Goal: Communication & Community: Answer question/provide support

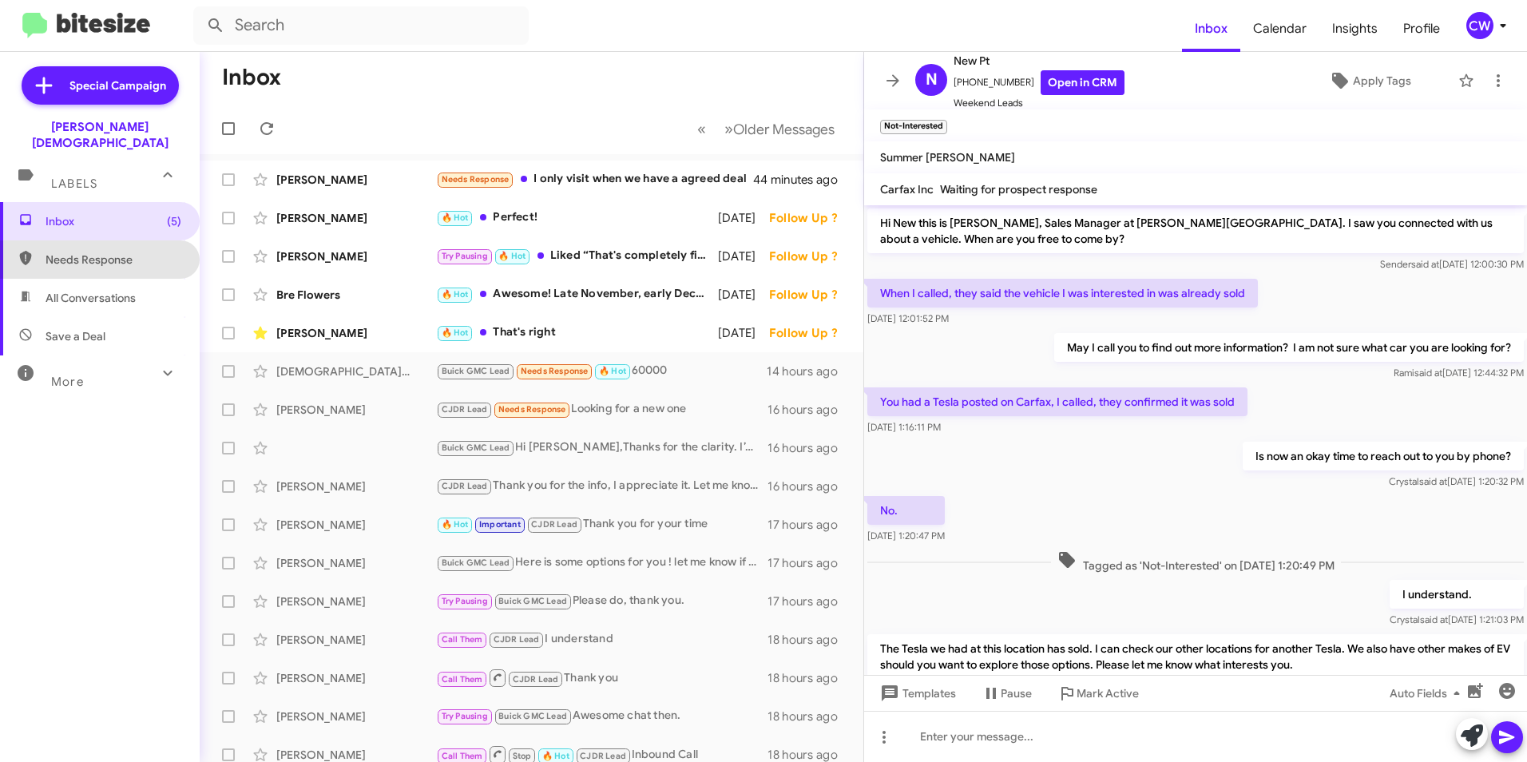
click at [104, 252] on span "Needs Response" at bounding box center [114, 260] width 136 height 16
type input "in:needs-response"
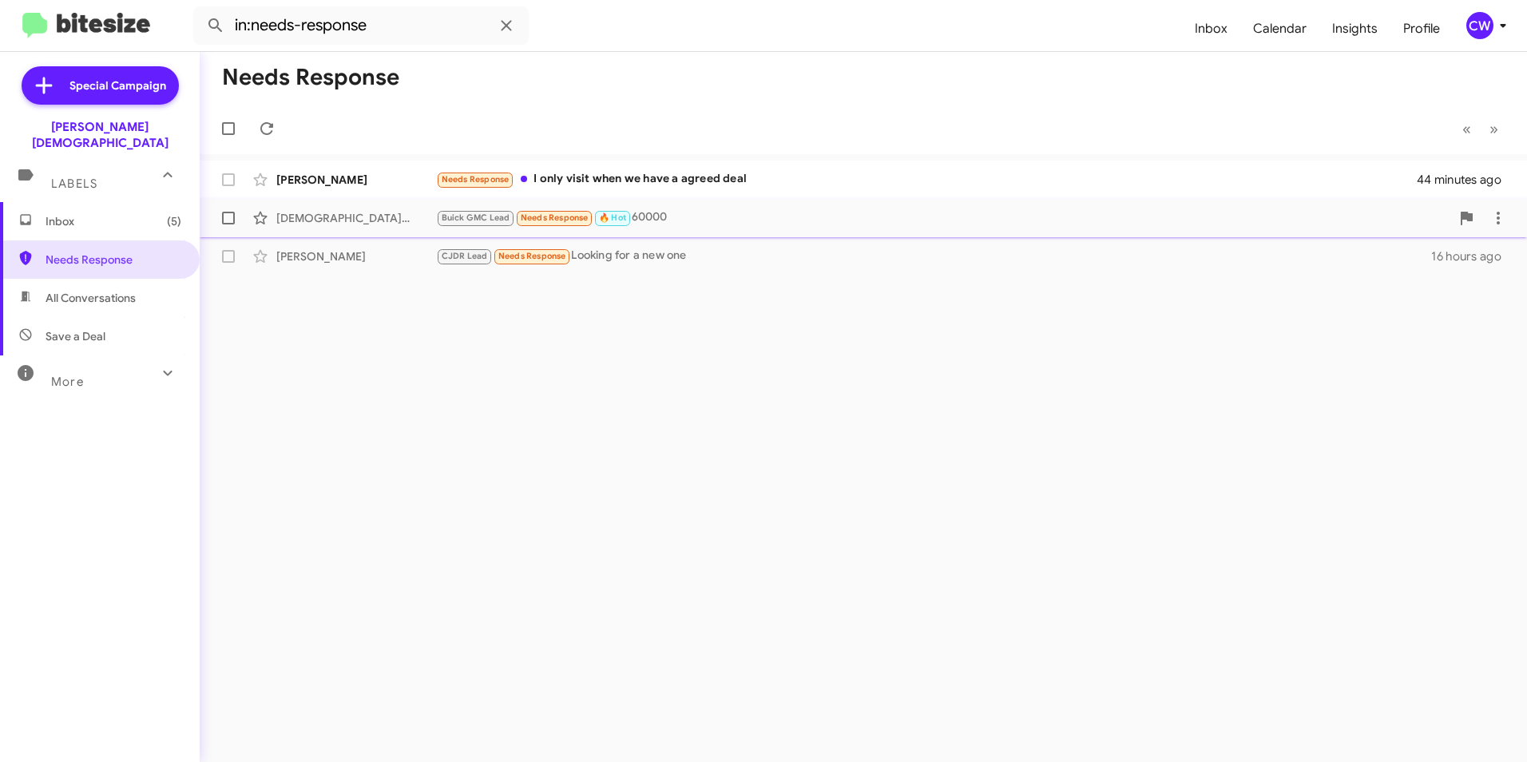
click at [338, 220] on div "[DEMOGRAPHIC_DATA][PERSON_NAME]" at bounding box center [356, 218] width 160 height 16
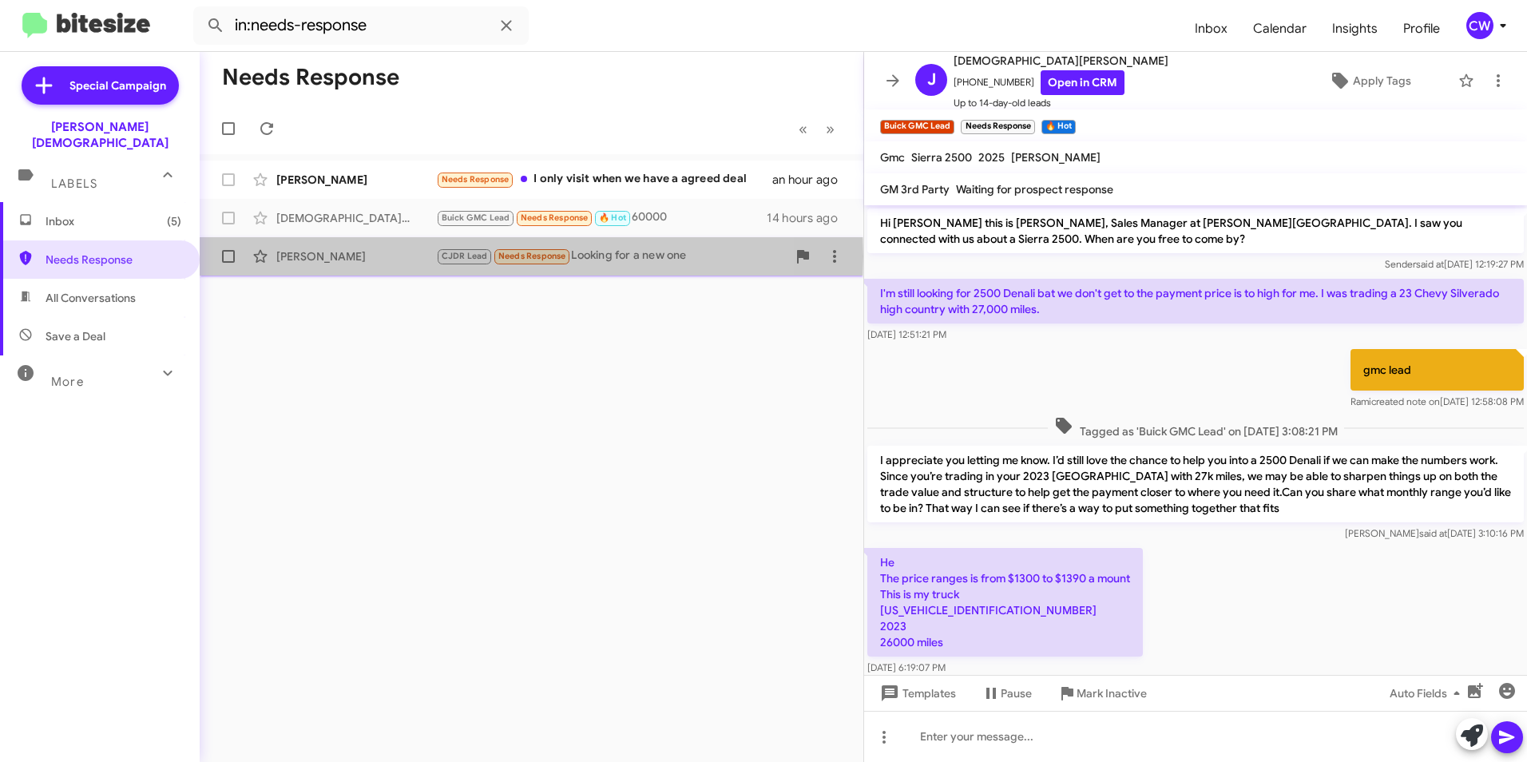
click at [321, 256] on div "[PERSON_NAME]" at bounding box center [356, 256] width 160 height 16
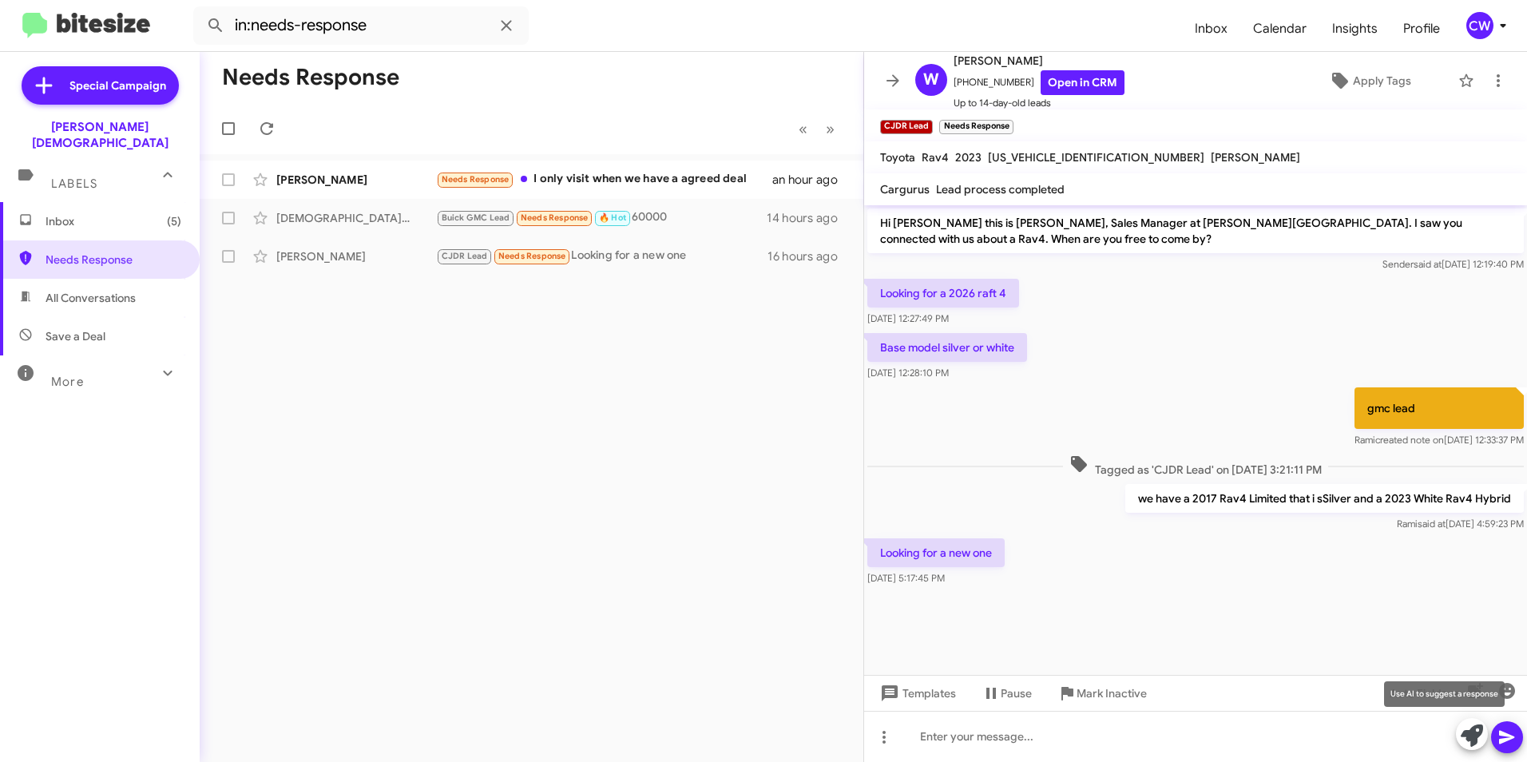
click at [1464, 741] on icon at bounding box center [1472, 735] width 22 height 22
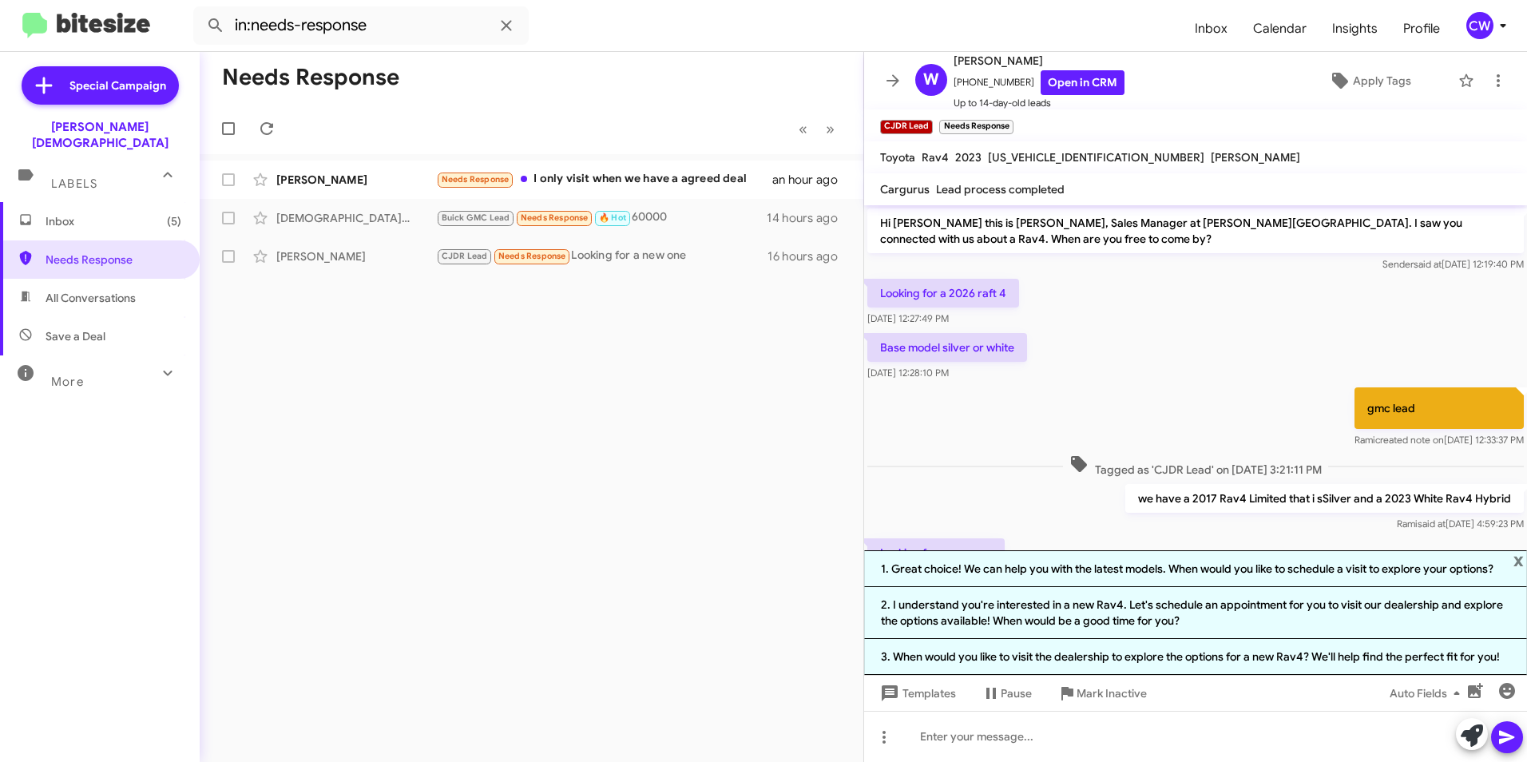
click at [767, 688] on div "Needs Response « Previous » Next [PERSON_NAME] Needs Response I only visit when…" at bounding box center [532, 407] width 664 height 710
click at [1522, 561] on span "x" at bounding box center [1518, 559] width 10 height 19
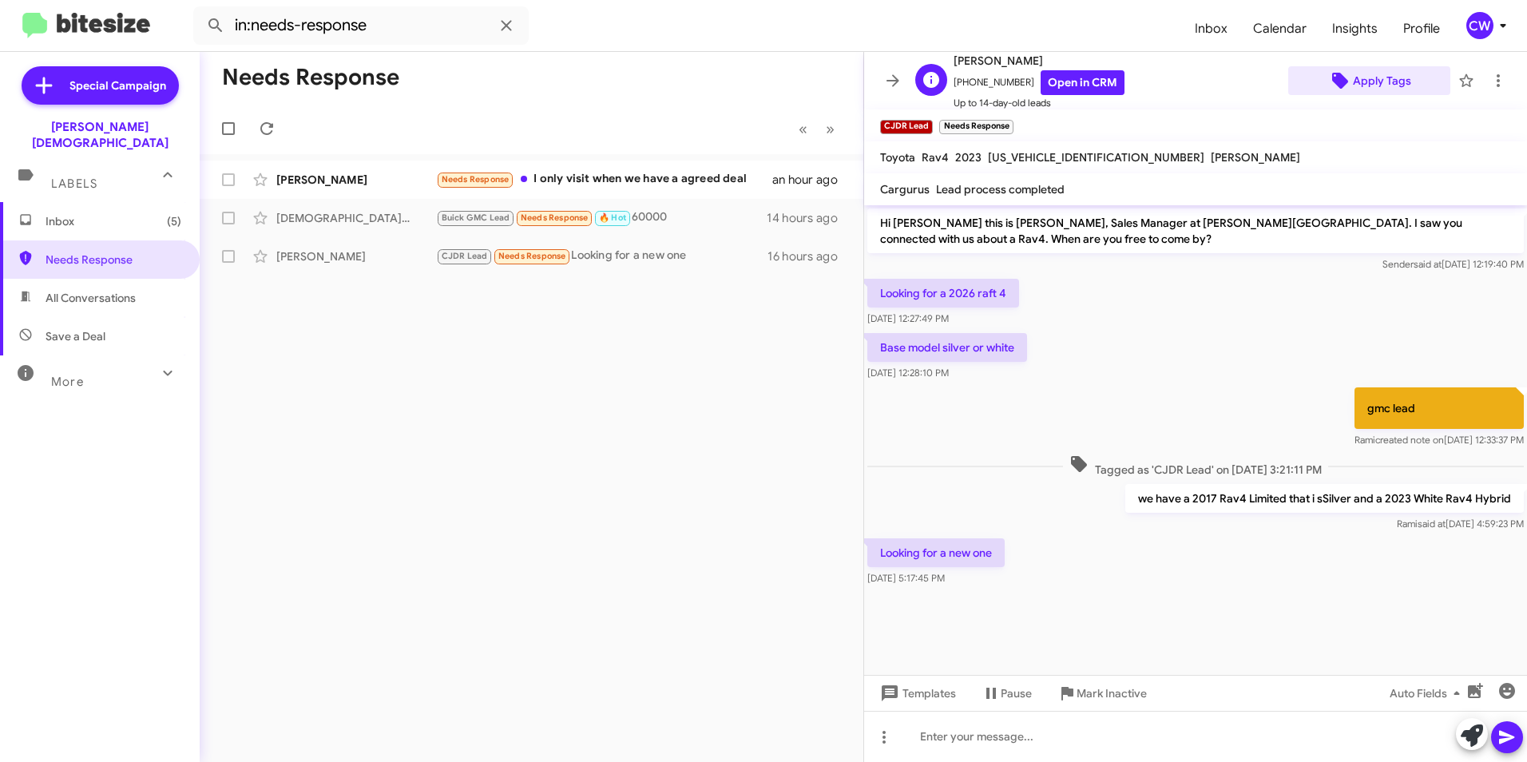
click at [1361, 81] on span "Apply Tags" at bounding box center [1382, 80] width 58 height 29
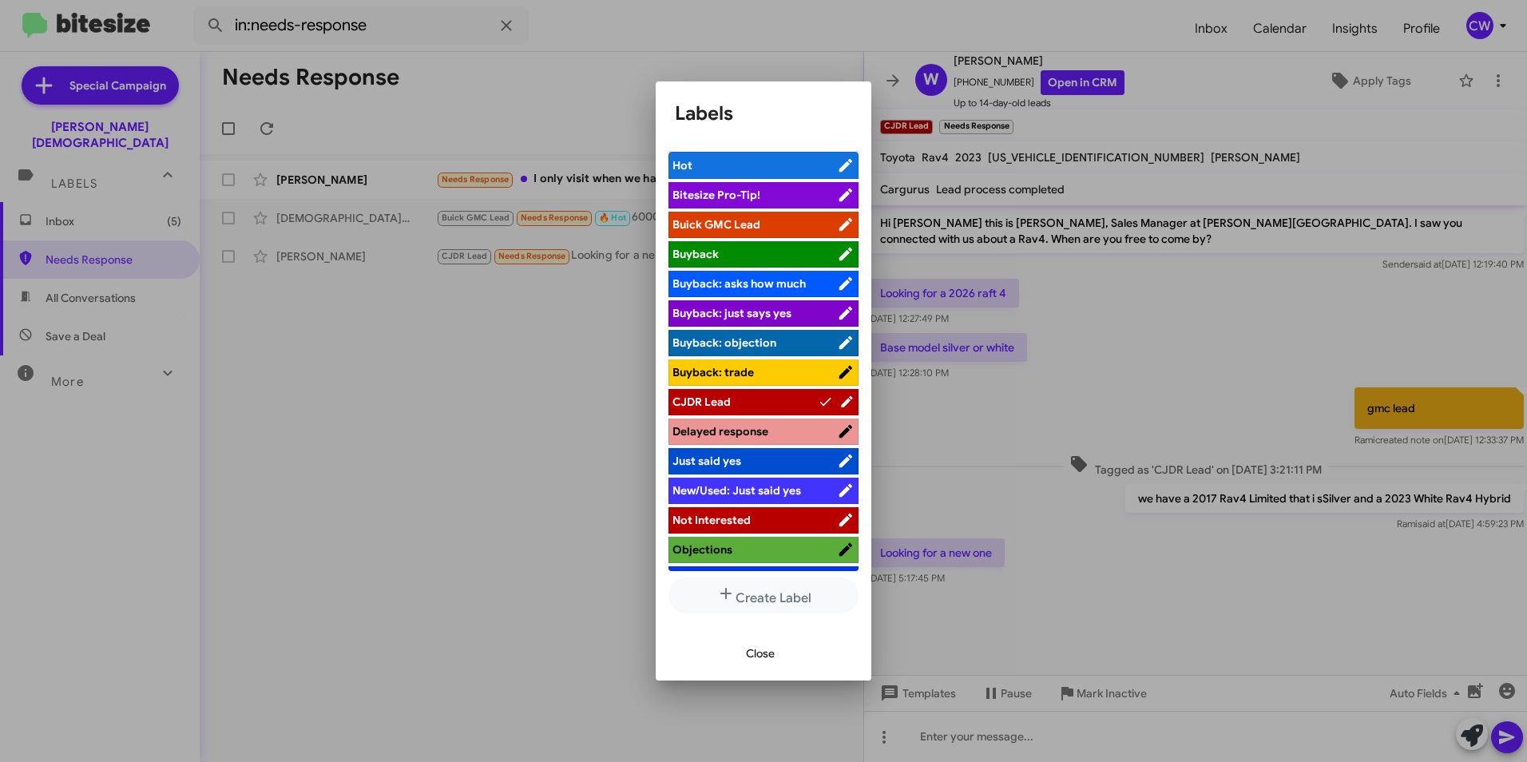
click at [762, 553] on span "Objections" at bounding box center [754, 549] width 165 height 16
click at [769, 656] on span "Close" at bounding box center [760, 653] width 29 height 29
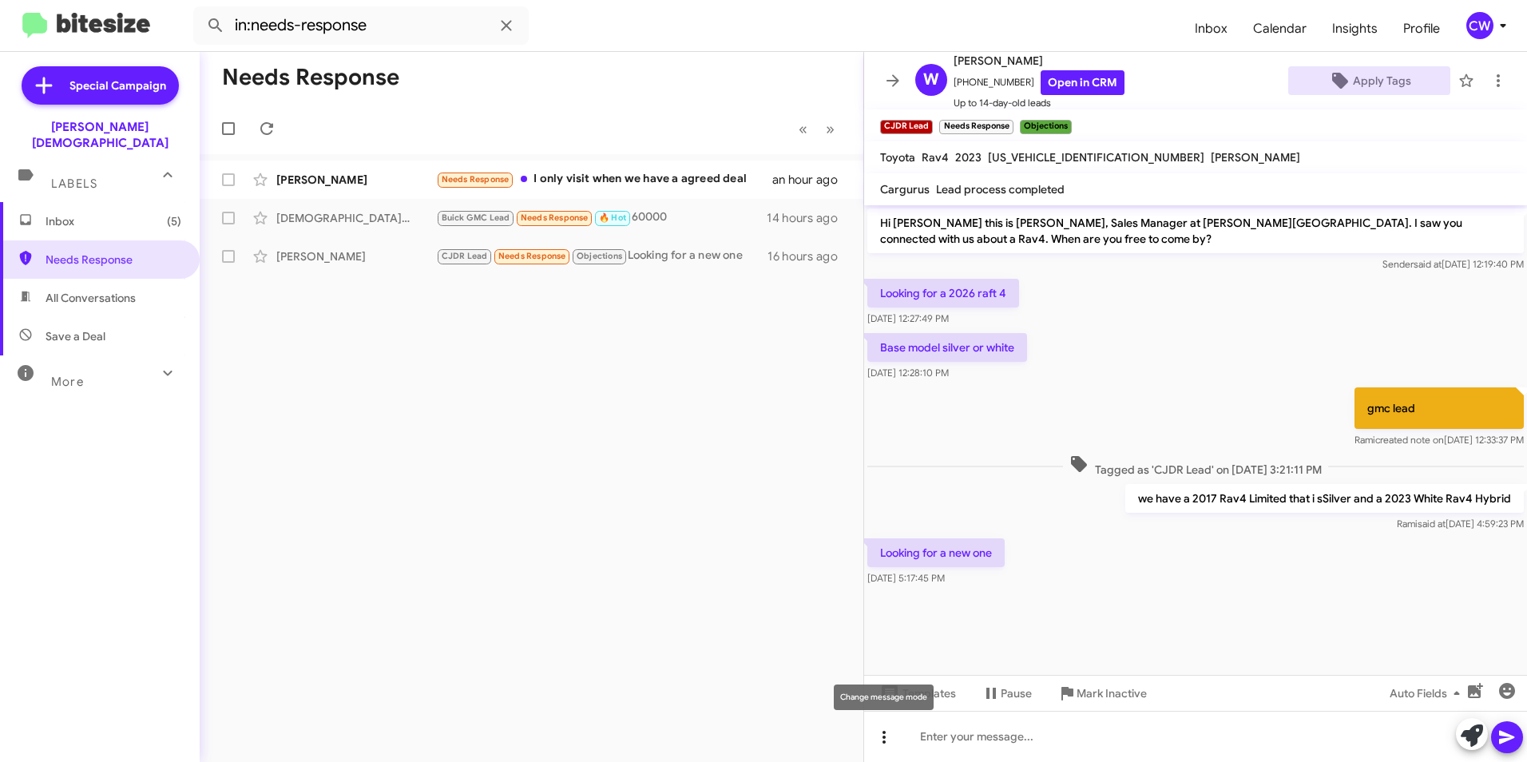
click at [883, 739] on icon at bounding box center [884, 737] width 19 height 19
click at [927, 700] on button "note" at bounding box center [917, 695] width 99 height 38
click at [886, 738] on icon at bounding box center [884, 737] width 19 height 19
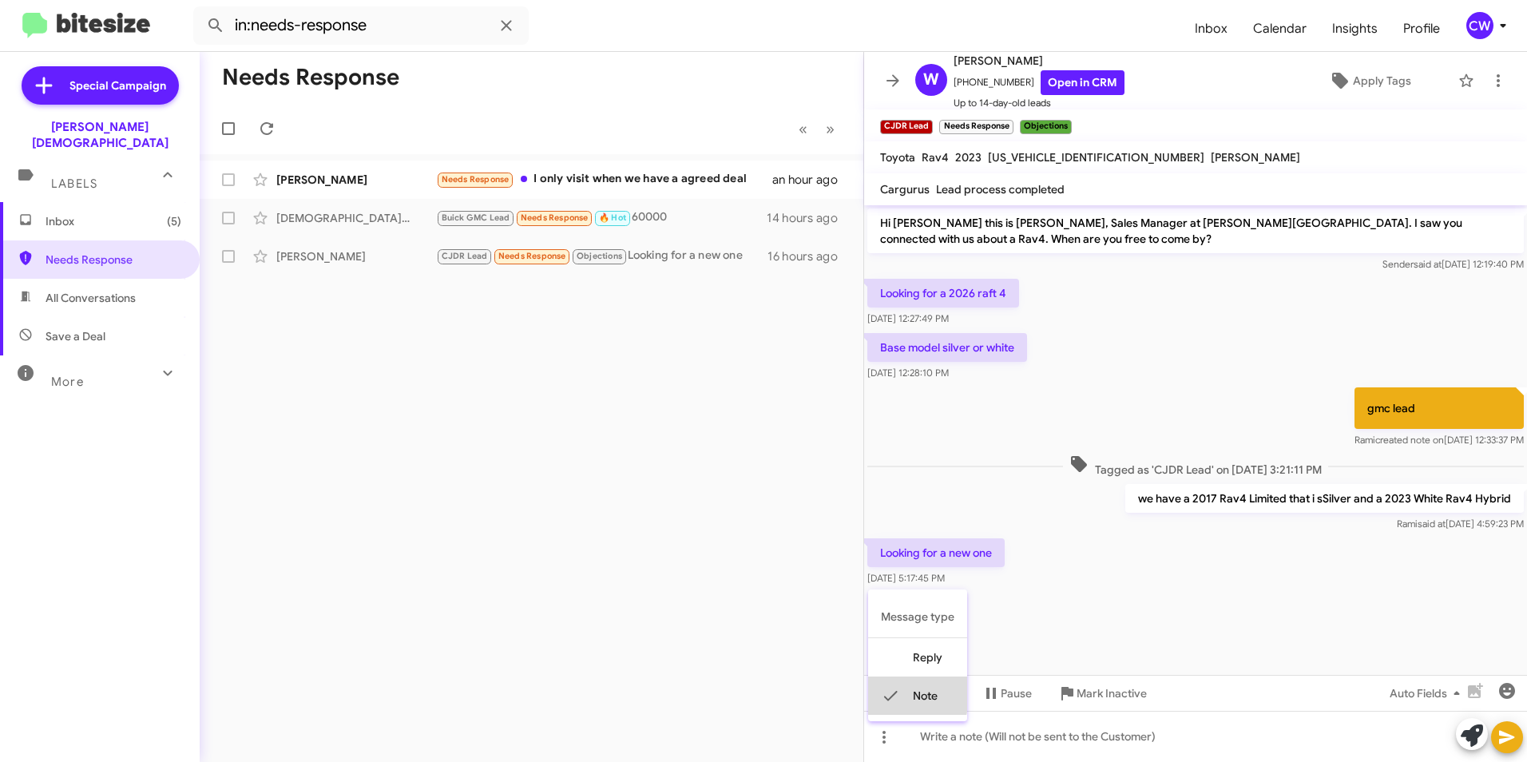
click at [894, 693] on icon at bounding box center [891, 696] width 14 height 10
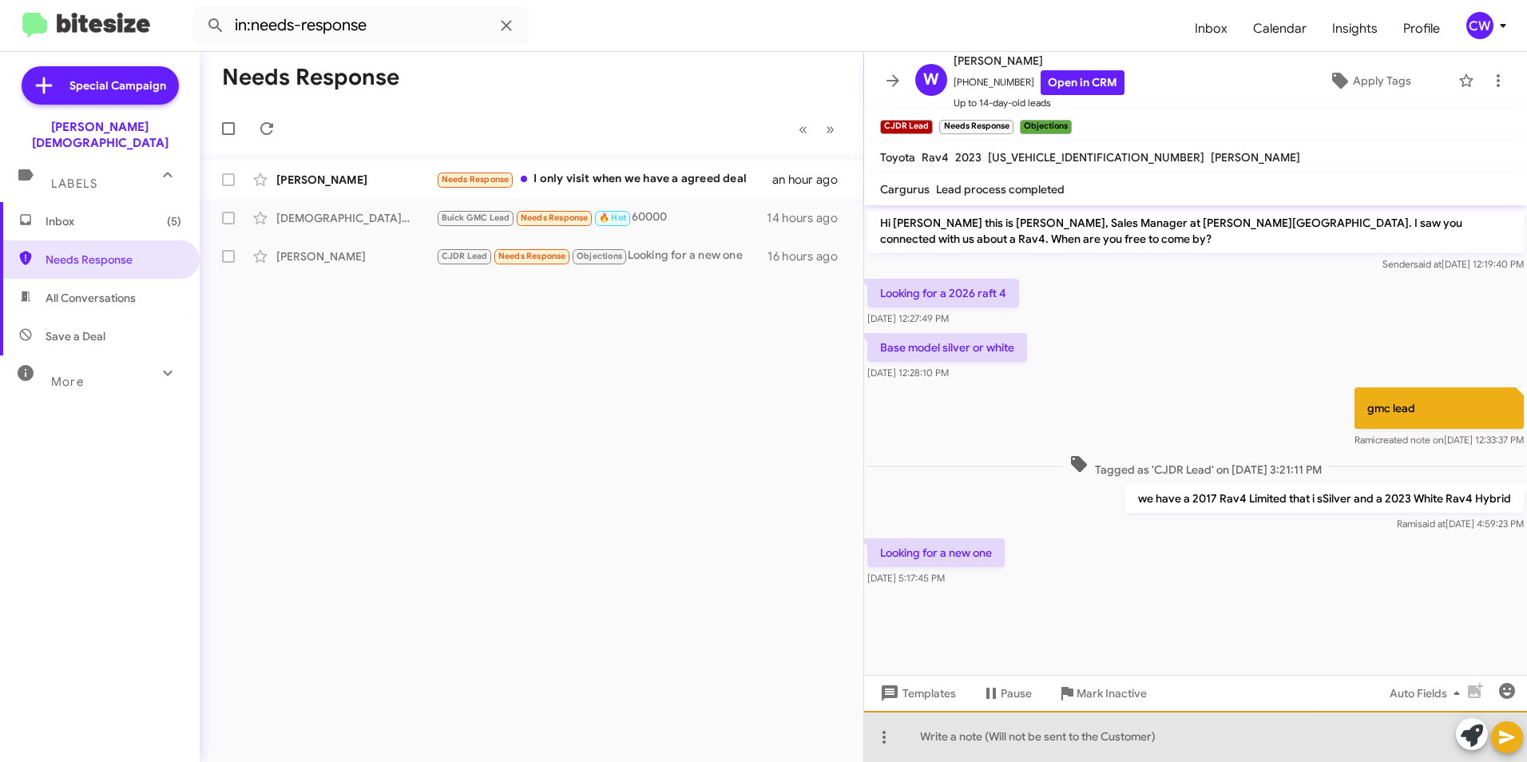
click at [917, 739] on div at bounding box center [1195, 736] width 663 height 51
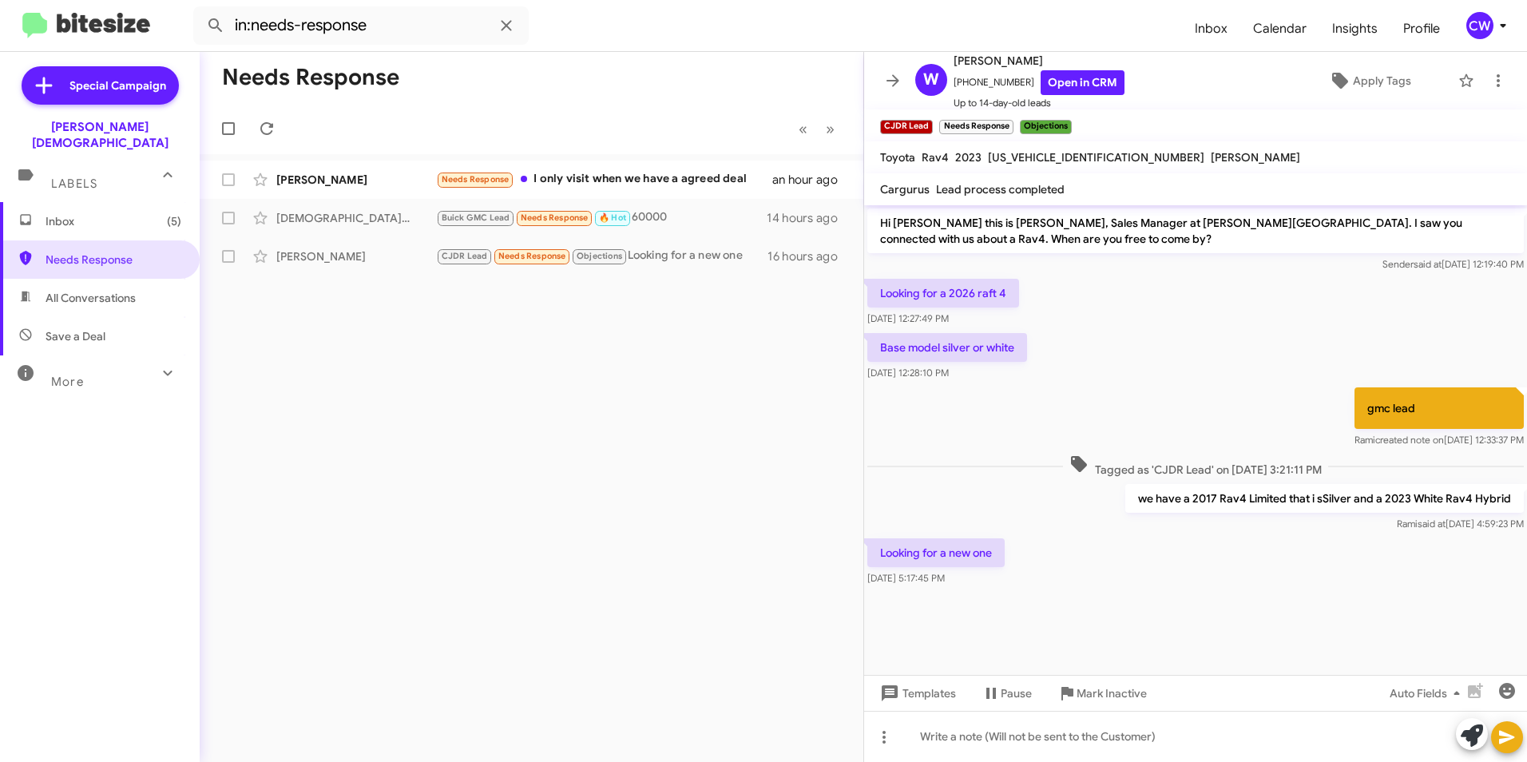
click at [792, 713] on div "Needs Response « Previous » Next [PERSON_NAME] Needs Response I only visit when…" at bounding box center [532, 407] width 664 height 710
click at [884, 740] on icon at bounding box center [884, 737] width 19 height 19
click at [922, 696] on button "note" at bounding box center [917, 695] width 99 height 38
drag, startPoint x: 783, startPoint y: 624, endPoint x: 795, endPoint y: 624, distance: 12.0
click at [787, 624] on div "Needs Response « Previous » Next [PERSON_NAME] Needs Response I only visit when…" at bounding box center [532, 407] width 664 height 710
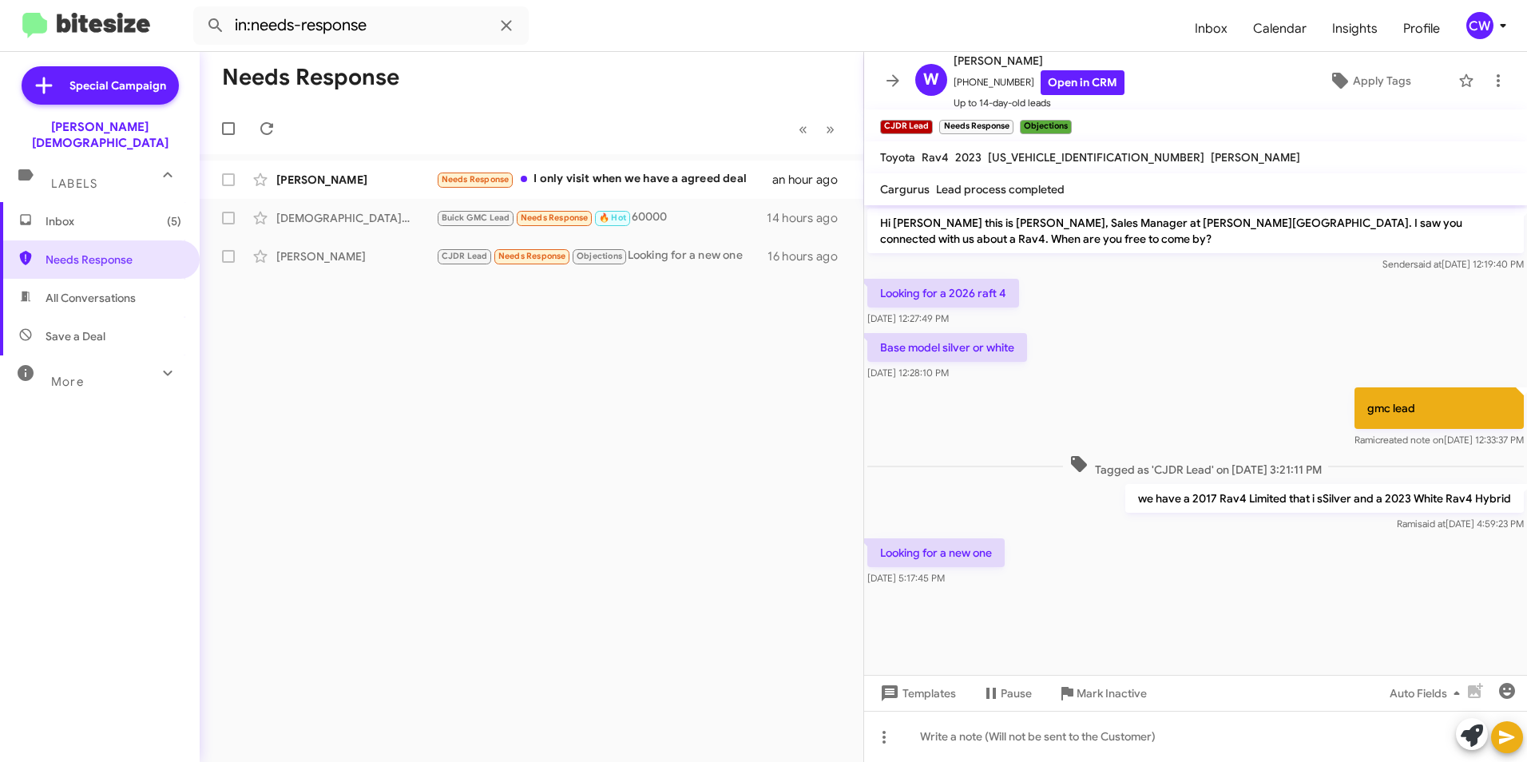
click at [925, 608] on div at bounding box center [1195, 603] width 663 height 28
drag, startPoint x: 995, startPoint y: 561, endPoint x: 1005, endPoint y: 569, distance: 12.5
click at [996, 562] on p "Looking for a new one" at bounding box center [935, 552] width 137 height 29
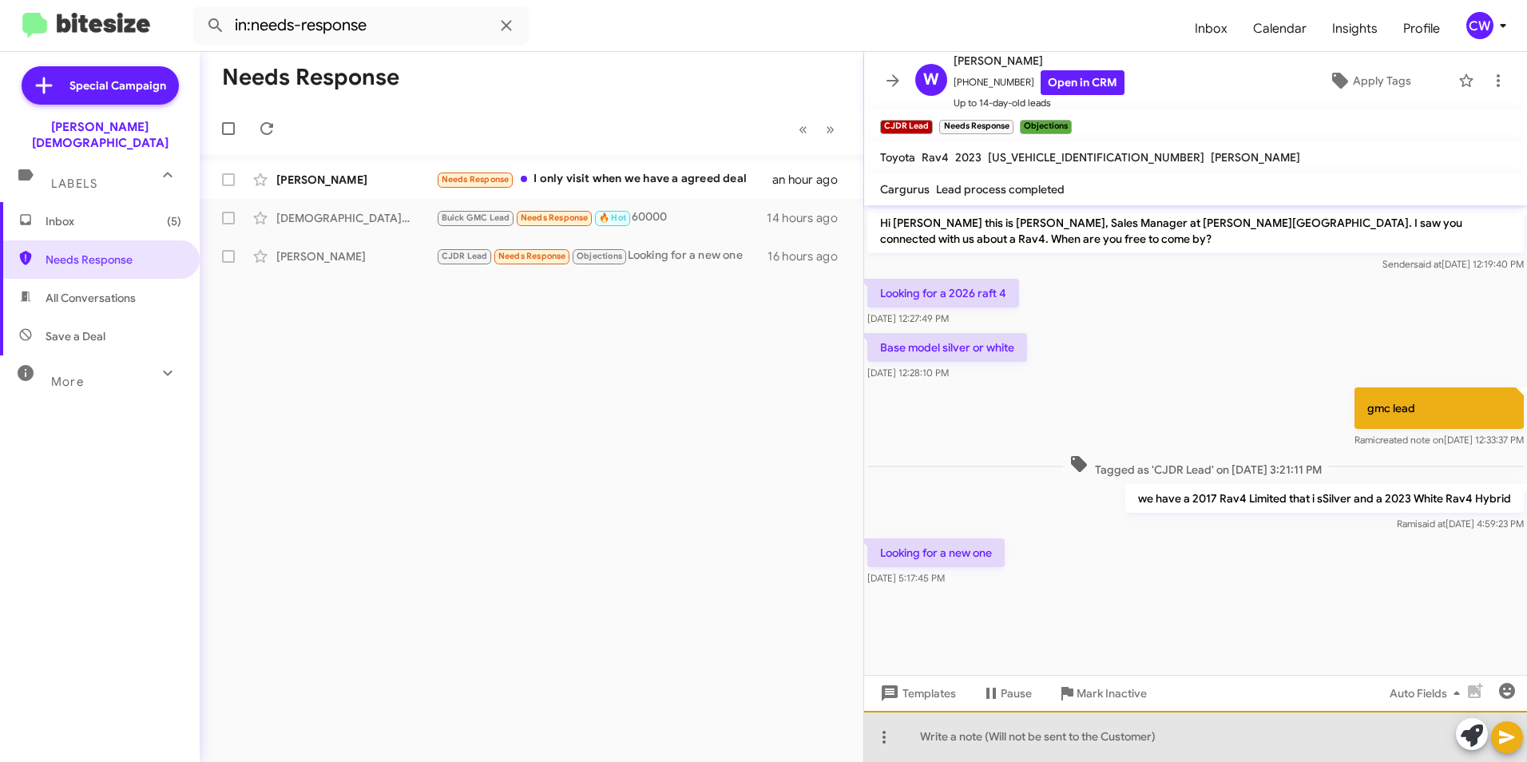
click at [958, 740] on div at bounding box center [1195, 736] width 663 height 51
click at [1031, 744] on div "Guest is in the marke for a brand new RAV4 Hybrid." at bounding box center [1195, 736] width 663 height 51
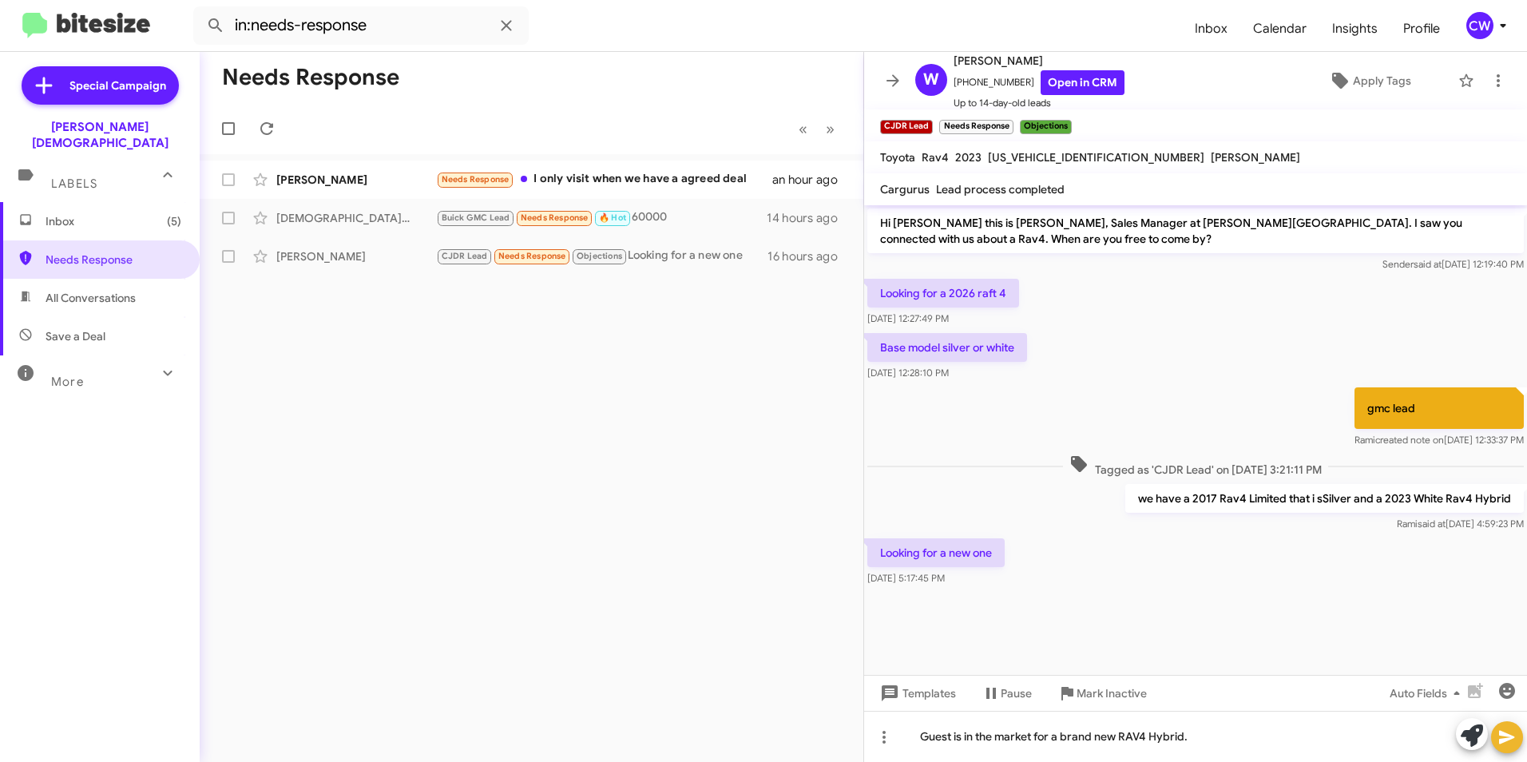
click at [1501, 743] on icon at bounding box center [1506, 738] width 15 height 14
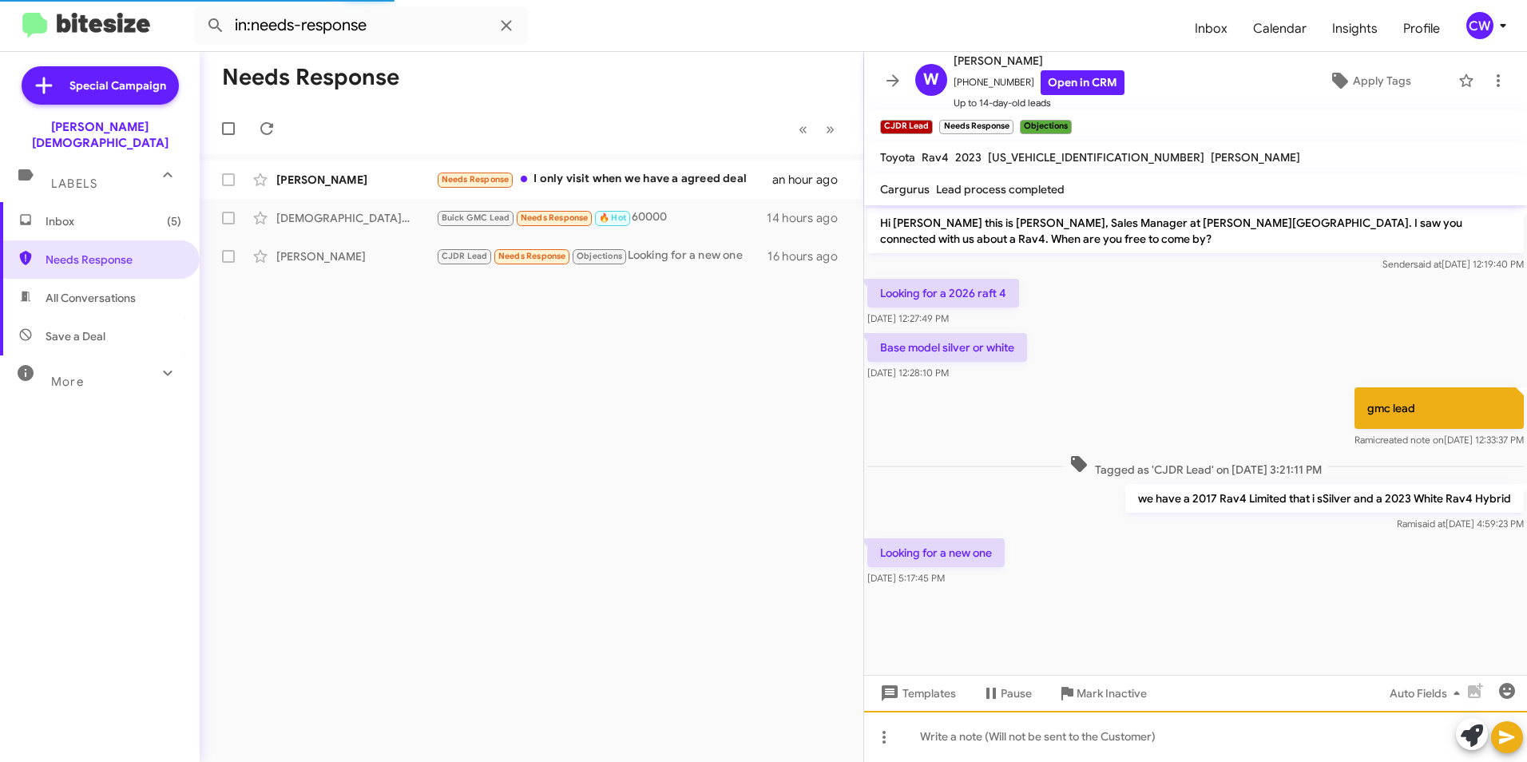
scroll to position [14, 0]
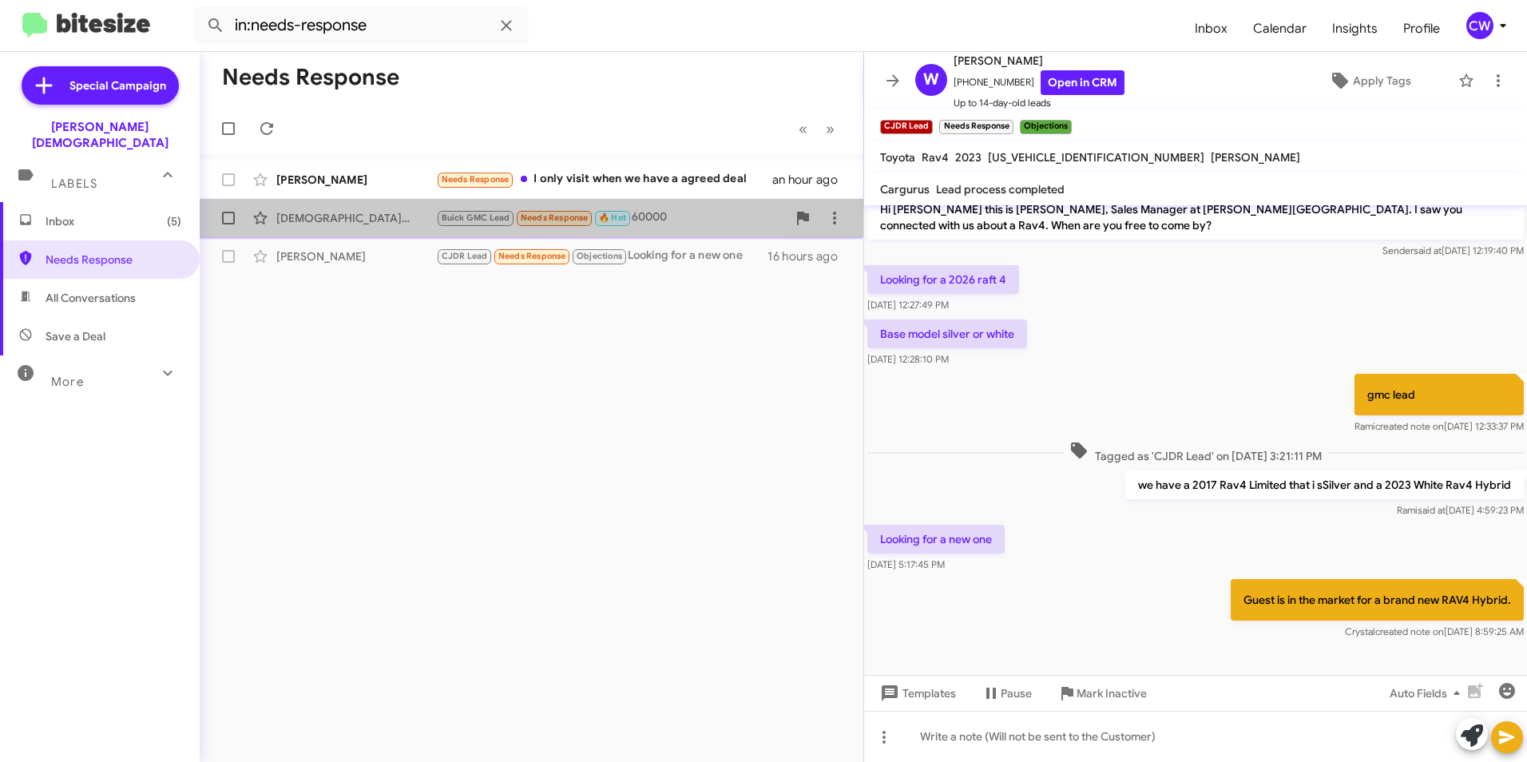
click at [317, 216] on div "[DEMOGRAPHIC_DATA][PERSON_NAME]" at bounding box center [356, 218] width 160 height 16
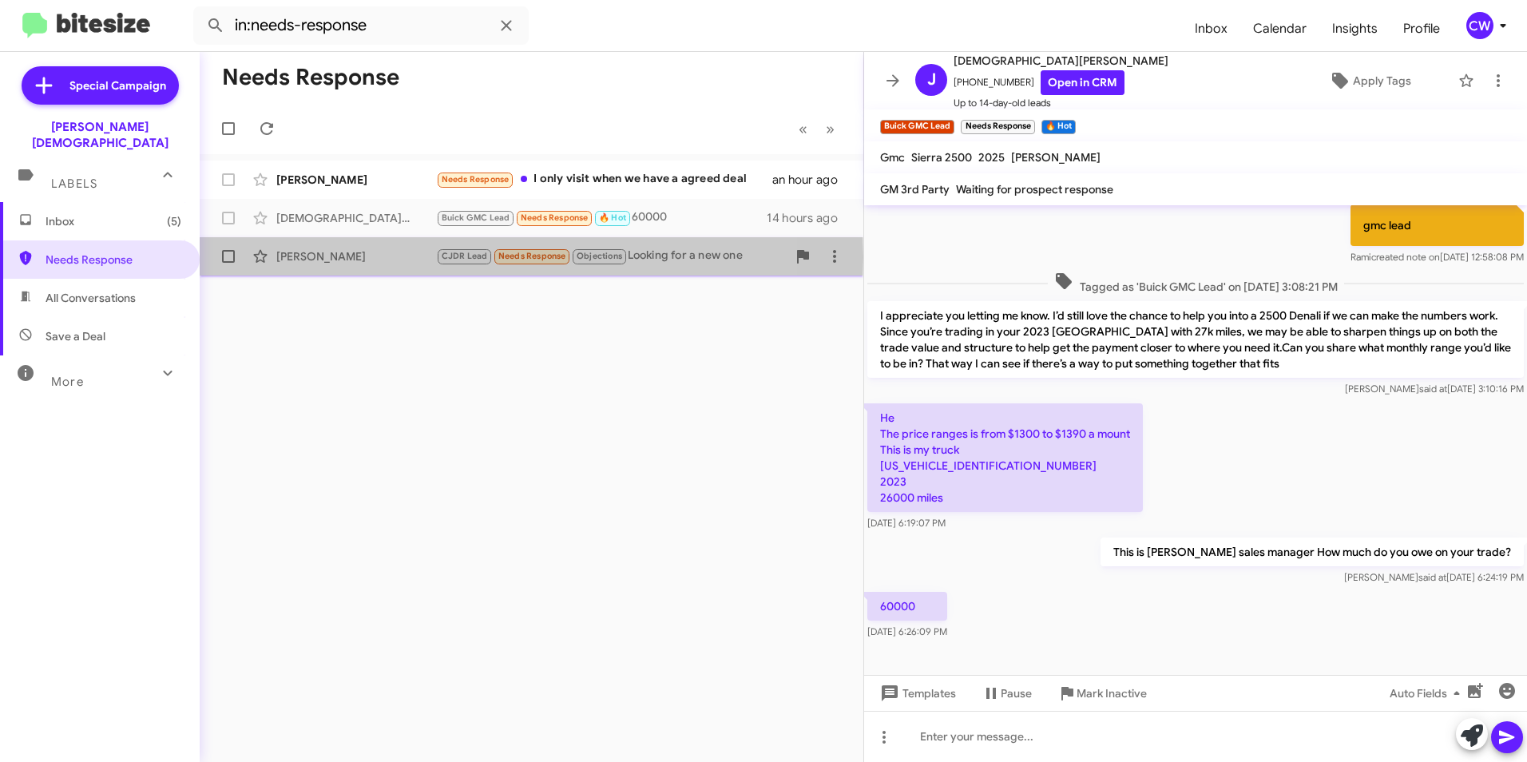
click at [323, 257] on div "[PERSON_NAME]" at bounding box center [356, 256] width 160 height 16
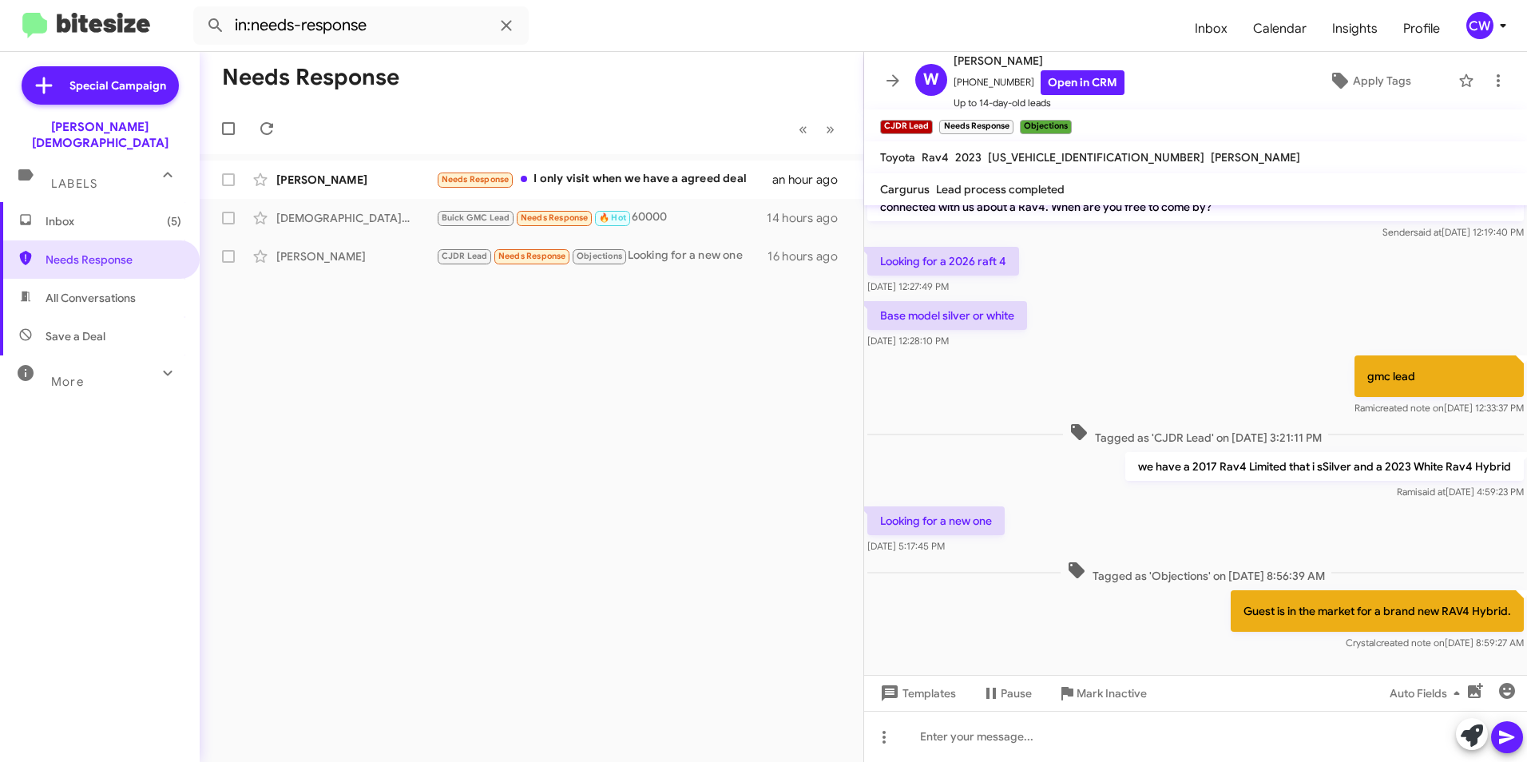
scroll to position [47, 0]
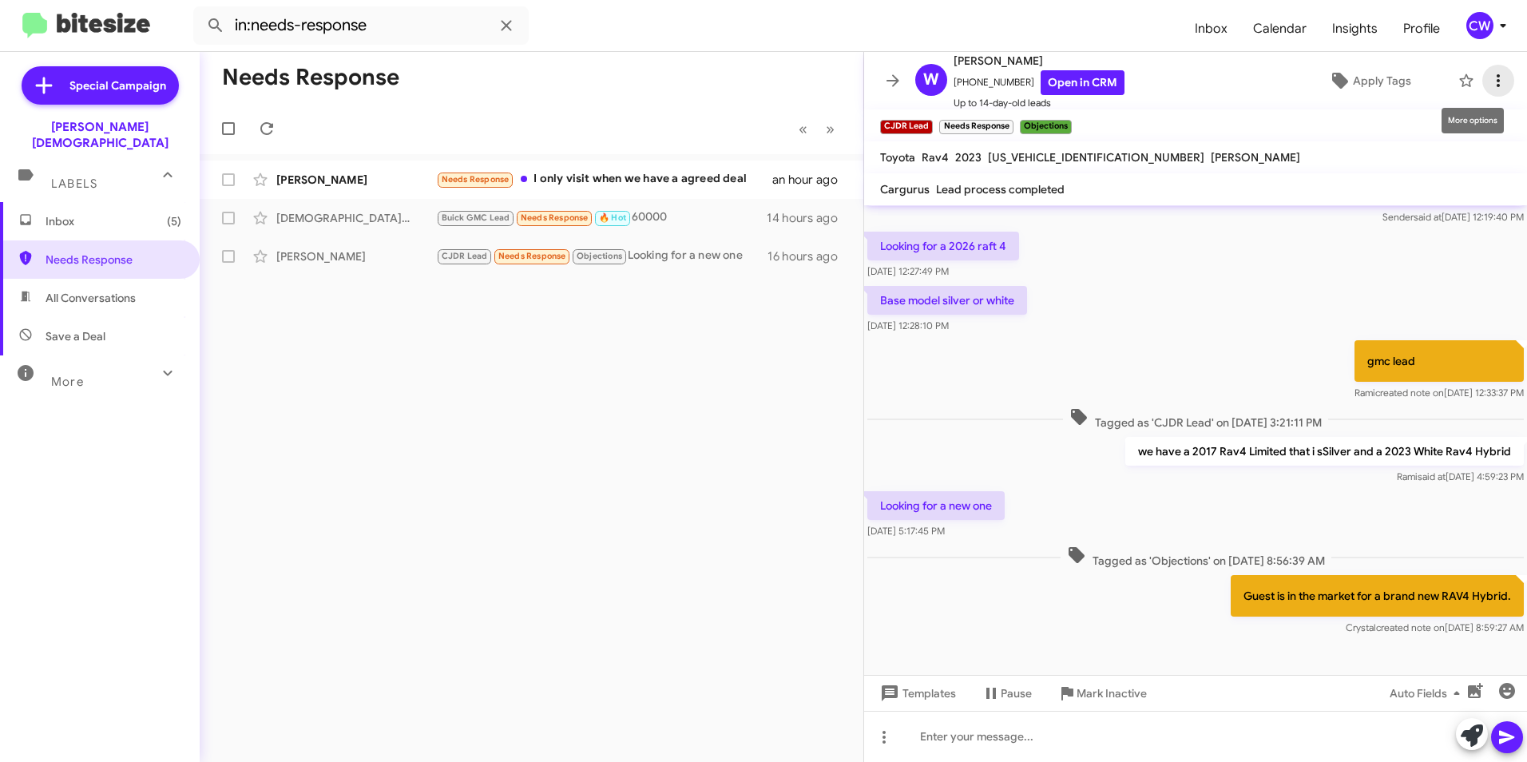
click at [1497, 81] on icon at bounding box center [1498, 80] width 3 height 13
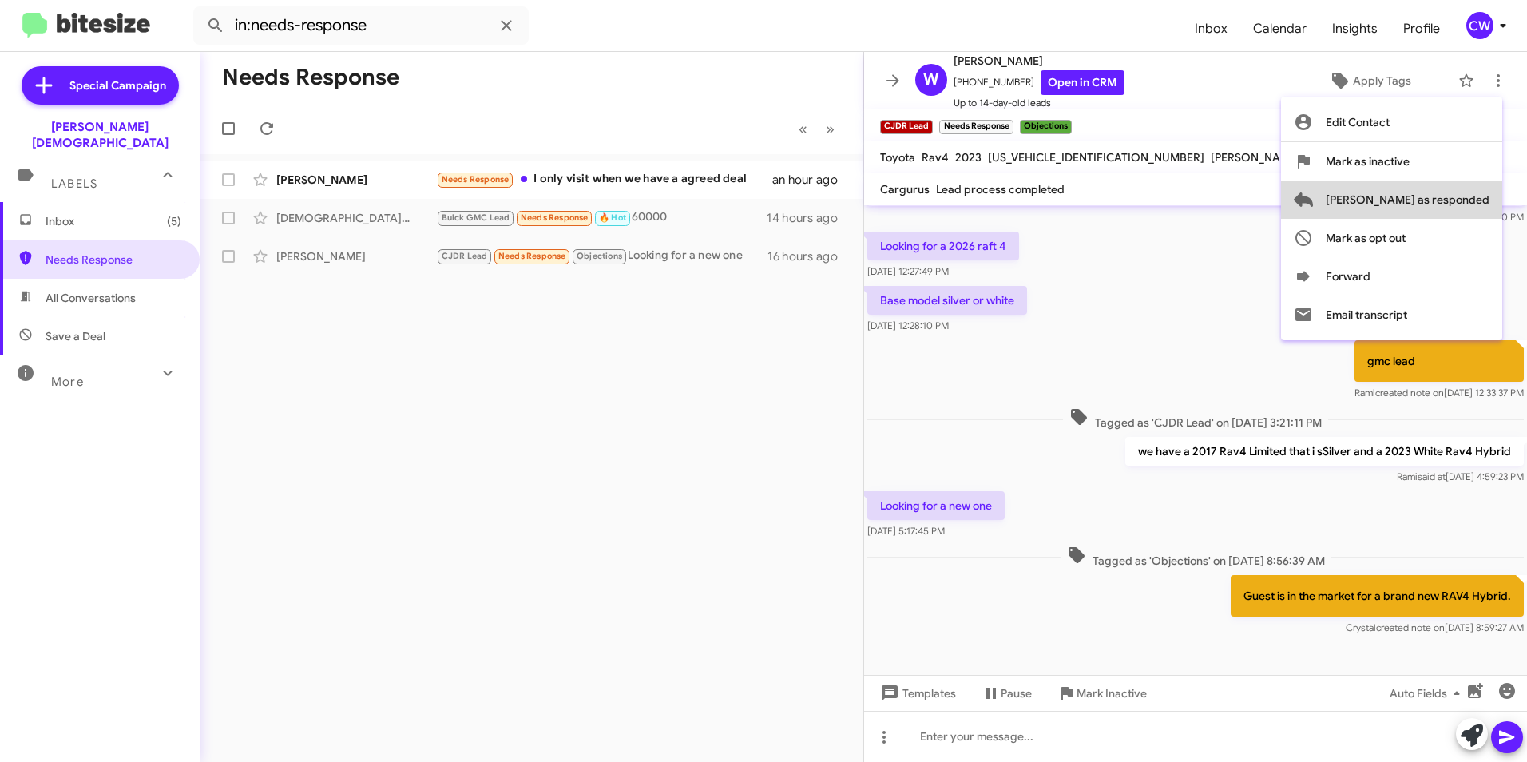
click at [1474, 200] on span "[PERSON_NAME] as responded" at bounding box center [1408, 199] width 164 height 38
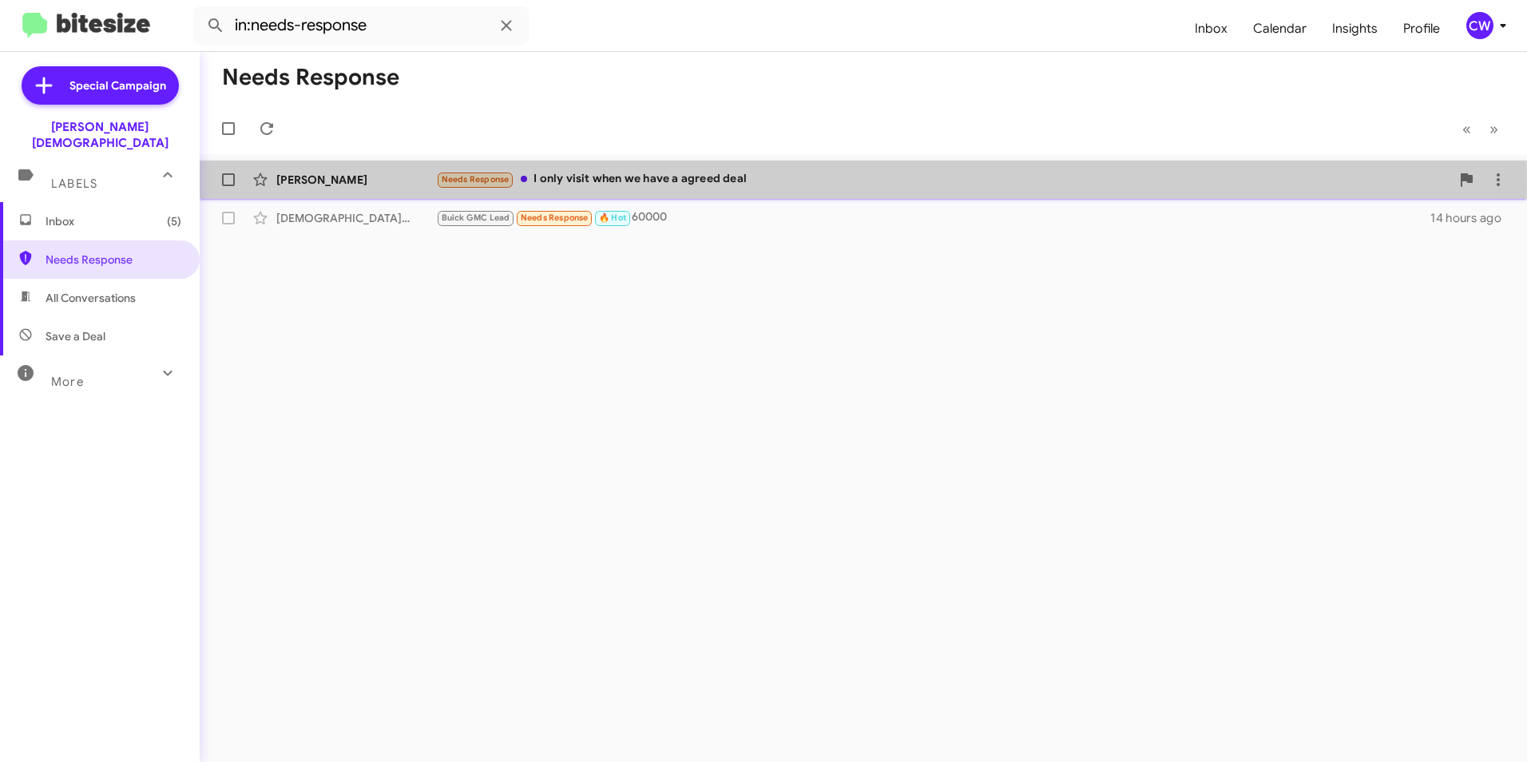
click at [599, 180] on div "Needs Response I only visit when we have a agreed deal" at bounding box center [943, 179] width 1014 height 18
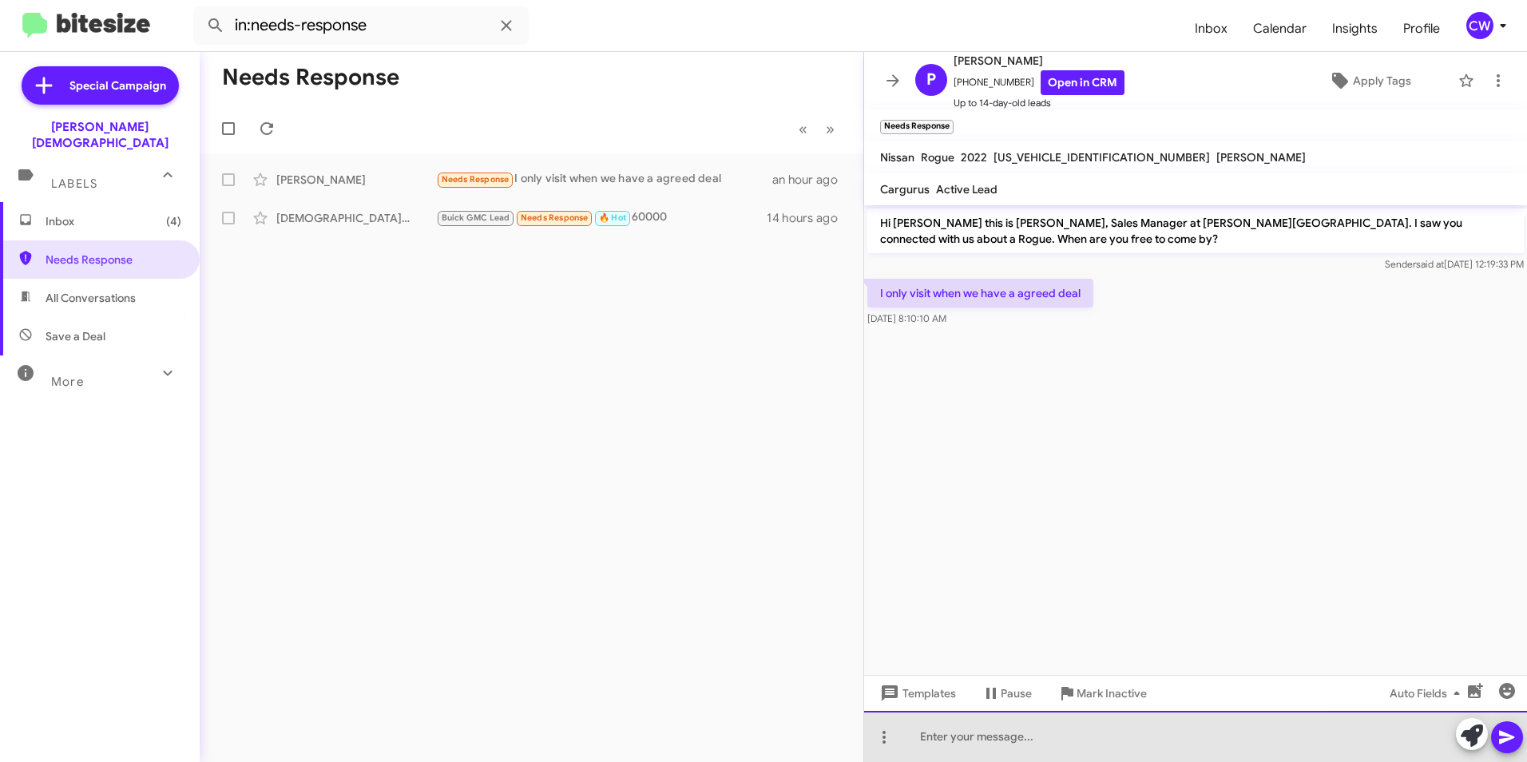
click at [922, 741] on div at bounding box center [1195, 736] width 663 height 51
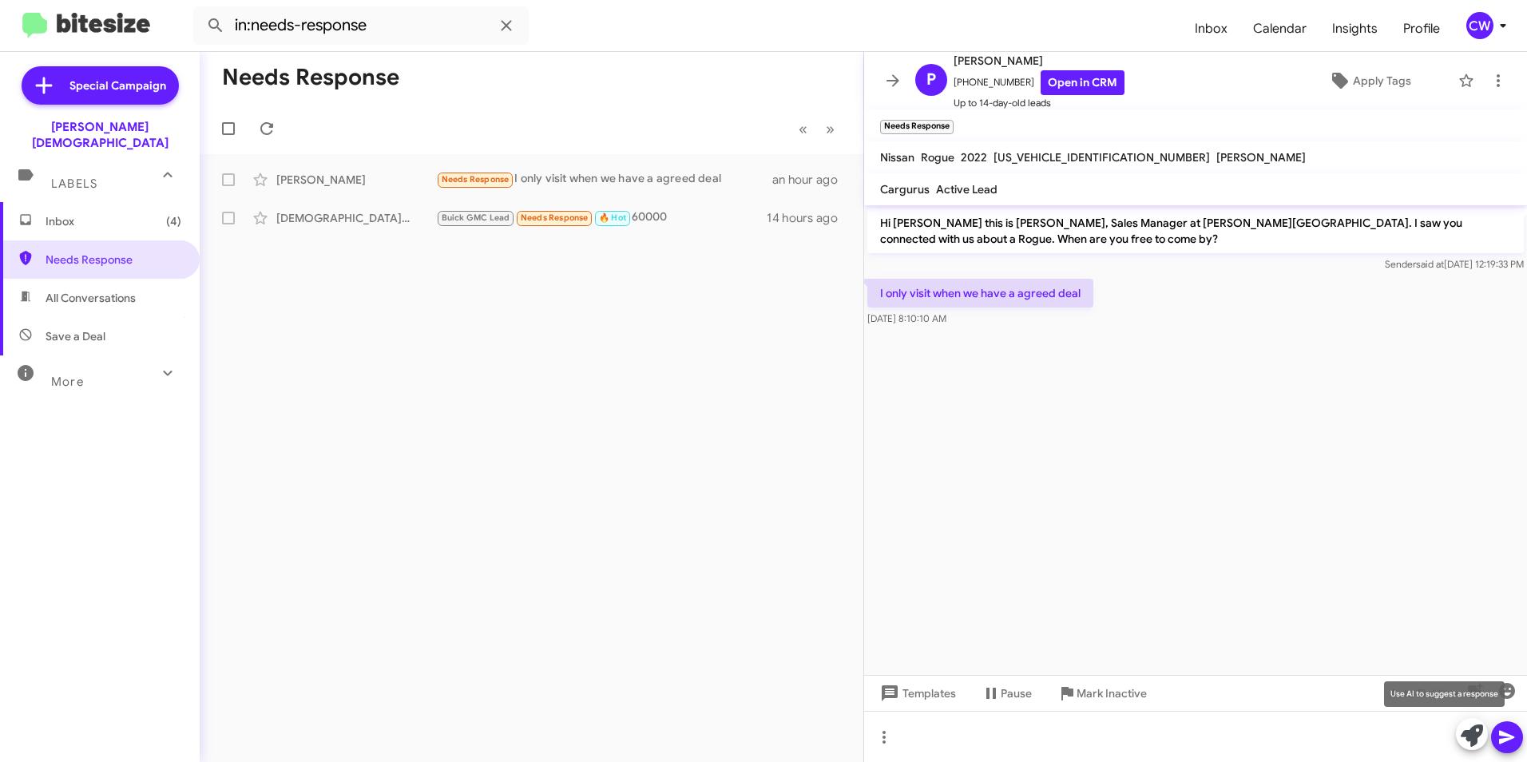
click at [1471, 744] on icon at bounding box center [1472, 735] width 22 height 22
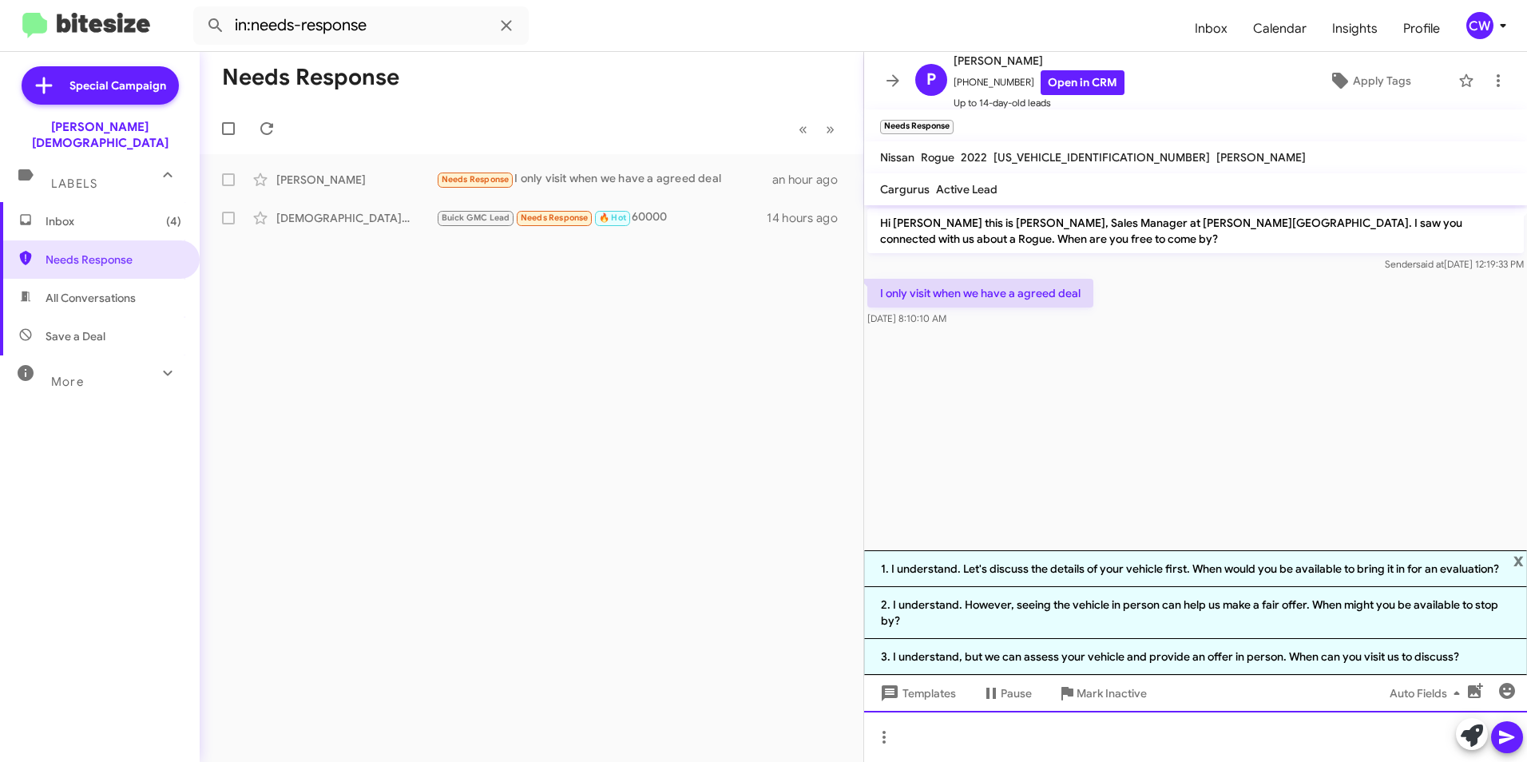
click at [1047, 759] on div at bounding box center [1195, 736] width 663 height 51
click at [1517, 561] on span "x" at bounding box center [1518, 559] width 10 height 19
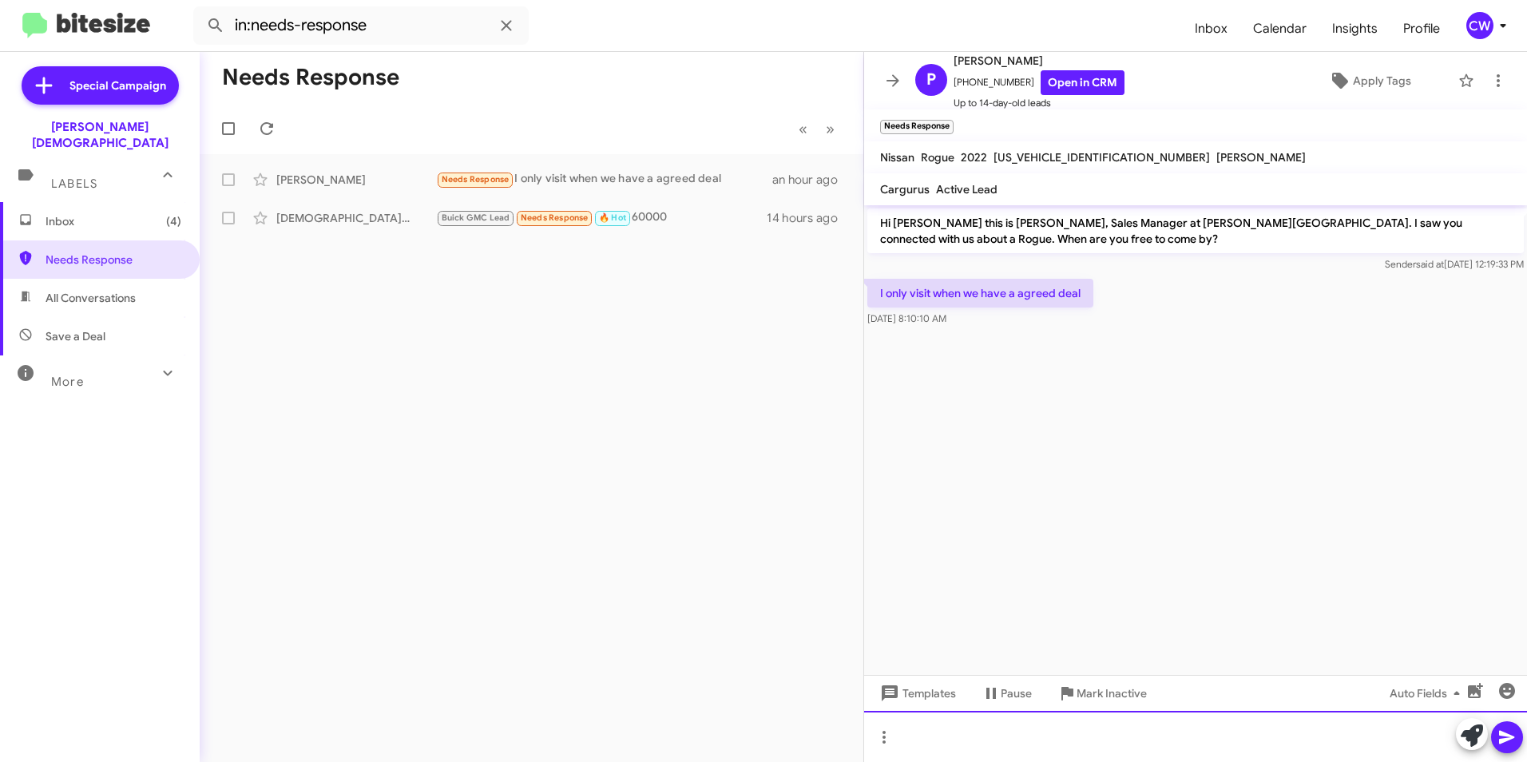
click at [946, 740] on div at bounding box center [1195, 736] width 663 height 51
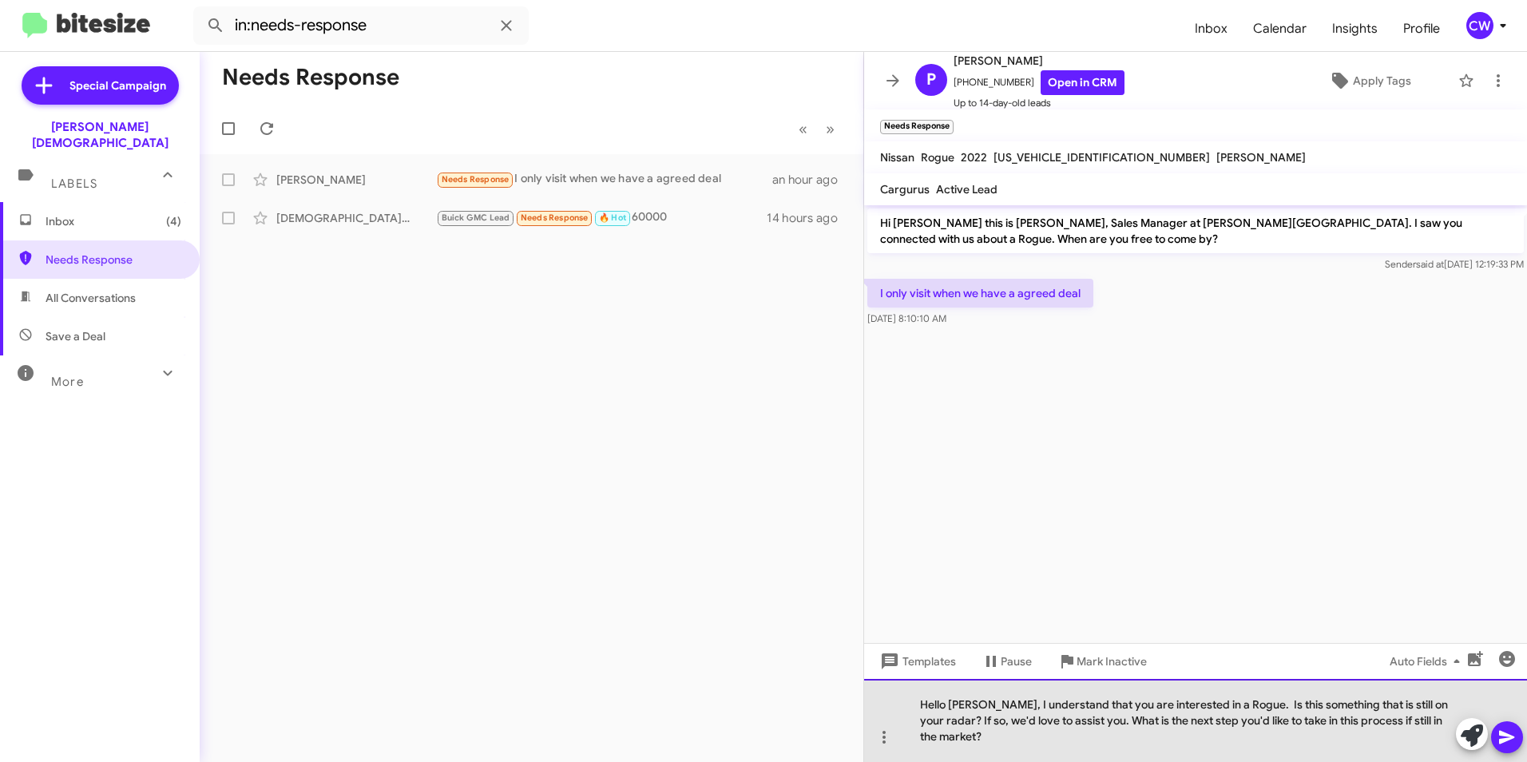
click at [1451, 740] on div "Hello [PERSON_NAME], I understand that you are interested in a Rogue. Is this s…" at bounding box center [1195, 720] width 663 height 83
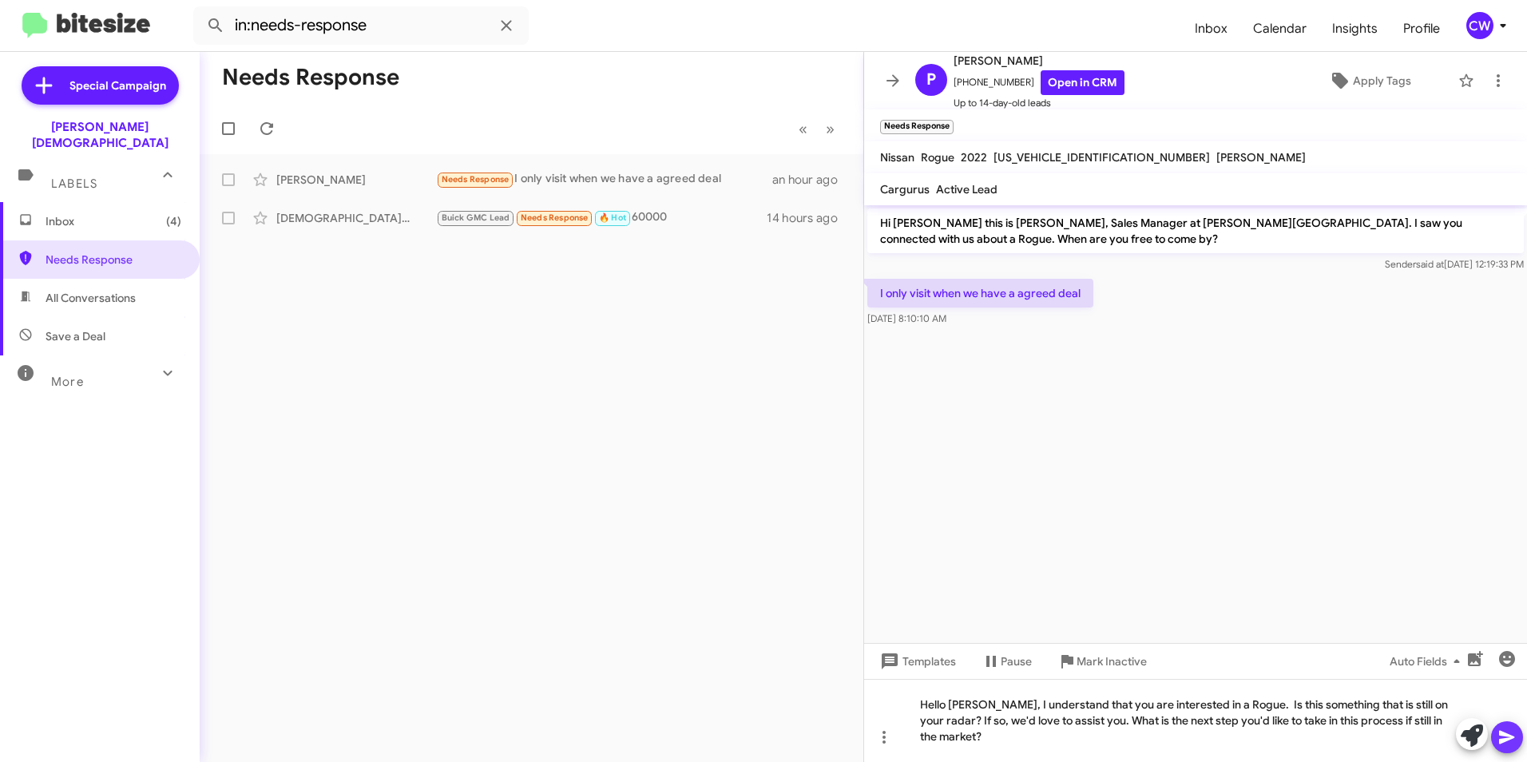
click at [1506, 735] on icon at bounding box center [1506, 738] width 15 height 14
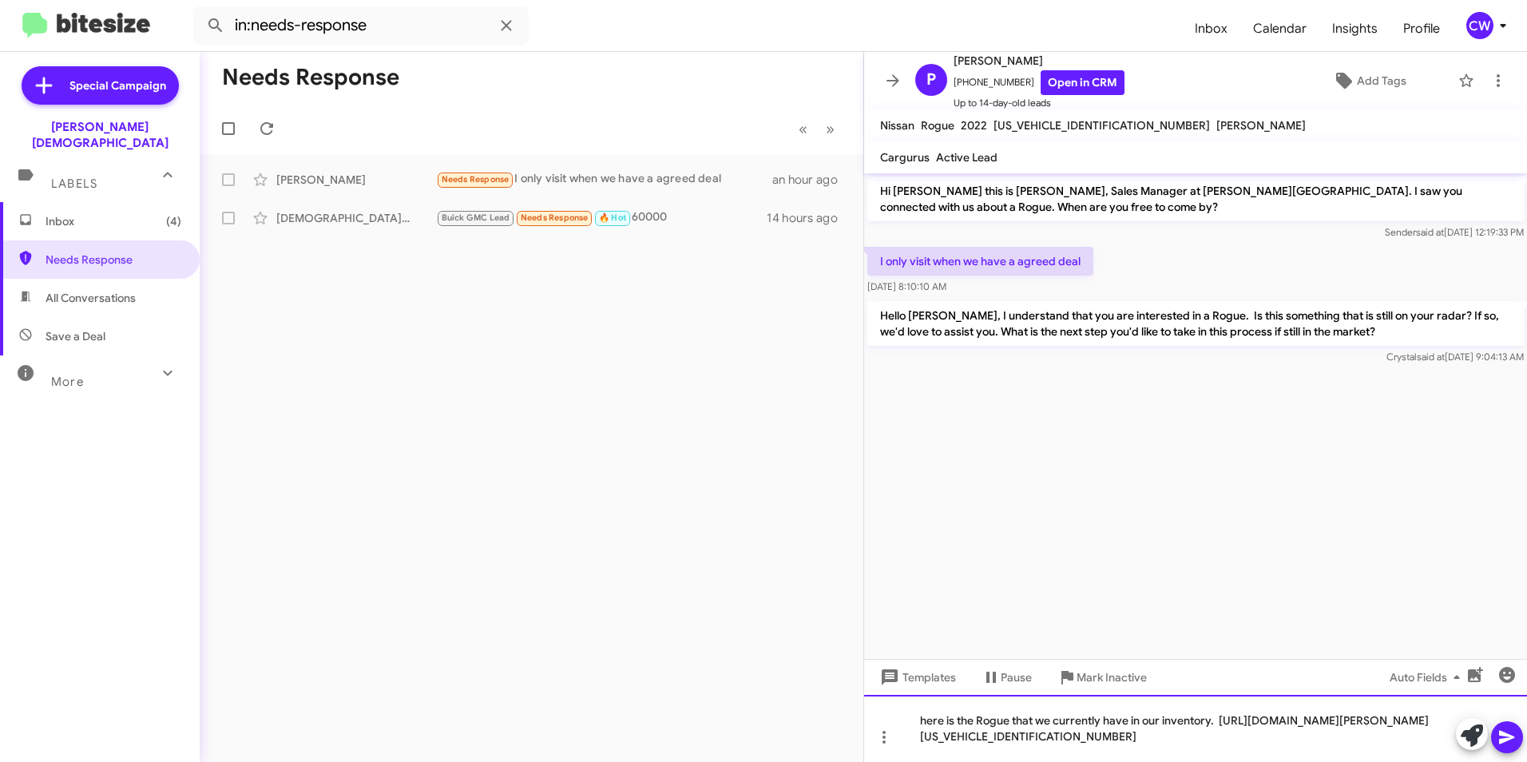
click at [1216, 717] on div "here is the Rogue that we currently have in our inventory. [URL][DOMAIN_NAME][P…" at bounding box center [1195, 728] width 663 height 67
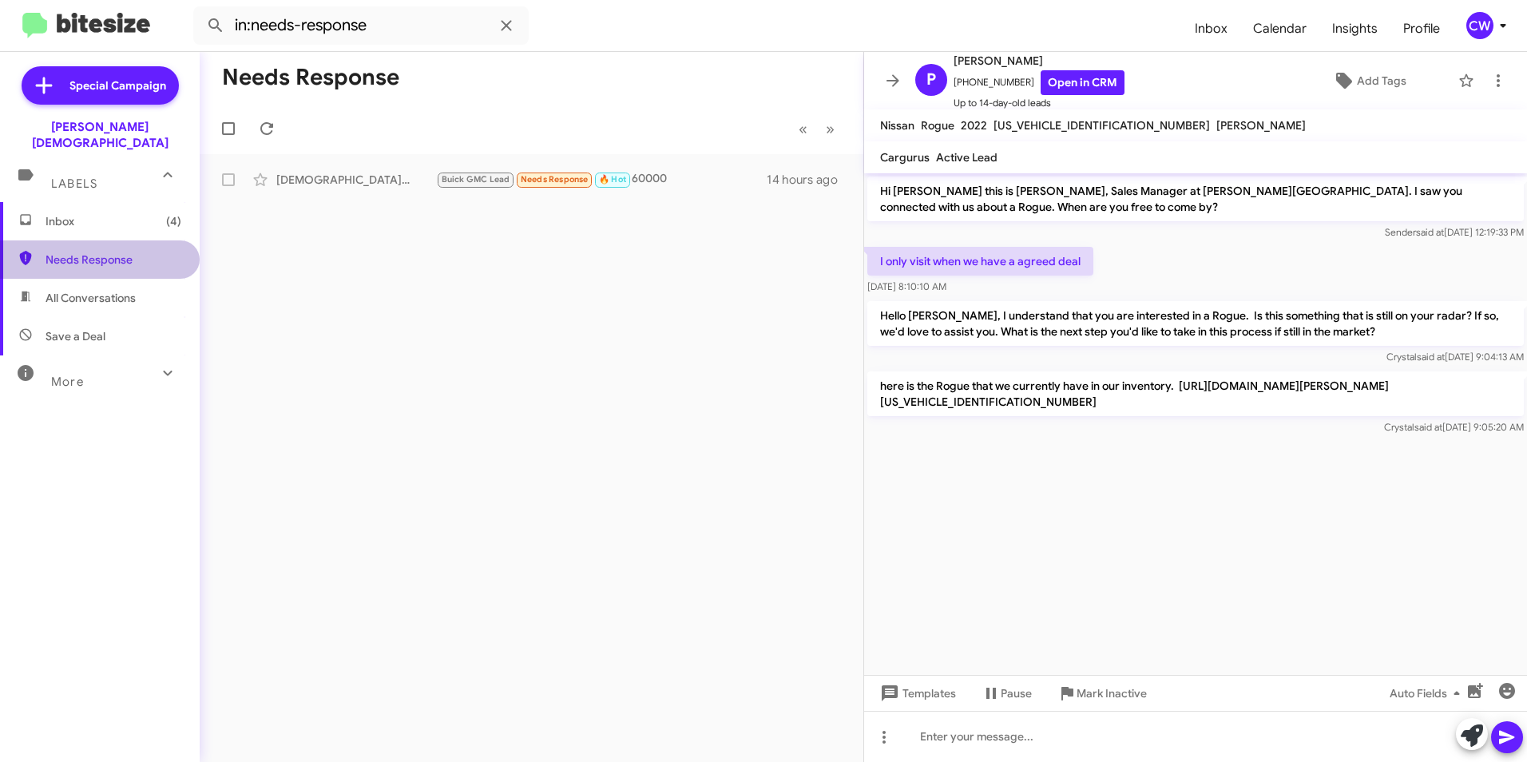
click at [112, 252] on span "Needs Response" at bounding box center [114, 260] width 136 height 16
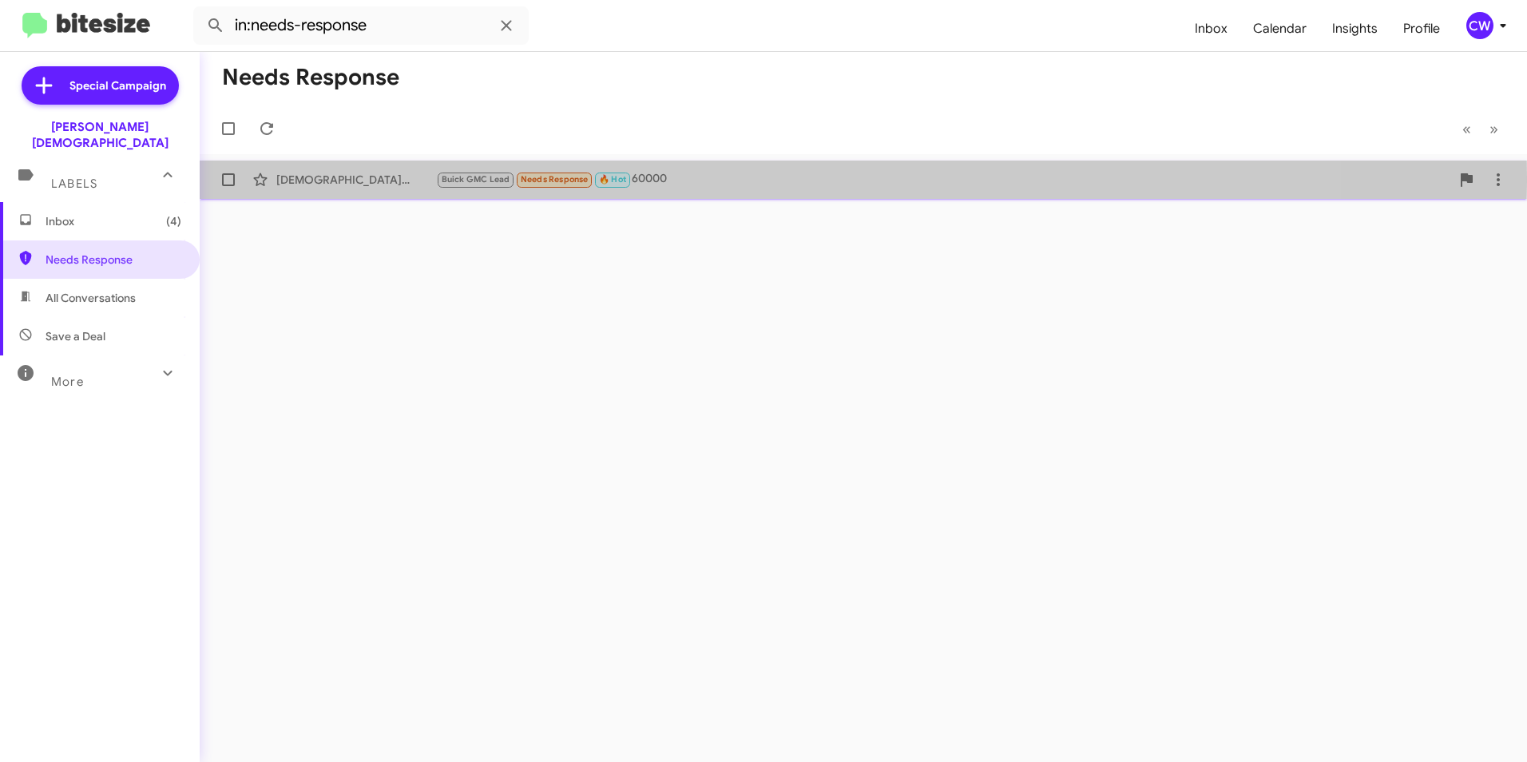
drag, startPoint x: 318, startPoint y: 177, endPoint x: 544, endPoint y: 232, distance: 232.8
click at [318, 177] on div "[DEMOGRAPHIC_DATA][PERSON_NAME]" at bounding box center [356, 180] width 160 height 16
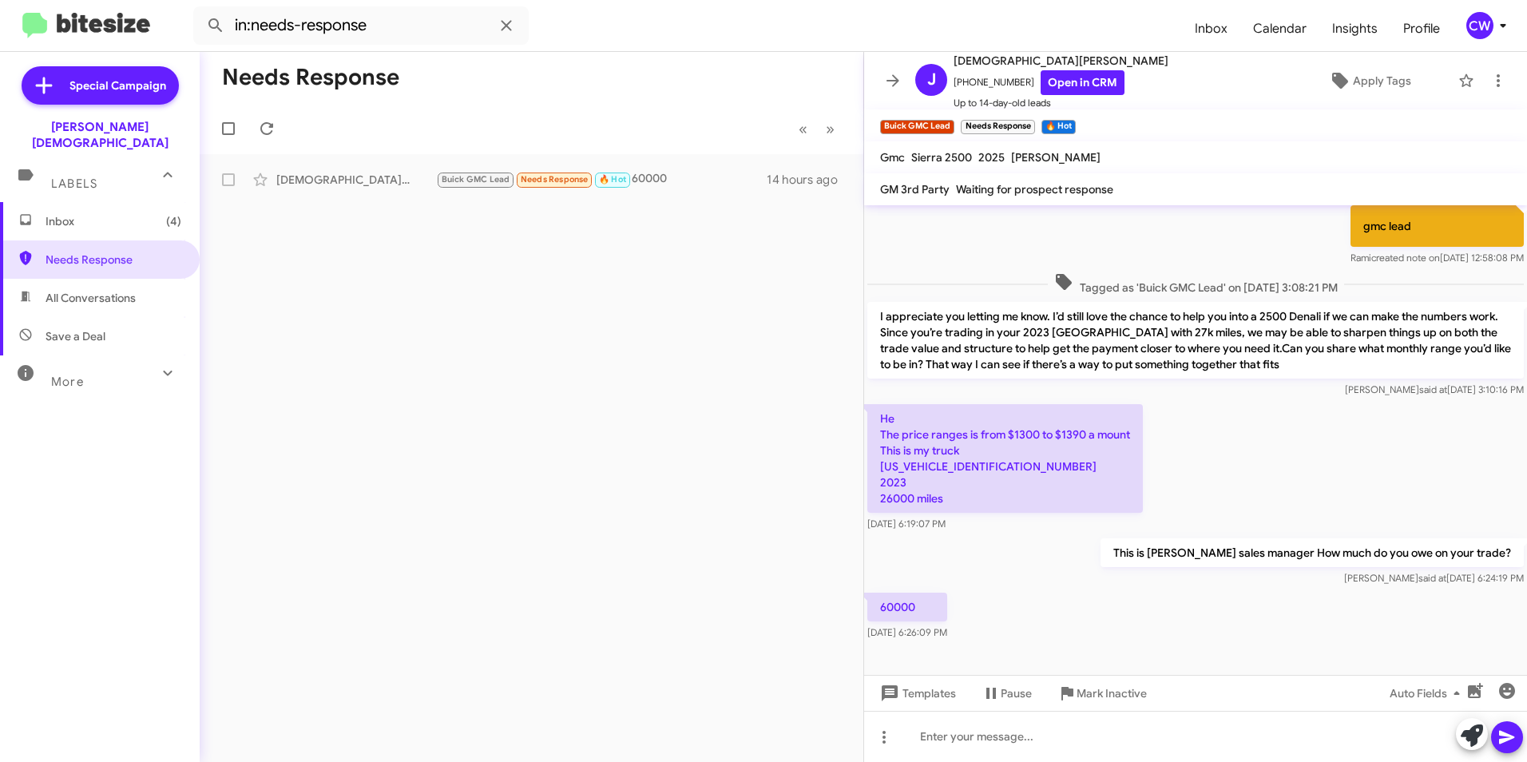
scroll to position [145, 0]
click at [88, 252] on span "Needs Response" at bounding box center [114, 260] width 136 height 16
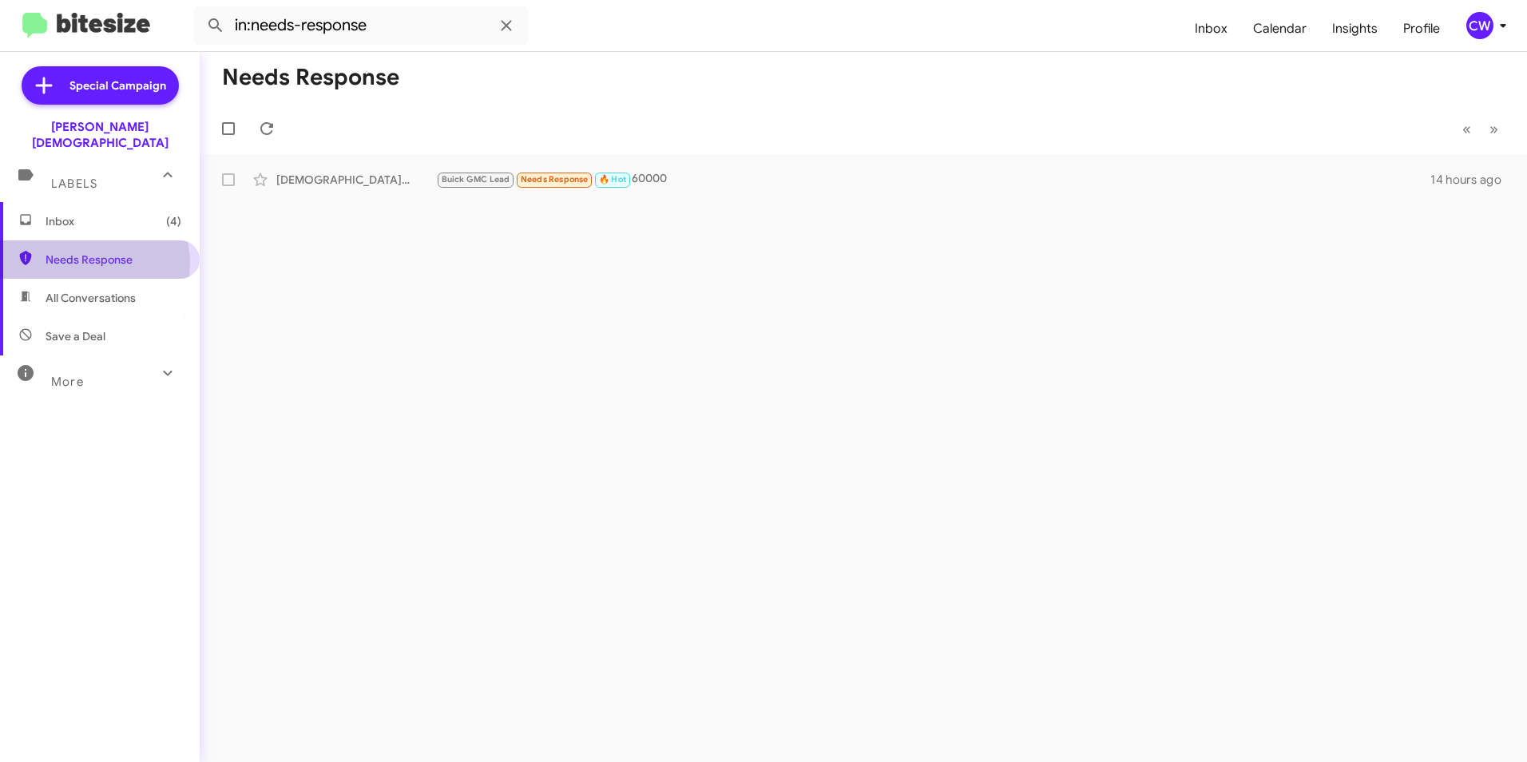
click at [84, 252] on span "Needs Response" at bounding box center [114, 260] width 136 height 16
click at [72, 213] on span "Inbox (4)" at bounding box center [114, 221] width 136 height 16
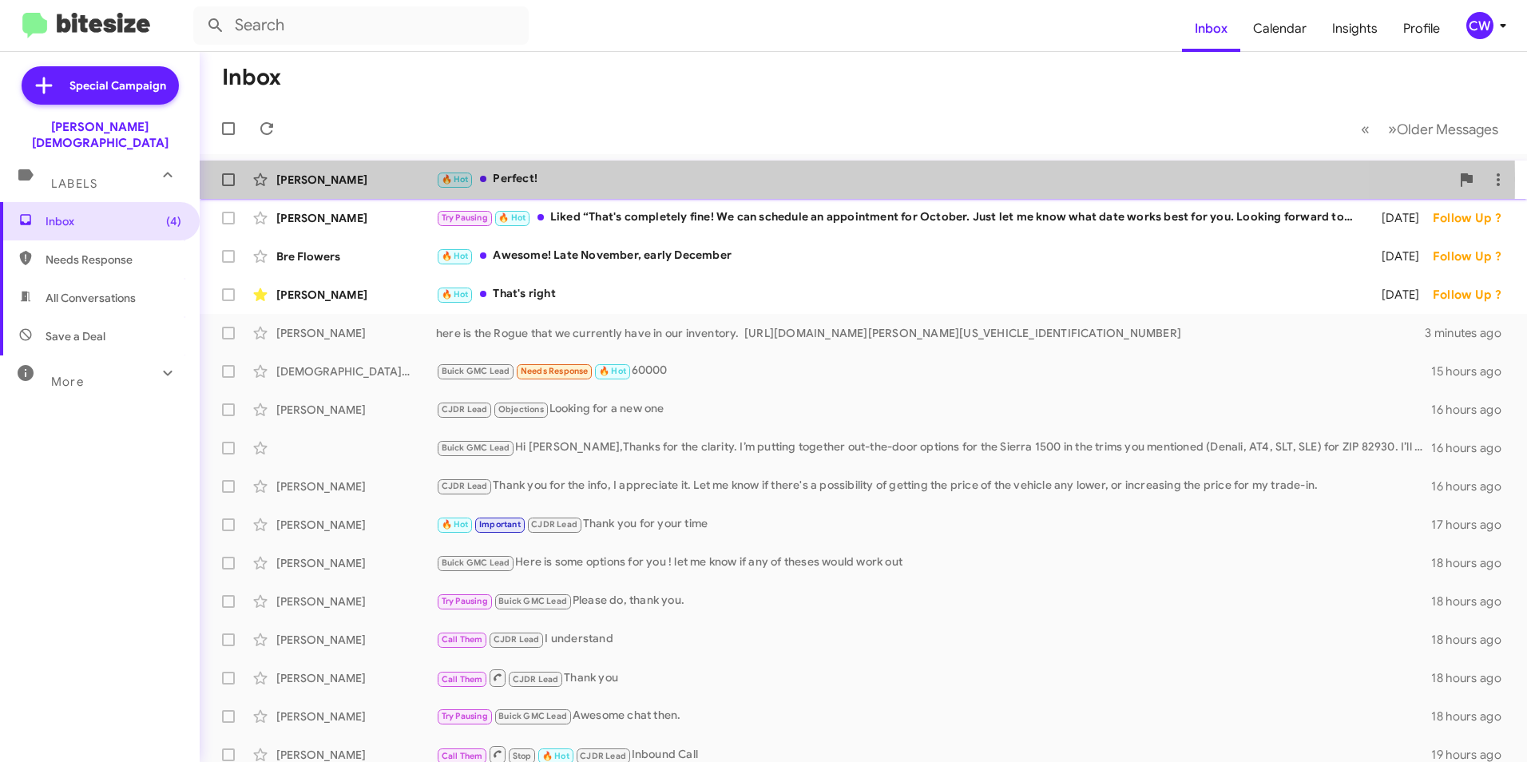
click at [326, 178] on div "[PERSON_NAME]" at bounding box center [356, 180] width 160 height 16
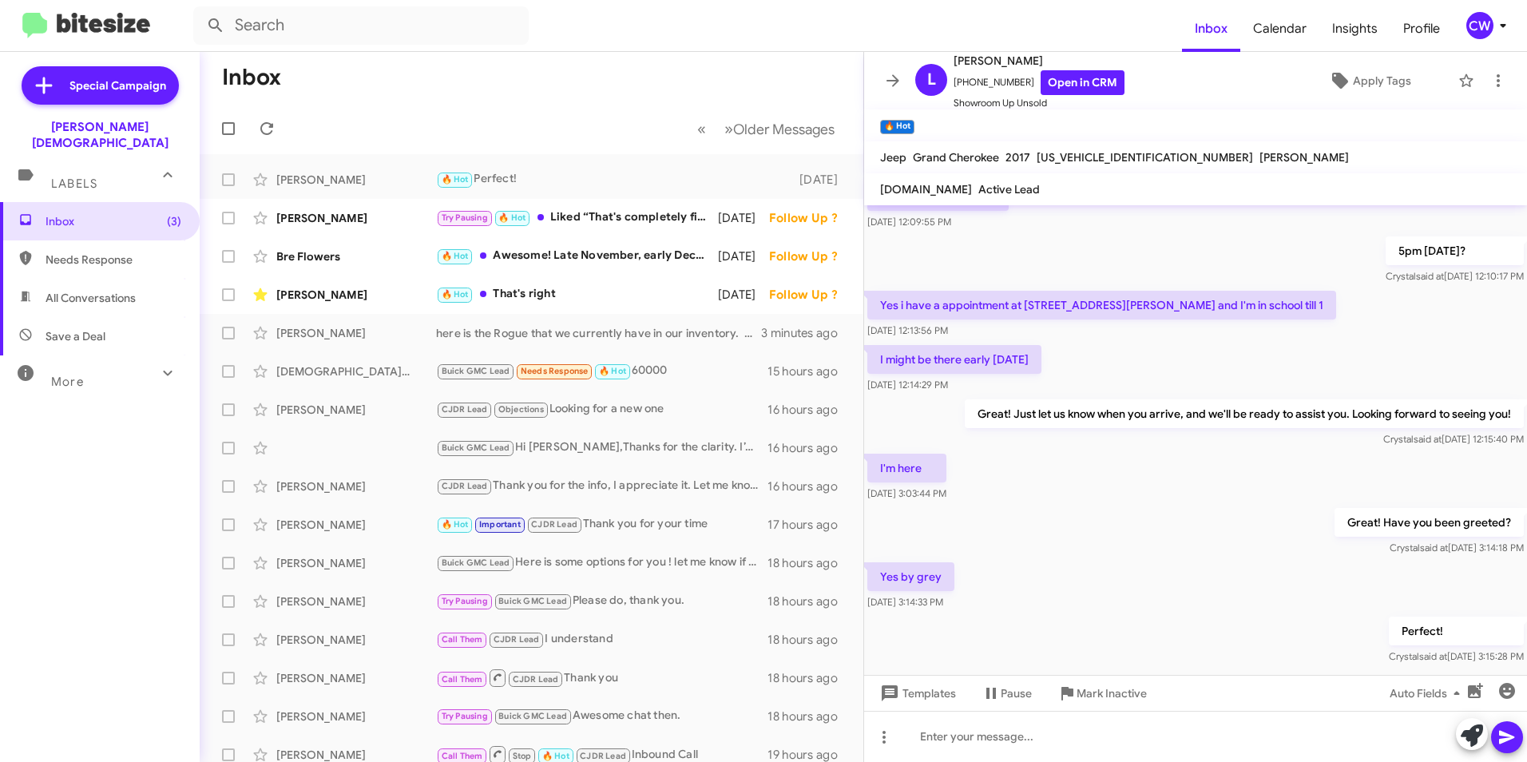
scroll to position [363, 0]
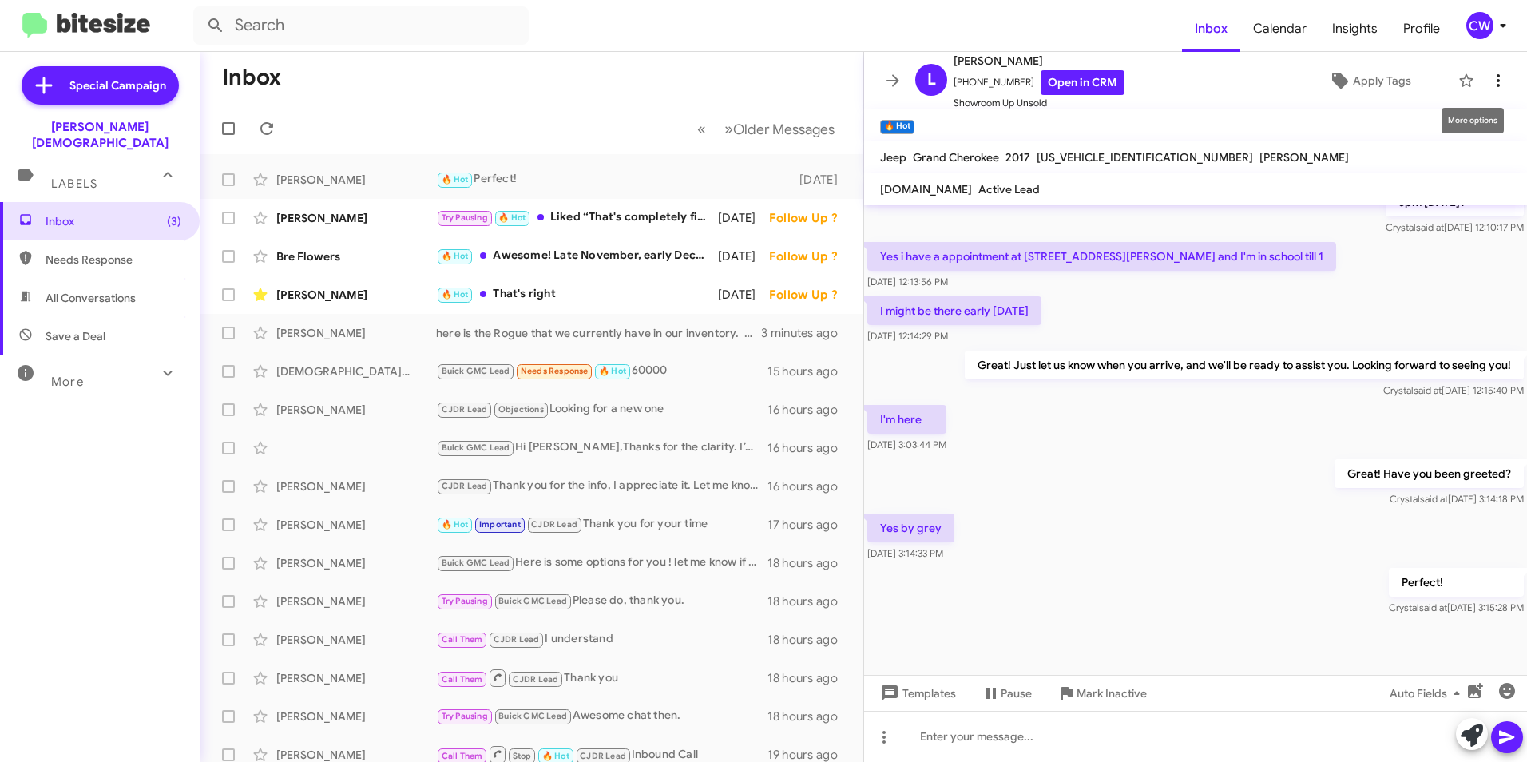
click at [1497, 76] on icon at bounding box center [1498, 80] width 3 height 13
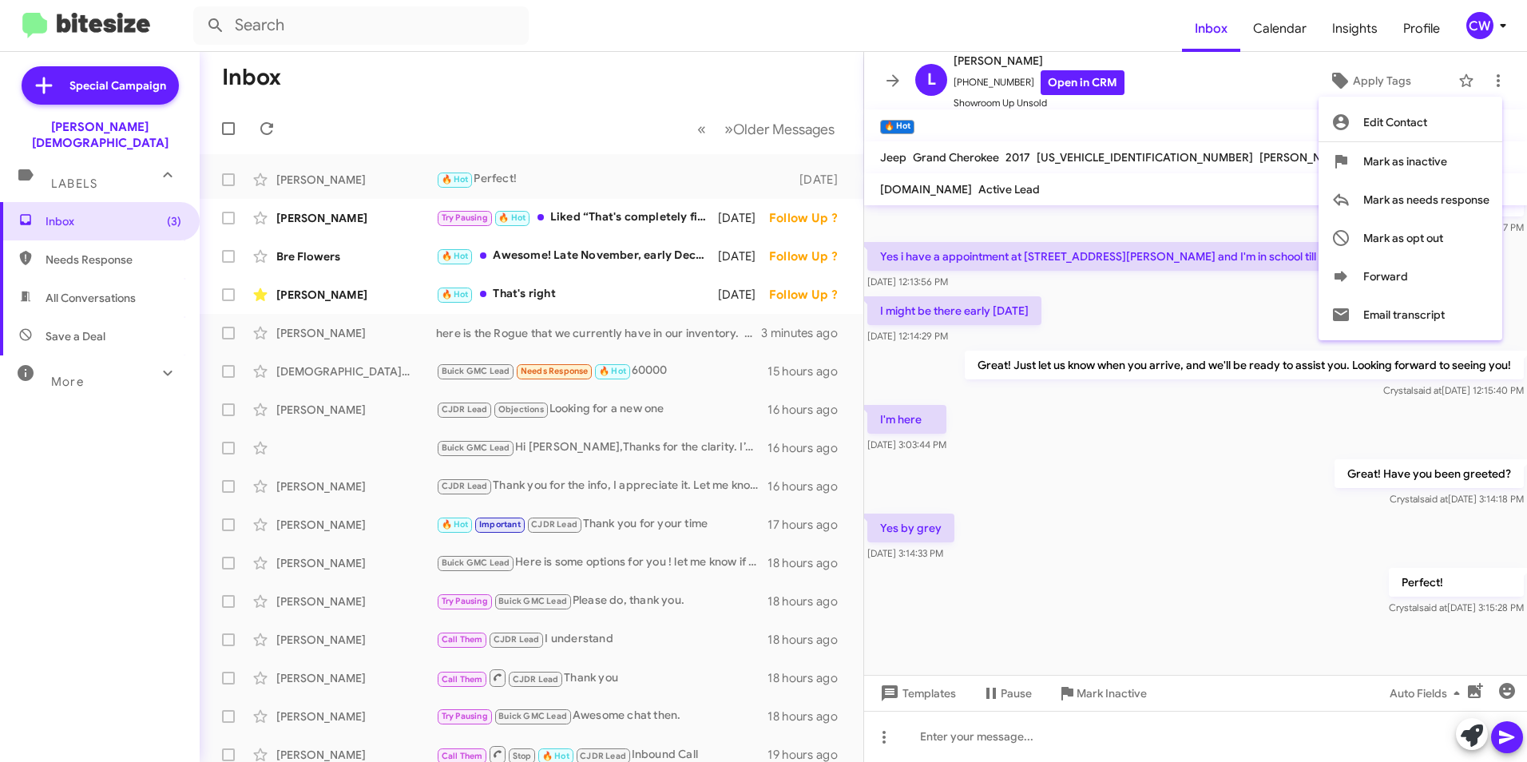
click at [1196, 89] on div at bounding box center [763, 381] width 1527 height 762
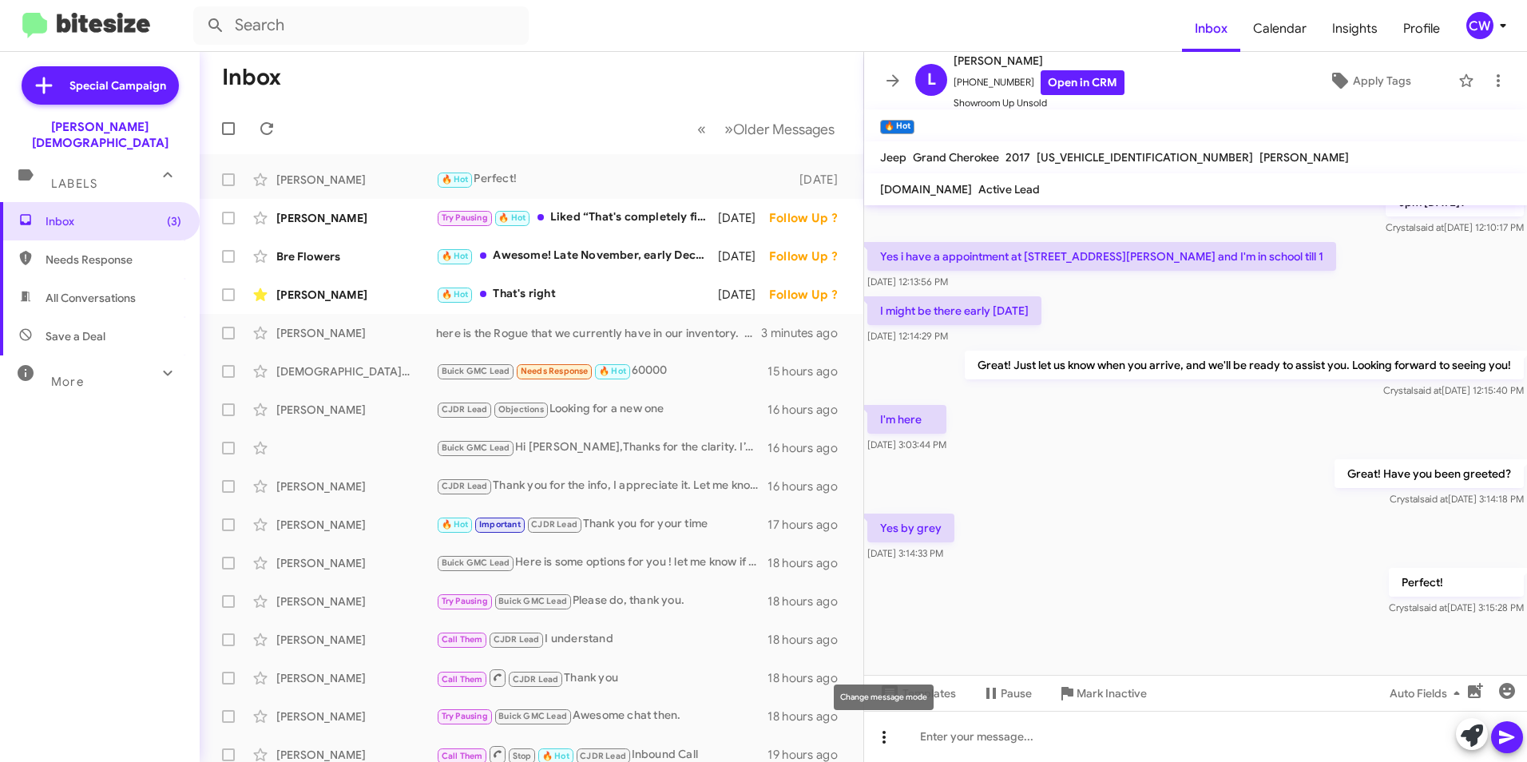
click at [880, 736] on icon at bounding box center [884, 737] width 19 height 19
click at [917, 698] on button "note" at bounding box center [917, 695] width 99 height 38
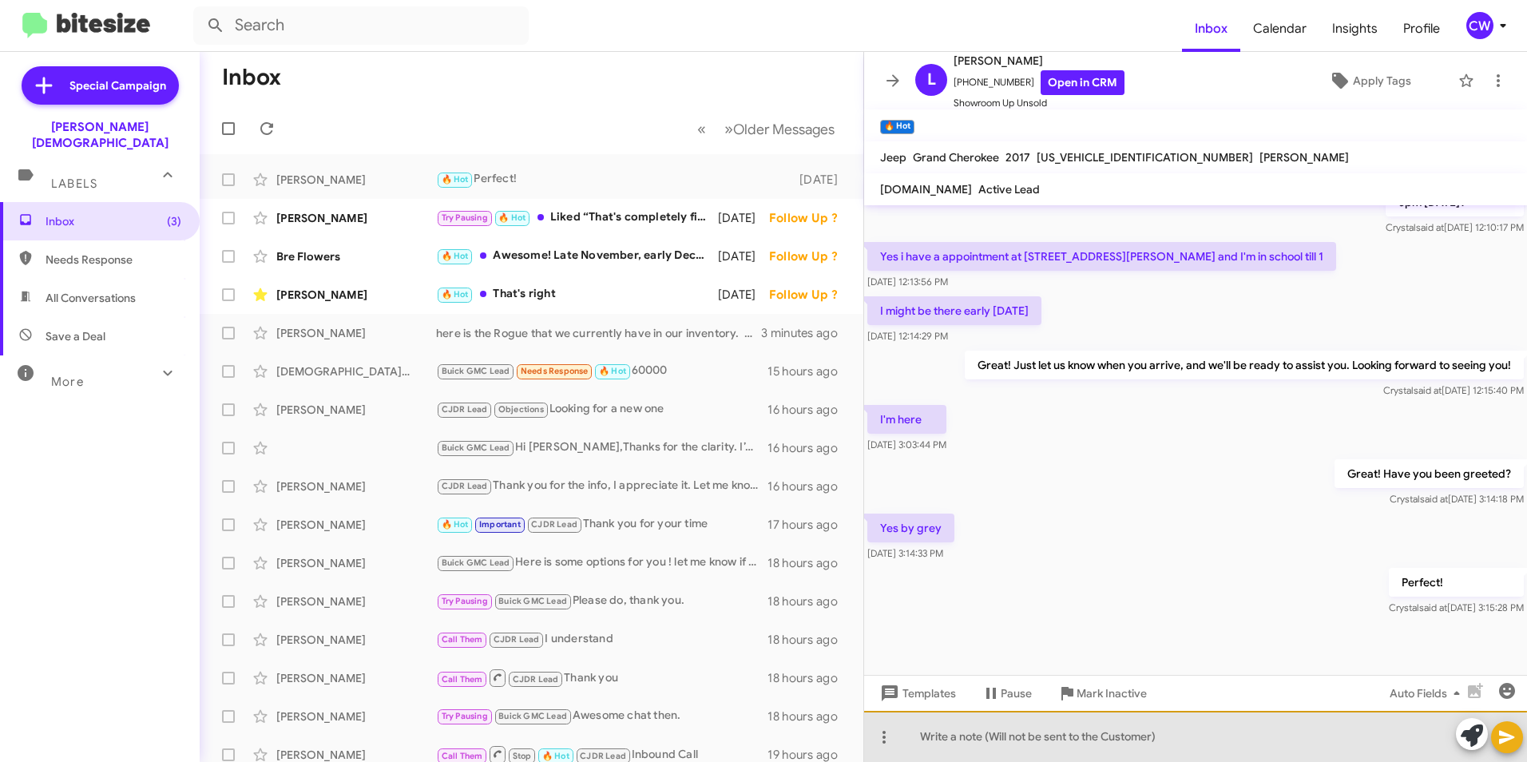
click at [993, 744] on div at bounding box center [1195, 736] width 663 height 51
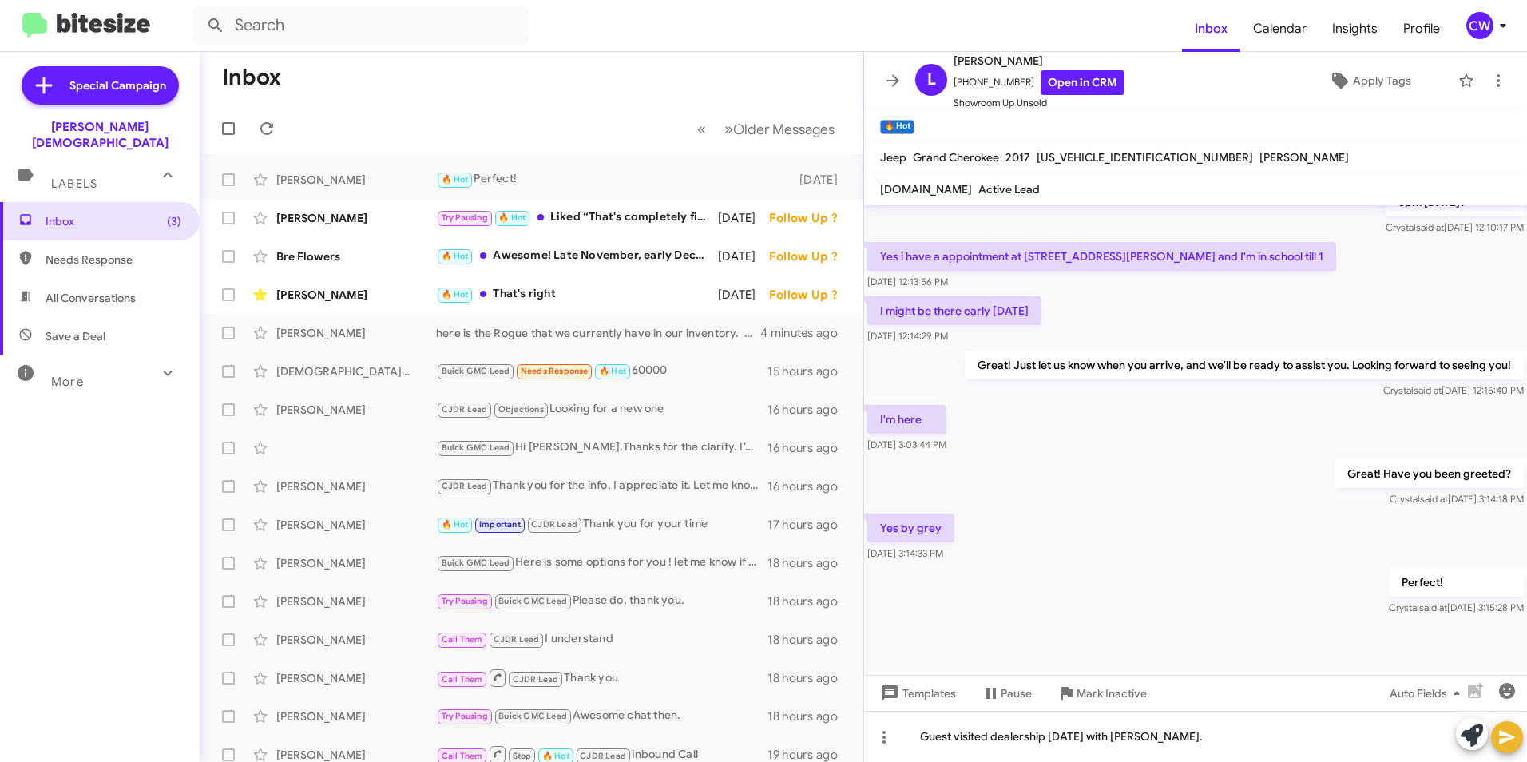
click at [1500, 744] on icon at bounding box center [1506, 737] width 19 height 19
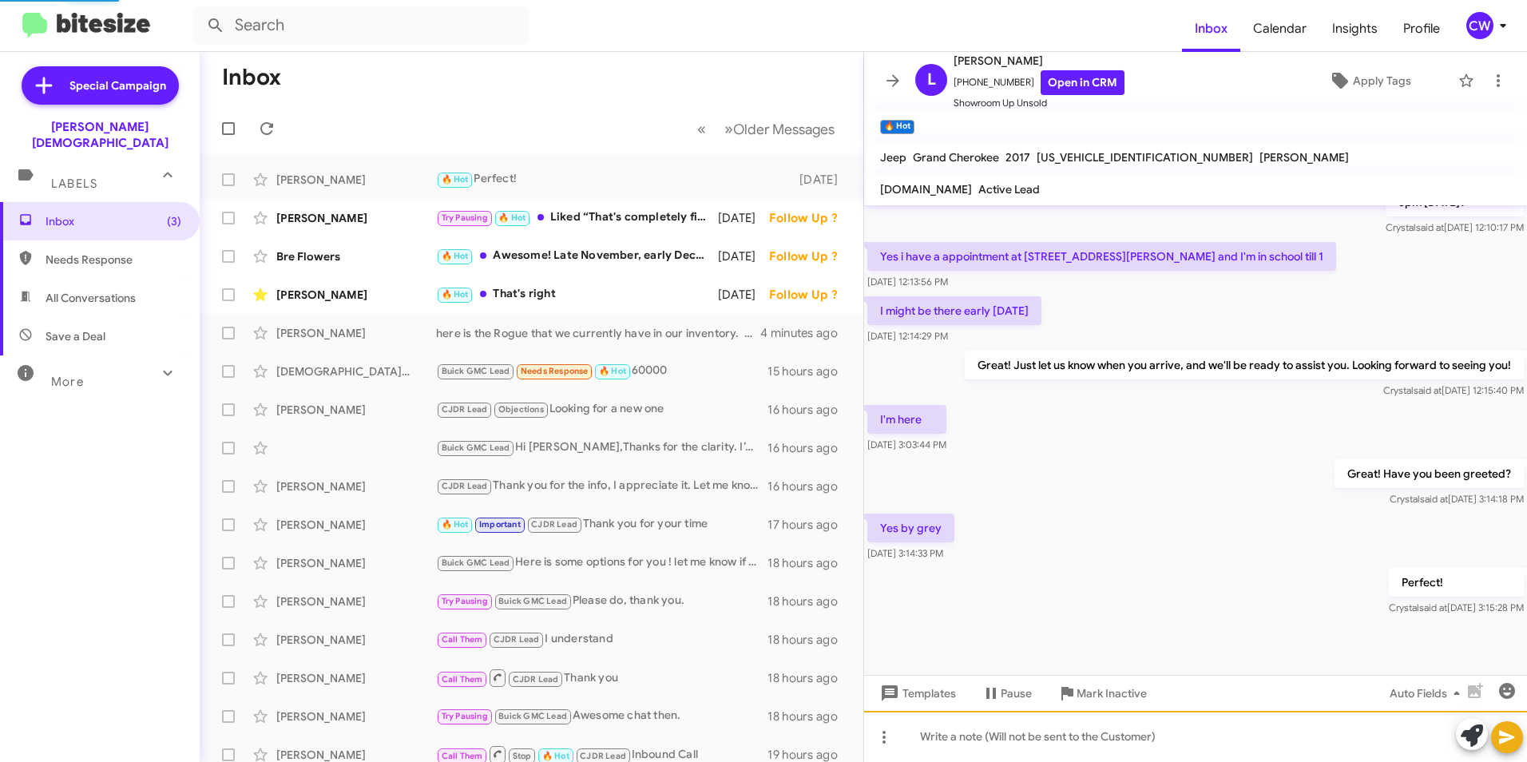
scroll to position [0, 0]
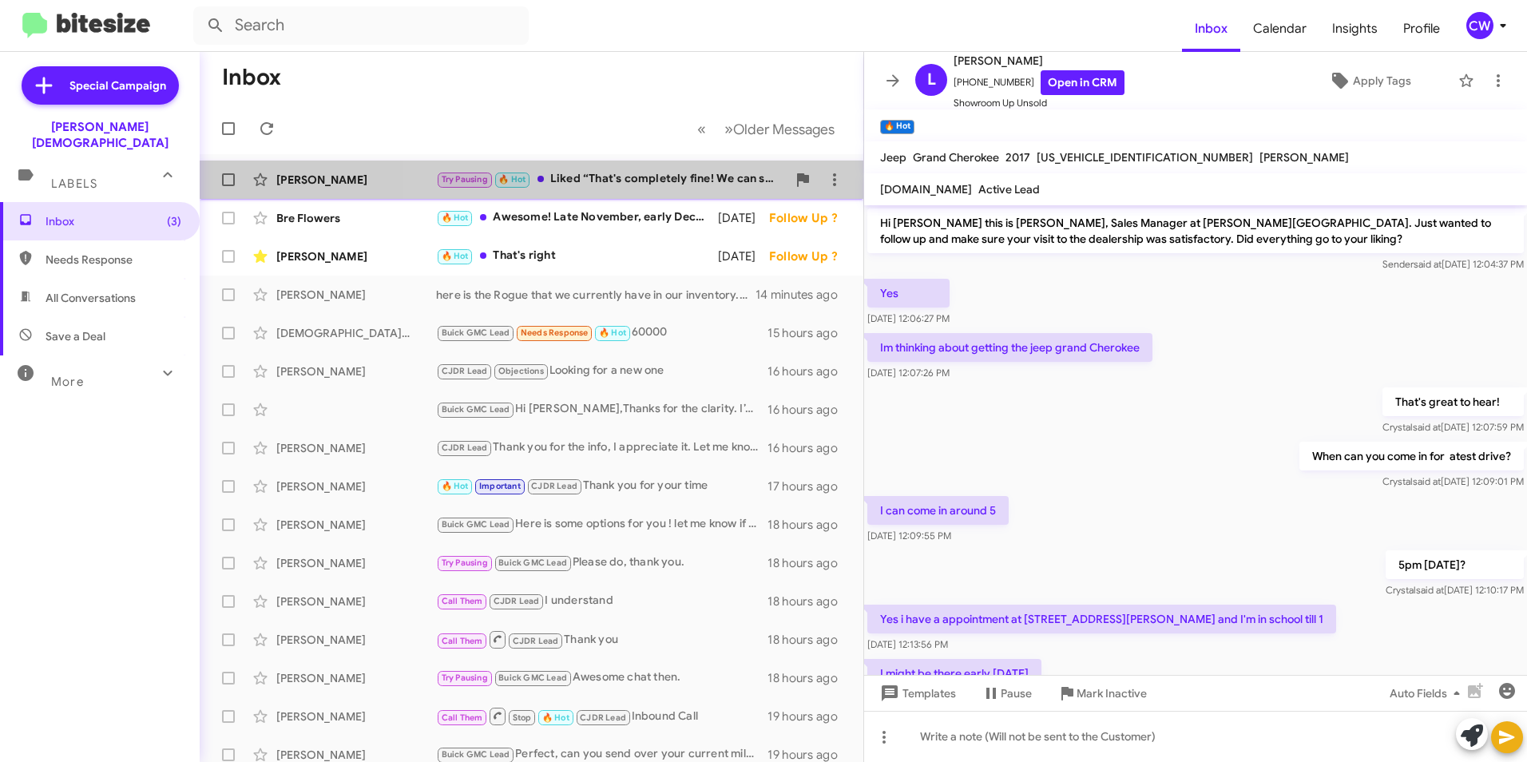
click at [631, 179] on div "Try Pausing 🔥 Hot Liked “That's completely fine! We can schedule an appointment…" at bounding box center [611, 179] width 351 height 18
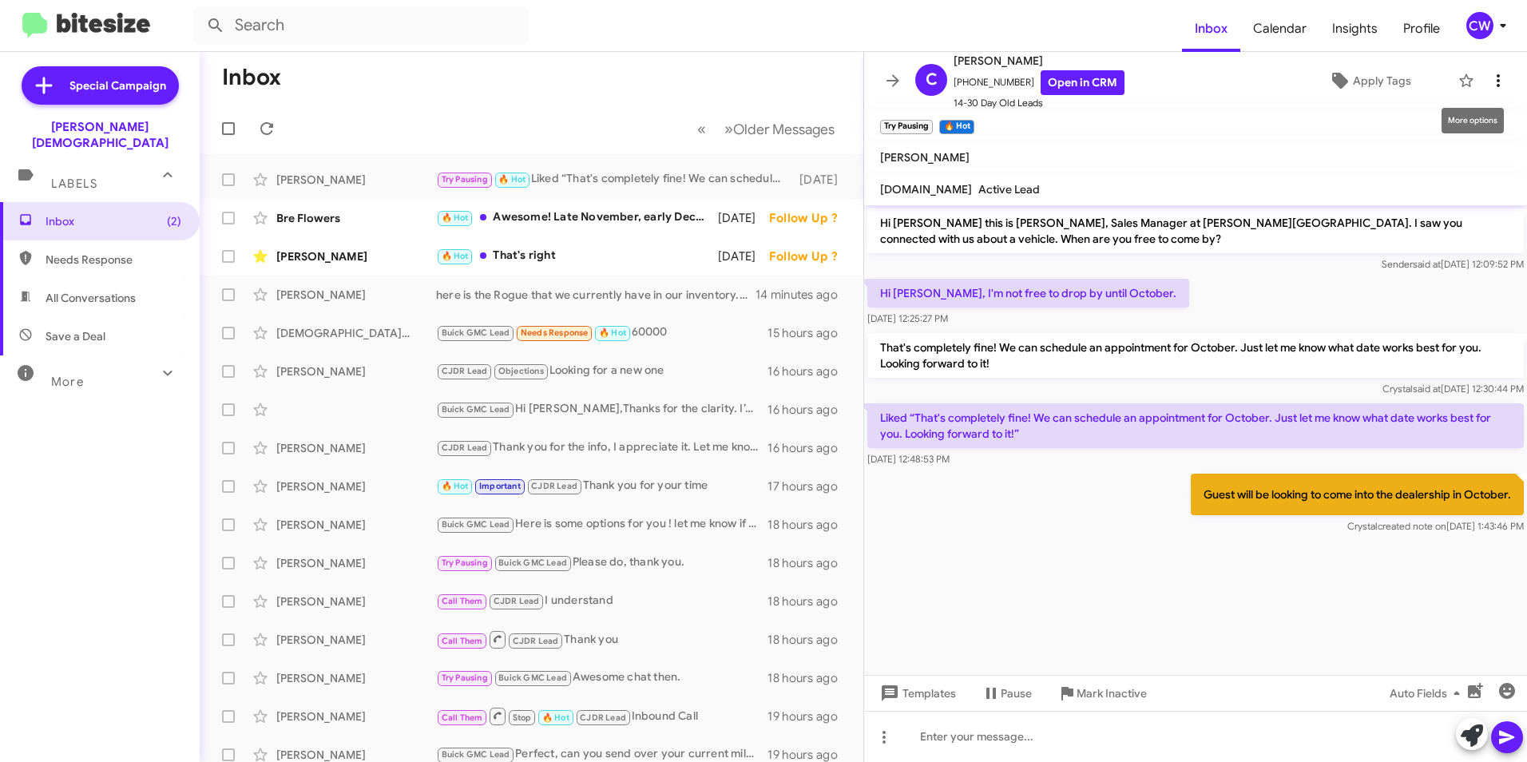
click at [1489, 81] on icon at bounding box center [1498, 80] width 19 height 19
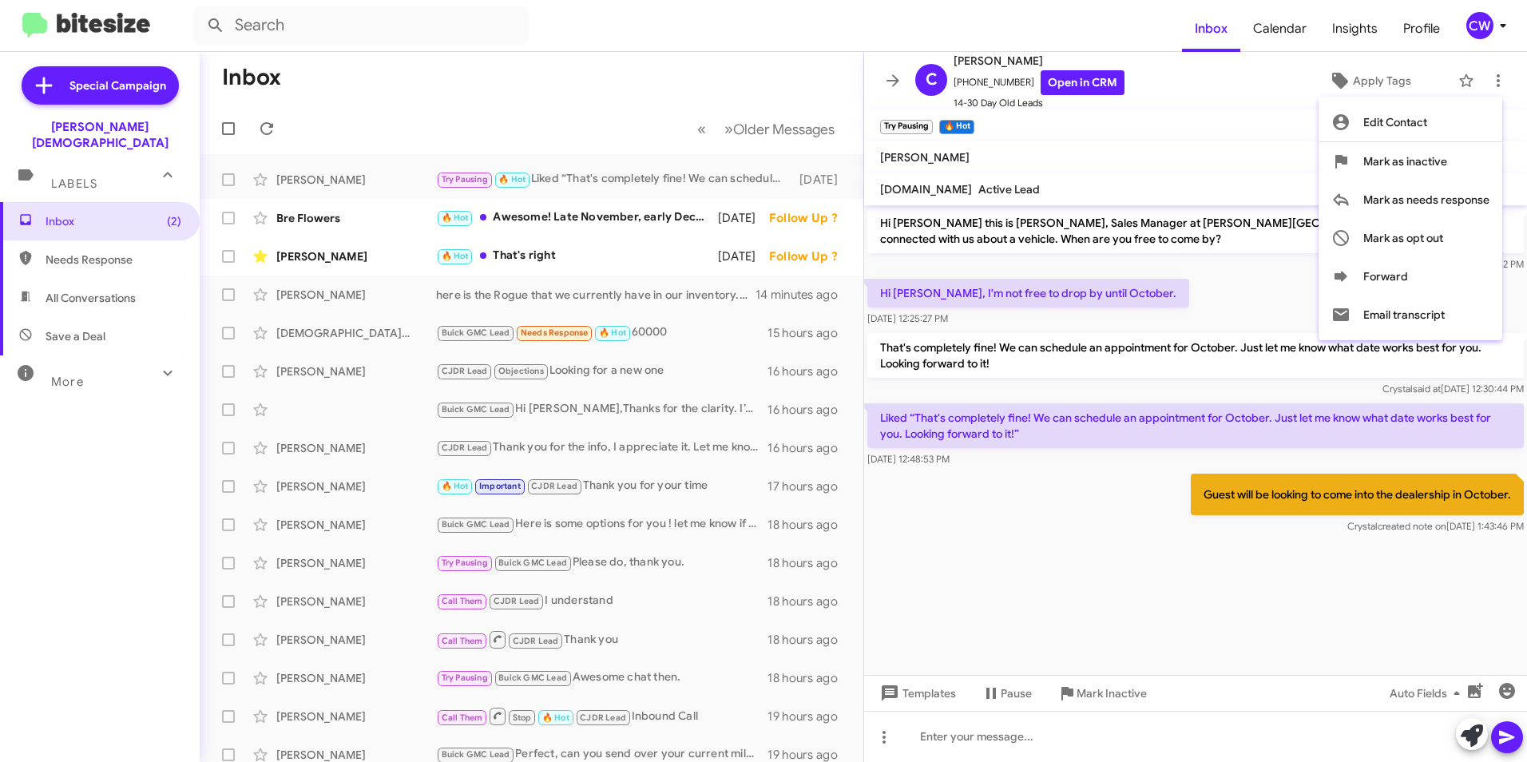
click at [1347, 79] on div at bounding box center [763, 381] width 1527 height 762
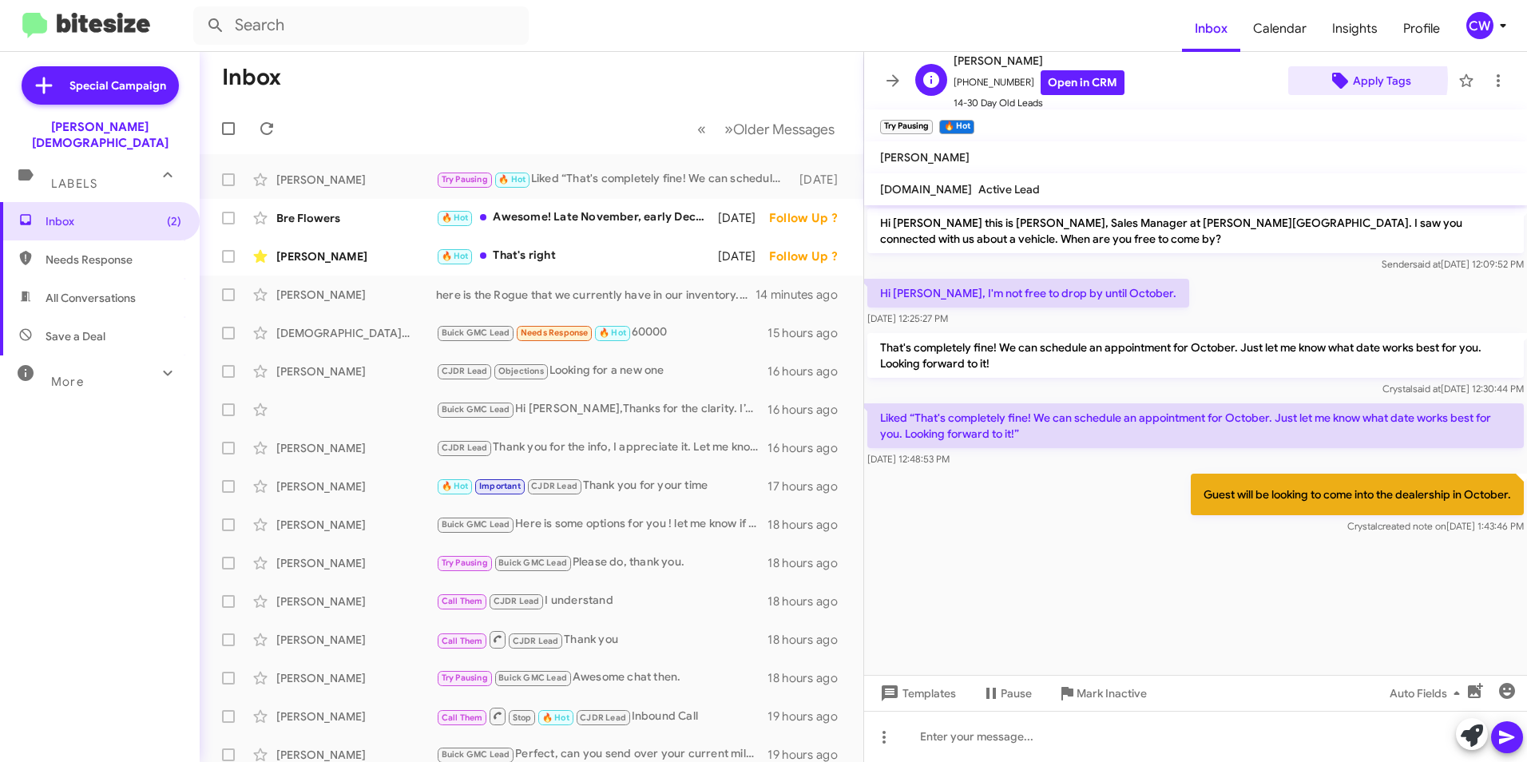
click at [1339, 79] on icon at bounding box center [1340, 80] width 19 height 19
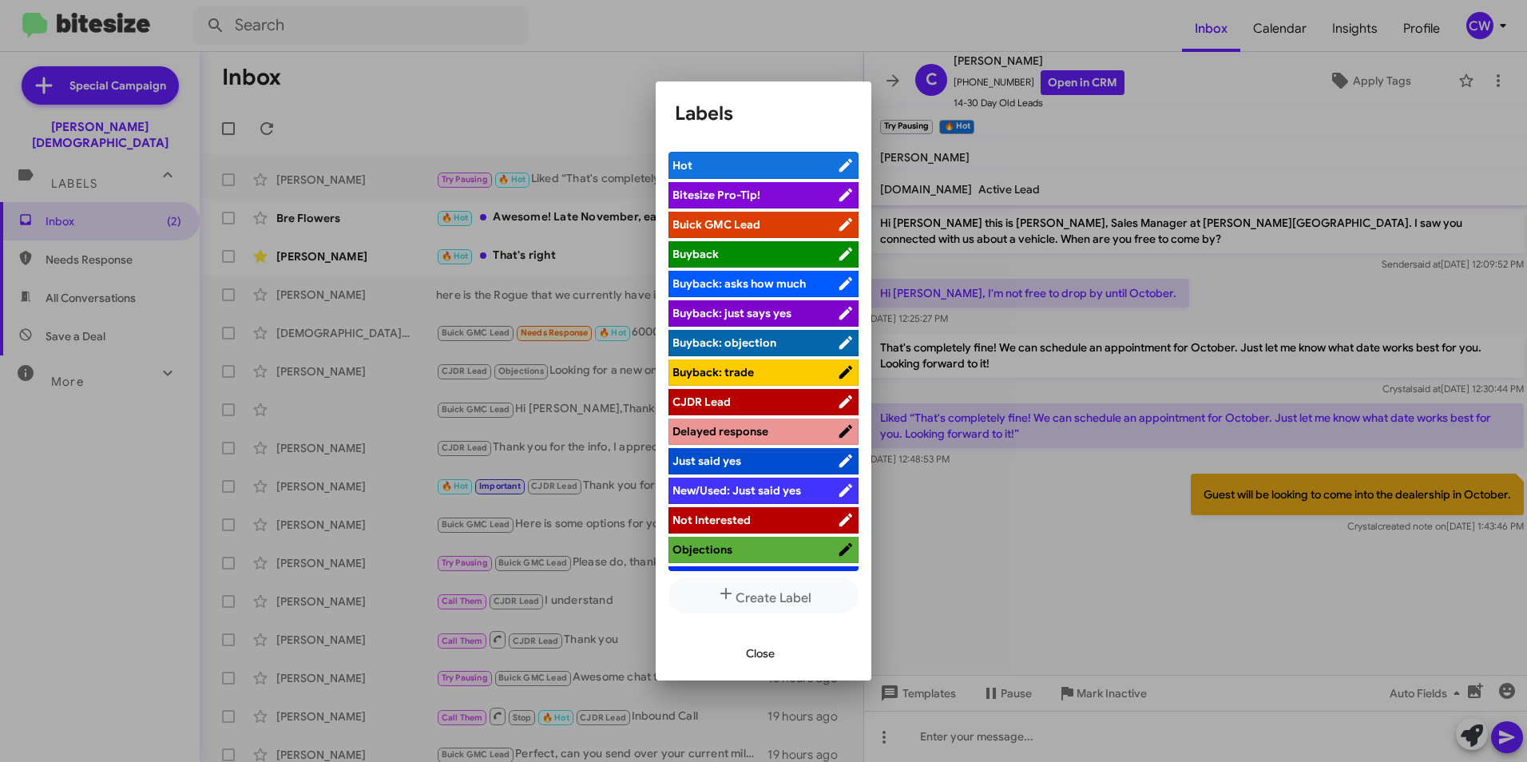
click at [755, 553] on span "Objections" at bounding box center [754, 549] width 165 height 16
click at [755, 654] on span "Close" at bounding box center [760, 653] width 29 height 29
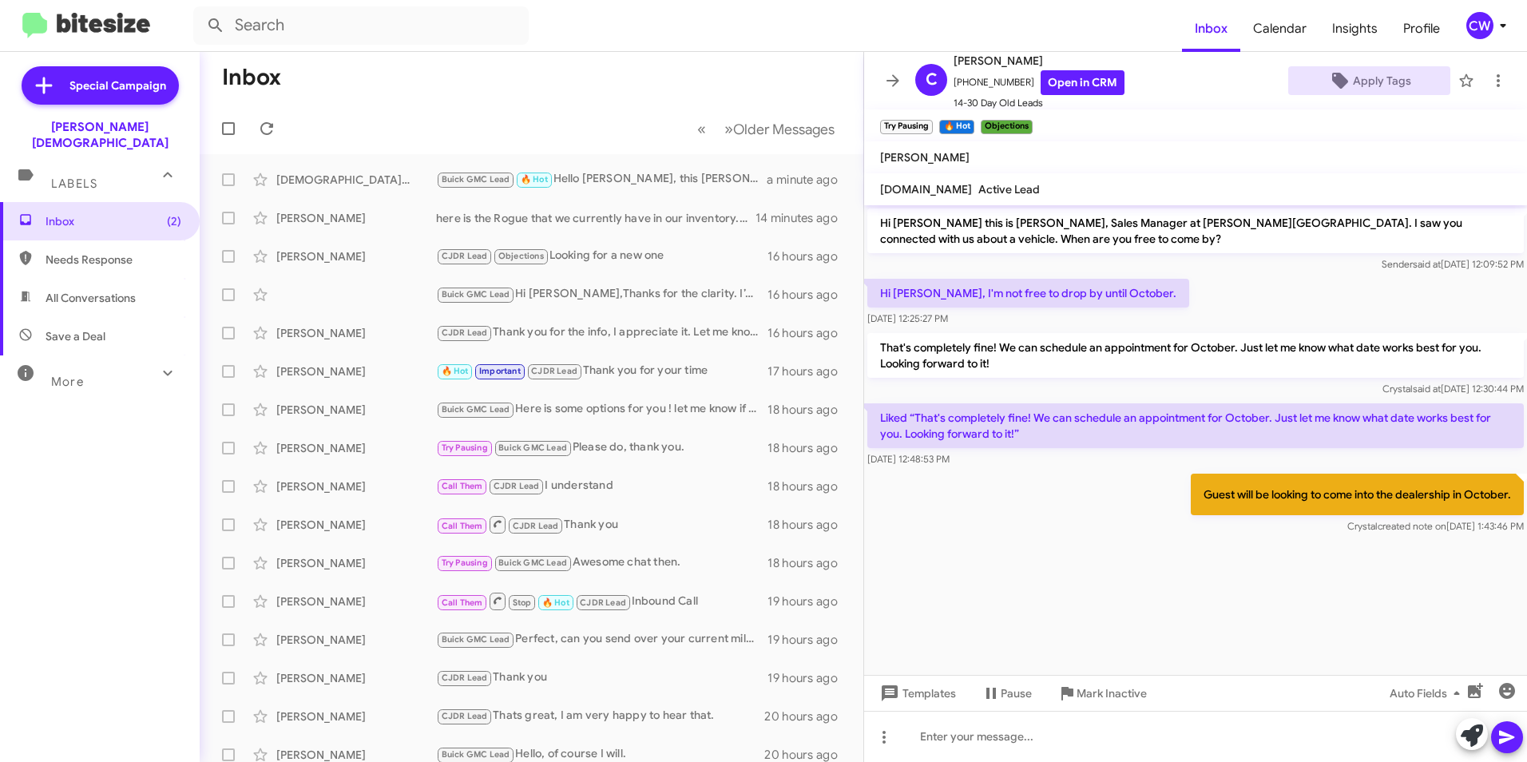
click at [101, 252] on span "Needs Response" at bounding box center [114, 260] width 136 height 16
type input "in:needs-response"
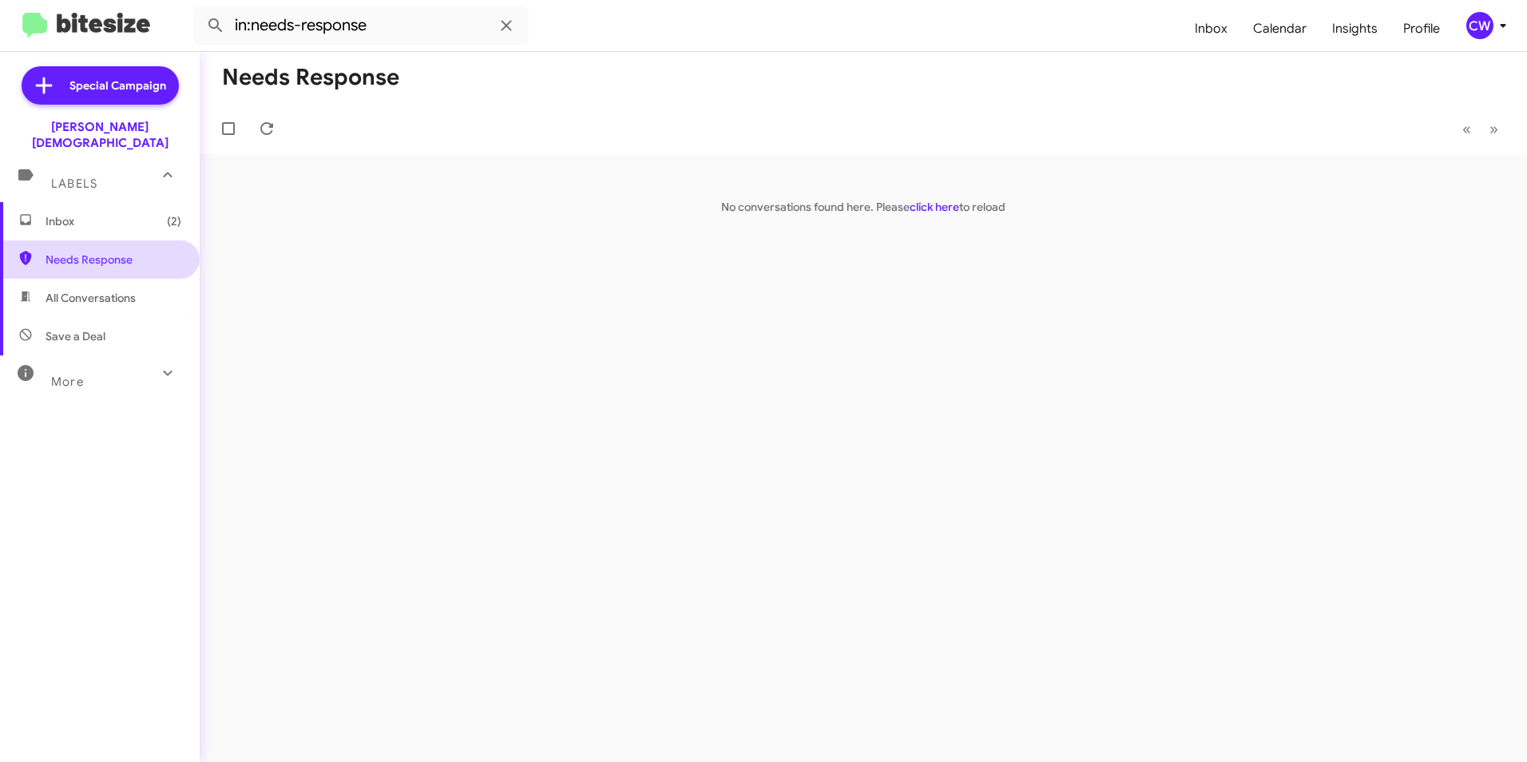
click at [101, 252] on span "Needs Response" at bounding box center [114, 260] width 136 height 16
click at [78, 213] on span "Inbox (2)" at bounding box center [114, 221] width 136 height 16
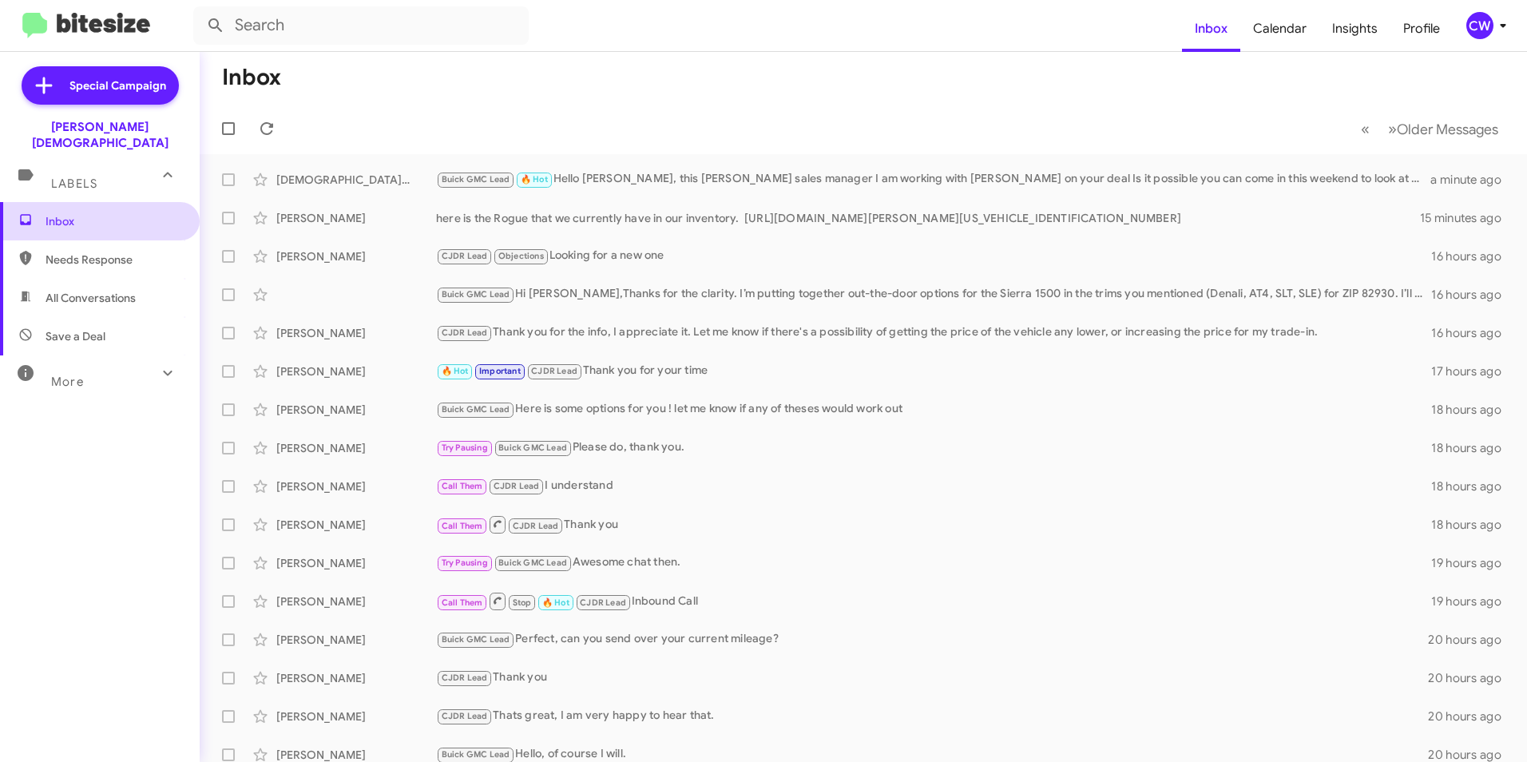
click at [66, 213] on span "Inbox" at bounding box center [114, 221] width 136 height 16
click at [67, 252] on span "Needs Response" at bounding box center [114, 260] width 136 height 16
type input "in:needs-response"
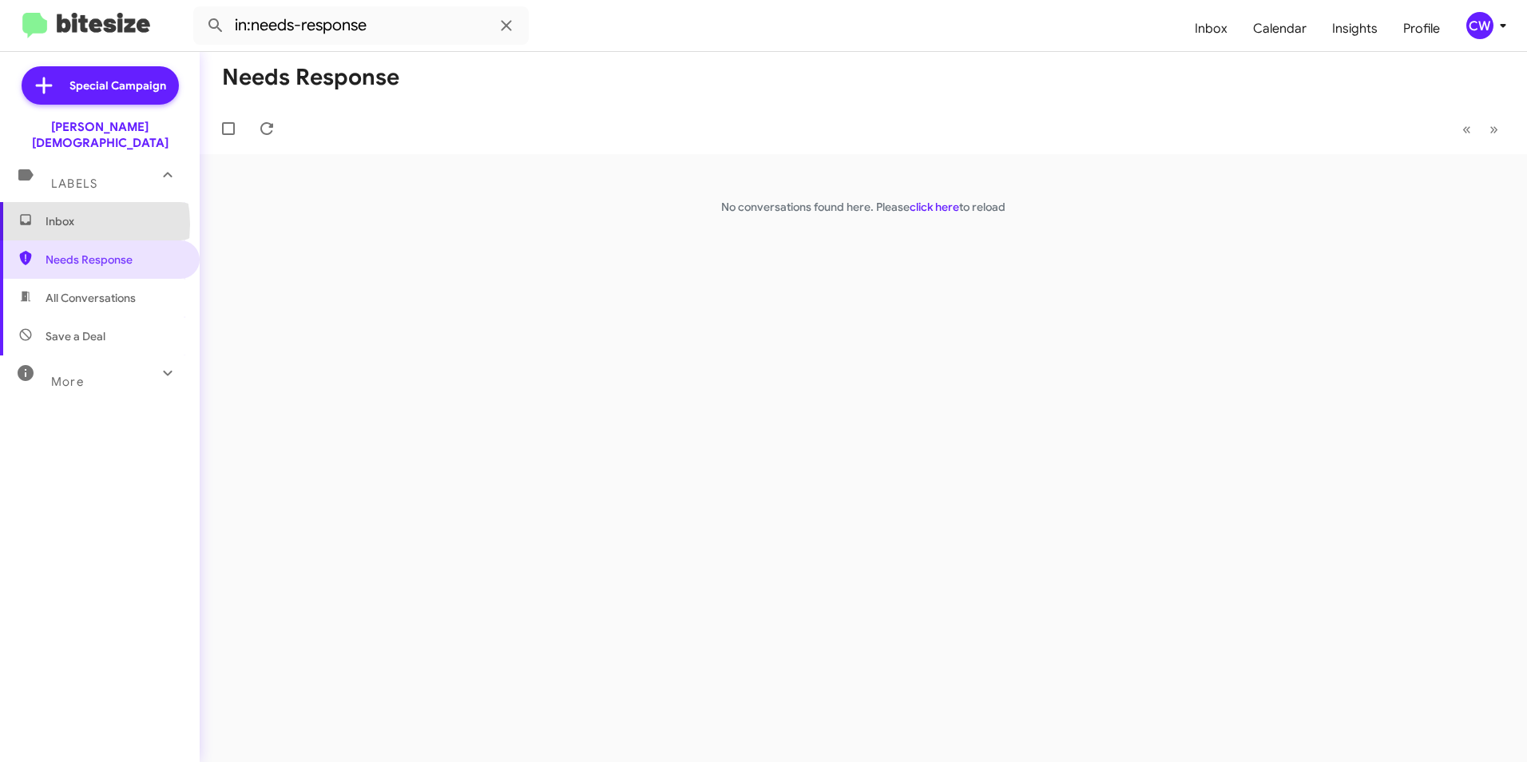
click at [65, 213] on span "Inbox" at bounding box center [114, 221] width 136 height 16
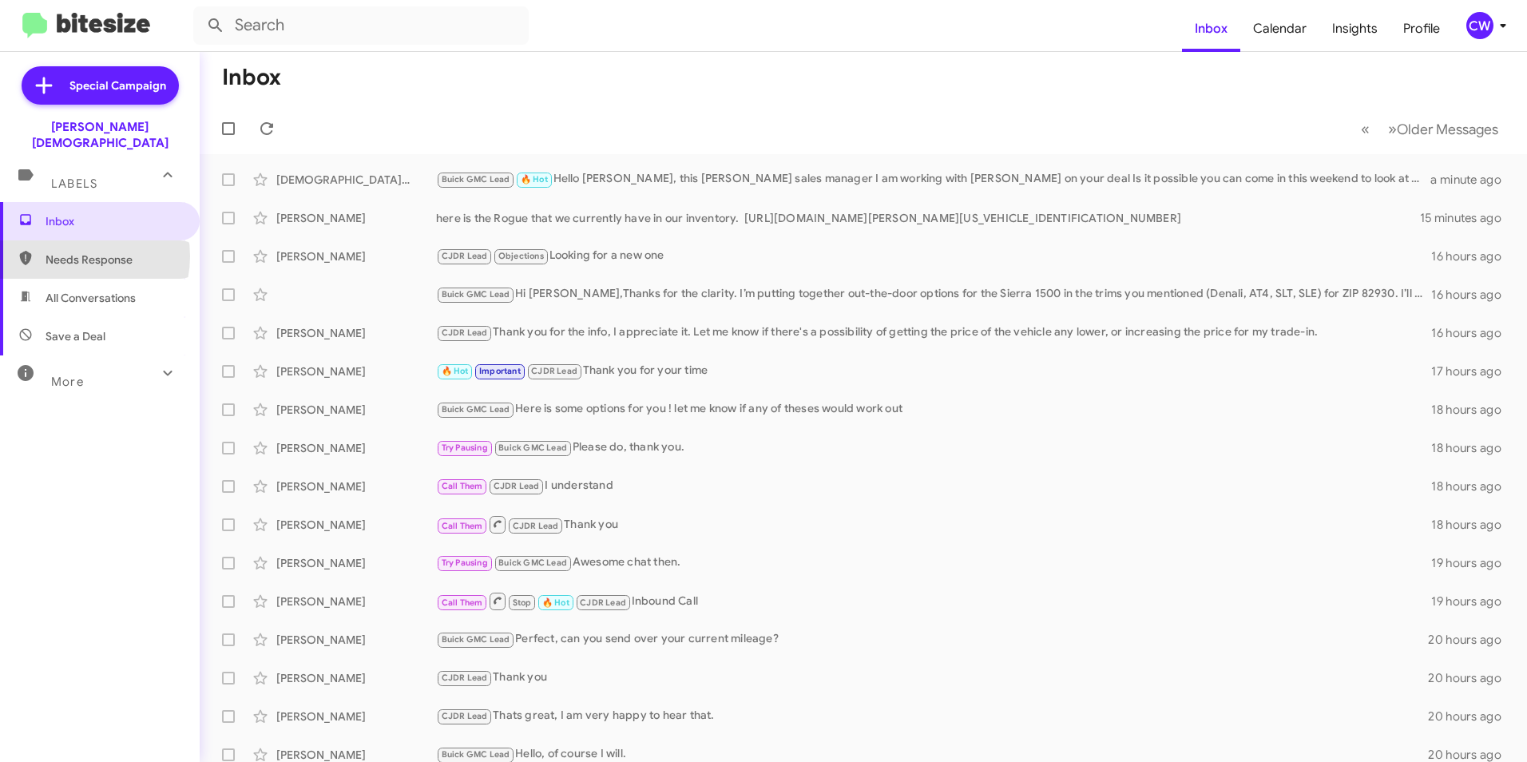
click at [75, 252] on span "Needs Response" at bounding box center [114, 260] width 136 height 16
type input "in:needs-response"
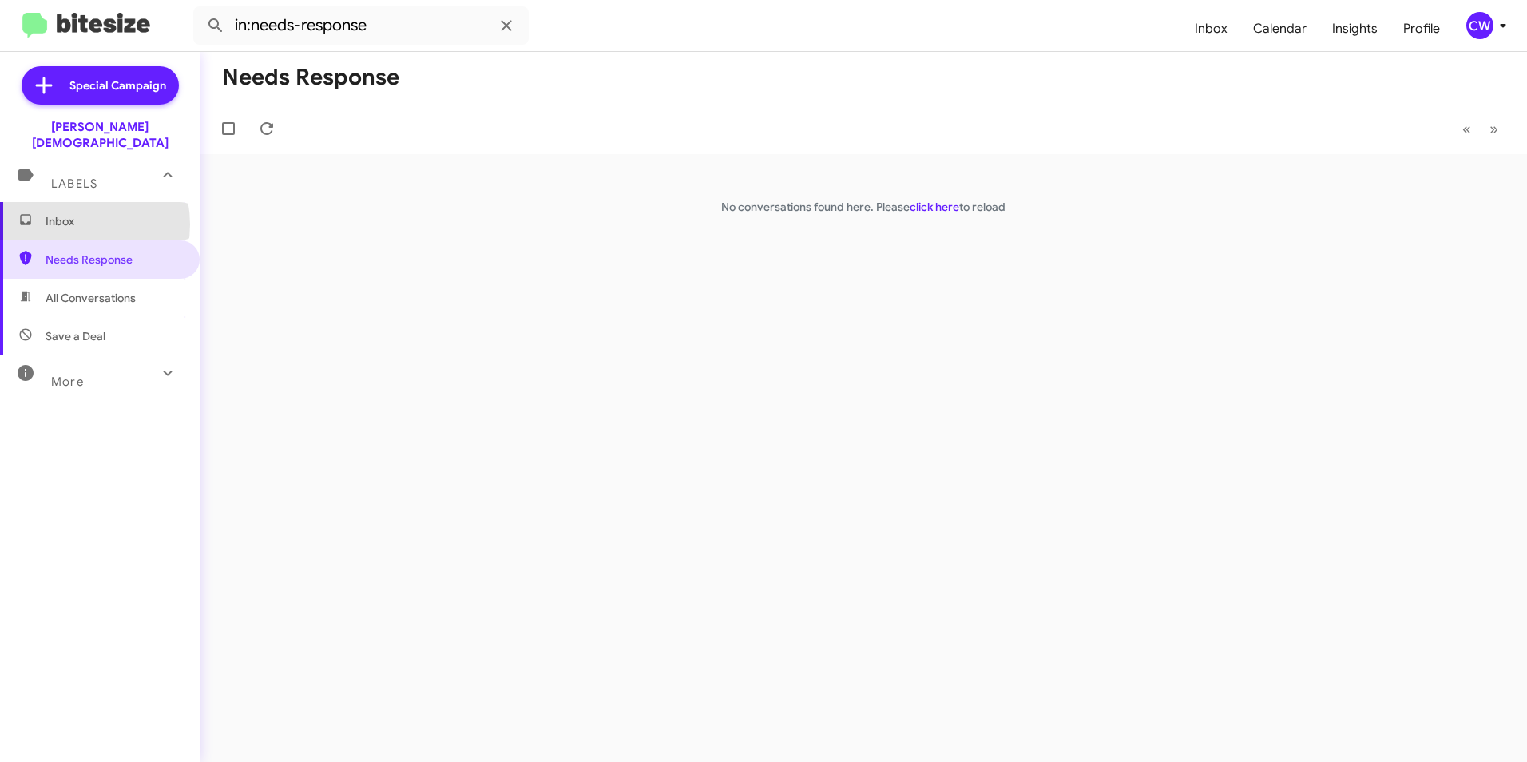
click at [72, 213] on span "Inbox" at bounding box center [114, 221] width 136 height 16
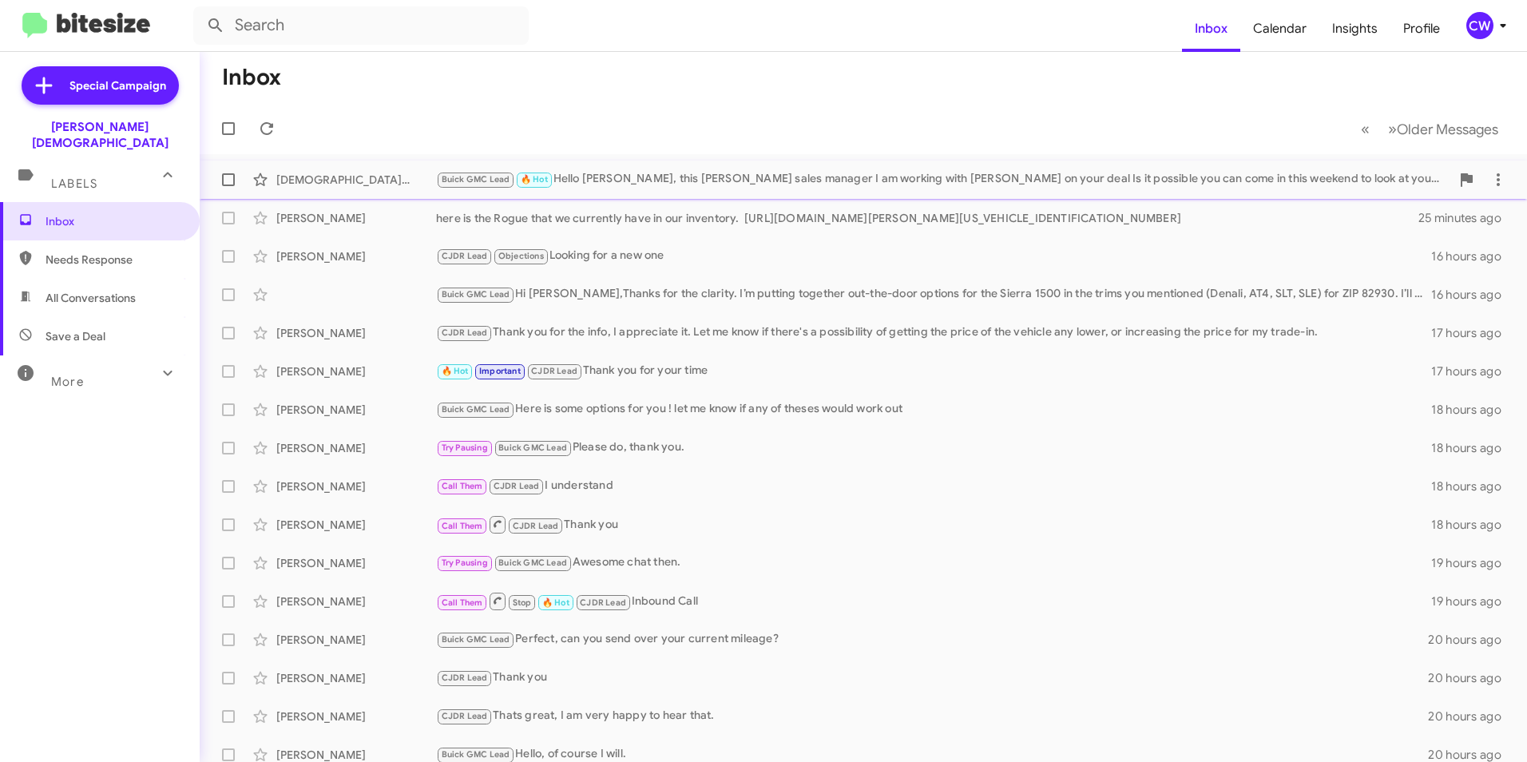
click at [693, 169] on div "[PERSON_NAME] GMC Lead 🔥 Hot Hello [PERSON_NAME], this [PERSON_NAME] sales mana…" at bounding box center [863, 180] width 1302 height 32
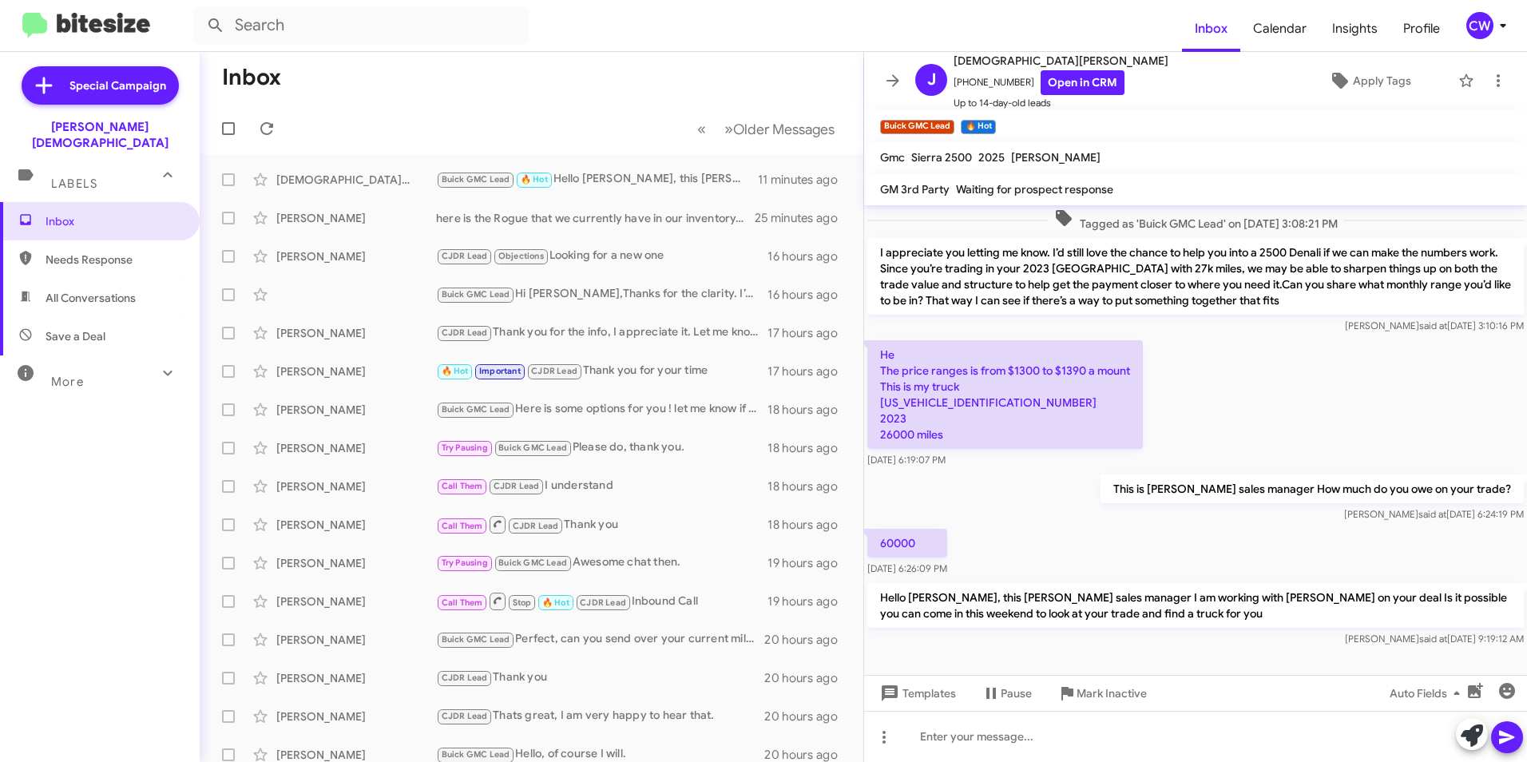
scroll to position [219, 0]
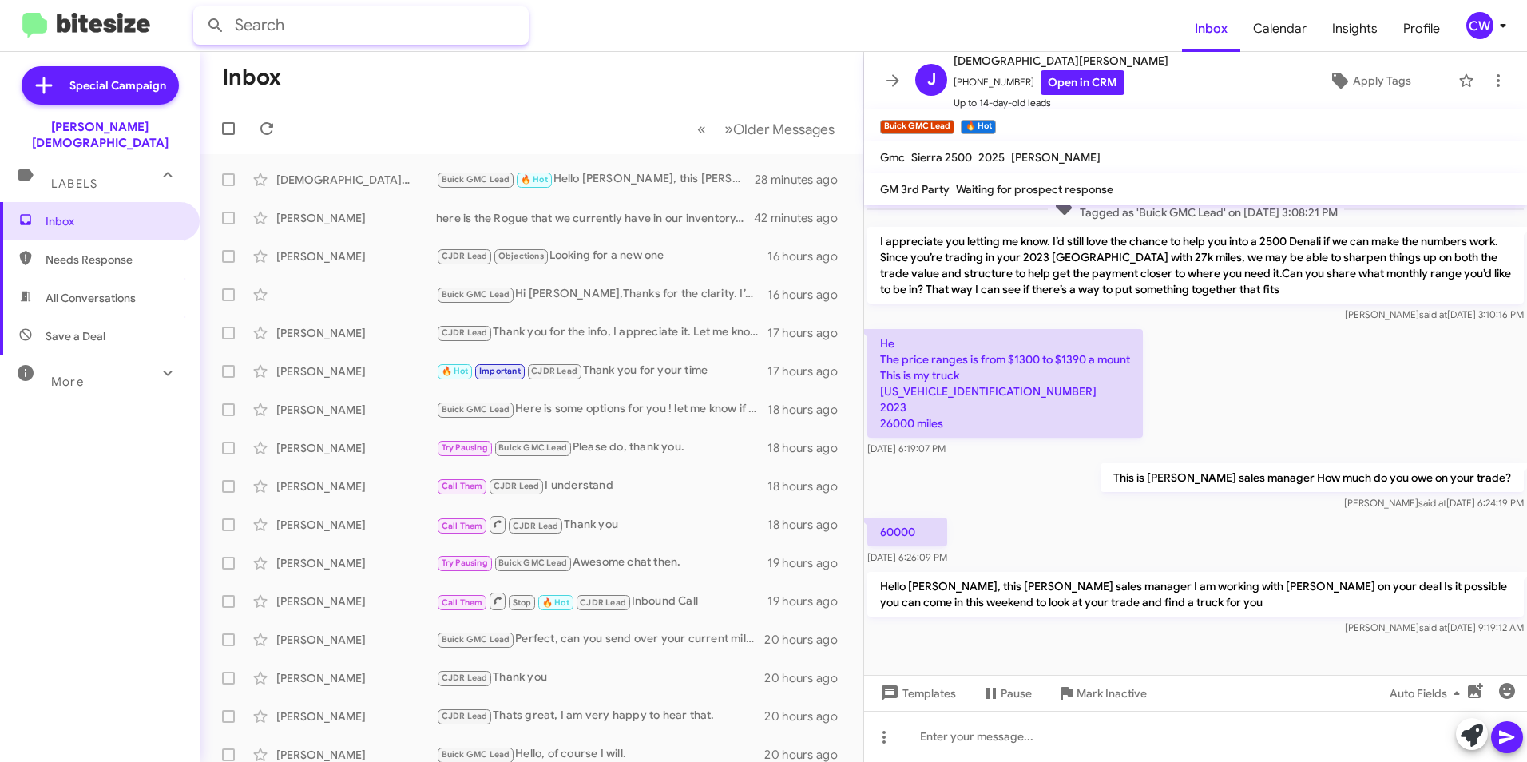
click at [281, 20] on input "text" at bounding box center [360, 25] width 335 height 38
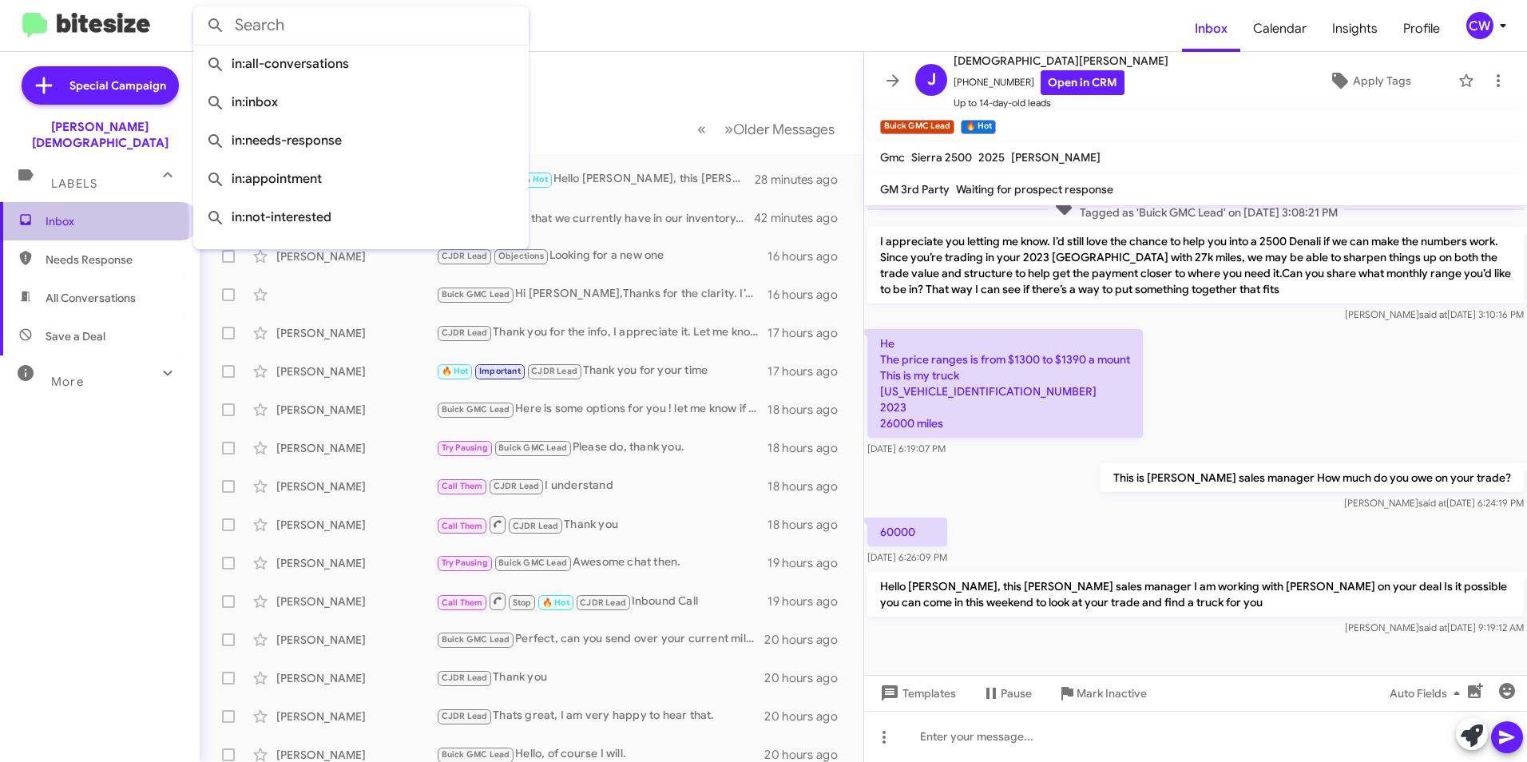
click at [52, 213] on span "Inbox" at bounding box center [114, 221] width 136 height 16
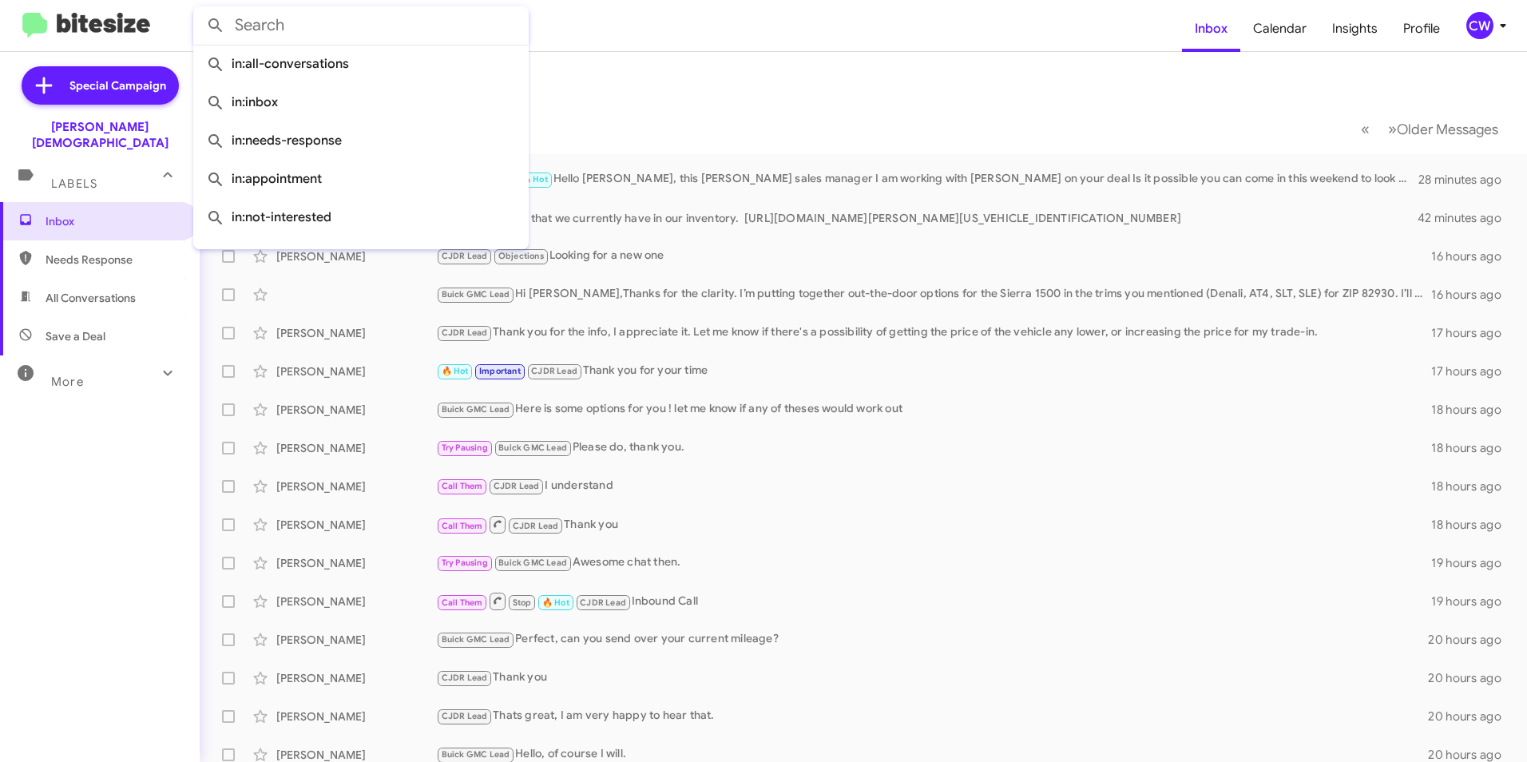
click at [353, 22] on input "text" at bounding box center [360, 25] width 335 height 38
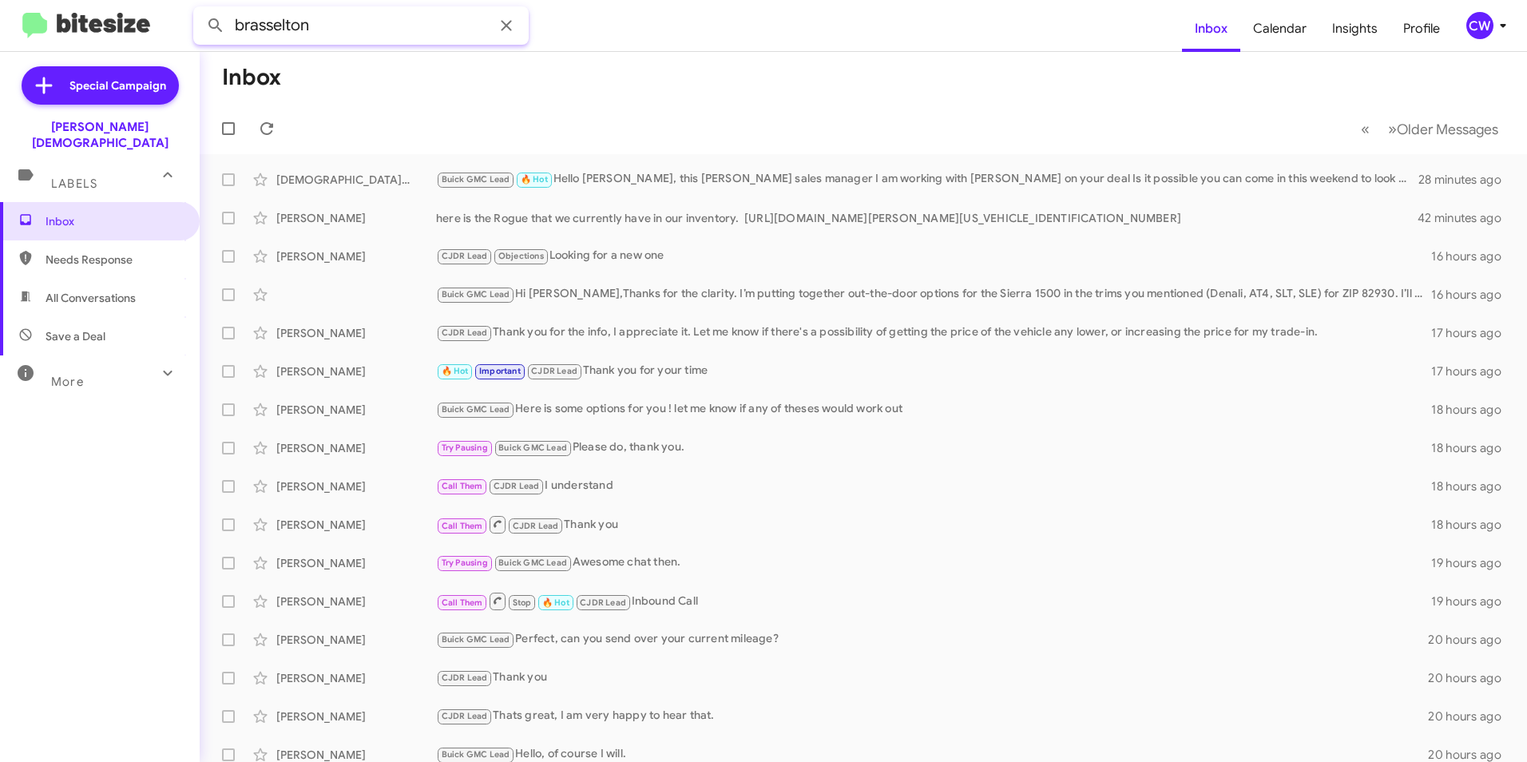
type input "brasselton"
click at [200, 10] on button at bounding box center [216, 26] width 32 height 32
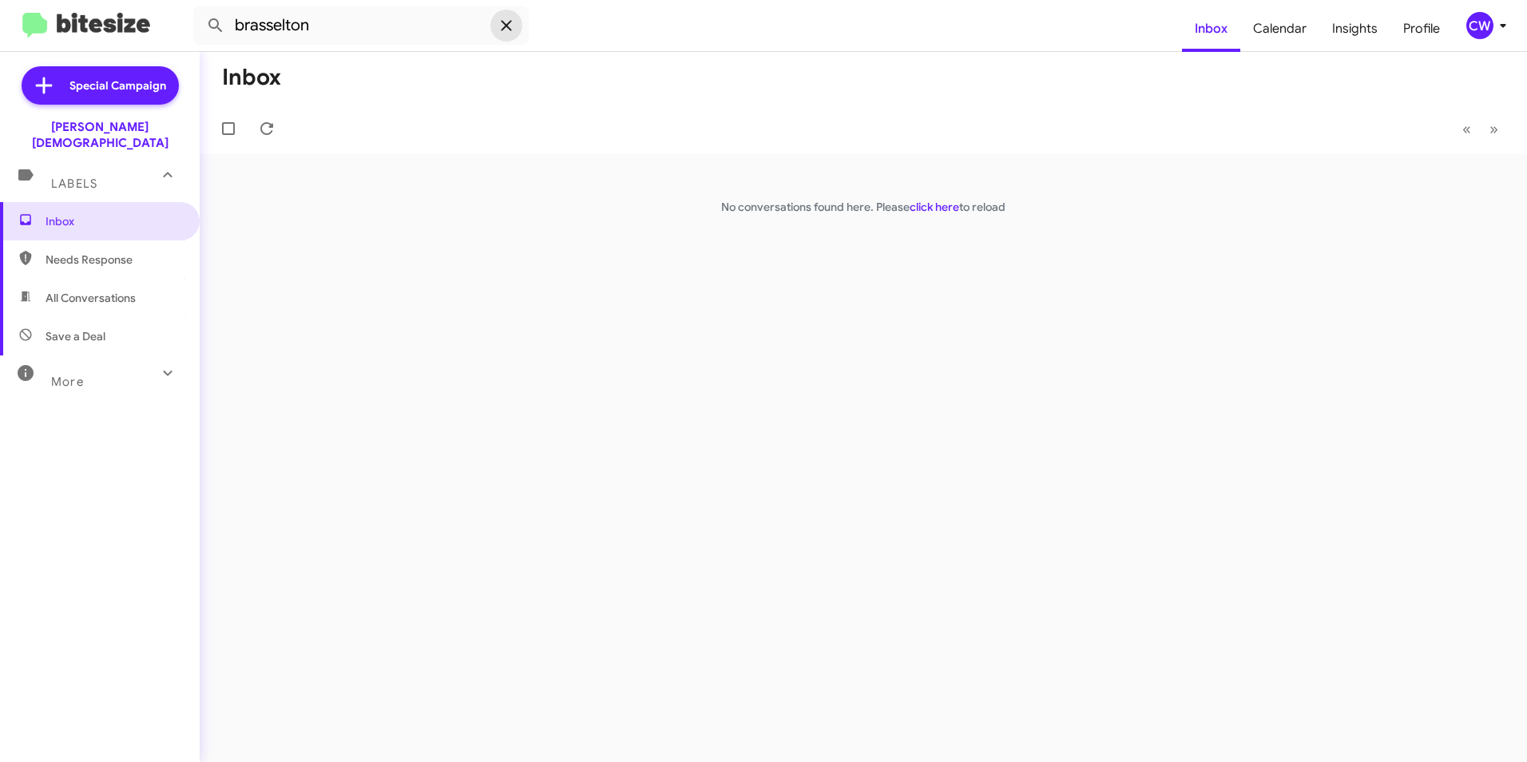
click at [506, 30] on icon at bounding box center [506, 25] width 19 height 19
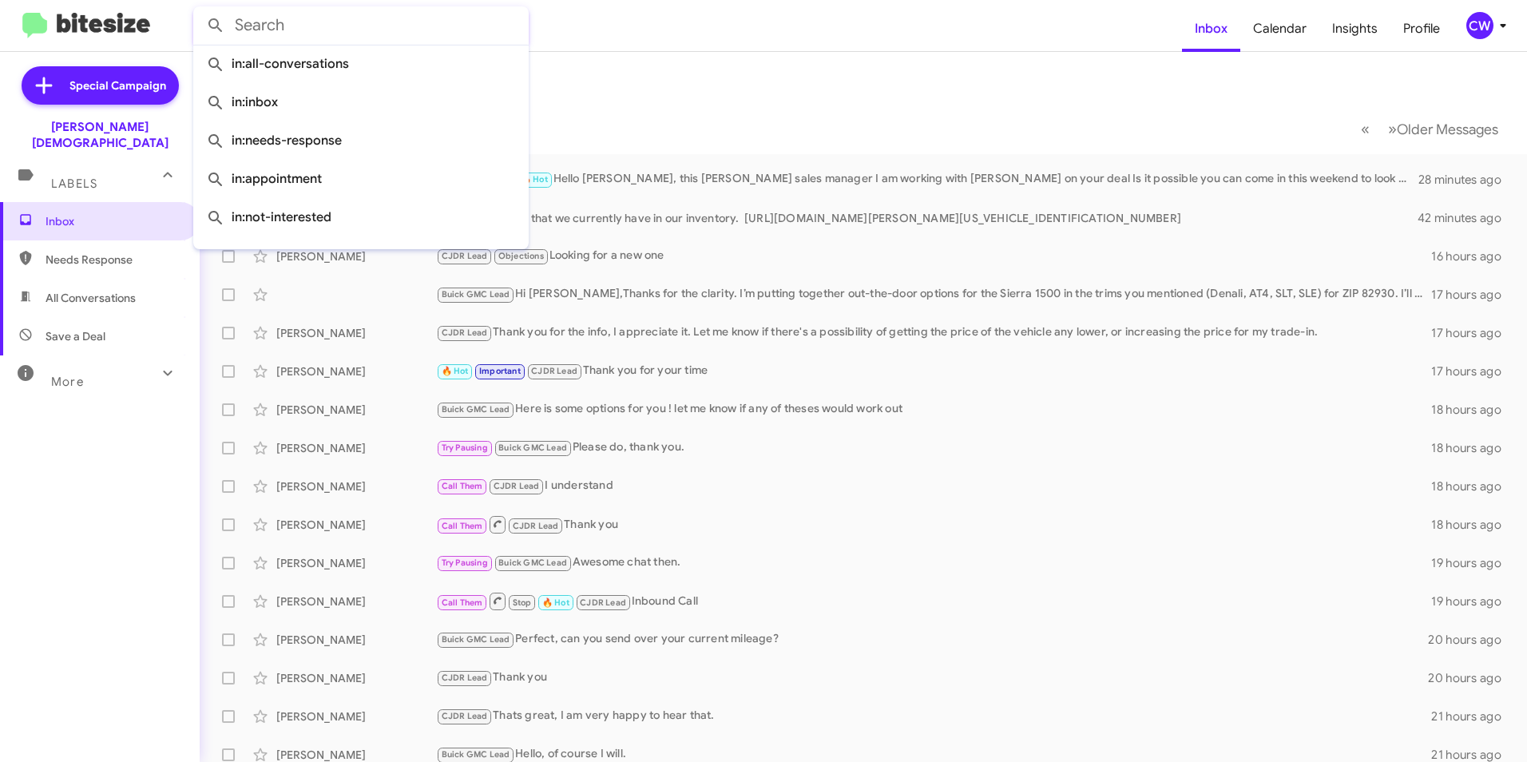
click at [302, 26] on input "text" at bounding box center [360, 25] width 335 height 38
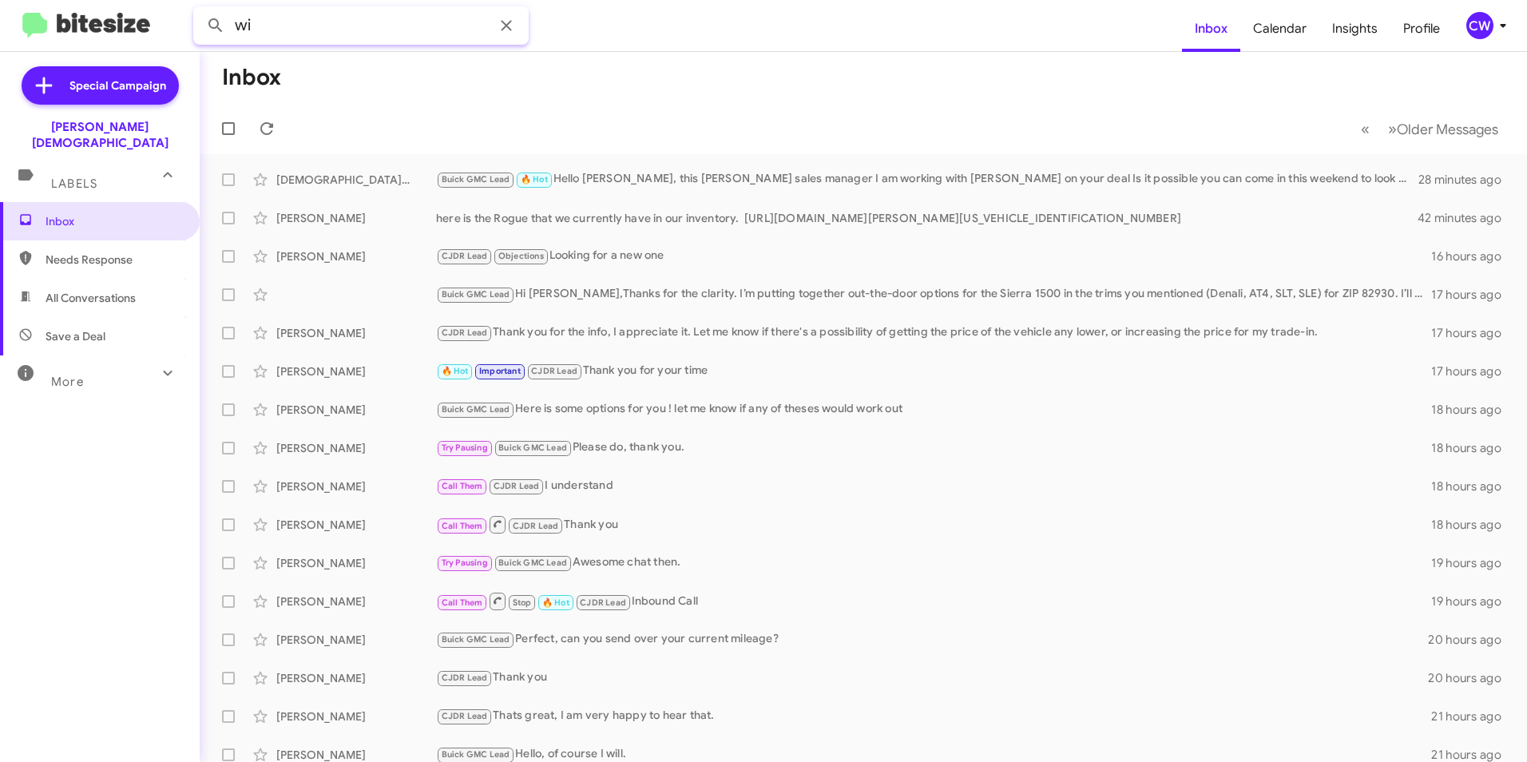
type input "w"
click at [200, 10] on button at bounding box center [216, 26] width 32 height 32
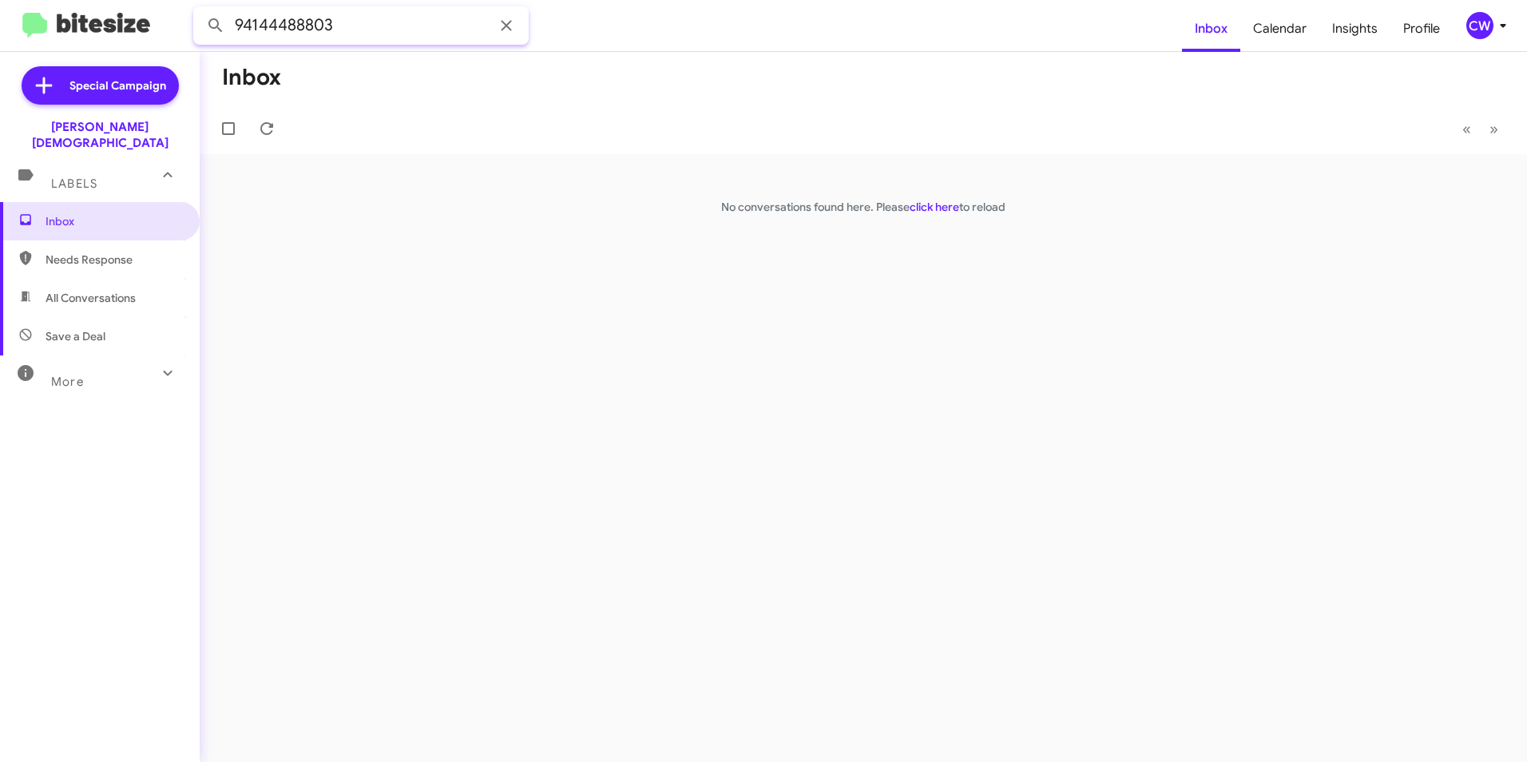
click at [280, 30] on input "94144488803" at bounding box center [360, 25] width 335 height 38
click at [286, 26] on input "9414488803" at bounding box center [360, 25] width 335 height 38
click at [200, 10] on button at bounding box center [216, 26] width 32 height 32
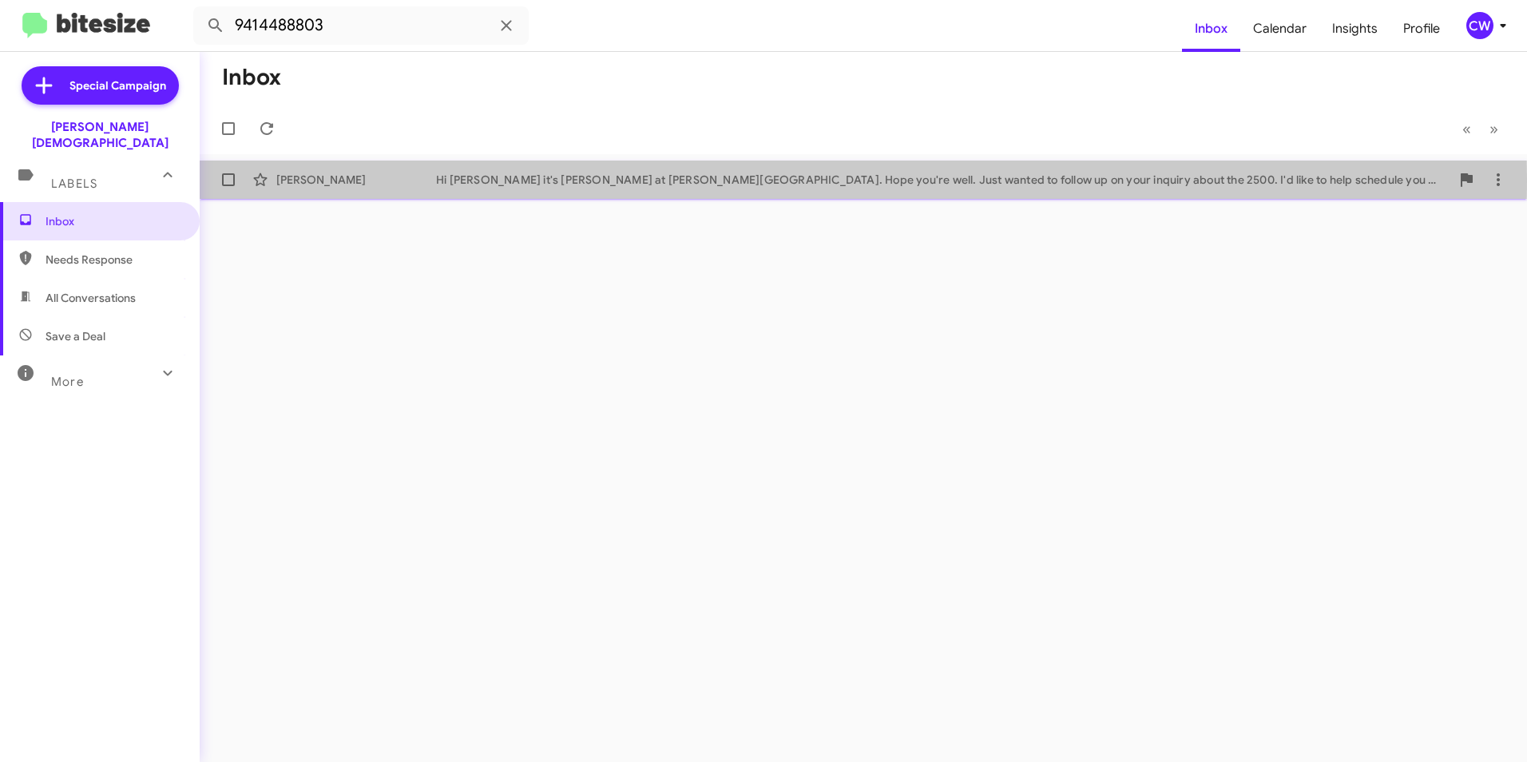
click at [530, 179] on div "Hi [PERSON_NAME] it's [PERSON_NAME] at [PERSON_NAME][GEOGRAPHIC_DATA]. Hope you…" at bounding box center [943, 180] width 1014 height 16
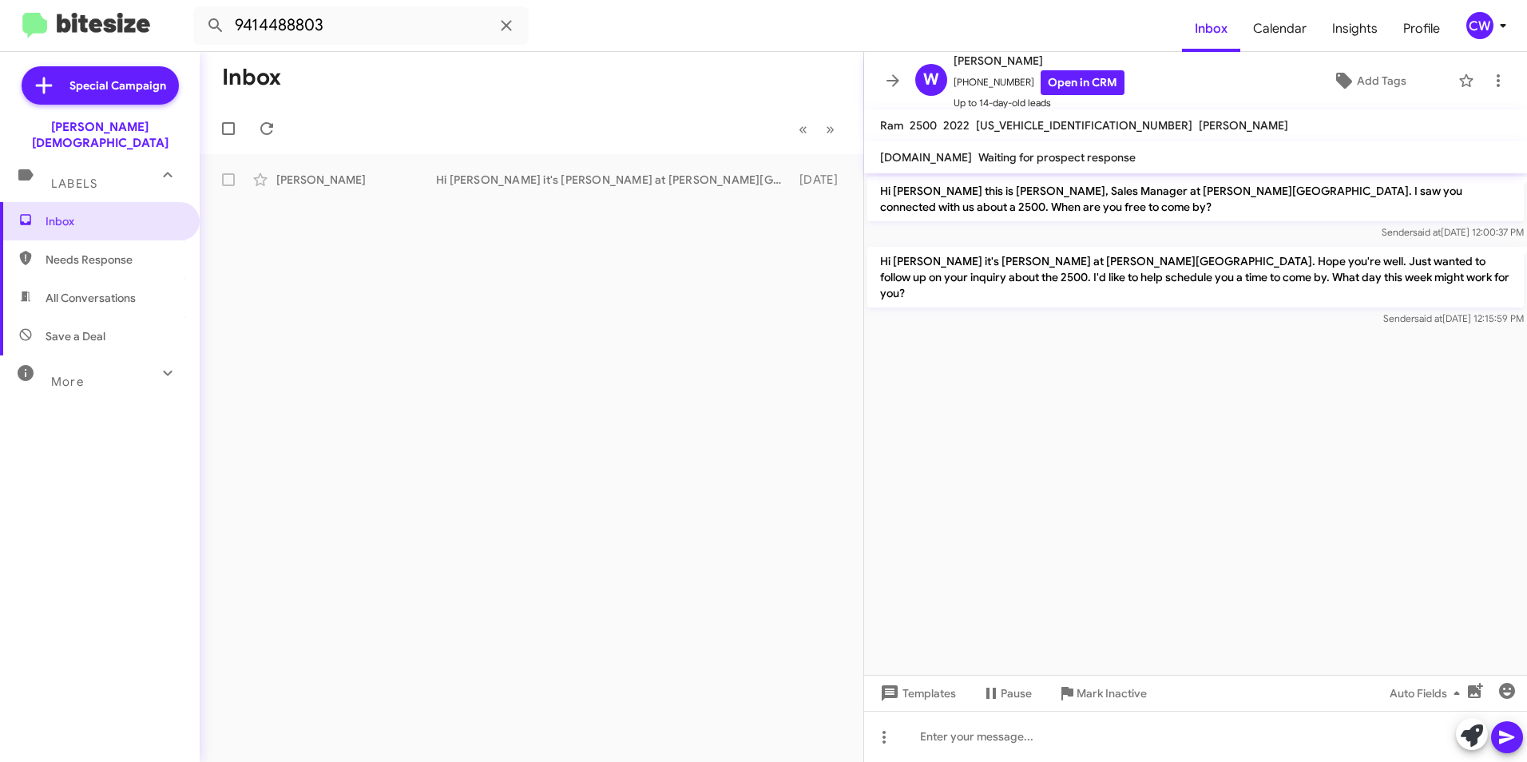
click at [158, 363] on icon at bounding box center [167, 372] width 19 height 19
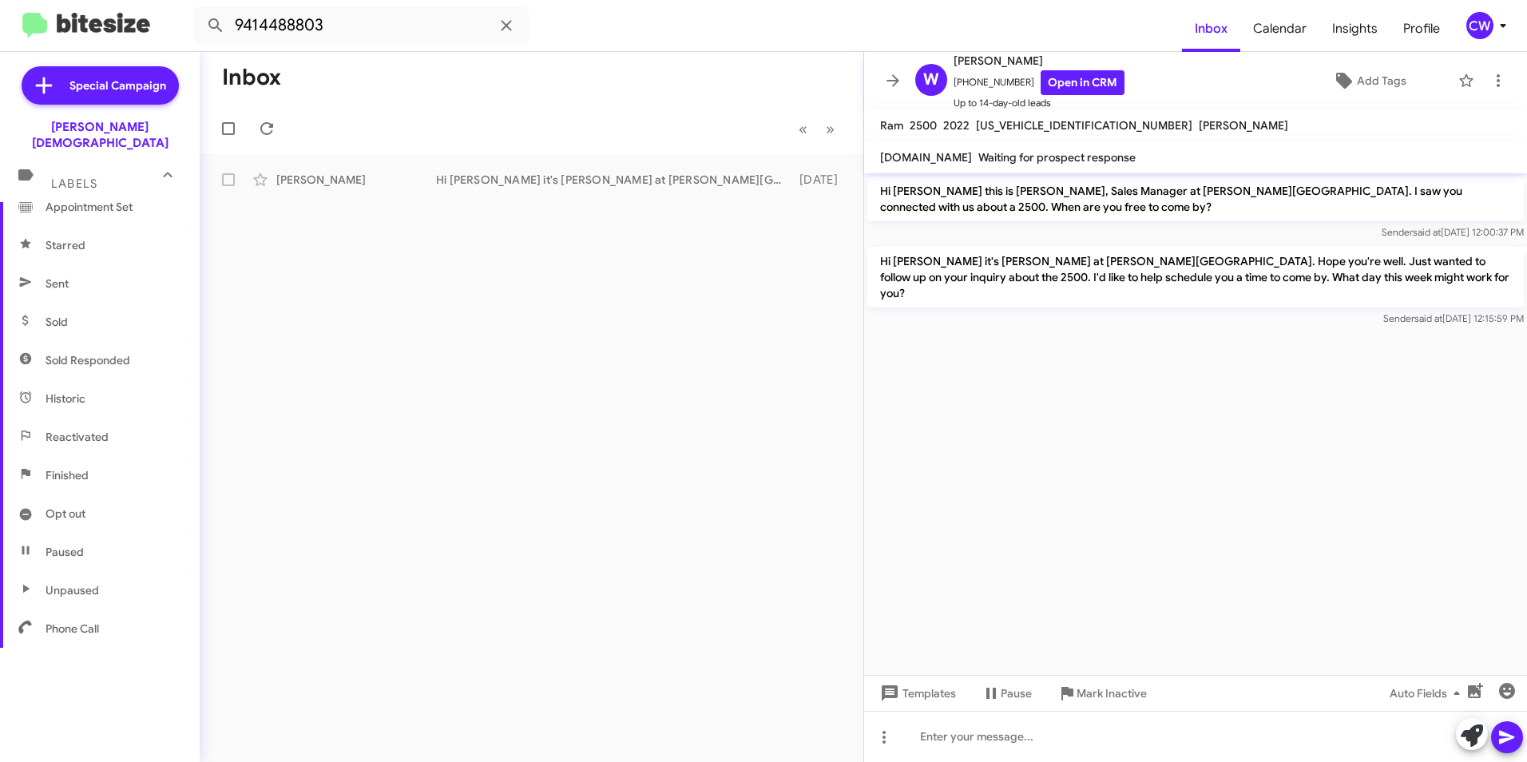
scroll to position [297, 0]
click at [151, 625] on span "Phone Call" at bounding box center [100, 627] width 200 height 38
type input "in:phone-call"
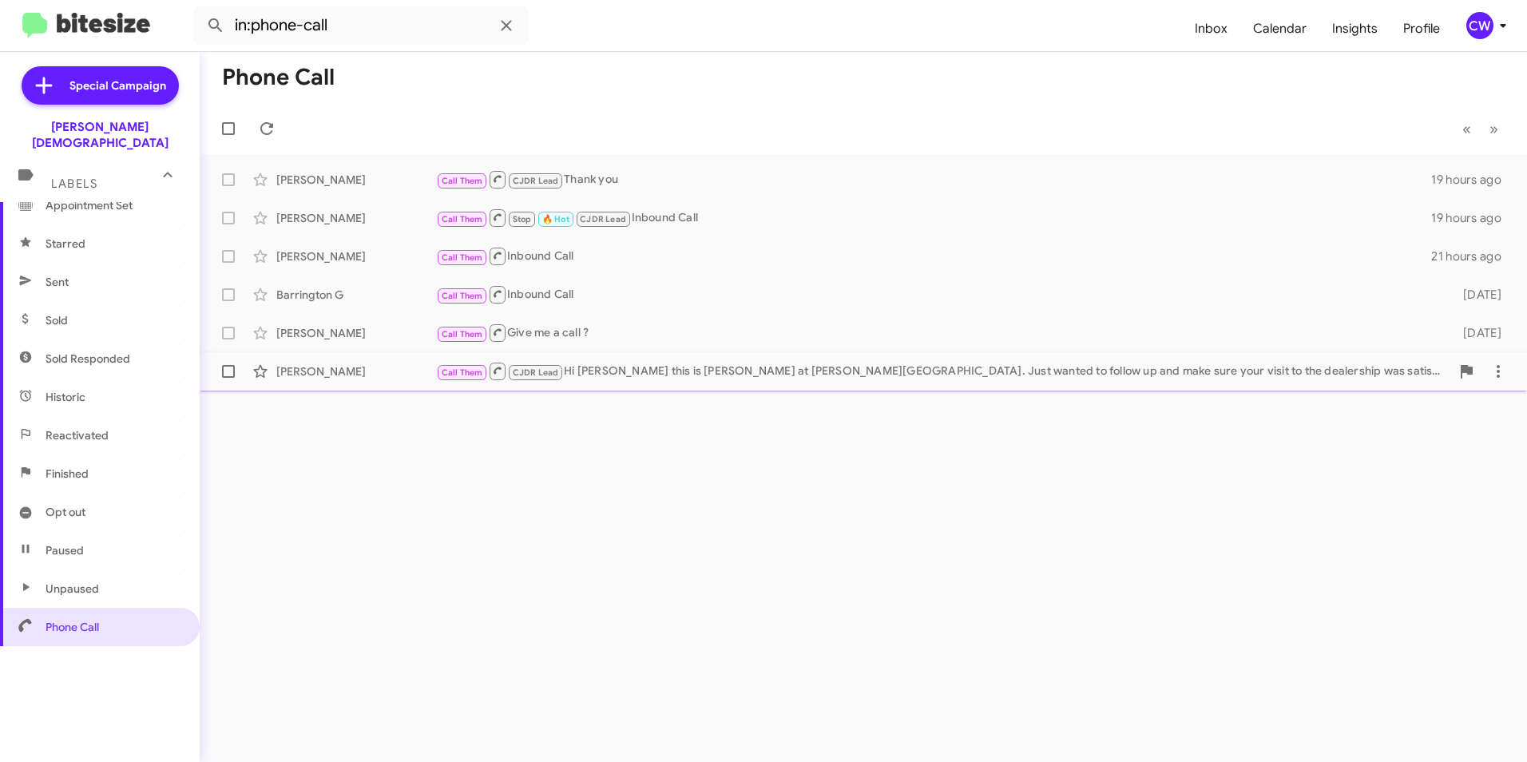
click at [707, 378] on div "Call Them CJDR Lead Hi [PERSON_NAME] this is [PERSON_NAME] at [PERSON_NAME][GEO…" at bounding box center [943, 371] width 1014 height 20
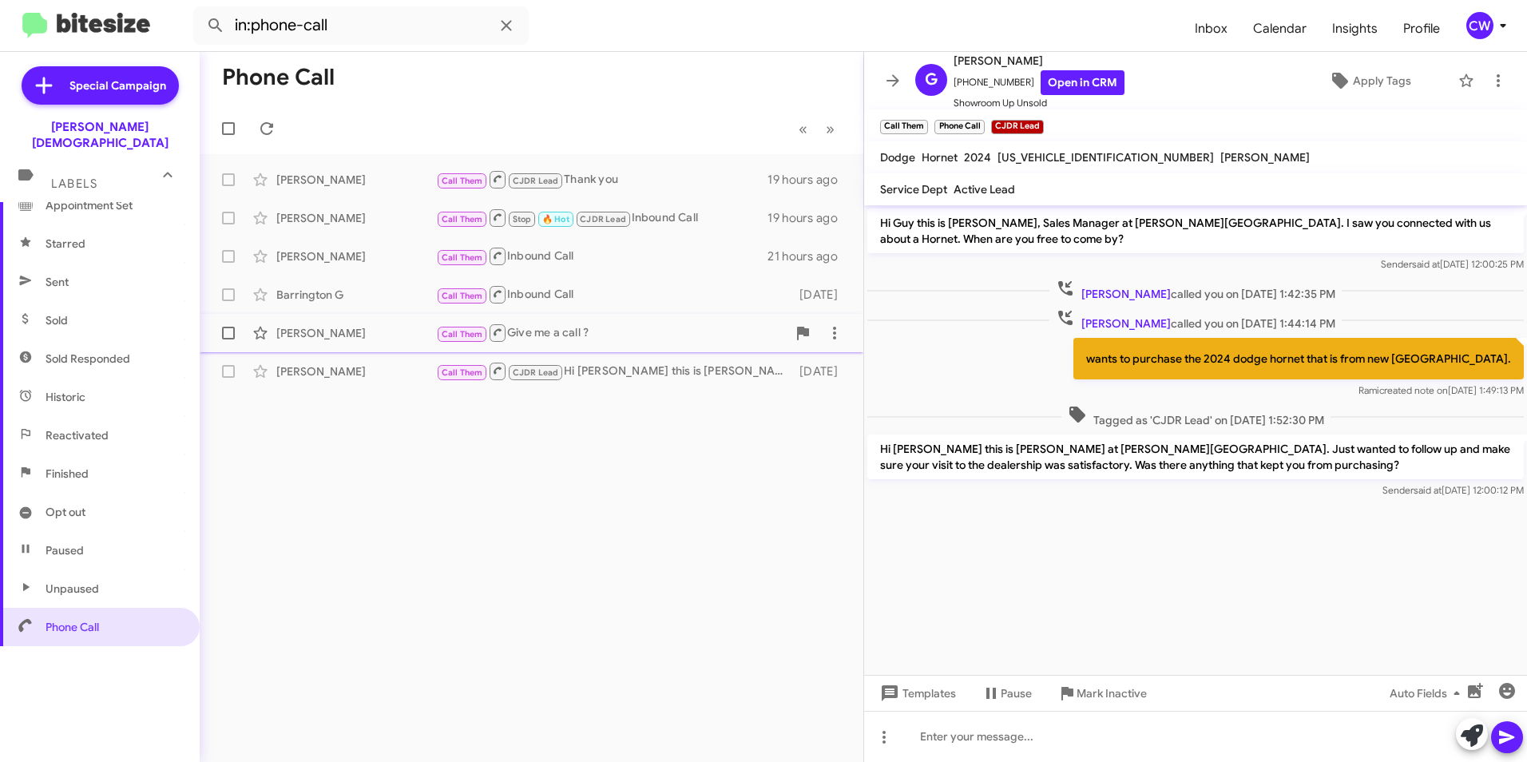
click at [553, 336] on div "Call Them Give me a call ?" at bounding box center [611, 333] width 351 height 20
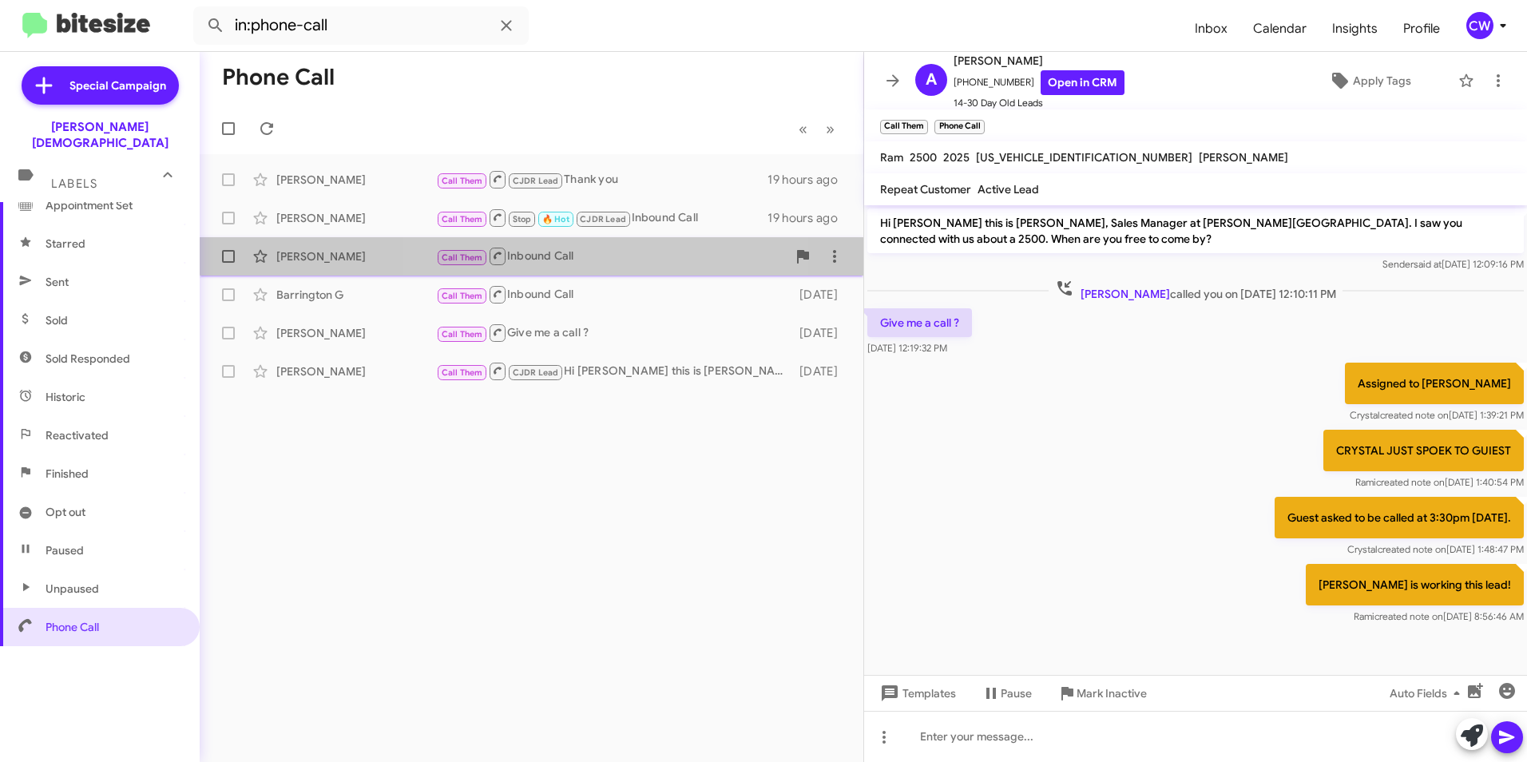
click at [543, 252] on div "Call Them Inbound Call" at bounding box center [611, 256] width 351 height 20
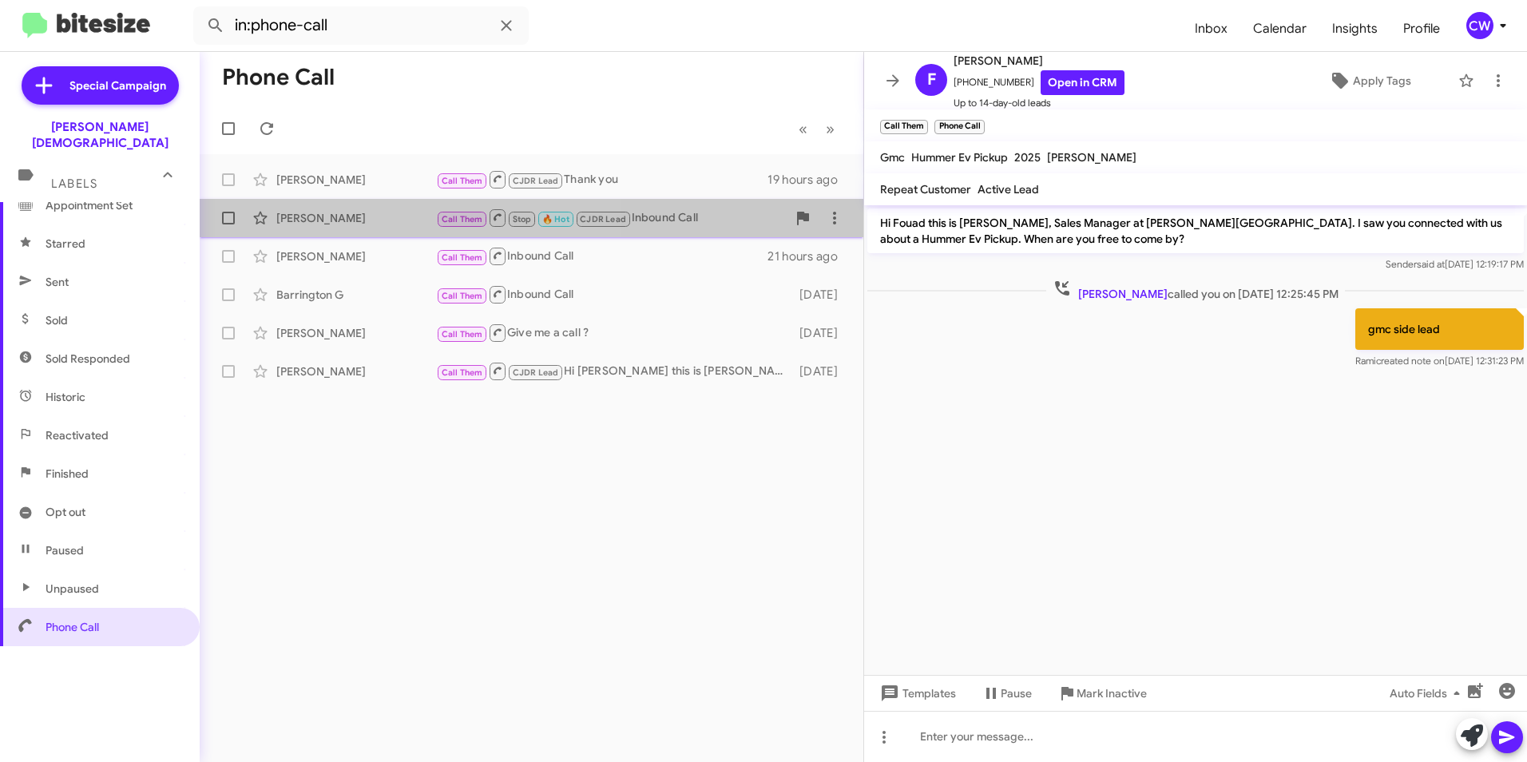
click at [438, 217] on small "Call Them" at bounding box center [462, 219] width 49 height 15
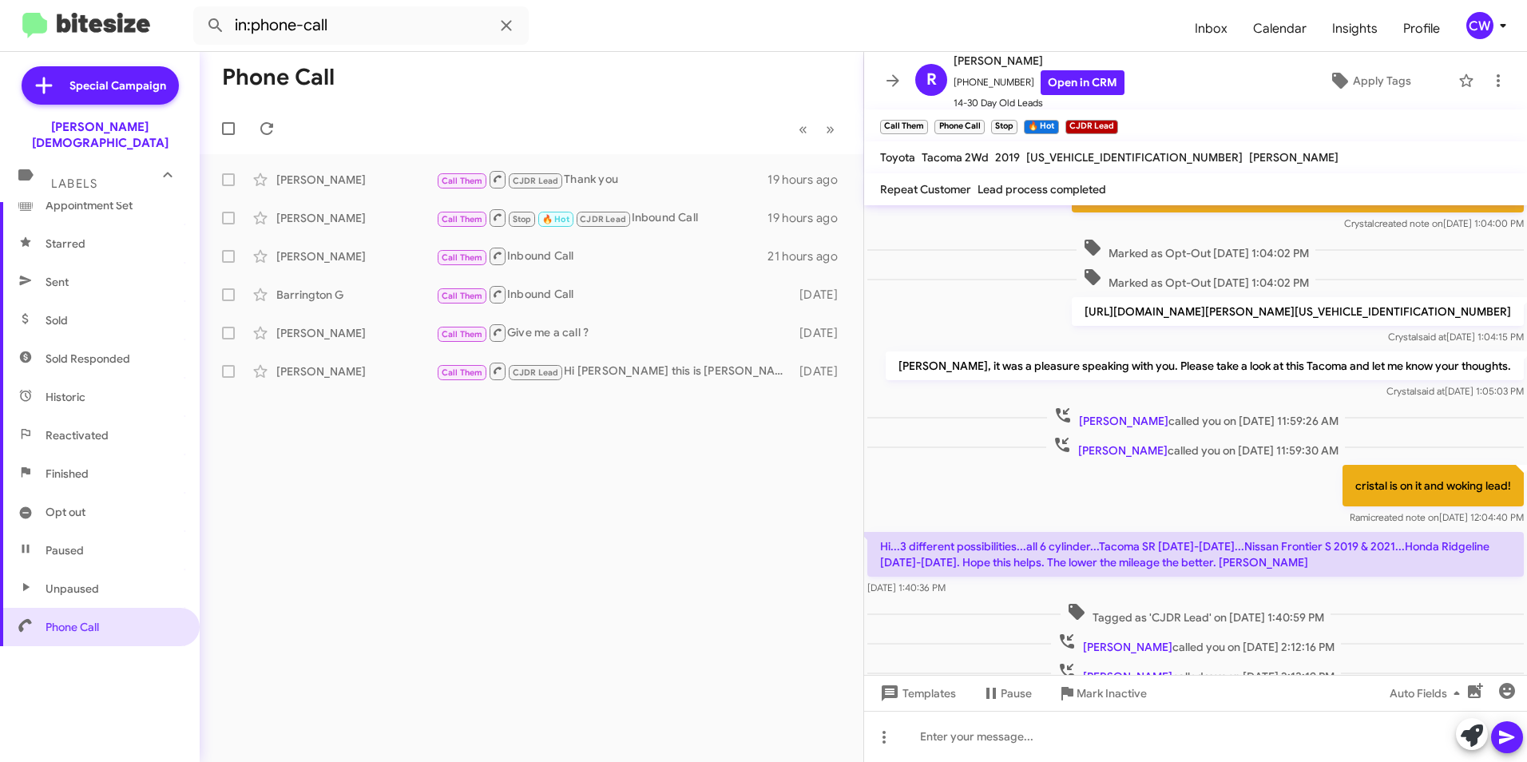
scroll to position [169, 0]
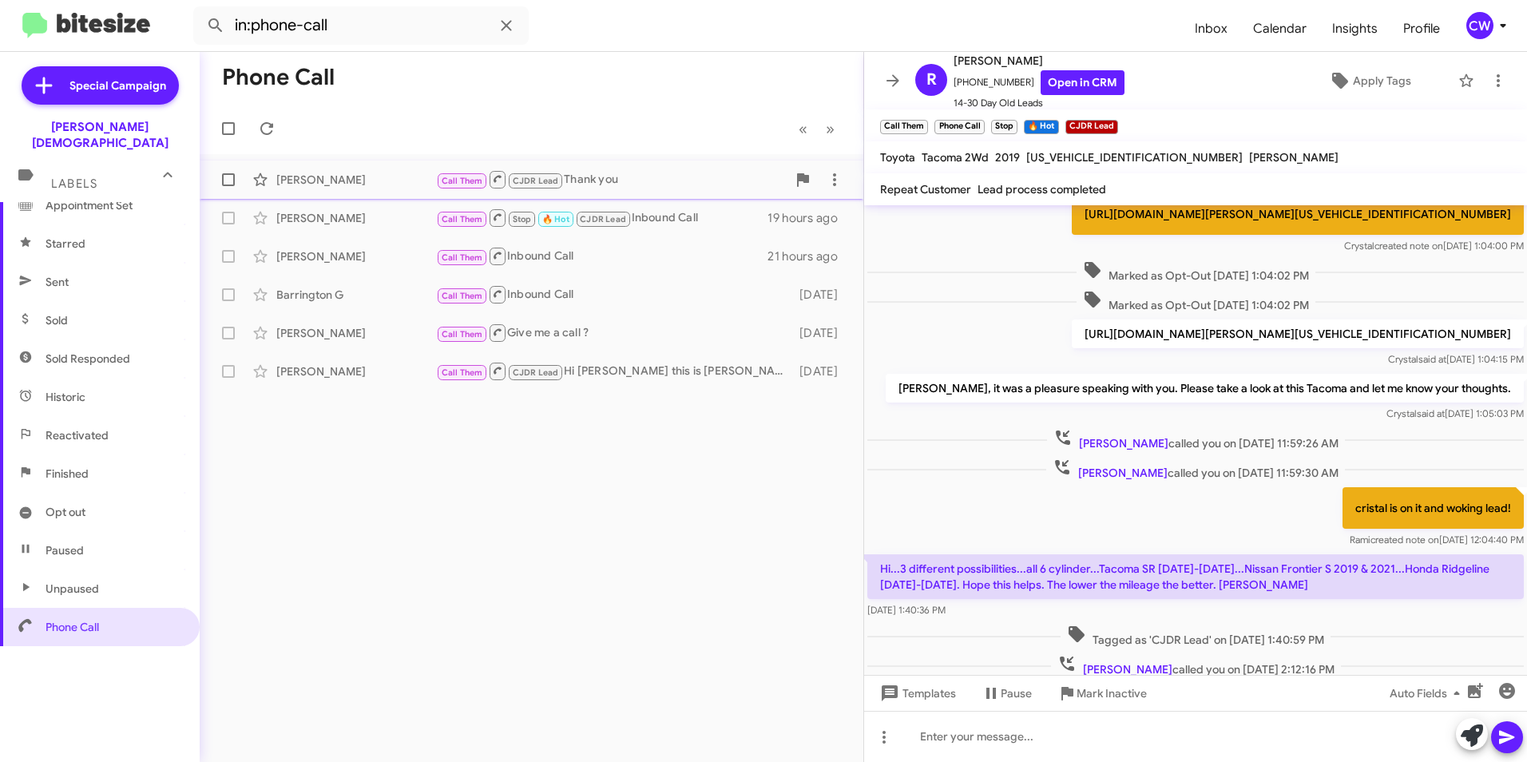
click at [608, 179] on div "Call Them CJDR Lead Thank you" at bounding box center [611, 179] width 351 height 20
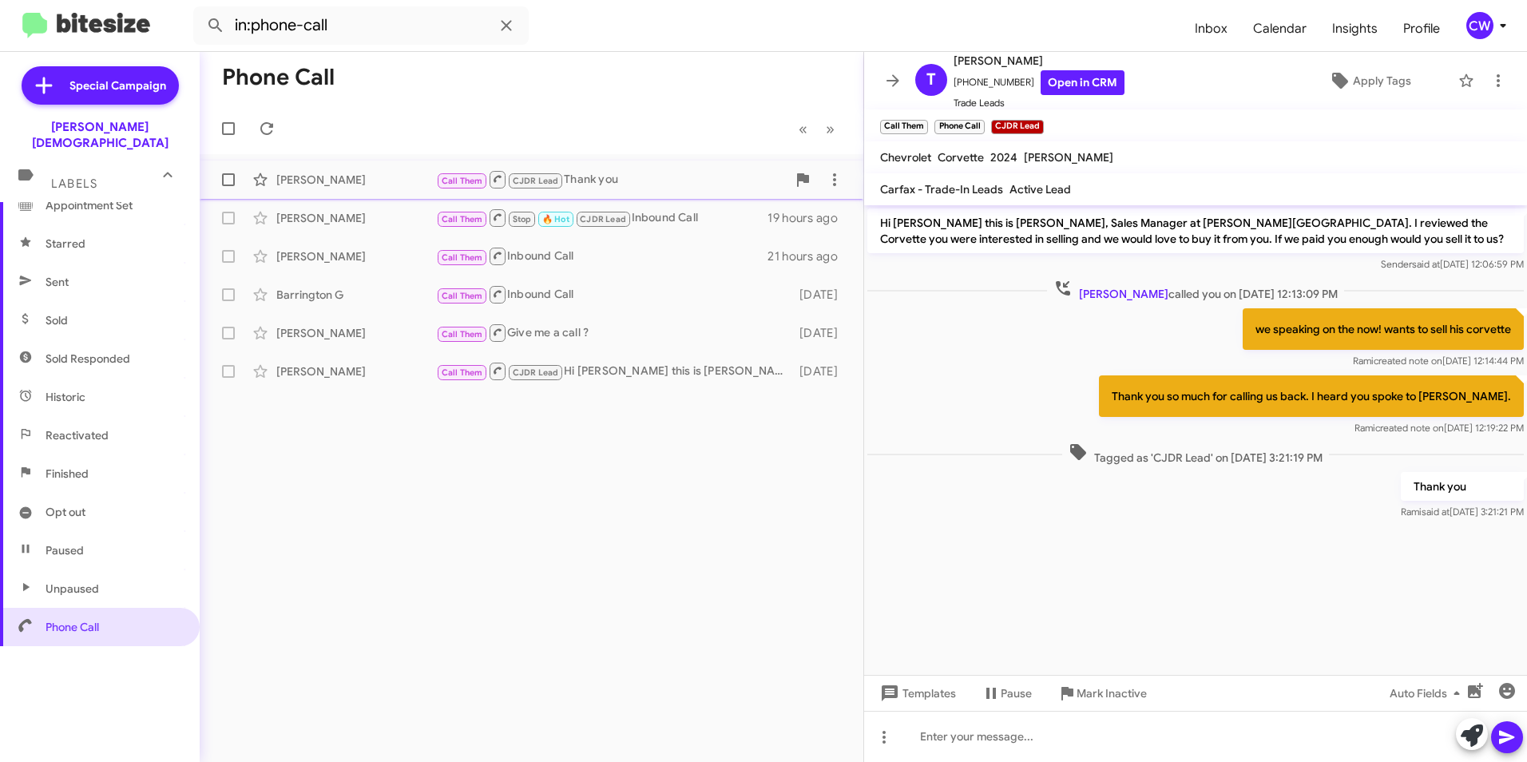
click at [302, 181] on div "[PERSON_NAME]" at bounding box center [356, 180] width 160 height 16
click at [326, 221] on div "[PERSON_NAME]" at bounding box center [356, 218] width 160 height 16
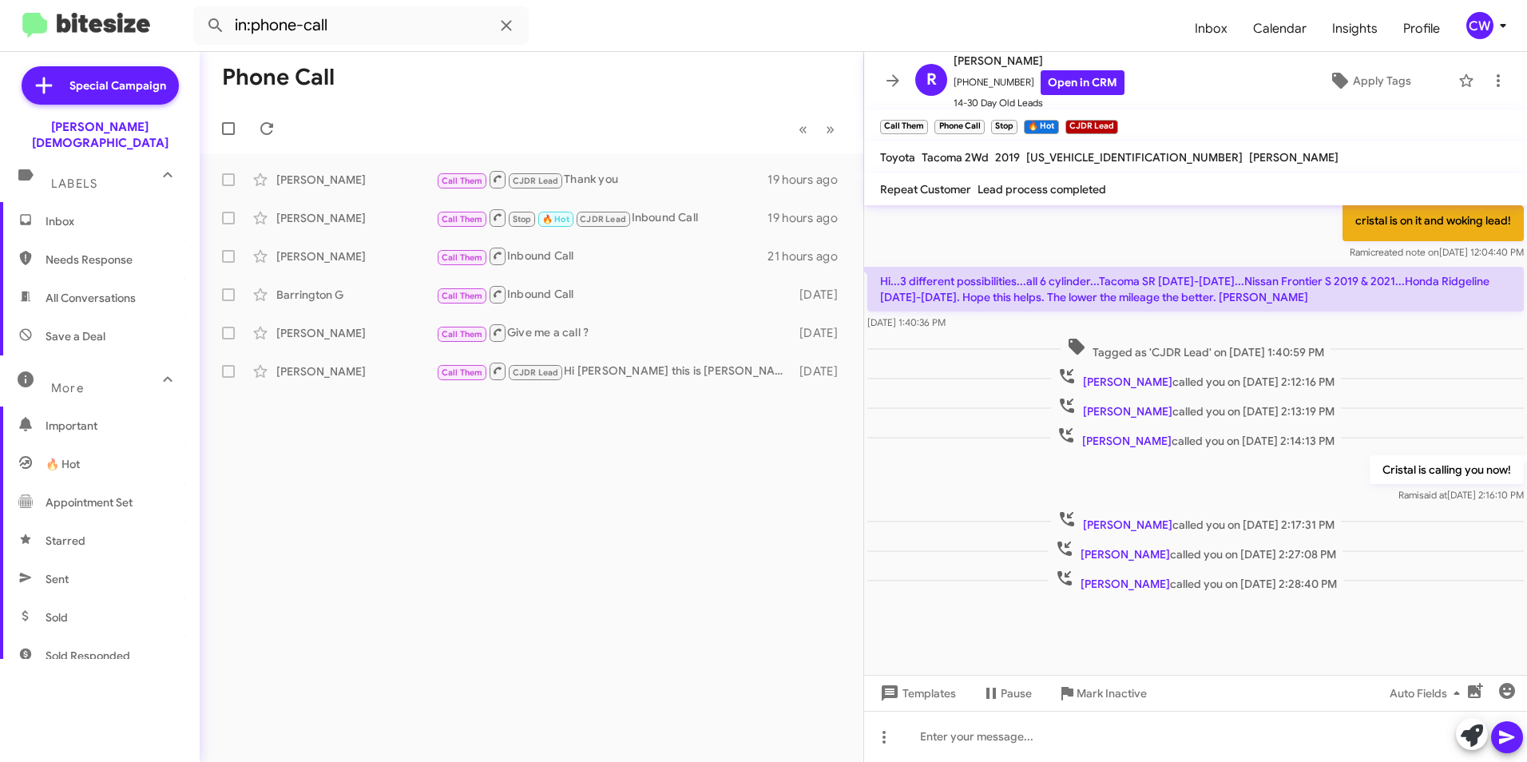
click at [141, 213] on span "Inbox" at bounding box center [114, 221] width 136 height 16
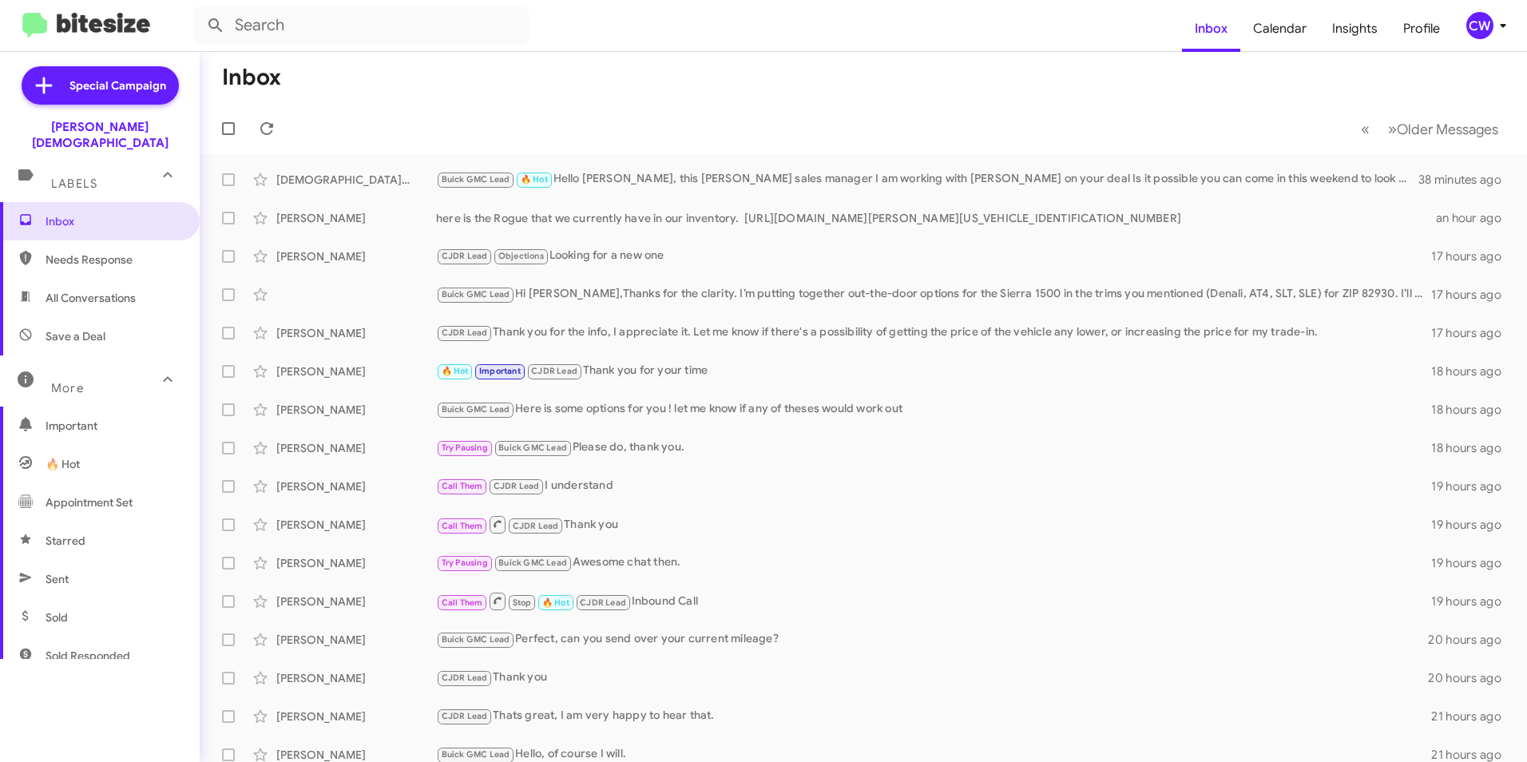
click at [90, 253] on span "Needs Response" at bounding box center [100, 259] width 200 height 38
type input "in:needs-response"
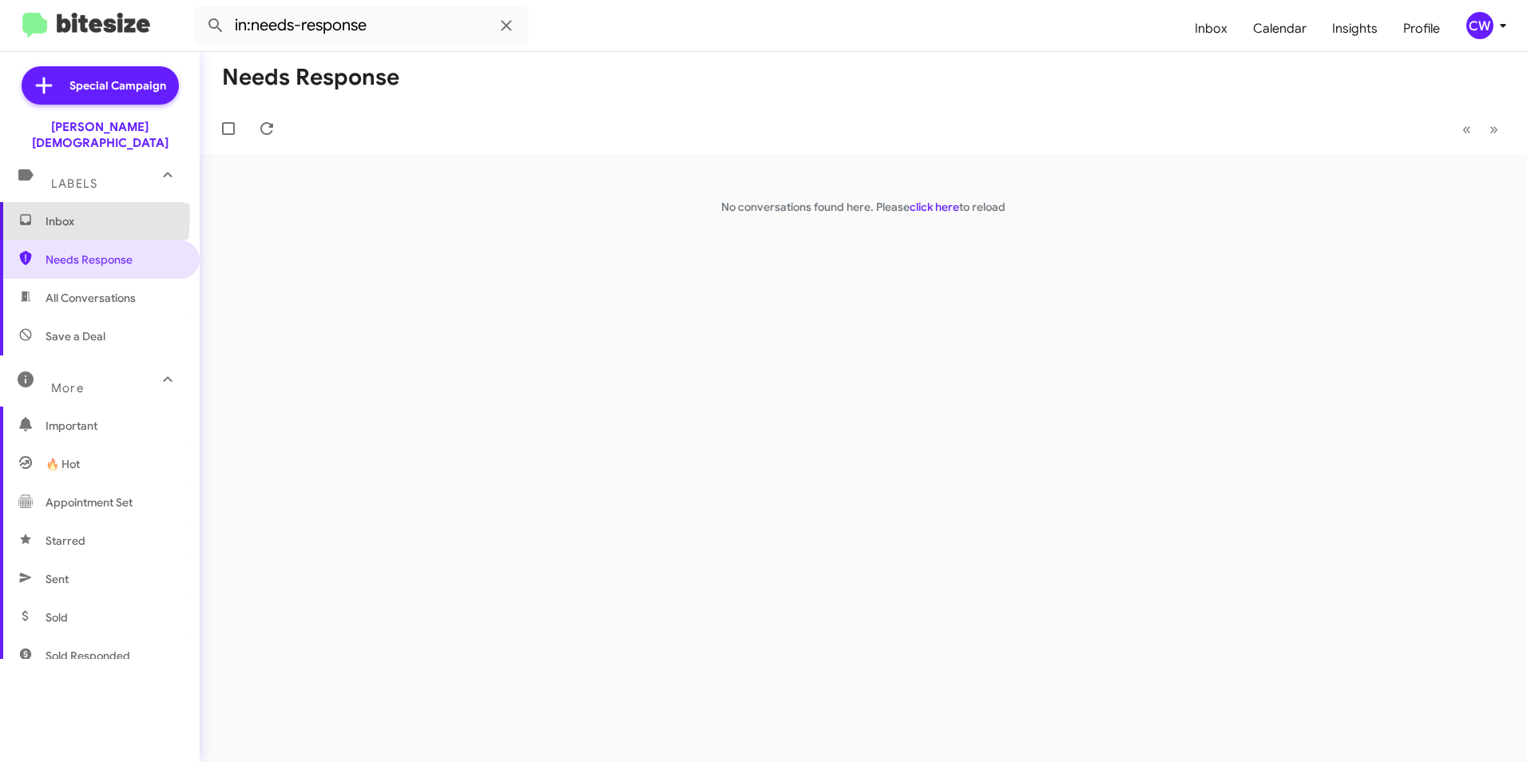
click at [58, 213] on span "Inbox" at bounding box center [114, 221] width 136 height 16
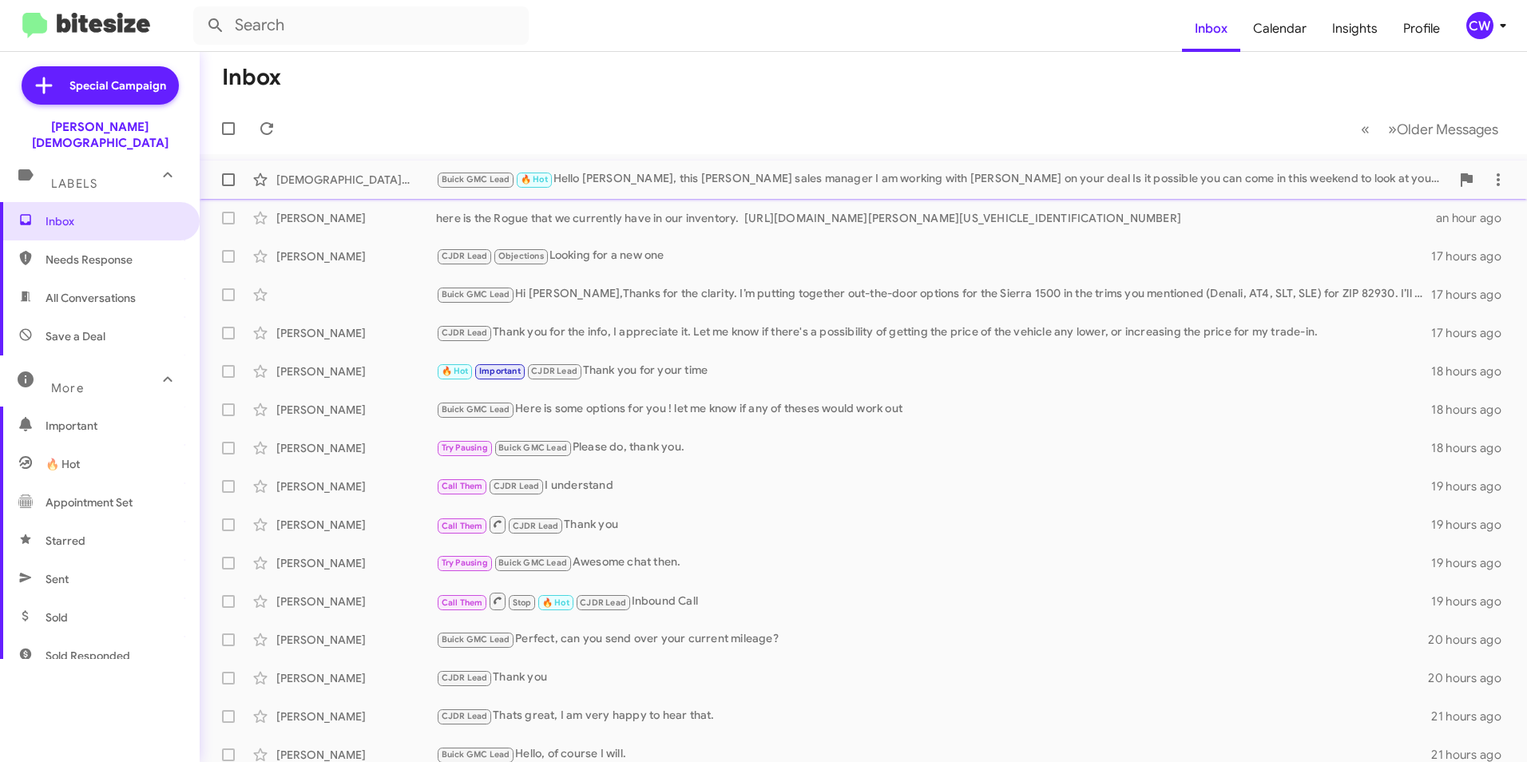
click at [751, 182] on div "Buick GMC Lead 🔥 Hot Hello [PERSON_NAME], this [PERSON_NAME] sales manager I am…" at bounding box center [943, 179] width 1014 height 18
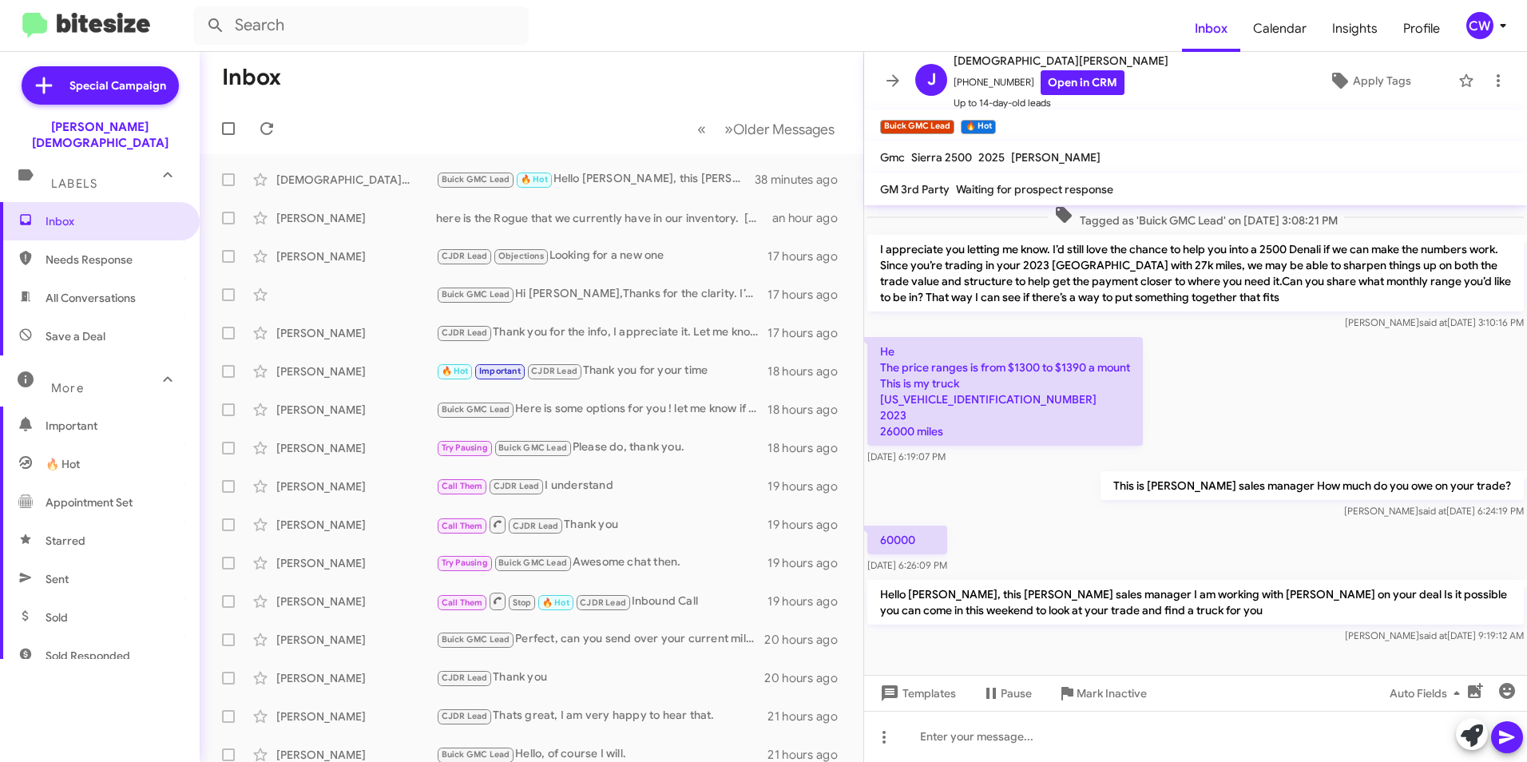
scroll to position [219, 0]
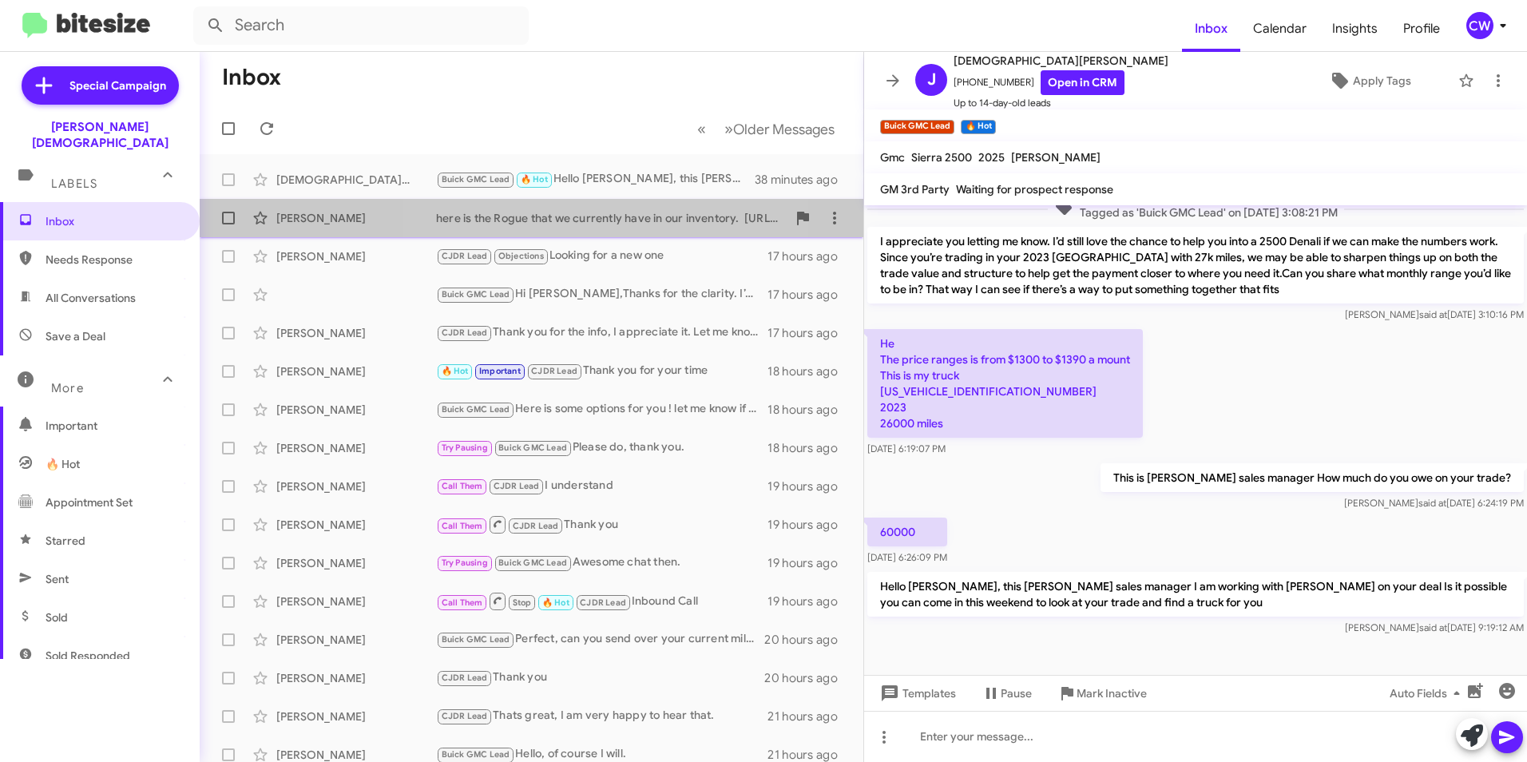
click at [583, 216] on div "here is the Rogue that we currently have in our inventory. [URL][DOMAIN_NAME][P…" at bounding box center [611, 218] width 351 height 16
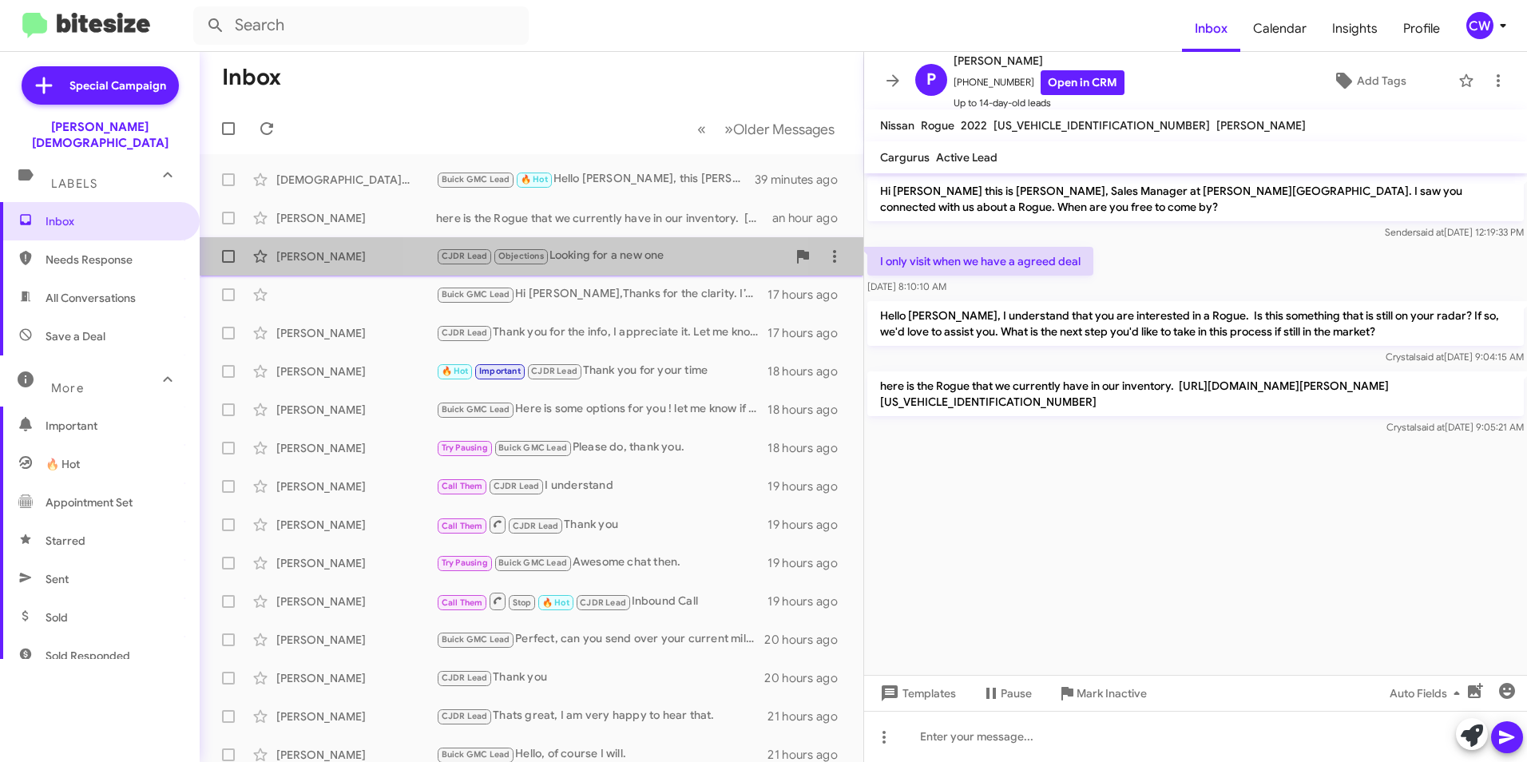
click at [621, 258] on div "CJDR Lead Objections Looking for a new one" at bounding box center [611, 256] width 351 height 18
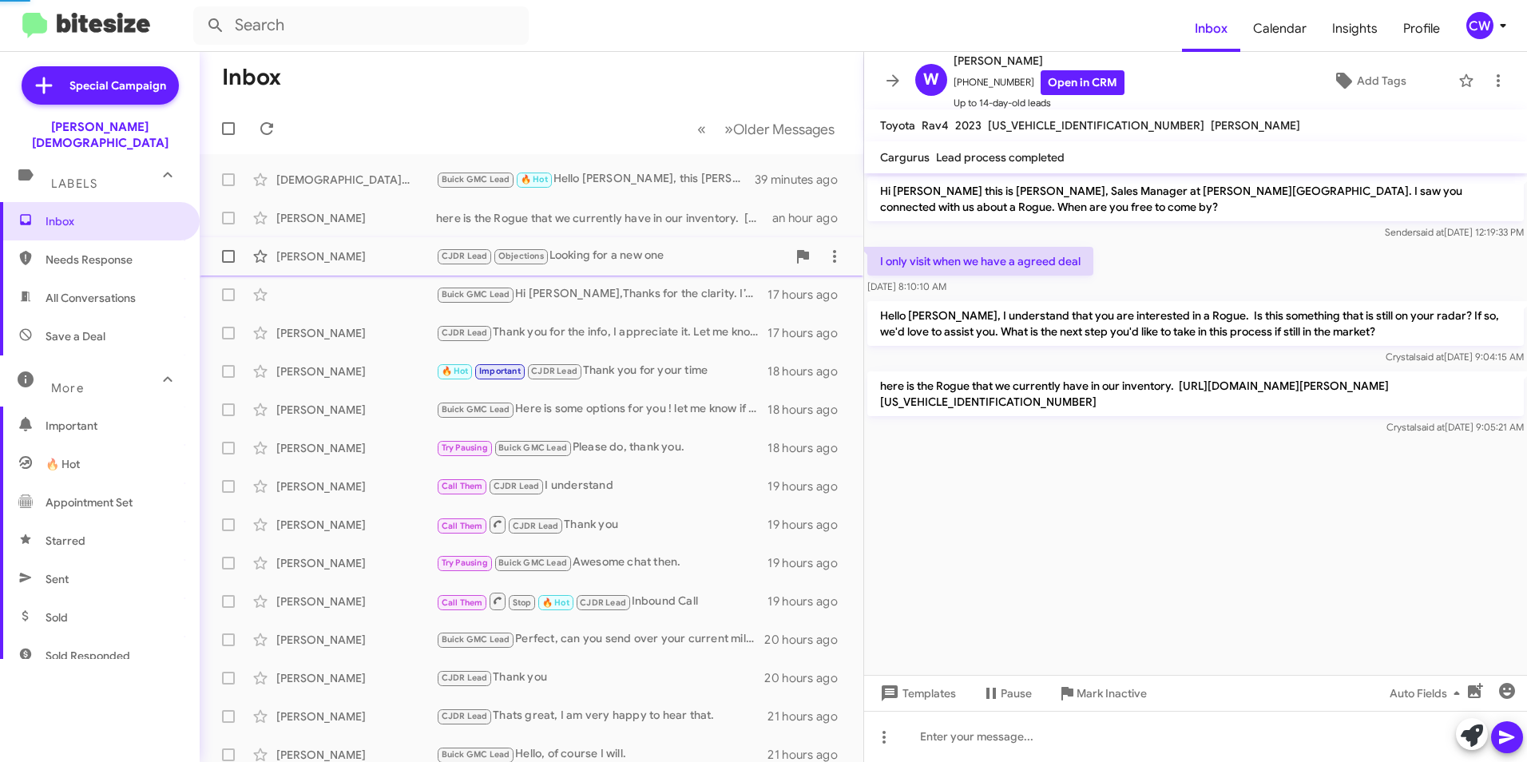
scroll to position [15, 0]
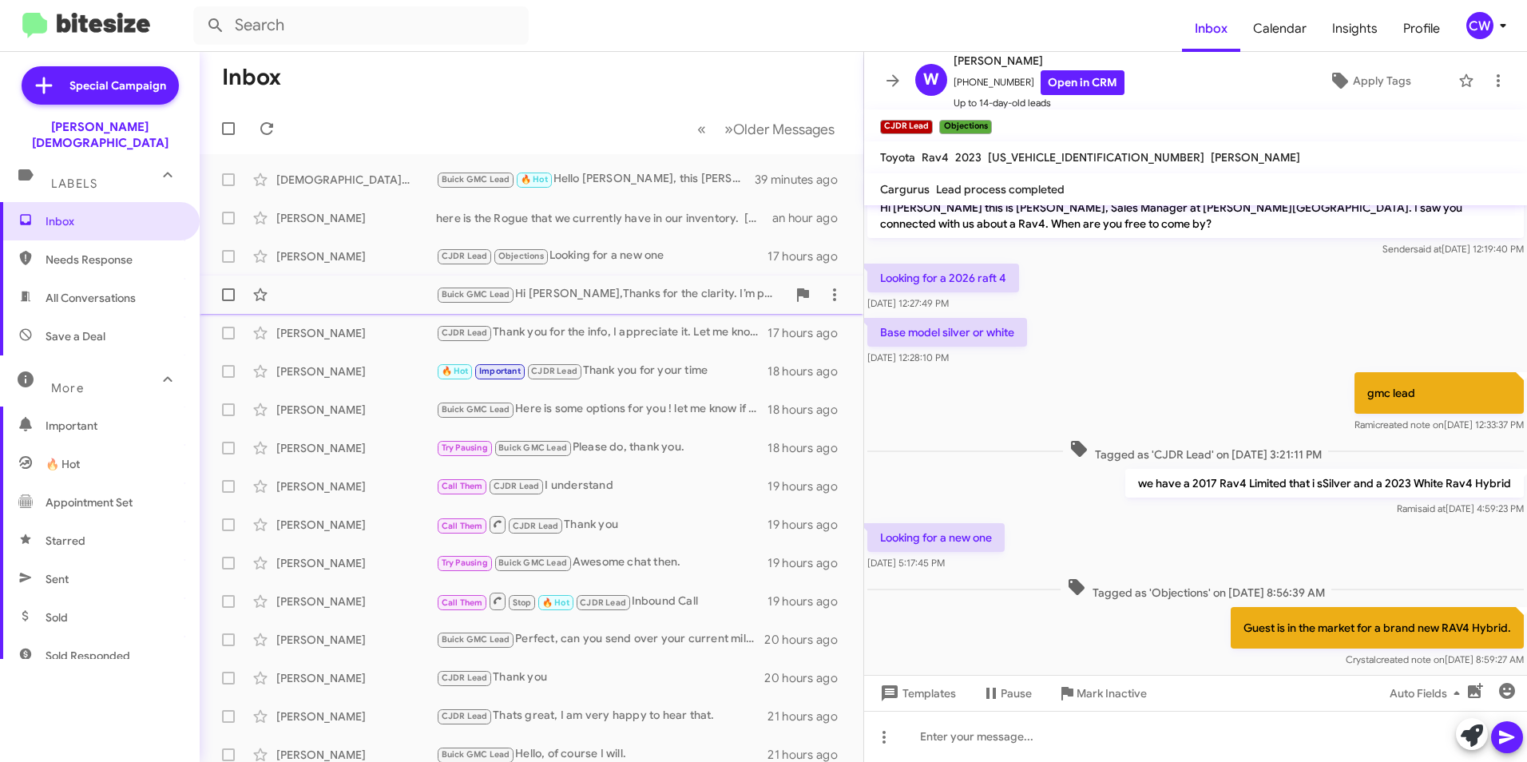
click at [582, 303] on div "Buick GMC Lead Hi [PERSON_NAME],Thanks for the clarity. I’m putting together ou…" at bounding box center [611, 294] width 351 height 18
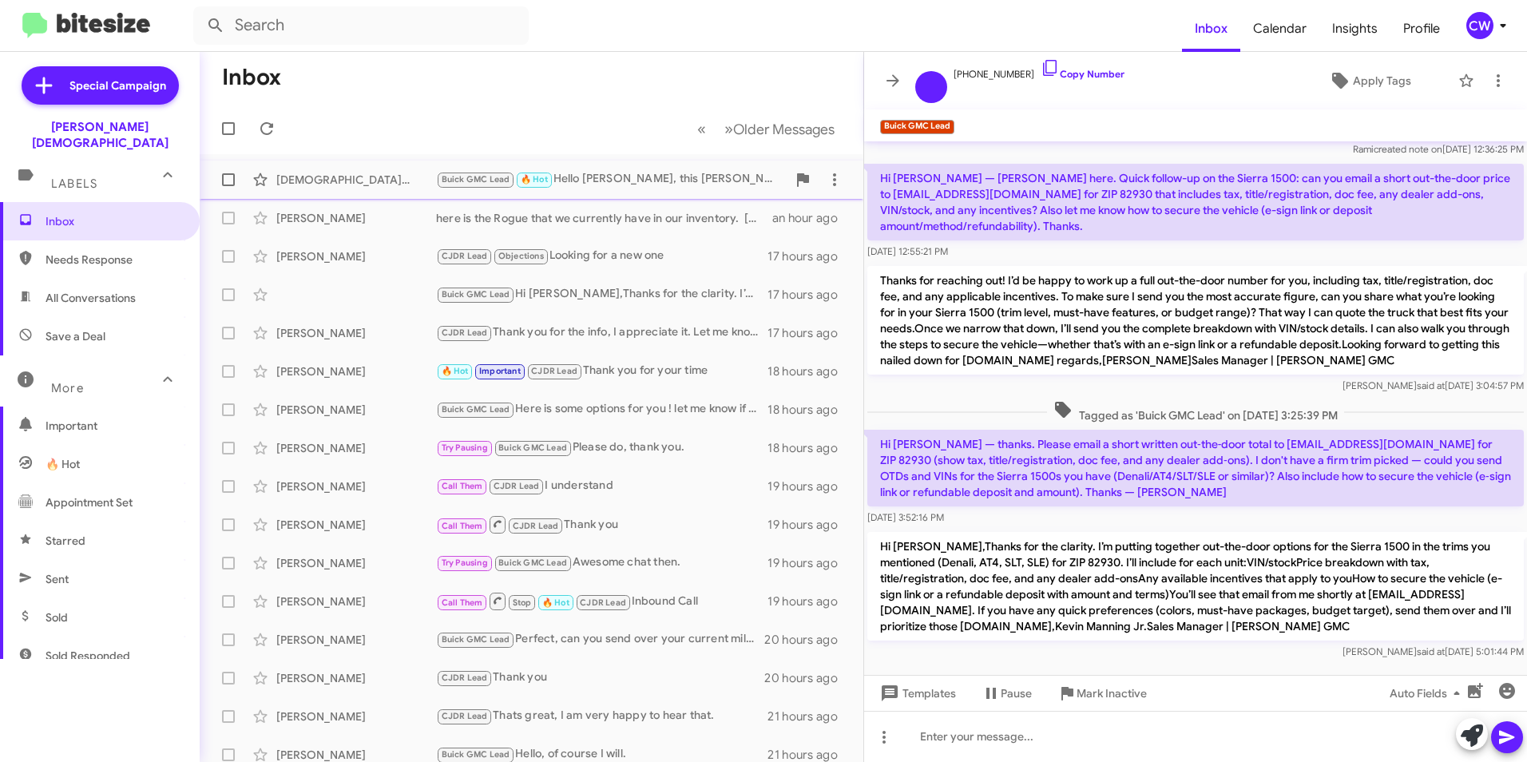
click at [644, 180] on div "Buick GMC Lead 🔥 Hot Hello [PERSON_NAME], this [PERSON_NAME] sales manager I am…" at bounding box center [611, 179] width 351 height 18
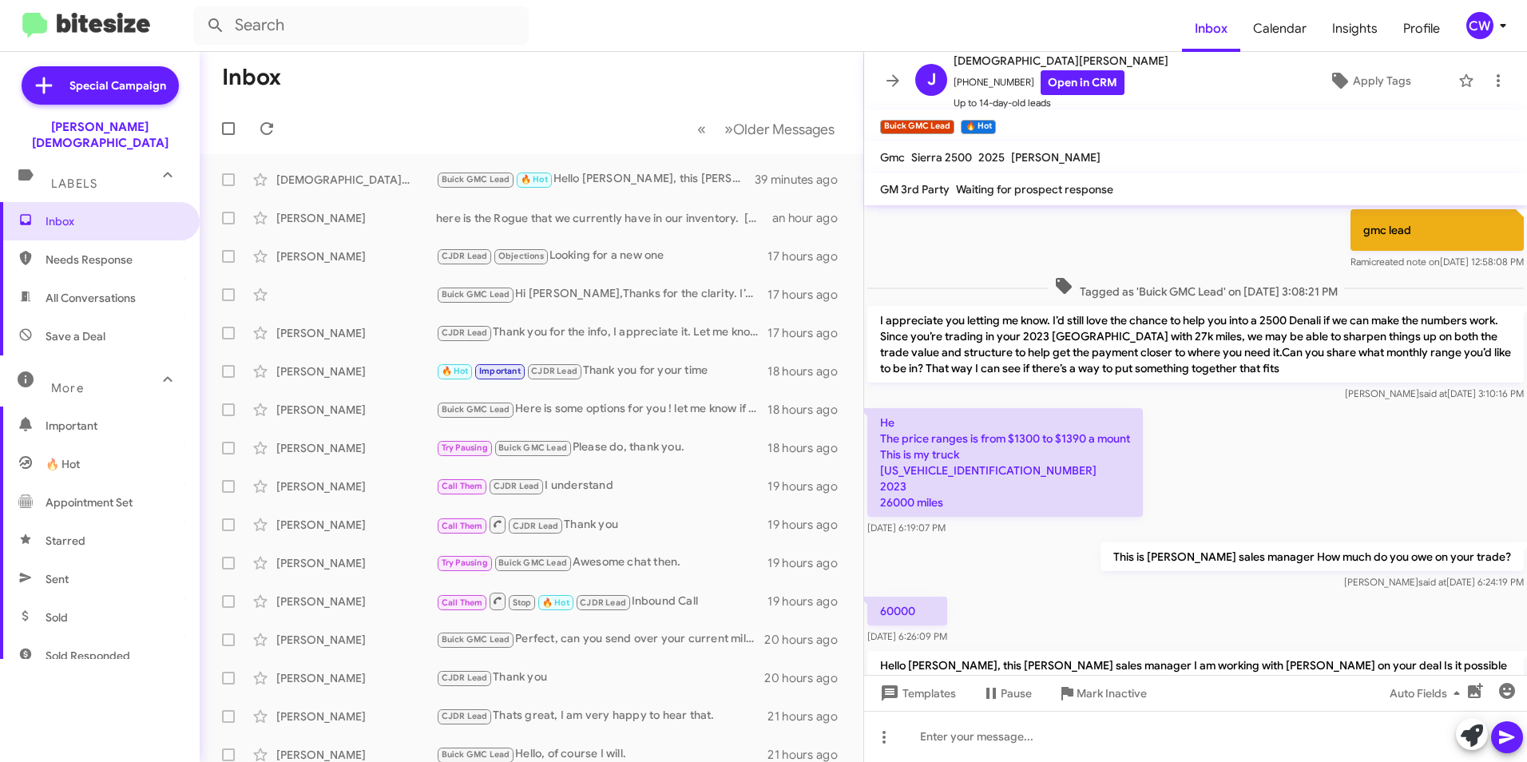
scroll to position [219, 0]
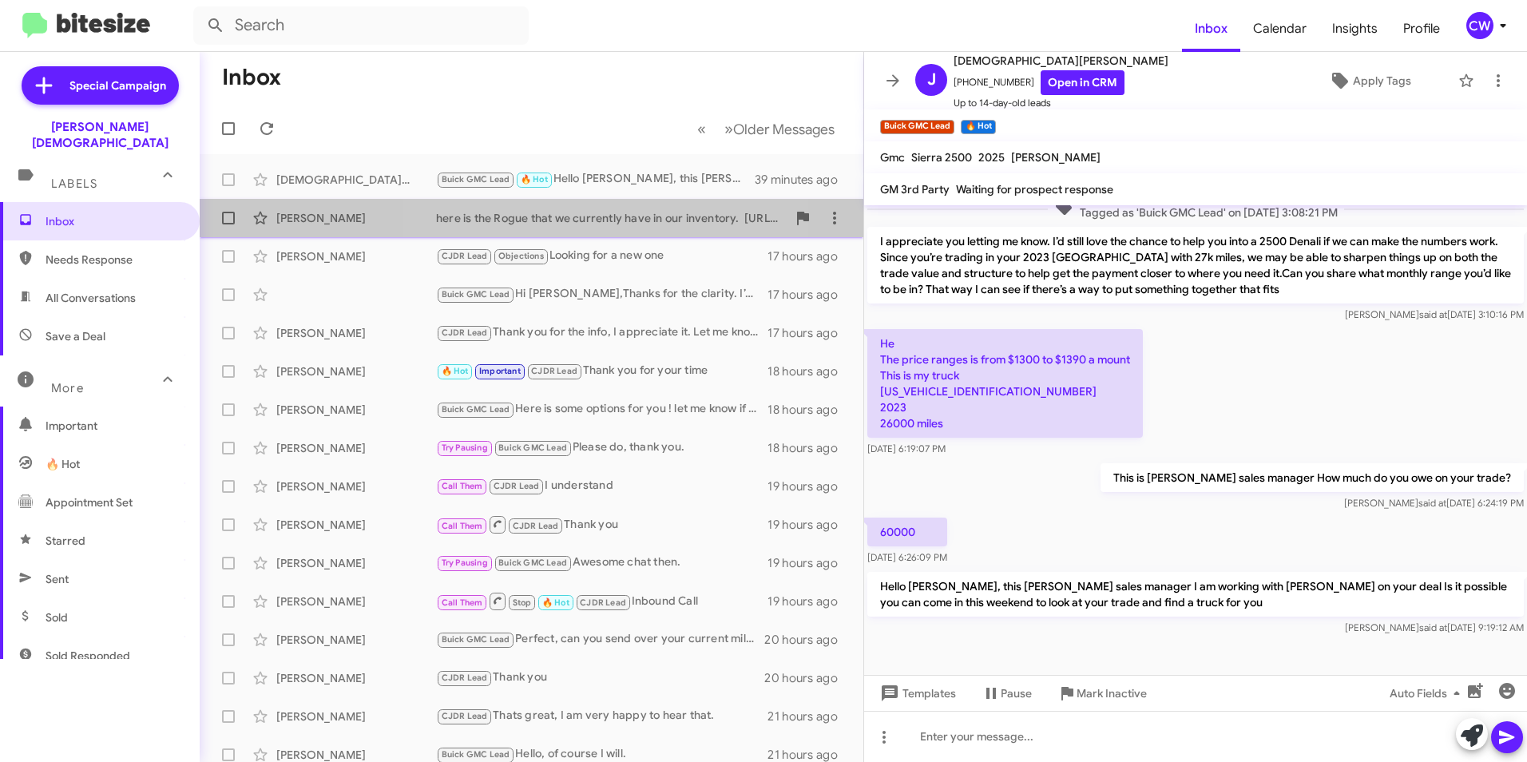
click at [568, 222] on div "here is the Rogue that we currently have in our inventory. [URL][DOMAIN_NAME][P…" at bounding box center [611, 218] width 351 height 16
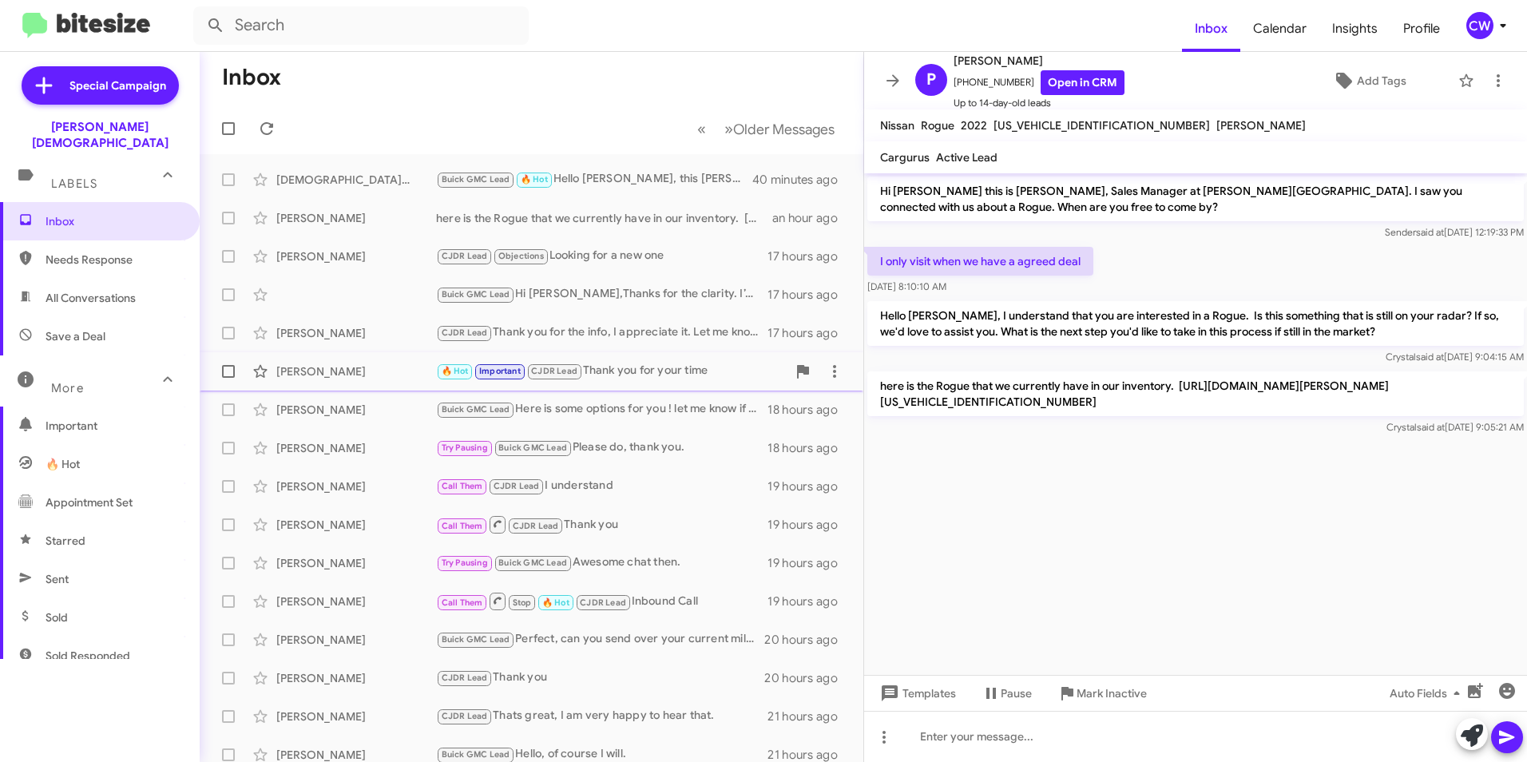
click at [342, 374] on div "[PERSON_NAME]" at bounding box center [356, 371] width 160 height 16
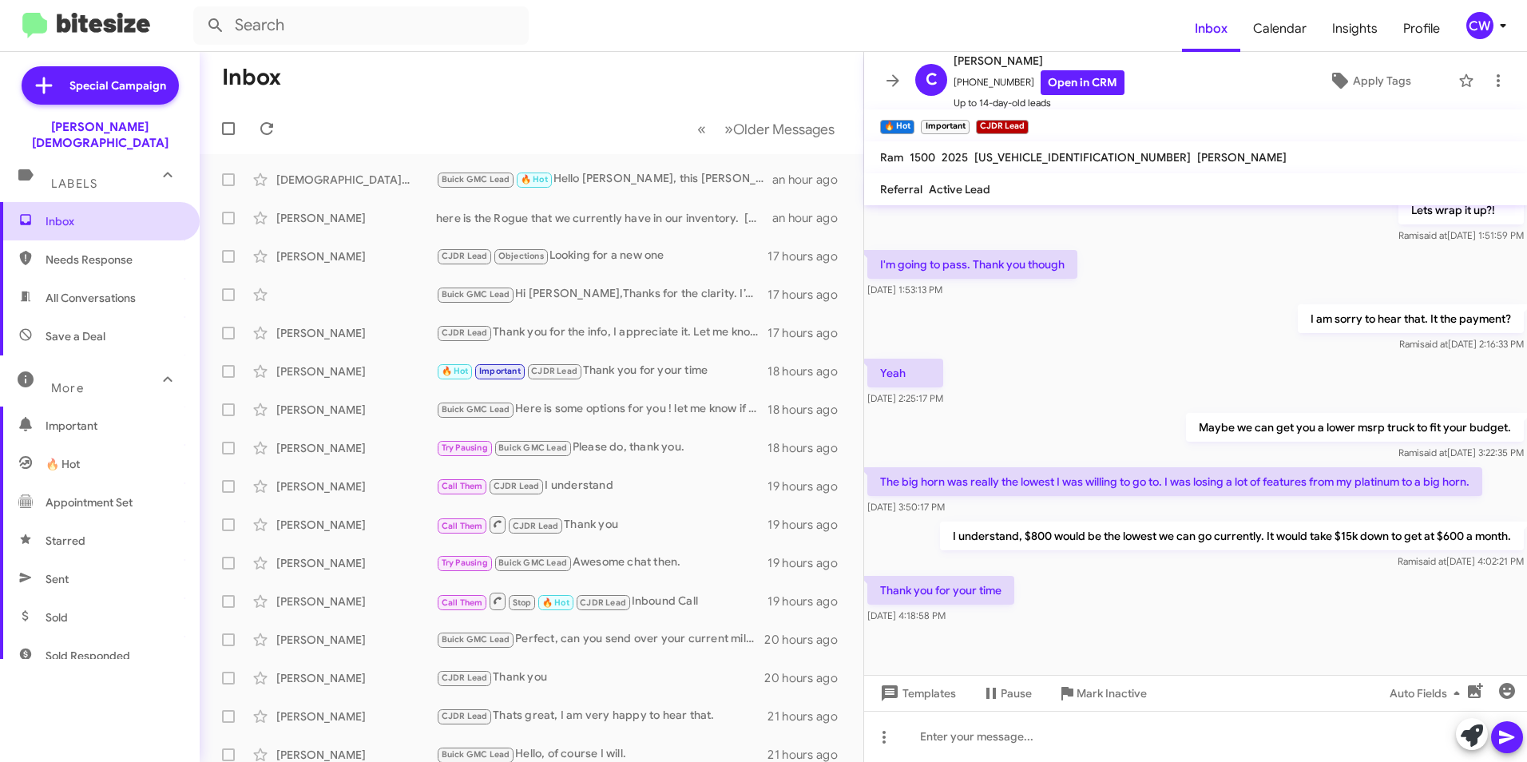
click at [73, 213] on span "Inbox" at bounding box center [114, 221] width 136 height 16
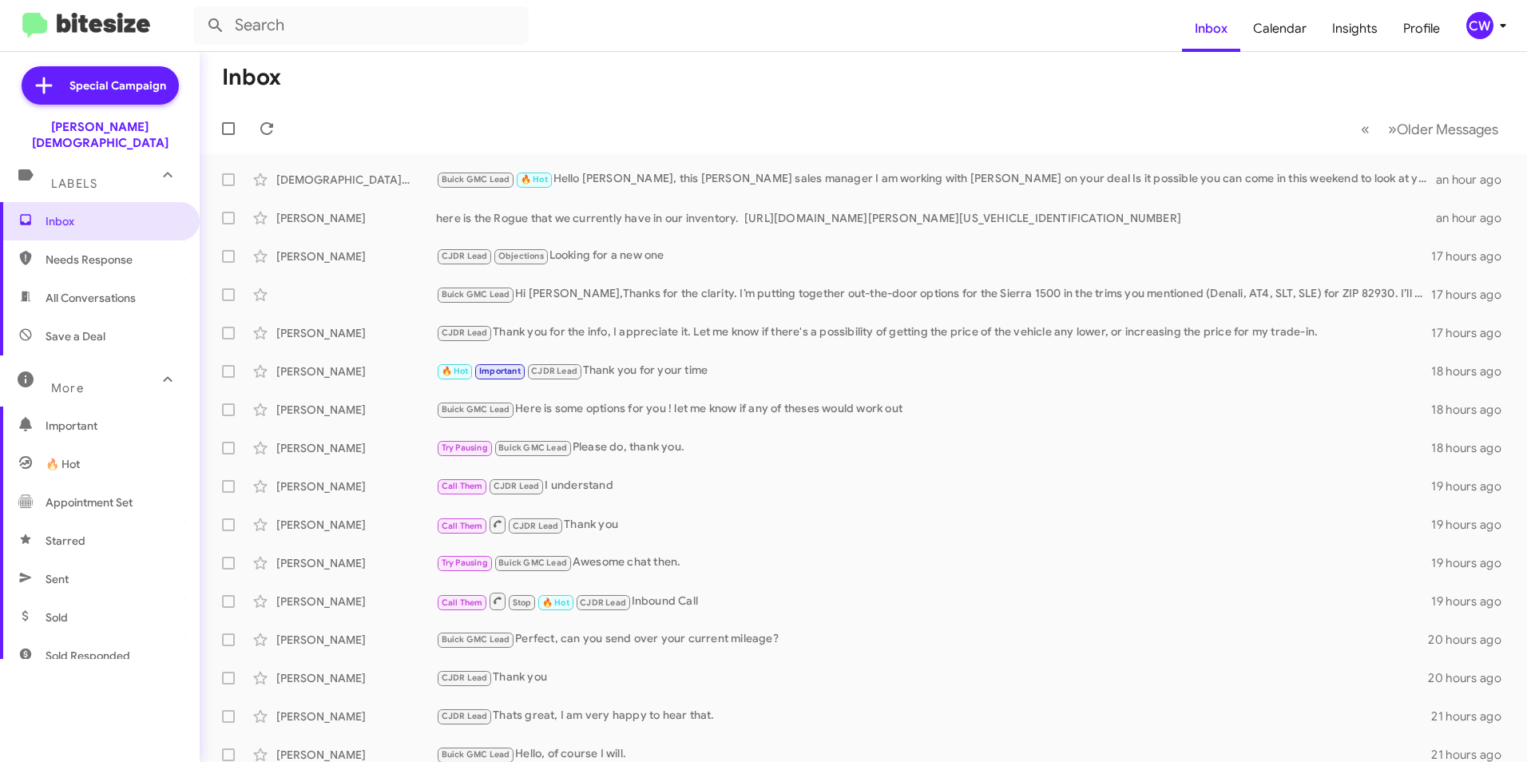
click at [72, 252] on span "Needs Response" at bounding box center [114, 260] width 136 height 16
type input "in:needs-response"
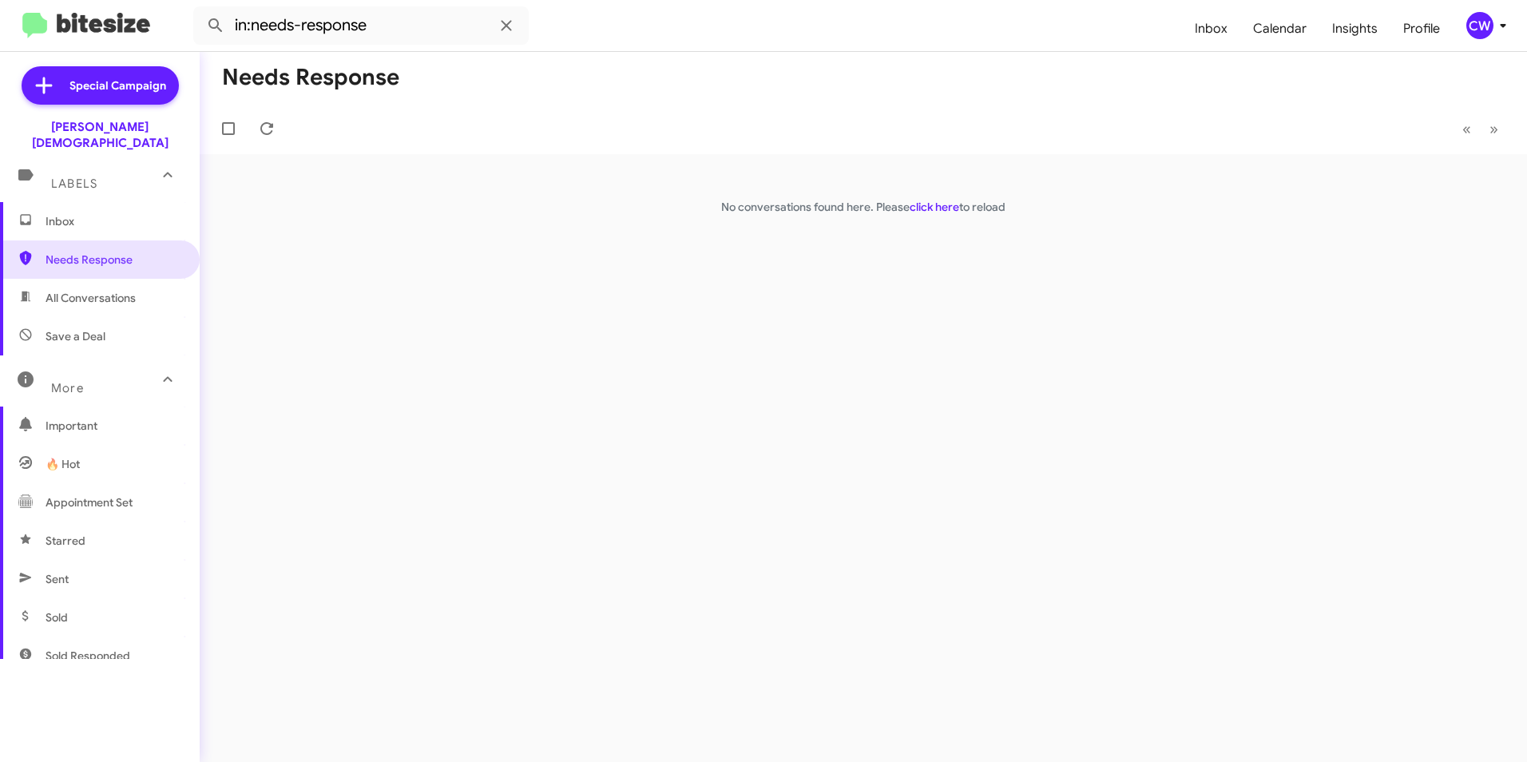
click at [85, 213] on span "Inbox" at bounding box center [114, 221] width 136 height 16
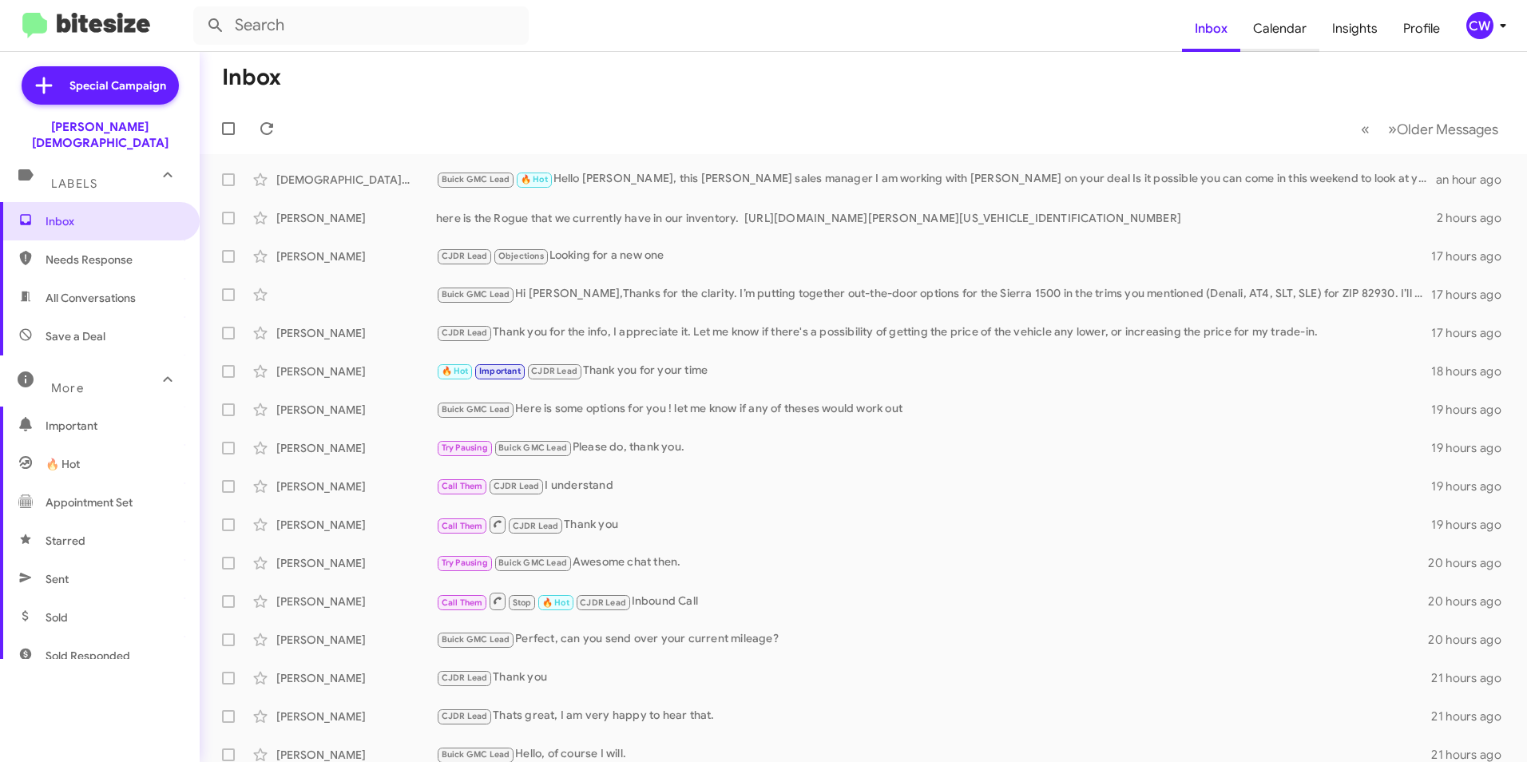
click at [1287, 32] on span "Calendar" at bounding box center [1279, 29] width 79 height 46
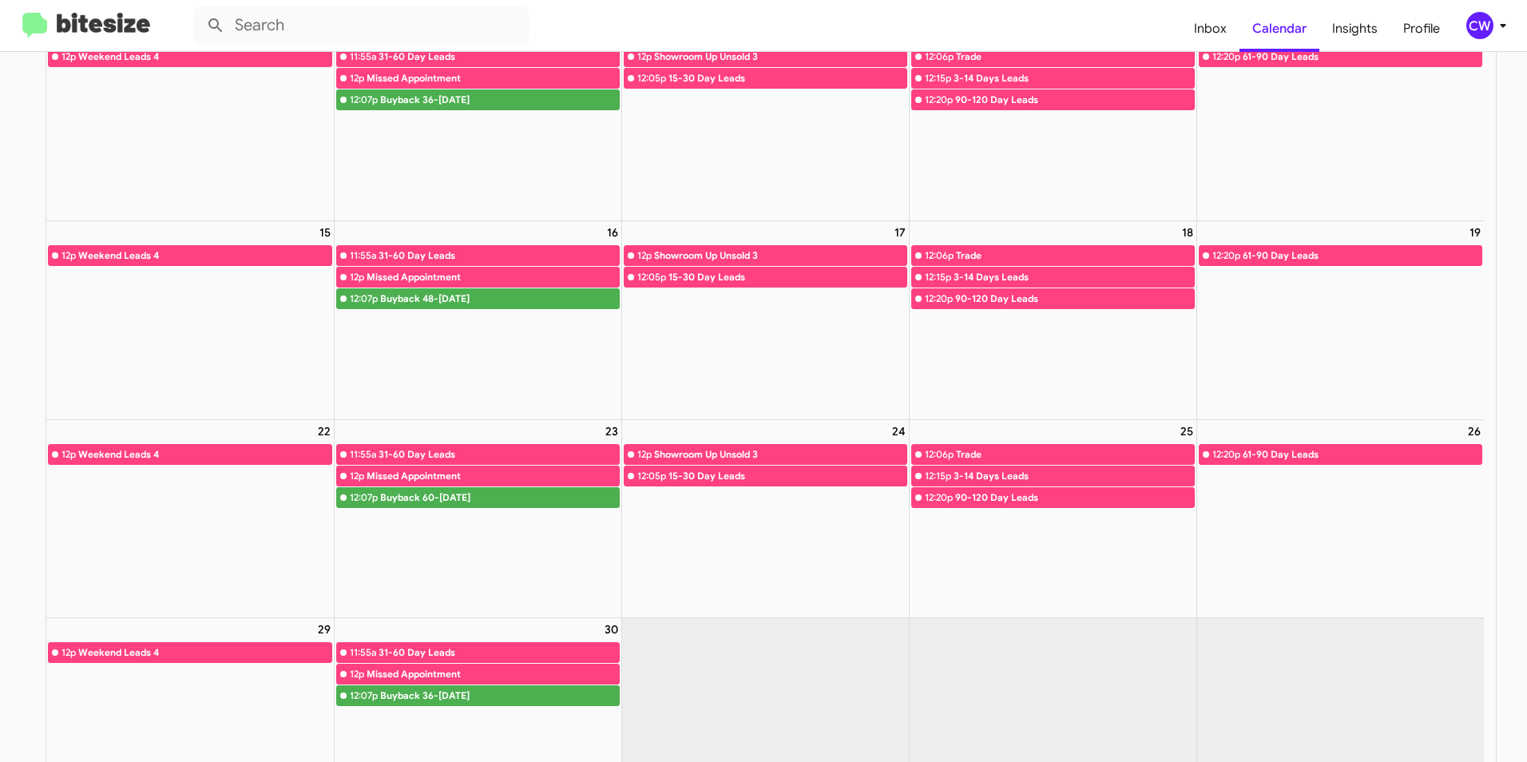
scroll to position [431, 0]
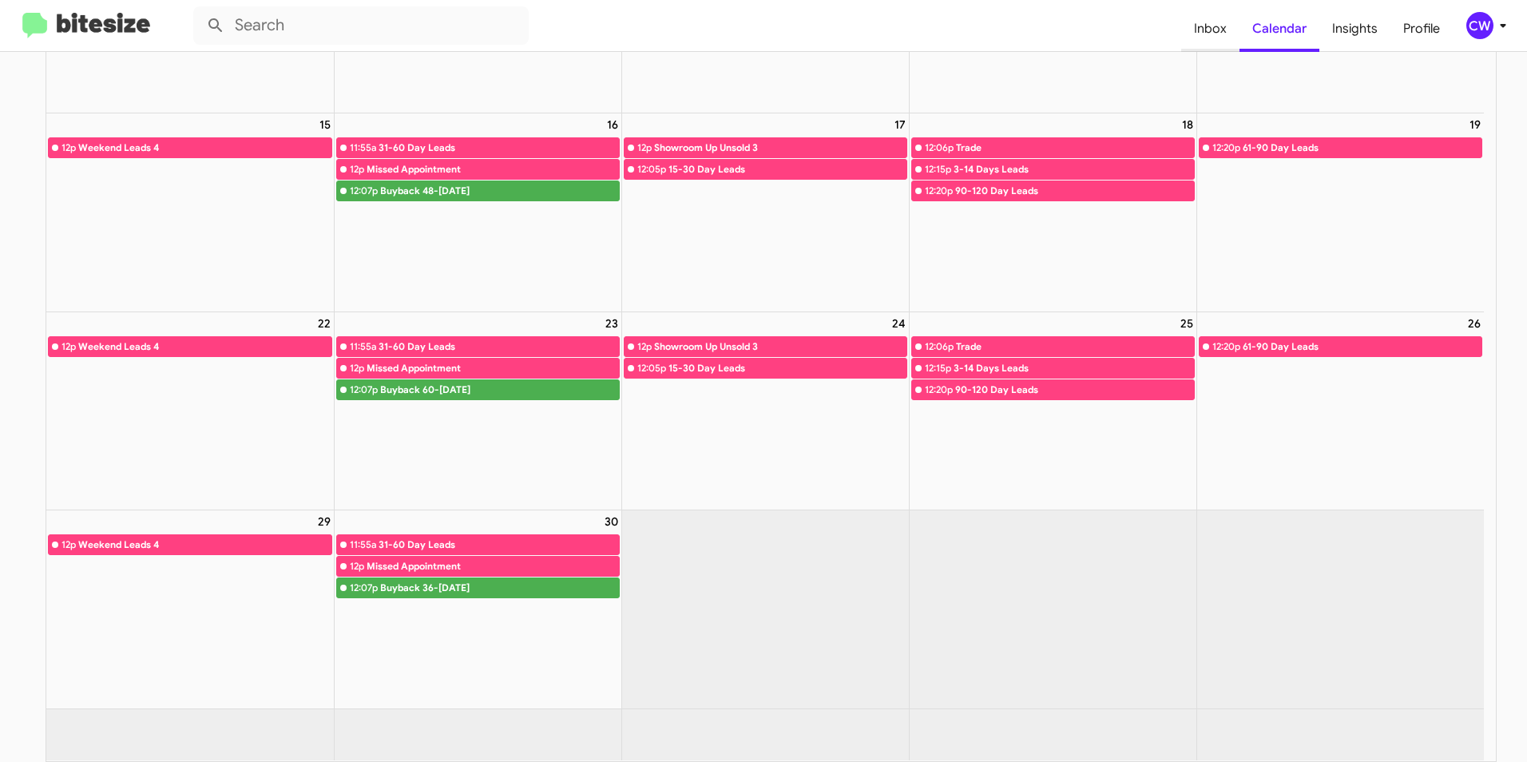
click at [1204, 24] on span "Inbox" at bounding box center [1210, 29] width 58 height 46
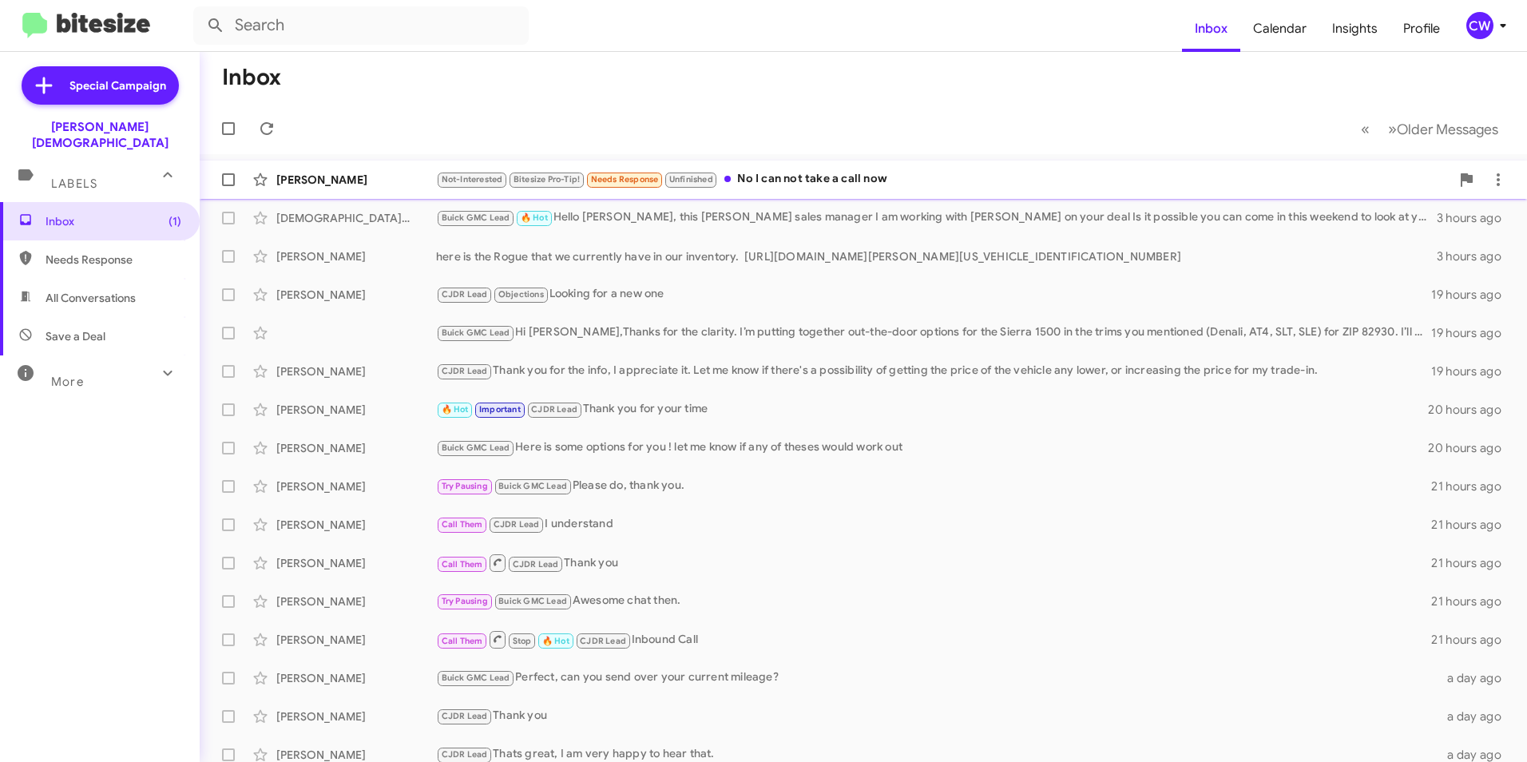
click at [848, 185] on div "Not-Interested Bitesize Pro-Tip! Needs Response Unfinished No I can not take a …" at bounding box center [943, 179] width 1014 height 18
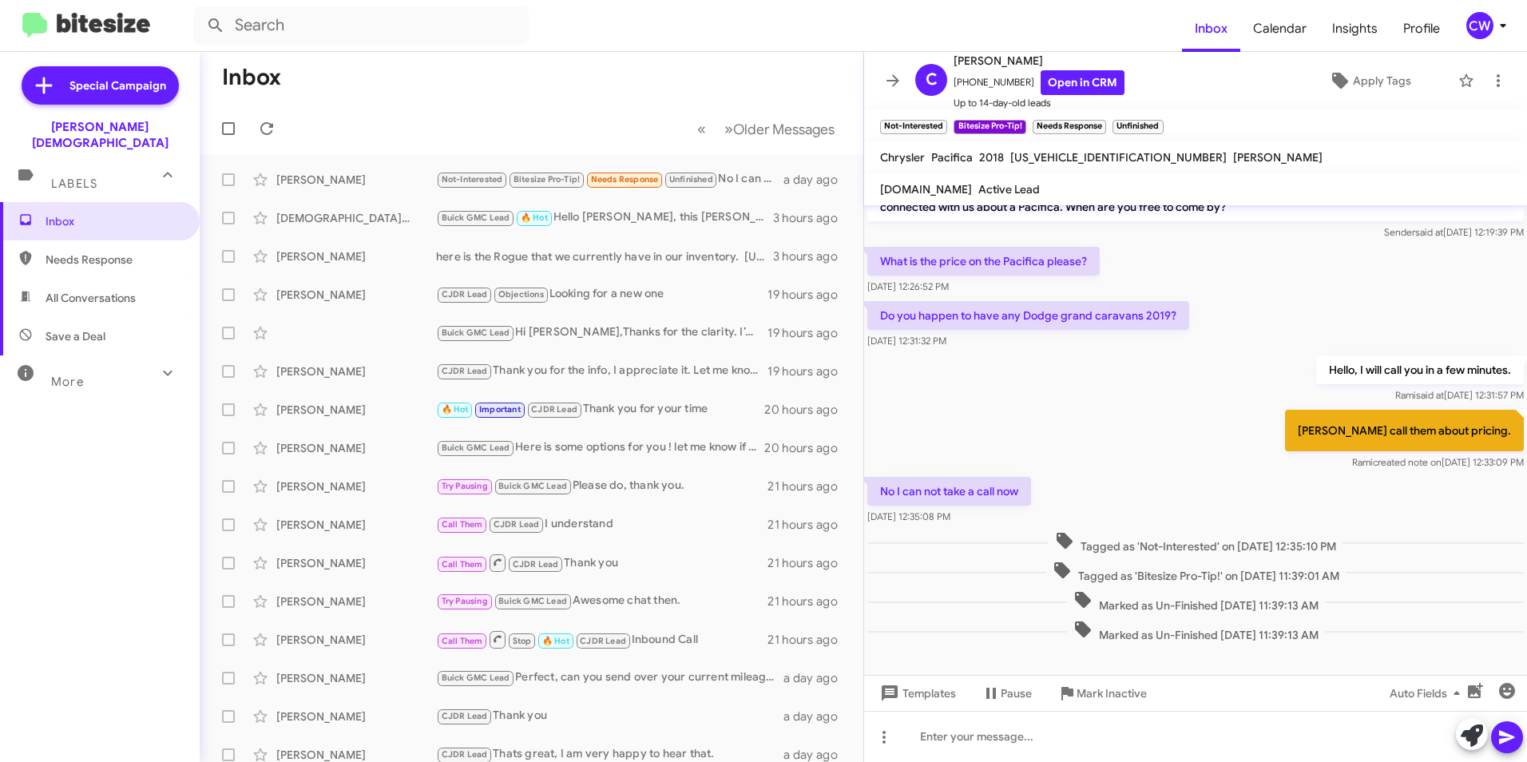
scroll to position [43, 0]
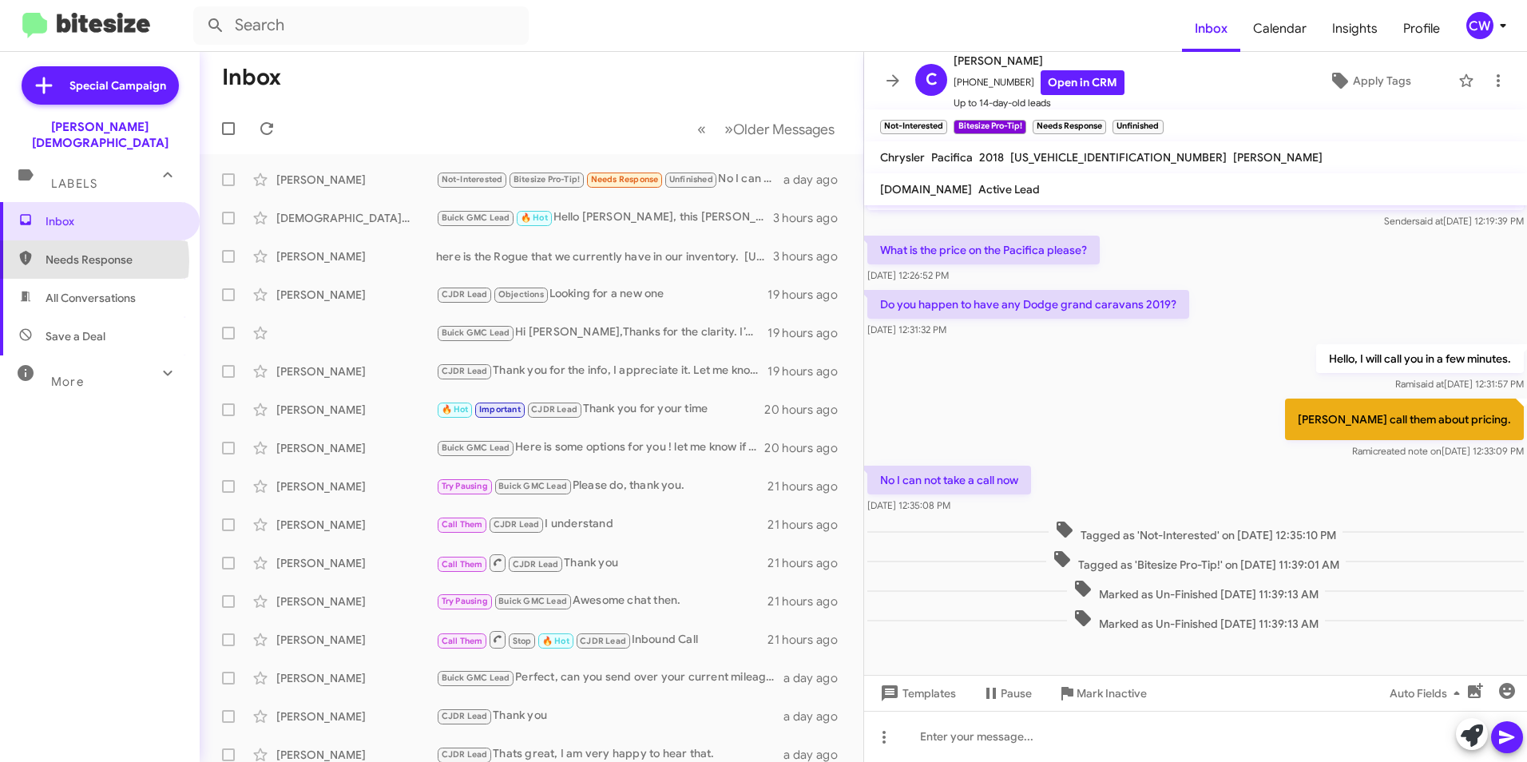
click at [73, 252] on span "Needs Response" at bounding box center [114, 260] width 136 height 16
type input "in:needs-response"
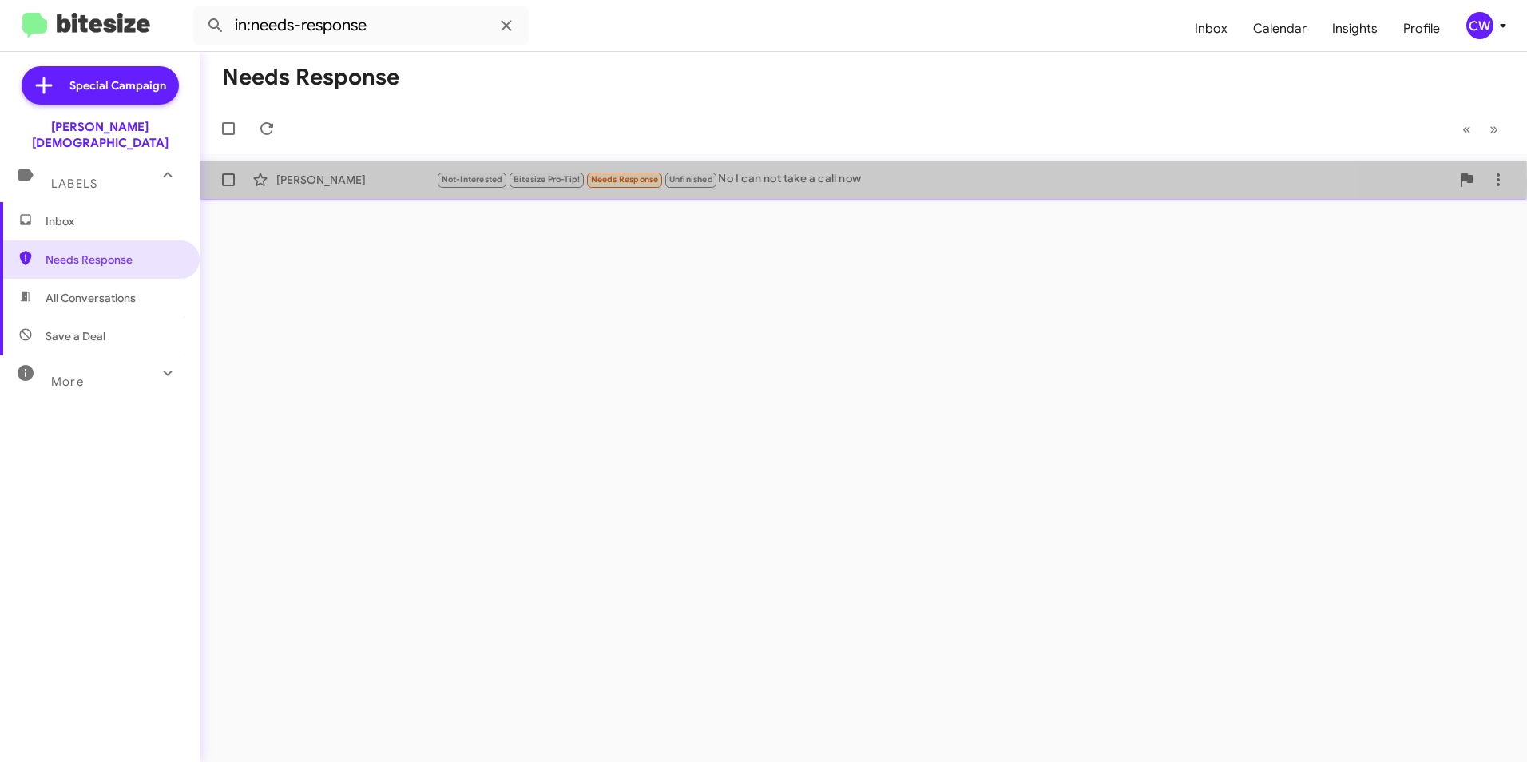
click at [327, 181] on div "[PERSON_NAME]" at bounding box center [356, 180] width 160 height 16
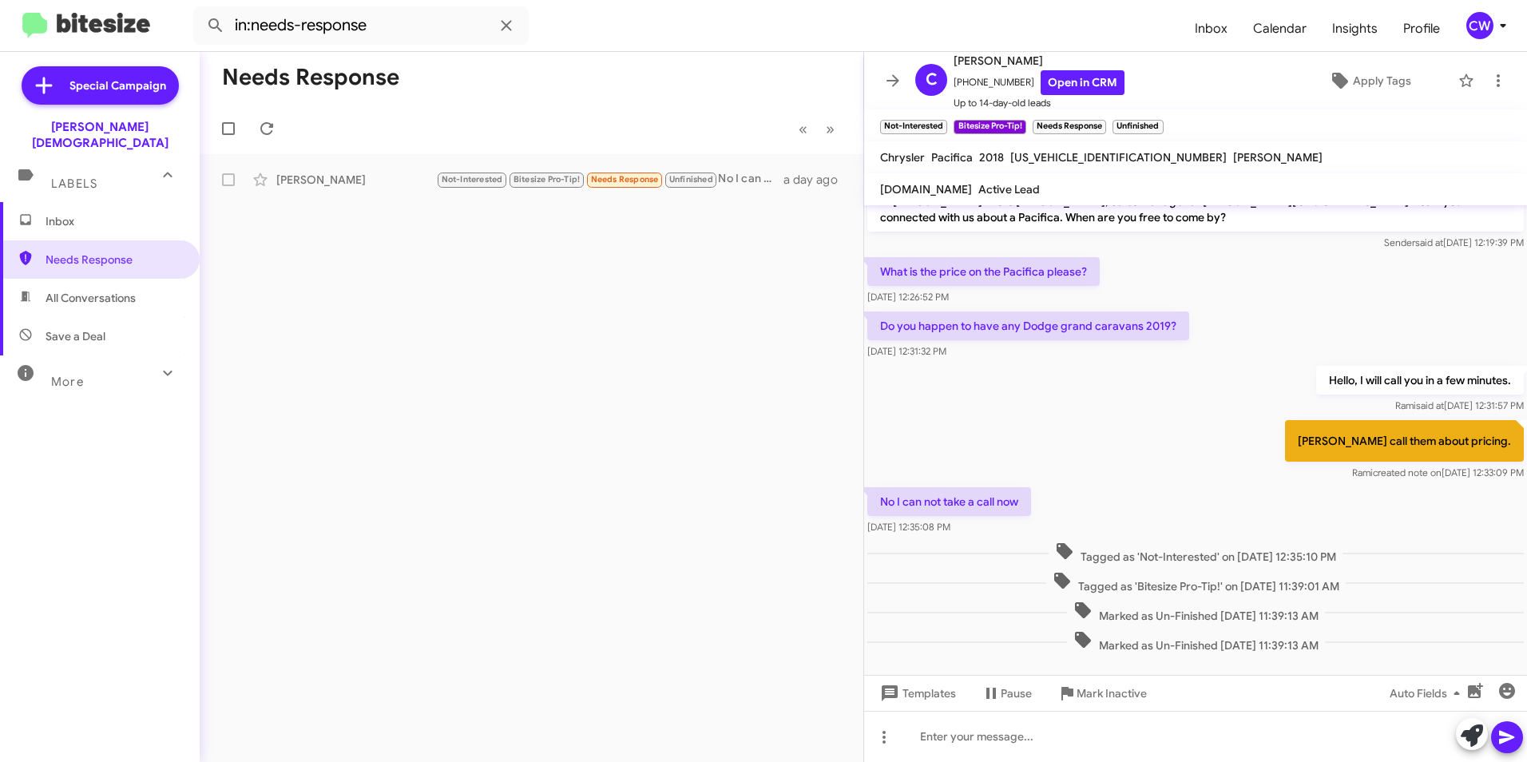
scroll to position [43, 0]
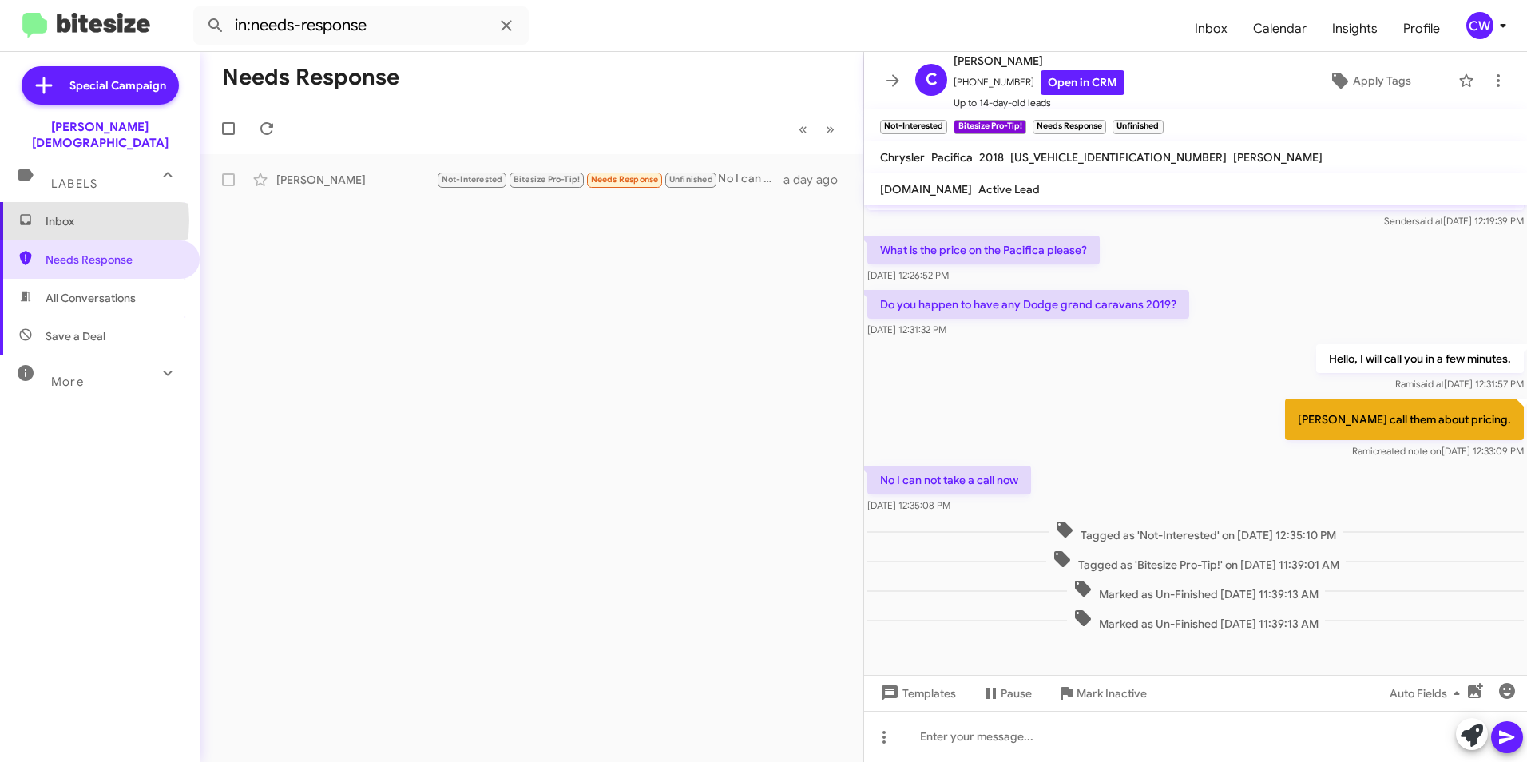
click at [61, 213] on span "Inbox" at bounding box center [114, 221] width 136 height 16
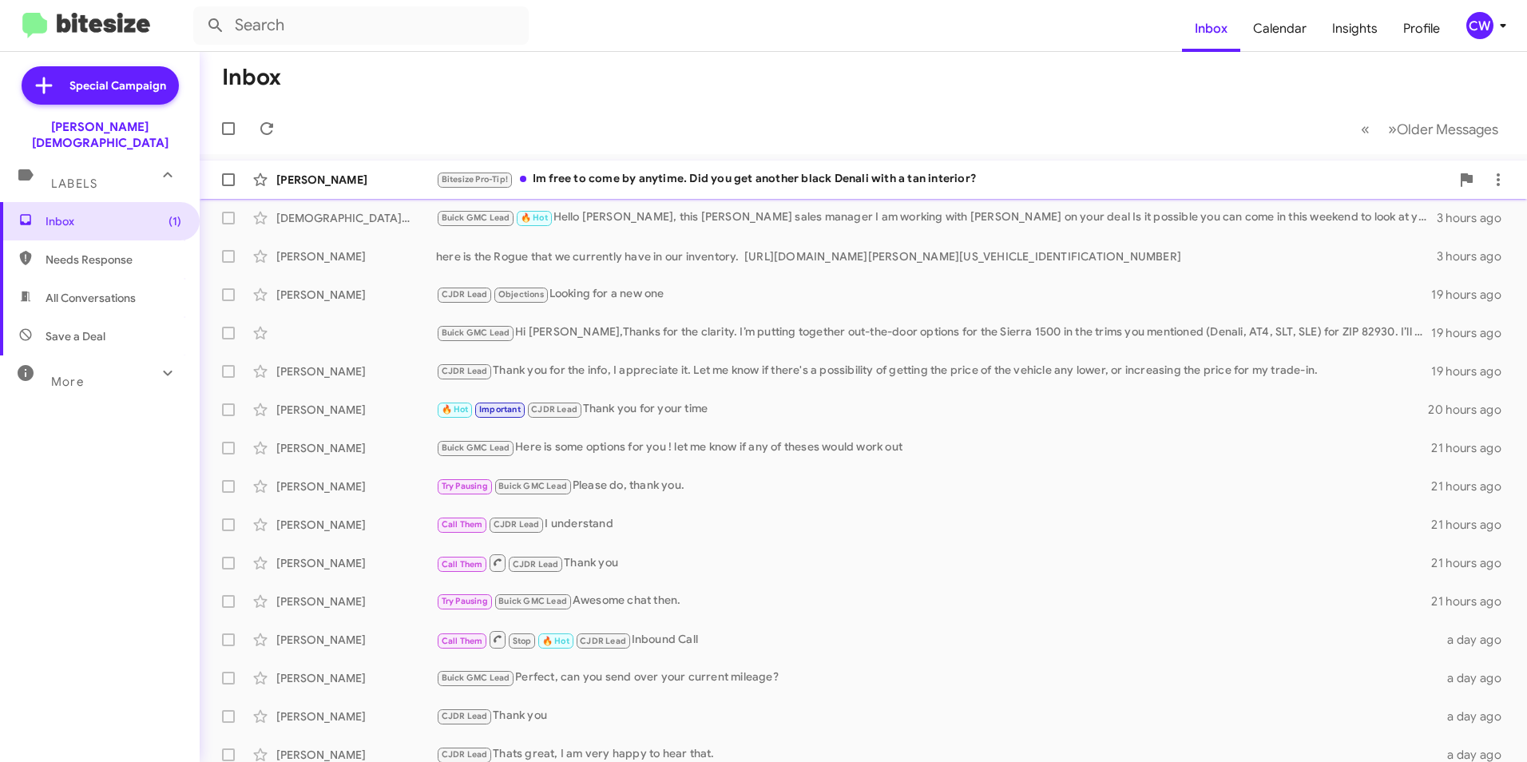
click at [629, 177] on div "Bitesize Pro-Tip! Im free to come by anytime. Did you get another black Denali …" at bounding box center [943, 179] width 1014 height 18
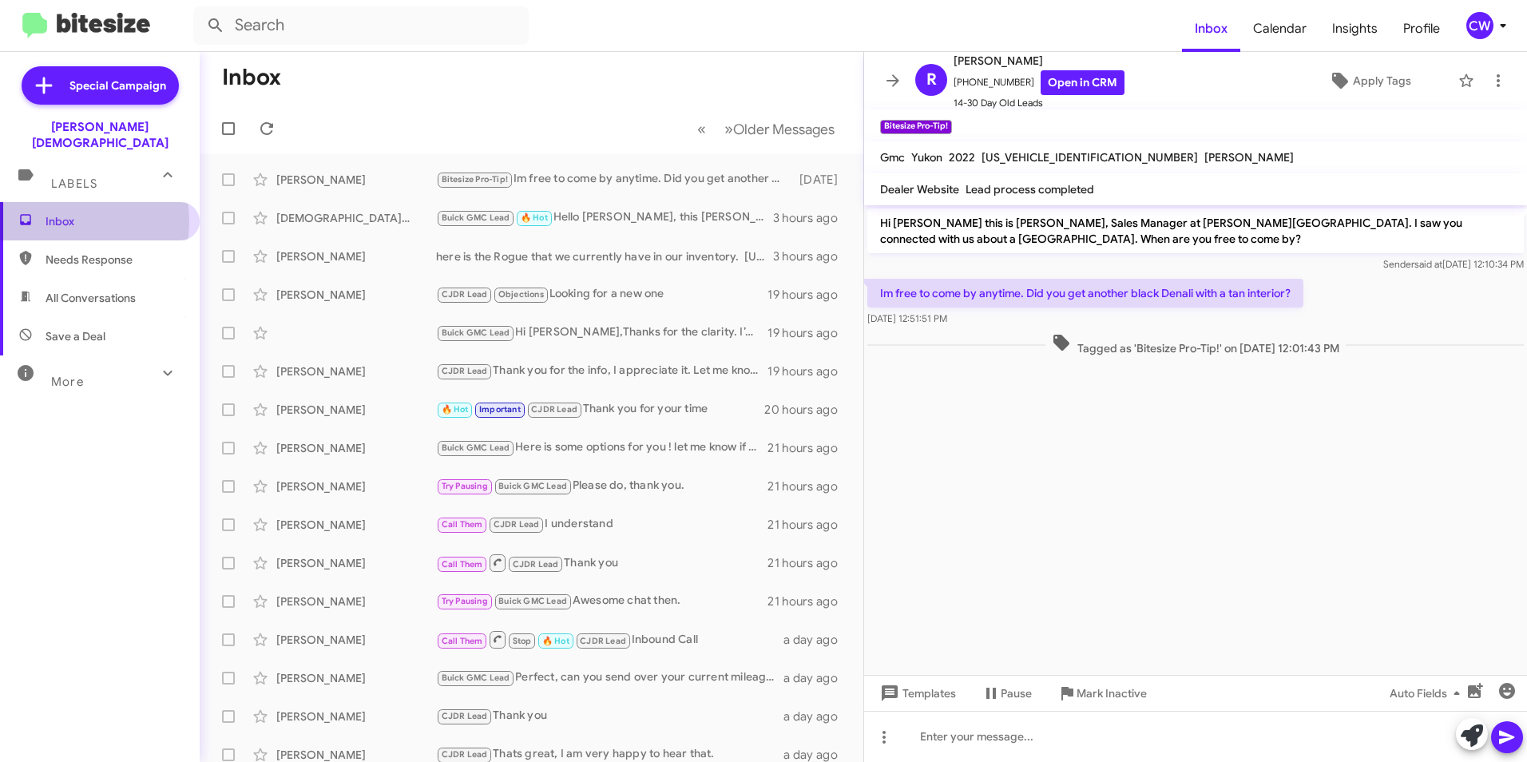
click at [56, 213] on span "Inbox" at bounding box center [114, 221] width 136 height 16
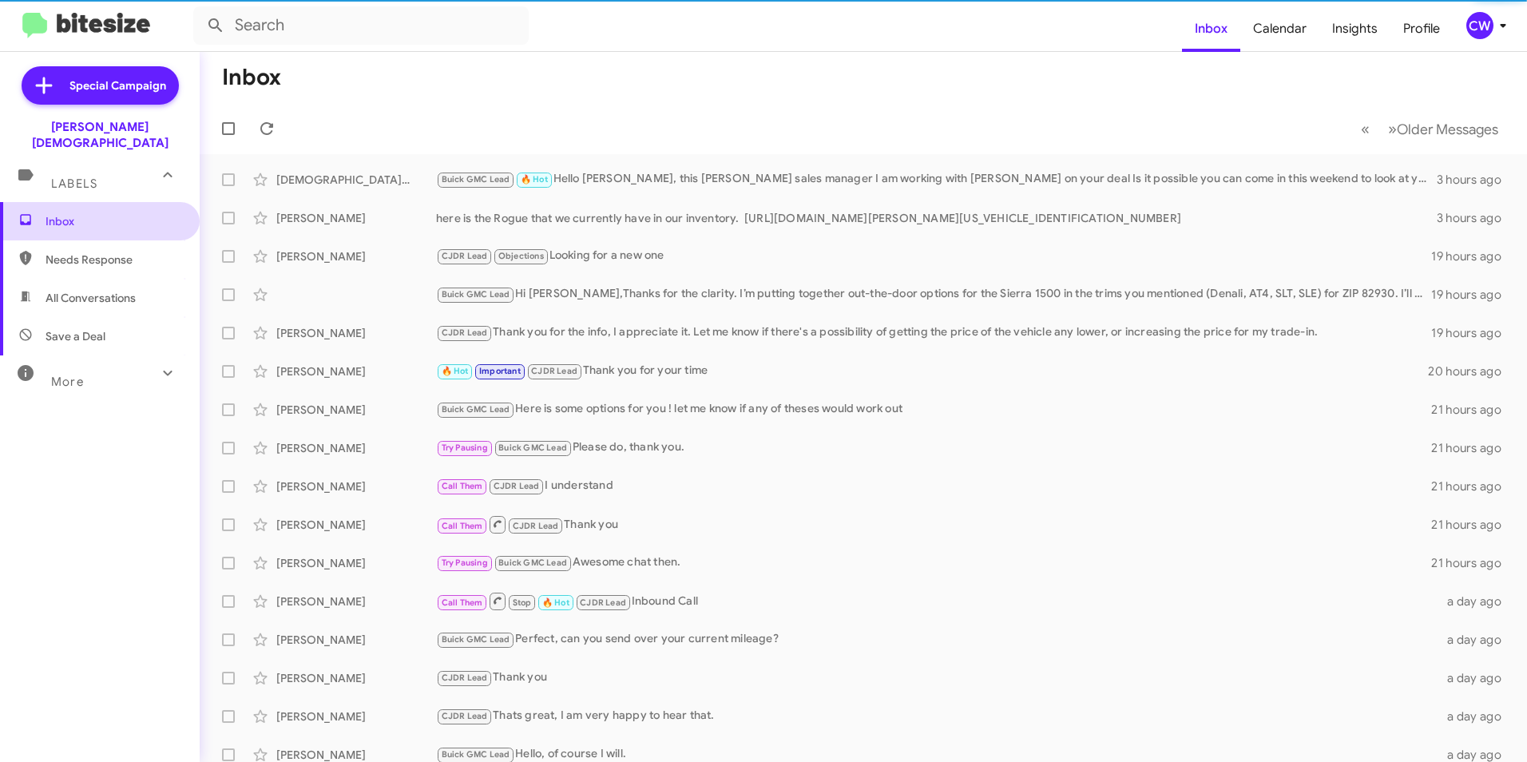
click at [56, 213] on span "Inbox" at bounding box center [114, 221] width 136 height 16
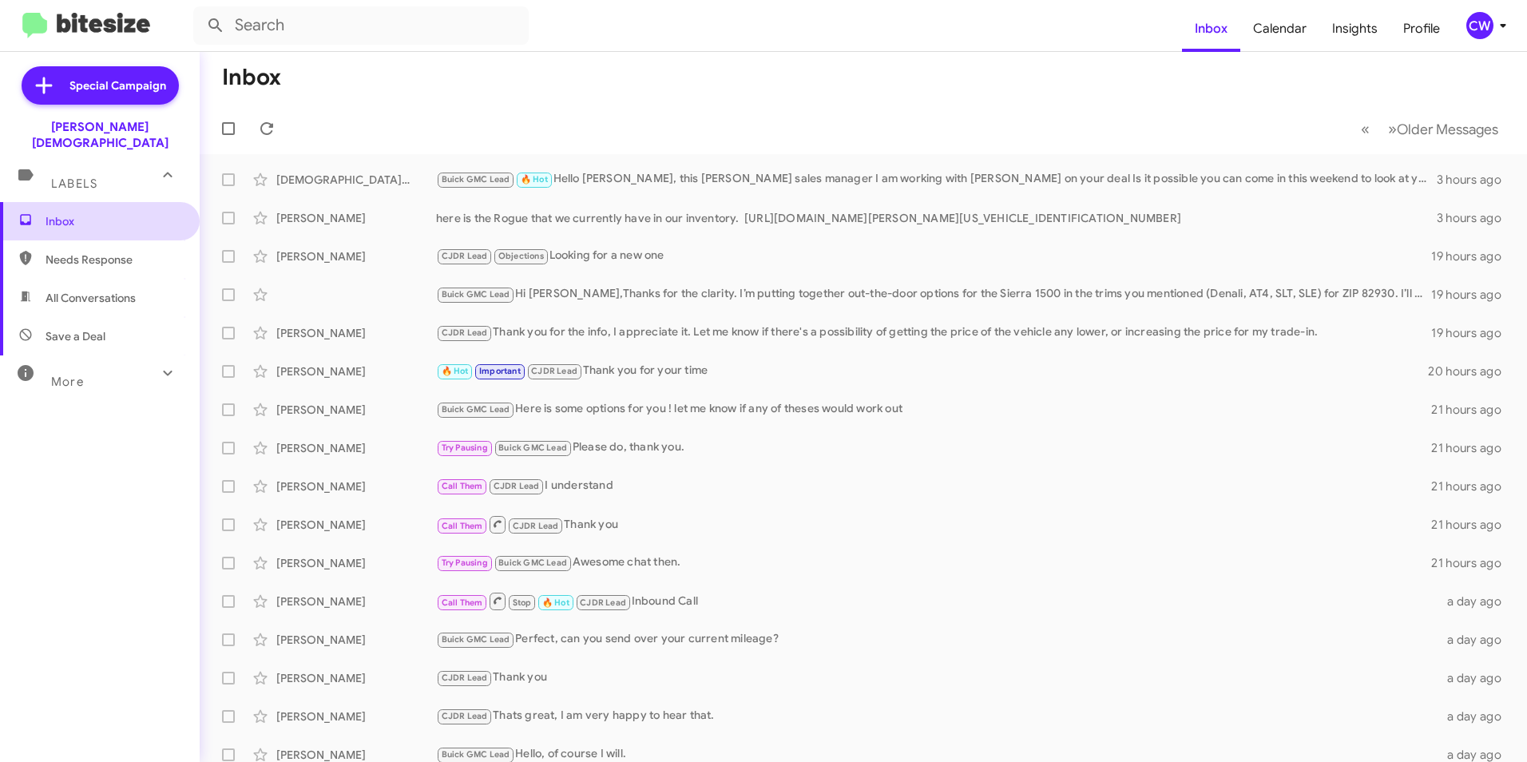
click at [64, 213] on span "Inbox" at bounding box center [114, 221] width 136 height 16
click at [69, 254] on span "Needs Response" at bounding box center [100, 259] width 200 height 38
type input "in:needs-response"
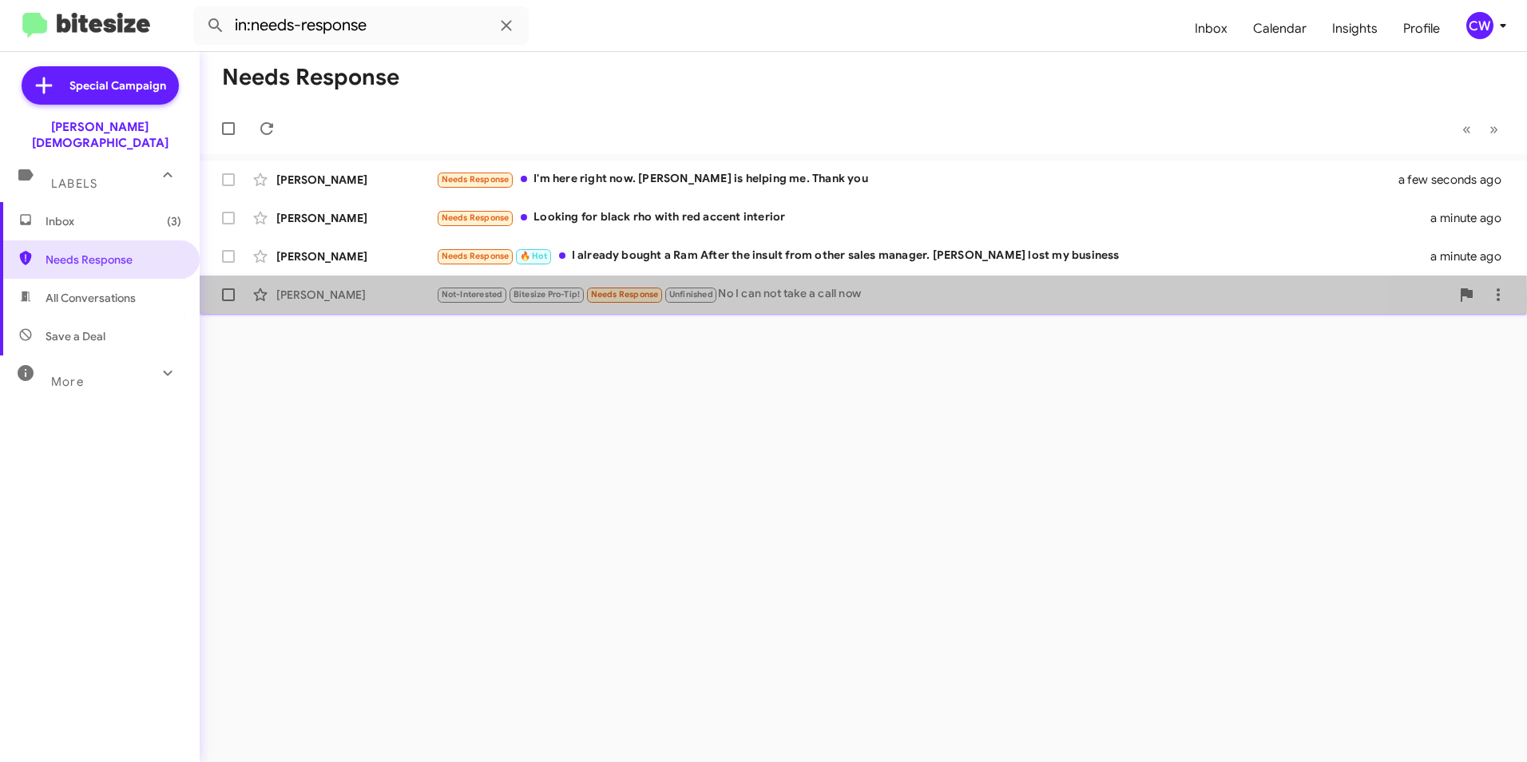
click at [341, 299] on div "[PERSON_NAME]" at bounding box center [356, 295] width 160 height 16
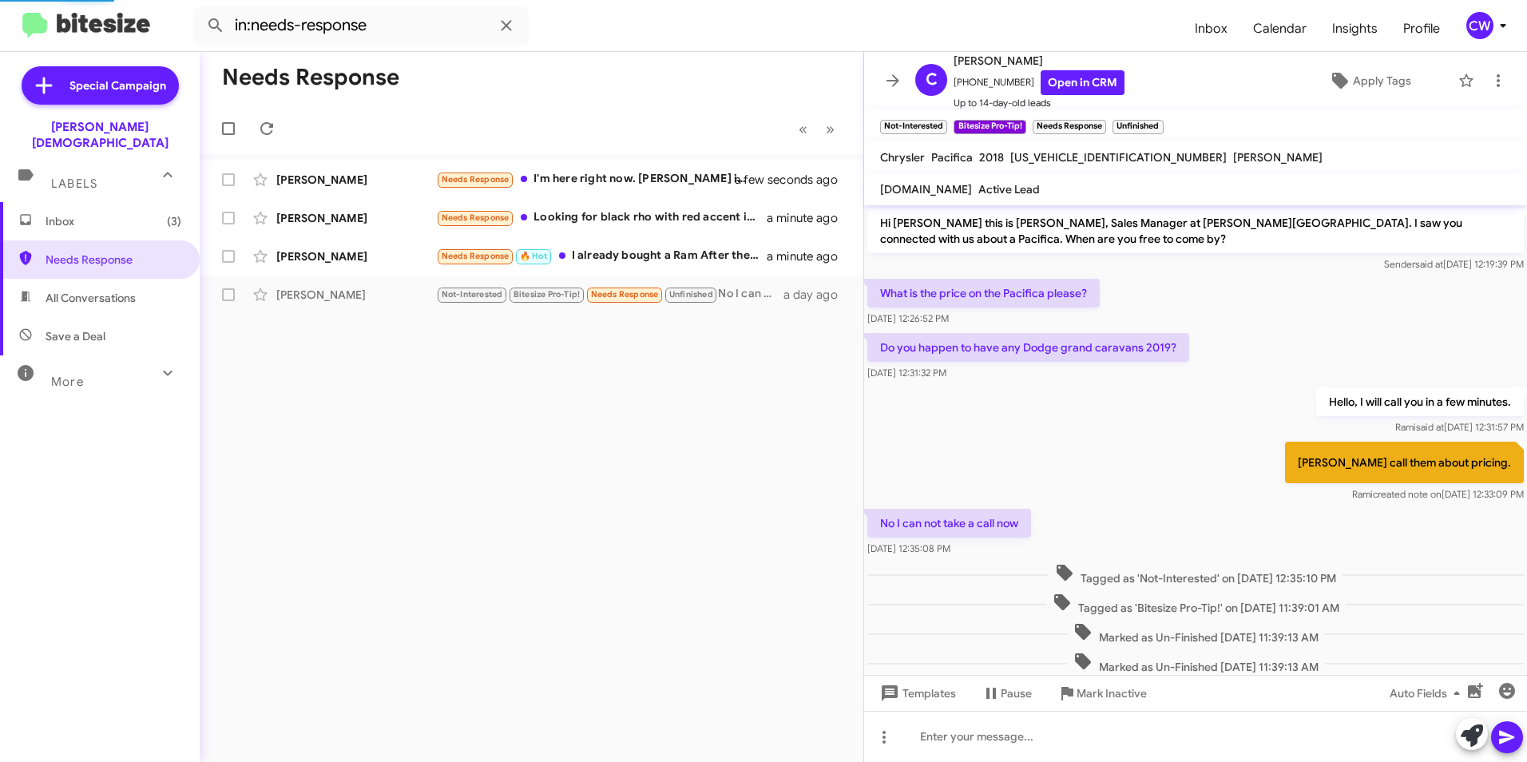
scroll to position [11, 0]
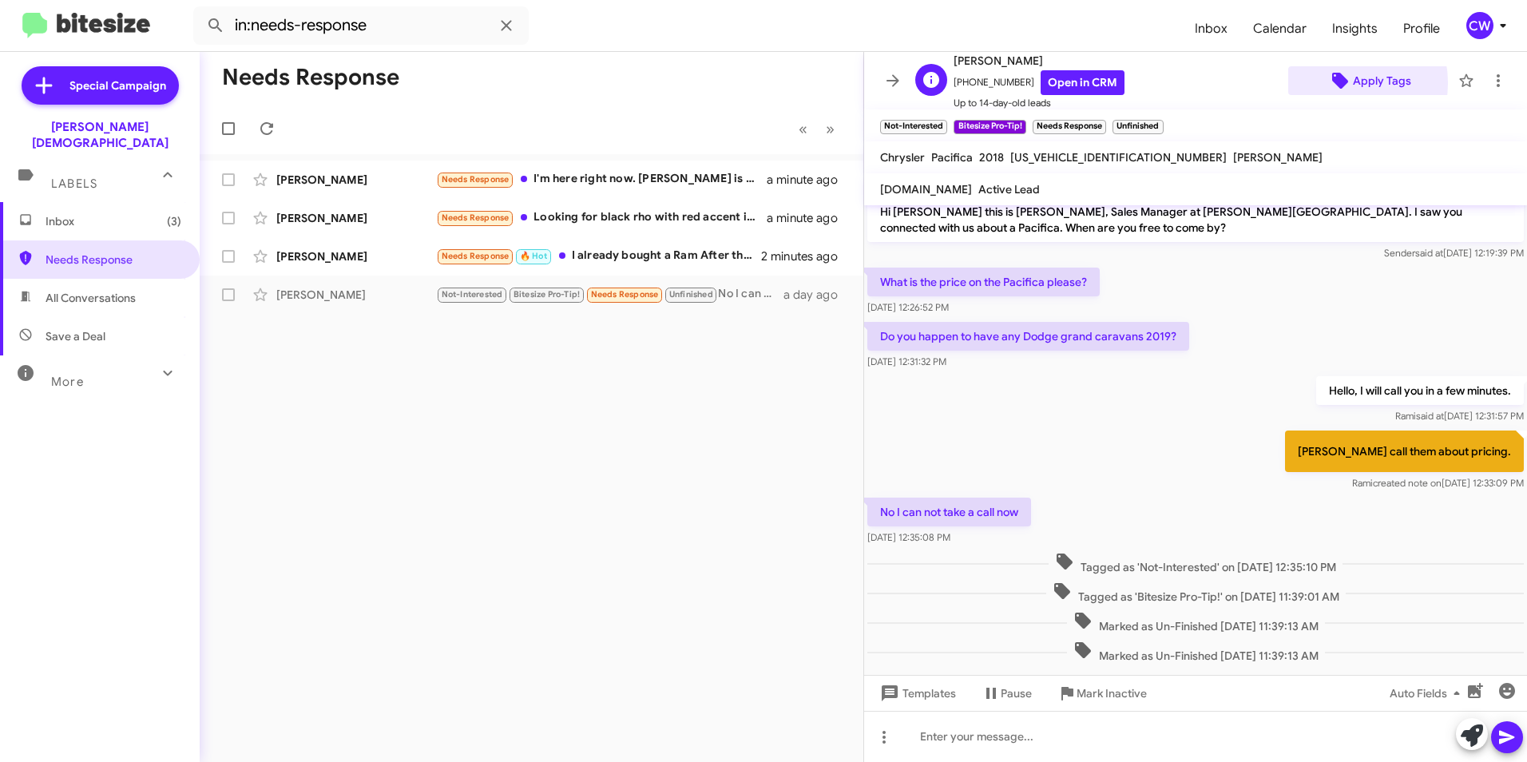
click at [1332, 83] on icon at bounding box center [1340, 81] width 16 height 16
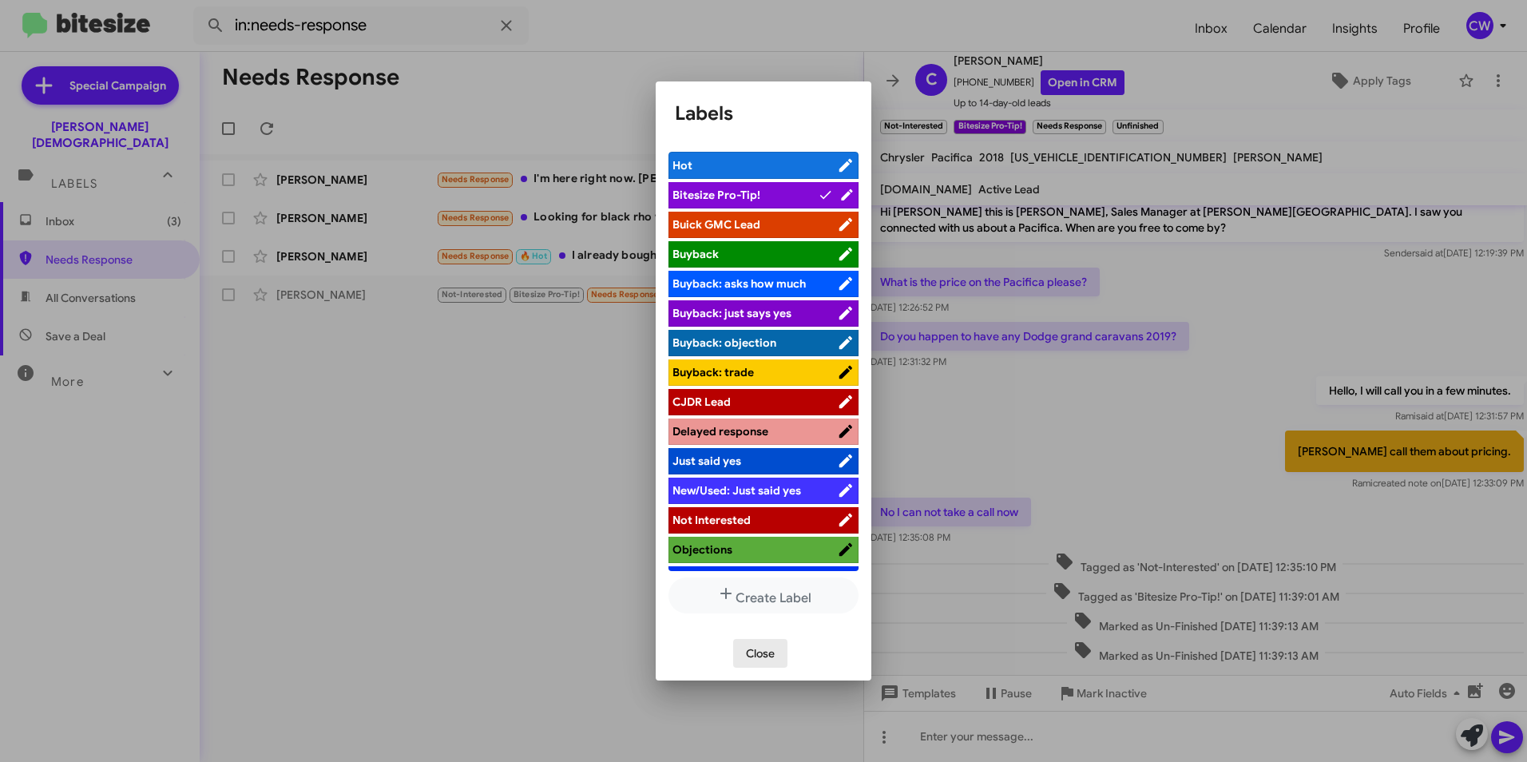
click at [775, 658] on span "Close" at bounding box center [760, 653] width 29 height 29
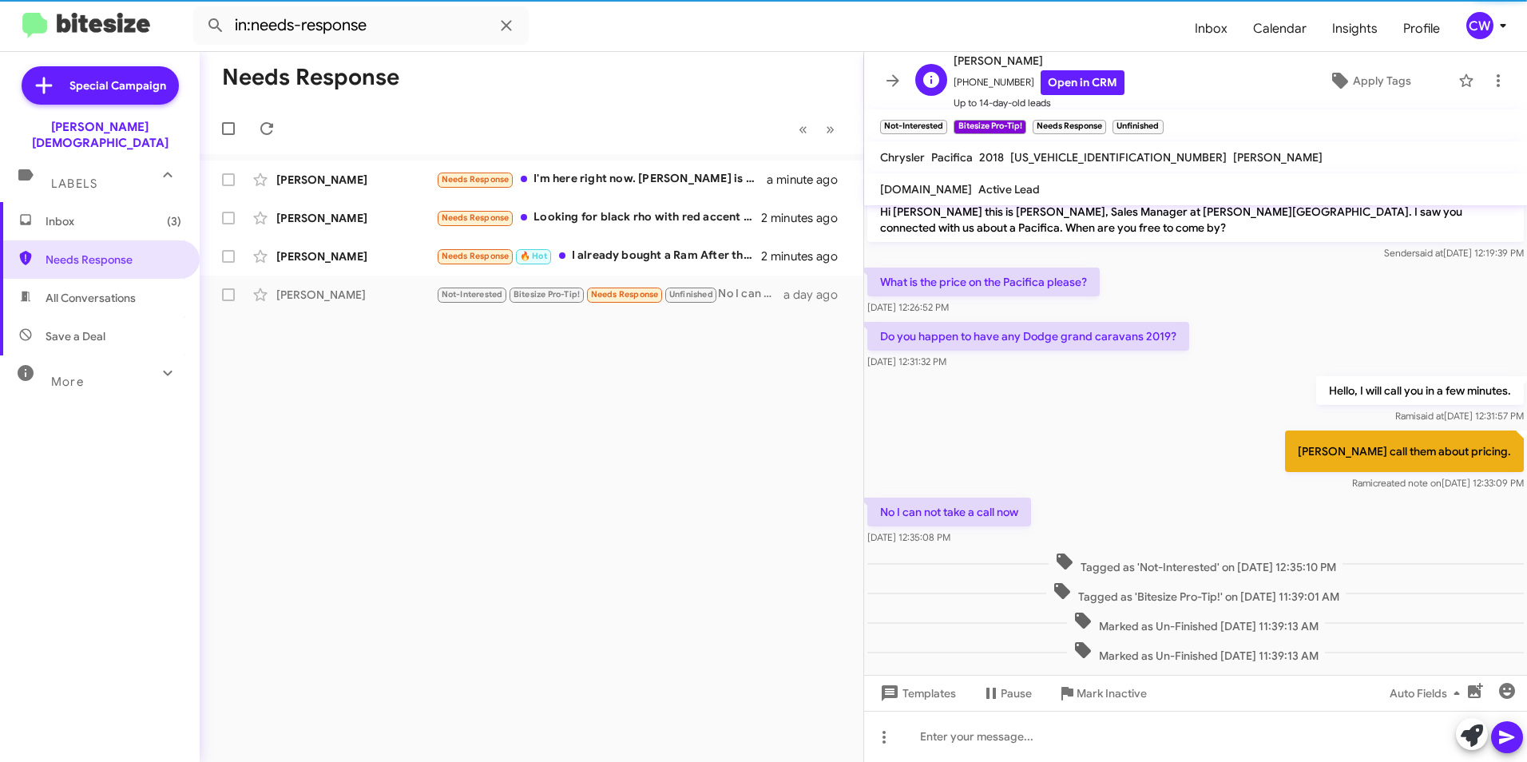
drag, startPoint x: 1014, startPoint y: 80, endPoint x: 963, endPoint y: 80, distance: 51.1
click at [963, 80] on span "[PHONE_NUMBER] Open in CRM" at bounding box center [1039, 82] width 171 height 25
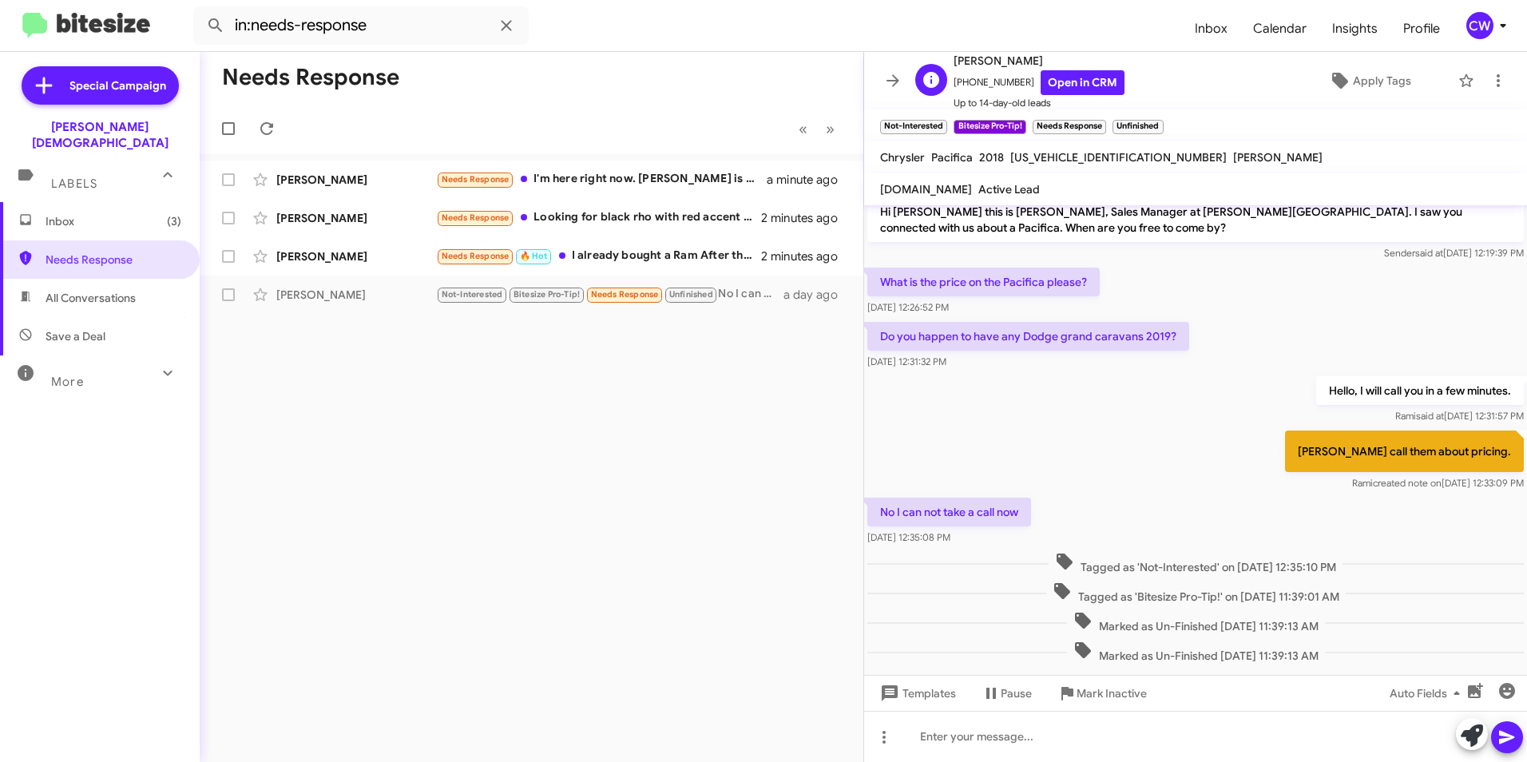
copy span "3524747127"
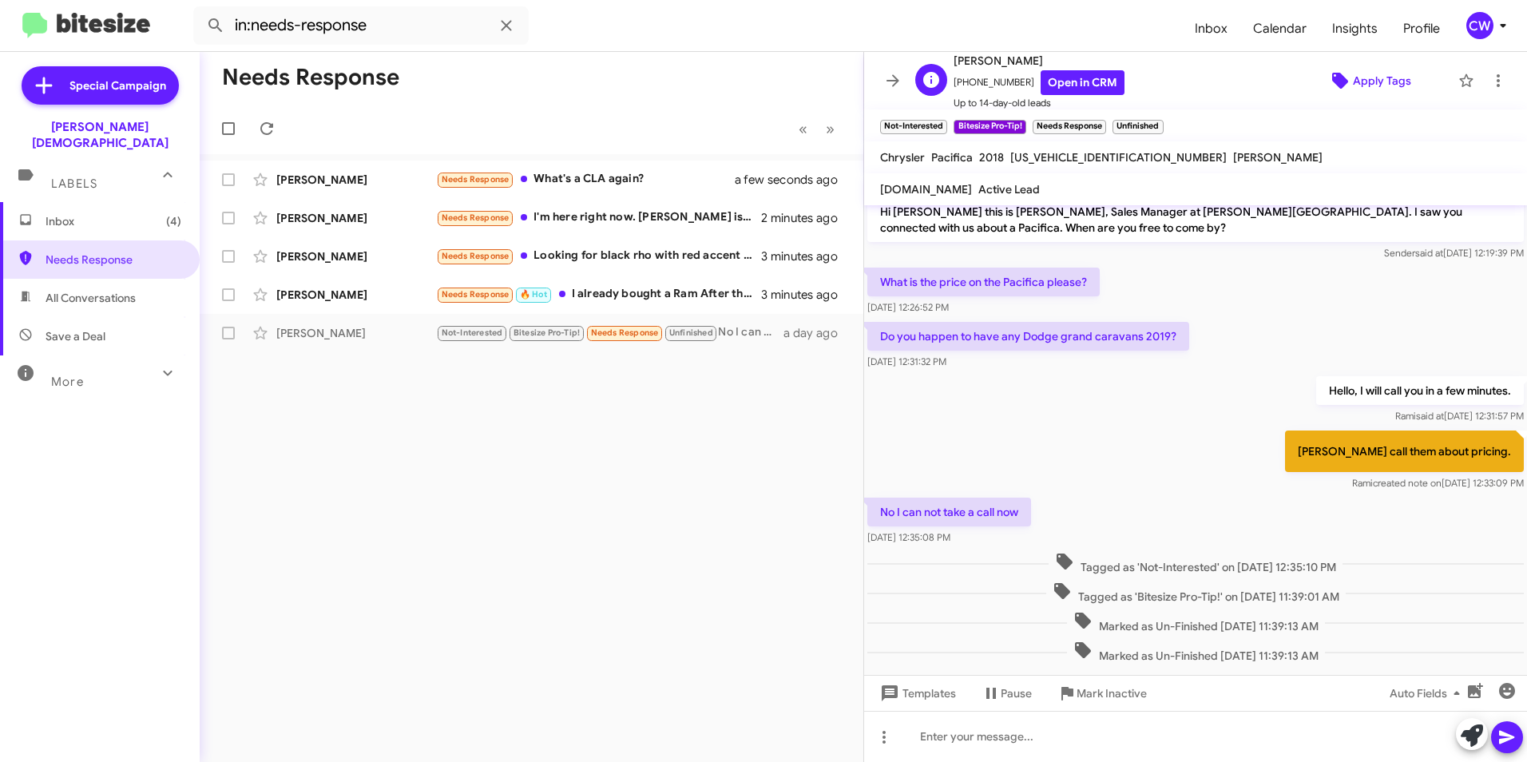
click at [1332, 81] on icon at bounding box center [1340, 81] width 16 height 16
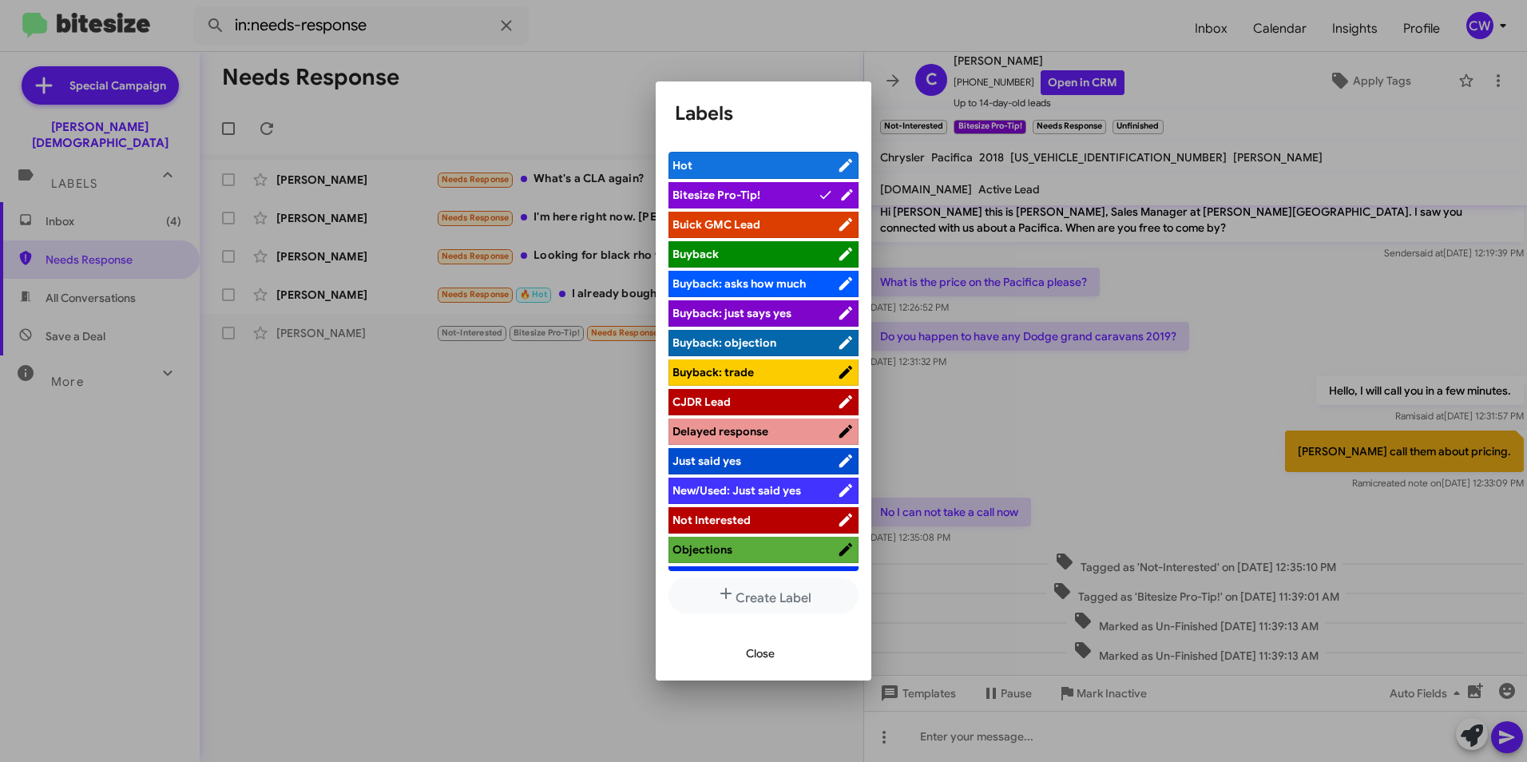
drag, startPoint x: 680, startPoint y: 523, endPoint x: 692, endPoint y: 522, distance: 12.8
click at [680, 522] on span "Not Interested" at bounding box center [711, 520] width 78 height 14
click at [756, 648] on span "Close" at bounding box center [760, 653] width 29 height 29
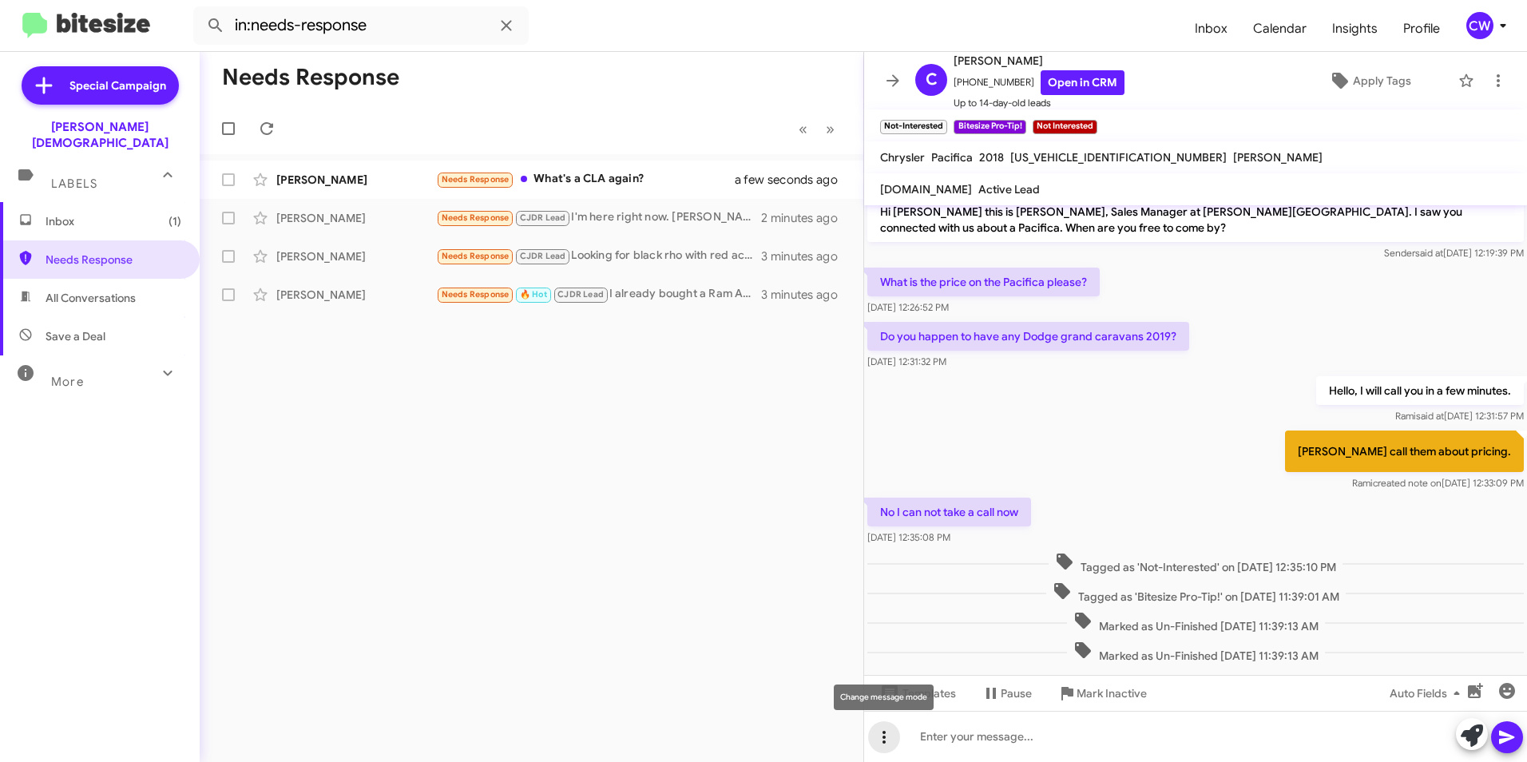
click at [885, 743] on icon at bounding box center [884, 737] width 3 height 13
click at [935, 693] on button "note" at bounding box center [917, 695] width 99 height 38
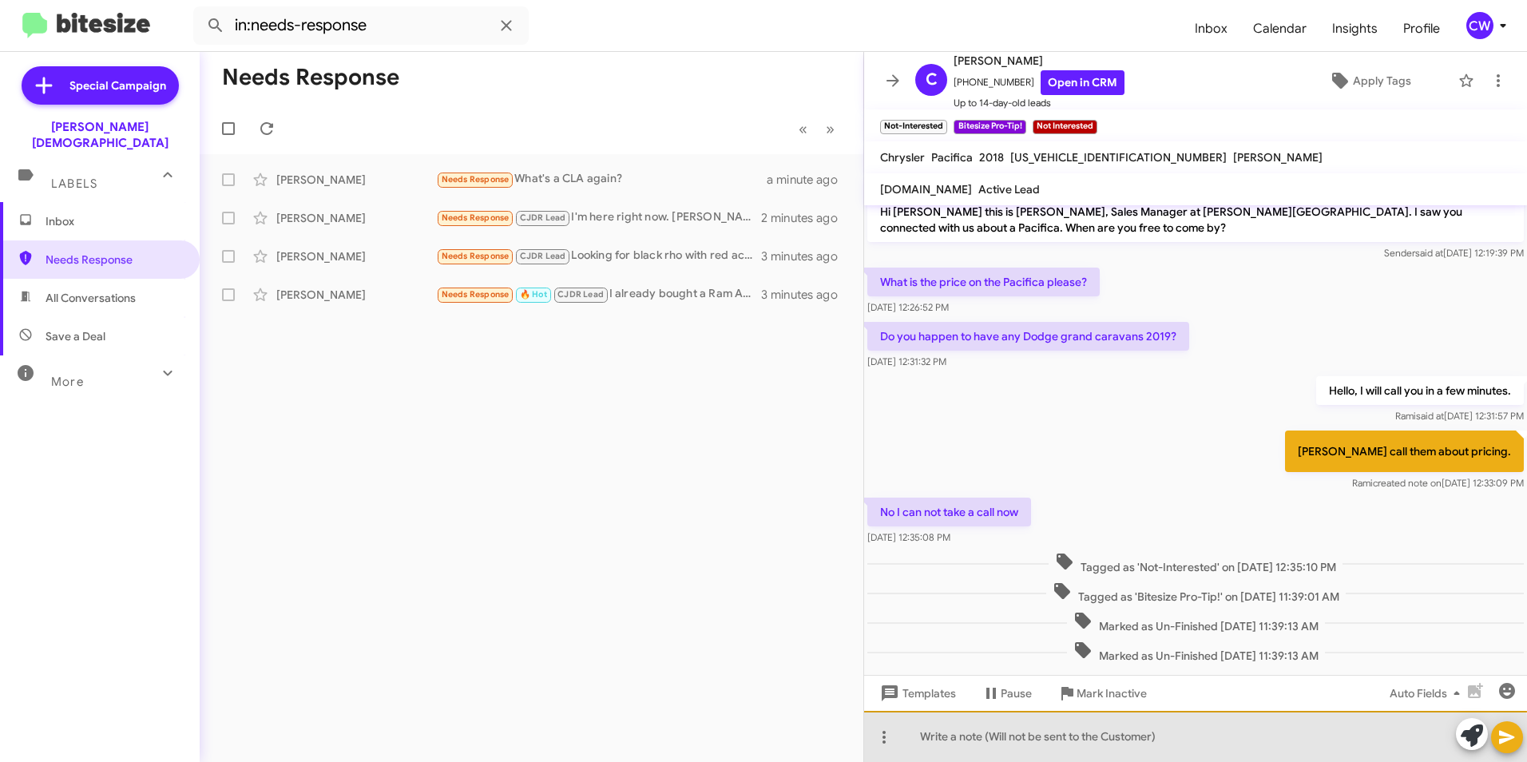
click at [940, 747] on div at bounding box center [1195, 736] width 663 height 51
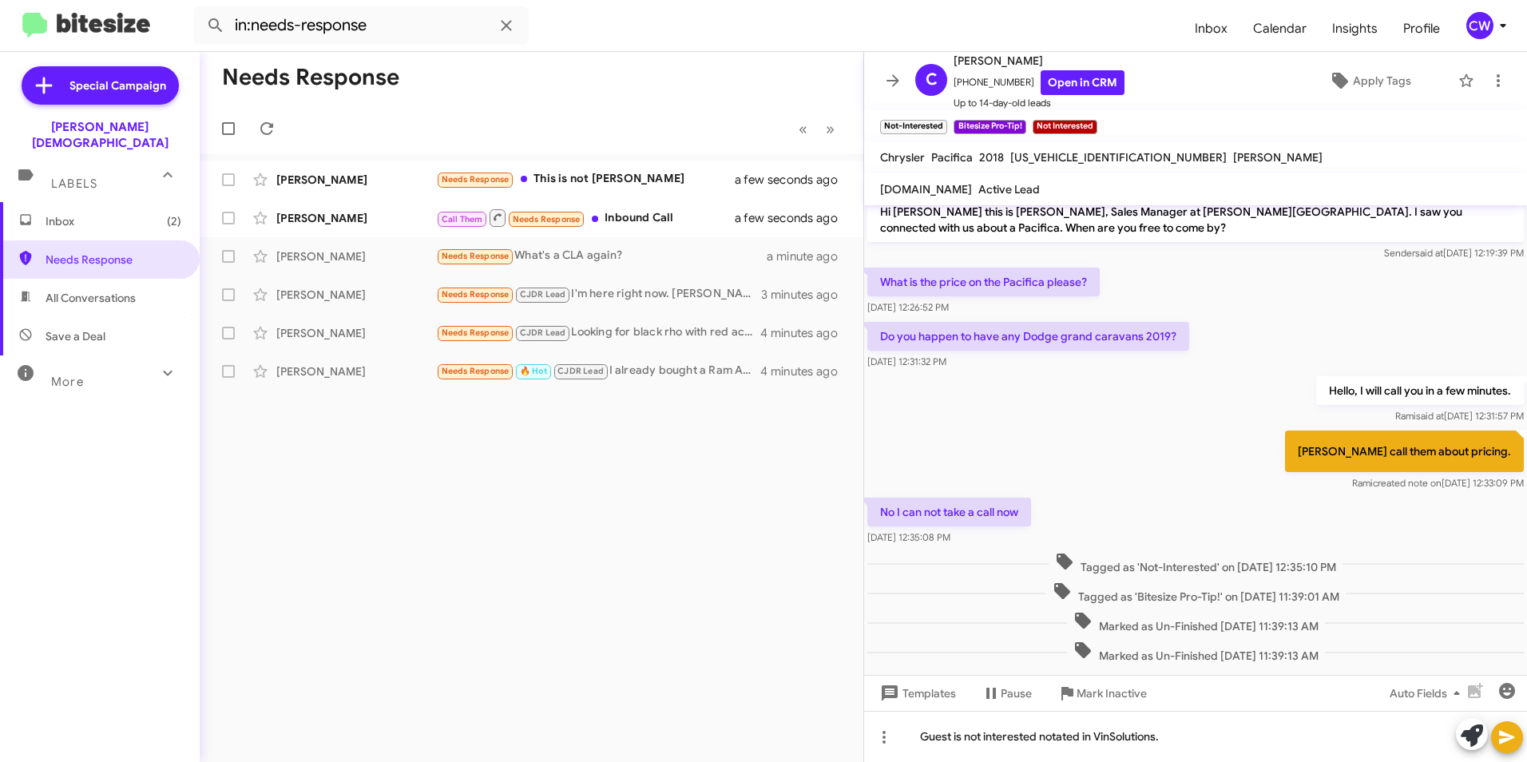
click at [1508, 740] on icon at bounding box center [1506, 738] width 15 height 14
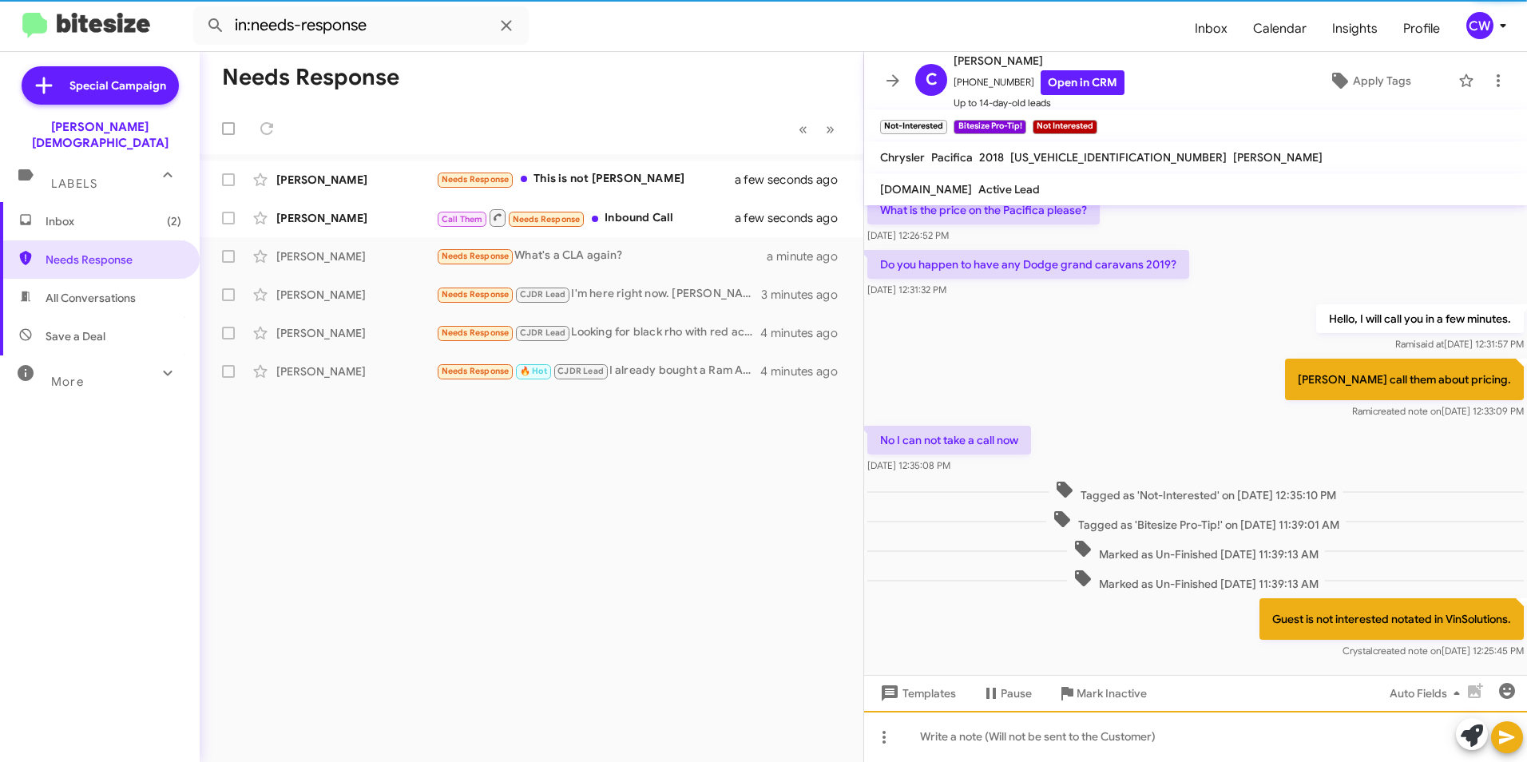
scroll to position [114, 0]
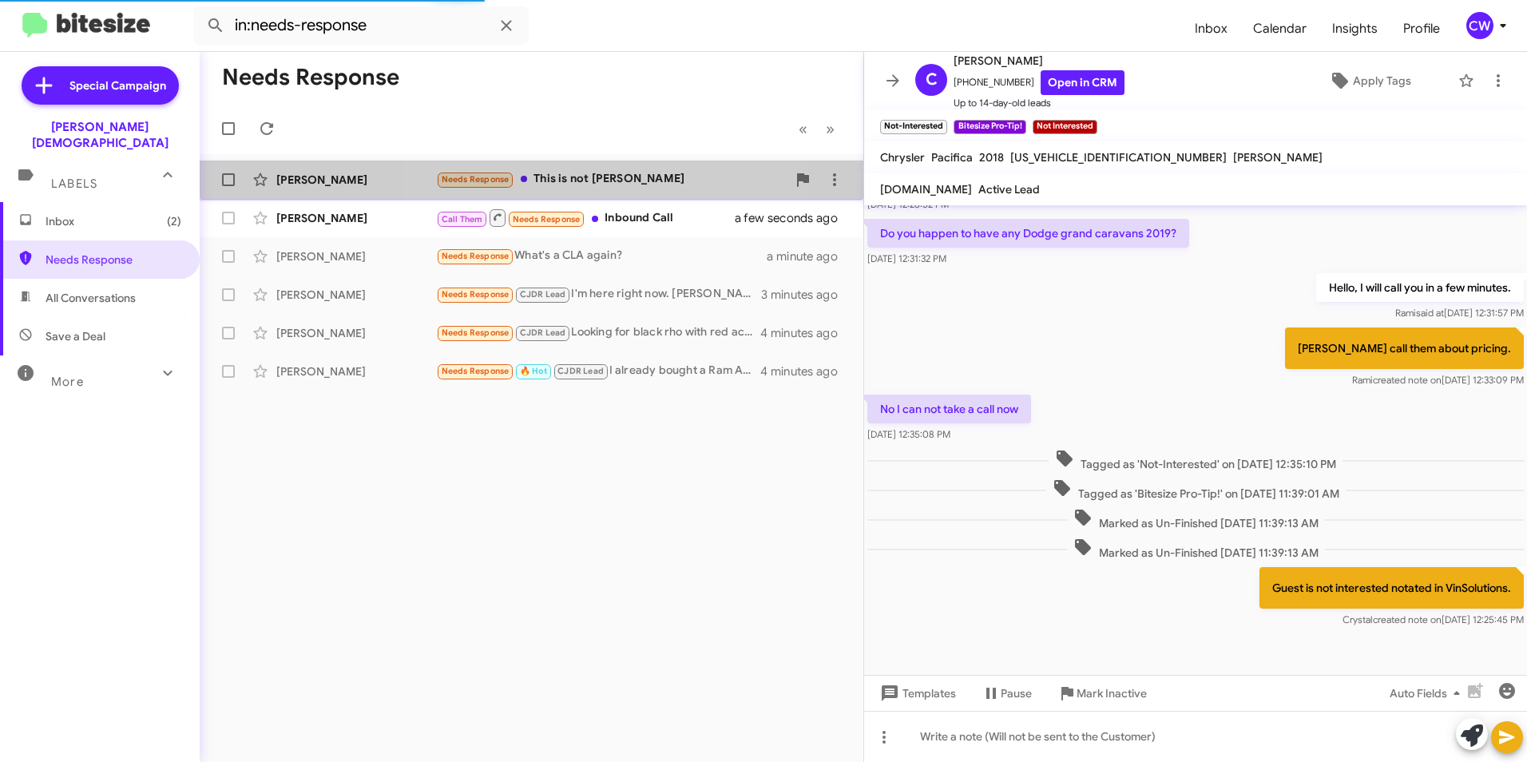
click at [574, 180] on div "Needs Response This is not [PERSON_NAME]" at bounding box center [611, 179] width 351 height 18
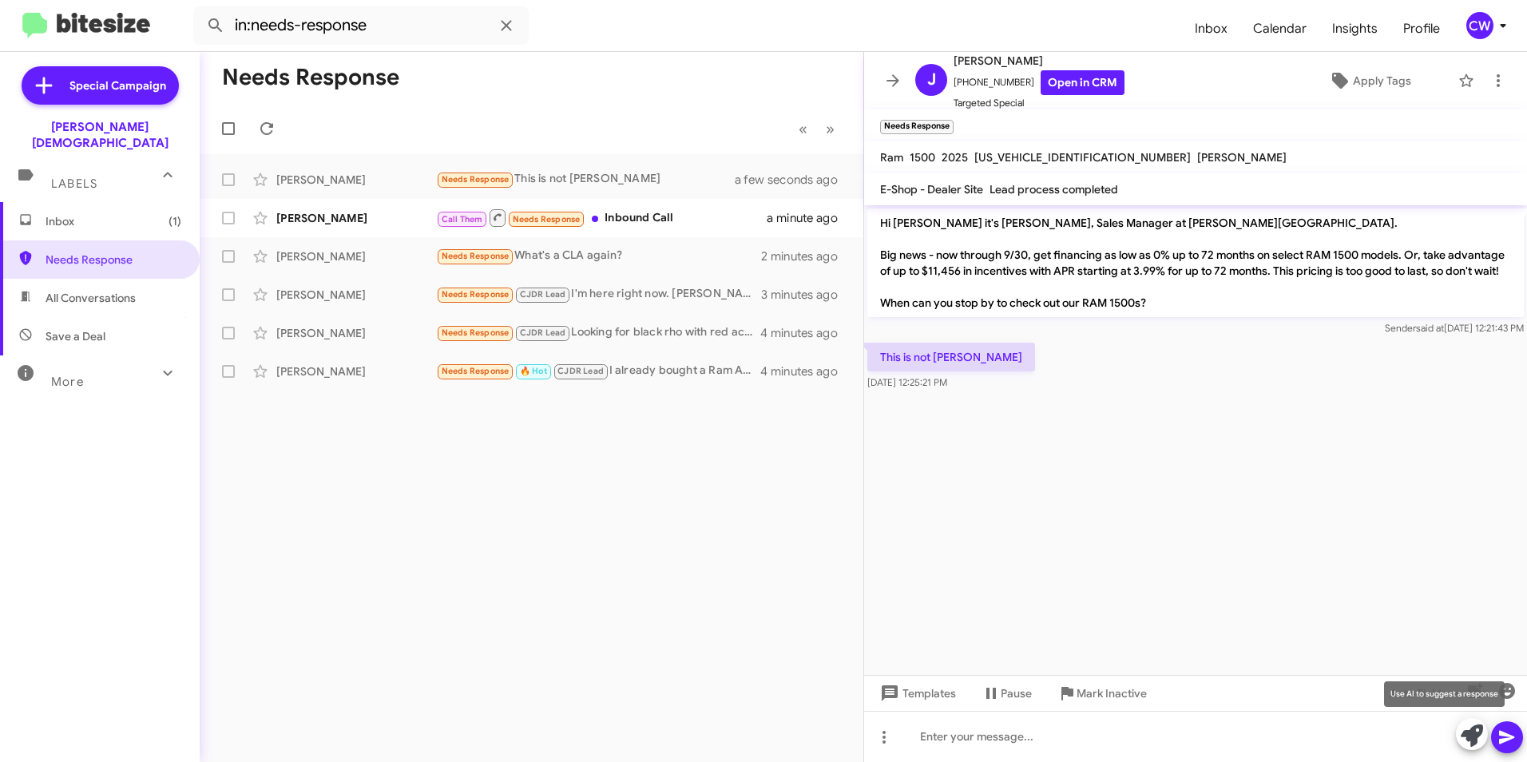
click at [1472, 735] on icon at bounding box center [1472, 735] width 22 height 22
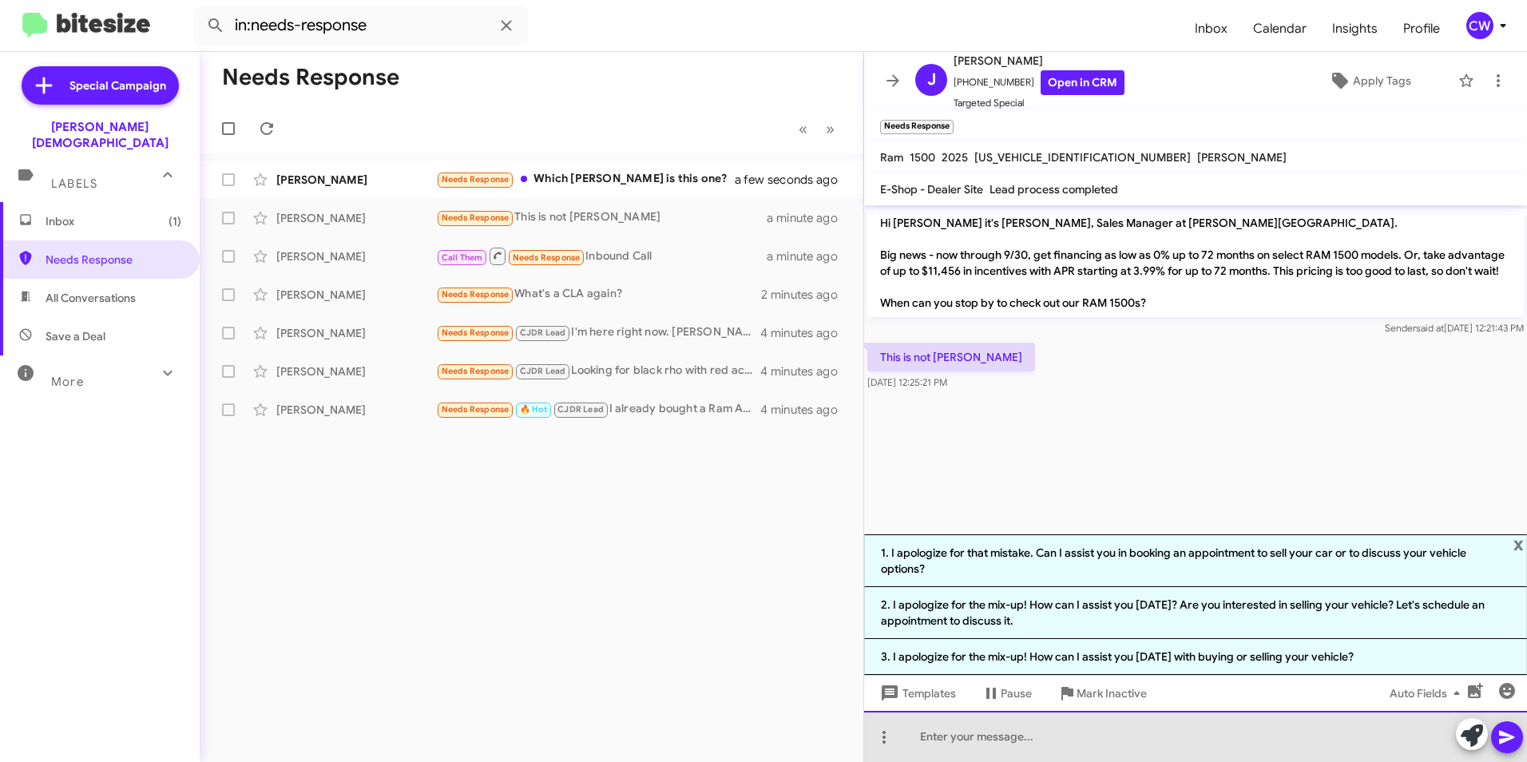
click at [1015, 743] on div at bounding box center [1195, 736] width 663 height 51
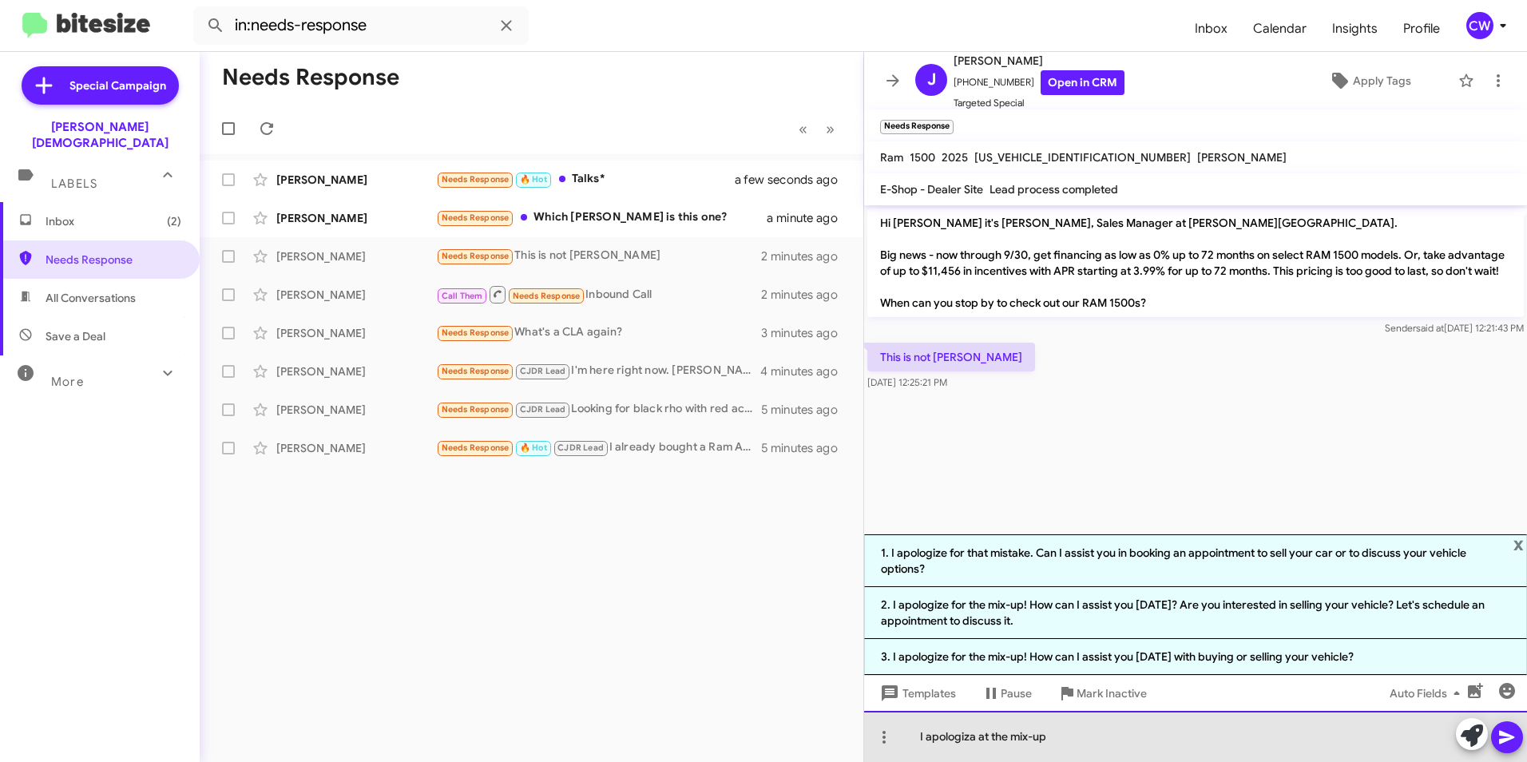
drag, startPoint x: 1060, startPoint y: 730, endPoint x: 921, endPoint y: 738, distance: 139.2
click at [921, 738] on div "I apologiza at the mix-up" at bounding box center [1195, 736] width 663 height 51
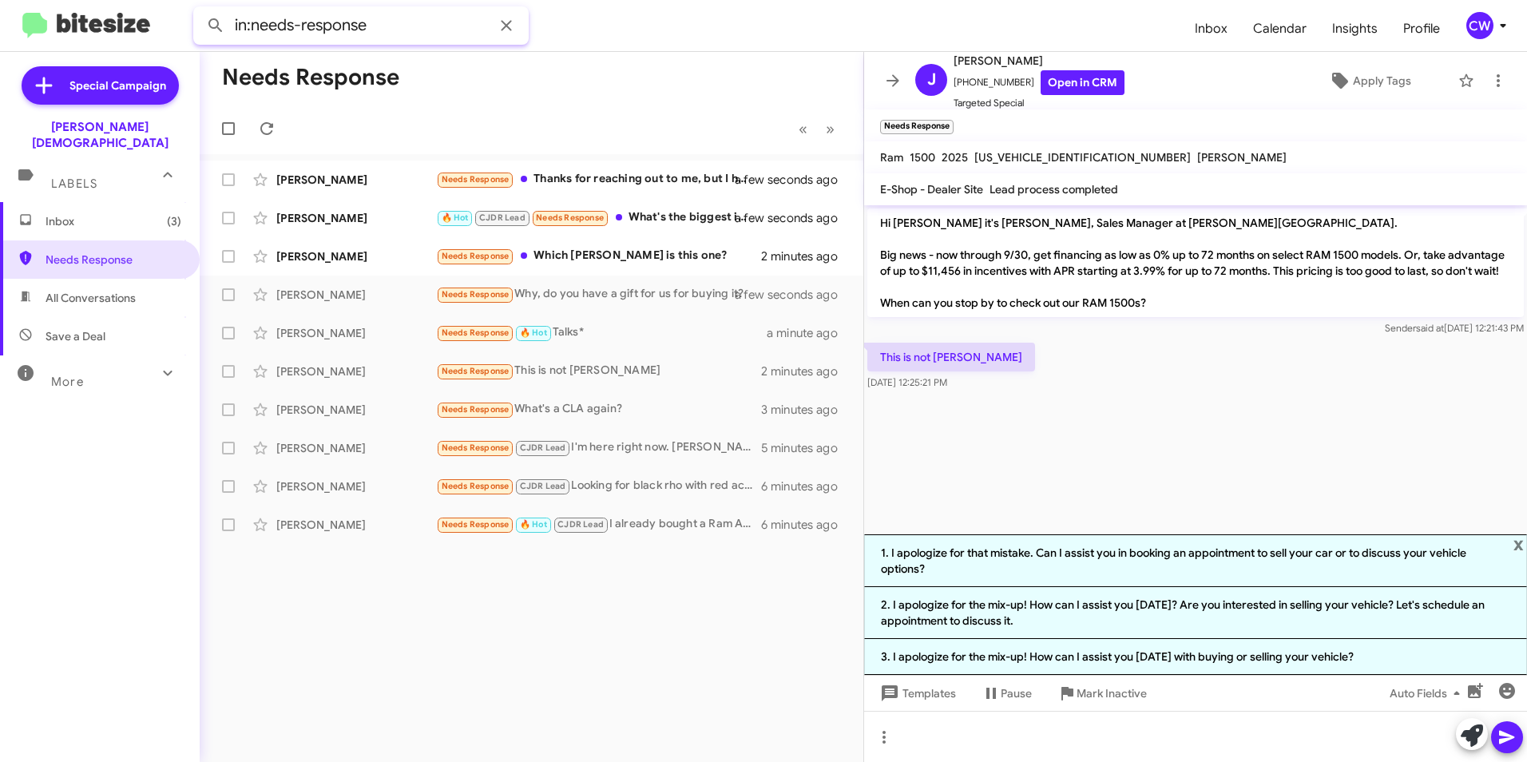
click at [279, 24] on input "in:needs-response" at bounding box center [360, 25] width 335 height 38
click at [506, 30] on icon at bounding box center [506, 25] width 19 height 19
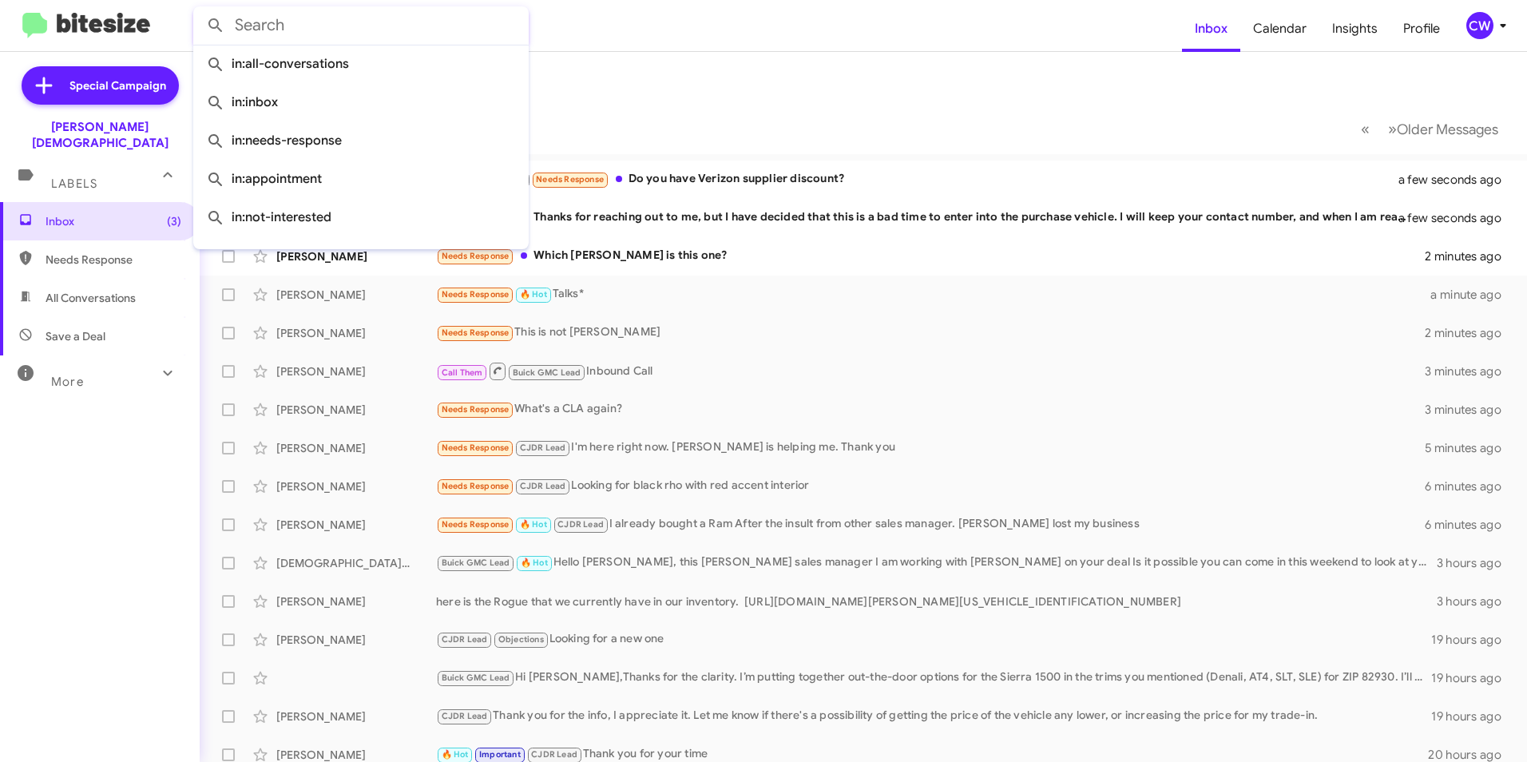
click at [879, 93] on mat-toolbar-row "Inbox" at bounding box center [863, 77] width 1327 height 51
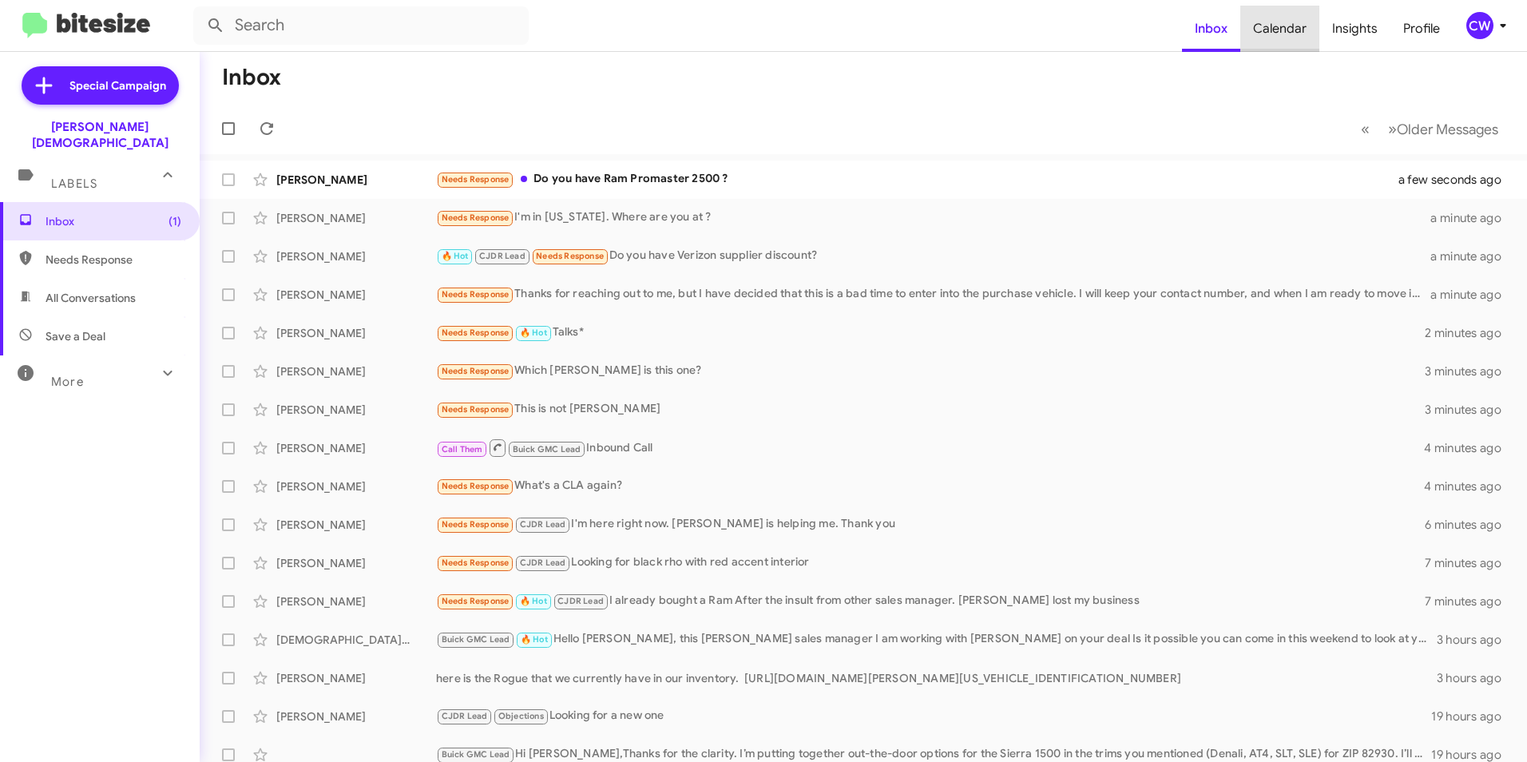
click at [1283, 30] on span "Calendar" at bounding box center [1279, 29] width 79 height 46
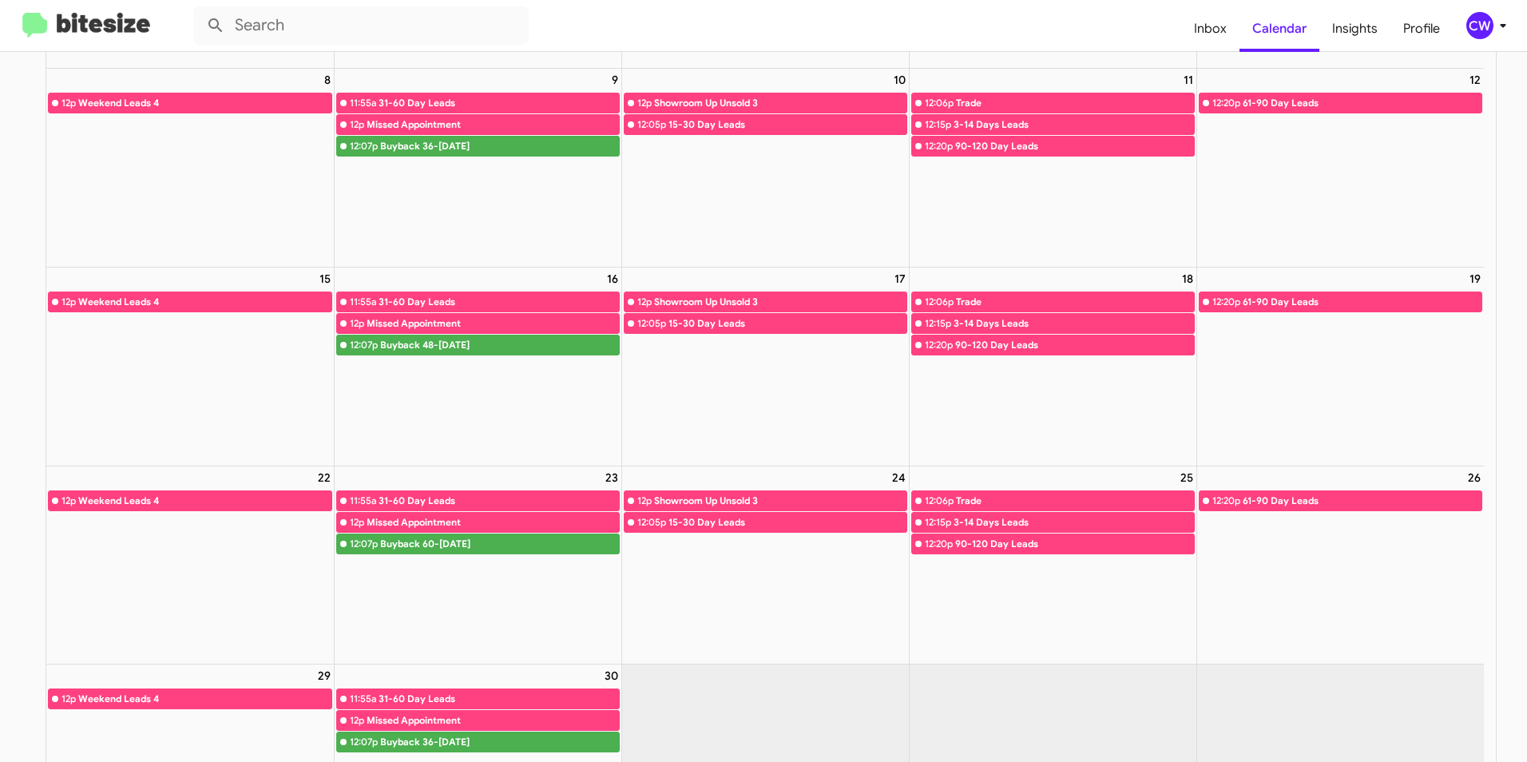
scroll to position [272, 0]
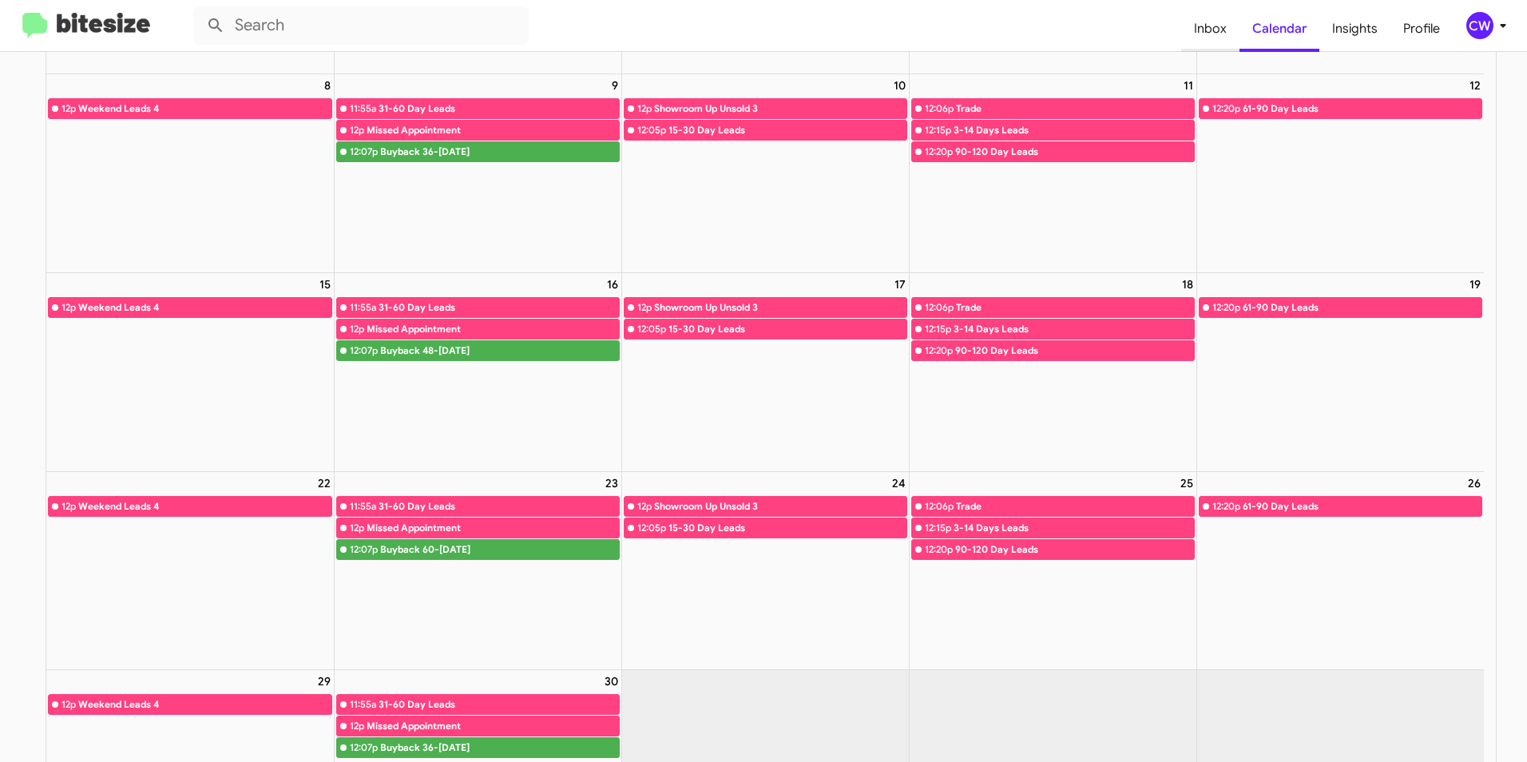
click at [1212, 30] on span "Inbox" at bounding box center [1210, 29] width 58 height 46
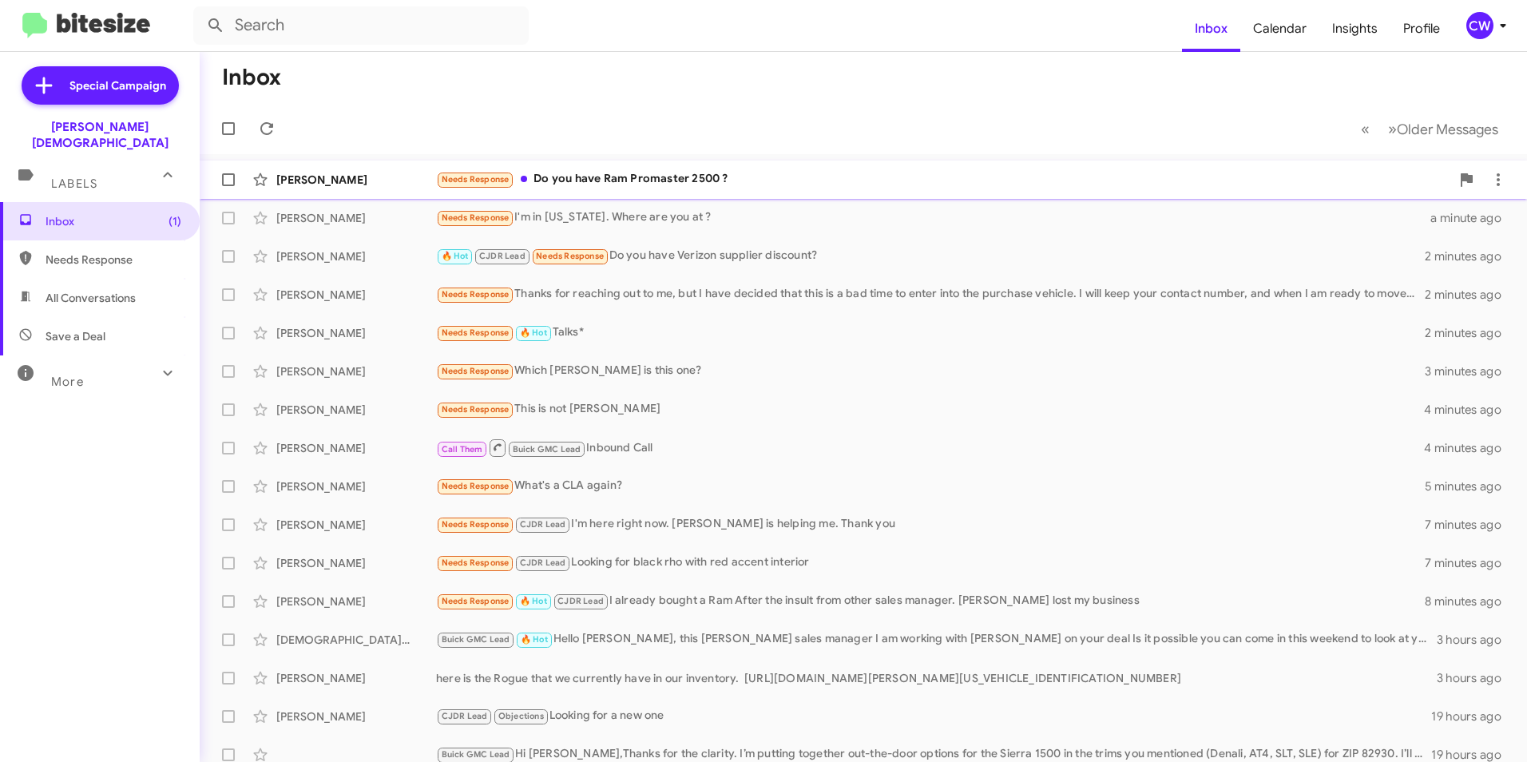
click at [669, 185] on div "Needs Response Do you have Ram Promaster 2500 ?" at bounding box center [943, 179] width 1014 height 18
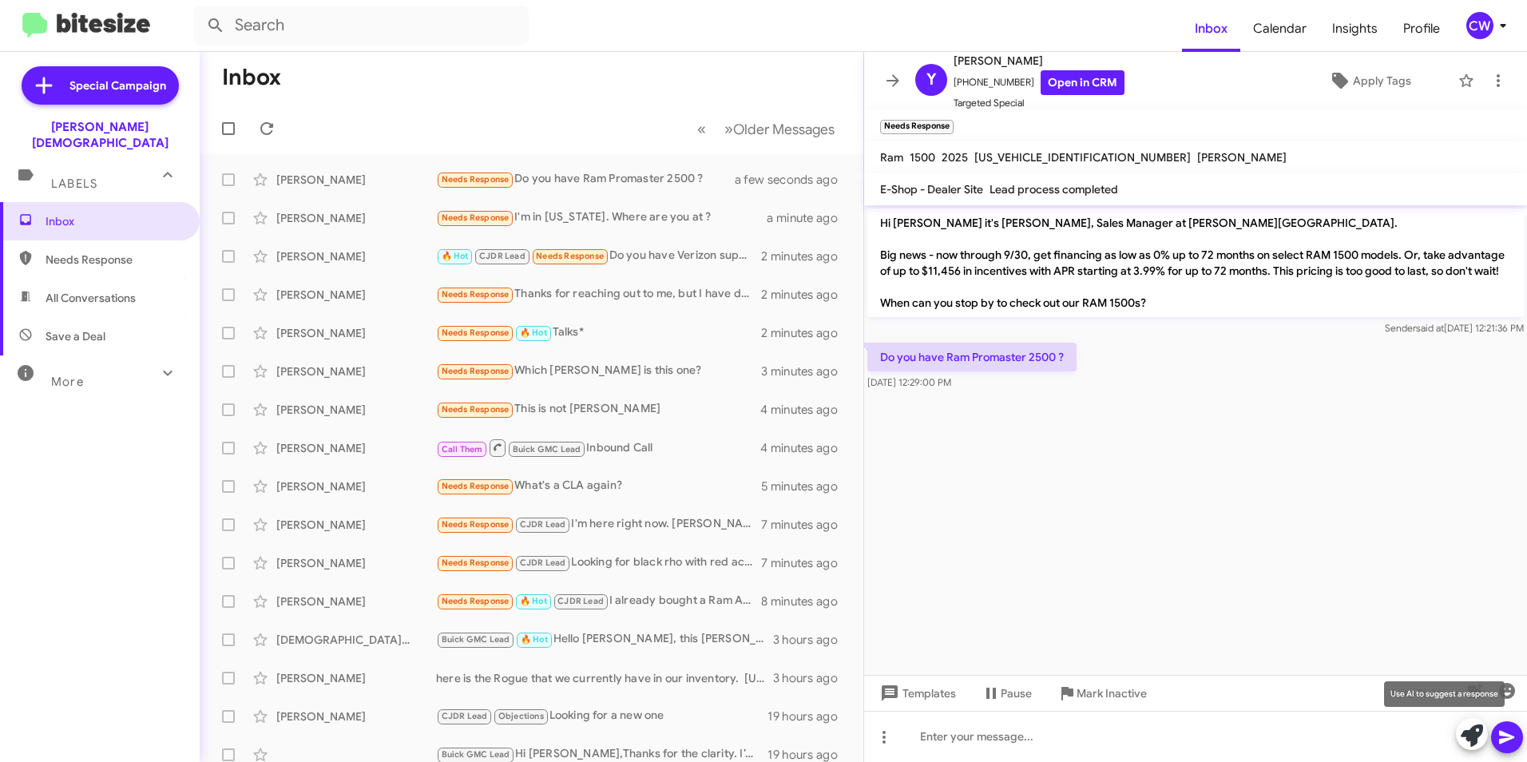
click at [1472, 732] on icon at bounding box center [1472, 735] width 22 height 22
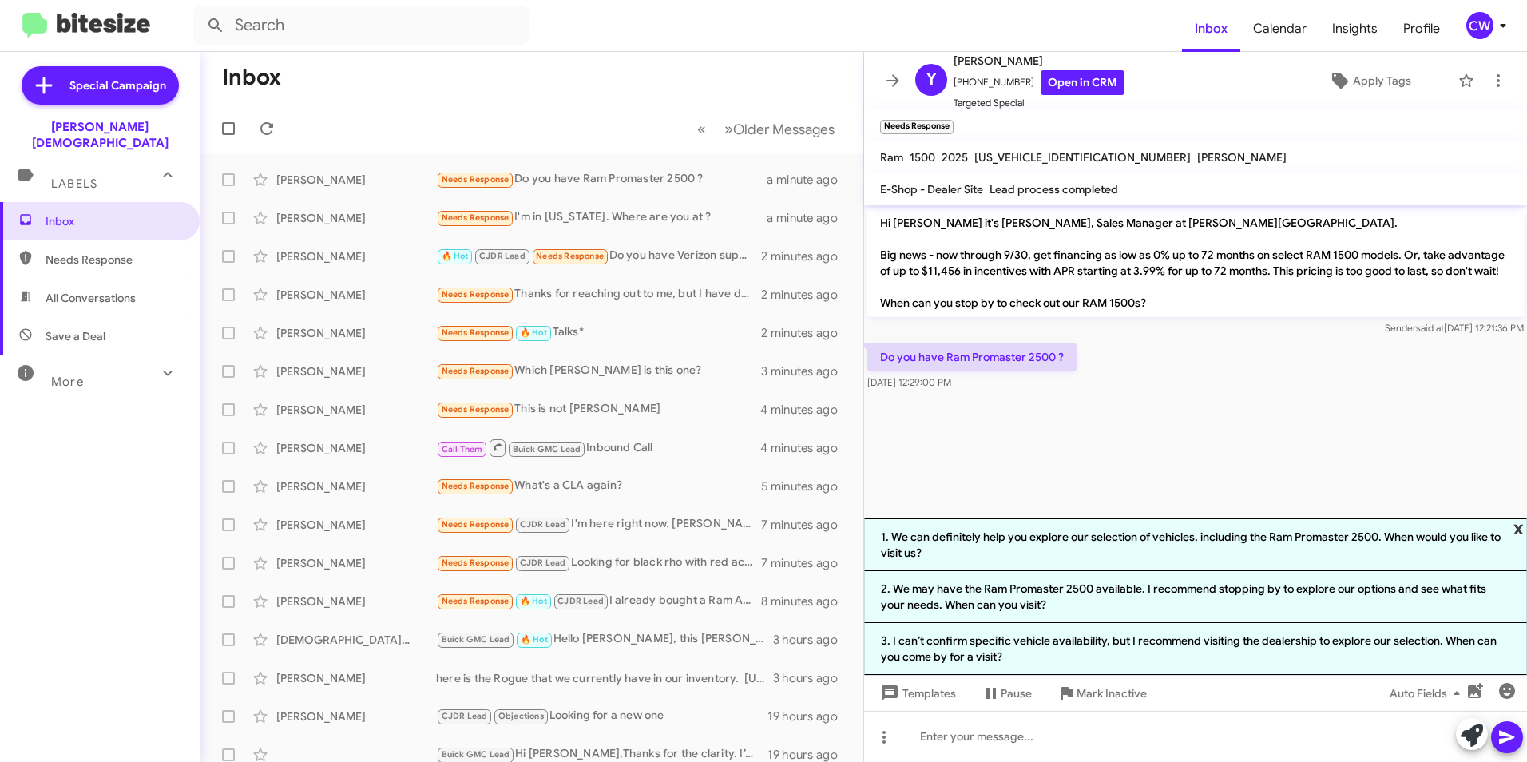
click at [1517, 530] on span "x" at bounding box center [1518, 527] width 10 height 19
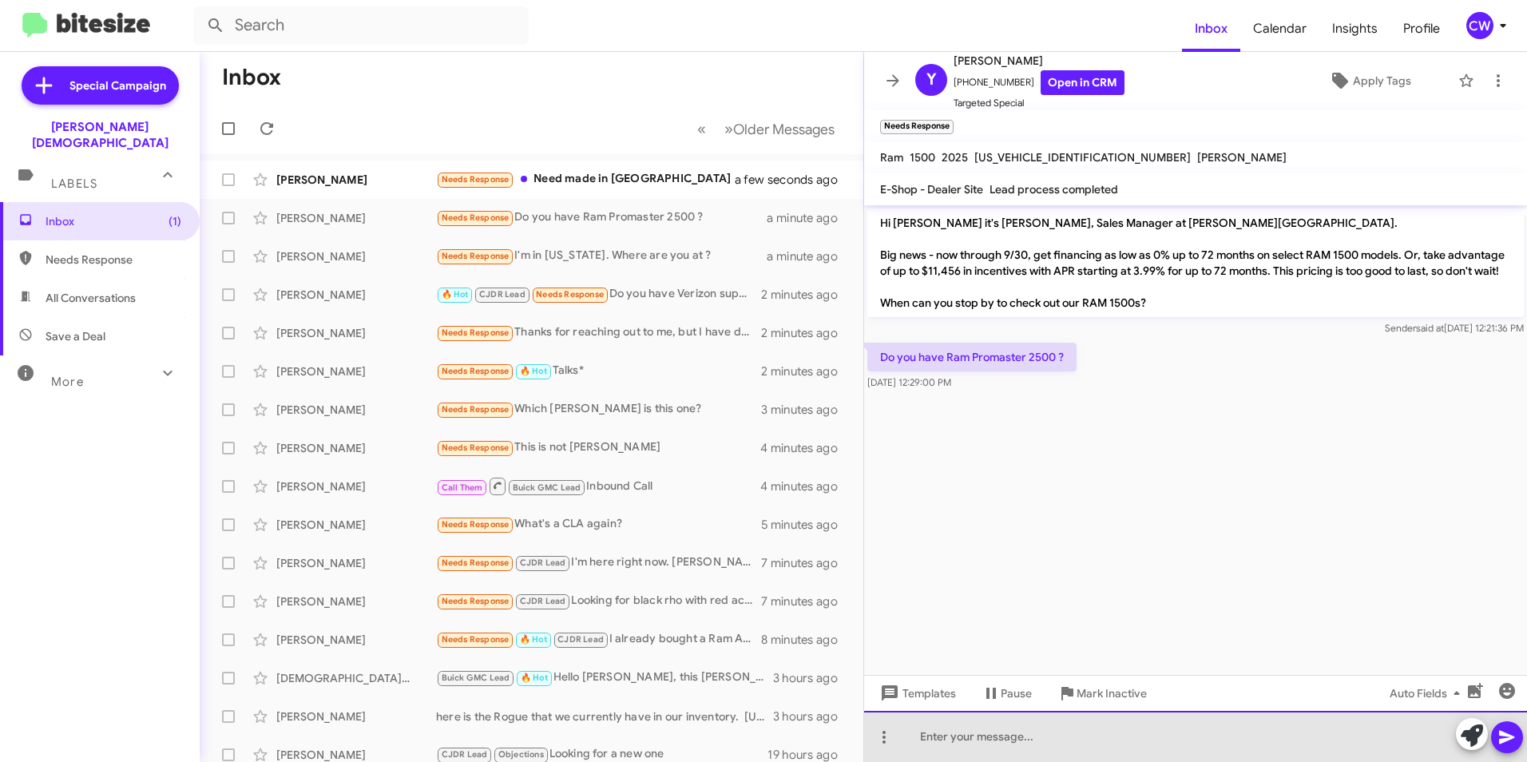
click at [942, 754] on div at bounding box center [1195, 736] width 663 height 51
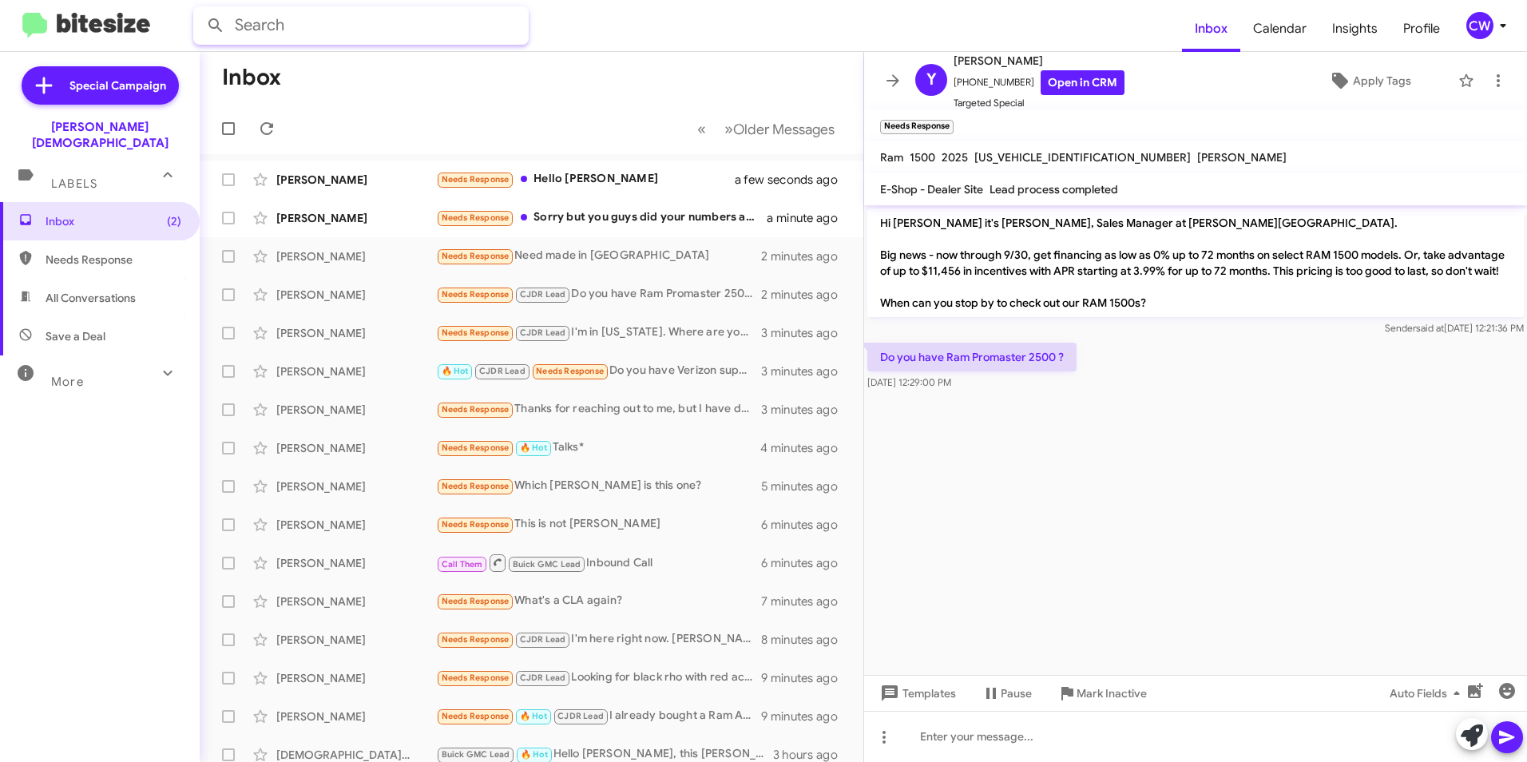
click at [352, 28] on input "text" at bounding box center [360, 25] width 335 height 38
click at [200, 10] on button at bounding box center [216, 26] width 32 height 32
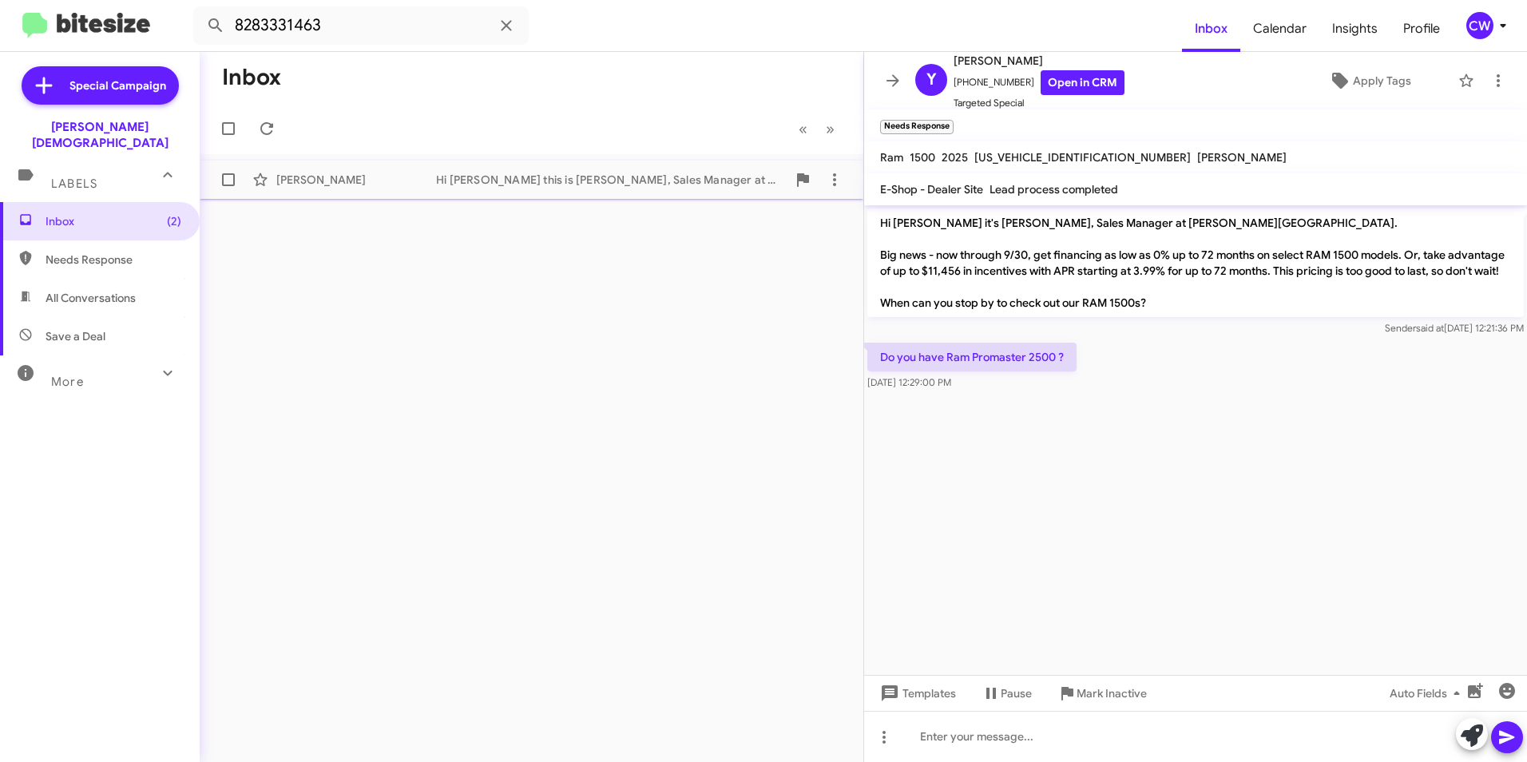
click at [529, 189] on div "[PERSON_NAME] Hi [PERSON_NAME] this is [PERSON_NAME], Sales Manager at [PERSON_…" at bounding box center [531, 180] width 638 height 32
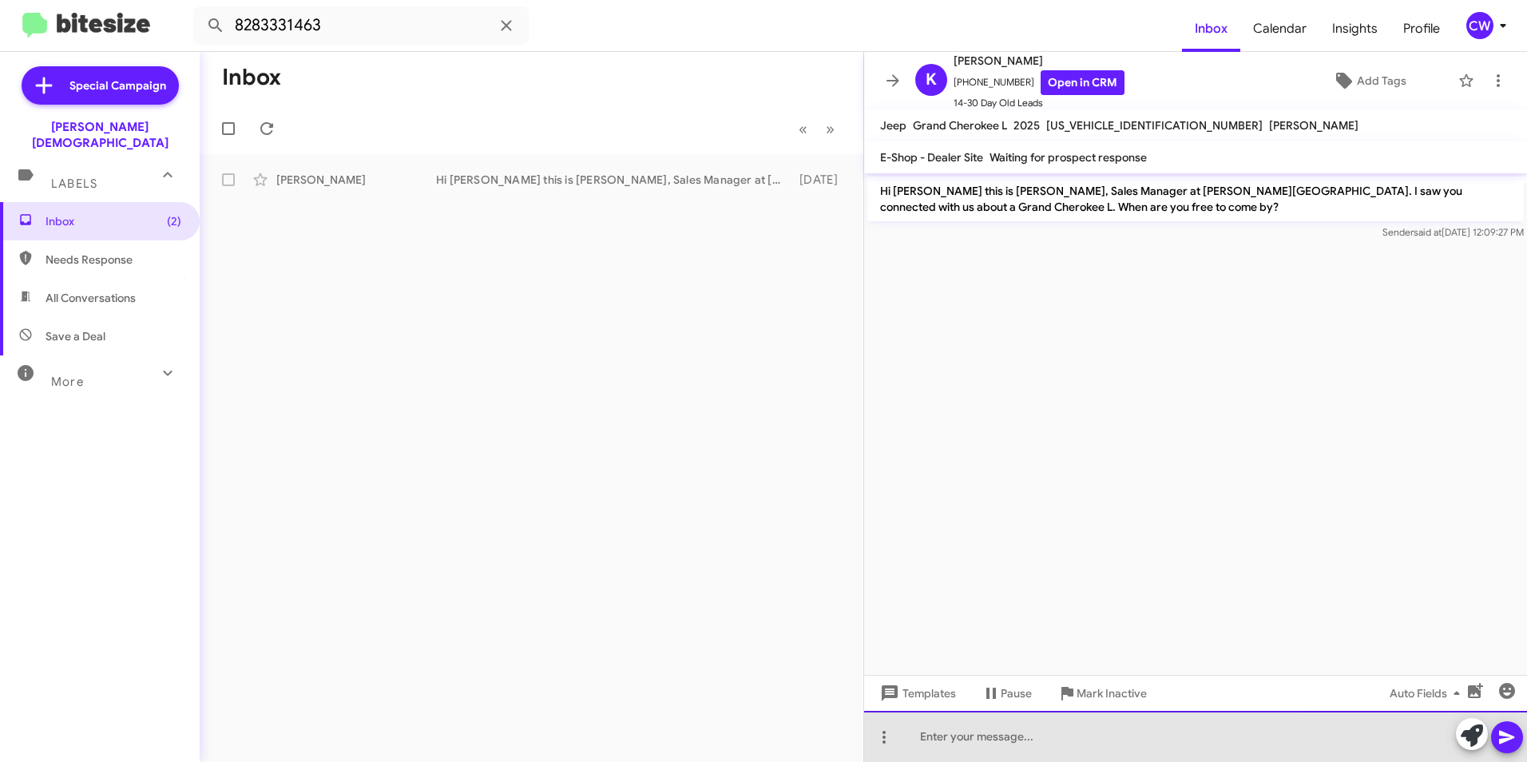
click at [908, 736] on div at bounding box center [1195, 736] width 663 height 51
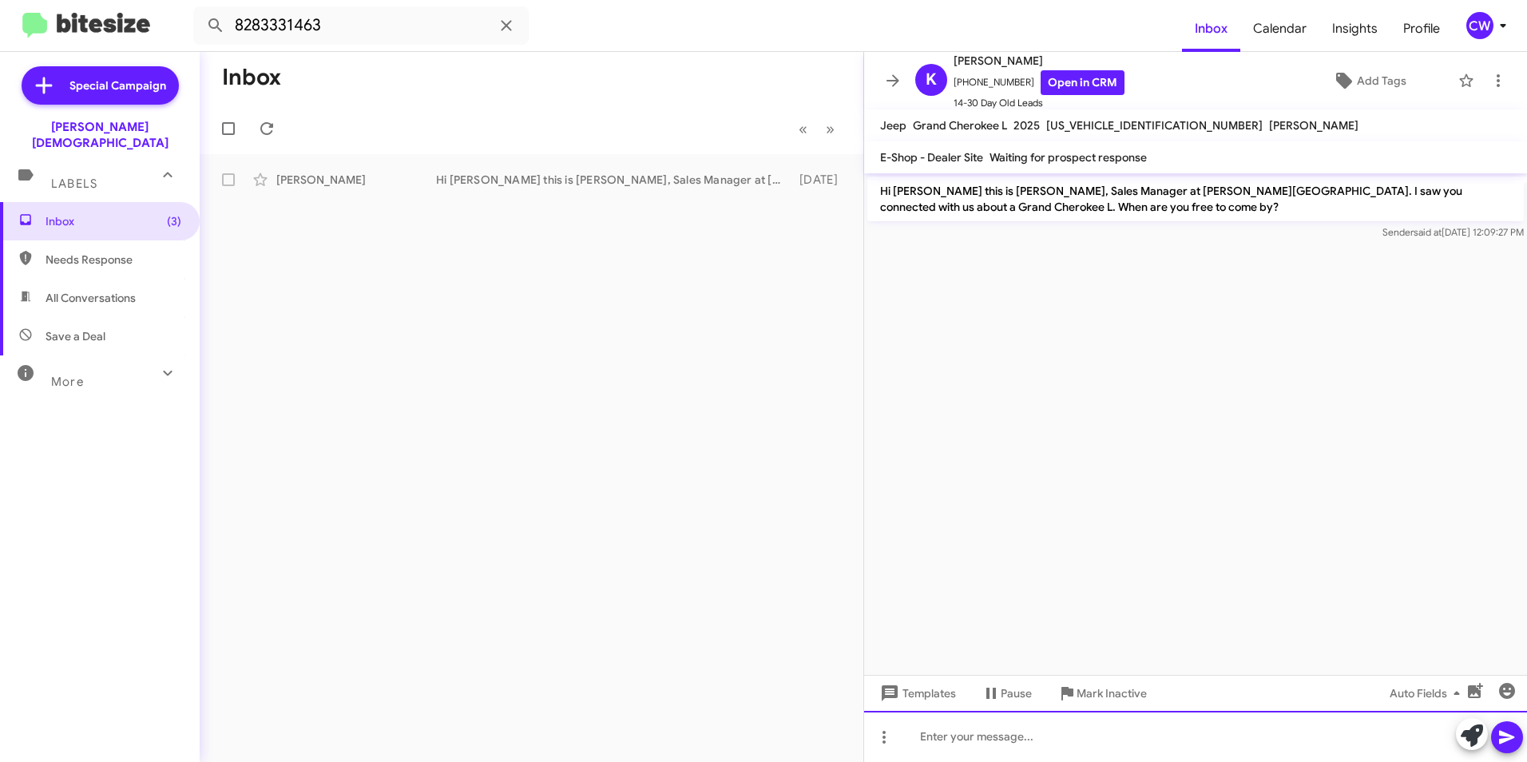
click at [956, 730] on div at bounding box center [1195, 736] width 663 height 51
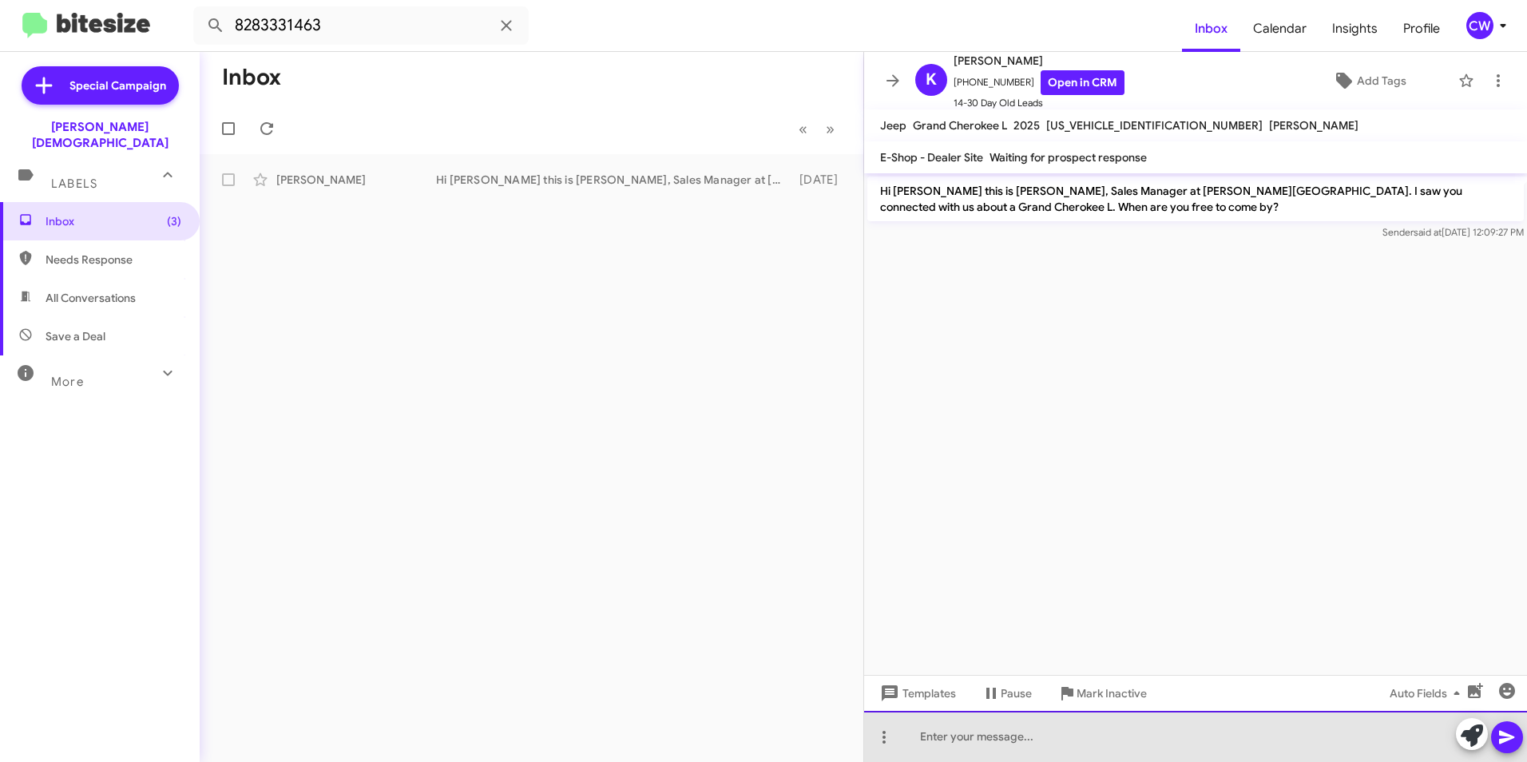
click at [1006, 747] on div at bounding box center [1195, 736] width 663 height 51
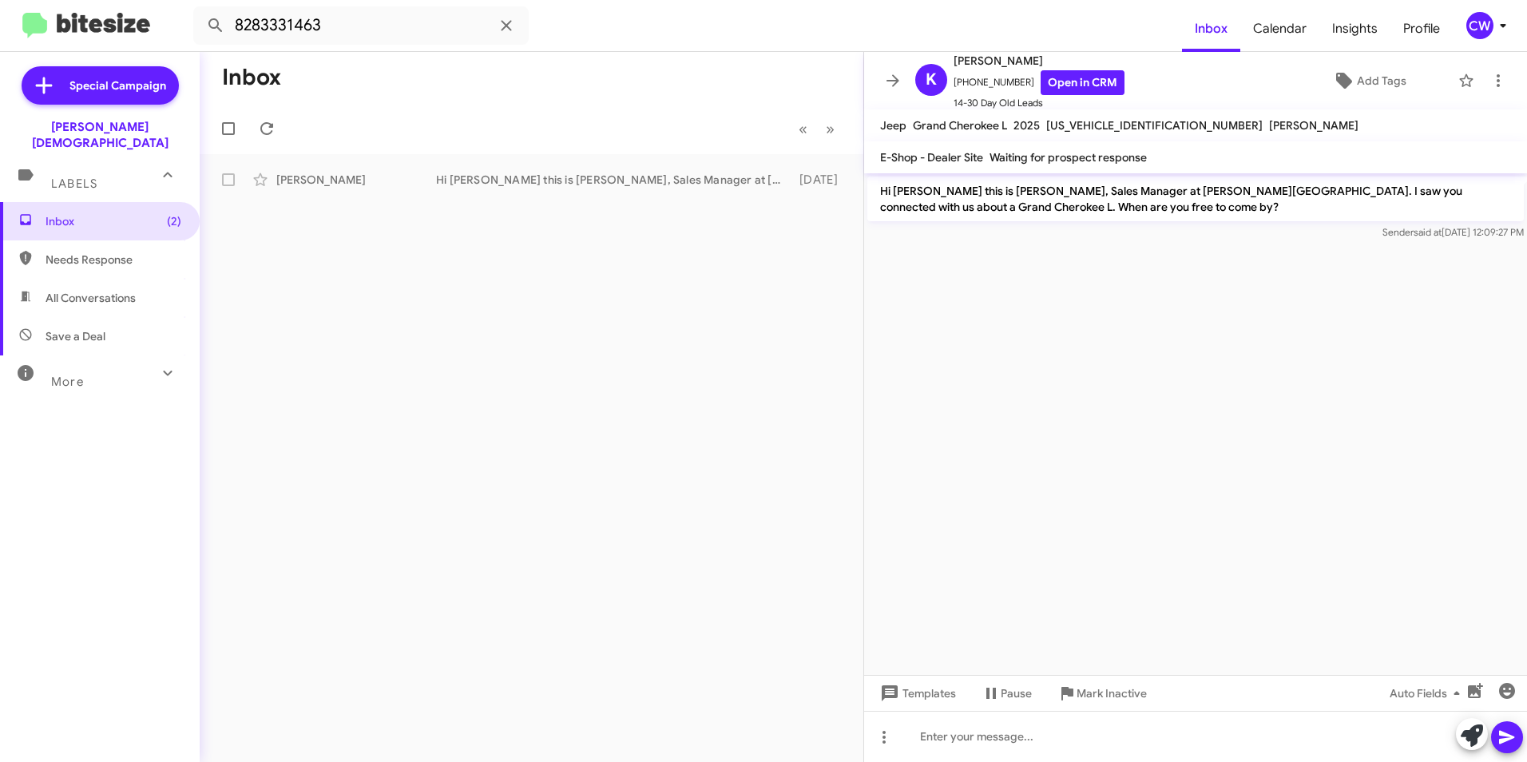
click at [79, 252] on span "Needs Response" at bounding box center [114, 260] width 136 height 16
type input "in:needs-response"
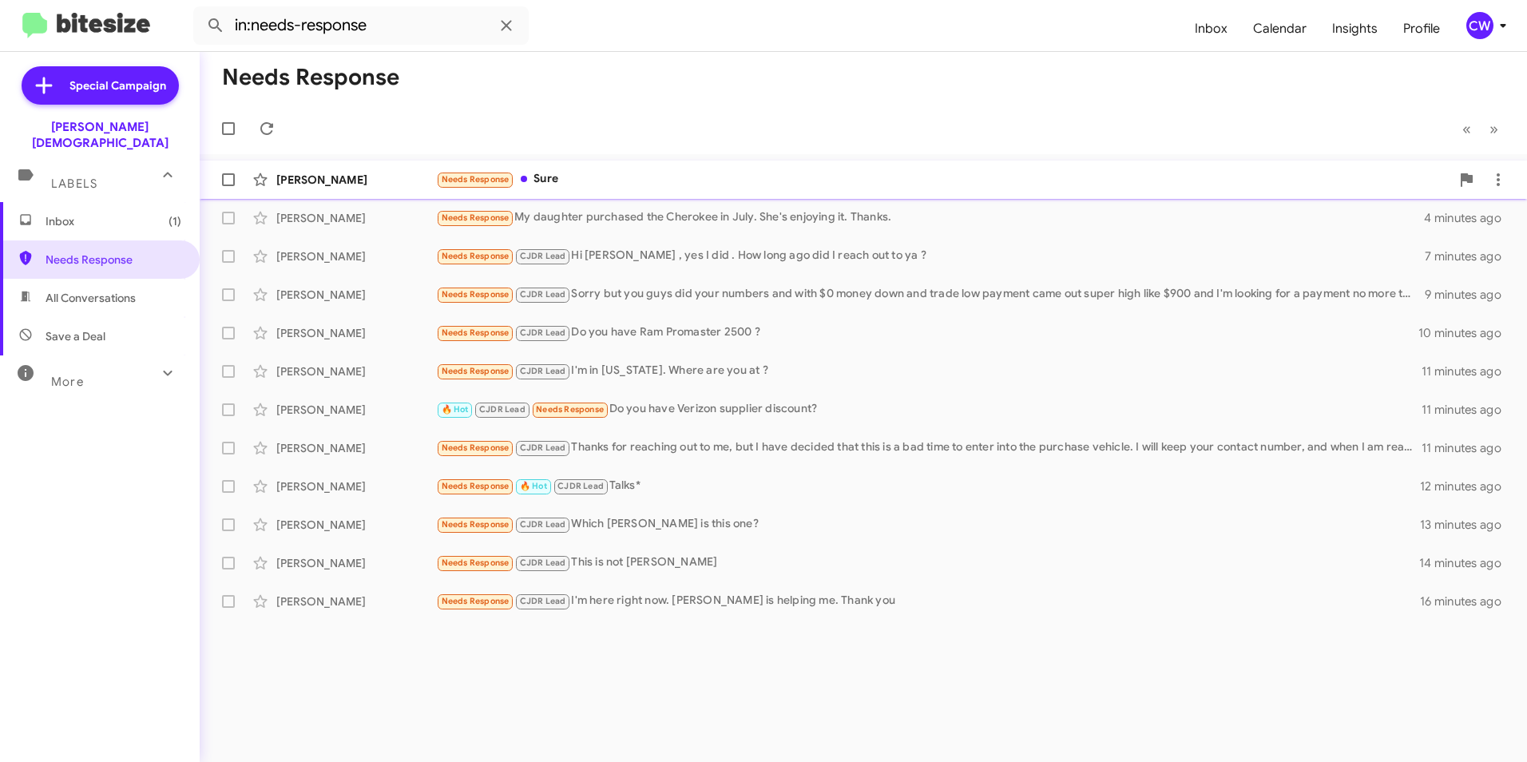
click at [536, 184] on div "Needs Response Sure" at bounding box center [943, 179] width 1014 height 18
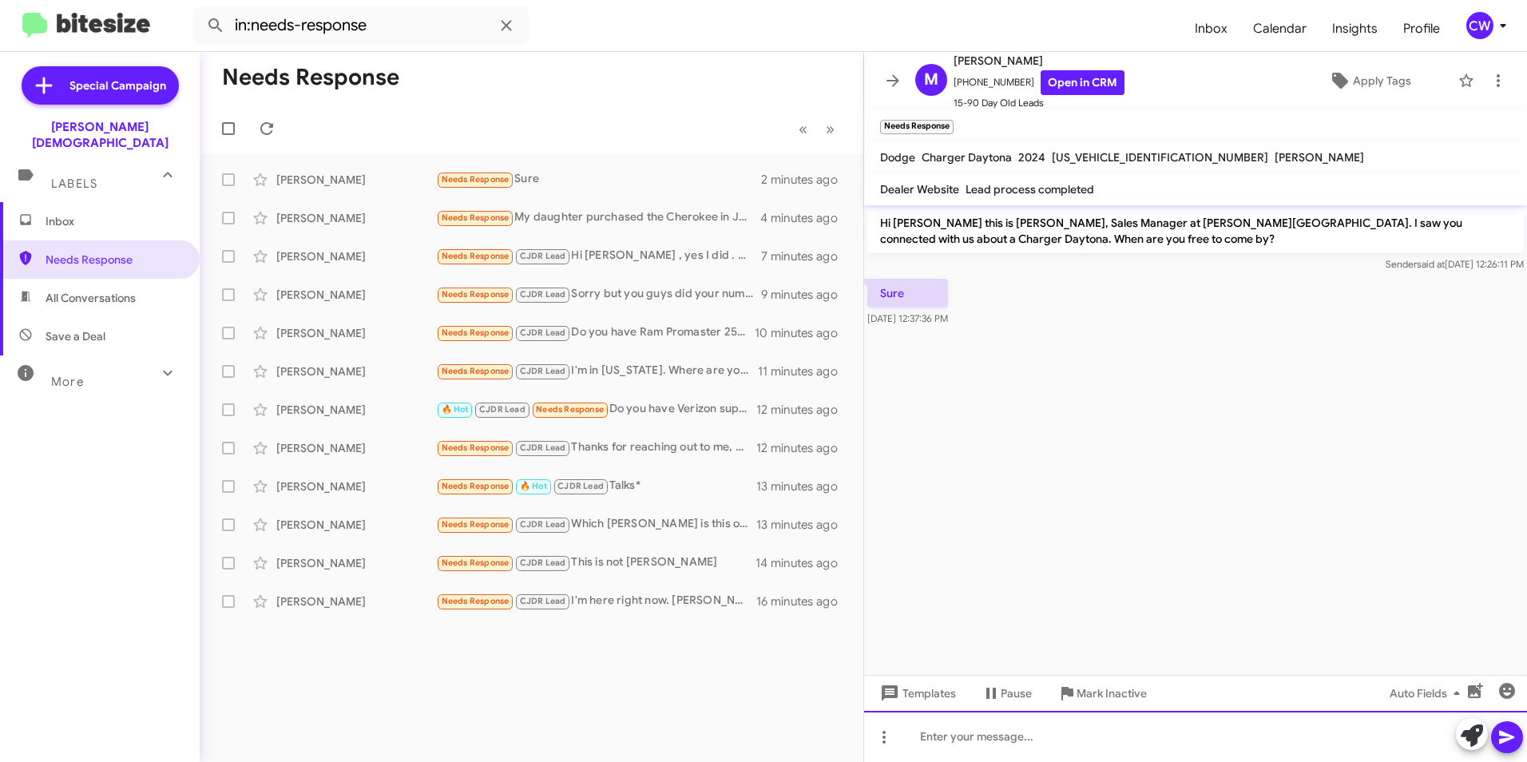
click at [981, 740] on div at bounding box center [1195, 736] width 663 height 51
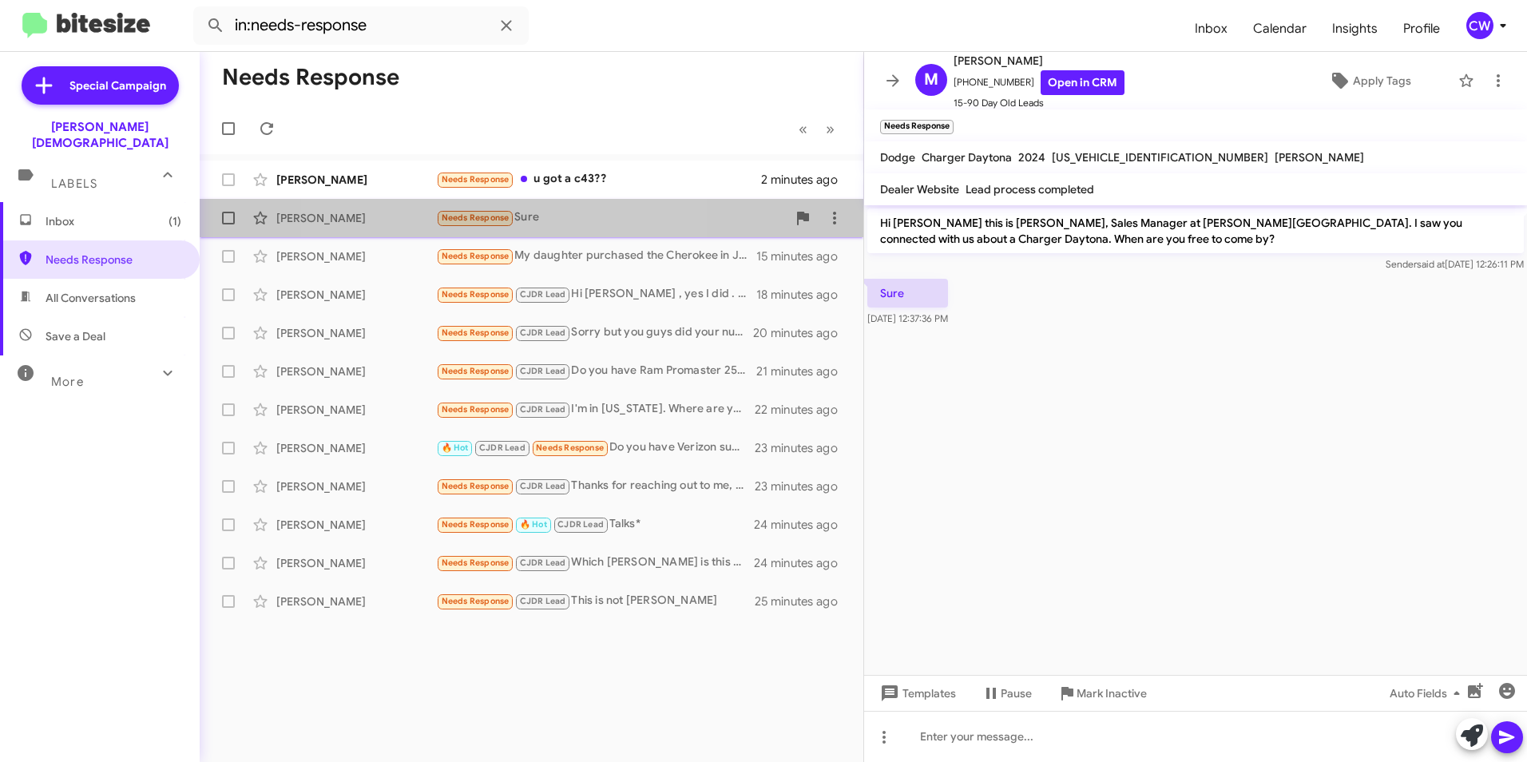
click at [481, 221] on span "Needs Response" at bounding box center [476, 217] width 68 height 10
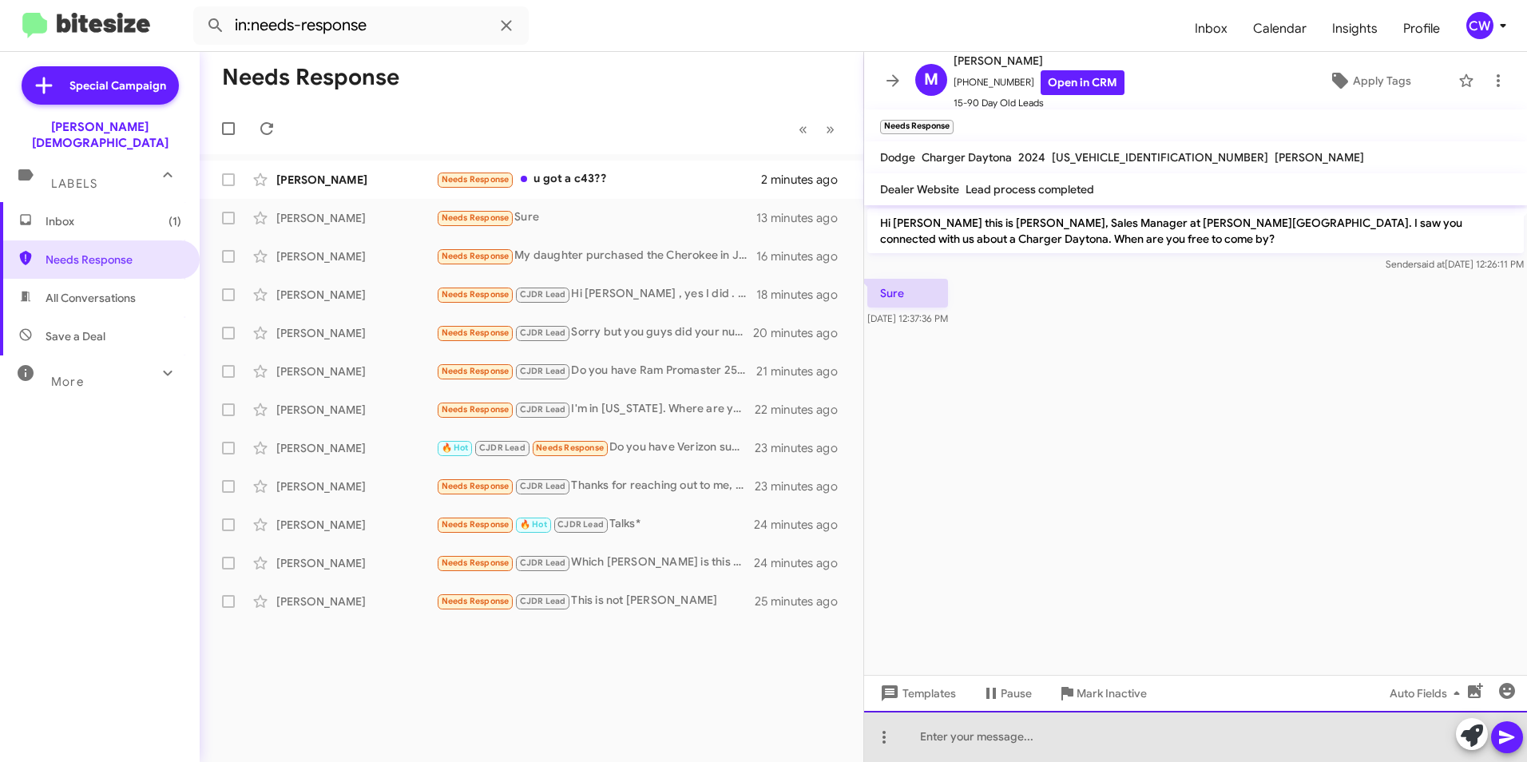
click at [951, 744] on div at bounding box center [1195, 736] width 663 height 51
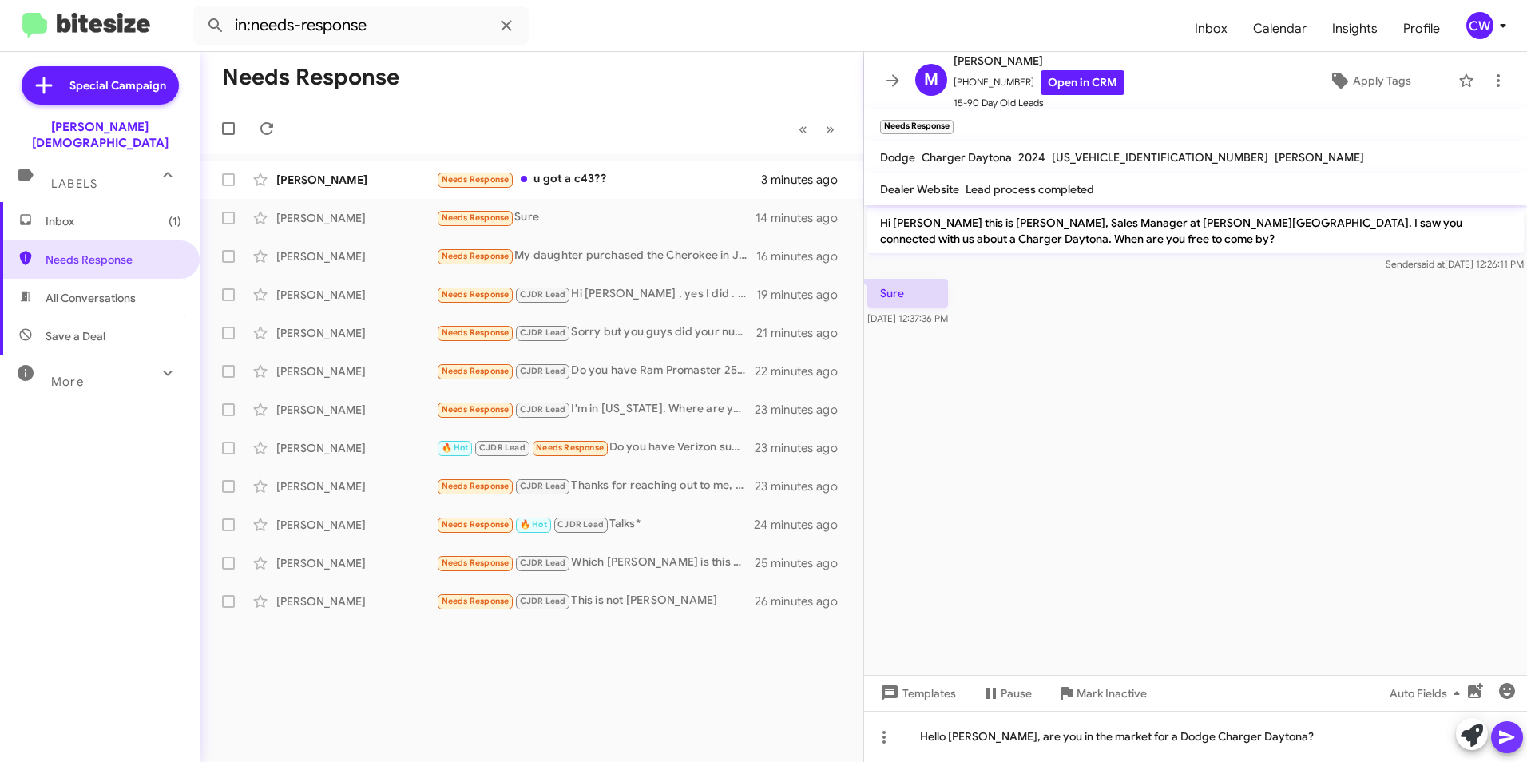
click at [1507, 745] on icon at bounding box center [1506, 737] width 19 height 19
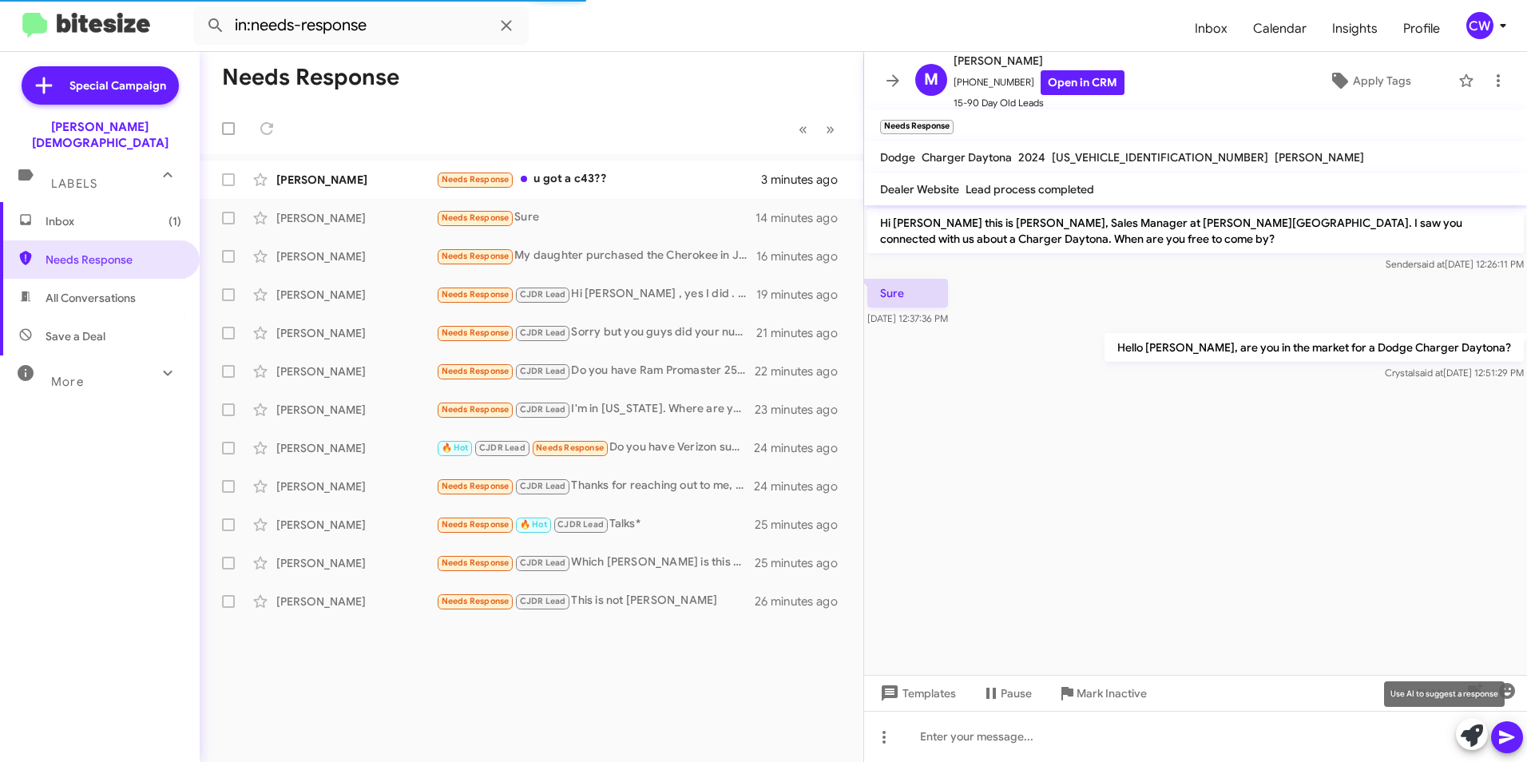
click at [1474, 739] on icon at bounding box center [1472, 735] width 22 height 22
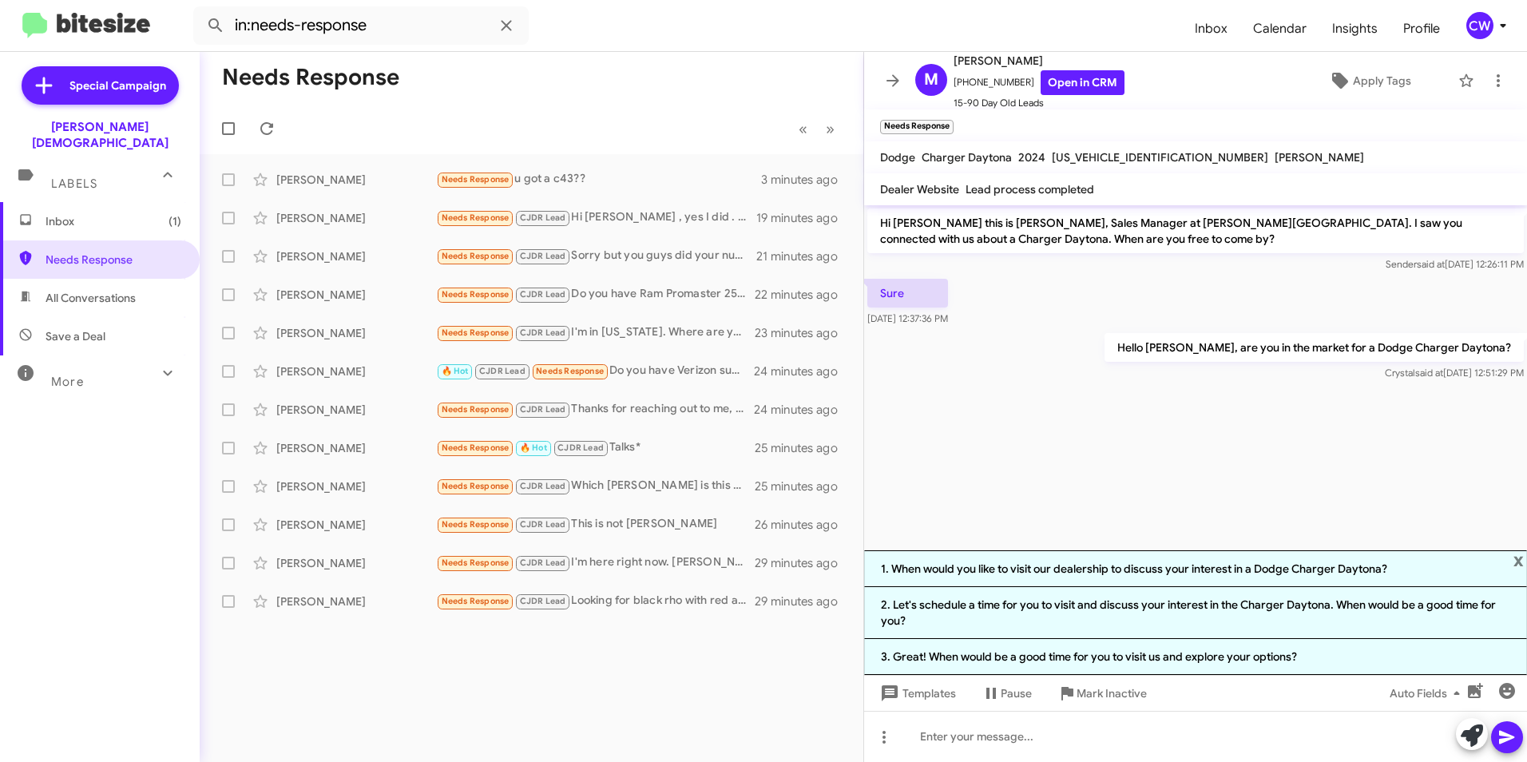
click at [657, 695] on div "Needs Response « Previous » Next [PERSON_NAME] Needs Response u got a c43?? 3 m…" at bounding box center [532, 407] width 664 height 710
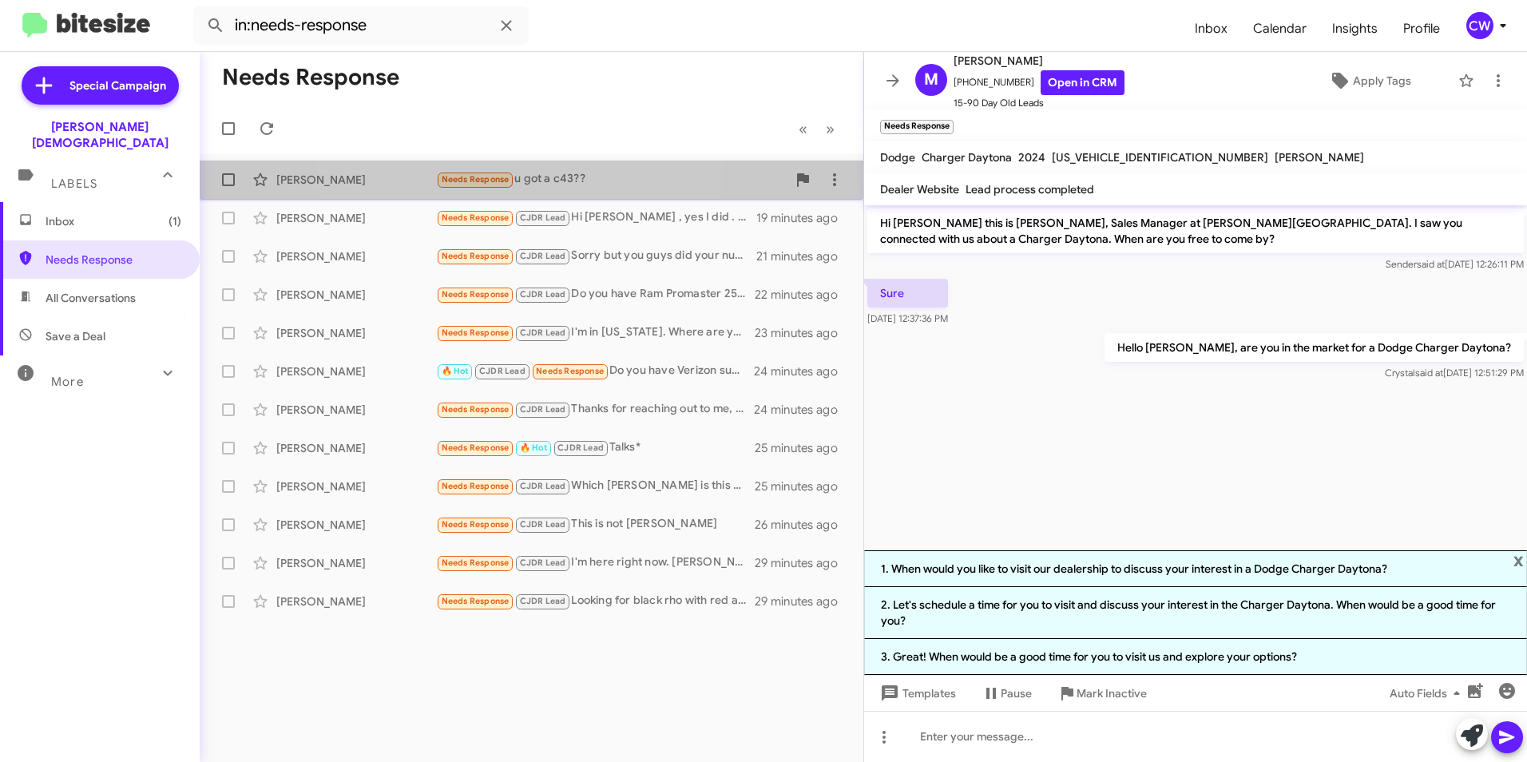
click at [489, 178] on span "Needs Response" at bounding box center [476, 179] width 68 height 10
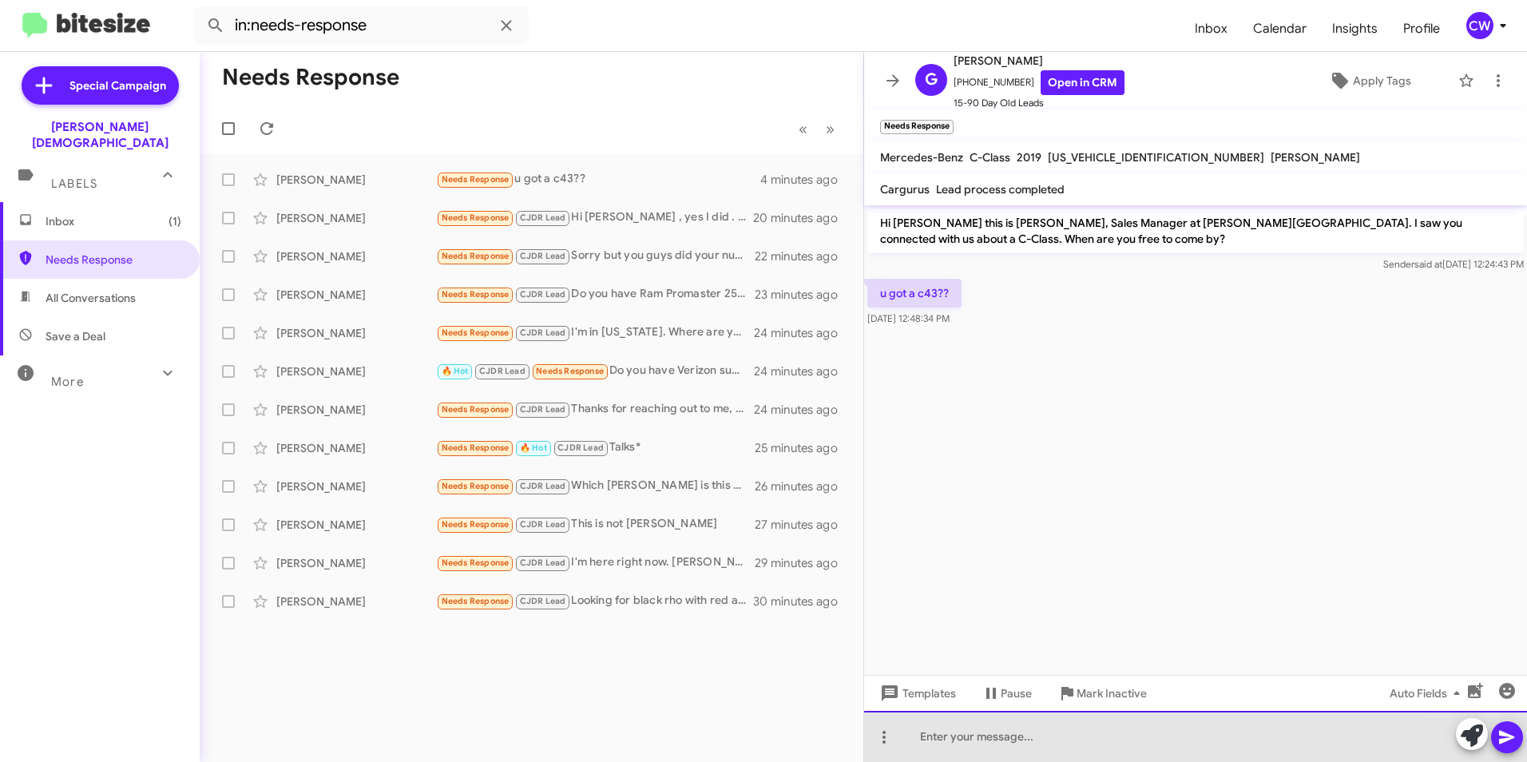
click at [971, 744] on div at bounding box center [1195, 736] width 663 height 51
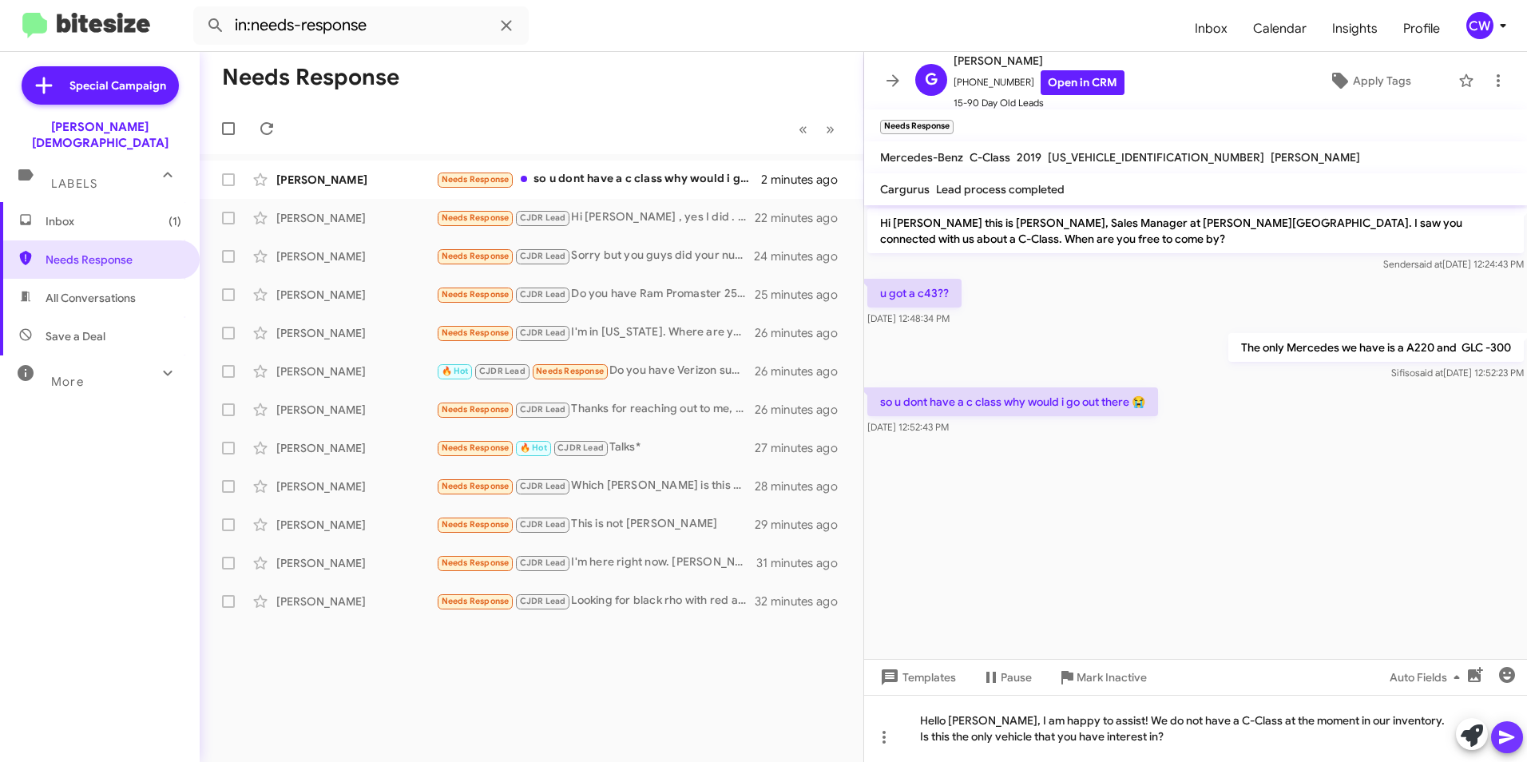
click at [1509, 742] on icon at bounding box center [1506, 737] width 19 height 19
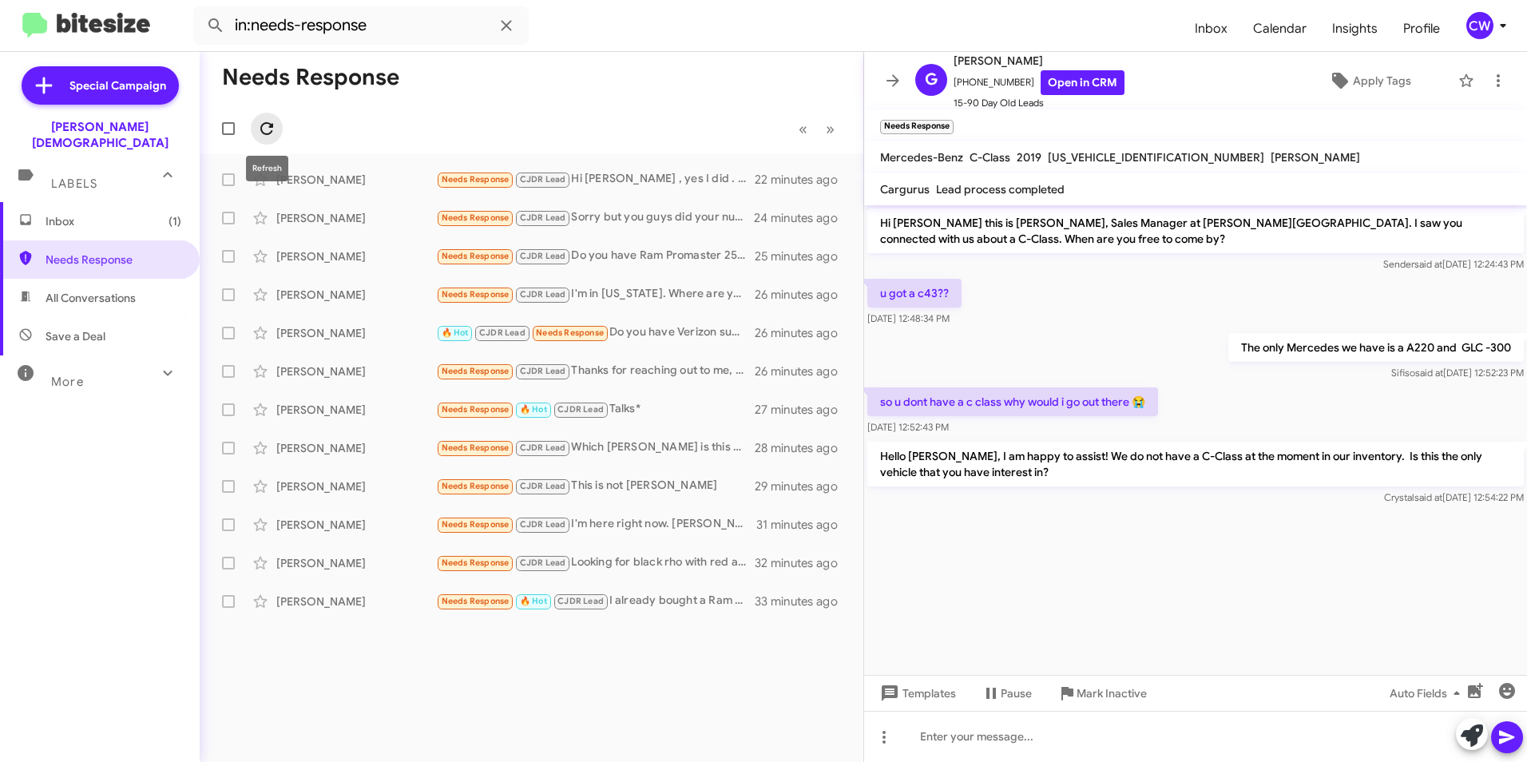
click at [260, 127] on icon at bounding box center [266, 128] width 19 height 19
click at [481, 179] on span "Needs Response" at bounding box center [476, 179] width 68 height 10
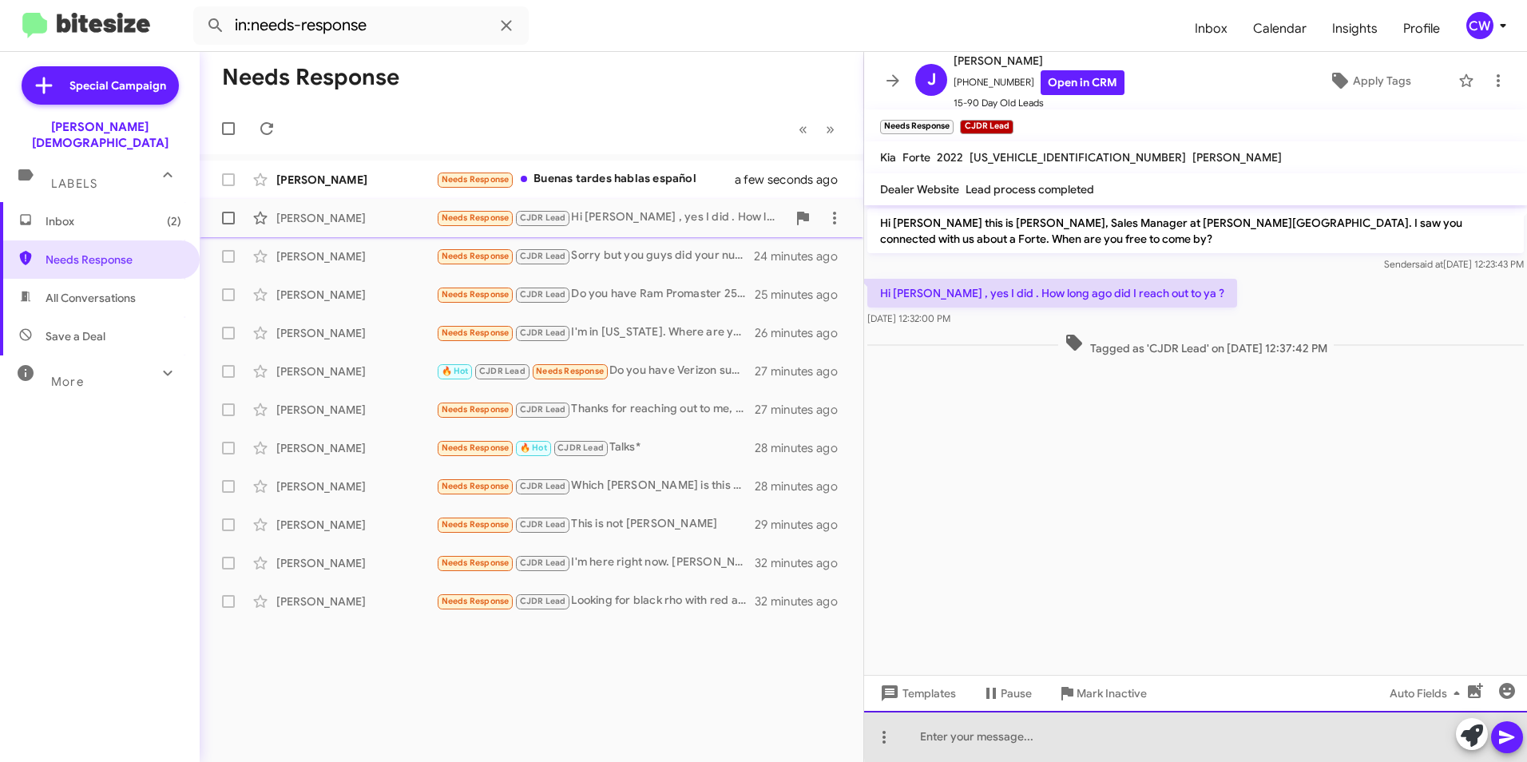
click at [1299, 732] on div at bounding box center [1195, 736] width 663 height 51
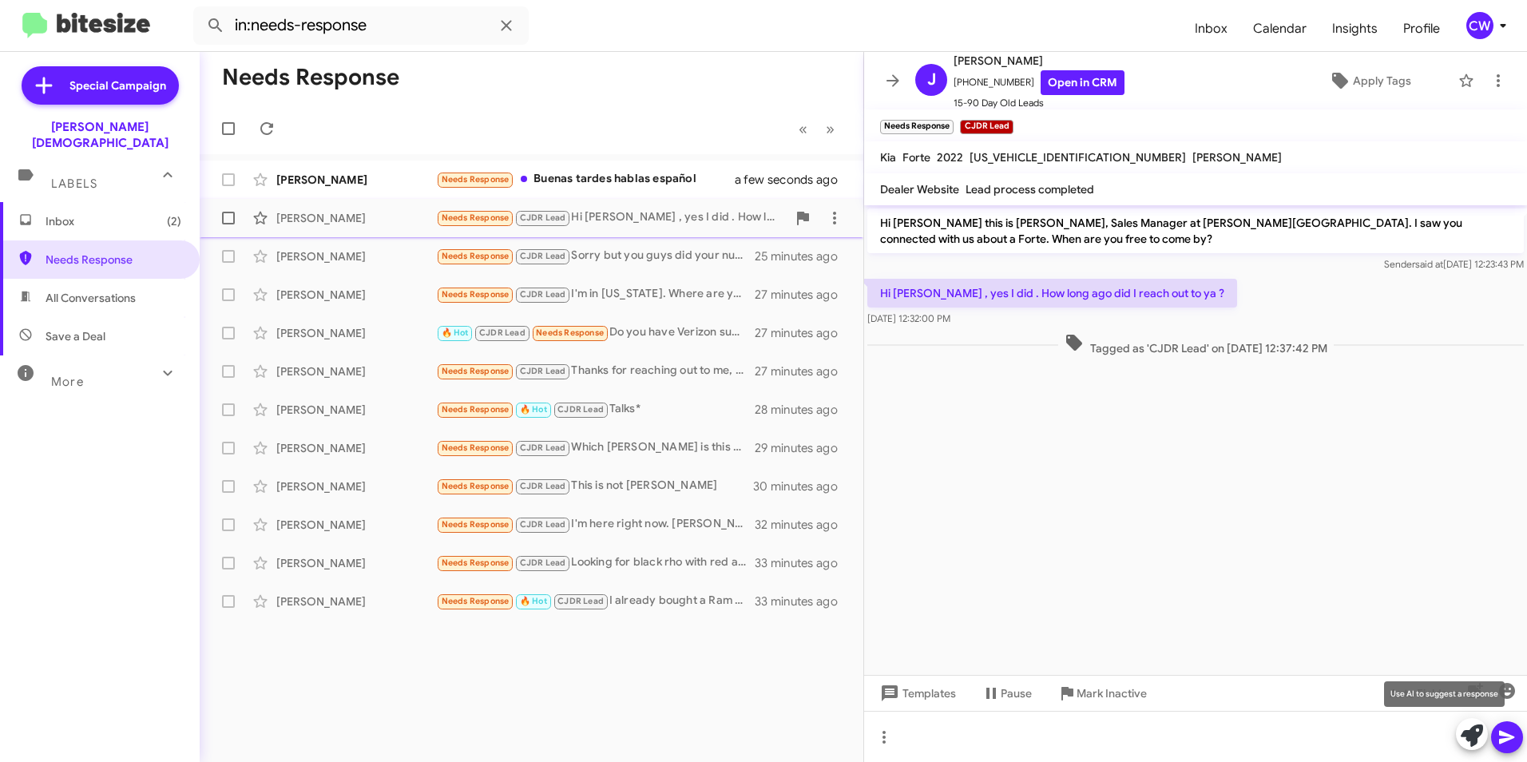
click at [1471, 736] on icon at bounding box center [1472, 735] width 22 height 22
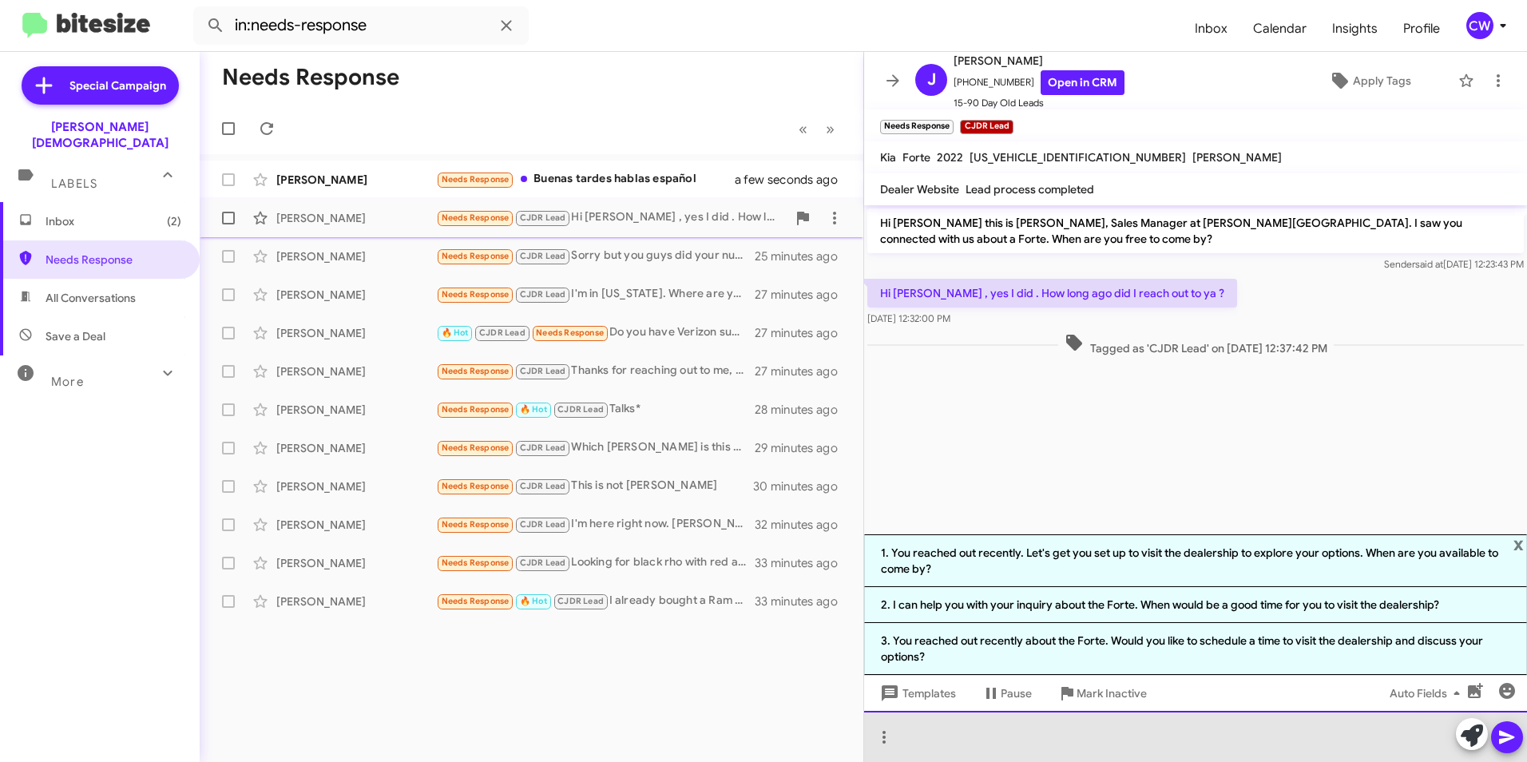
click at [1067, 760] on div at bounding box center [1195, 736] width 663 height 51
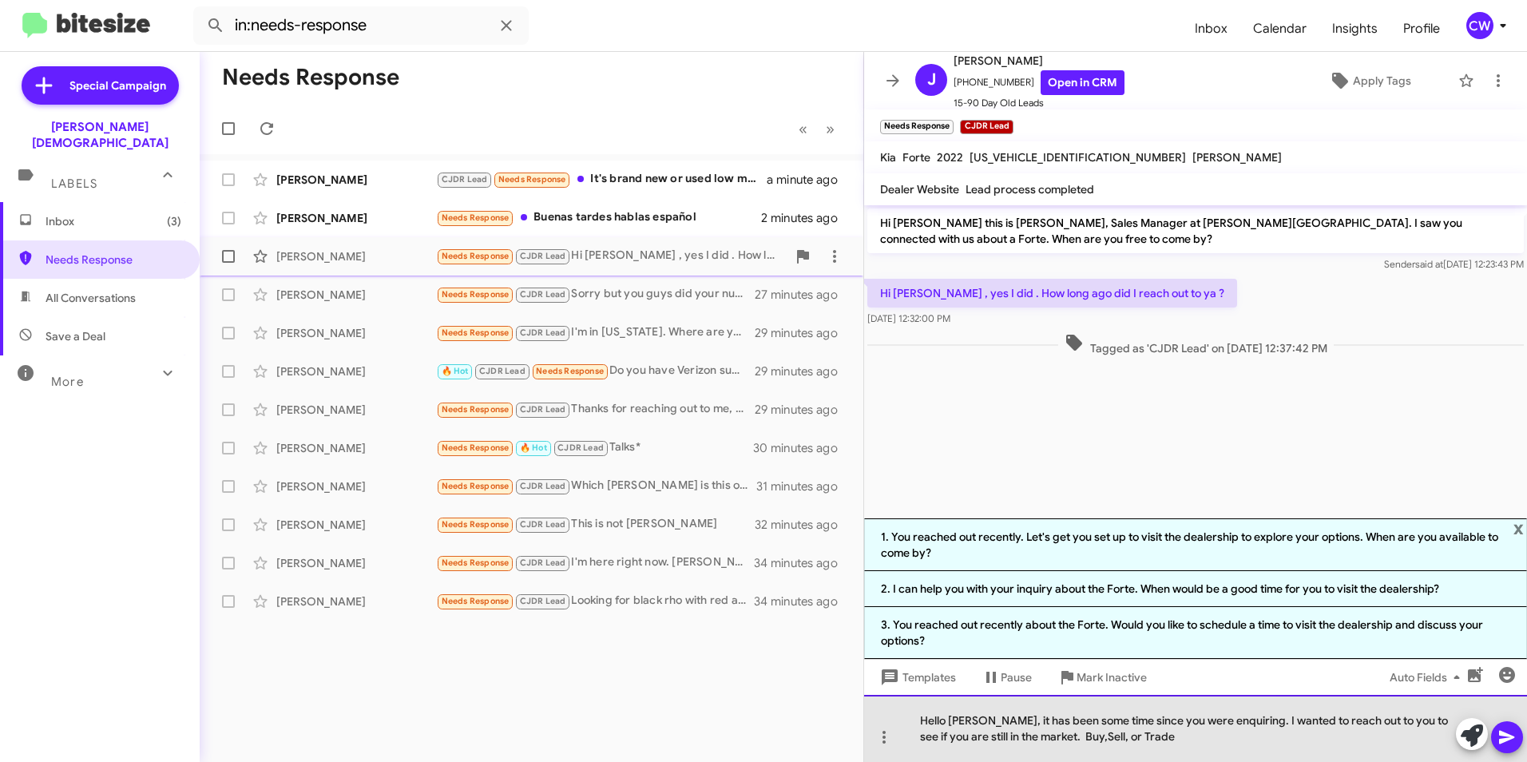
click at [1098, 739] on div "Hello [PERSON_NAME], it has been some time since you were enquiring. I wanted t…" at bounding box center [1195, 728] width 663 height 67
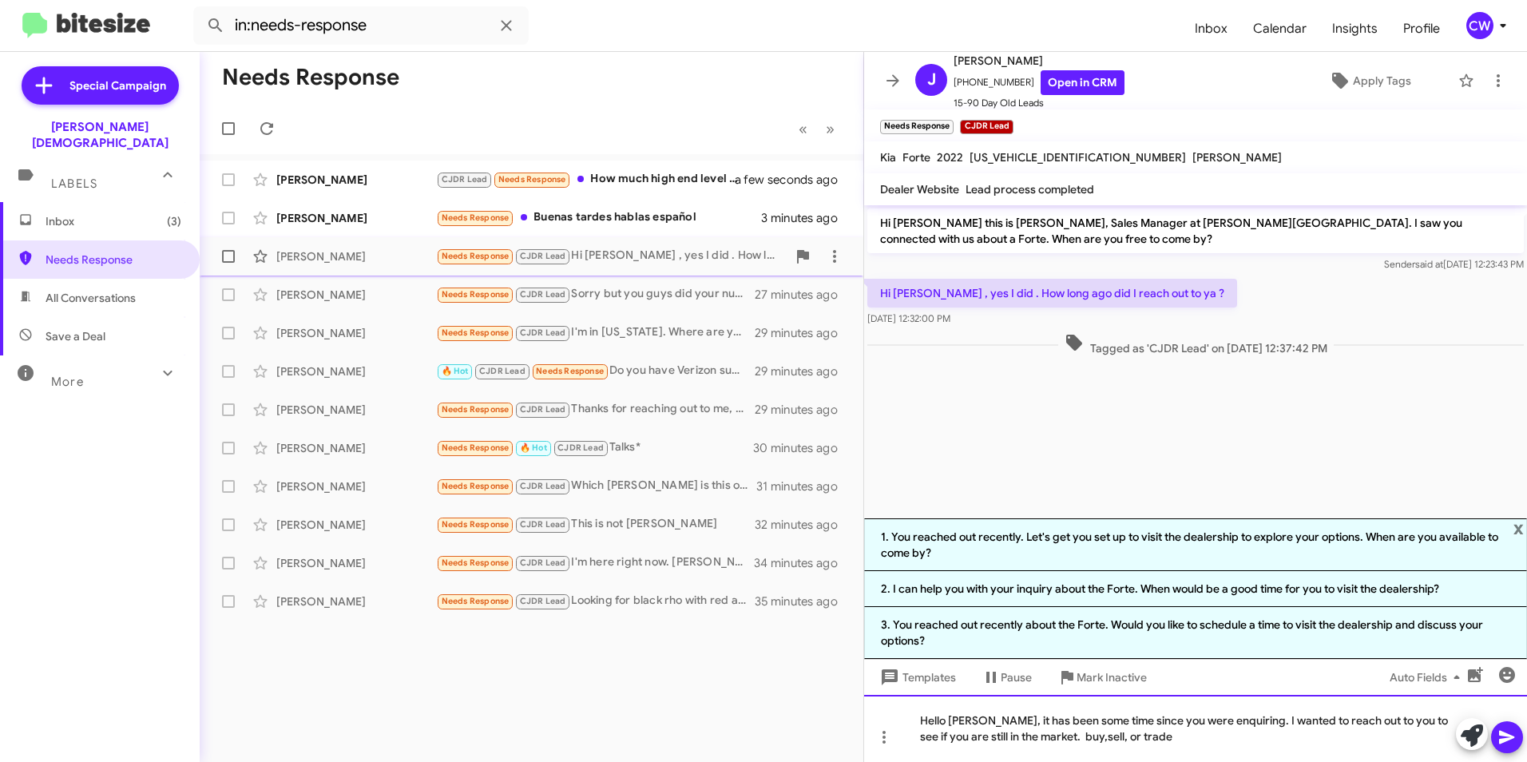
click at [1032, 737] on div "Hello [PERSON_NAME], it has been some time since you were enquiring. I wanted t…" at bounding box center [1195, 728] width 663 height 67
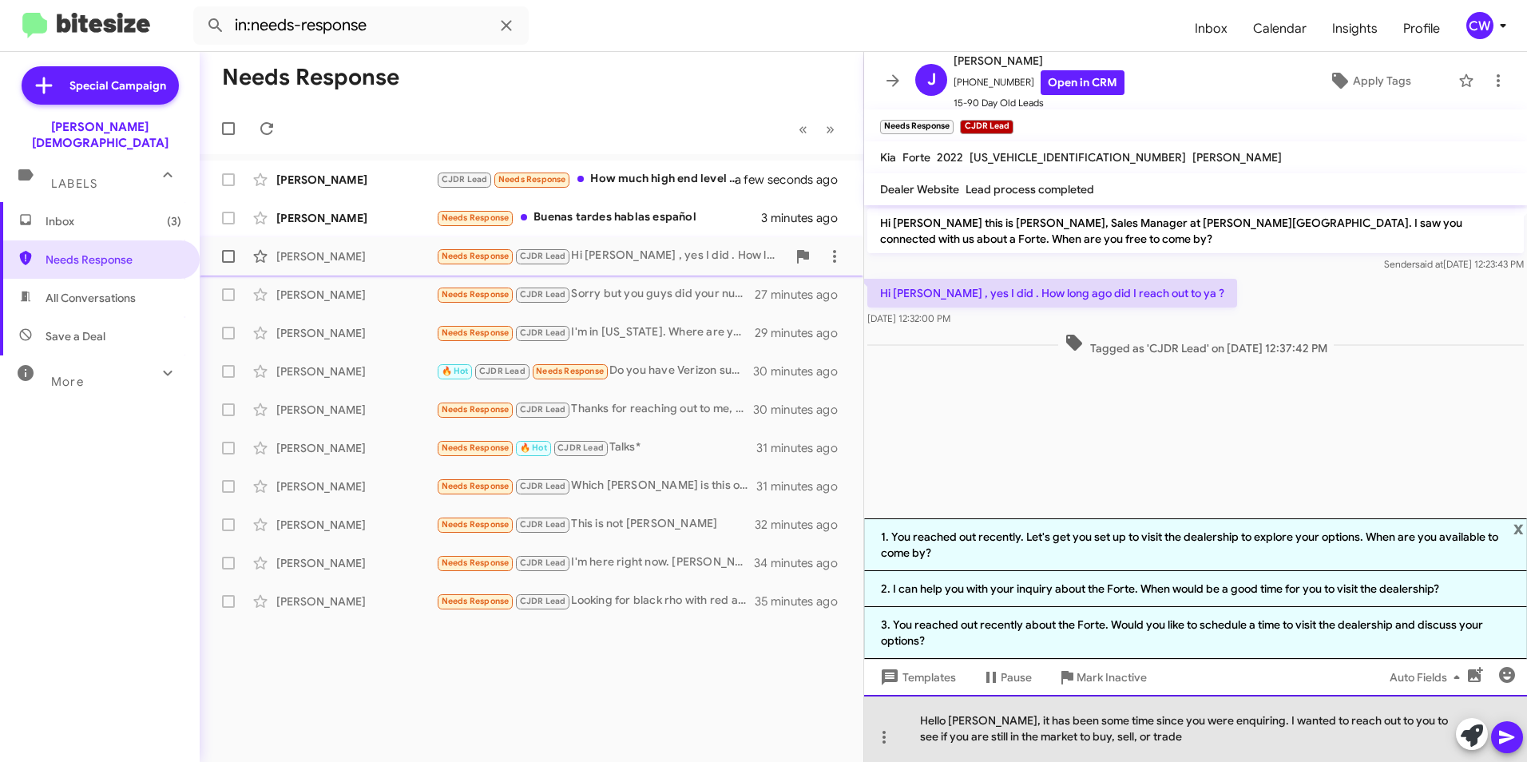
click at [1144, 744] on div "Hello [PERSON_NAME], it has been some time since you were enquiring. I wanted t…" at bounding box center [1195, 728] width 663 height 67
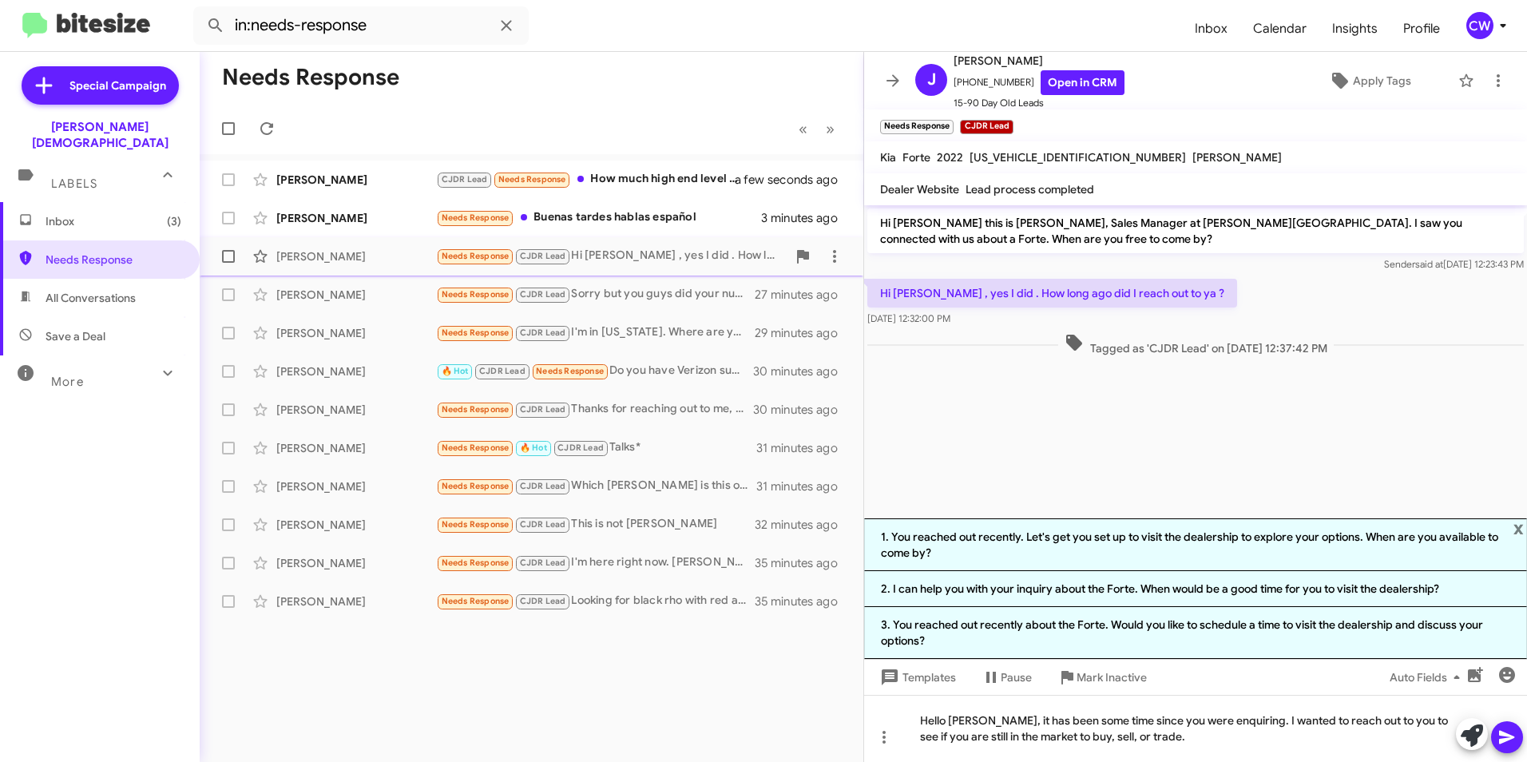
click at [1511, 738] on icon at bounding box center [1506, 738] width 15 height 14
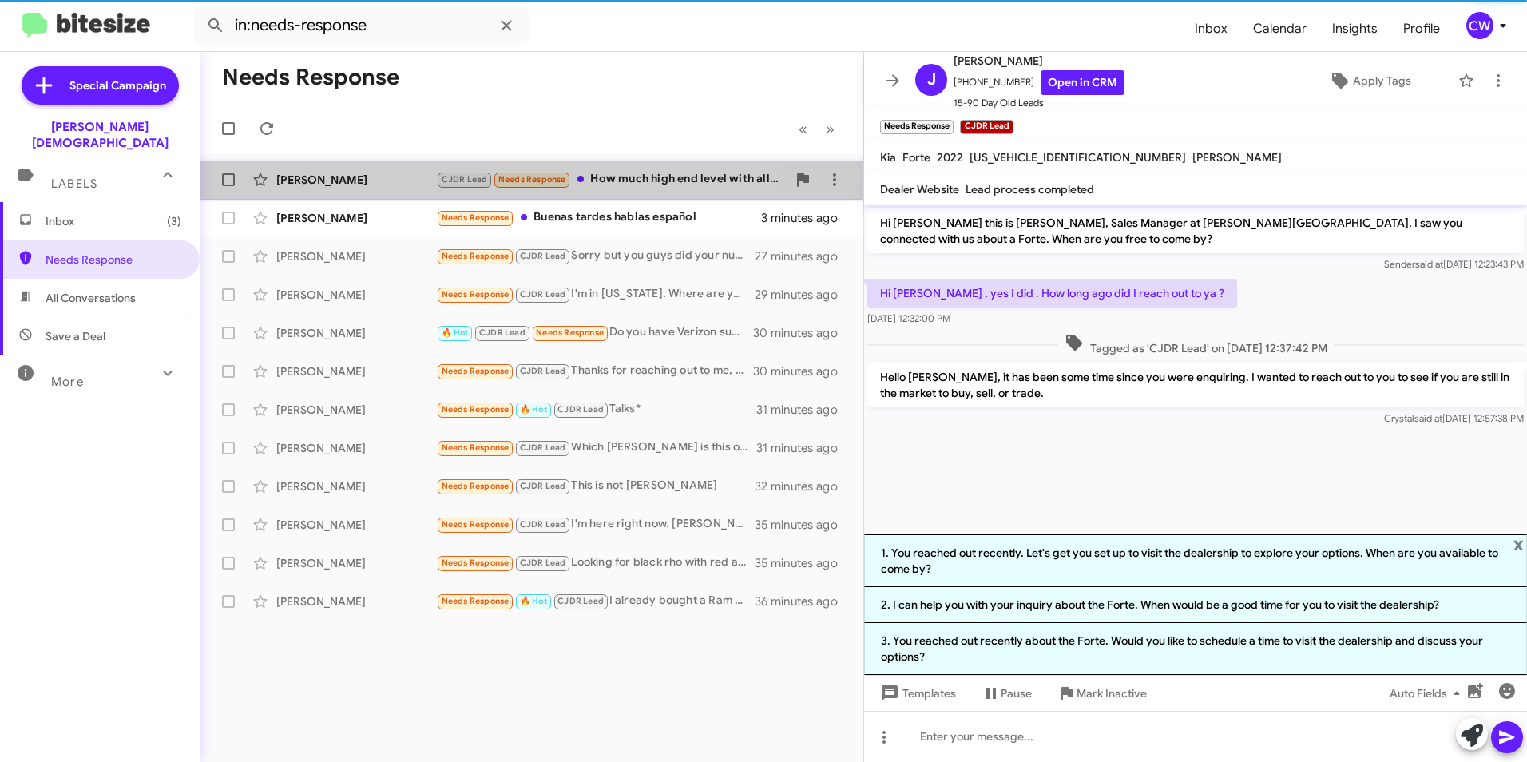
click at [314, 181] on div "[PERSON_NAME]" at bounding box center [356, 180] width 160 height 16
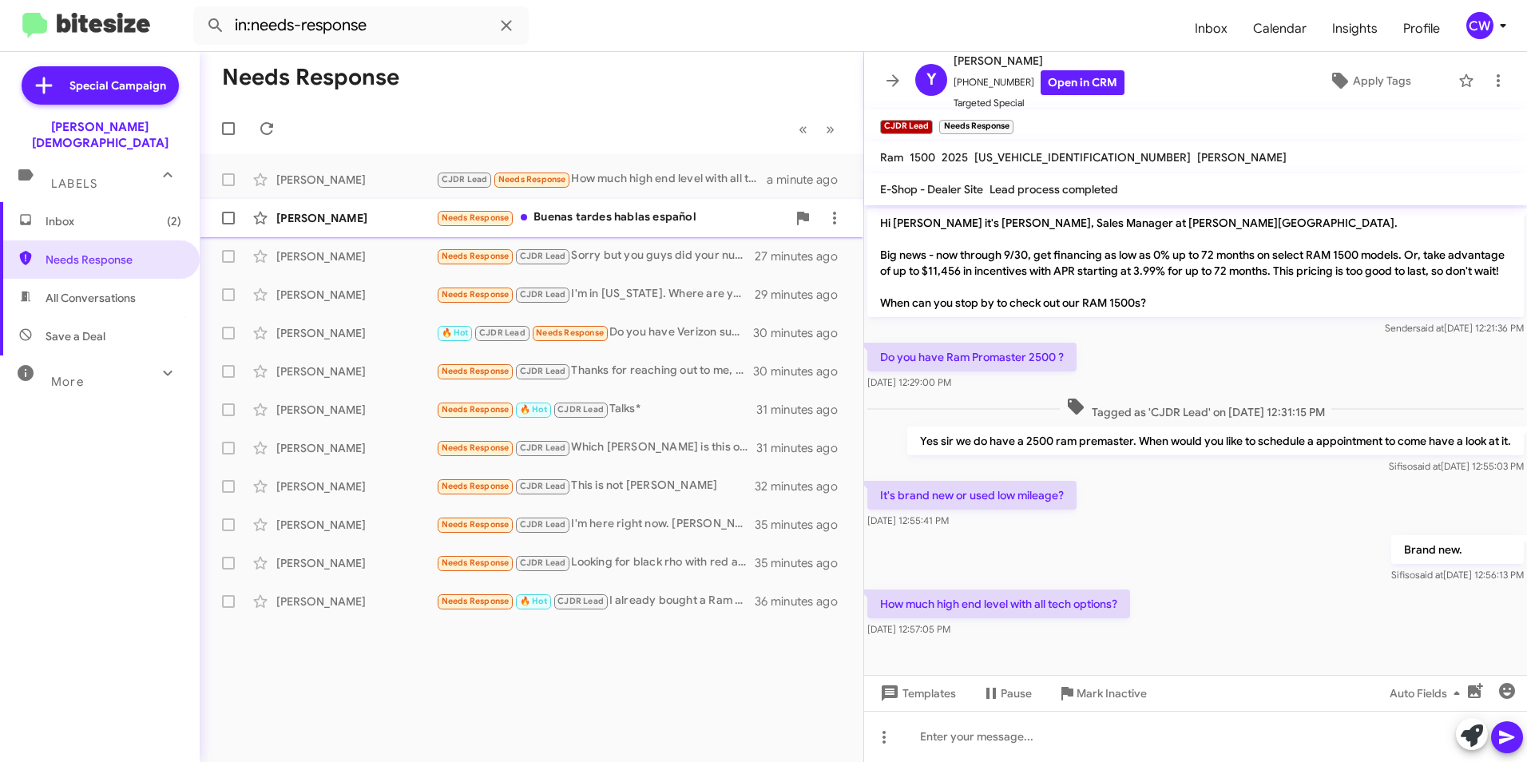
click at [343, 213] on div "[PERSON_NAME]" at bounding box center [356, 218] width 160 height 16
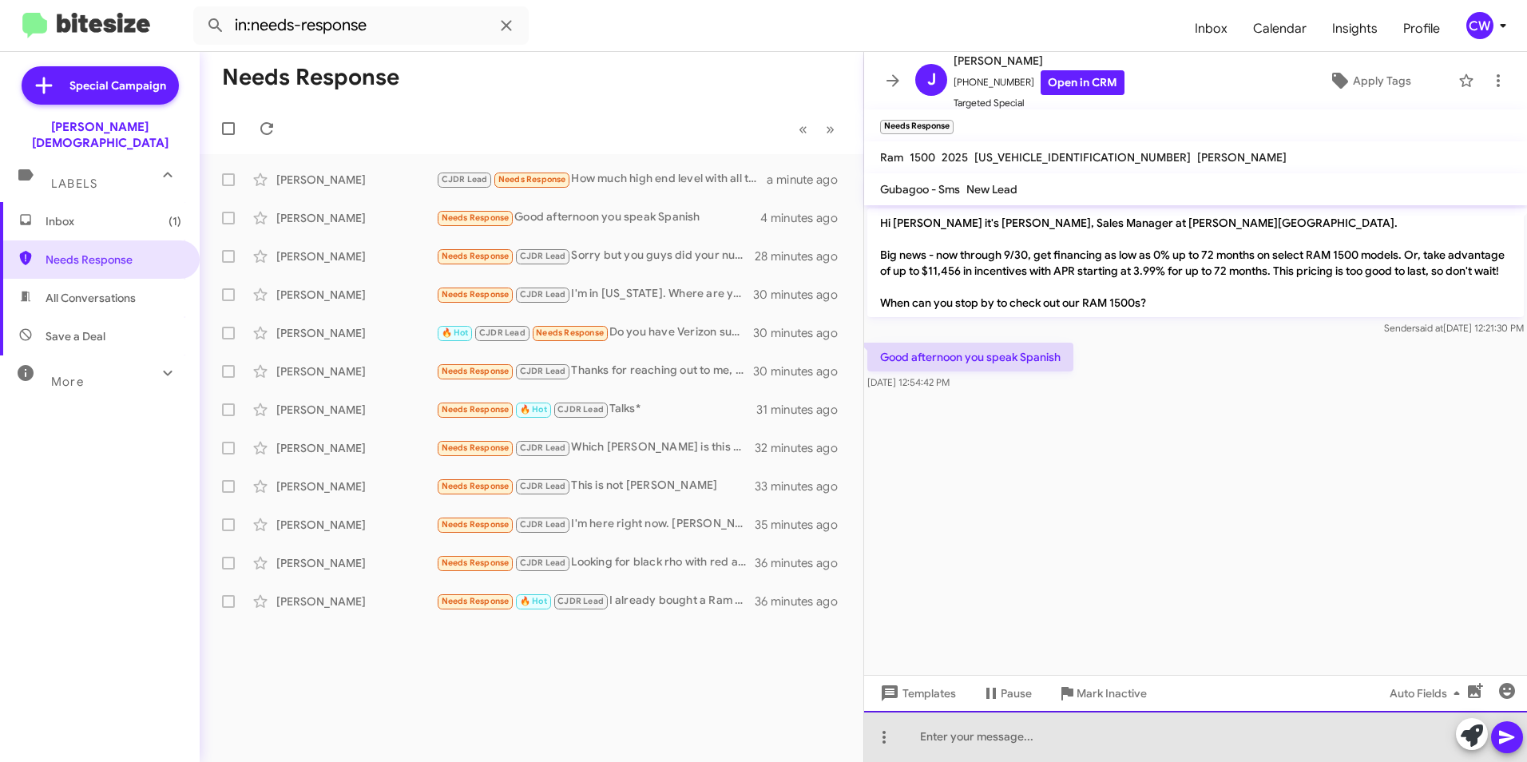
click at [963, 743] on div at bounding box center [1195, 736] width 663 height 51
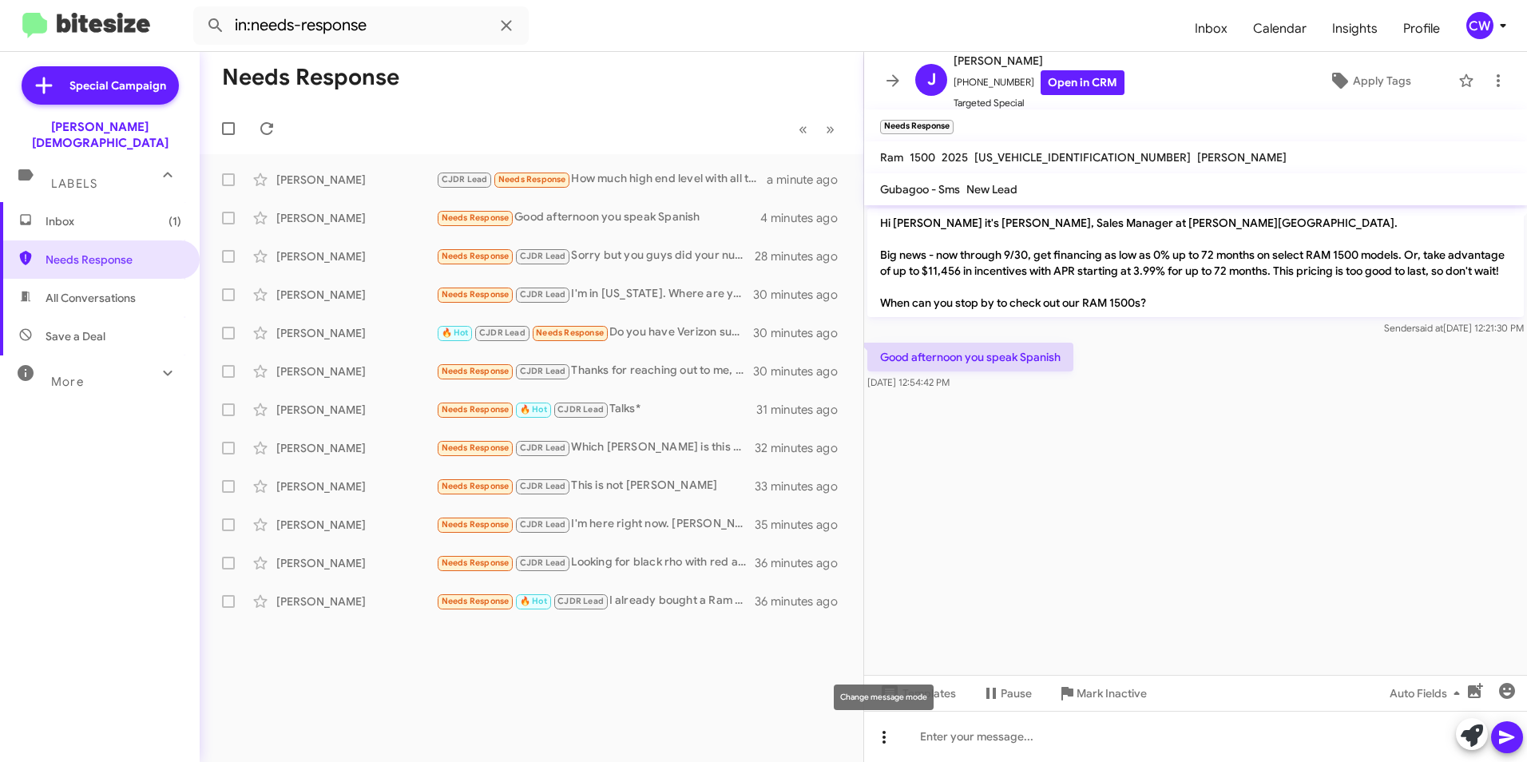
click at [884, 736] on icon at bounding box center [884, 737] width 3 height 13
click at [926, 692] on font "note" at bounding box center [925, 695] width 25 height 38
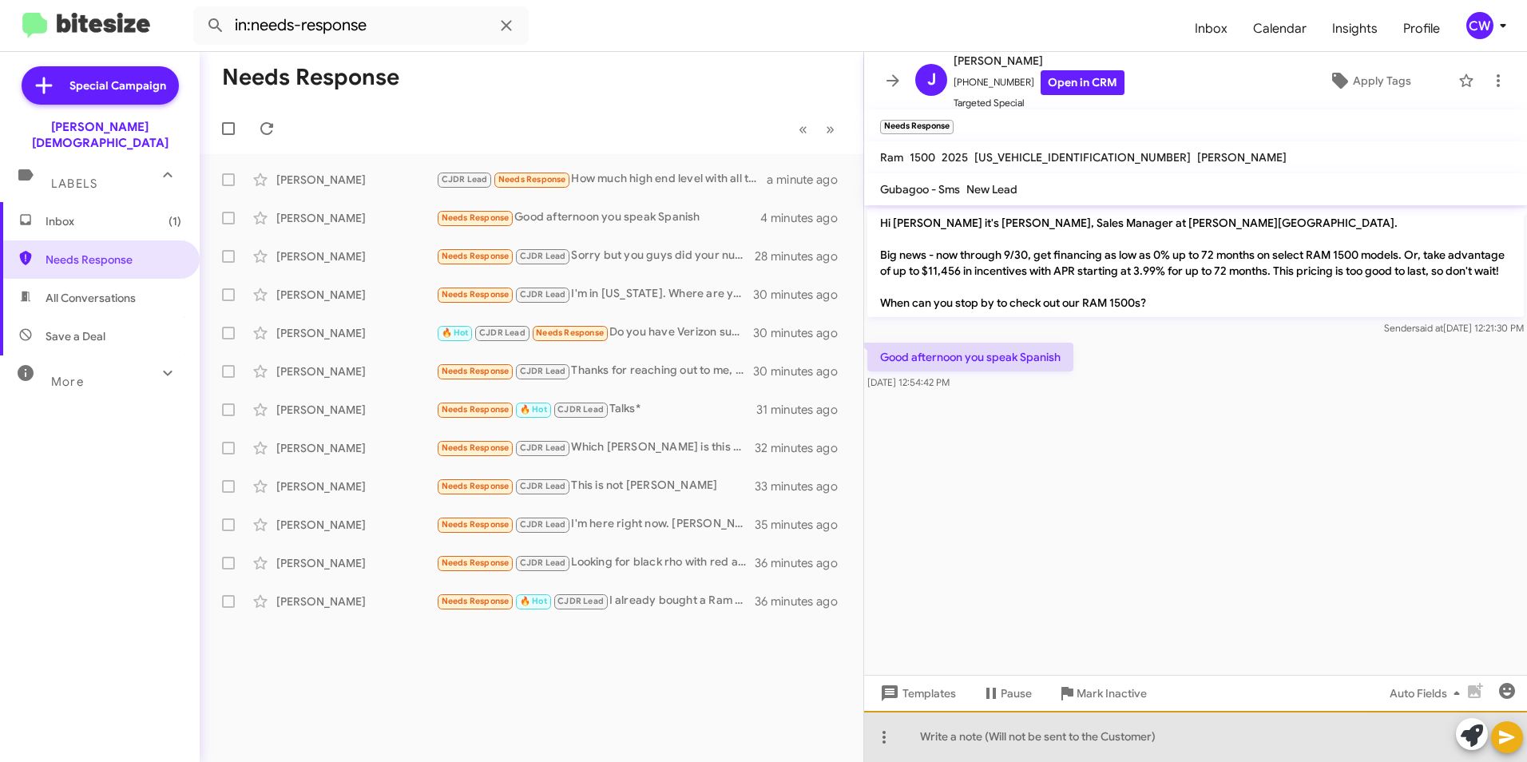
click at [942, 745] on div at bounding box center [1195, 736] width 663 height 51
click at [1053, 736] on div "Gave lead to [PERSON_NAME]" at bounding box center [1195, 736] width 663 height 51
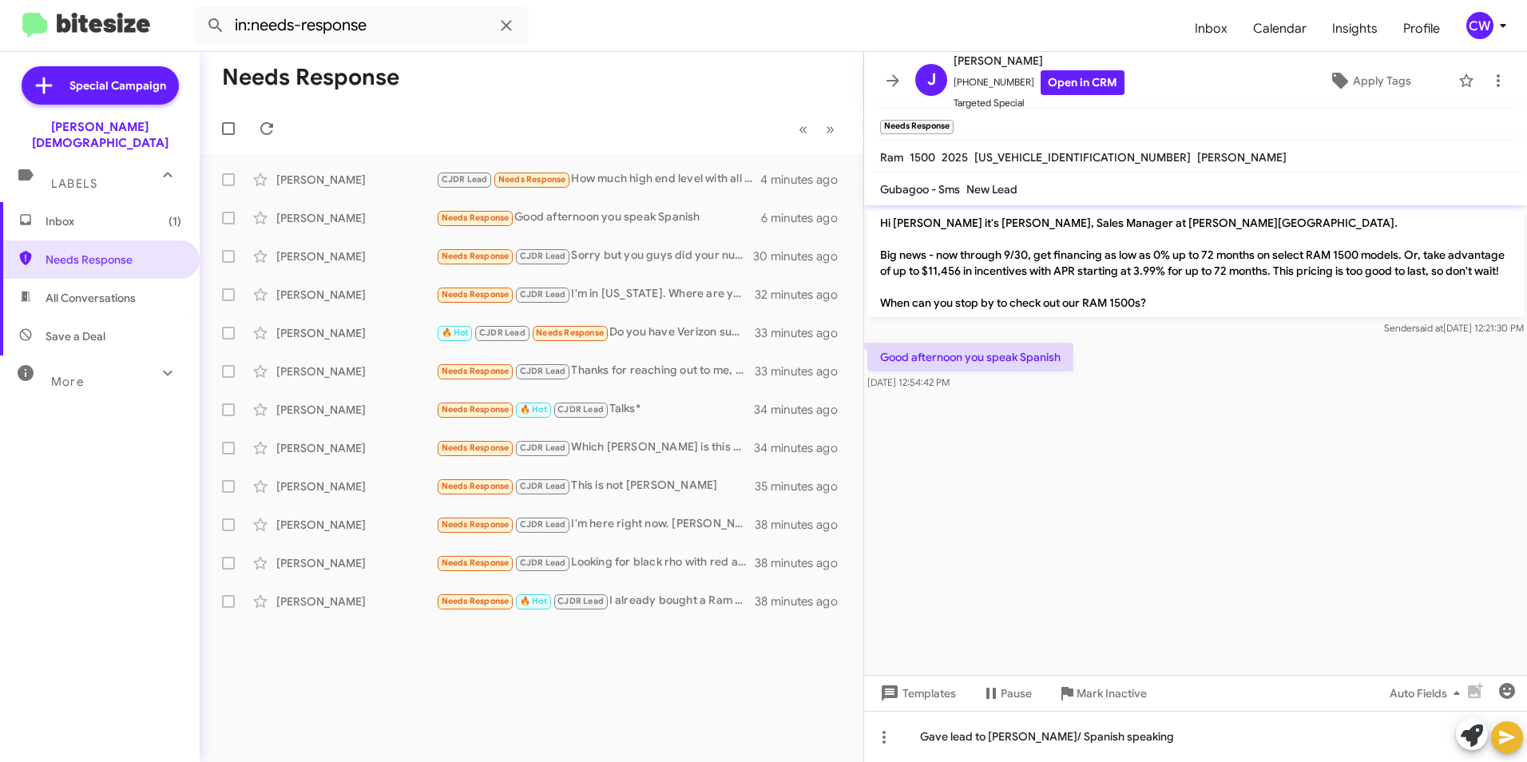
click at [1510, 740] on icon at bounding box center [1506, 737] width 19 height 19
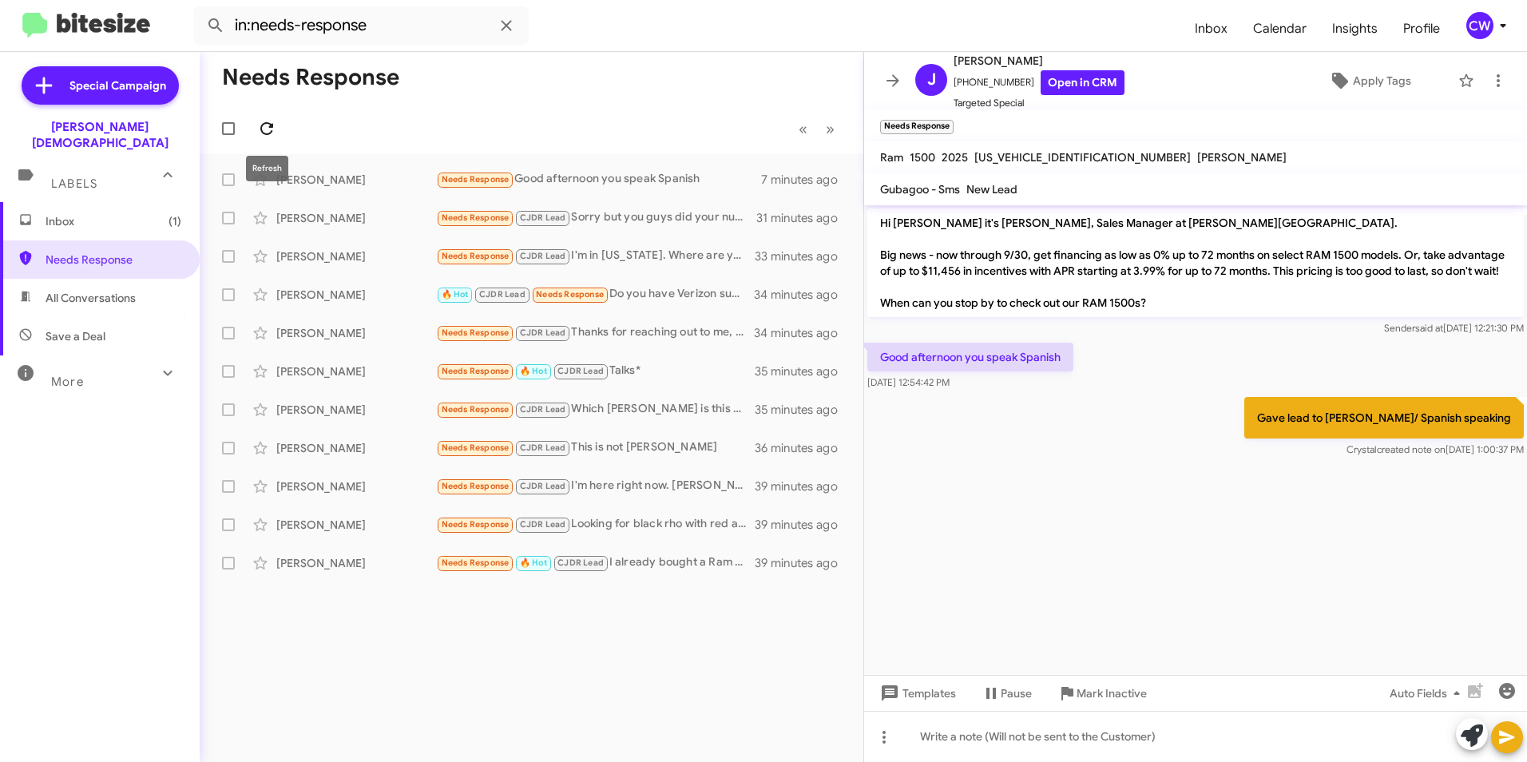
click at [265, 132] on icon at bounding box center [266, 128] width 19 height 19
click at [449, 177] on span "Needs Response" at bounding box center [476, 179] width 68 height 10
click at [934, 736] on div at bounding box center [1195, 736] width 663 height 51
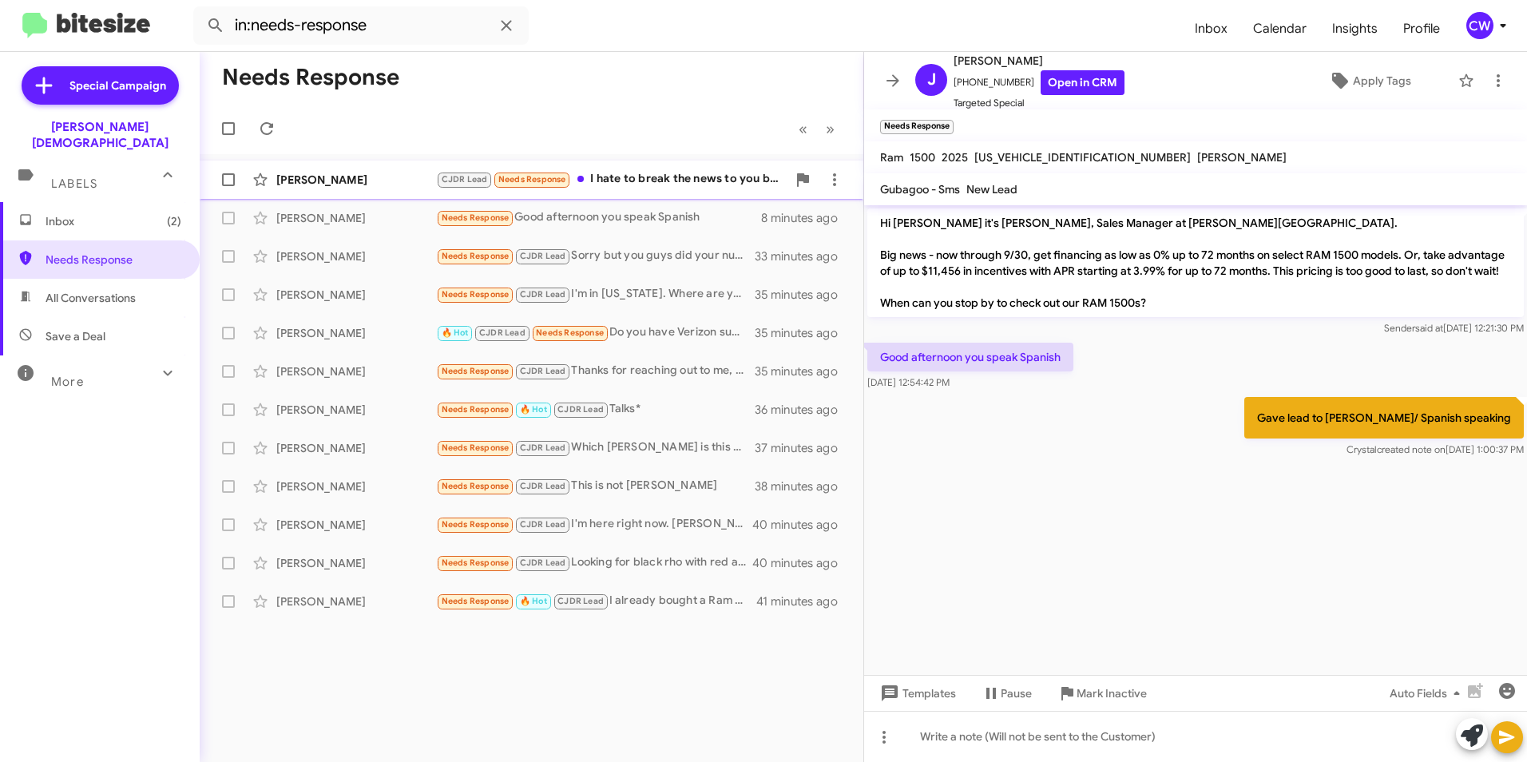
click at [644, 173] on font "I hate to break the news to you but I already bought the Kia from [PERSON_NAME]…" at bounding box center [965, 178] width 750 height 14
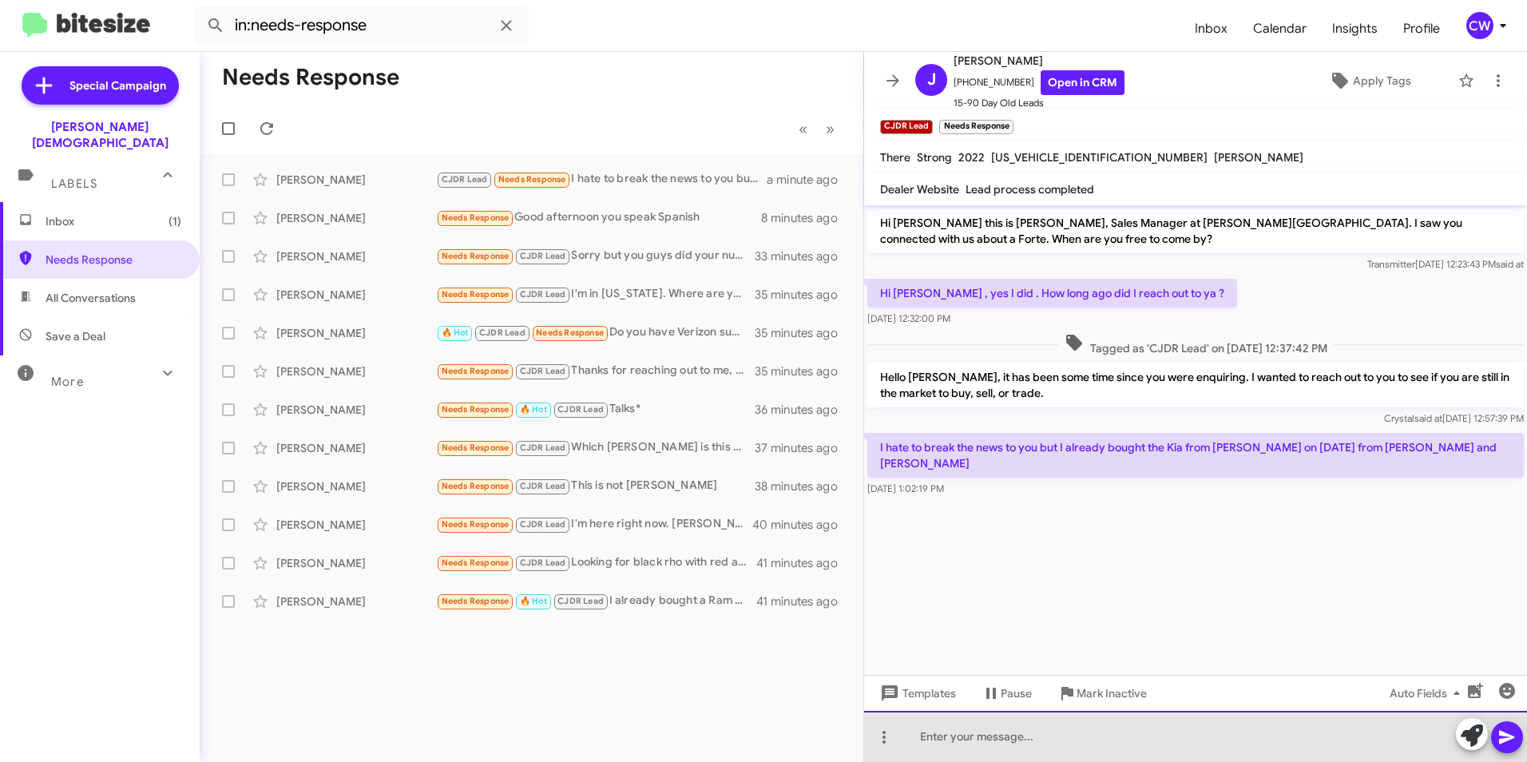
click at [1228, 748] on div at bounding box center [1195, 736] width 663 height 51
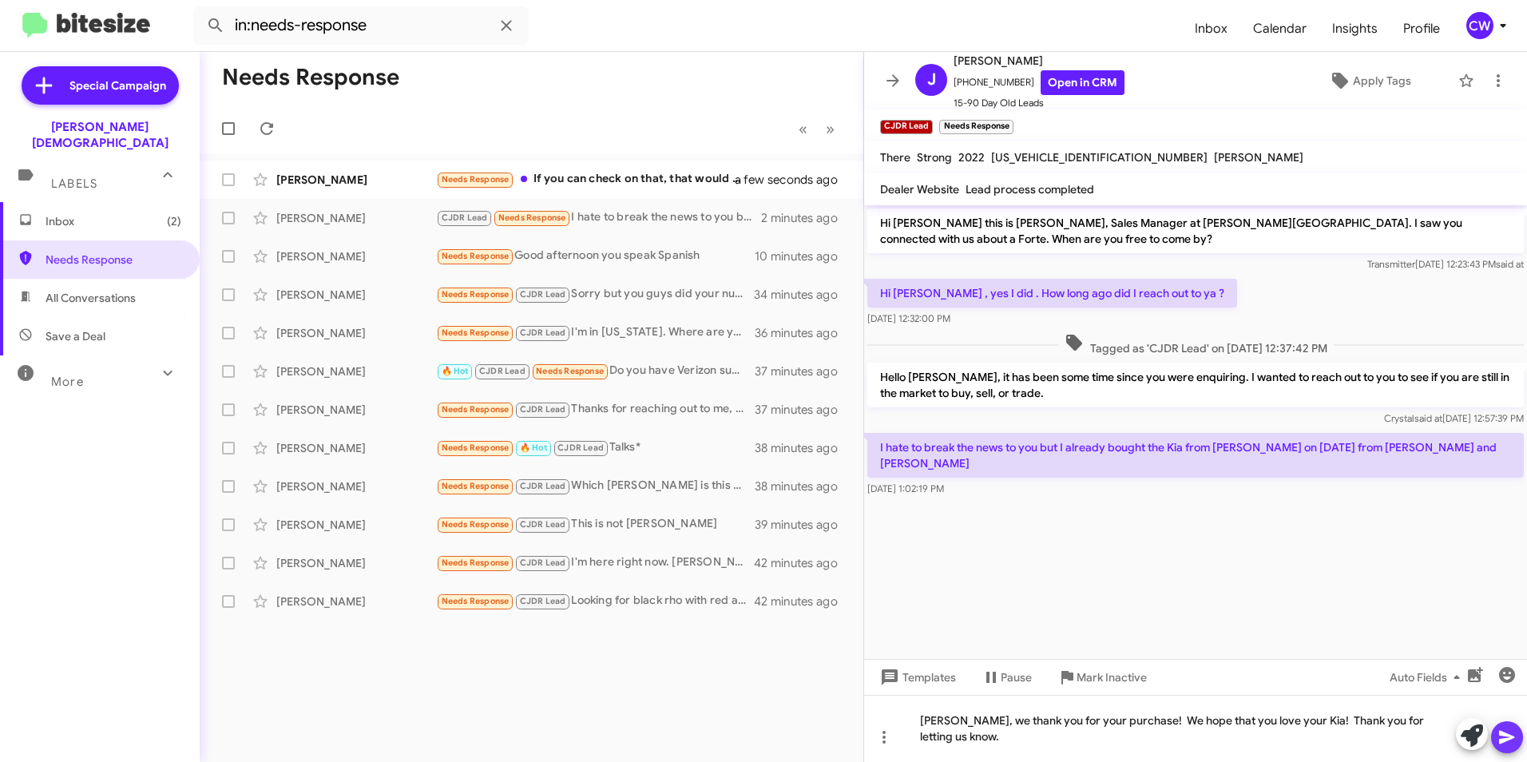
click at [1509, 737] on icon at bounding box center [1506, 737] width 19 height 19
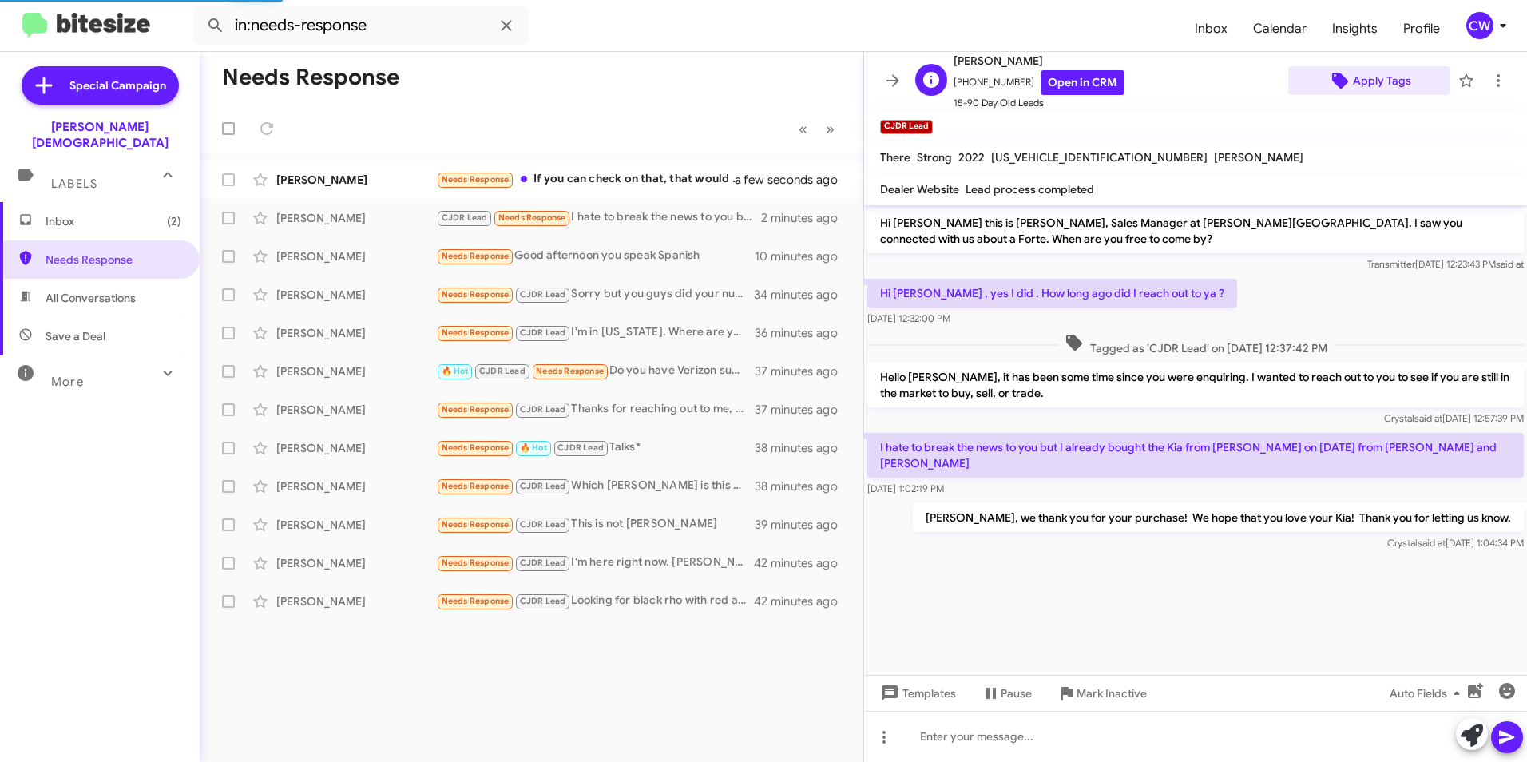
click at [1380, 83] on span "Apply Tags" at bounding box center [1382, 80] width 58 height 29
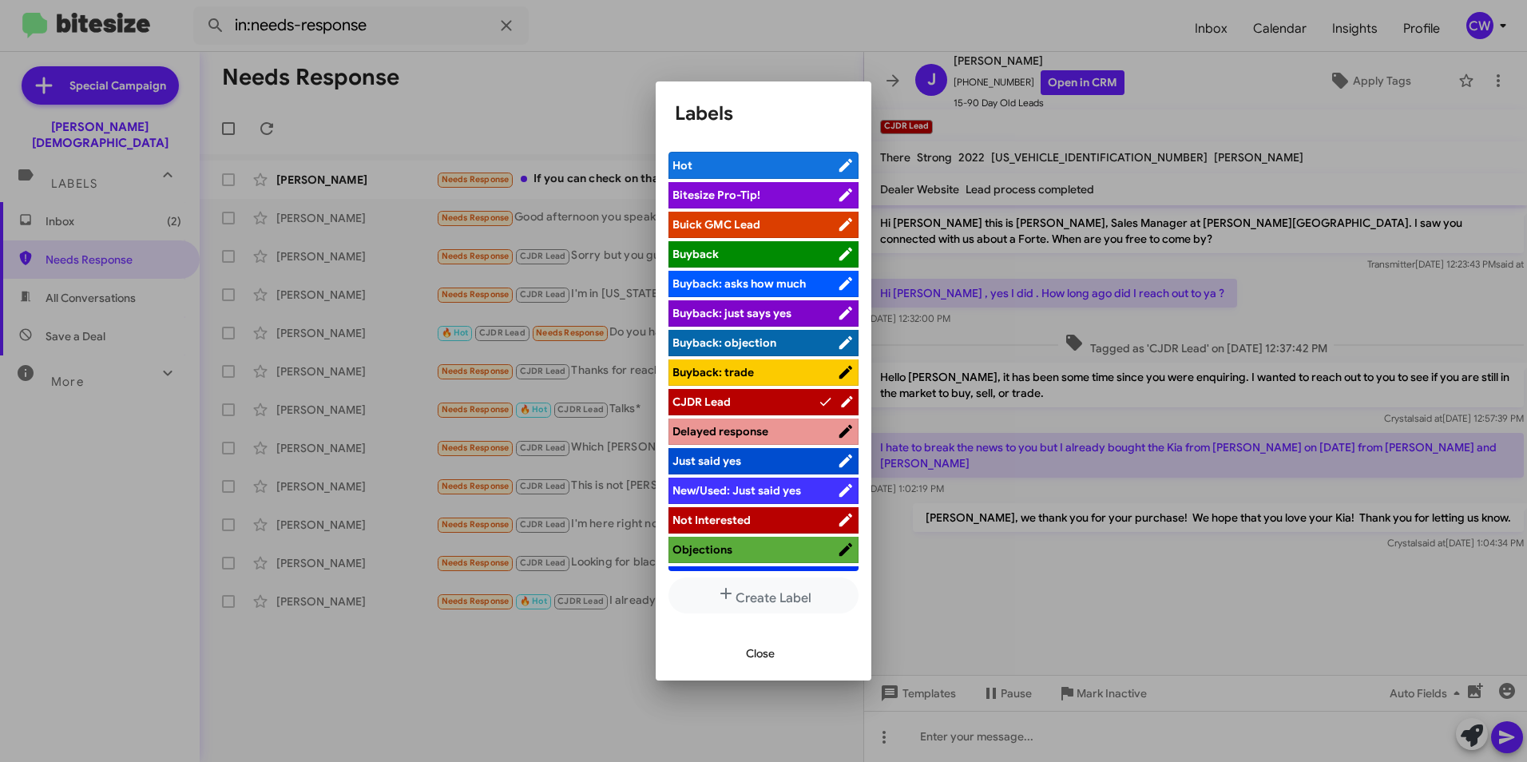
click at [962, 21] on div at bounding box center [763, 381] width 1527 height 762
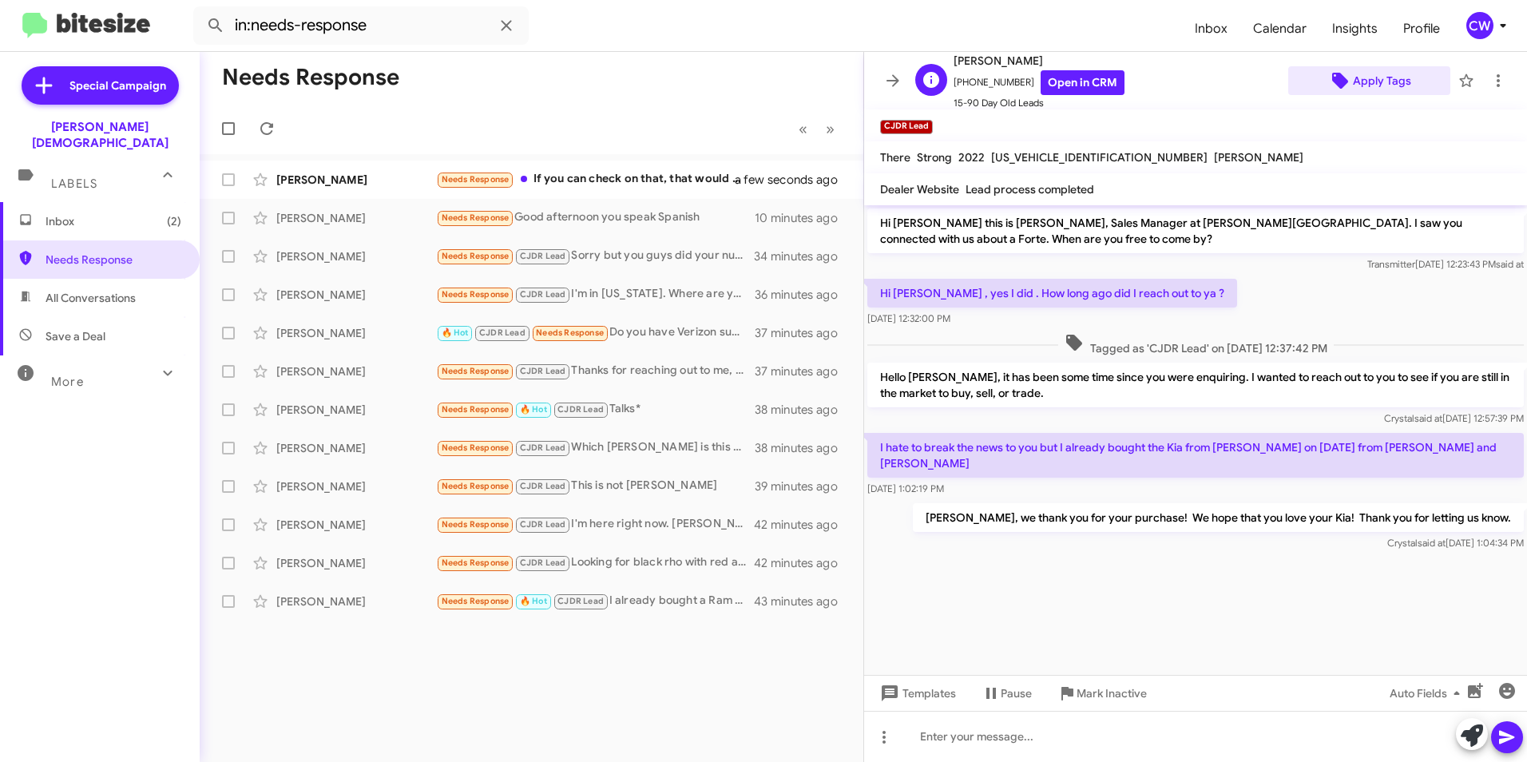
click at [1367, 82] on span "Apply Tags" at bounding box center [1382, 80] width 58 height 29
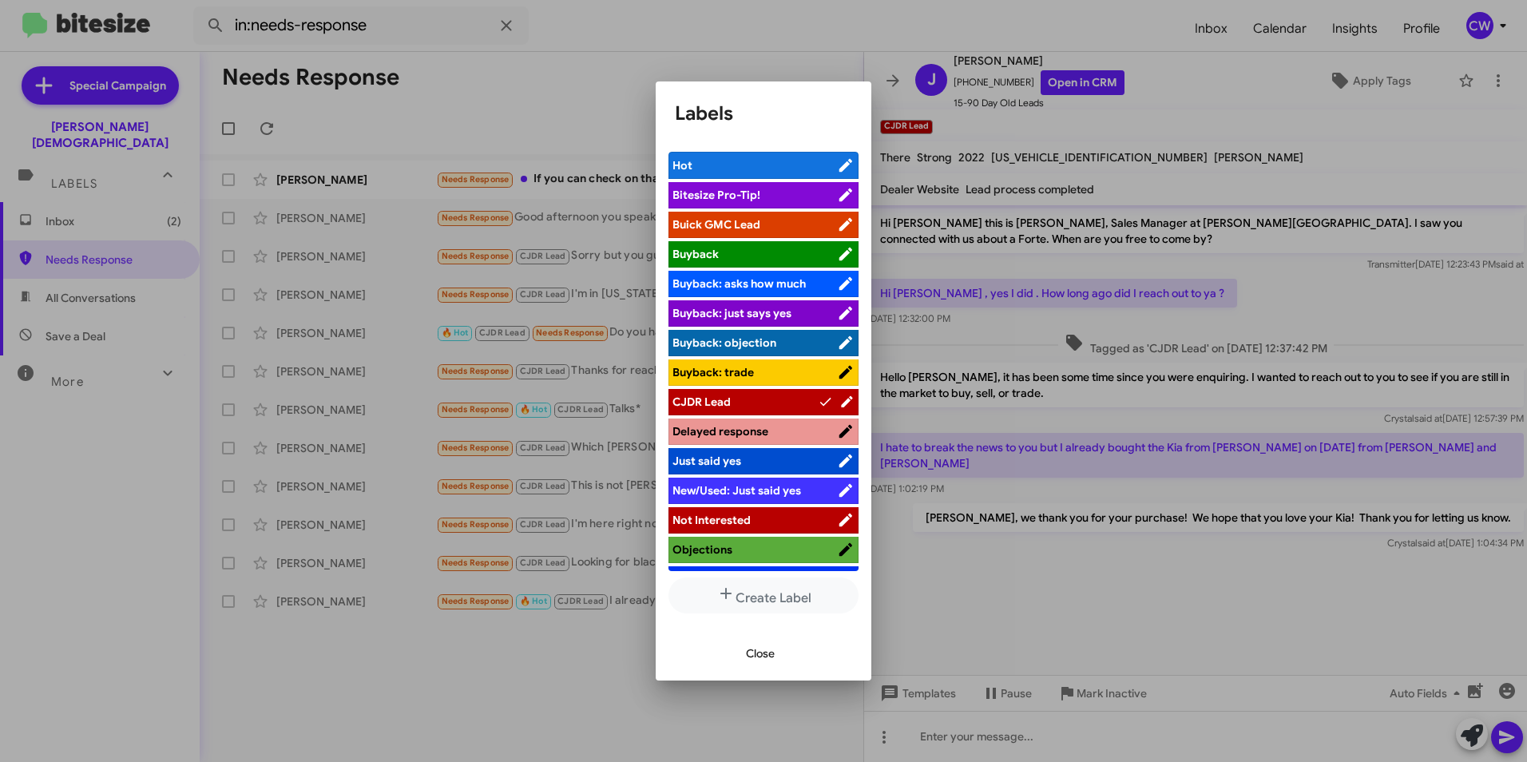
click at [1116, 22] on div at bounding box center [763, 381] width 1527 height 762
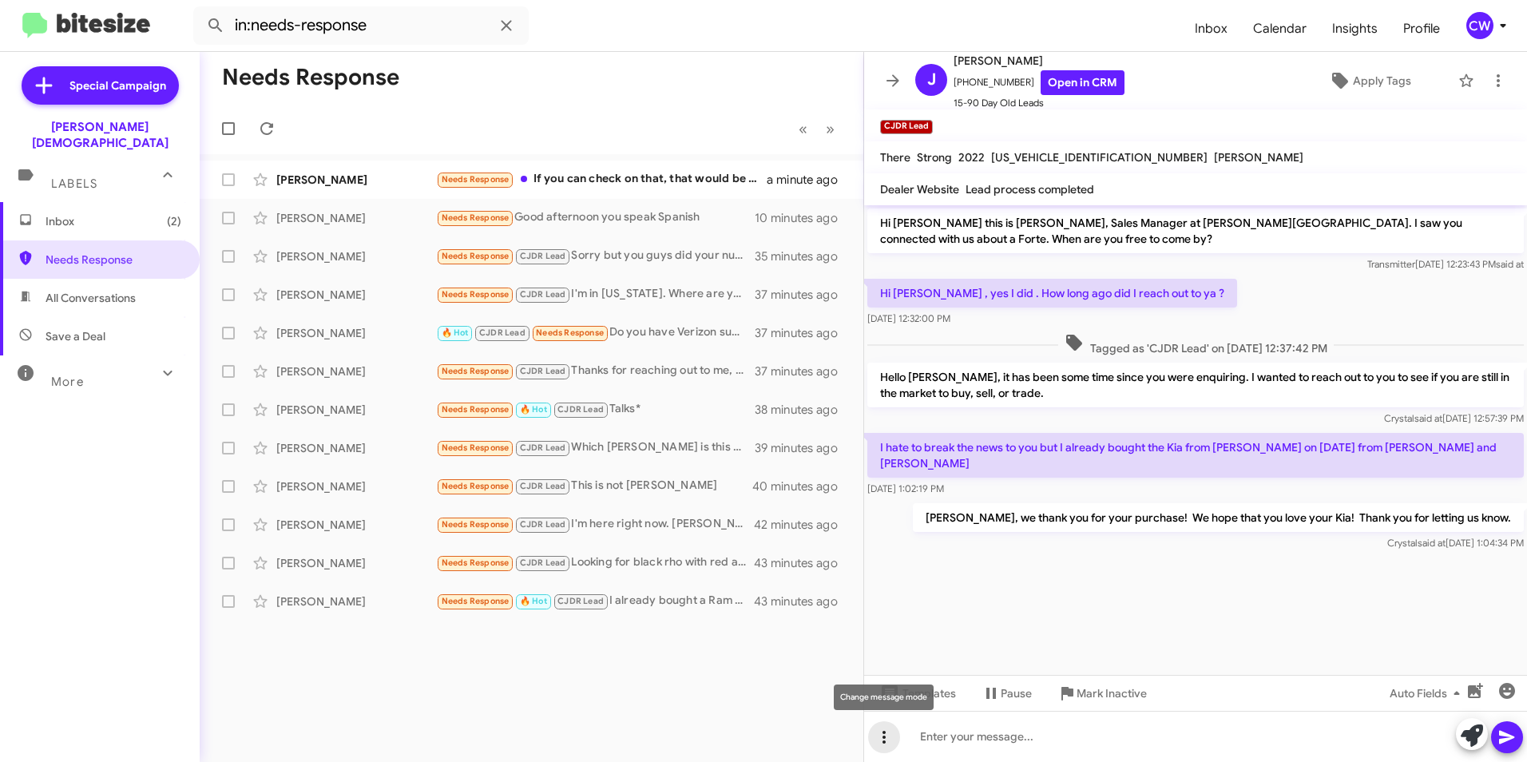
click at [884, 740] on icon at bounding box center [884, 737] width 3 height 13
click at [931, 699] on font "note" at bounding box center [925, 695] width 25 height 38
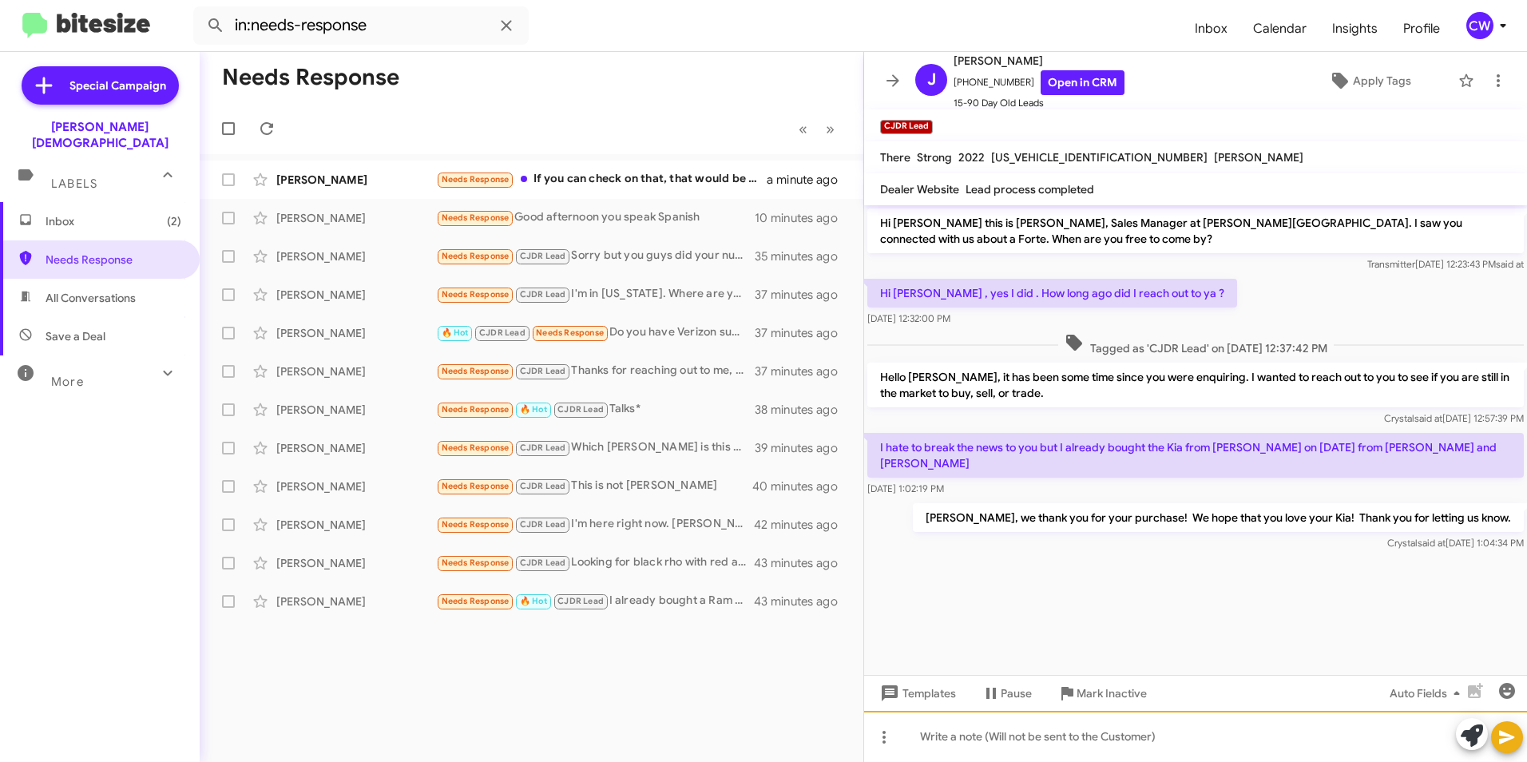
click at [950, 737] on div at bounding box center [1195, 736] width 663 height 51
click at [1509, 744] on icon at bounding box center [1506, 737] width 19 height 19
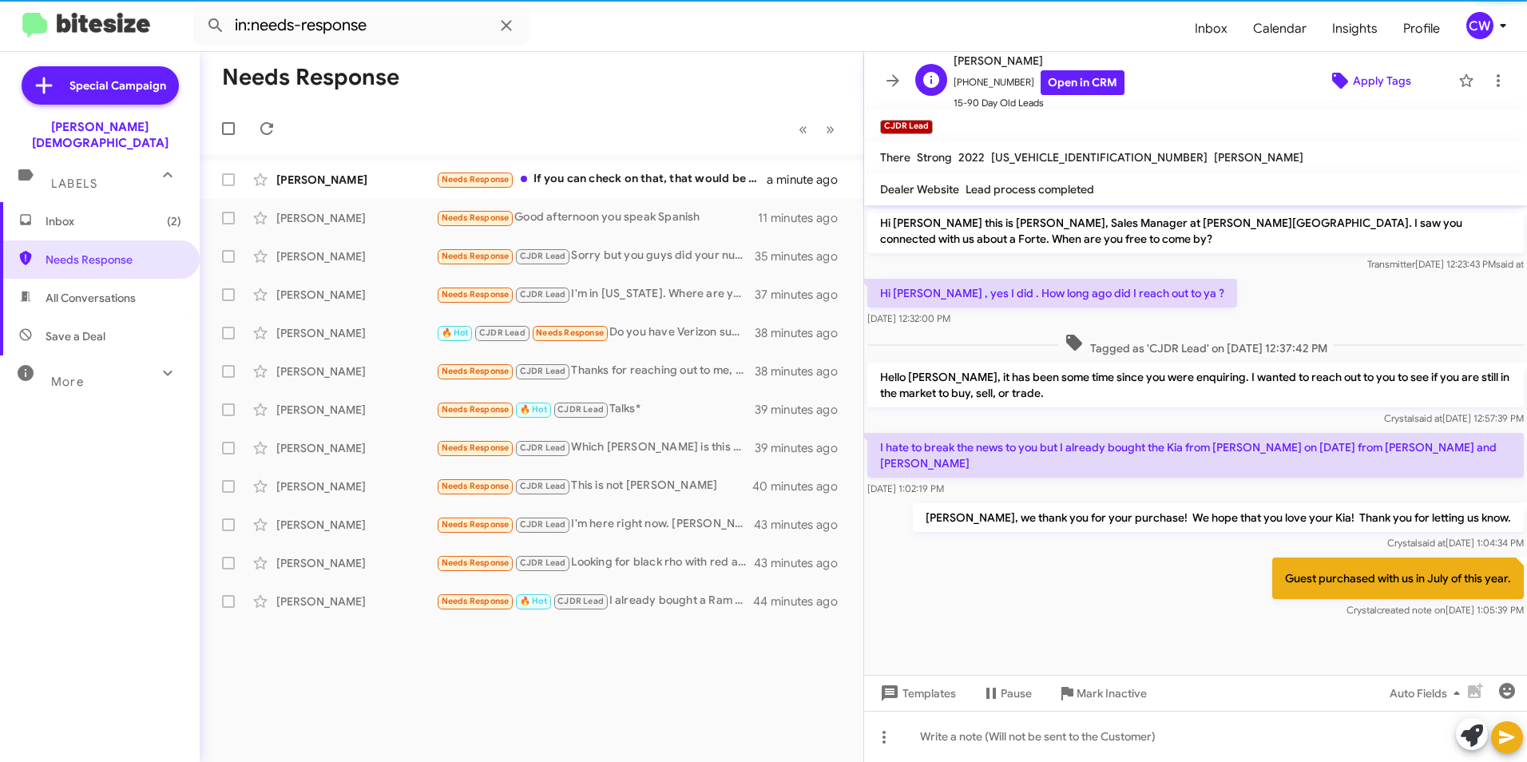
click at [1353, 81] on span "Apply Tags" at bounding box center [1382, 80] width 58 height 29
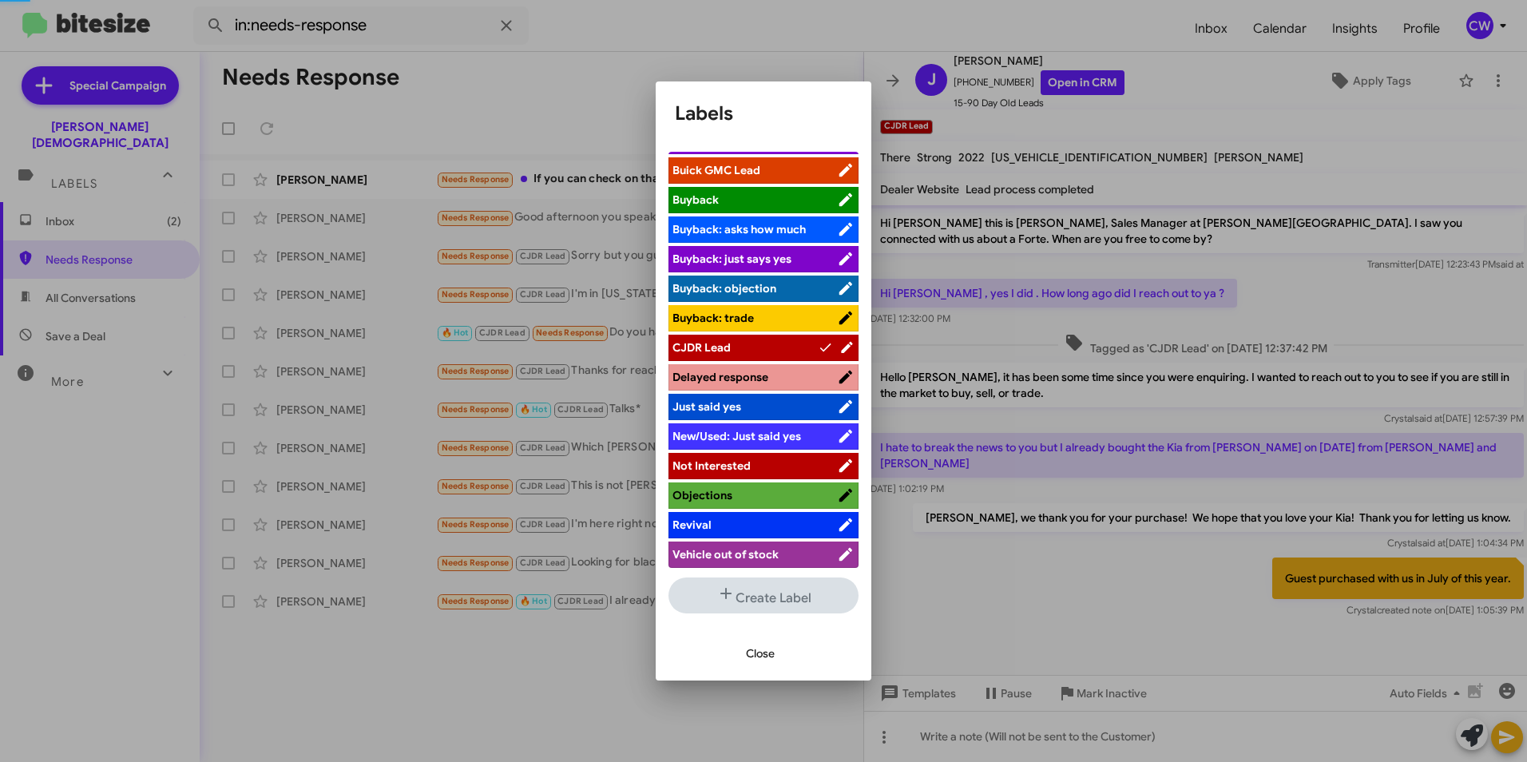
scroll to position [66, 0]
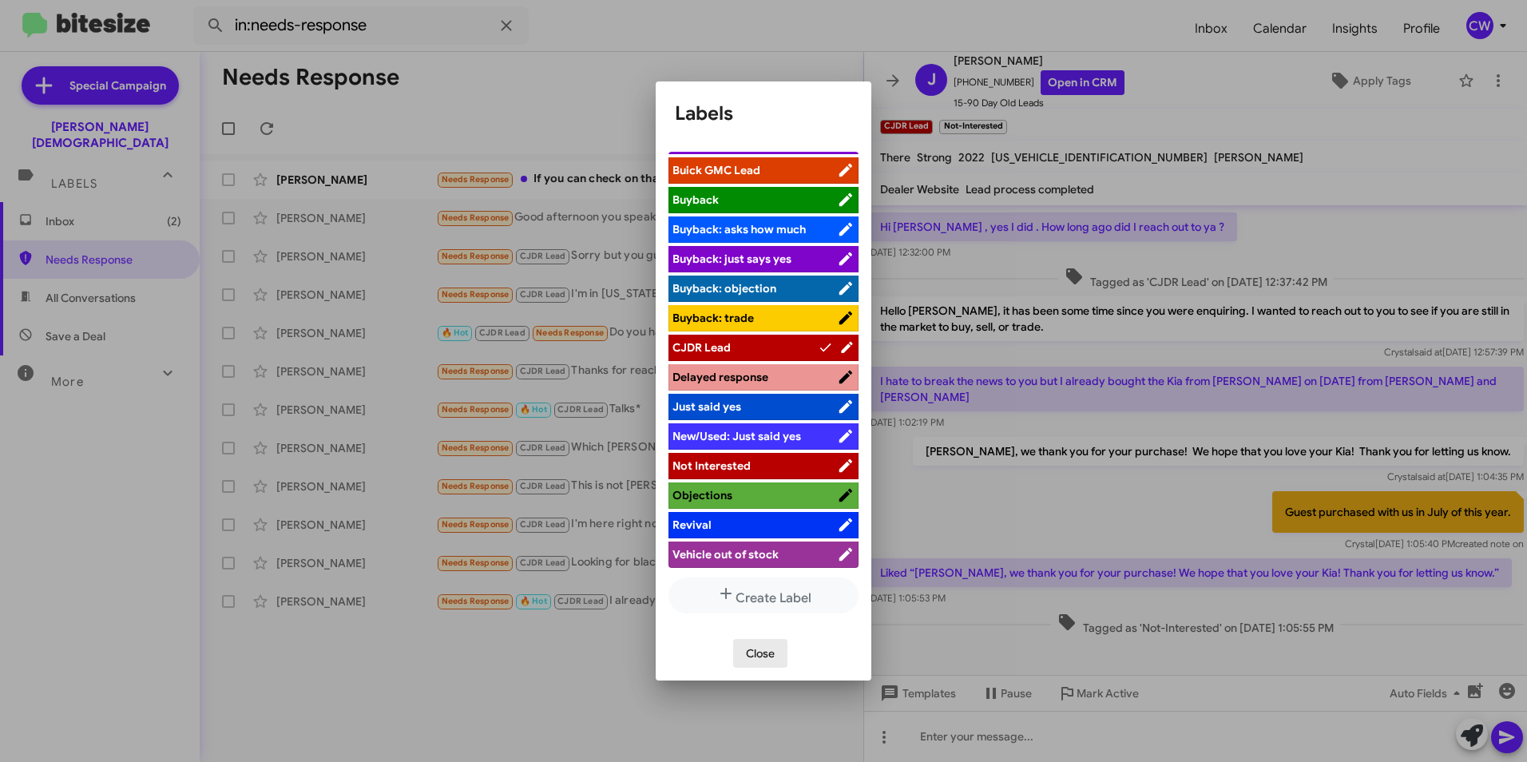
click at [766, 653] on span "Close" at bounding box center [760, 653] width 29 height 29
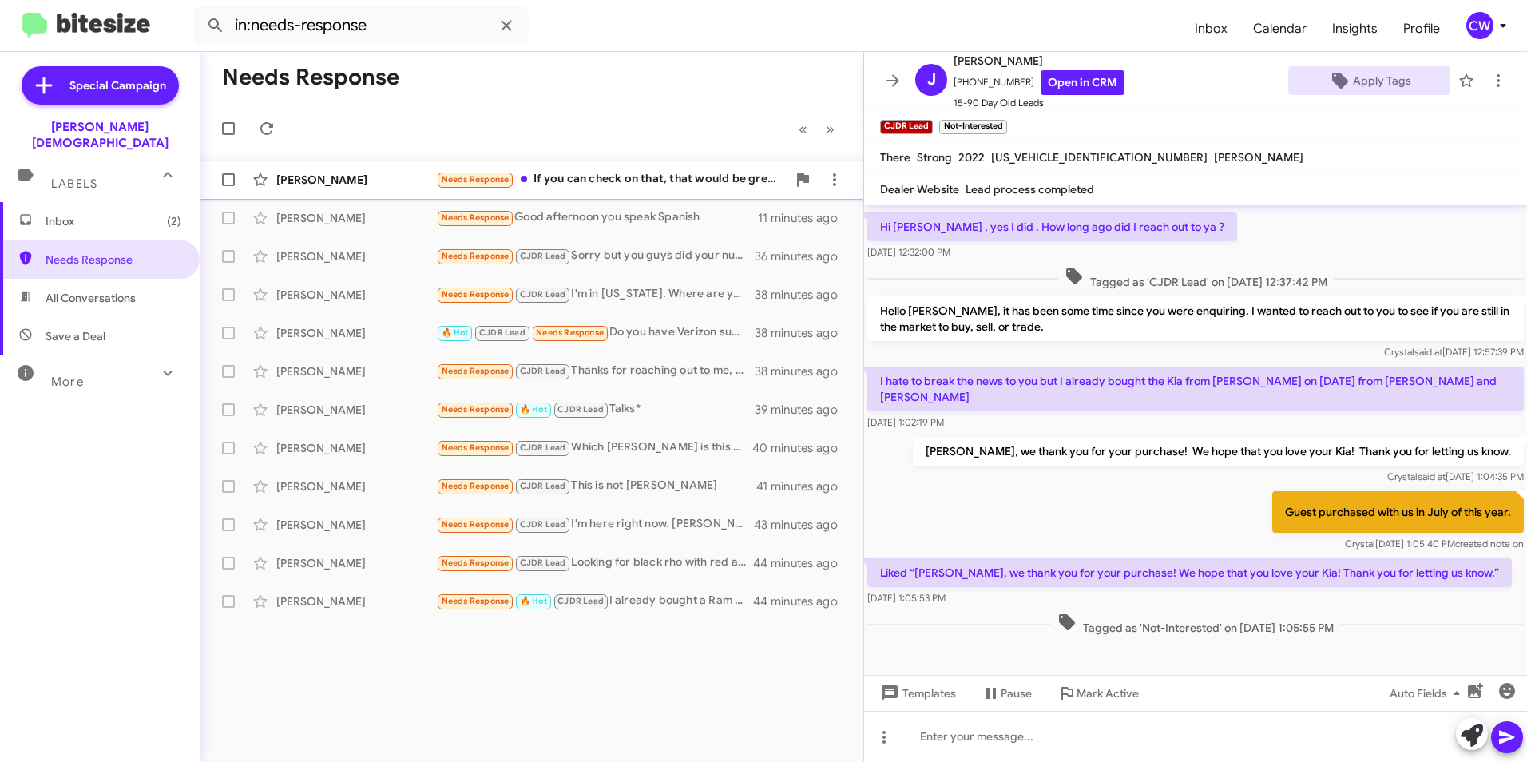
click at [603, 178] on font "If you can check on that, that would be great thanks" at bounding box center [676, 178] width 284 height 14
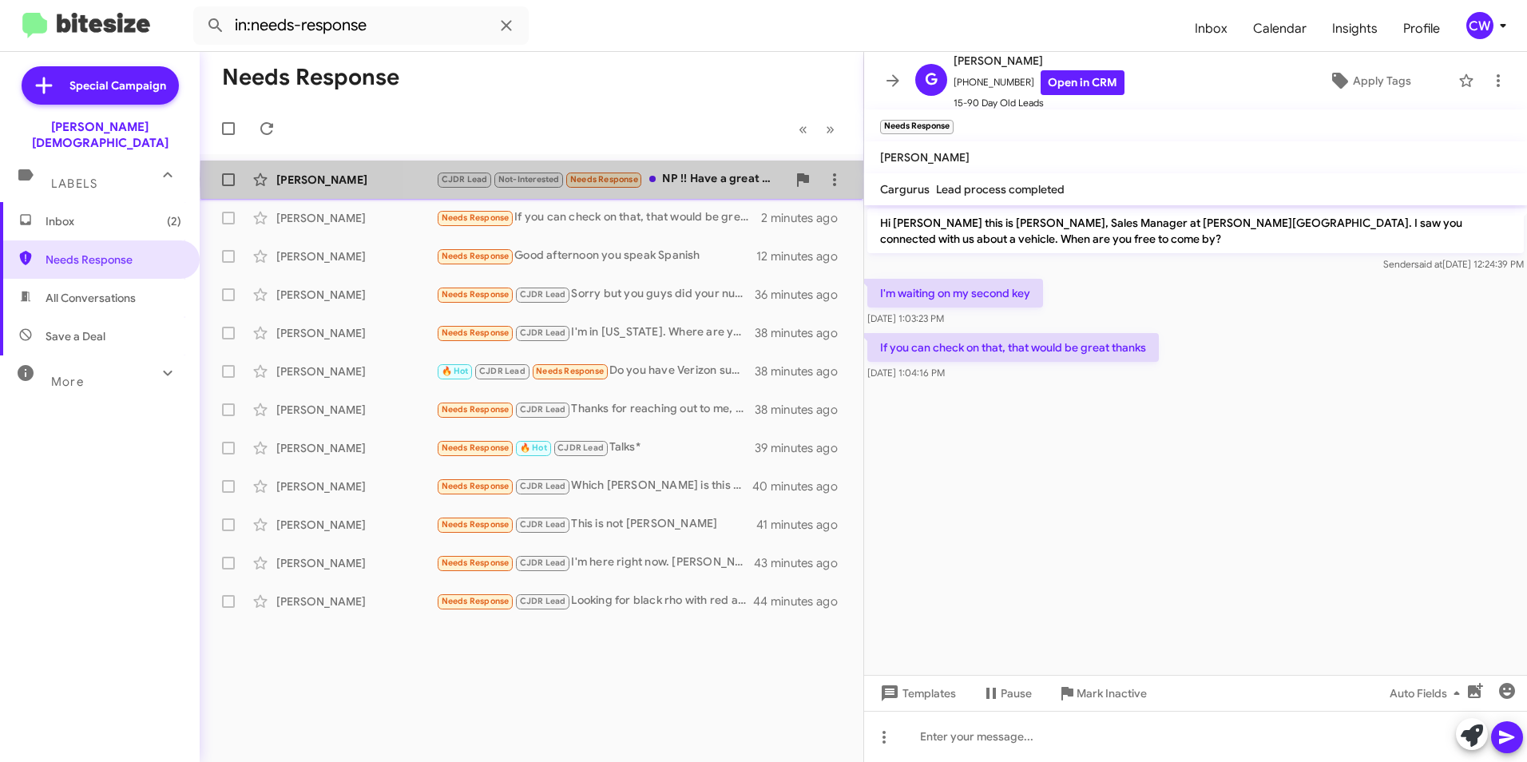
click at [717, 178] on font "NP !! Have a great weekend !!" at bounding box center [741, 178] width 159 height 14
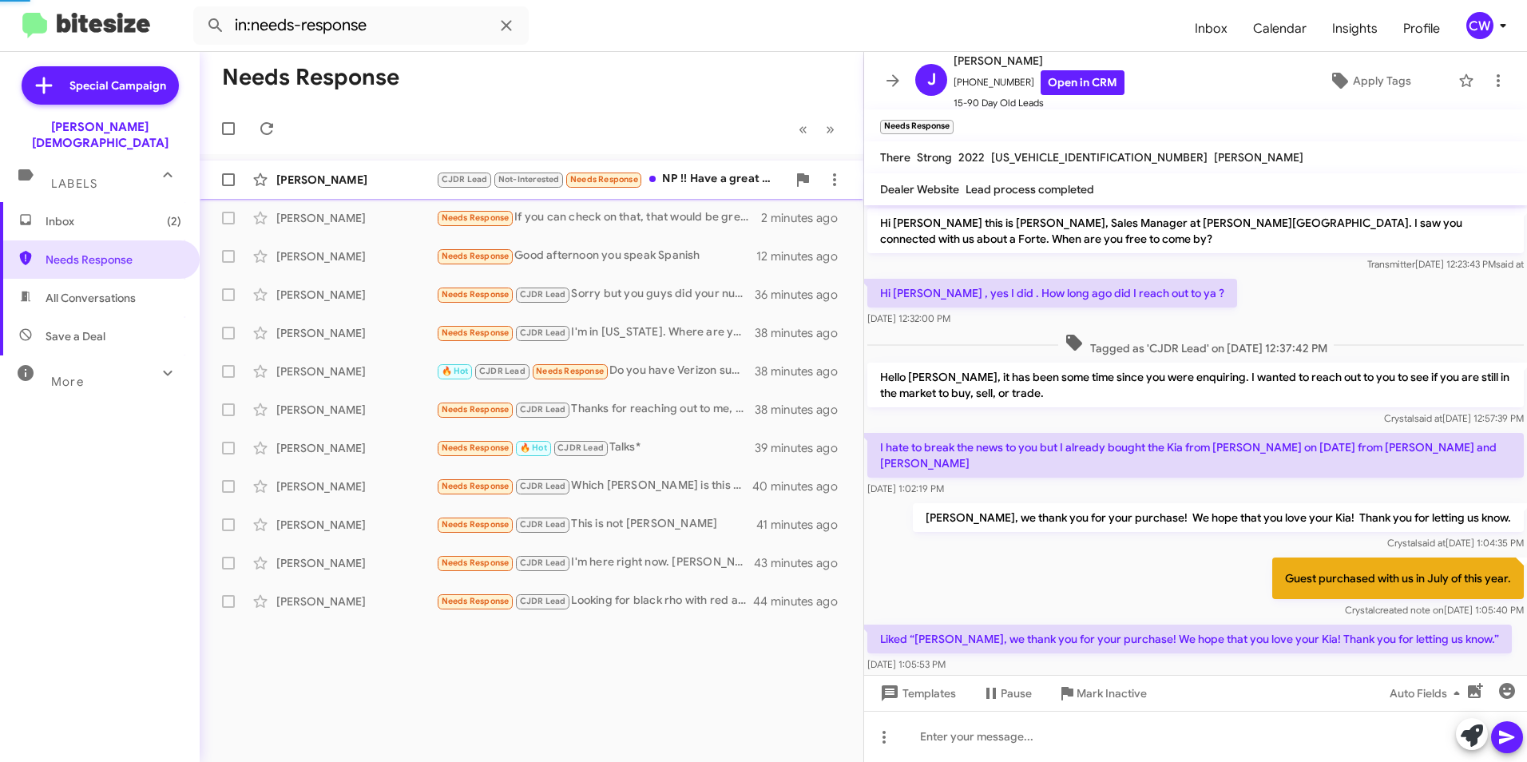
scroll to position [125, 0]
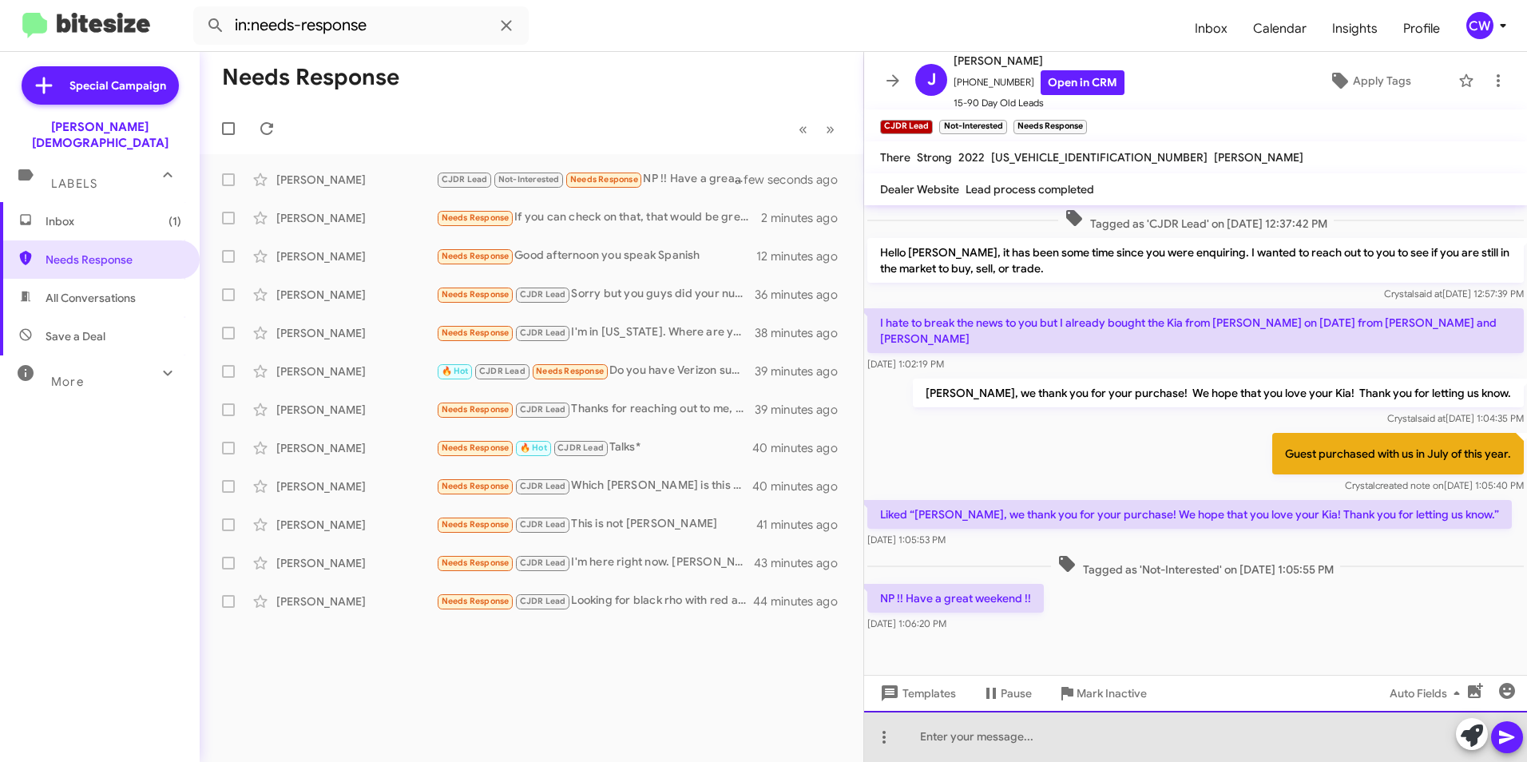
click at [994, 740] on div at bounding box center [1195, 736] width 663 height 51
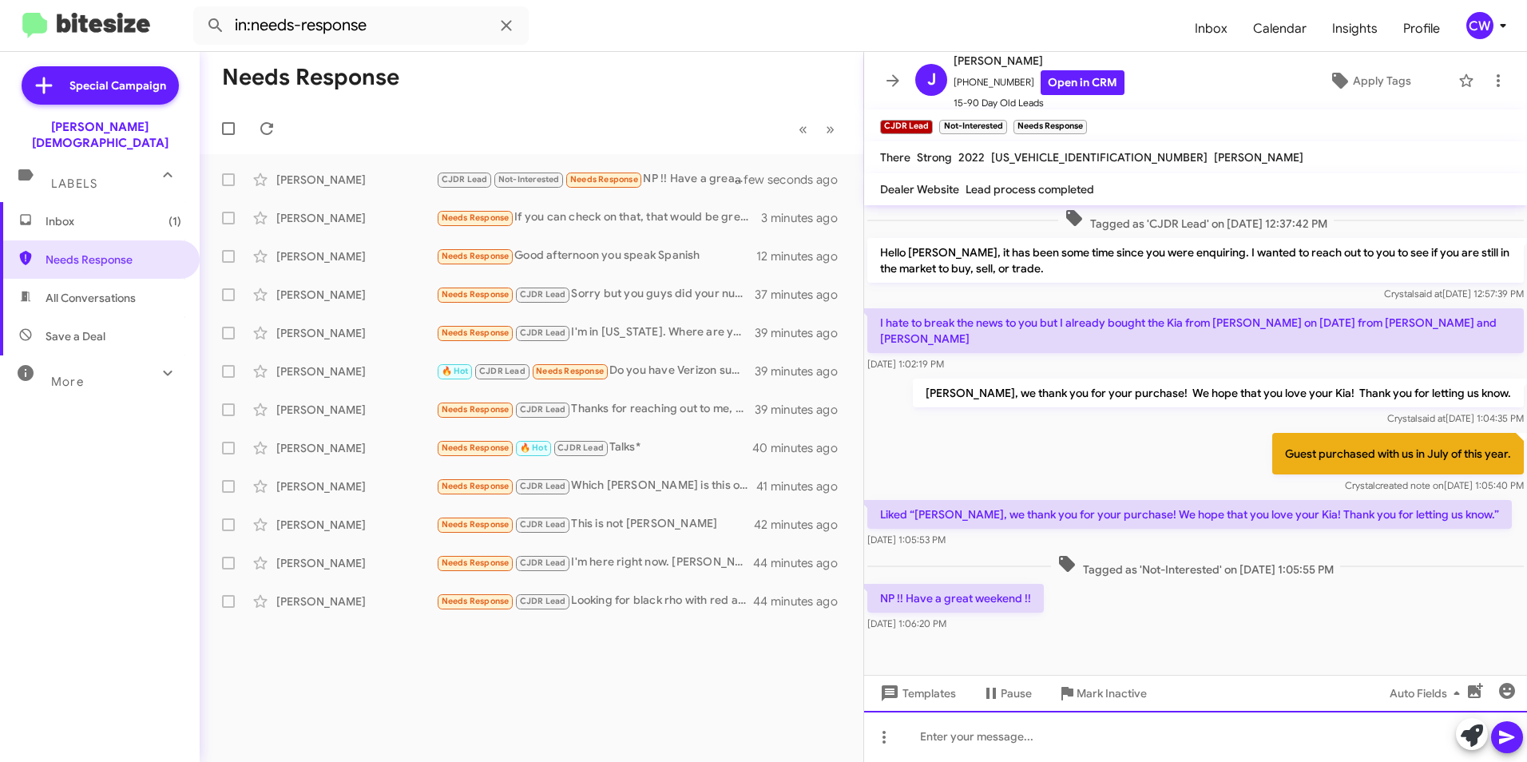
click at [954, 746] on div at bounding box center [1195, 736] width 663 height 51
click at [1508, 738] on icon at bounding box center [1506, 738] width 15 height 14
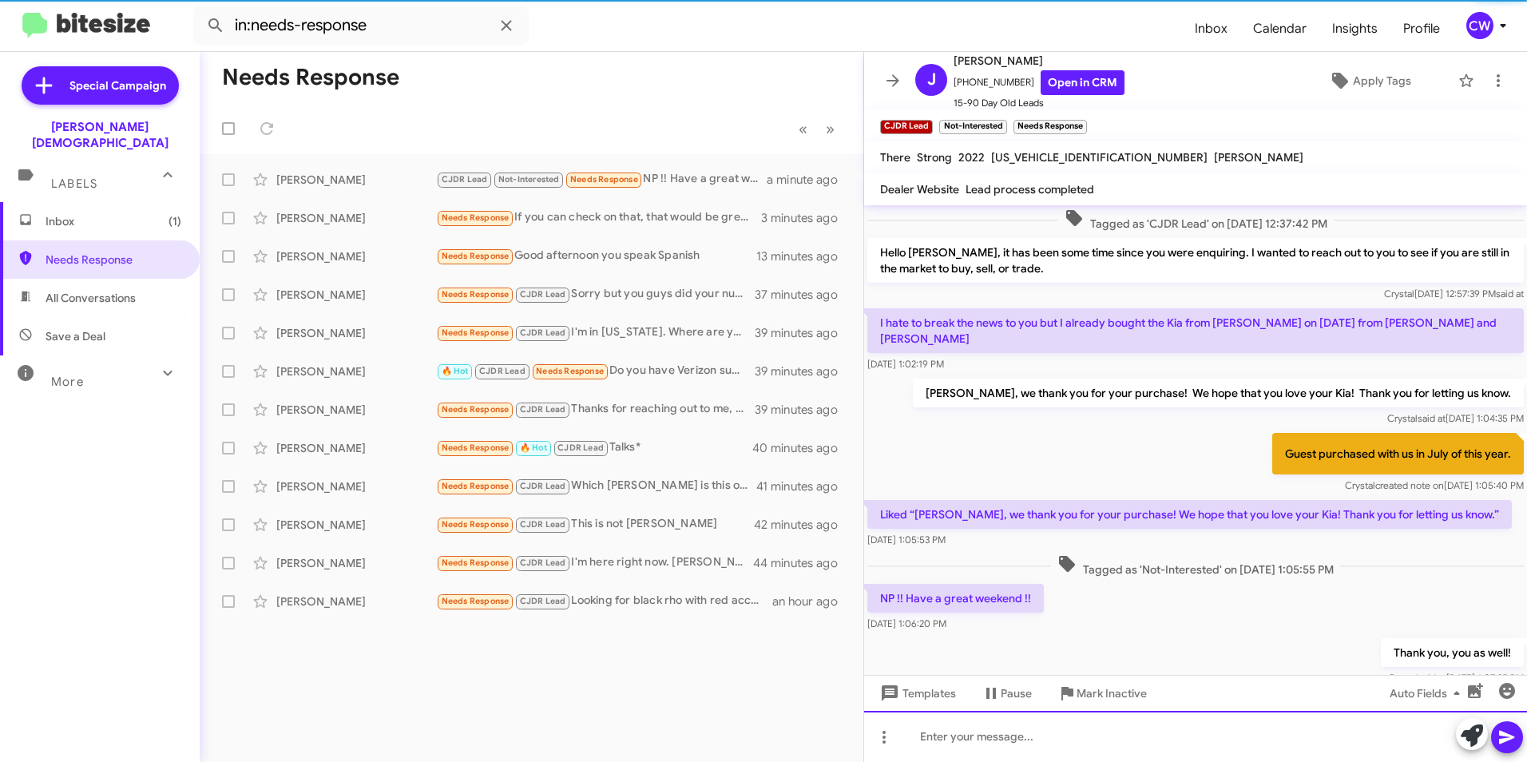
scroll to position [0, 0]
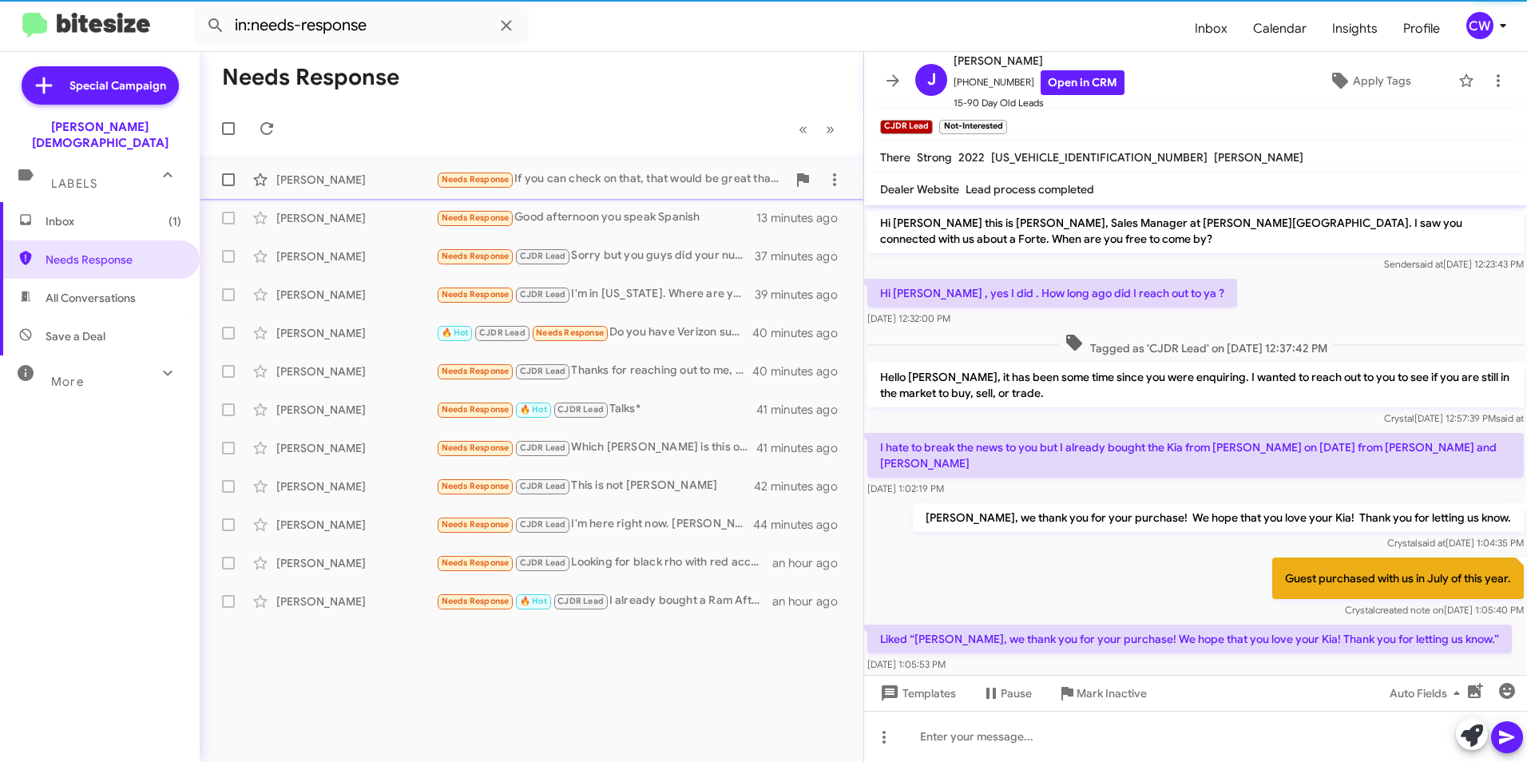
click at [468, 180] on span "Needs Response" at bounding box center [476, 179] width 68 height 10
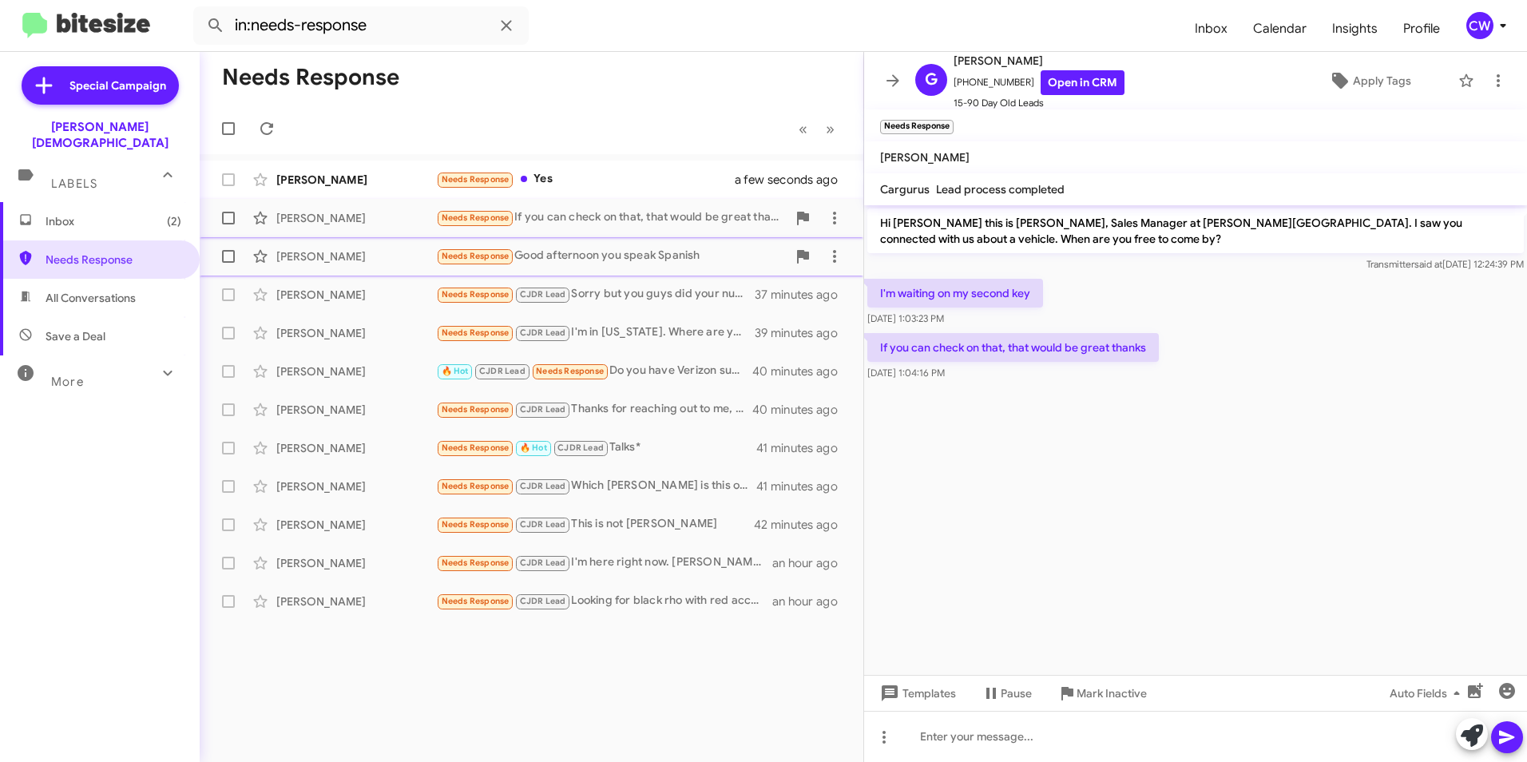
click at [463, 258] on span "Needs Response" at bounding box center [476, 256] width 68 height 10
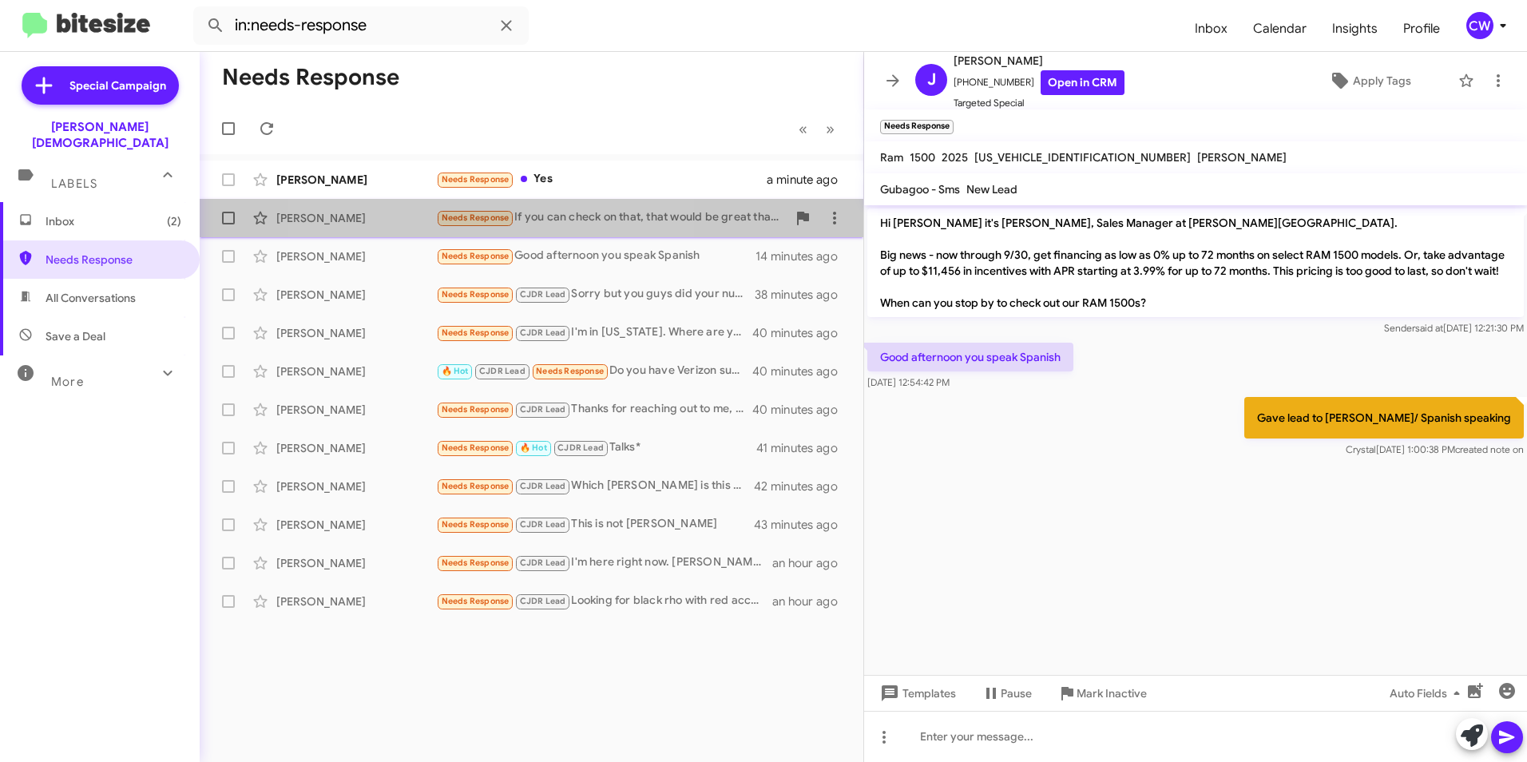
click at [474, 220] on span "Needs Response" at bounding box center [476, 217] width 68 height 10
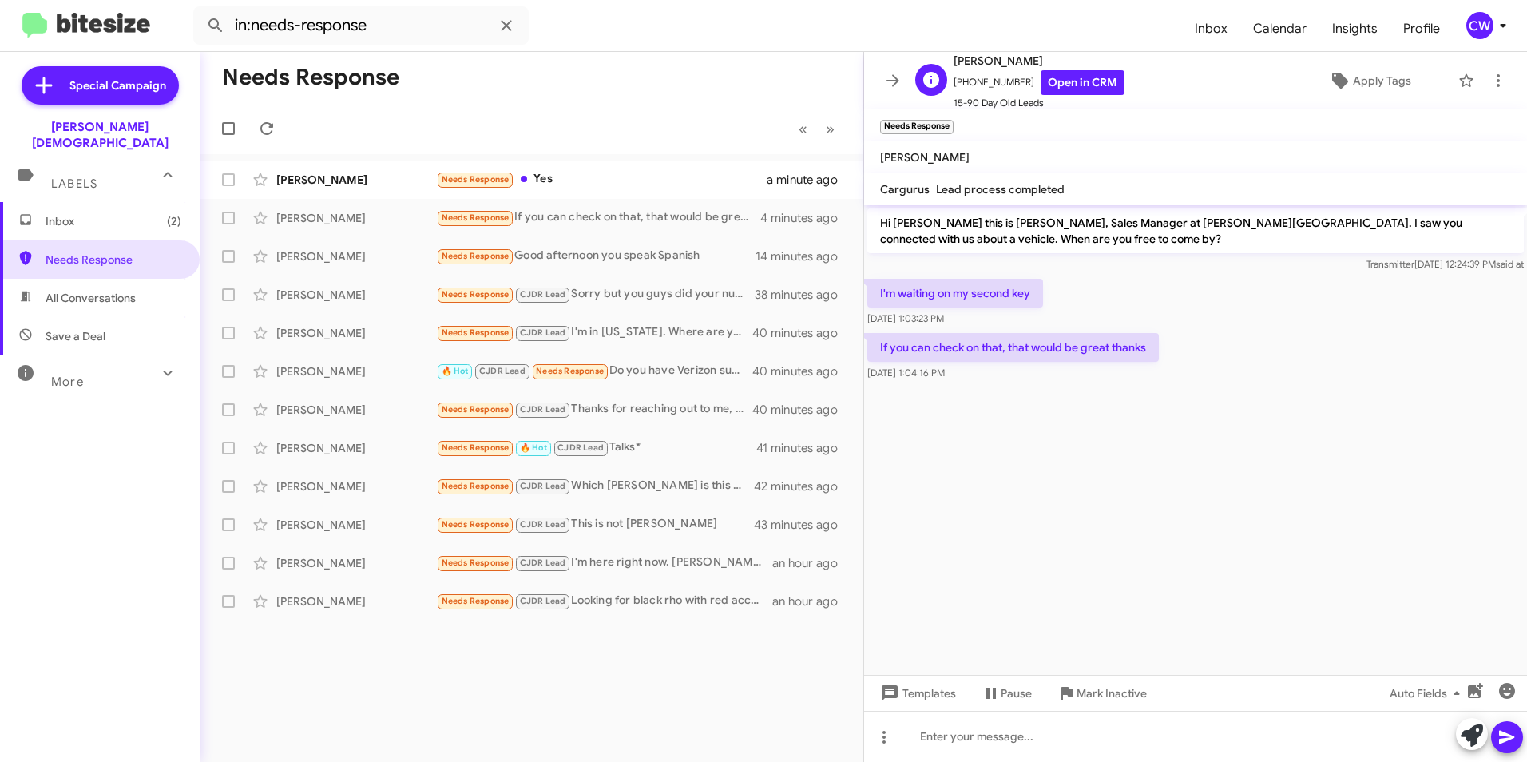
drag, startPoint x: 1011, startPoint y: 77, endPoint x: 962, endPoint y: 75, distance: 48.7
click at [962, 75] on font "[PHONE_NUMBER]" at bounding box center [994, 81] width 81 height 12
copy font "8134849731"
click at [557, 178] on div "Needs Response Yes" at bounding box center [611, 179] width 351 height 18
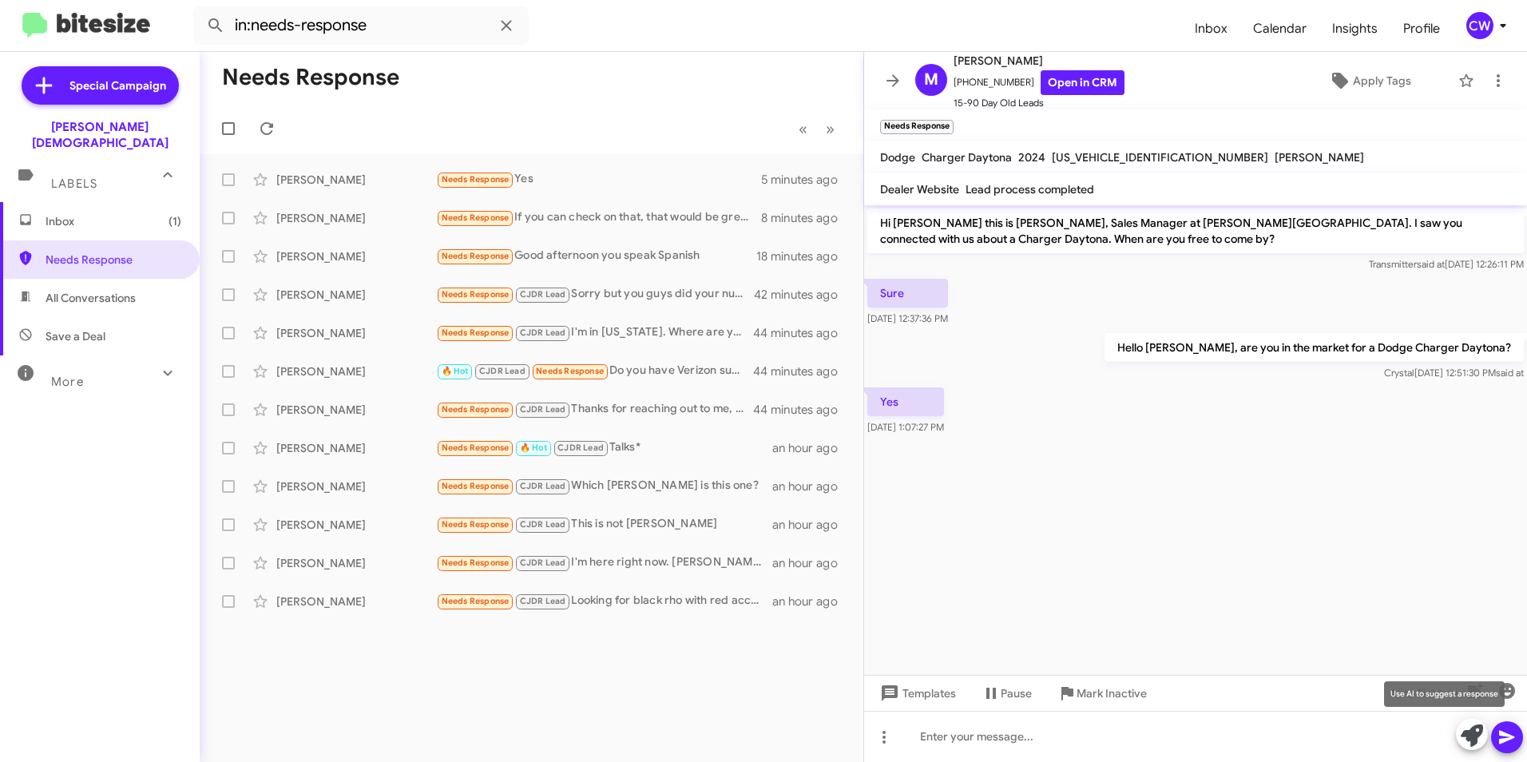
click at [1473, 735] on icon at bounding box center [1472, 735] width 22 height 22
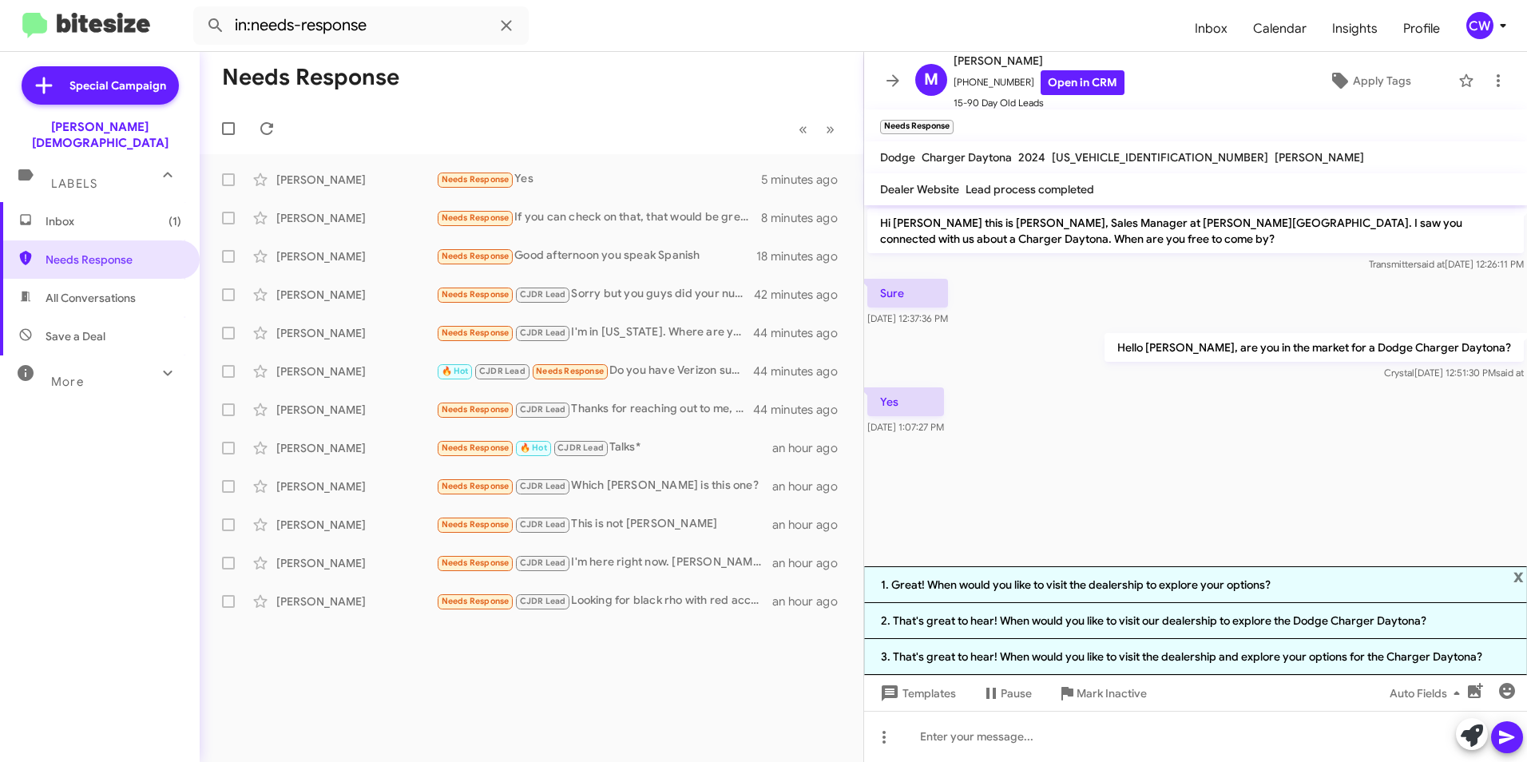
click at [746, 714] on div "Needs Response « Previous » Next [PERSON_NAME] Needs Response Yes 5 minutes ago…" at bounding box center [532, 407] width 664 height 710
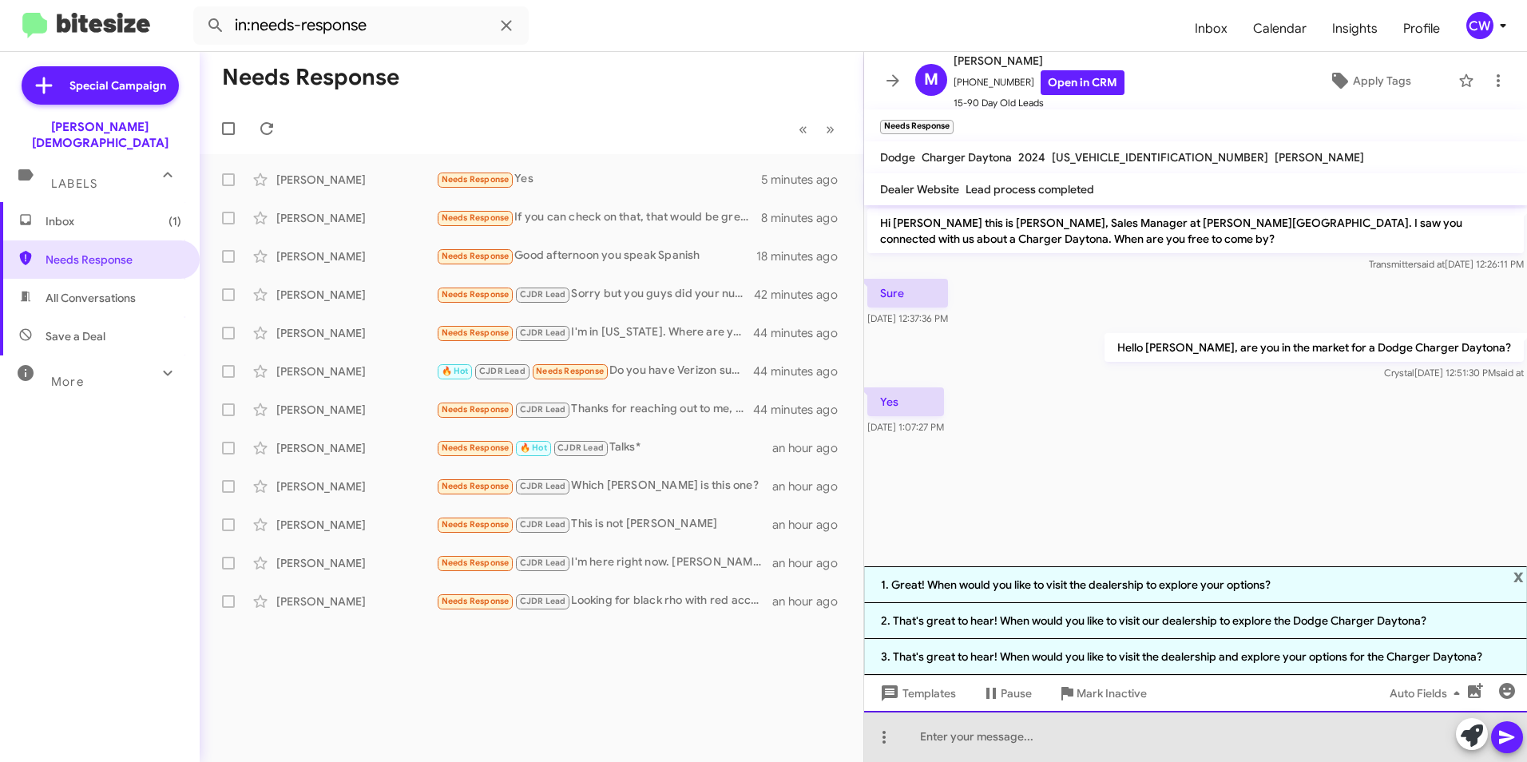
click at [925, 746] on div at bounding box center [1195, 736] width 663 height 51
click at [938, 735] on div at bounding box center [1195, 736] width 663 height 51
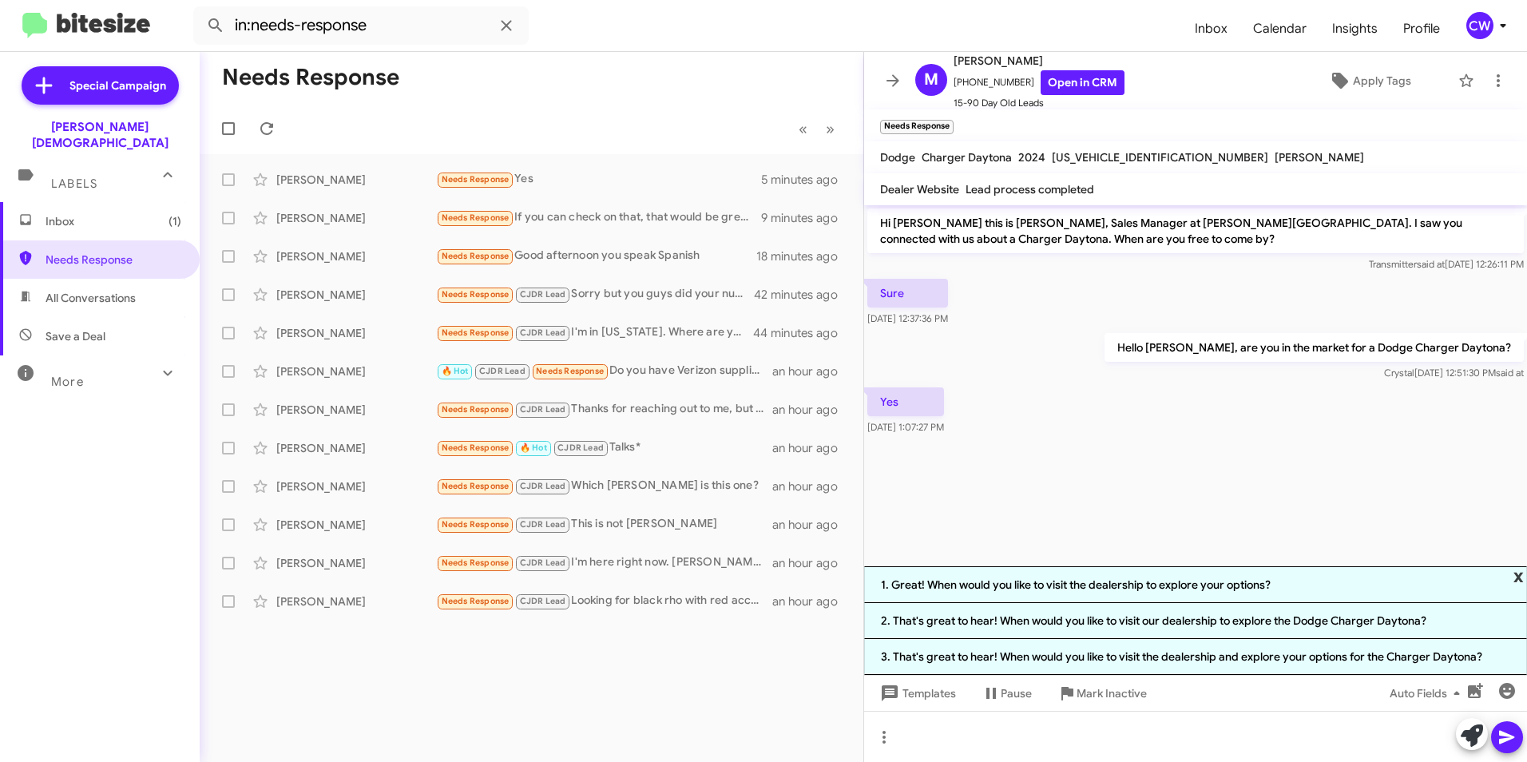
click at [1519, 570] on span "x" at bounding box center [1518, 575] width 10 height 19
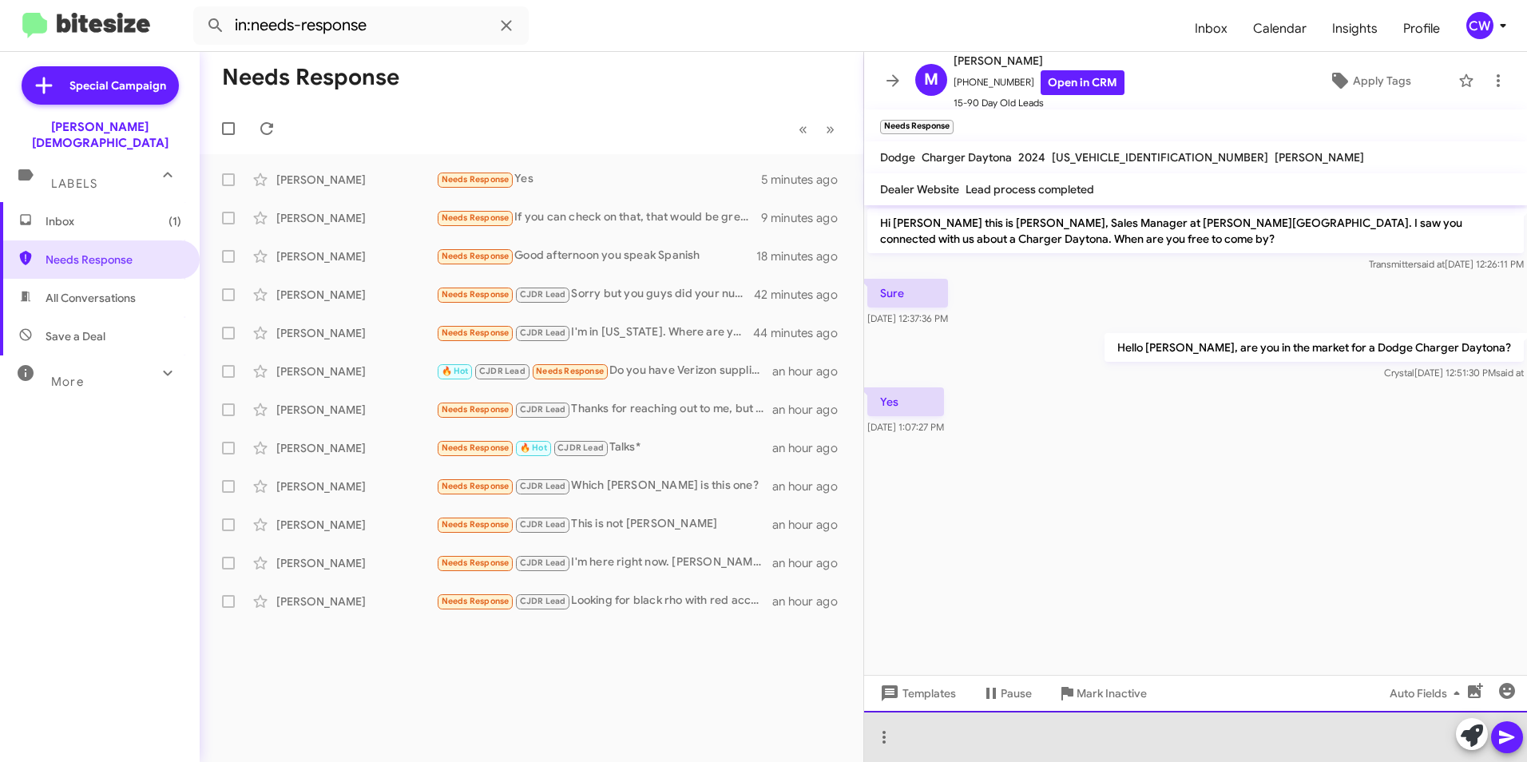
click at [937, 751] on div at bounding box center [1195, 736] width 663 height 51
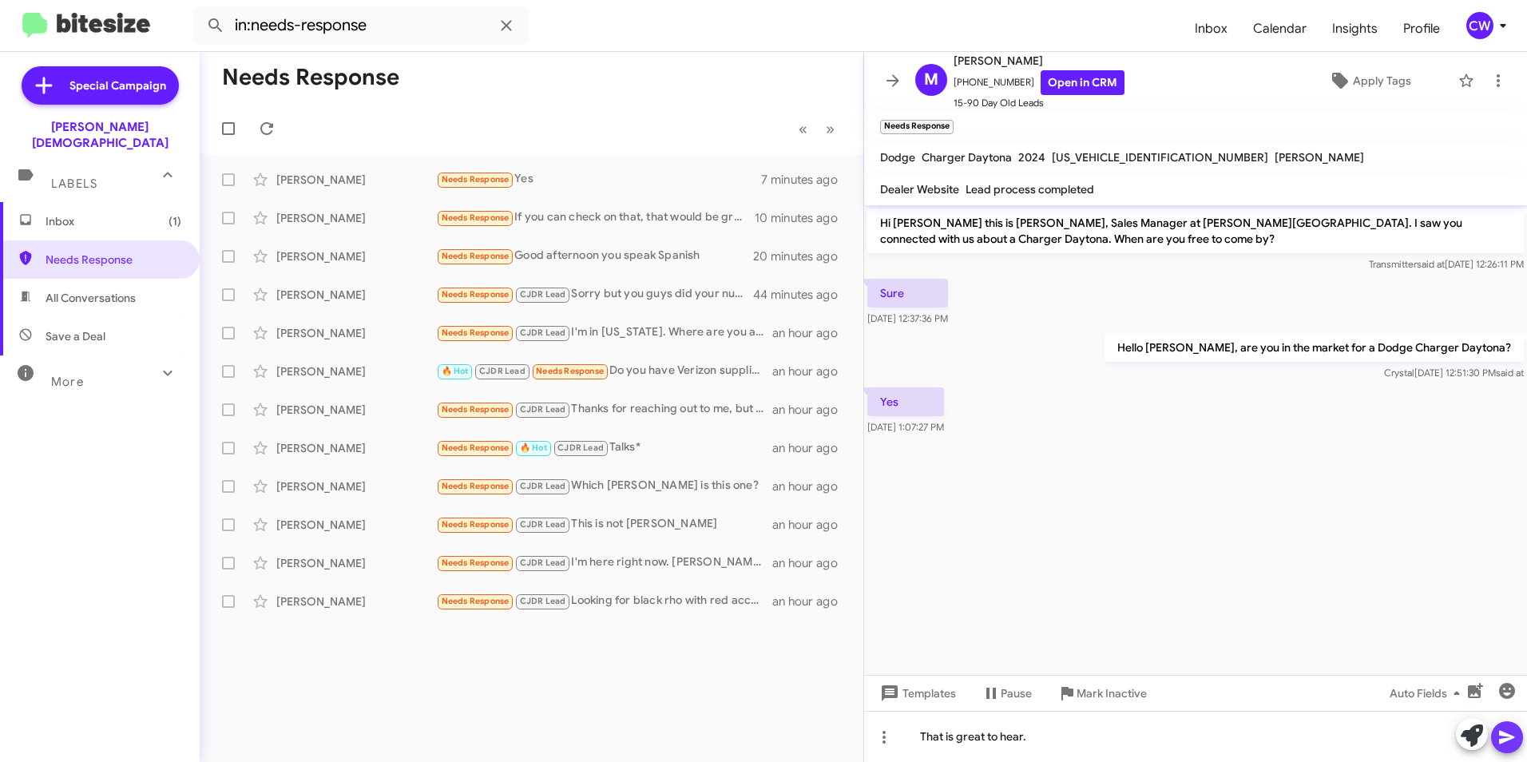
click at [1504, 736] on icon at bounding box center [1506, 737] width 19 height 19
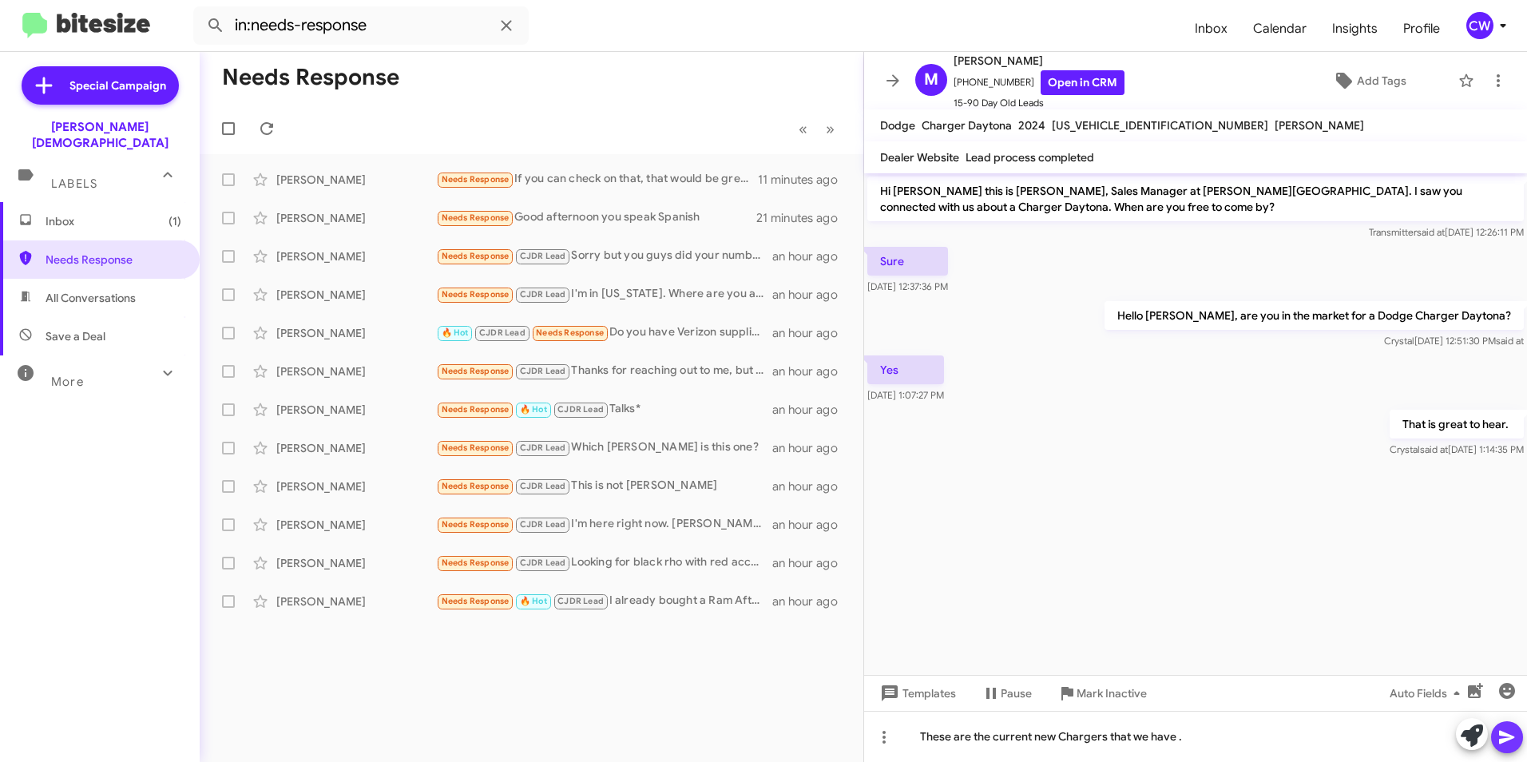
click at [1511, 734] on icon at bounding box center [1506, 737] width 19 height 19
click at [1499, 743] on icon at bounding box center [1506, 737] width 19 height 19
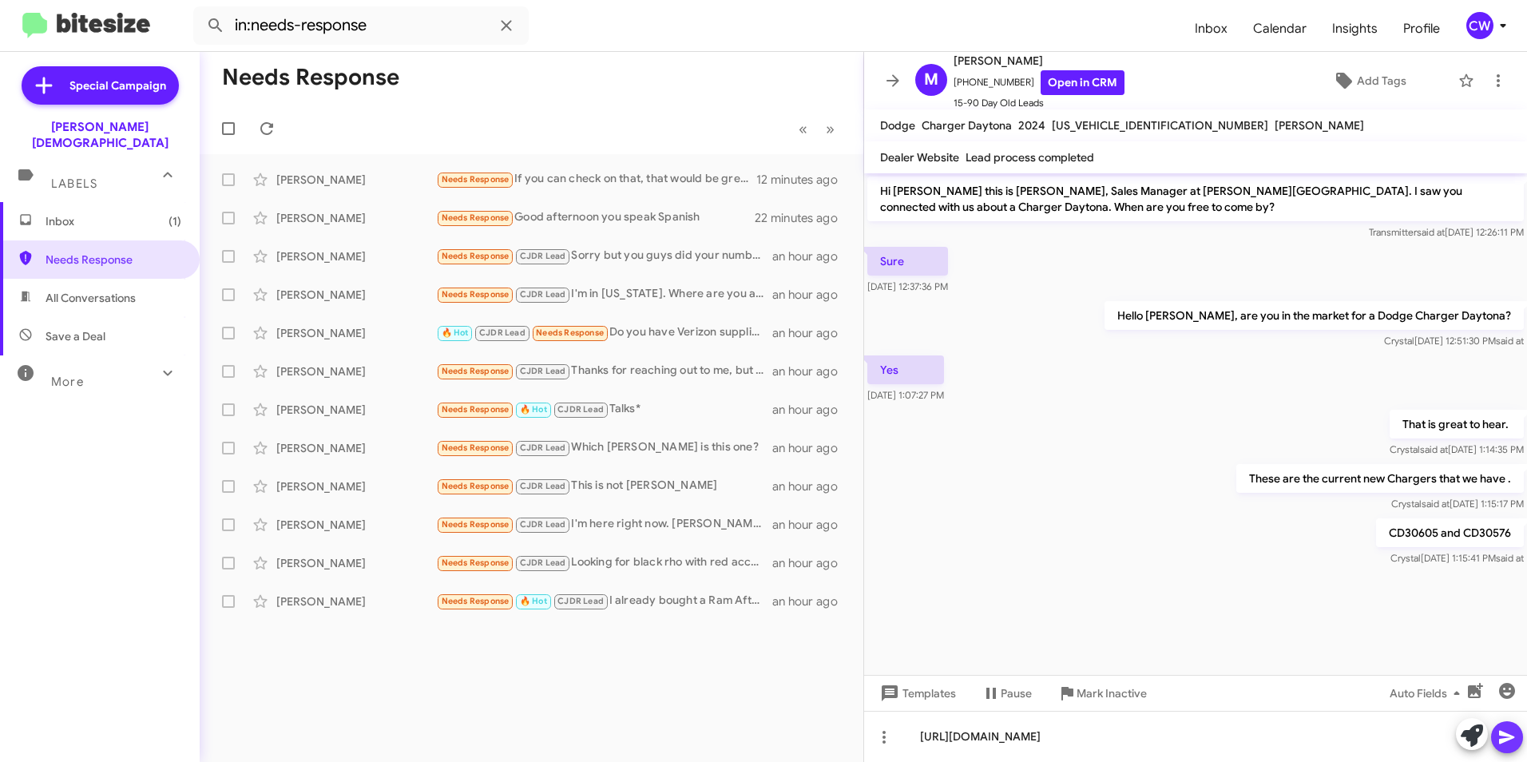
click at [1500, 740] on icon at bounding box center [1506, 738] width 15 height 14
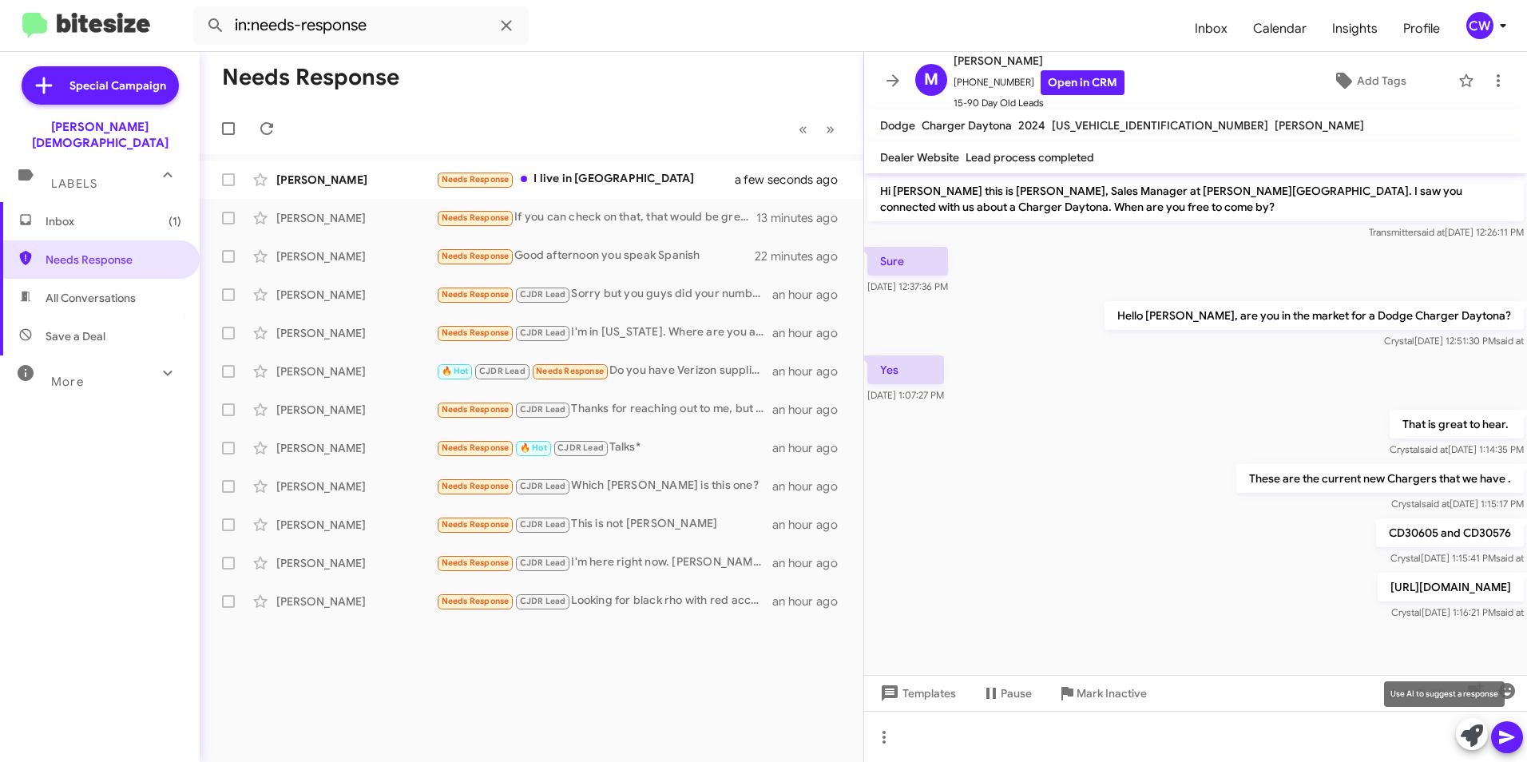
click at [1467, 734] on icon at bounding box center [1472, 735] width 22 height 22
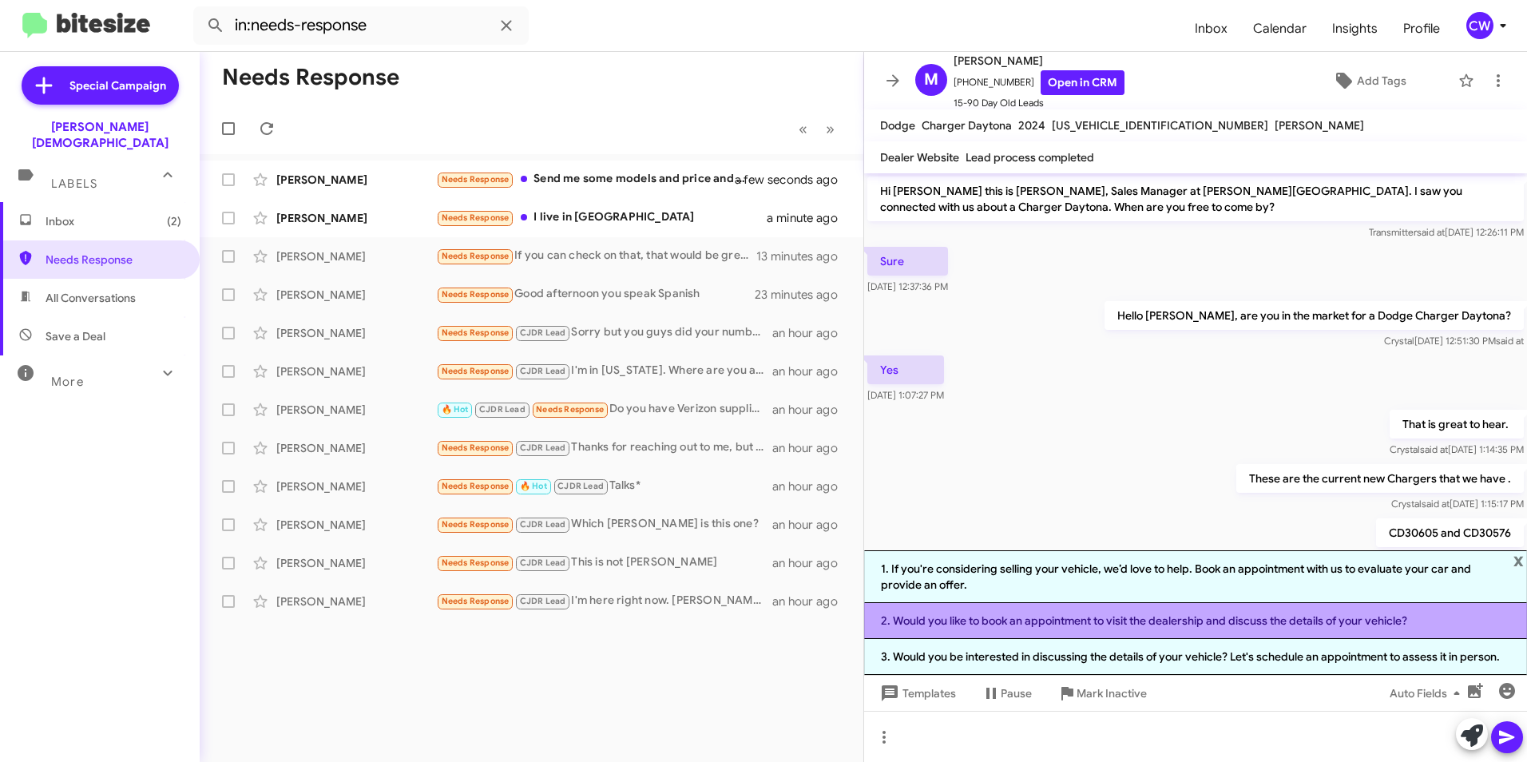
click at [1110, 624] on li "2. Would you like to book an appointment to visit the dealership and discuss th…" at bounding box center [1195, 621] width 663 height 36
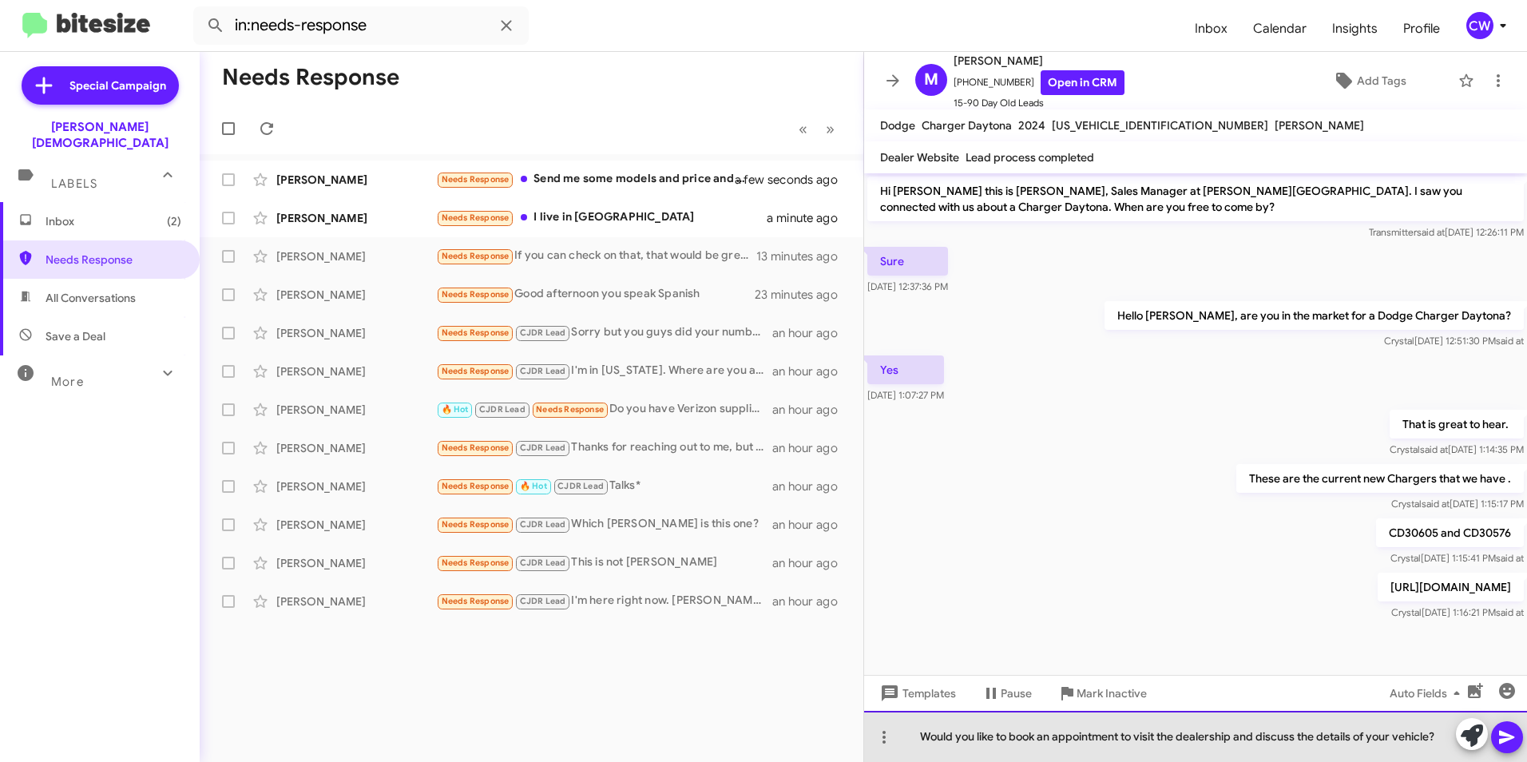
click at [1296, 740] on div "Would you like to book an appointment to visit the dealership and discuss the d…" at bounding box center [1195, 736] width 663 height 51
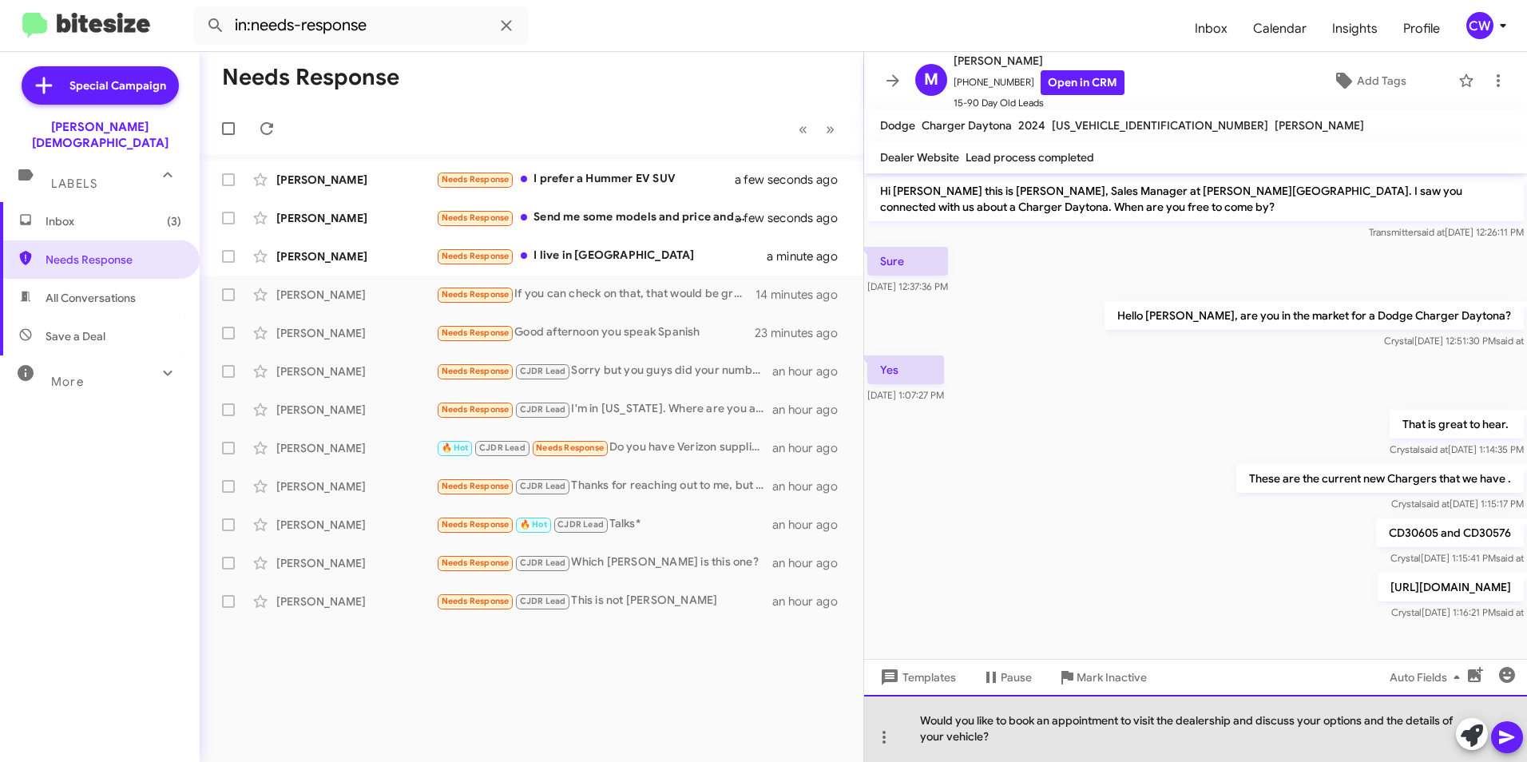
click at [997, 735] on div "Would you like to book an appointment to visit the dealership and discuss your …" at bounding box center [1195, 728] width 663 height 67
click at [1009, 741] on div "Would you like to book an appointment to visit the dealership and discuss your …" at bounding box center [1195, 728] width 663 height 67
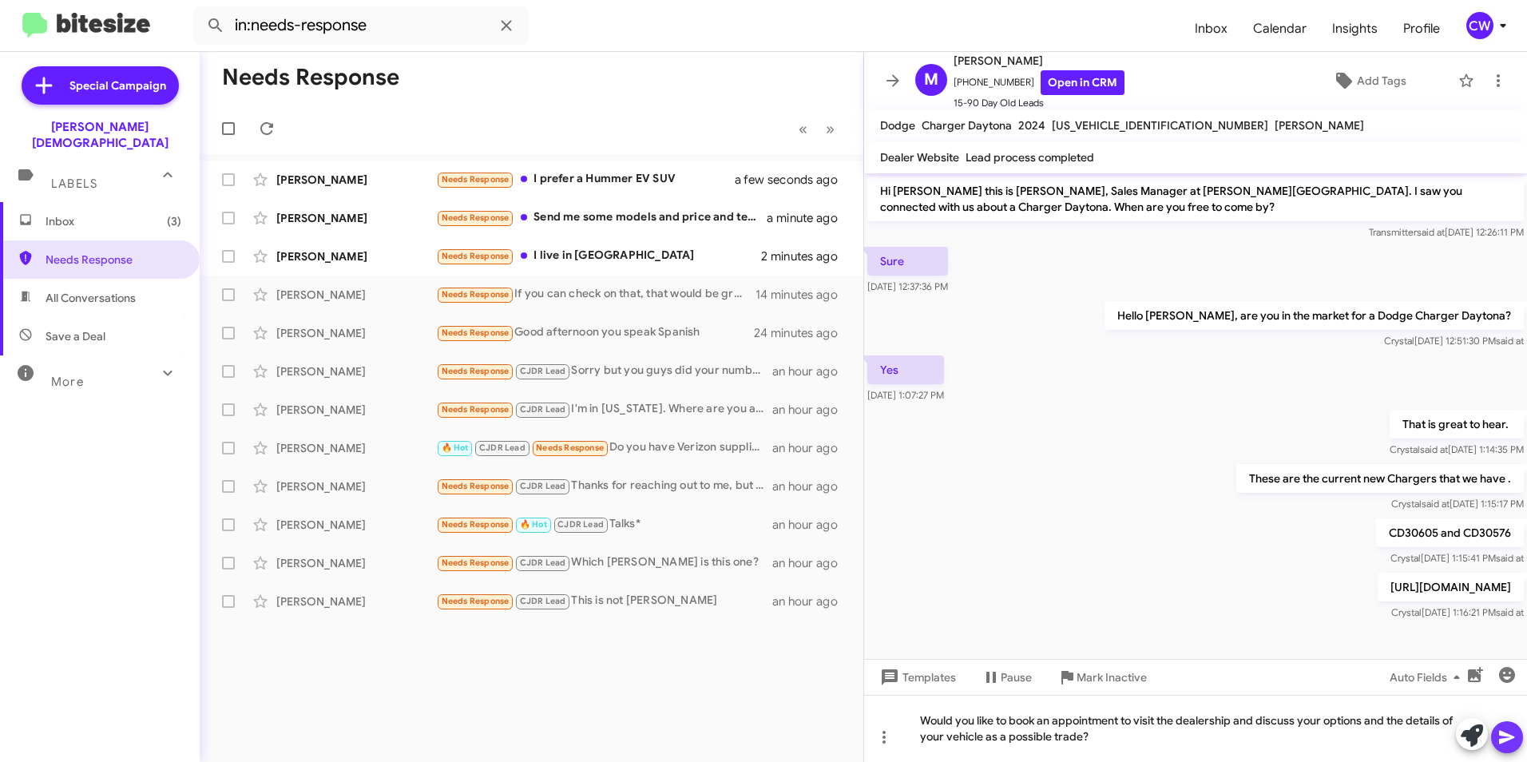
click at [1513, 740] on icon at bounding box center [1506, 737] width 19 height 19
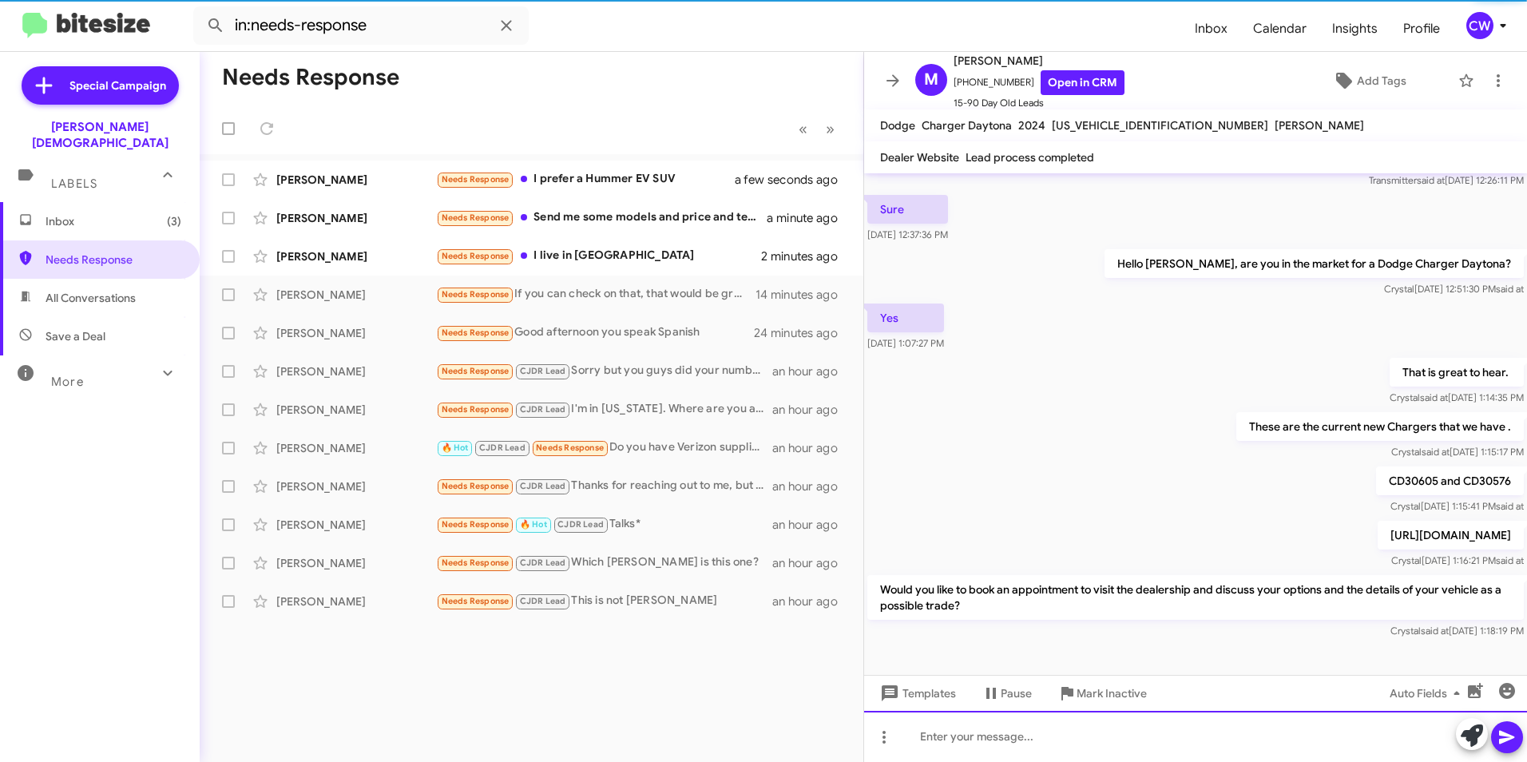
scroll to position [55, 0]
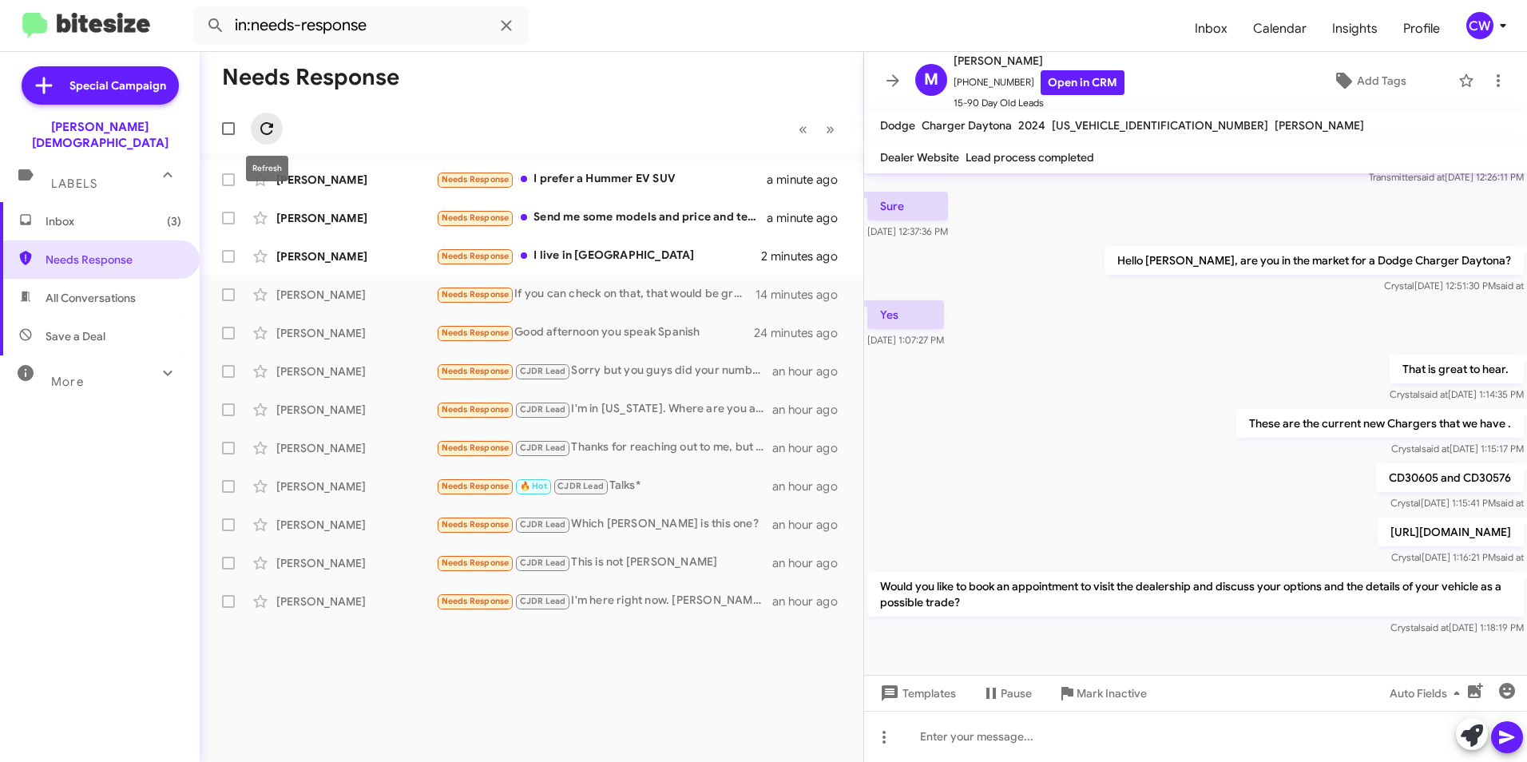
click at [262, 130] on icon at bounding box center [266, 128] width 13 height 13
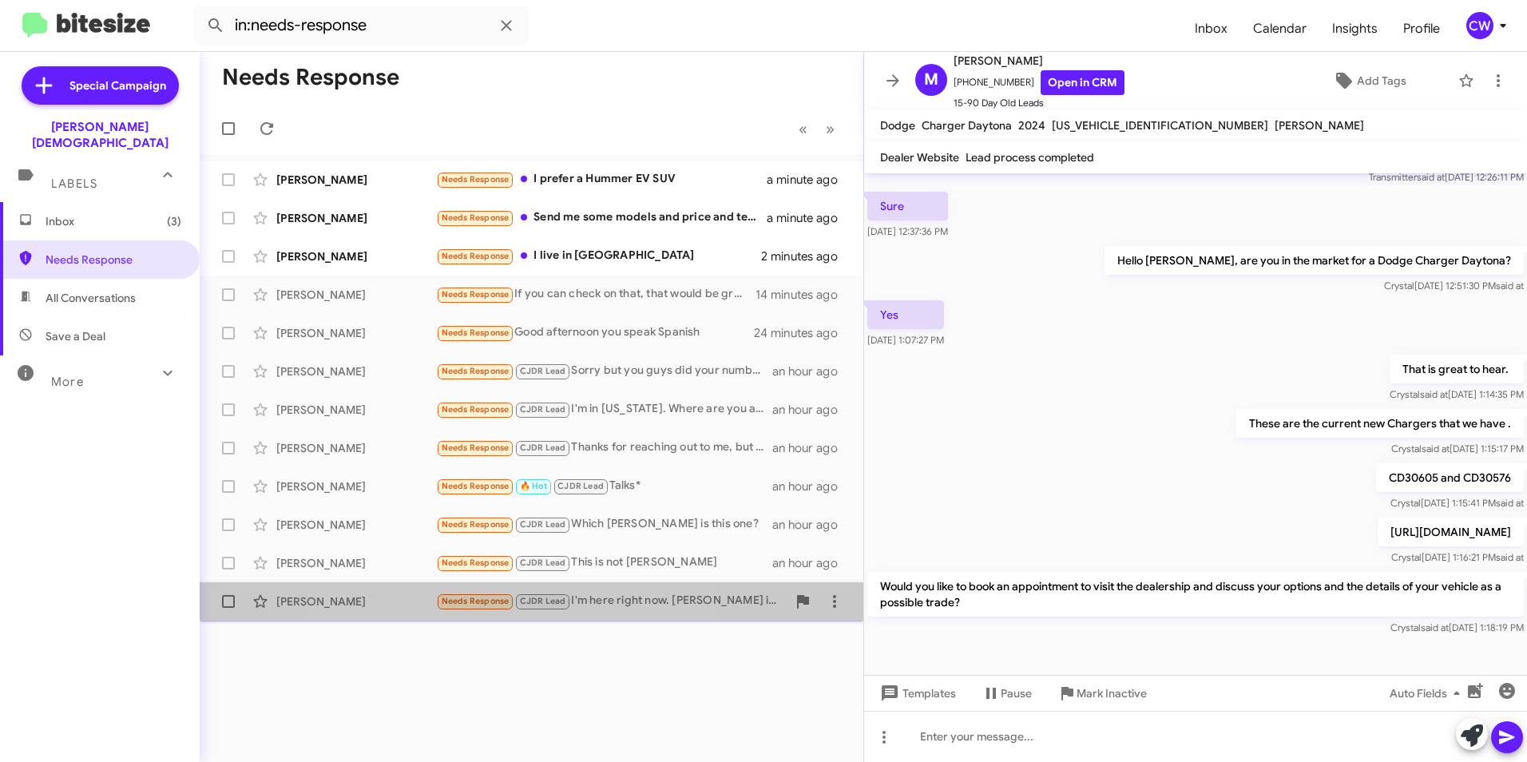
click at [484, 598] on span "Needs Response" at bounding box center [476, 601] width 68 height 10
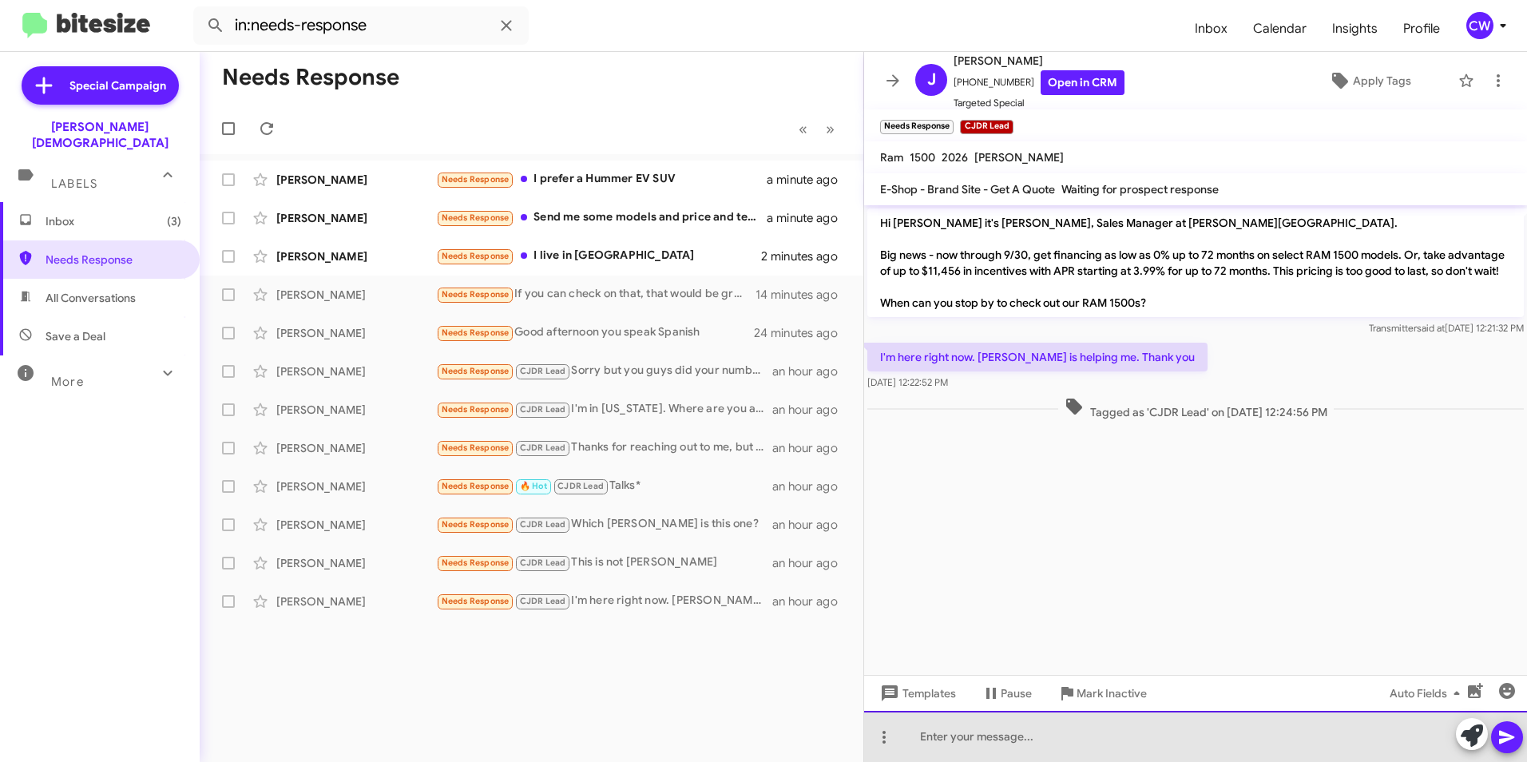
click at [955, 742] on div at bounding box center [1195, 736] width 663 height 51
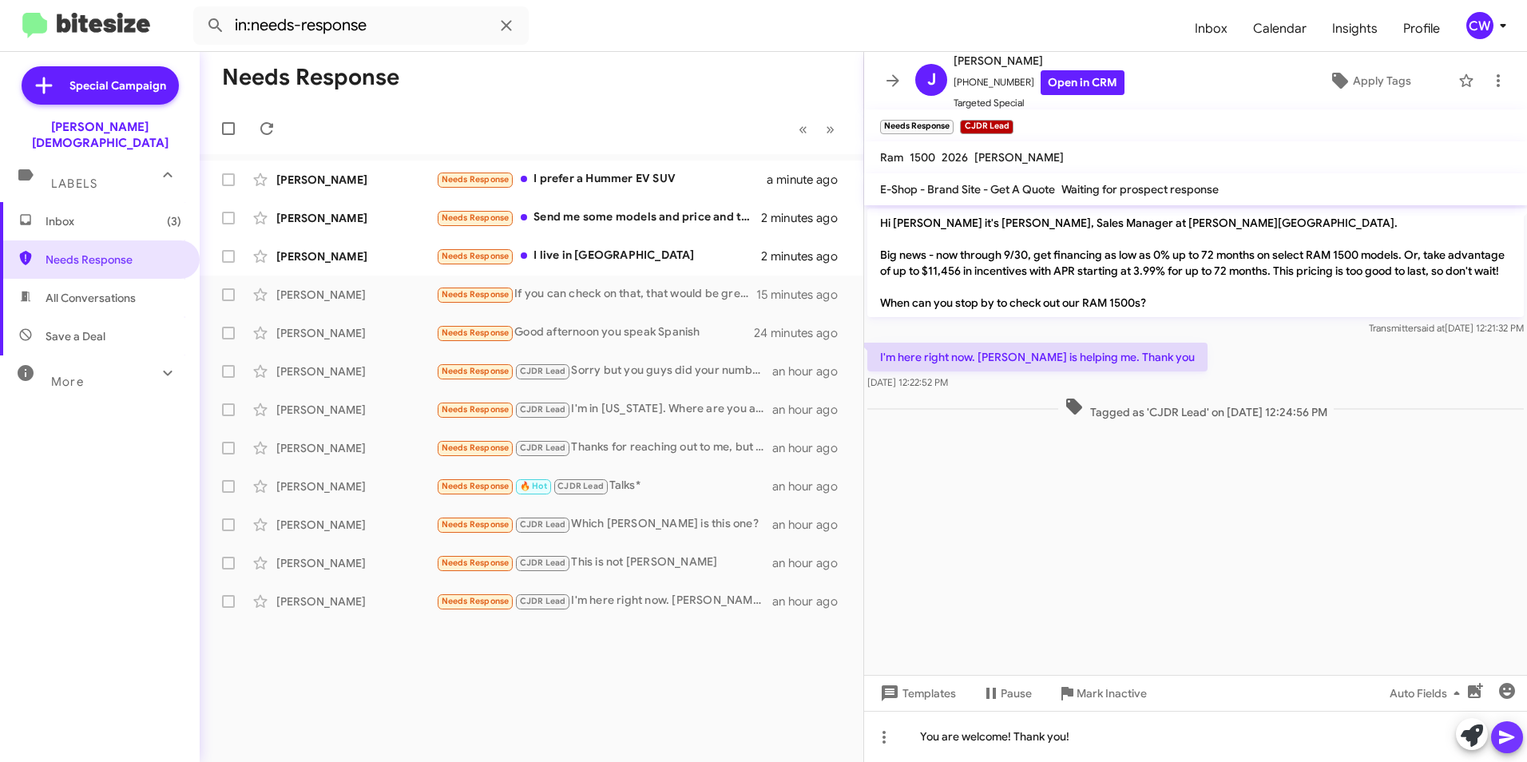
click at [1499, 741] on icon at bounding box center [1506, 737] width 19 height 19
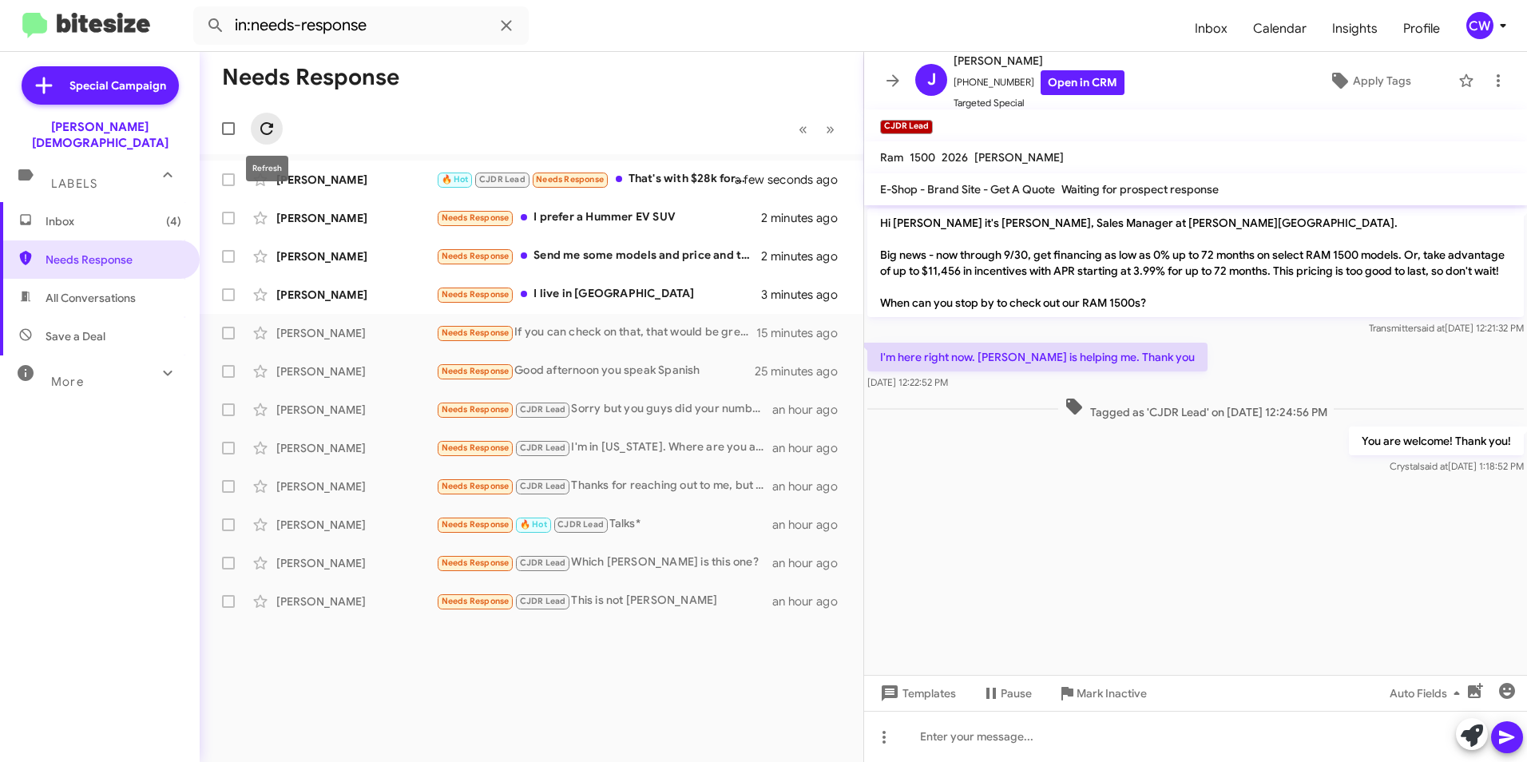
click at [265, 131] on icon at bounding box center [266, 128] width 19 height 19
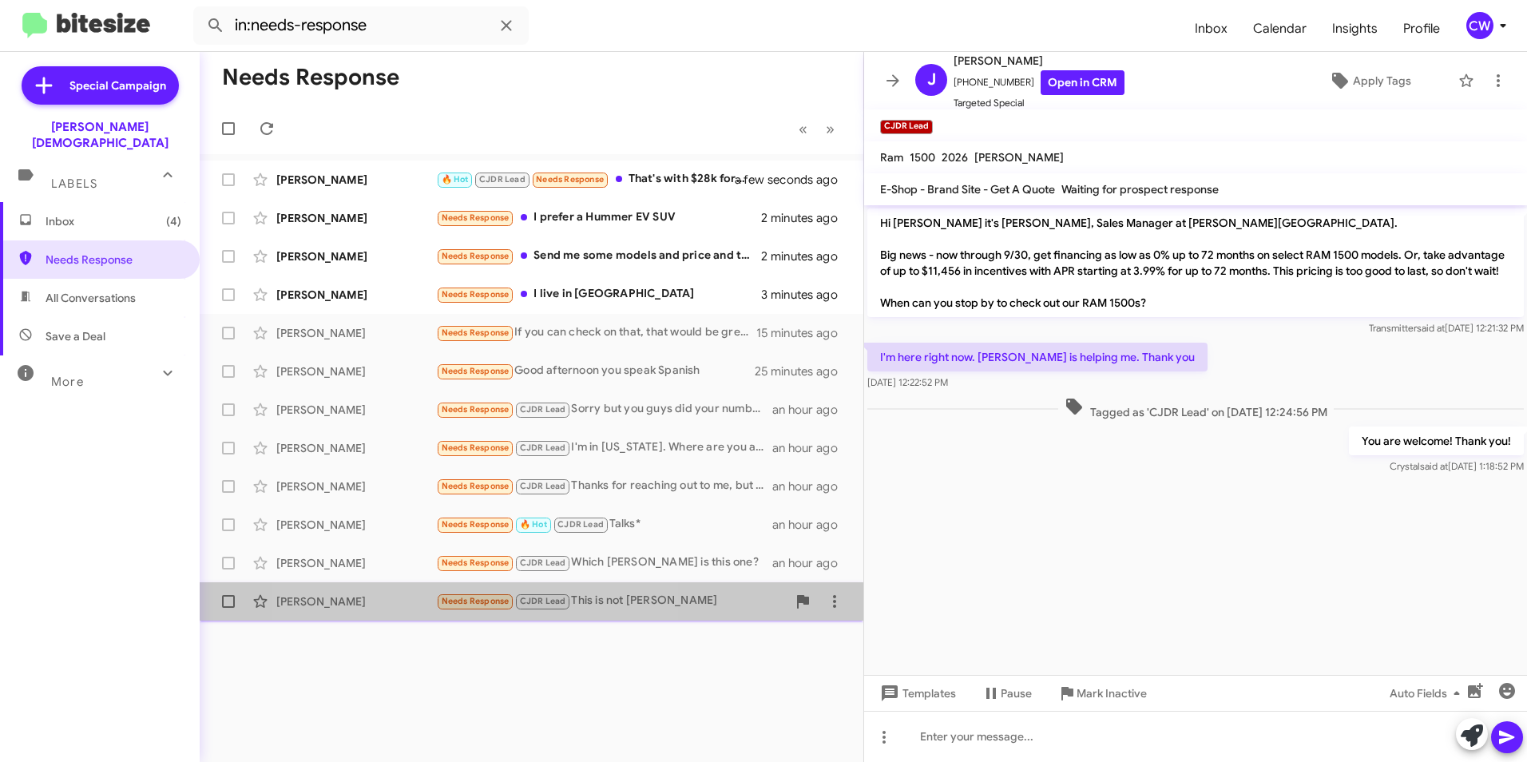
click at [466, 607] on small "Needs Response" at bounding box center [475, 601] width 75 height 15
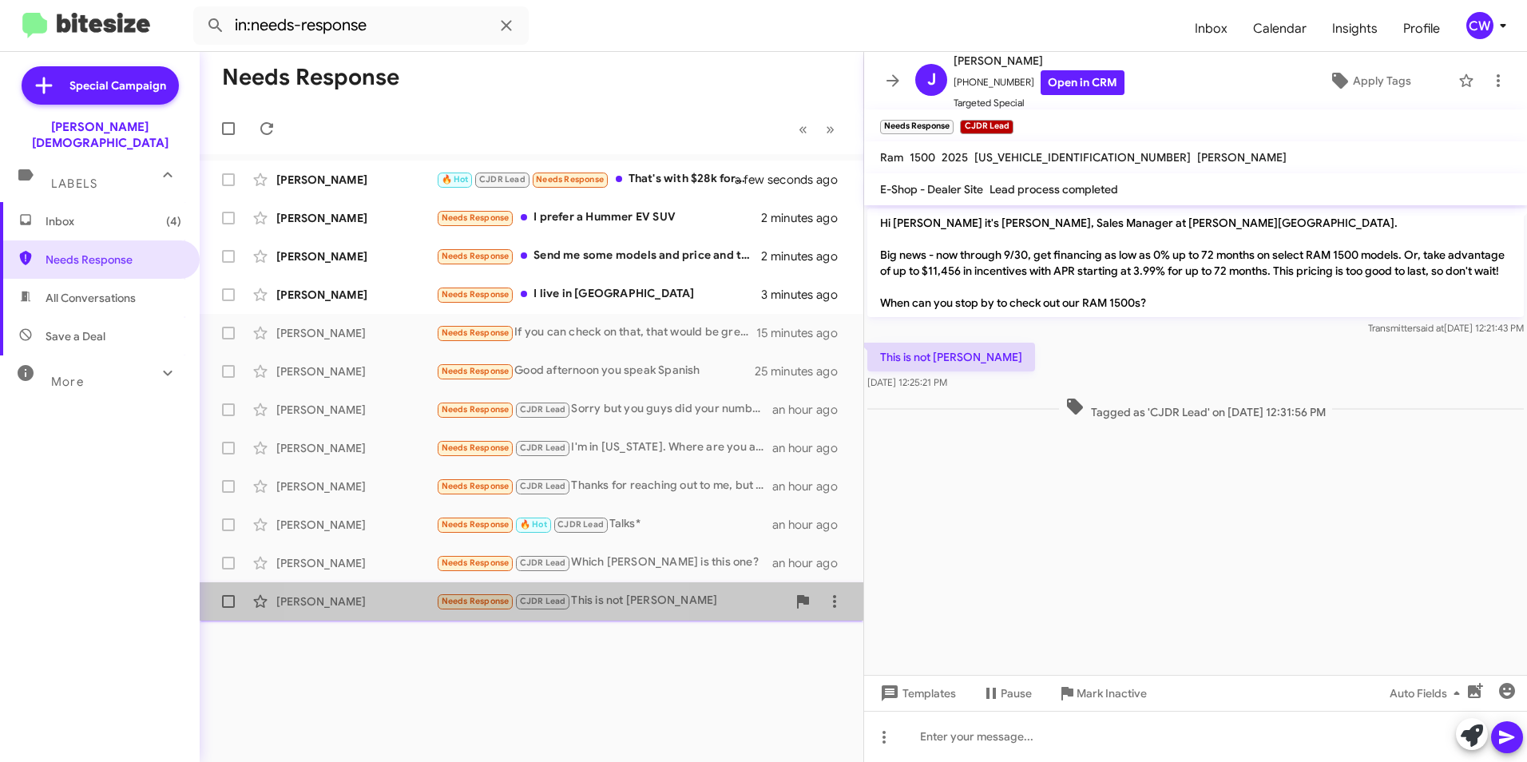
click at [472, 605] on span "Needs Response" at bounding box center [476, 601] width 68 height 10
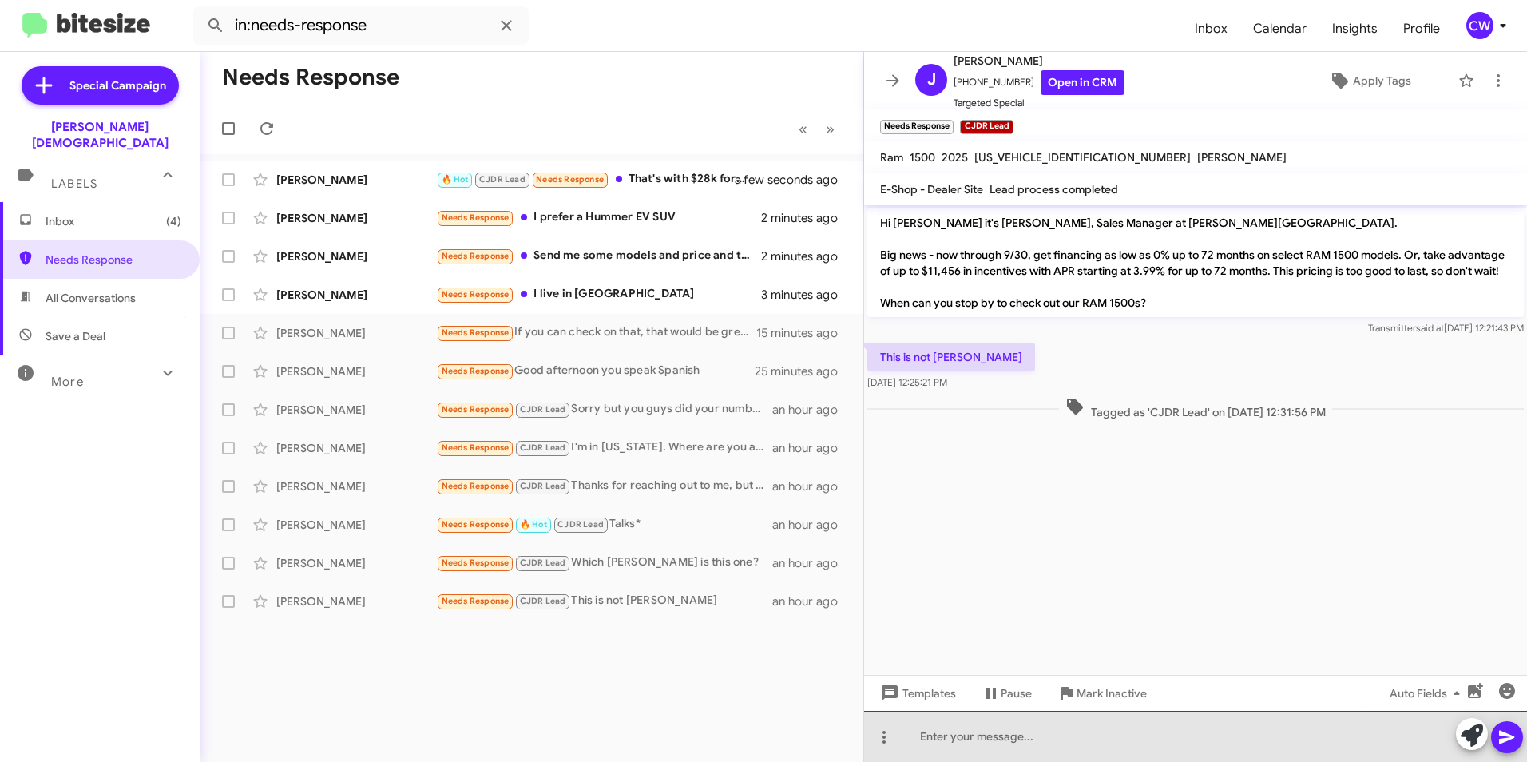
click at [938, 745] on div at bounding box center [1195, 736] width 663 height 51
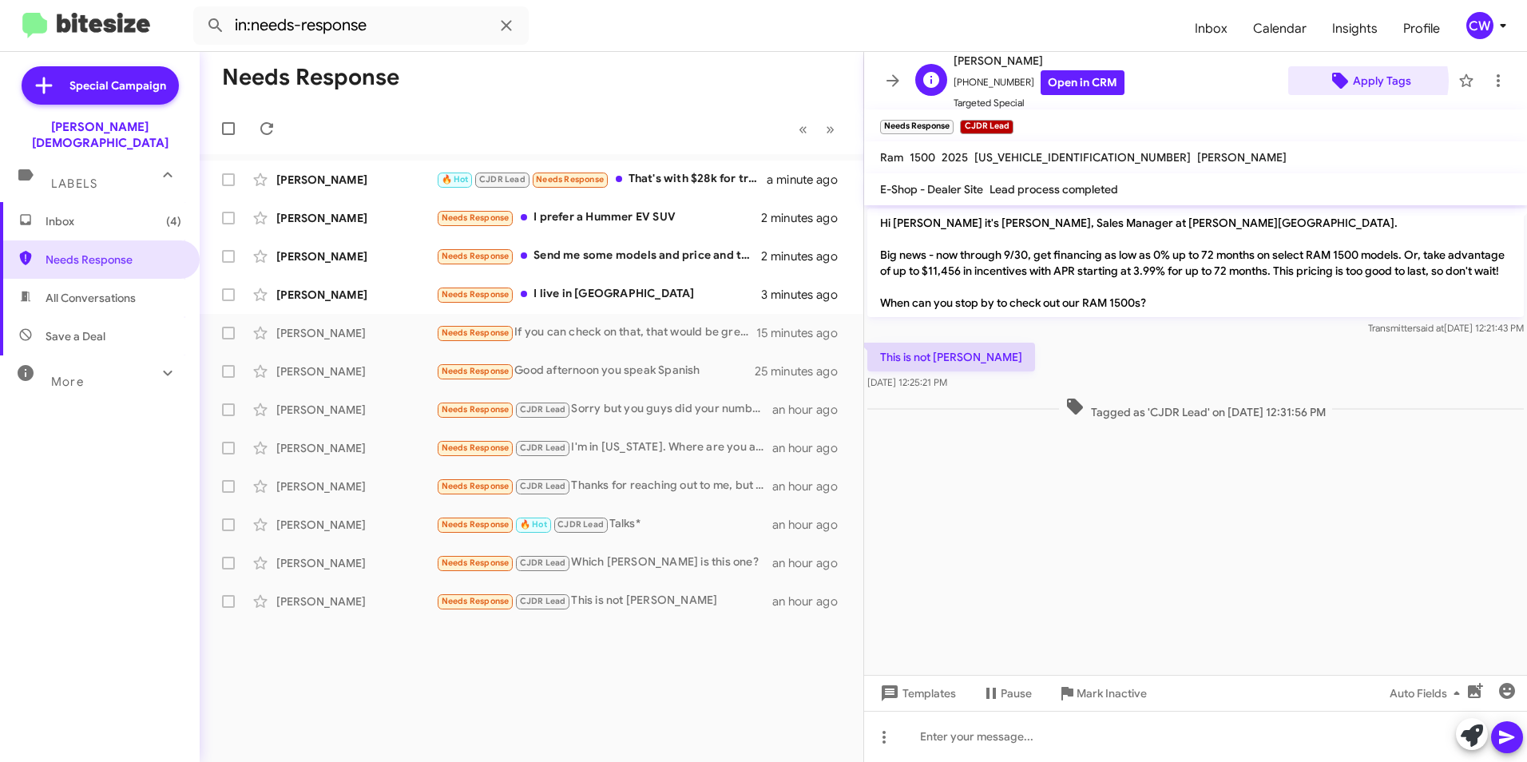
click at [1359, 81] on span "Apply Tags" at bounding box center [1382, 80] width 58 height 29
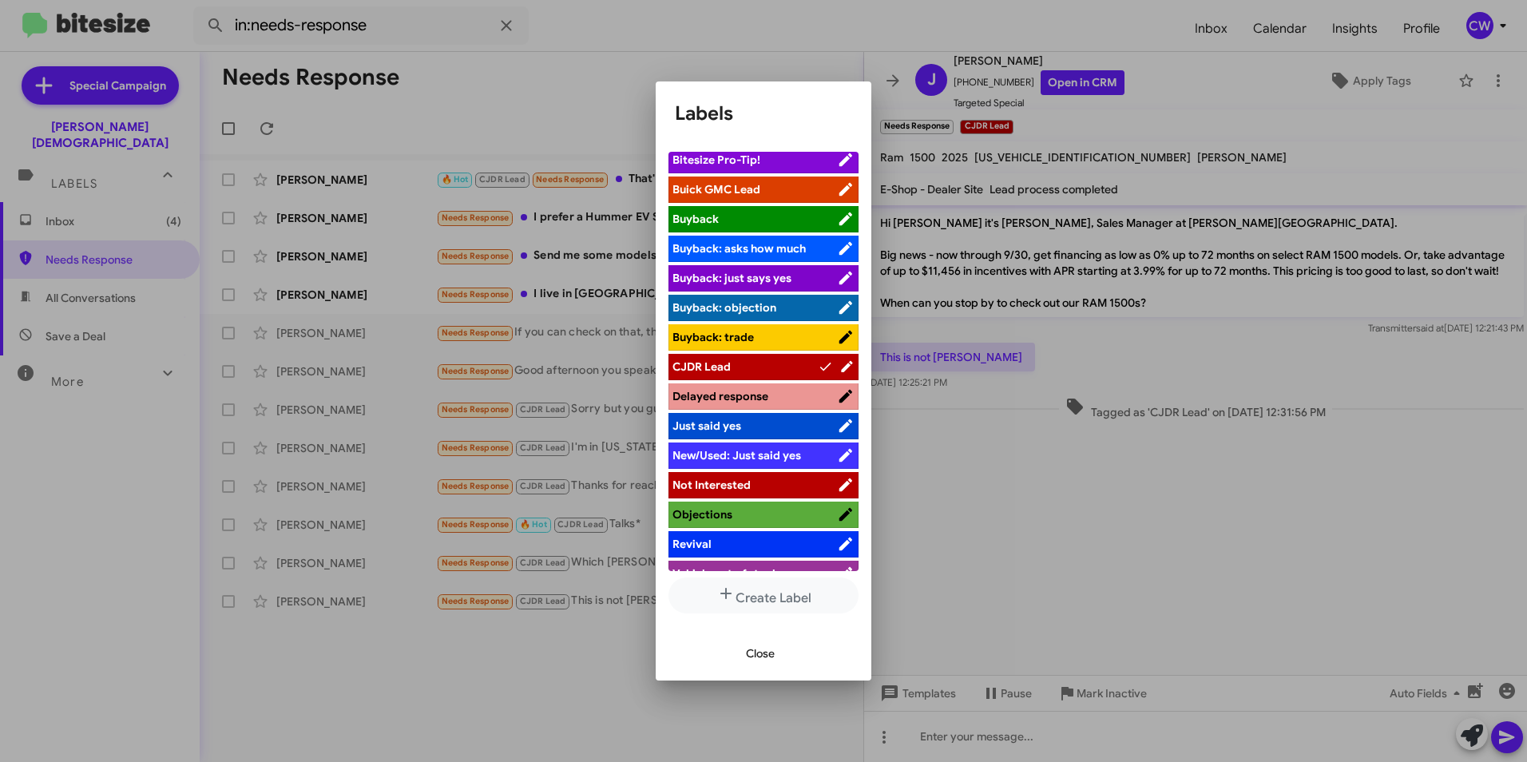
scroll to position [54, 0]
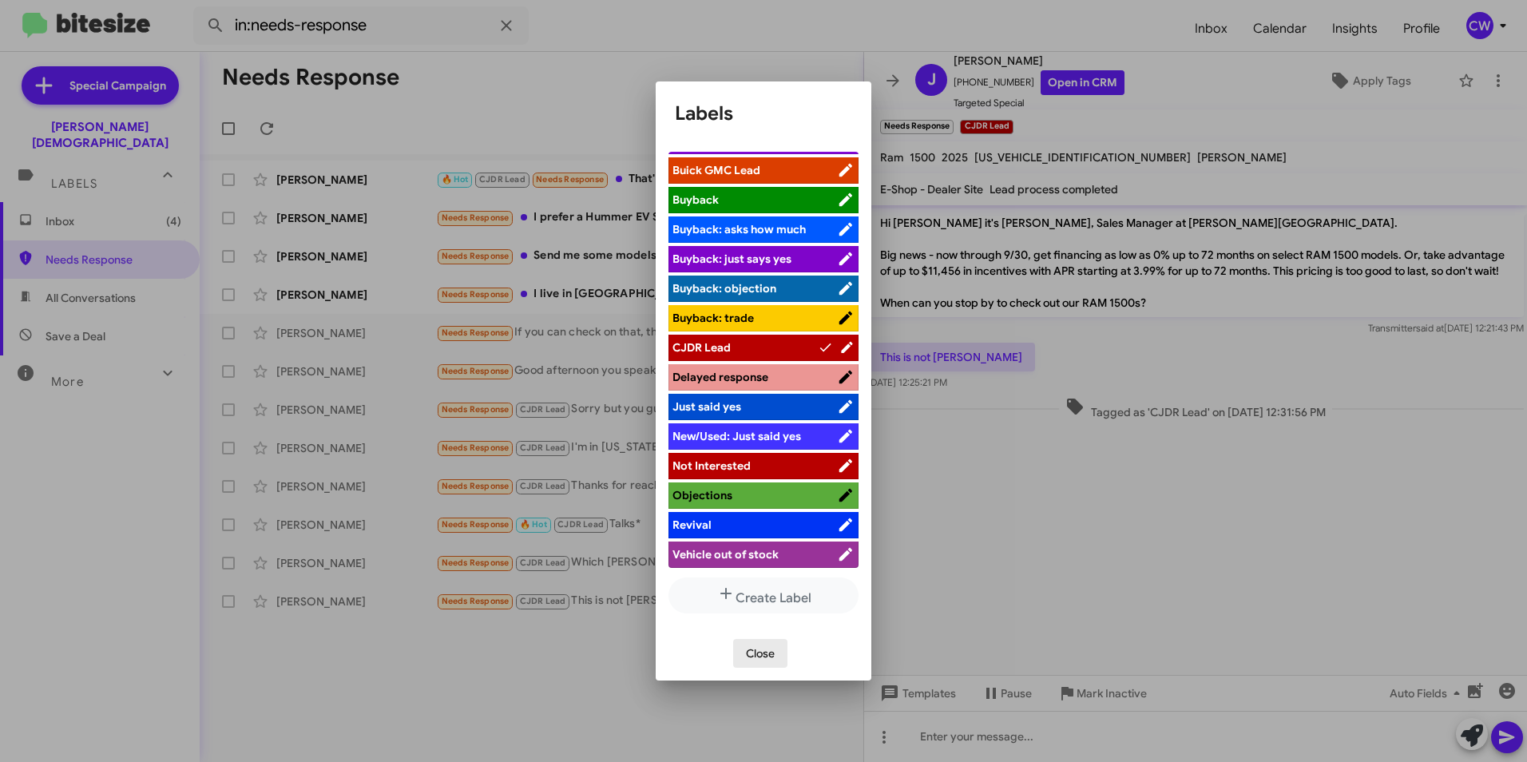
click at [761, 656] on span "Close" at bounding box center [760, 653] width 29 height 29
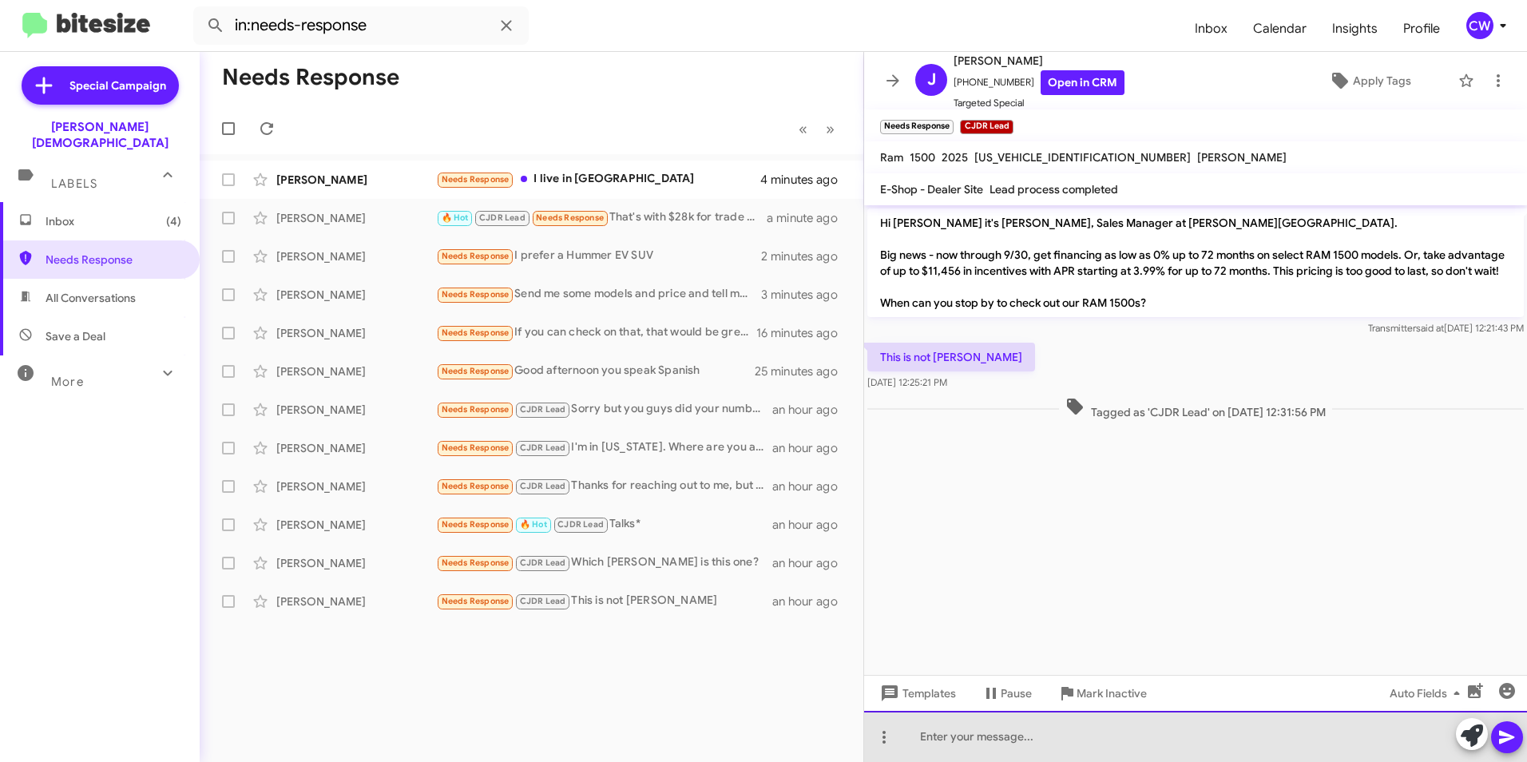
click at [979, 741] on div at bounding box center [1195, 736] width 663 height 51
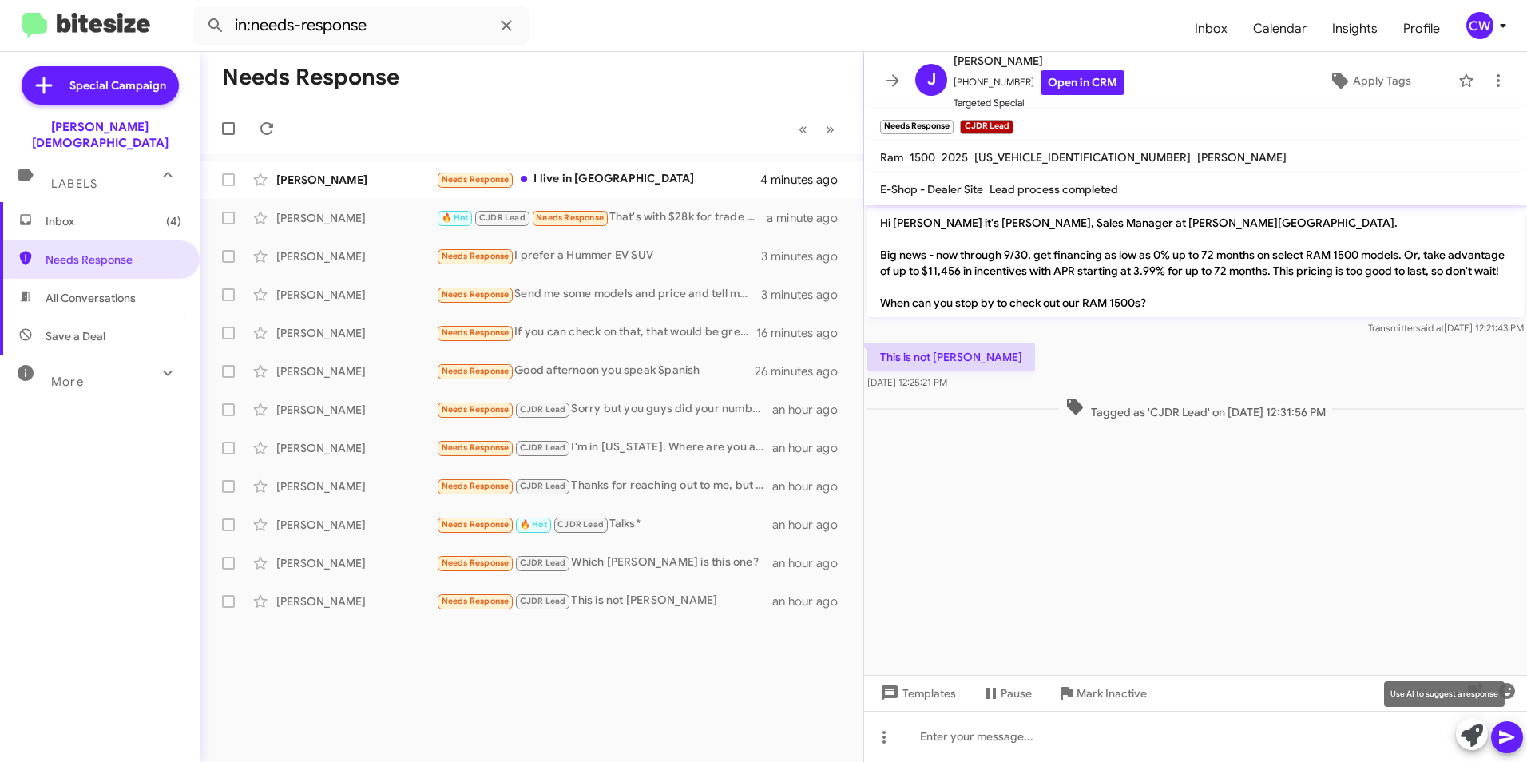
click at [1468, 734] on icon at bounding box center [1472, 735] width 22 height 22
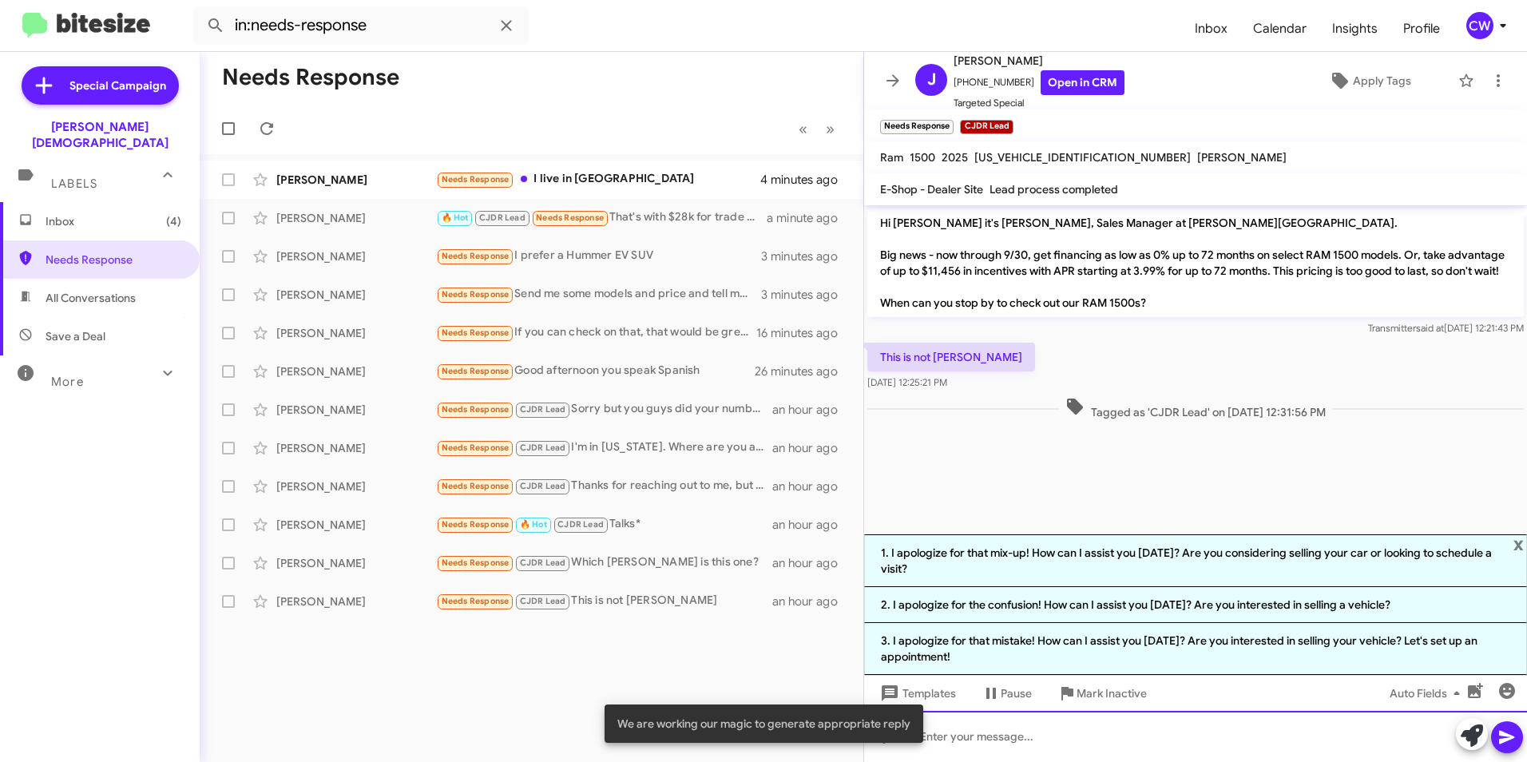
click at [1088, 738] on div at bounding box center [1195, 736] width 663 height 51
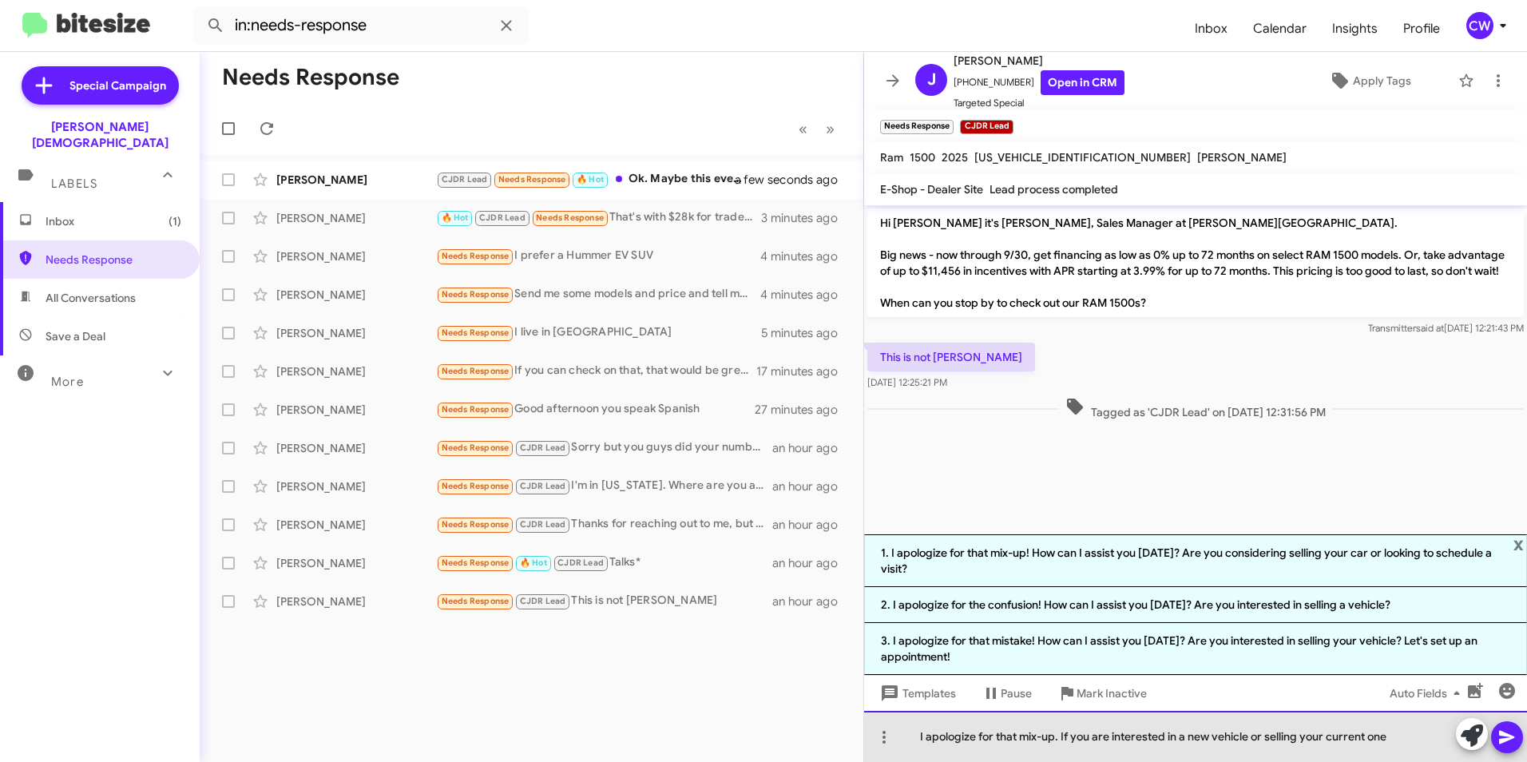
click at [1251, 740] on div "I apologize for that mix-up. If you are interested in a new vehicle or selling …" at bounding box center [1195, 736] width 663 height 51
click at [1437, 738] on div "I apologize for that mix-up. If you are interested in a new vehicle, trading or…" at bounding box center [1195, 736] width 663 height 51
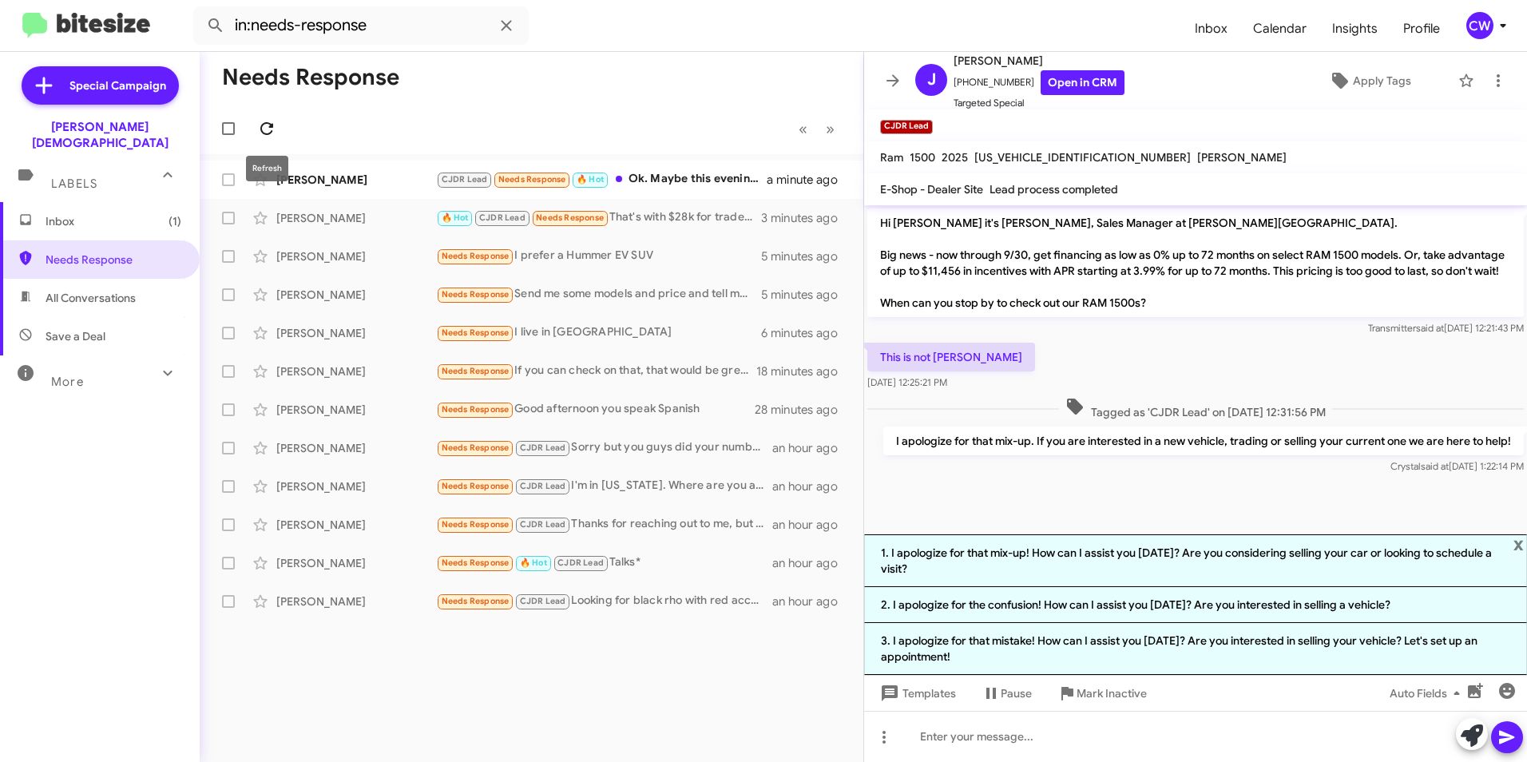
click at [264, 132] on icon at bounding box center [266, 128] width 19 height 19
click at [1514, 545] on span "x" at bounding box center [1518, 543] width 10 height 19
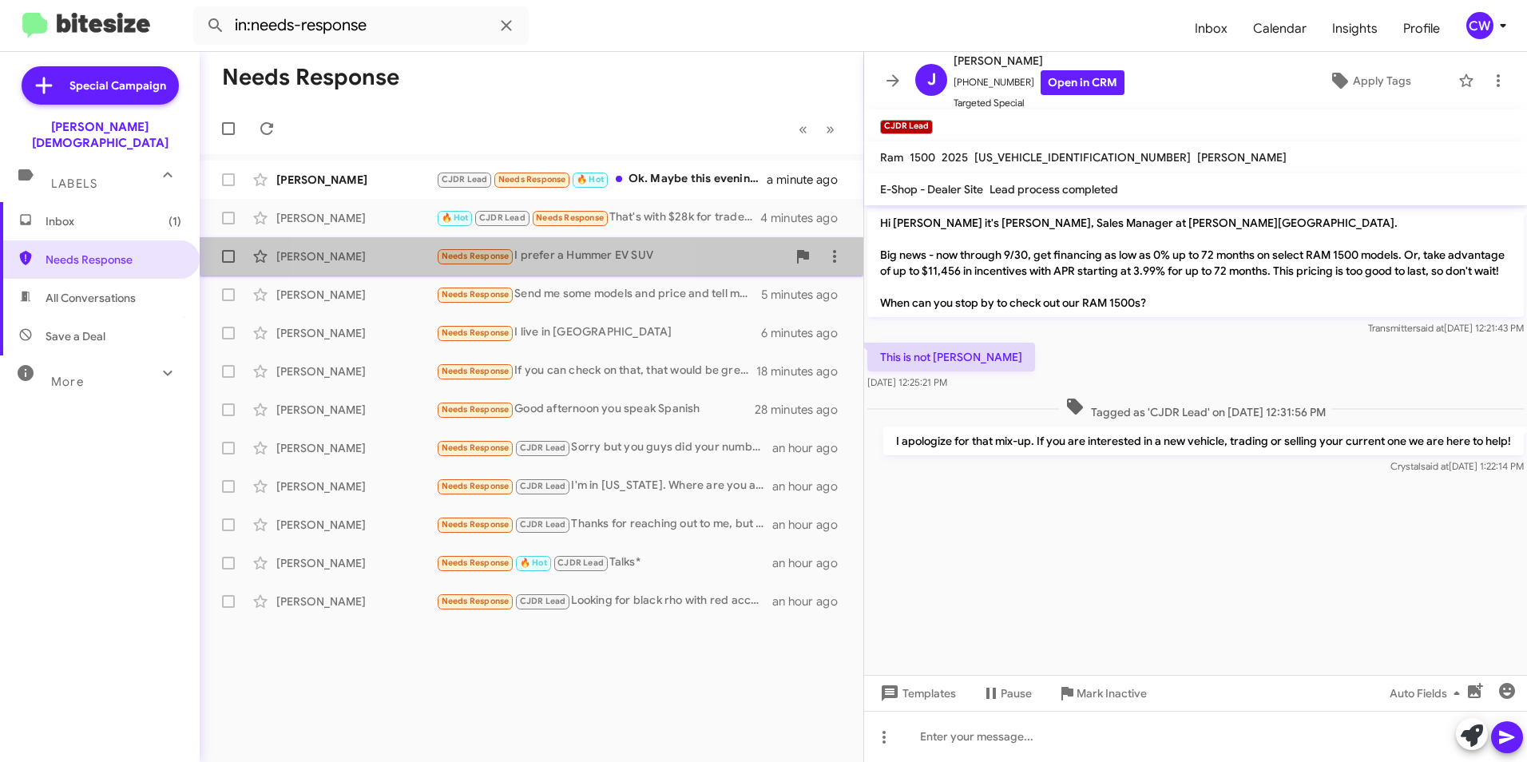
click at [475, 258] on span "Needs Response" at bounding box center [476, 256] width 68 height 10
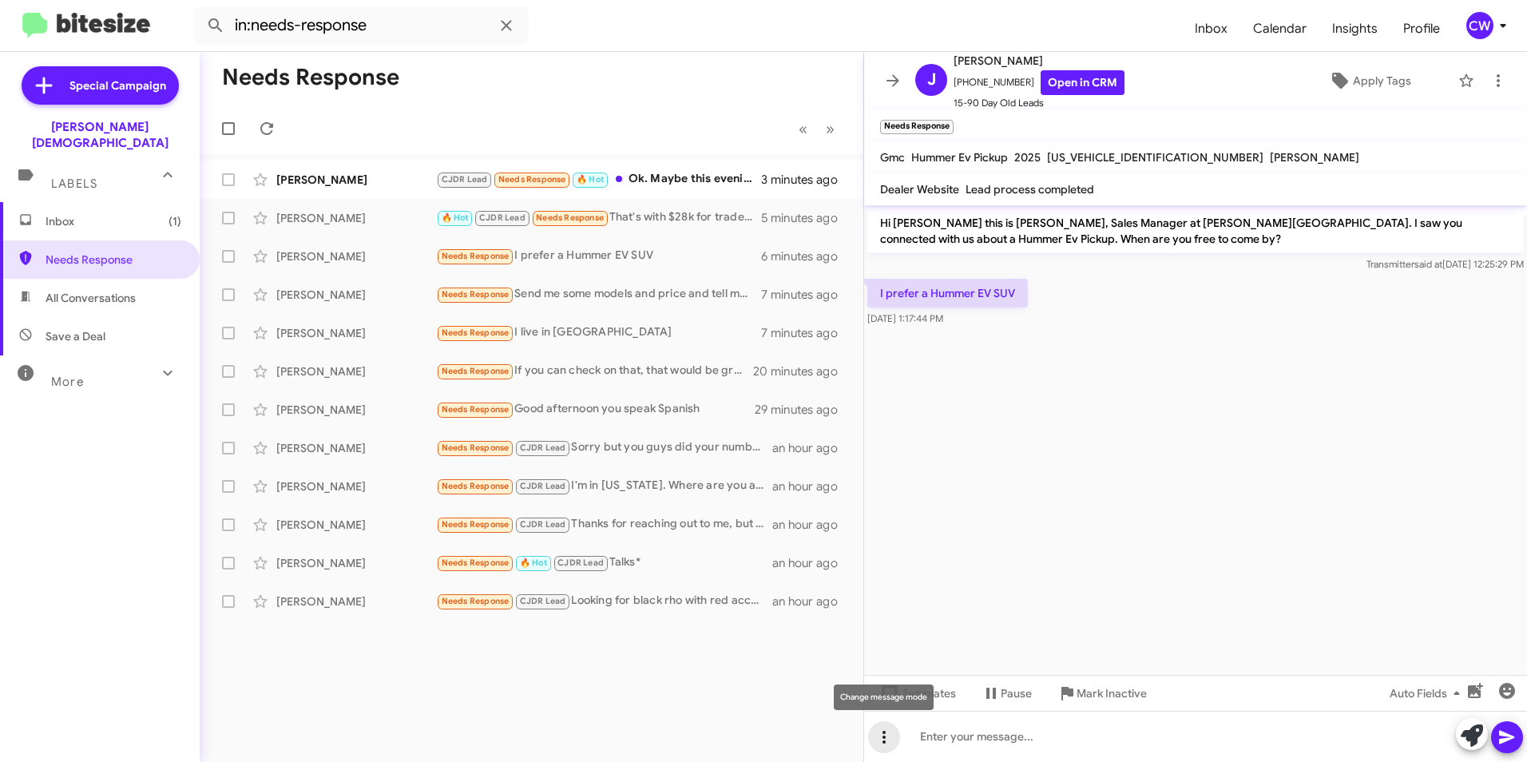
click at [882, 738] on icon at bounding box center [884, 737] width 19 height 19
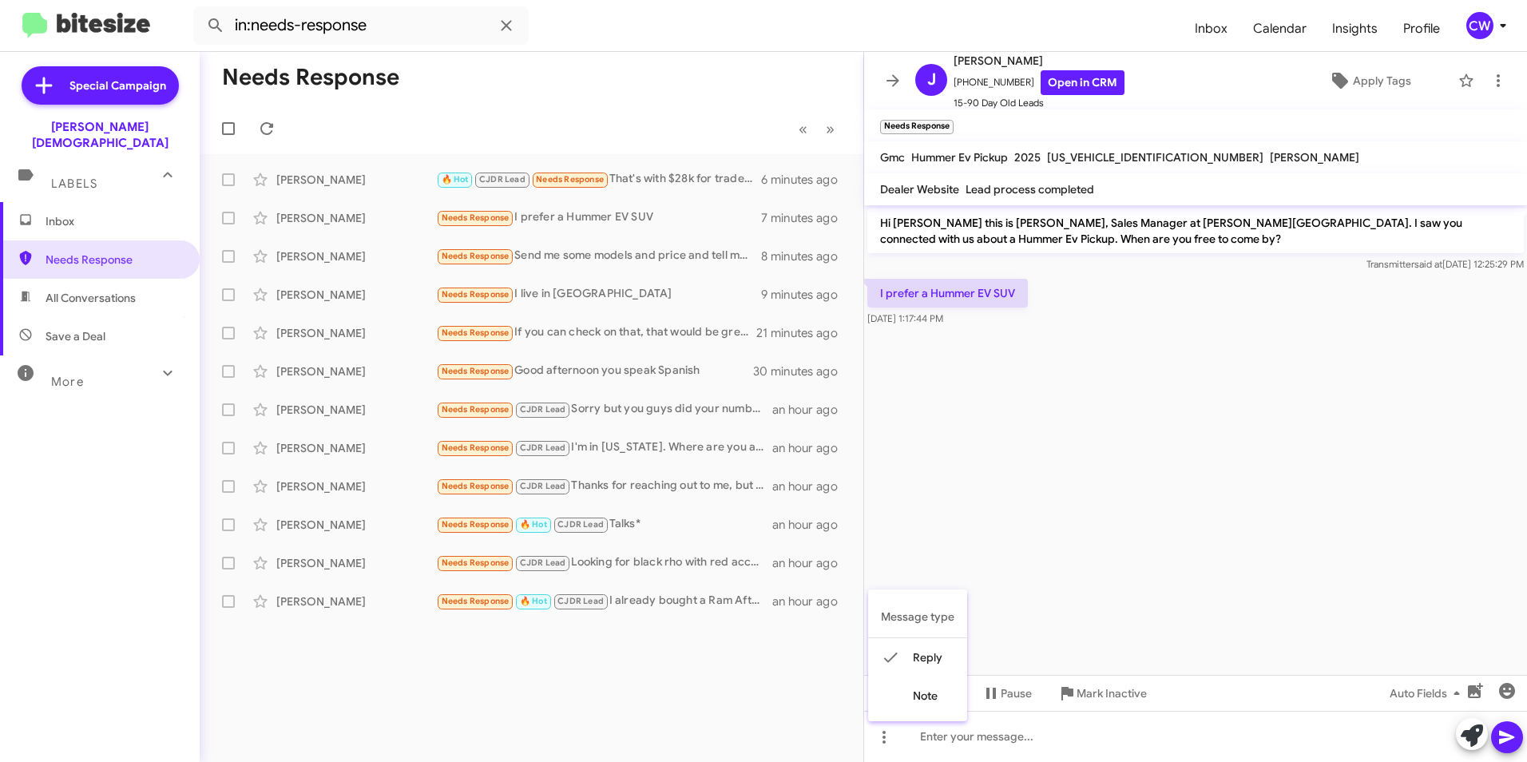
click at [489, 407] on div at bounding box center [763, 381] width 1527 height 762
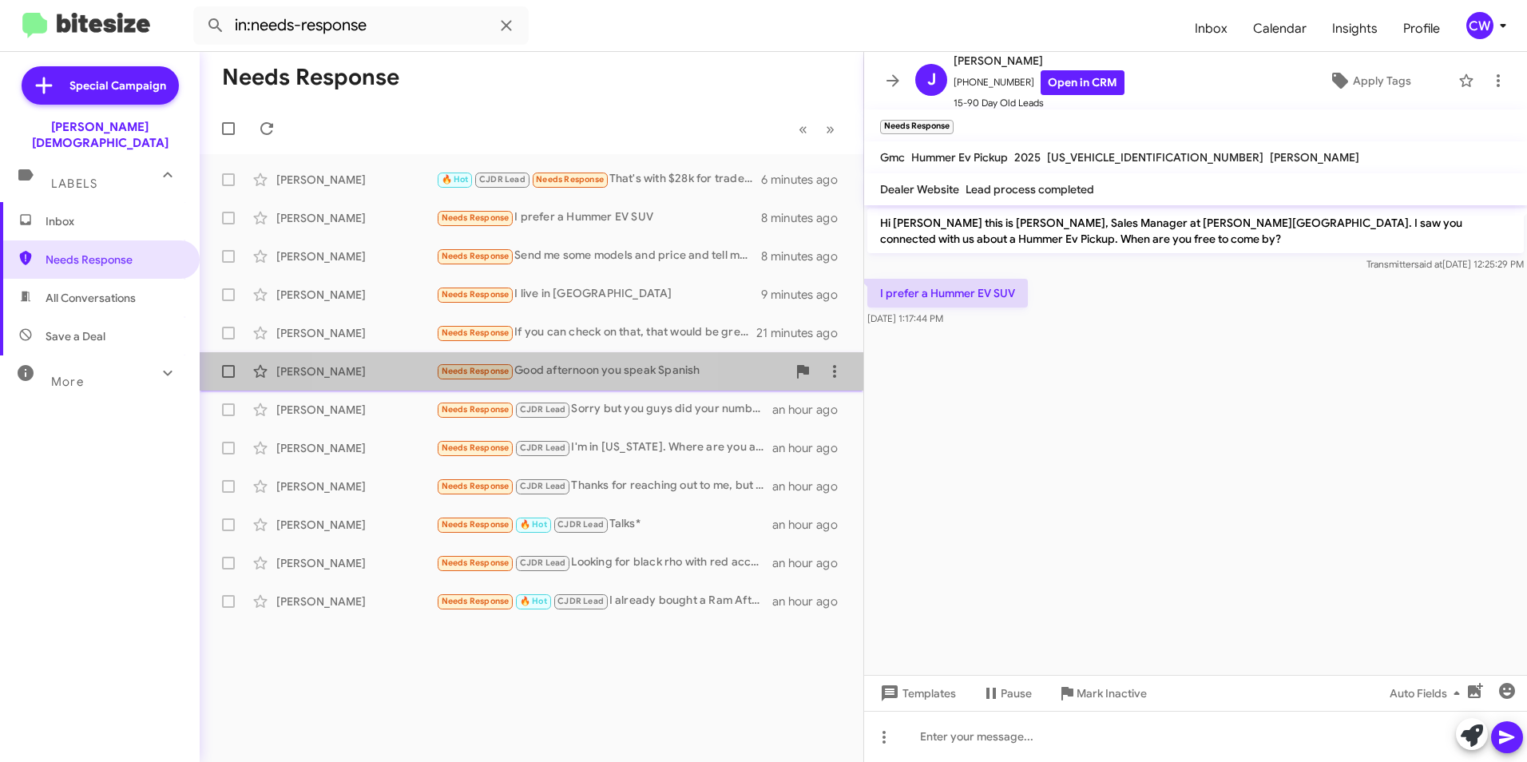
click at [486, 375] on span "Needs Response" at bounding box center [476, 371] width 68 height 10
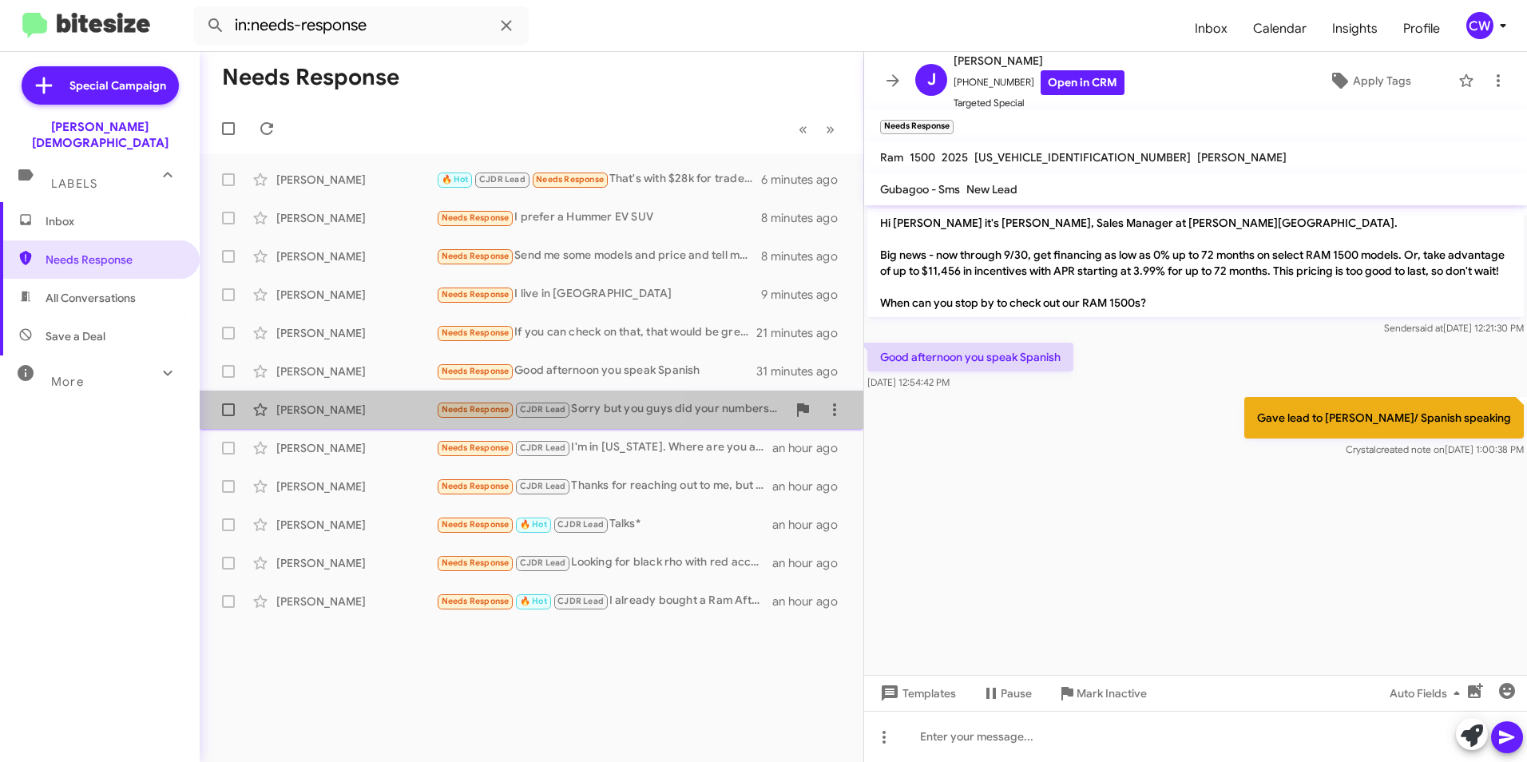
click at [470, 411] on span "Needs Response" at bounding box center [476, 409] width 68 height 10
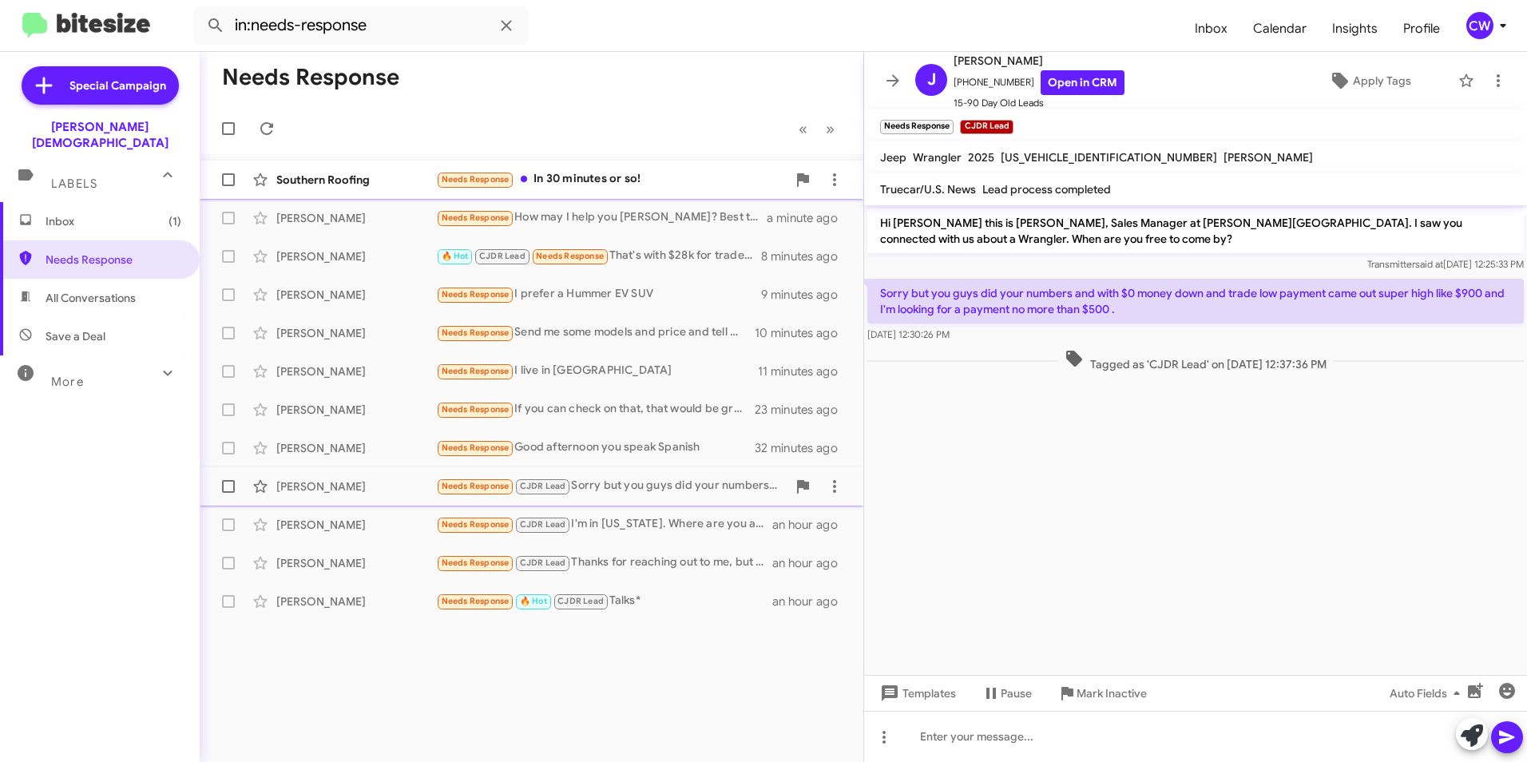
click at [604, 179] on font "In 30 minutes or so!" at bounding box center [587, 178] width 107 height 14
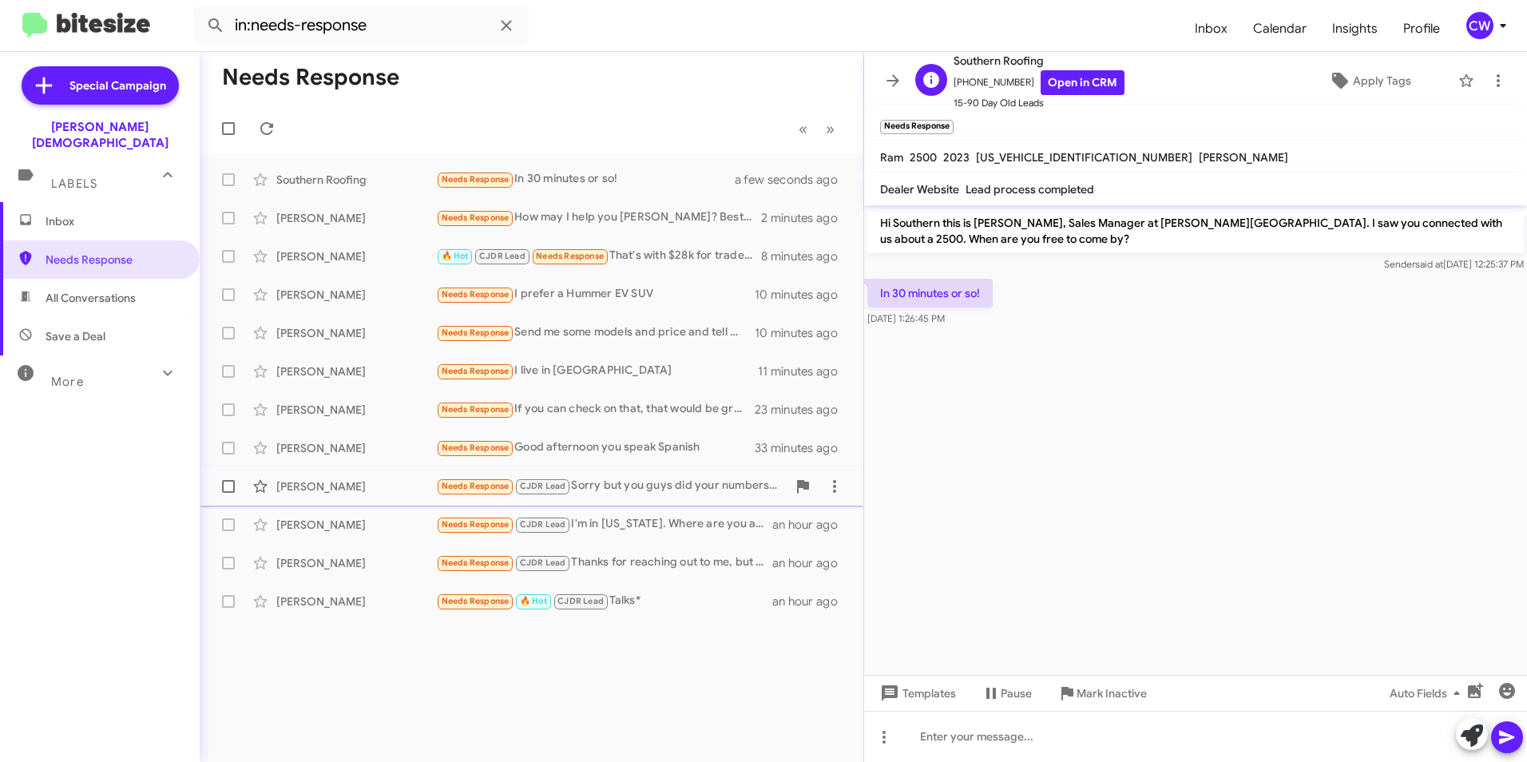
drag, startPoint x: 1013, startPoint y: 75, endPoint x: 963, endPoint y: 73, distance: 50.4
click at [963, 73] on span "[PHONE_NUMBER] Open in CRM" at bounding box center [1039, 82] width 171 height 25
copy font "8135048376"
click at [990, 739] on div at bounding box center [1195, 736] width 663 height 51
click at [1504, 741] on icon at bounding box center [1506, 738] width 15 height 14
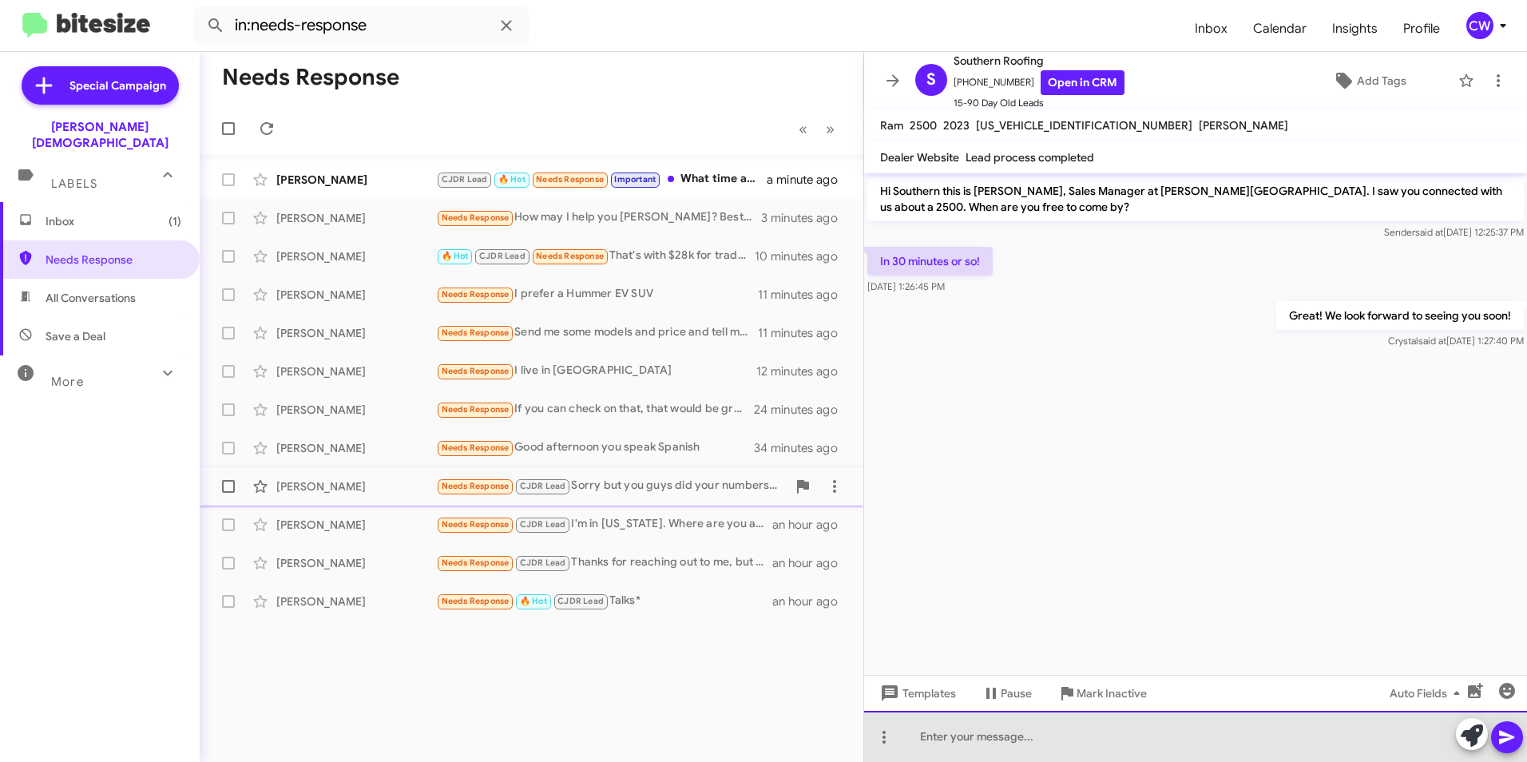
click at [1037, 747] on div at bounding box center [1195, 736] width 663 height 51
click at [945, 750] on div at bounding box center [1195, 736] width 663 height 51
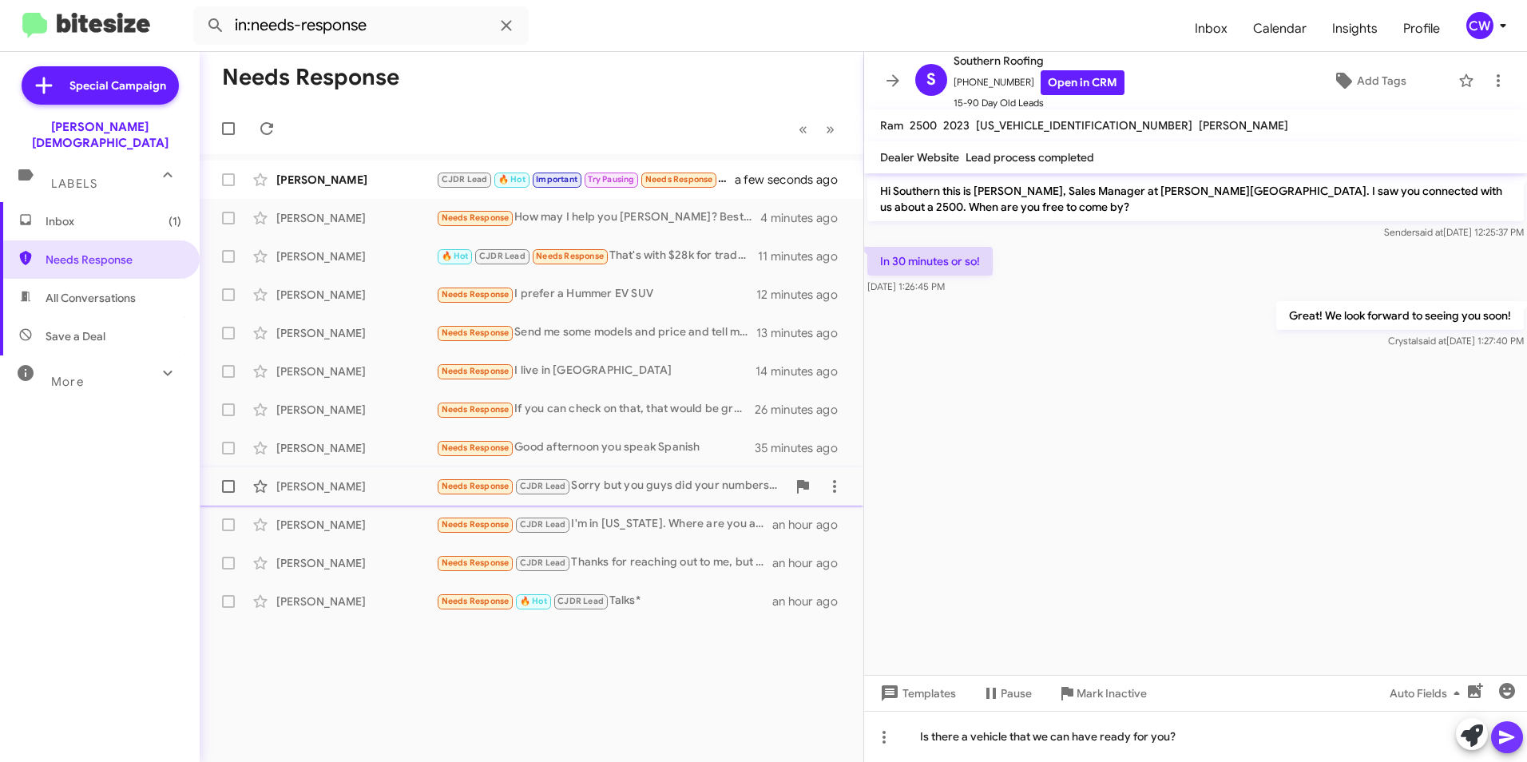
click at [1511, 738] on icon at bounding box center [1506, 738] width 15 height 14
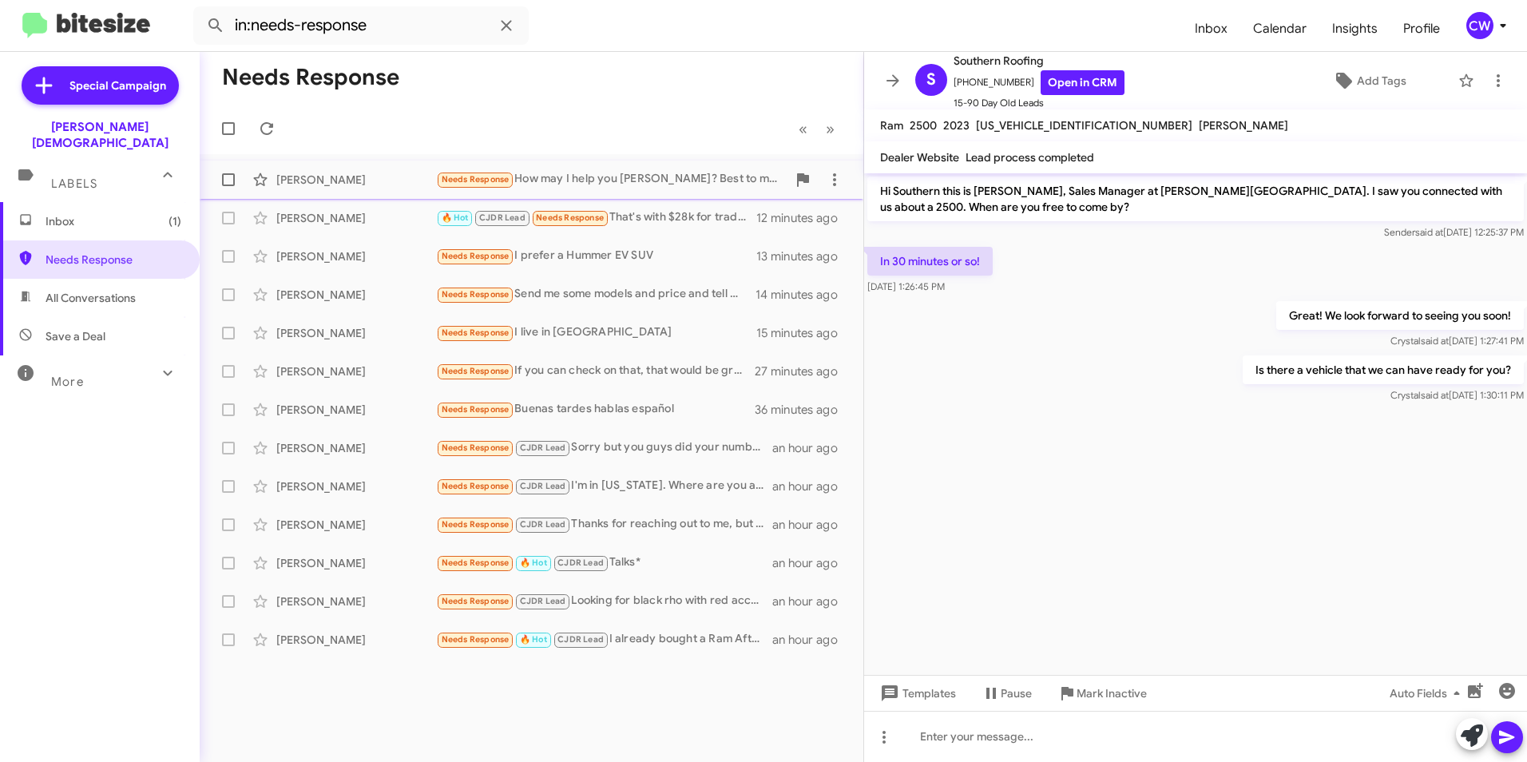
click at [478, 180] on span "Needs Response" at bounding box center [476, 179] width 68 height 10
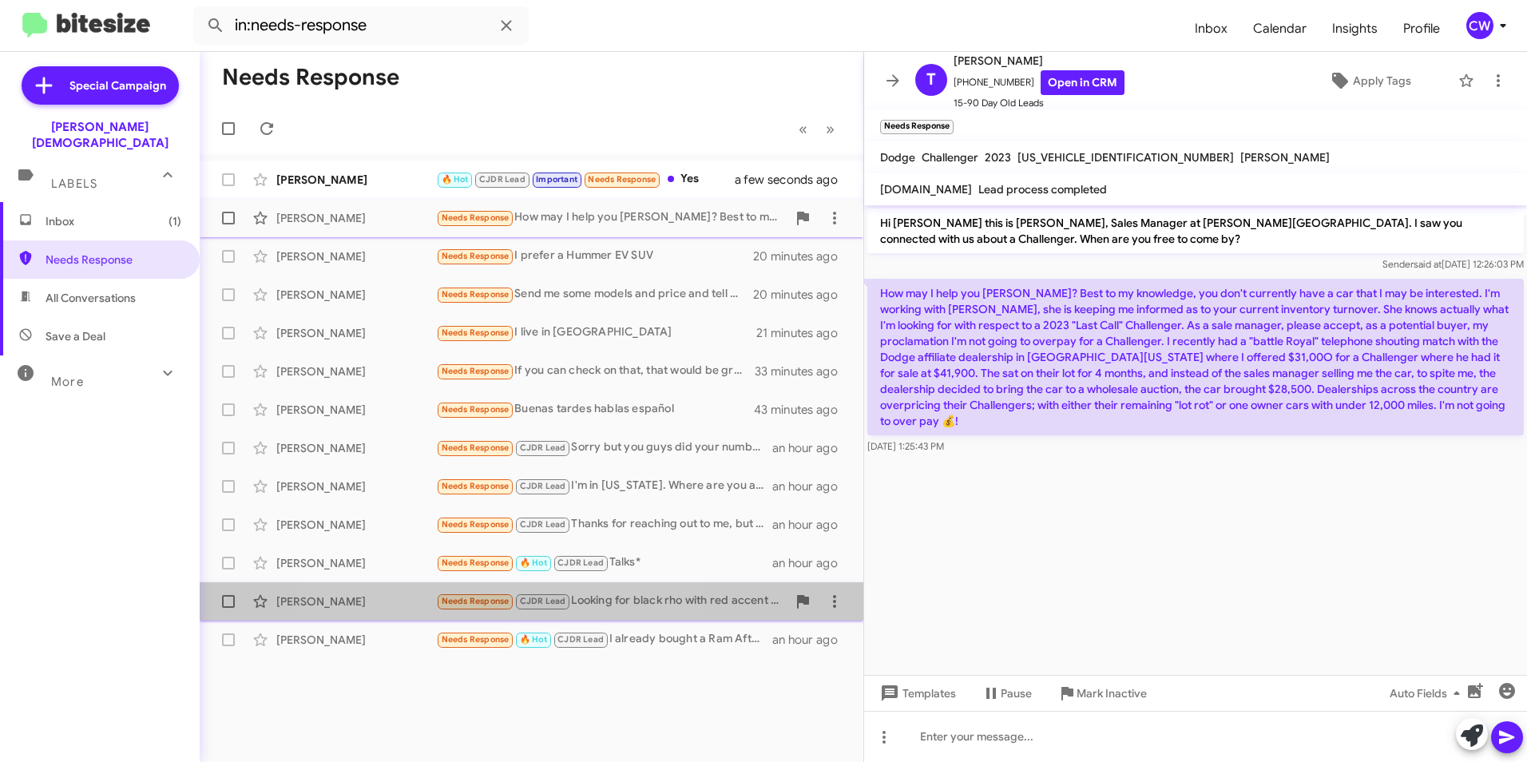
click at [479, 604] on span "Needs Response" at bounding box center [476, 601] width 68 height 10
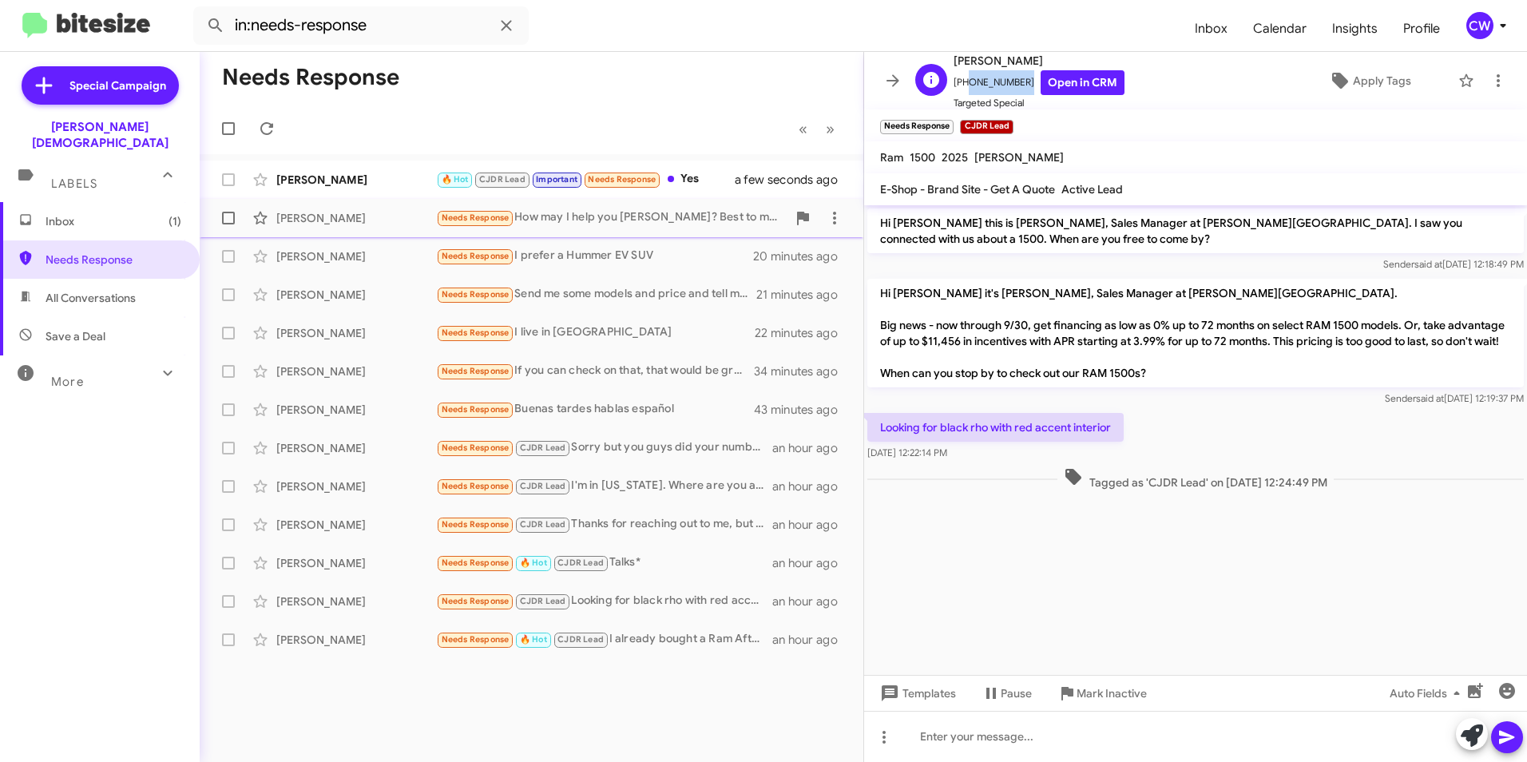
drag, startPoint x: 1016, startPoint y: 79, endPoint x: 964, endPoint y: 79, distance: 51.9
click at [964, 79] on span "+18134010801 Open in CRM" at bounding box center [1039, 82] width 171 height 25
copy span "8134010801"
click at [1475, 736] on icon at bounding box center [1472, 735] width 22 height 22
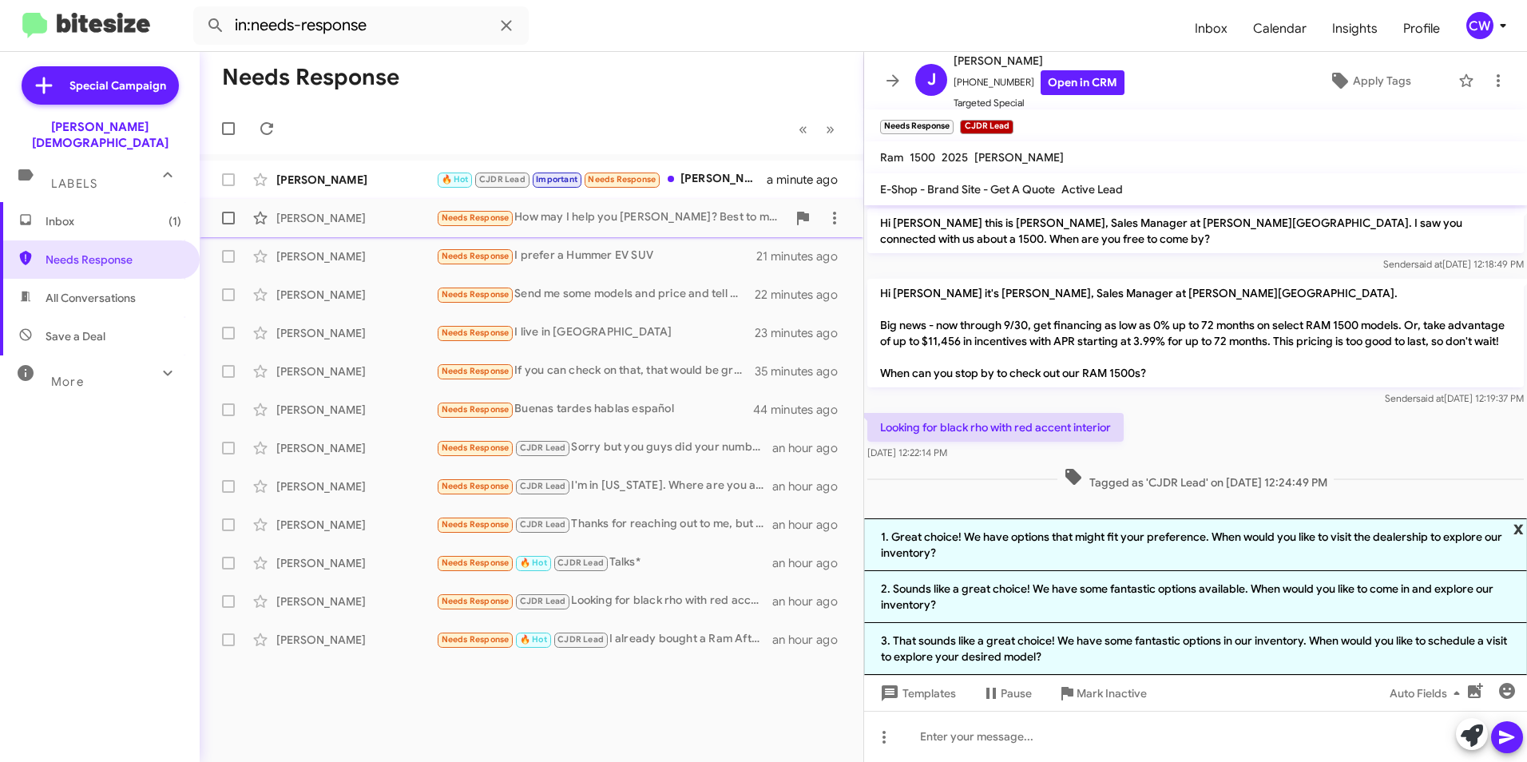
click at [1514, 528] on span "x" at bounding box center [1518, 527] width 10 height 19
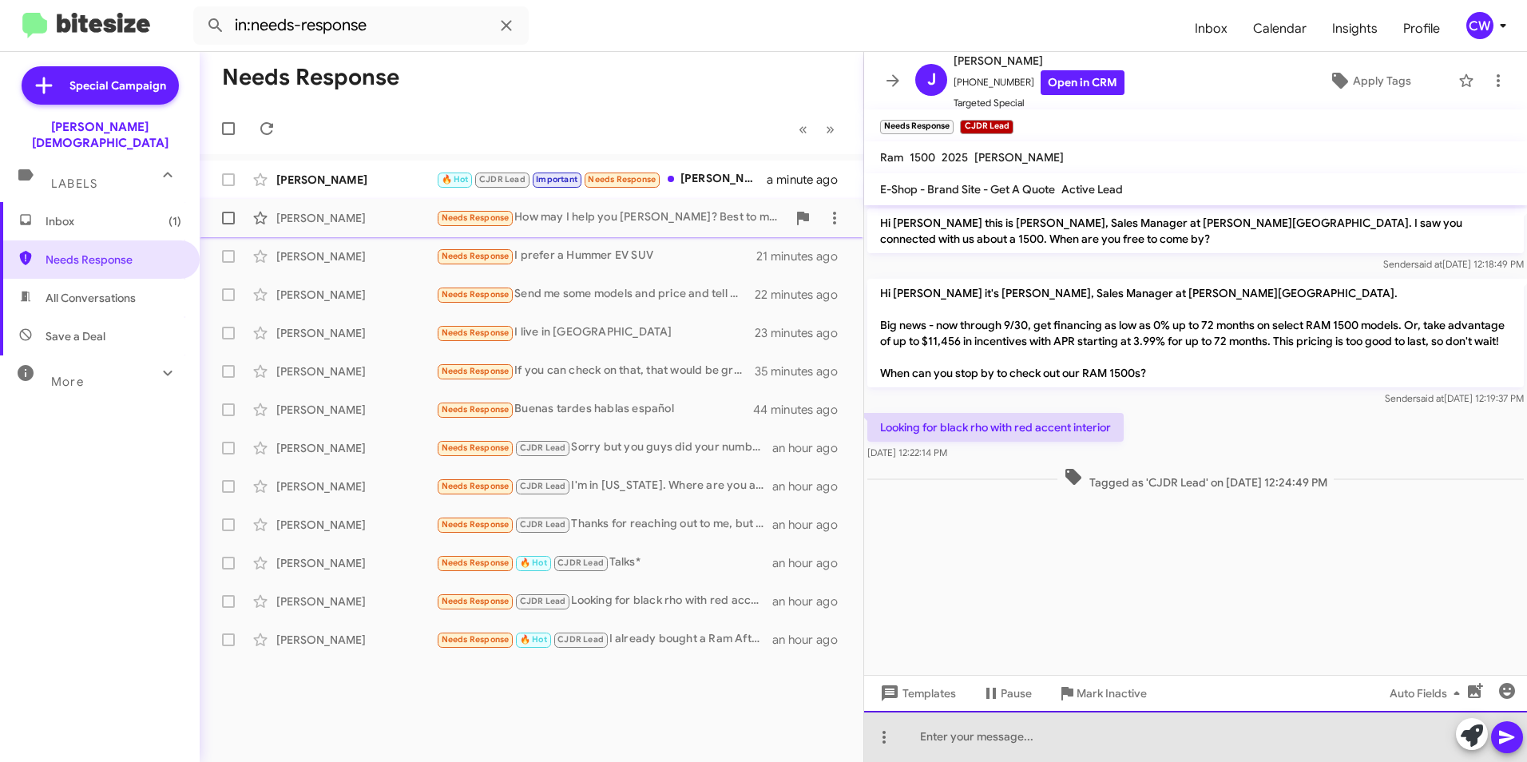
click at [974, 744] on div at bounding box center [1195, 736] width 663 height 51
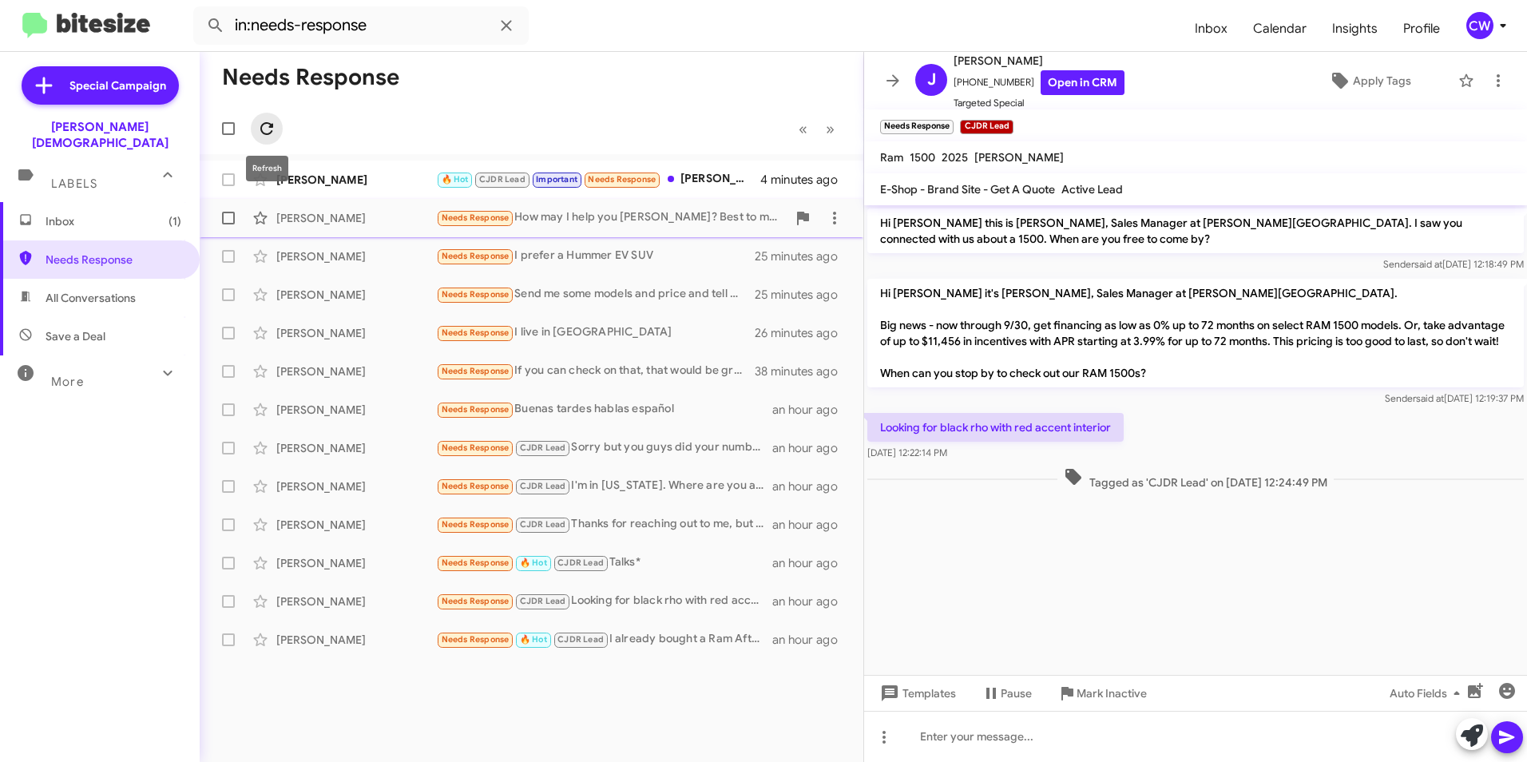
click at [263, 133] on icon at bounding box center [266, 128] width 13 height 13
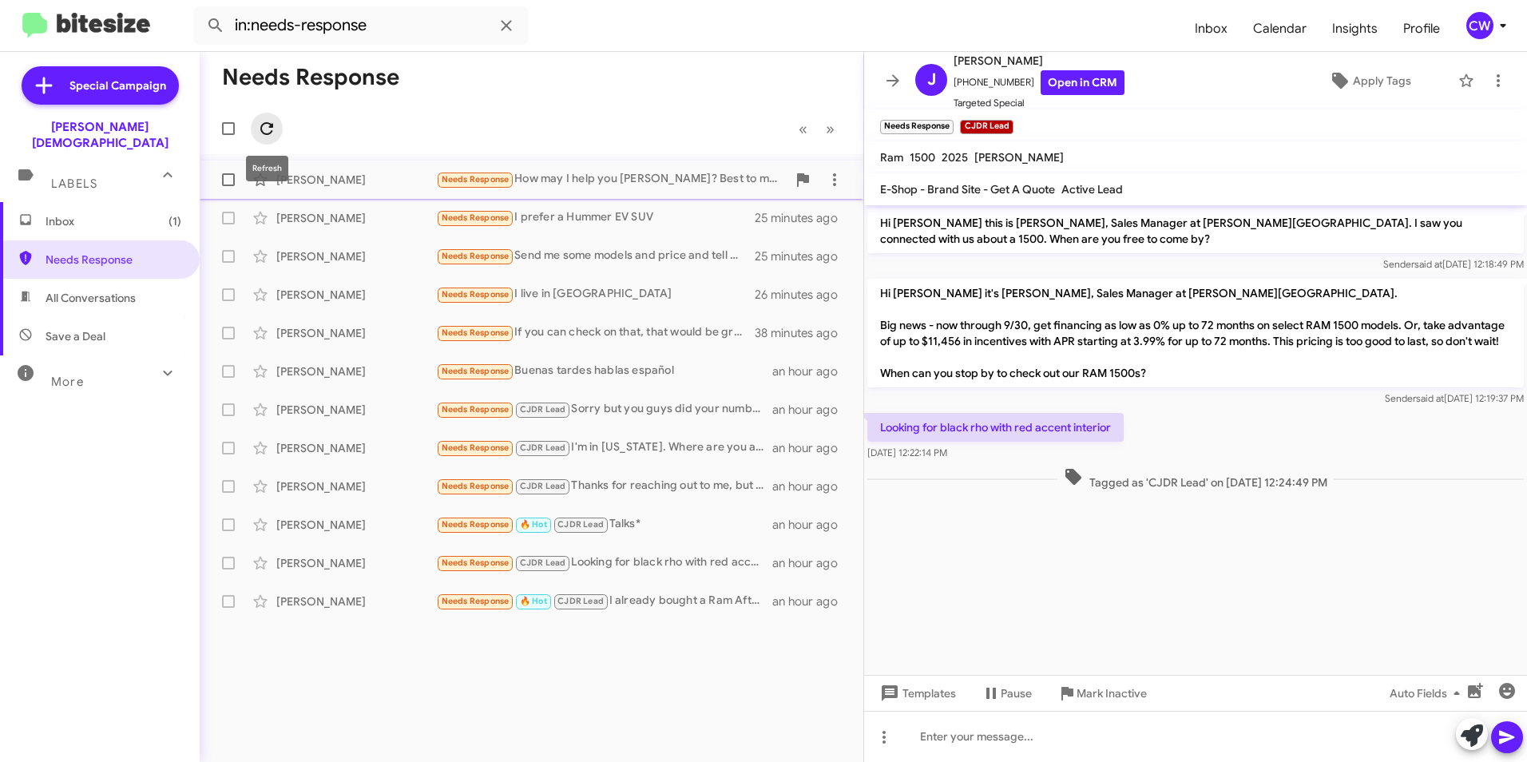
click at [269, 133] on icon at bounding box center [266, 128] width 13 height 13
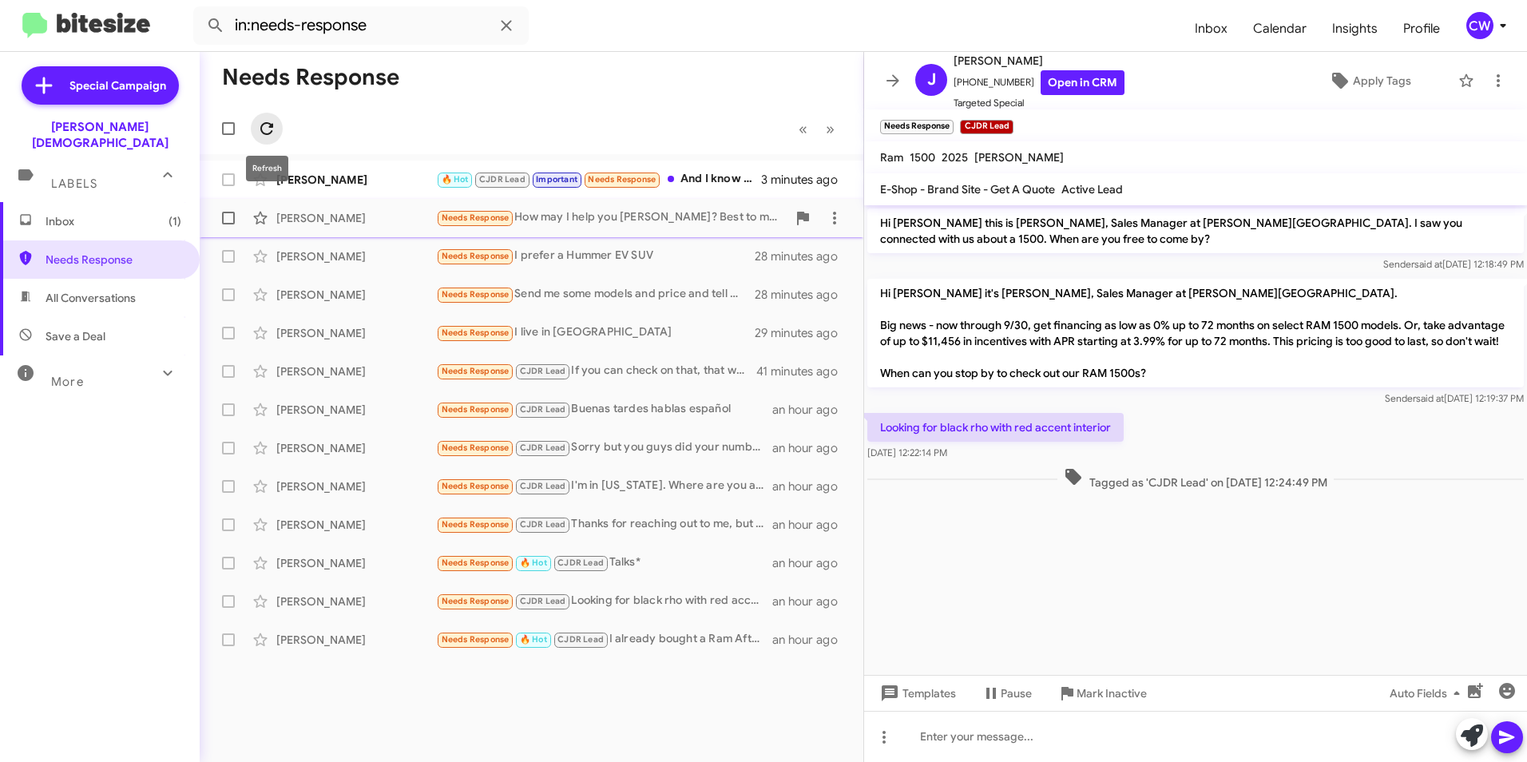
click at [267, 134] on icon at bounding box center [266, 128] width 13 height 13
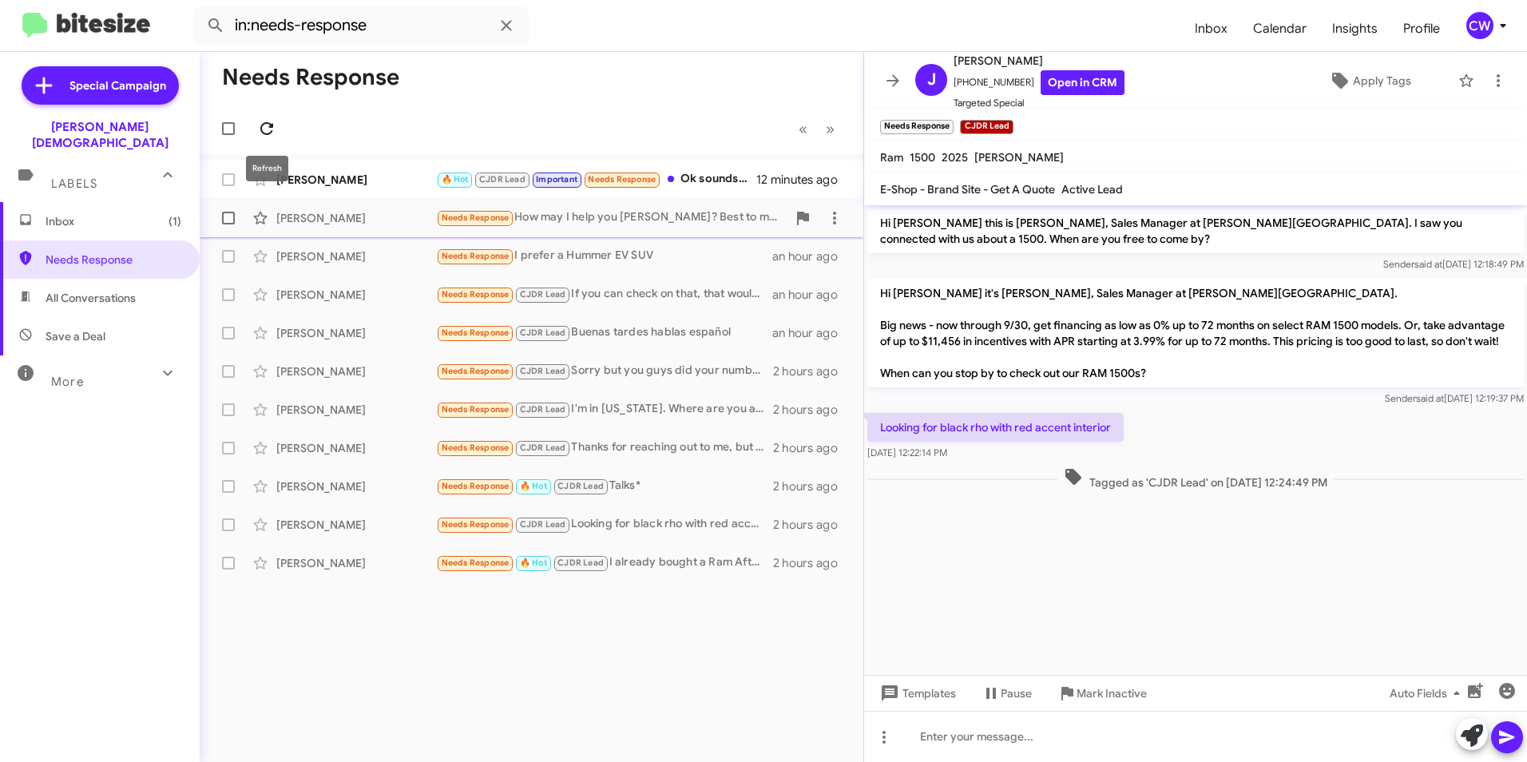
click at [263, 130] on icon at bounding box center [266, 128] width 19 height 19
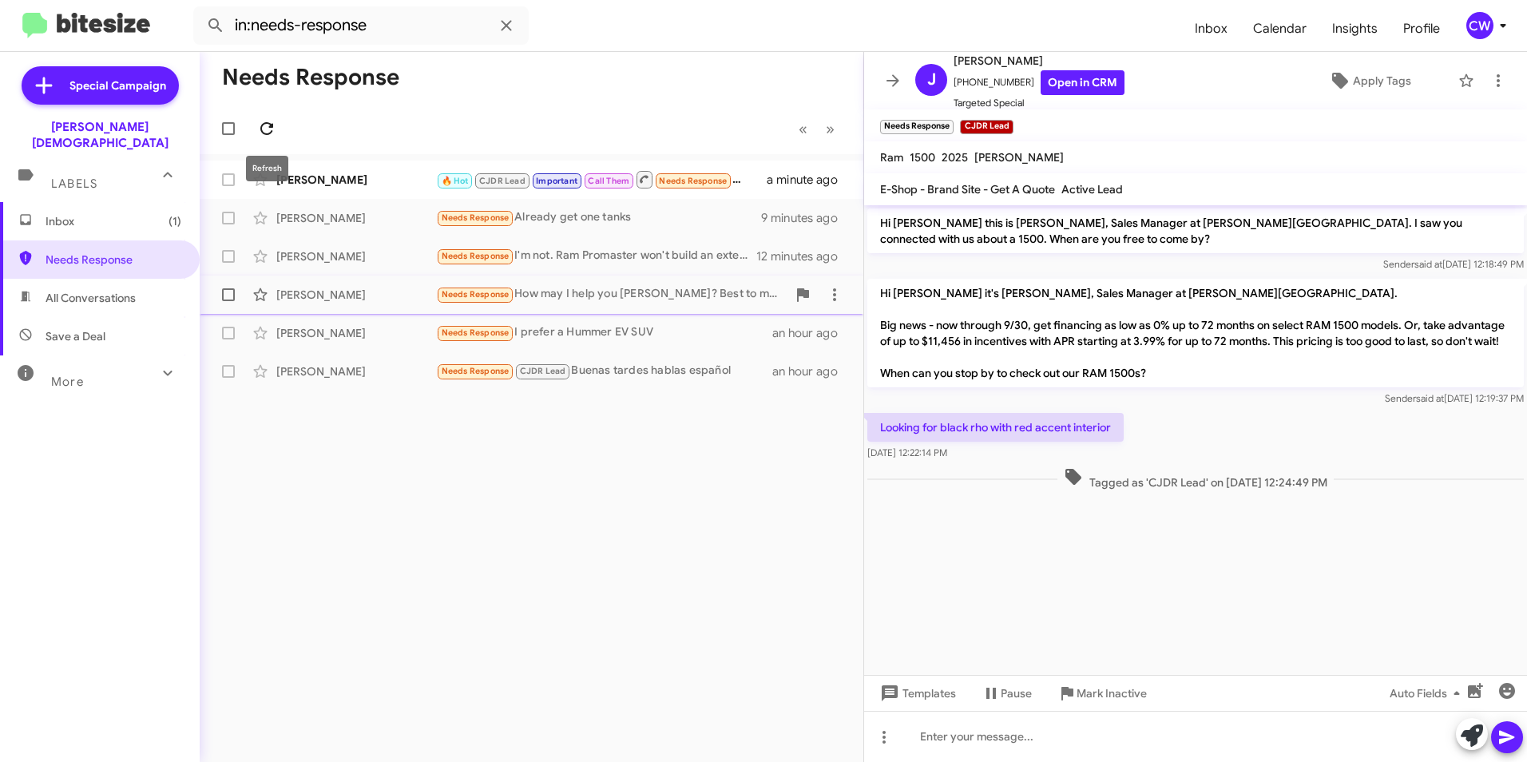
click at [264, 133] on icon at bounding box center [266, 128] width 13 height 13
click at [466, 330] on span "Needs Response" at bounding box center [476, 332] width 68 height 10
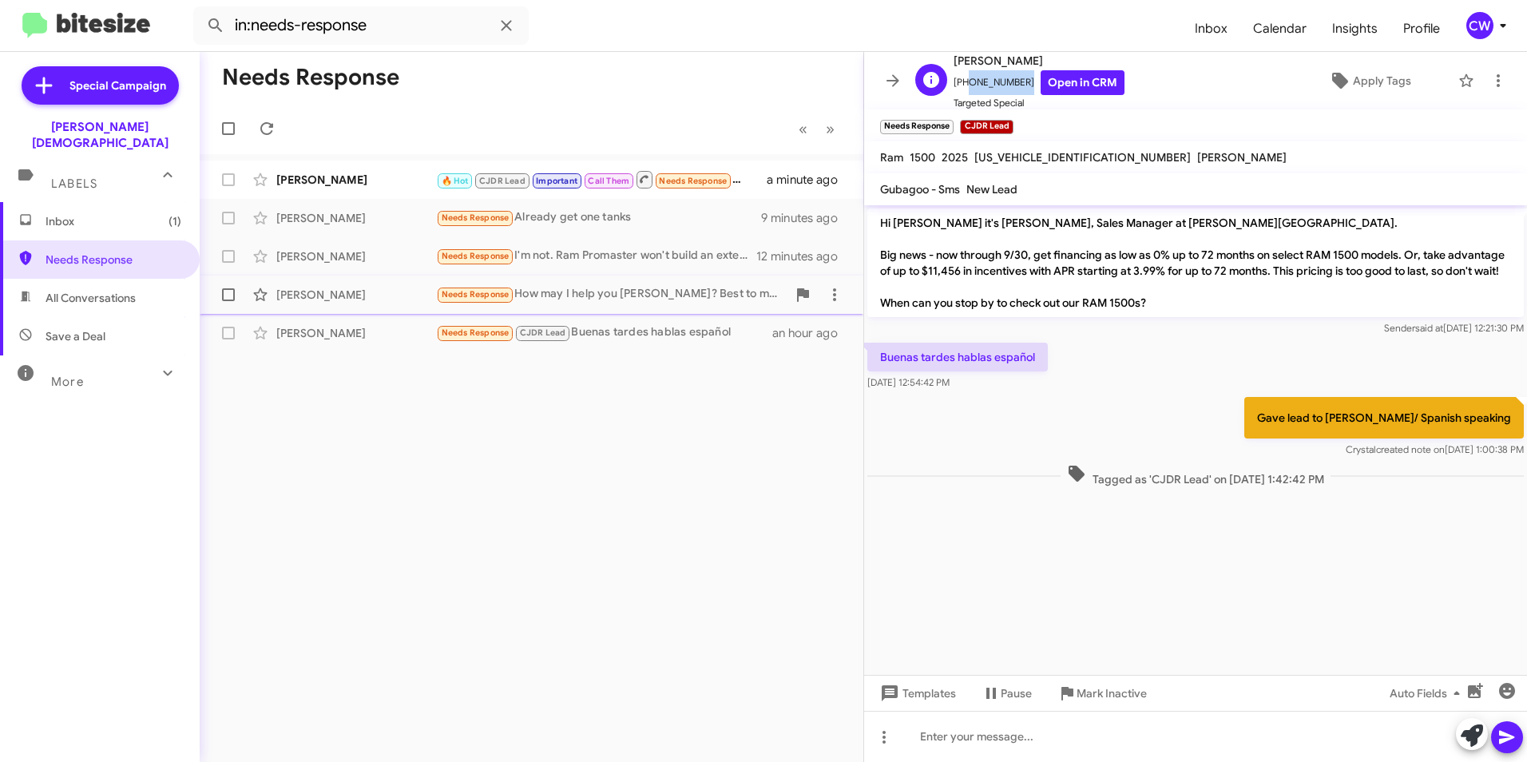
drag, startPoint x: 1015, startPoint y: 77, endPoint x: 965, endPoint y: 78, distance: 50.3
click at [965, 78] on span "+18132205273 Open in CRM" at bounding box center [1039, 82] width 171 height 25
copy span "8132205273"
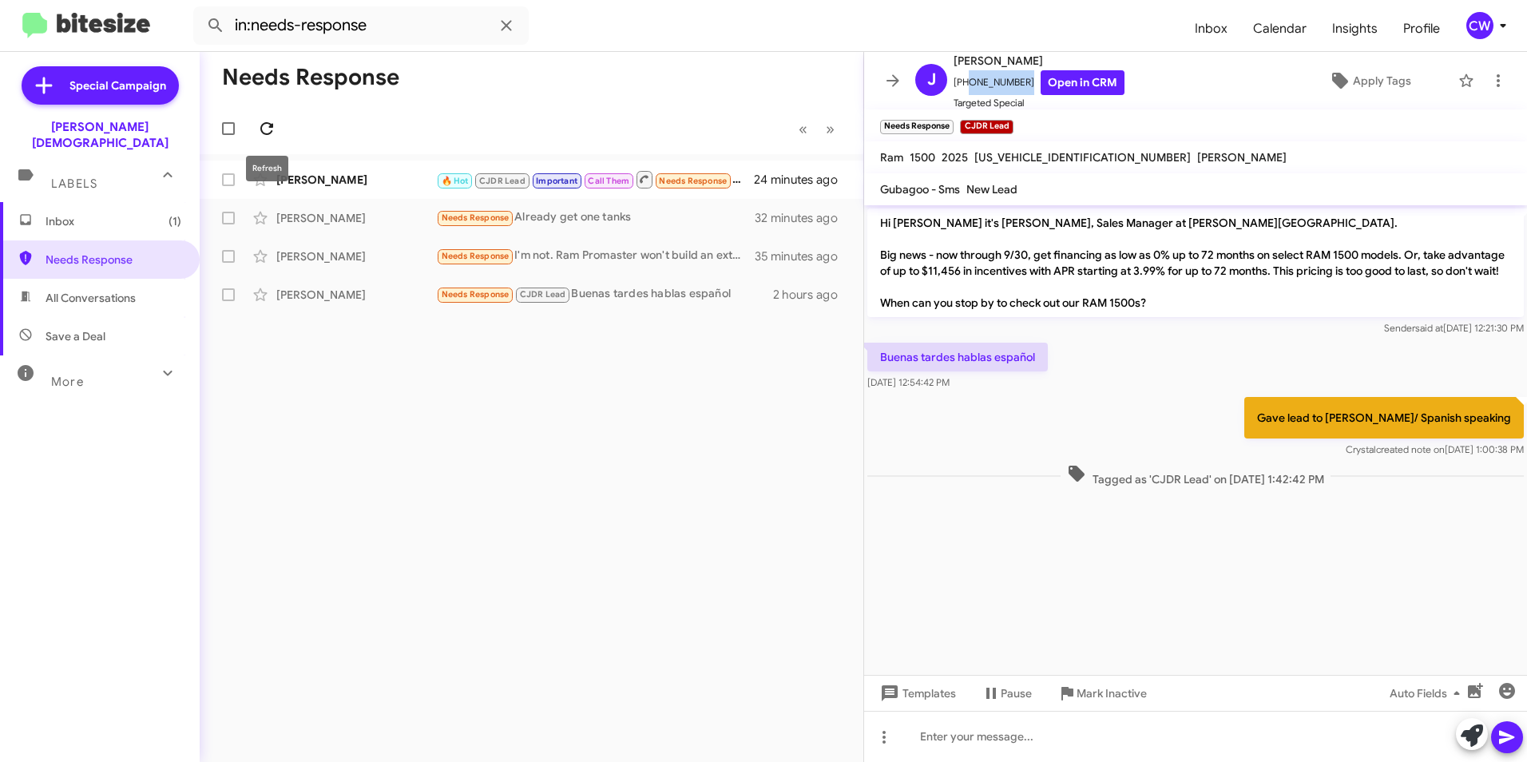
click at [262, 131] on icon at bounding box center [266, 128] width 13 height 13
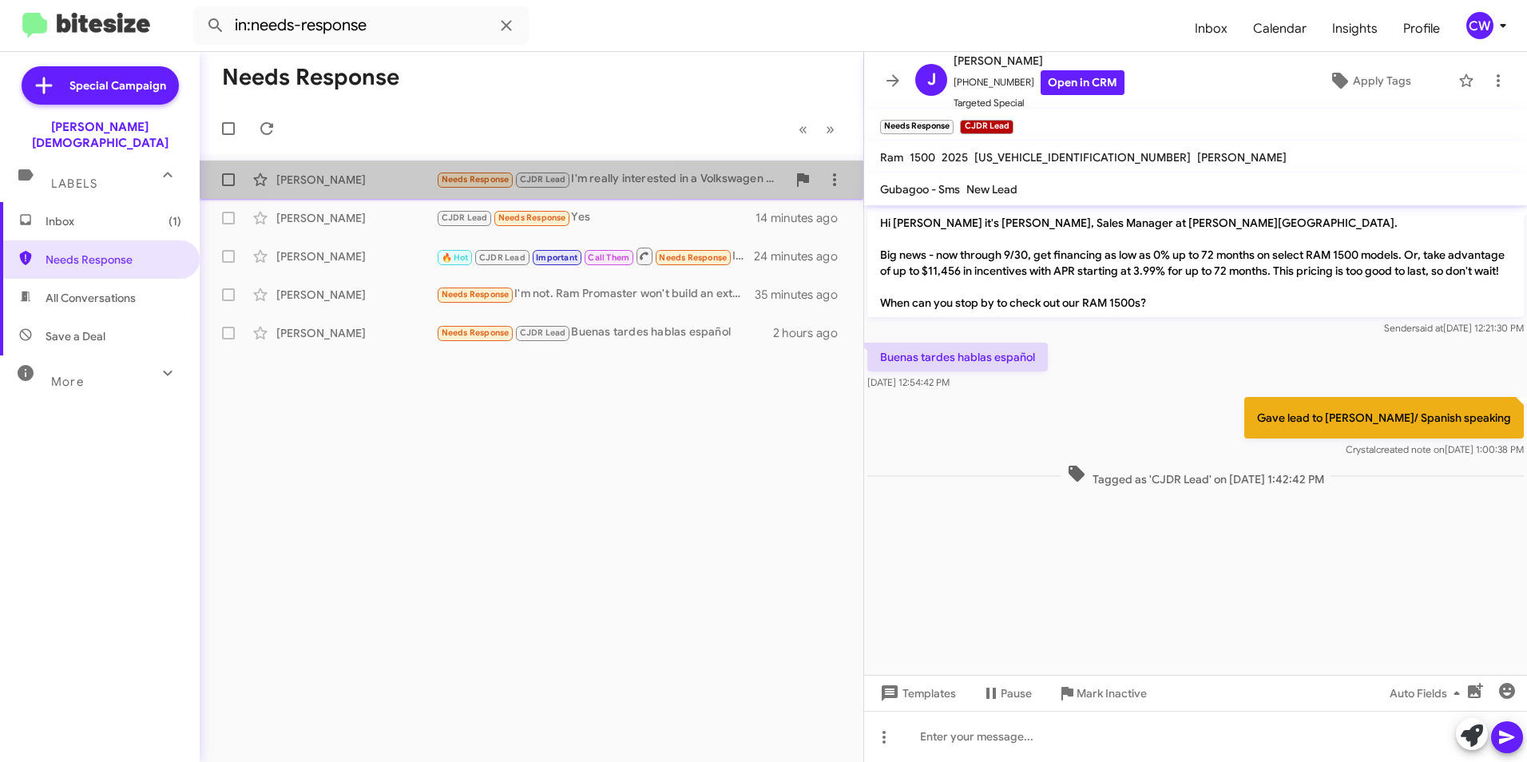
click at [465, 179] on span "Needs Response" at bounding box center [476, 179] width 68 height 10
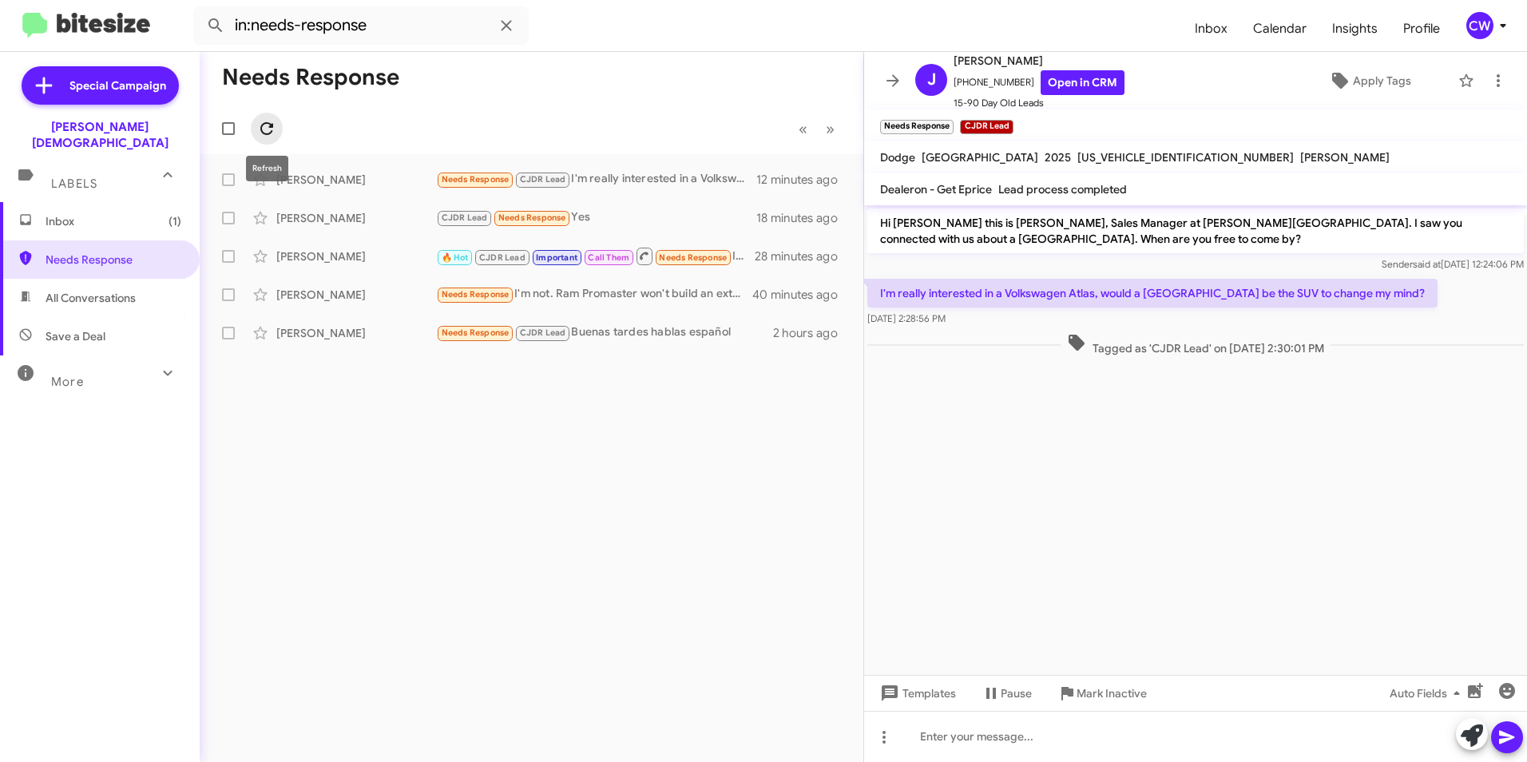
click at [265, 133] on icon at bounding box center [266, 128] width 19 height 19
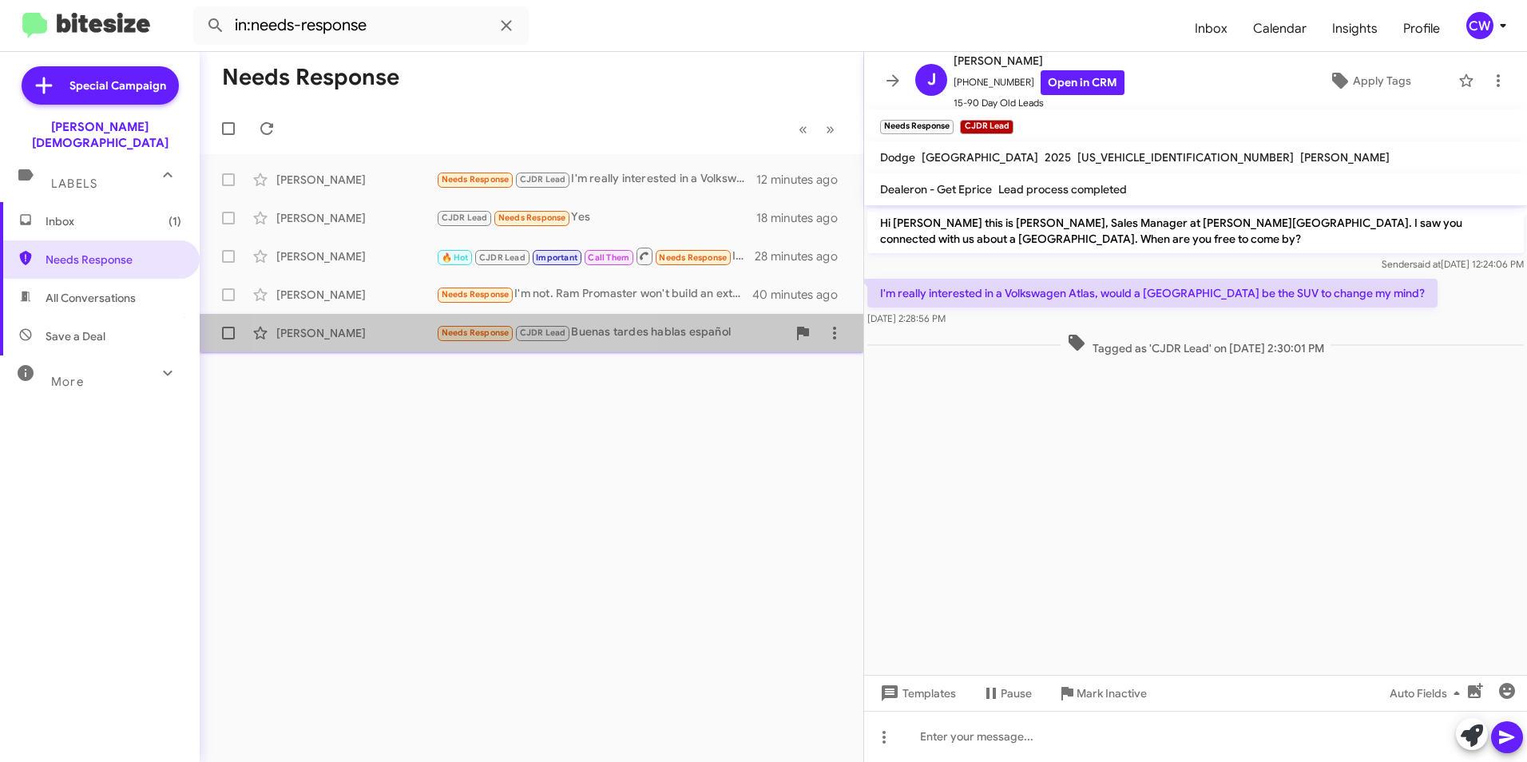
click at [456, 335] on span "Needs Response" at bounding box center [476, 332] width 68 height 10
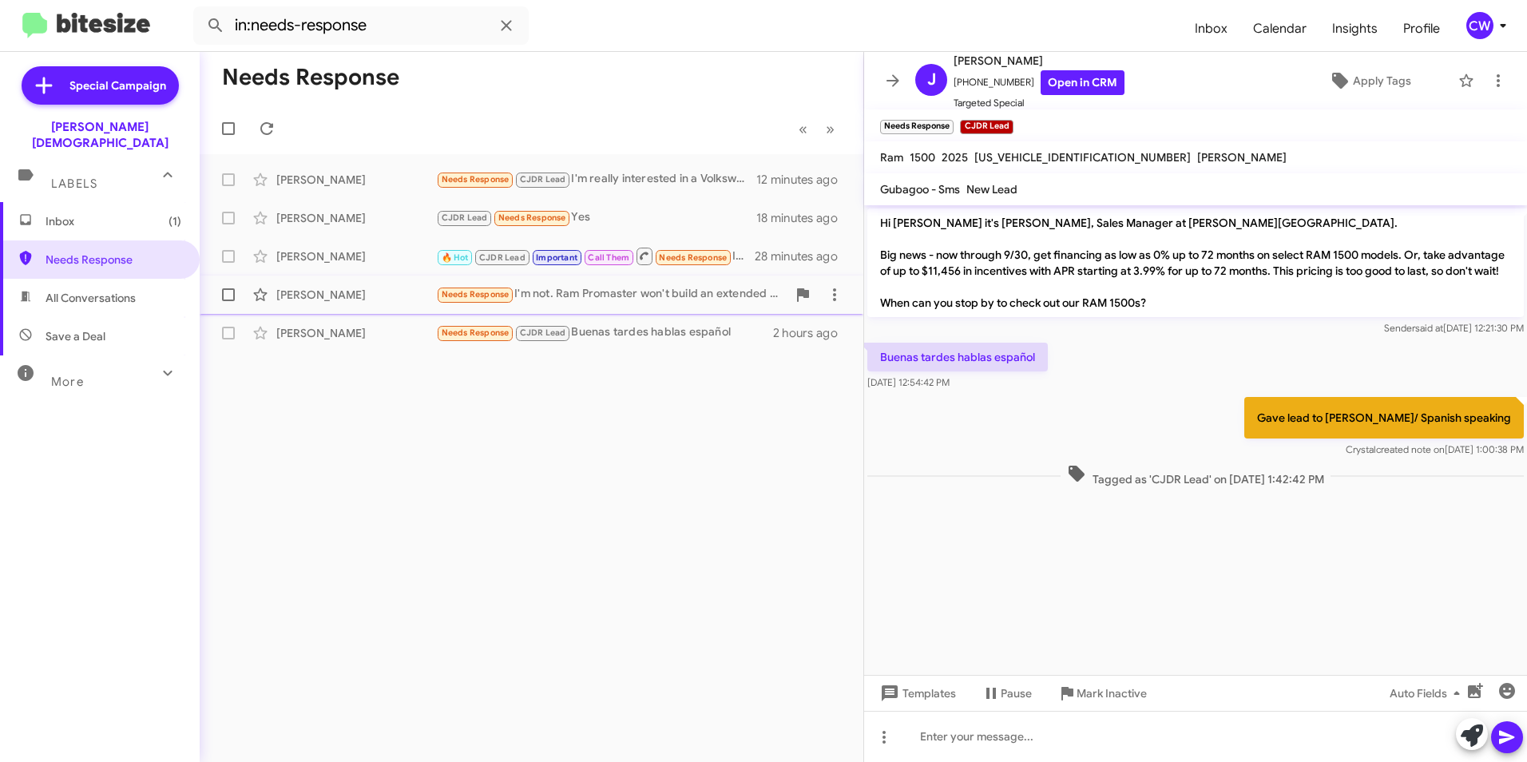
click at [470, 300] on small "Needs Response" at bounding box center [475, 295] width 75 height 15
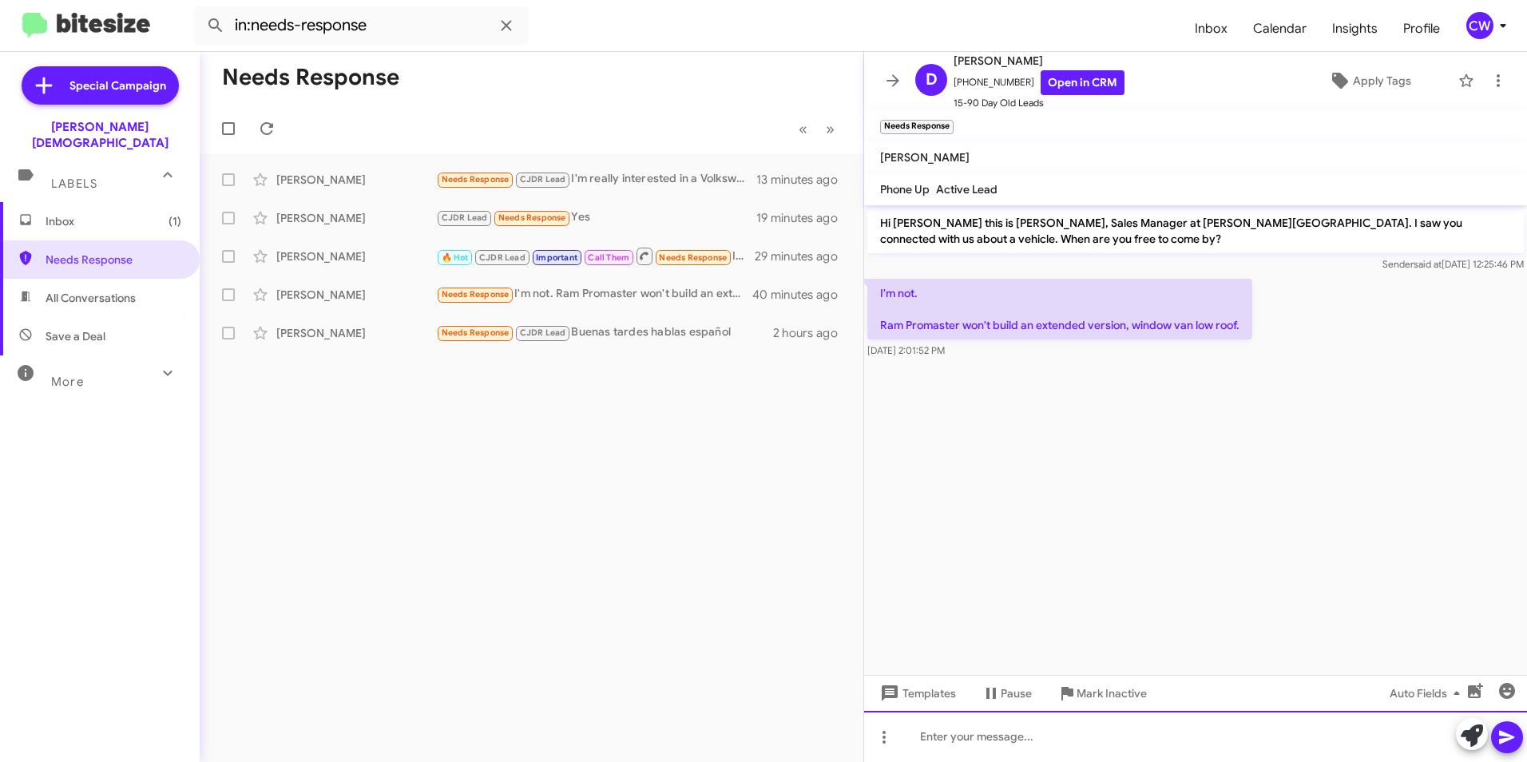
click at [1170, 748] on div at bounding box center [1195, 736] width 663 height 51
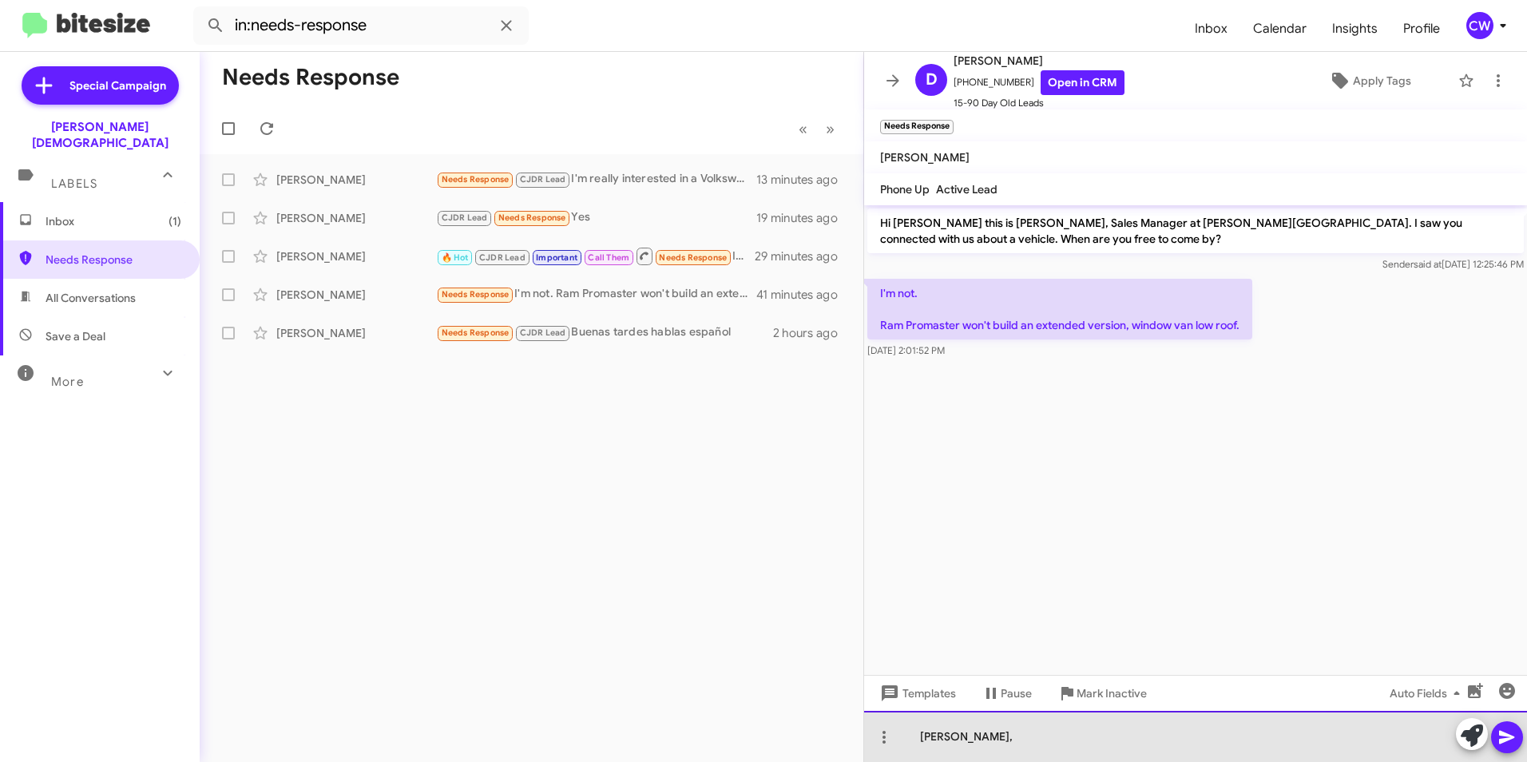
click at [919, 743] on div "Dianne," at bounding box center [1195, 736] width 663 height 51
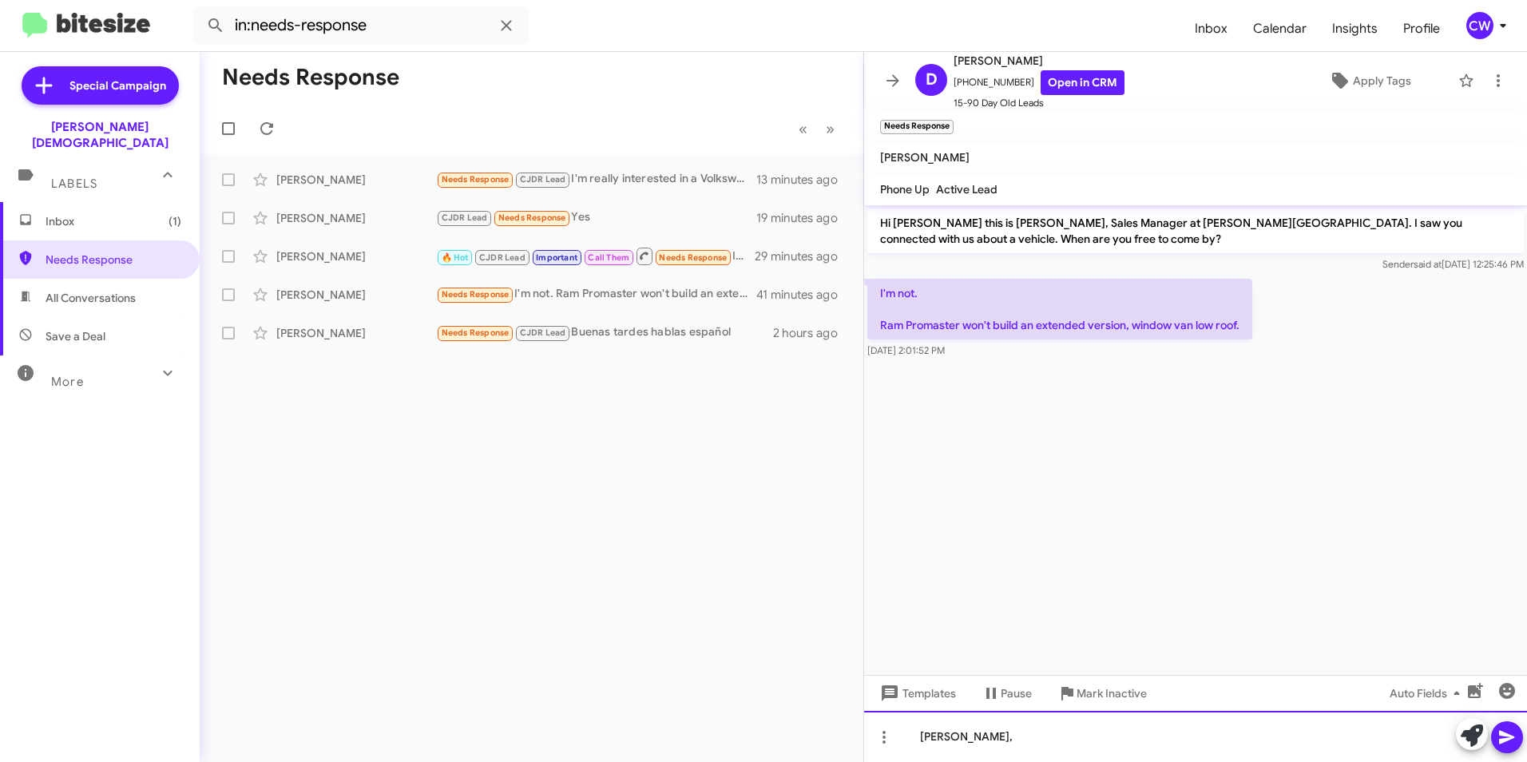
click at [1004, 737] on div "Okay Dianne," at bounding box center [1195, 736] width 663 height 51
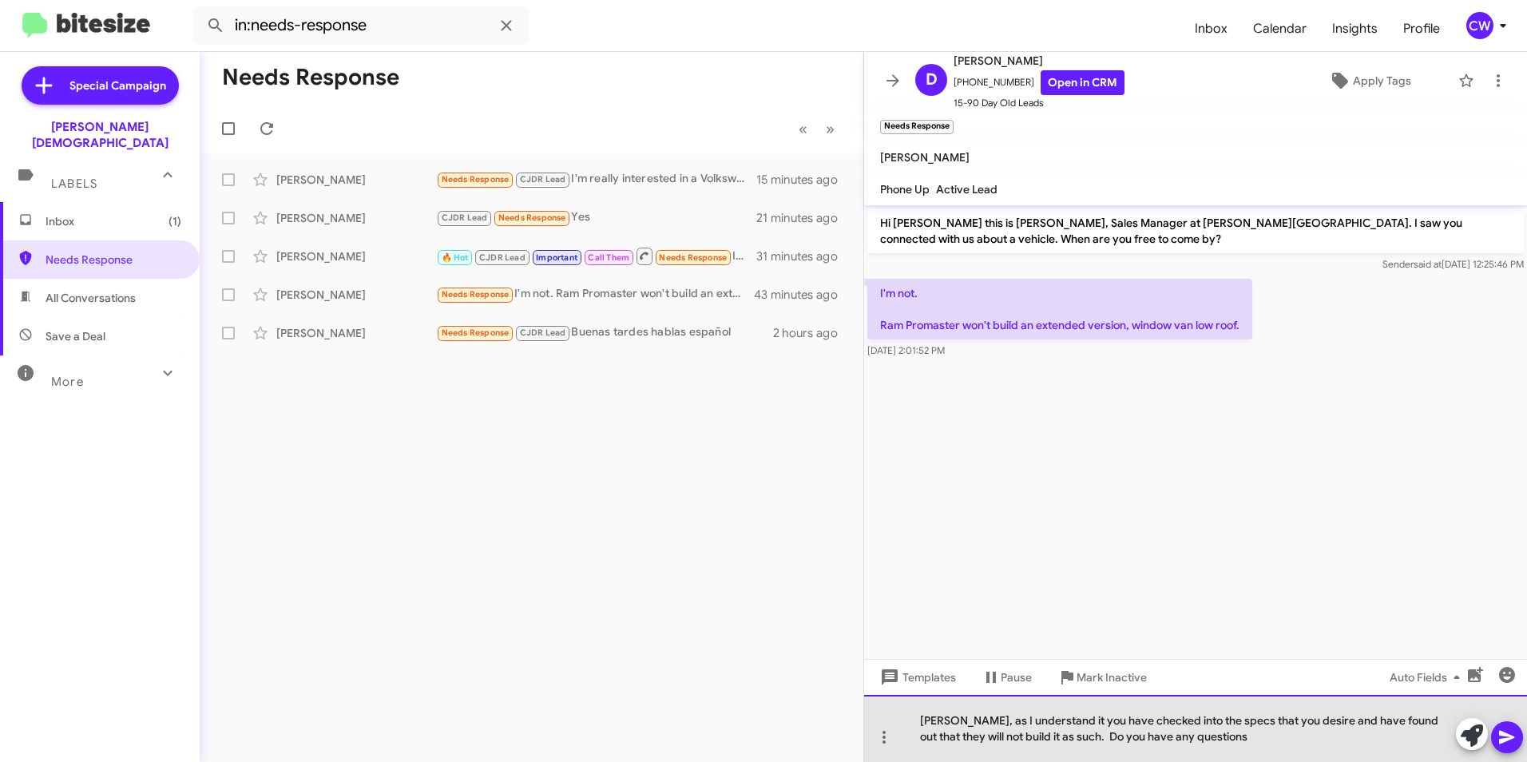
click at [1177, 741] on div "Okay Dianne, as I understand it you have checked into the specs that you desire…" at bounding box center [1195, 728] width 663 height 67
click at [1267, 738] on div "Okay Dianne, as I understand it you have checked into the specs that you desire…" at bounding box center [1195, 728] width 663 height 67
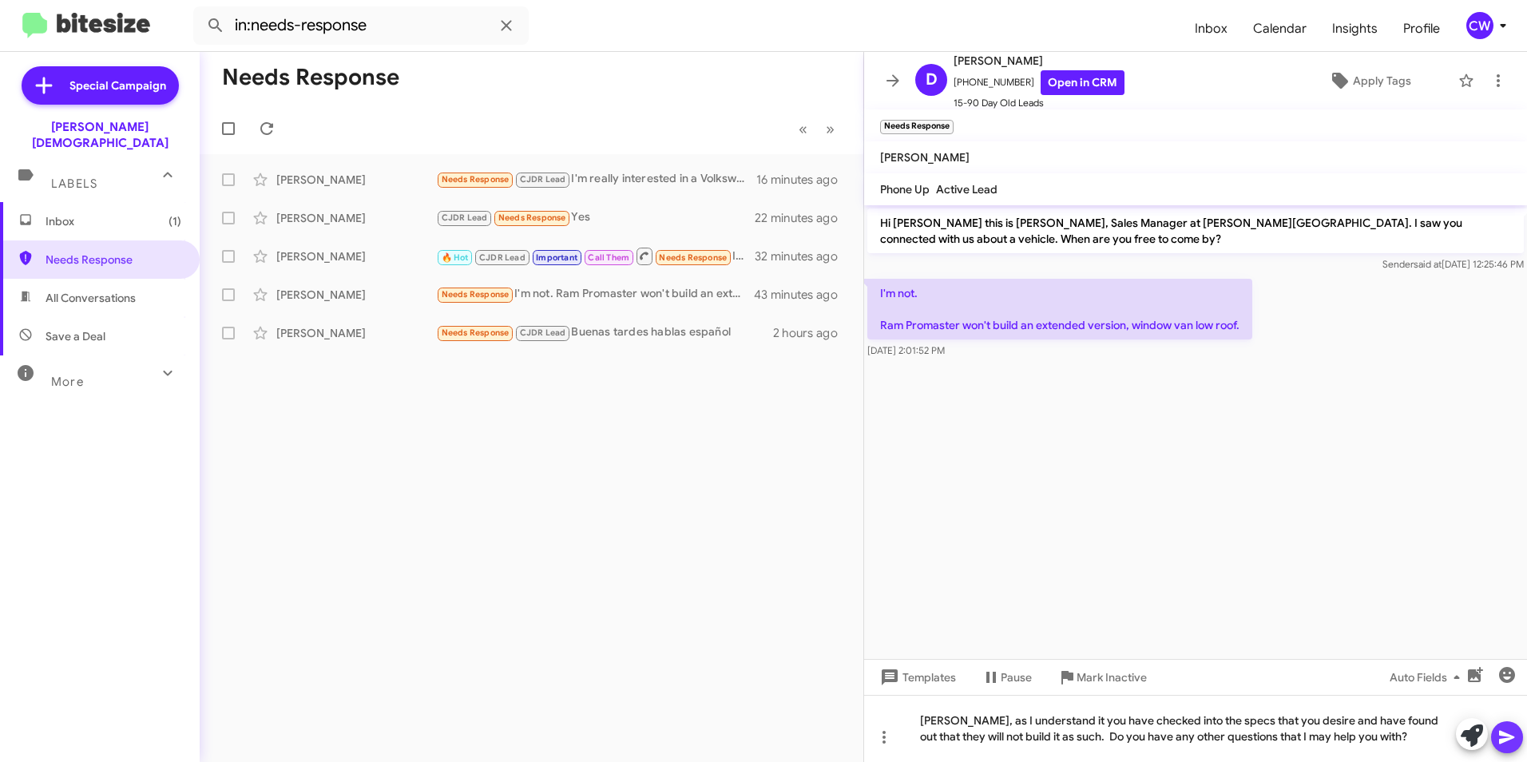
click at [1501, 735] on icon at bounding box center [1506, 738] width 15 height 14
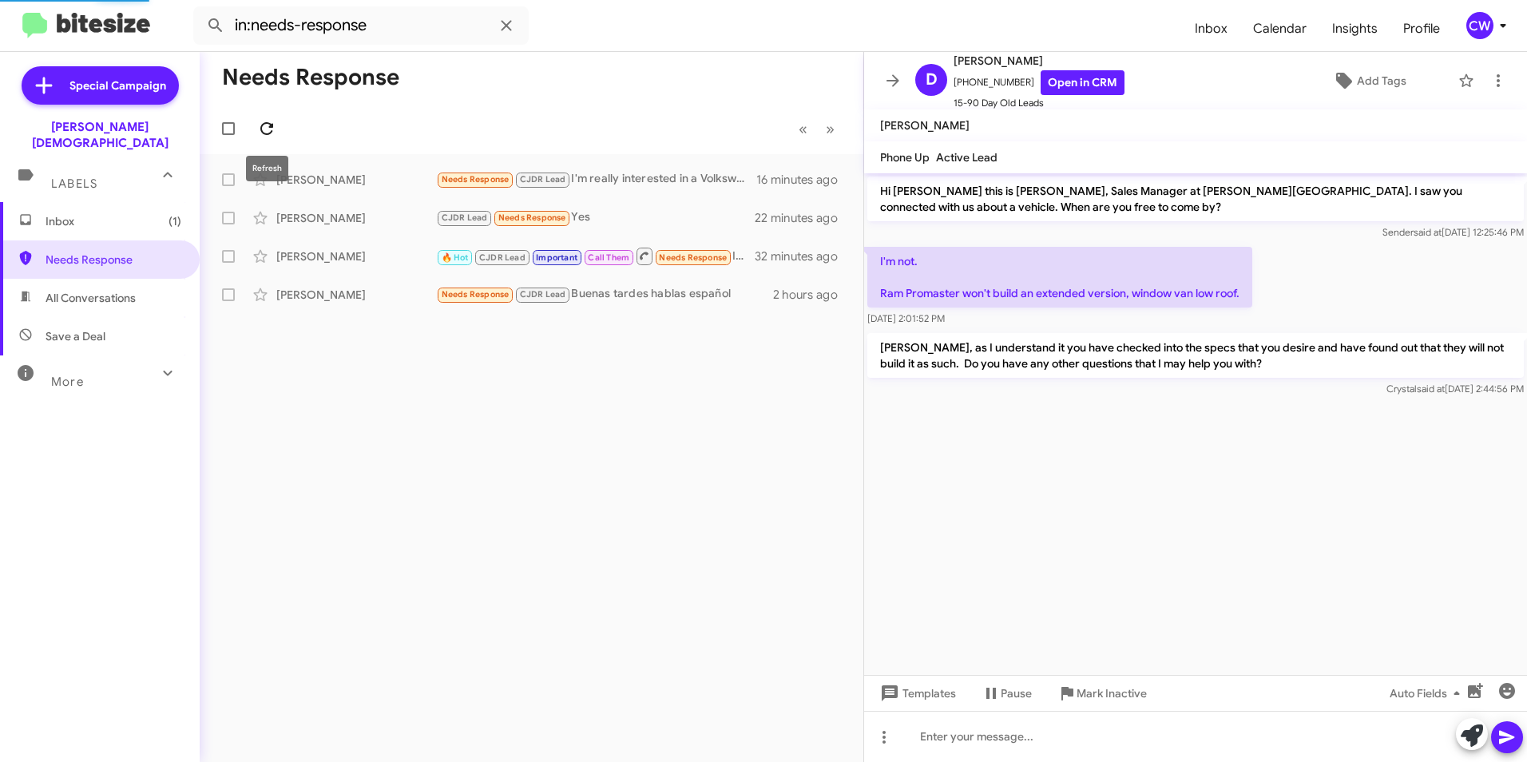
click at [265, 132] on icon at bounding box center [266, 128] width 19 height 19
click at [688, 256] on span "Needs Response" at bounding box center [693, 257] width 68 height 10
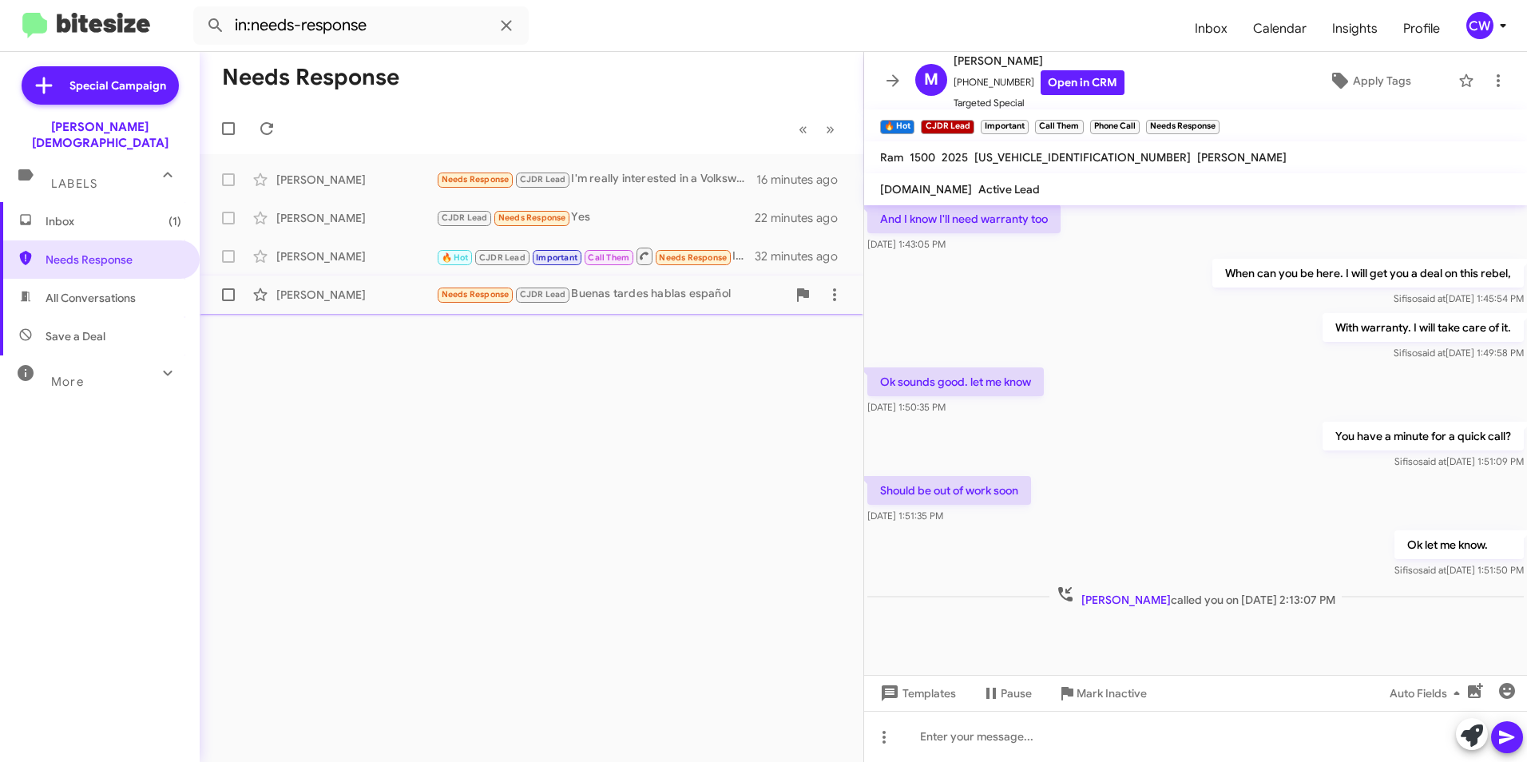
click at [466, 297] on span "Needs Response" at bounding box center [476, 294] width 68 height 10
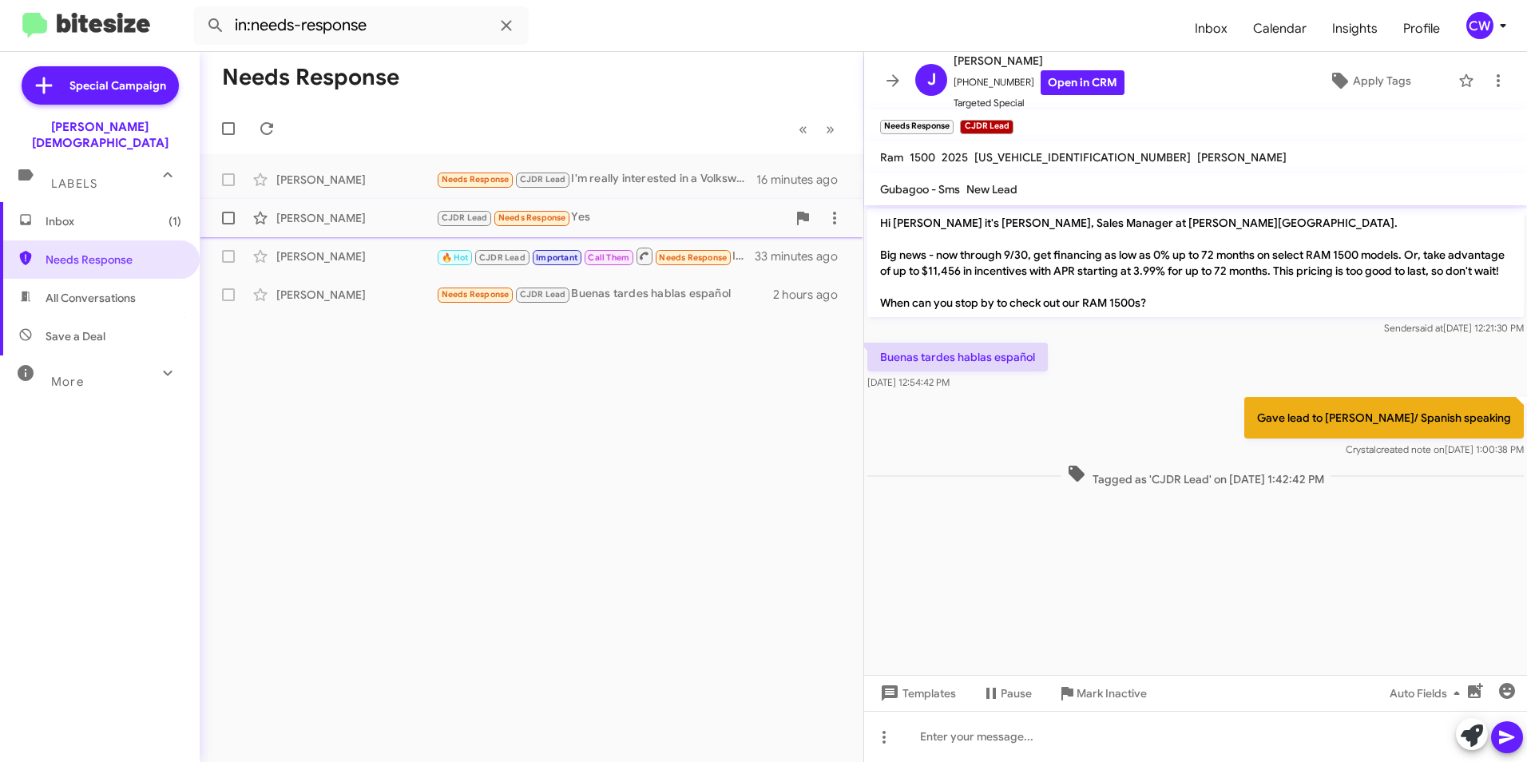
click at [524, 222] on span "Needs Response" at bounding box center [532, 217] width 68 height 10
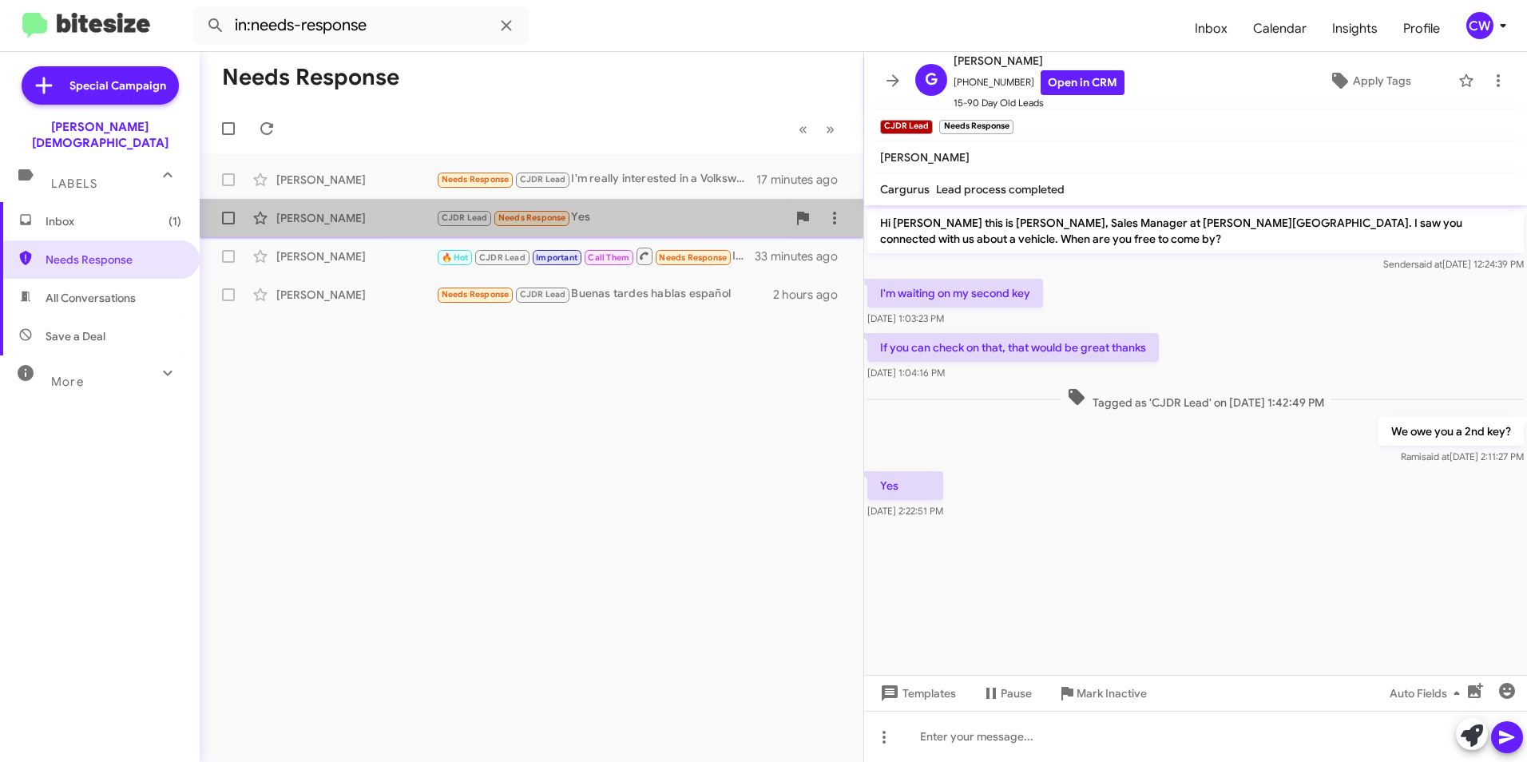
click at [522, 221] on span "Needs Response" at bounding box center [532, 217] width 68 height 10
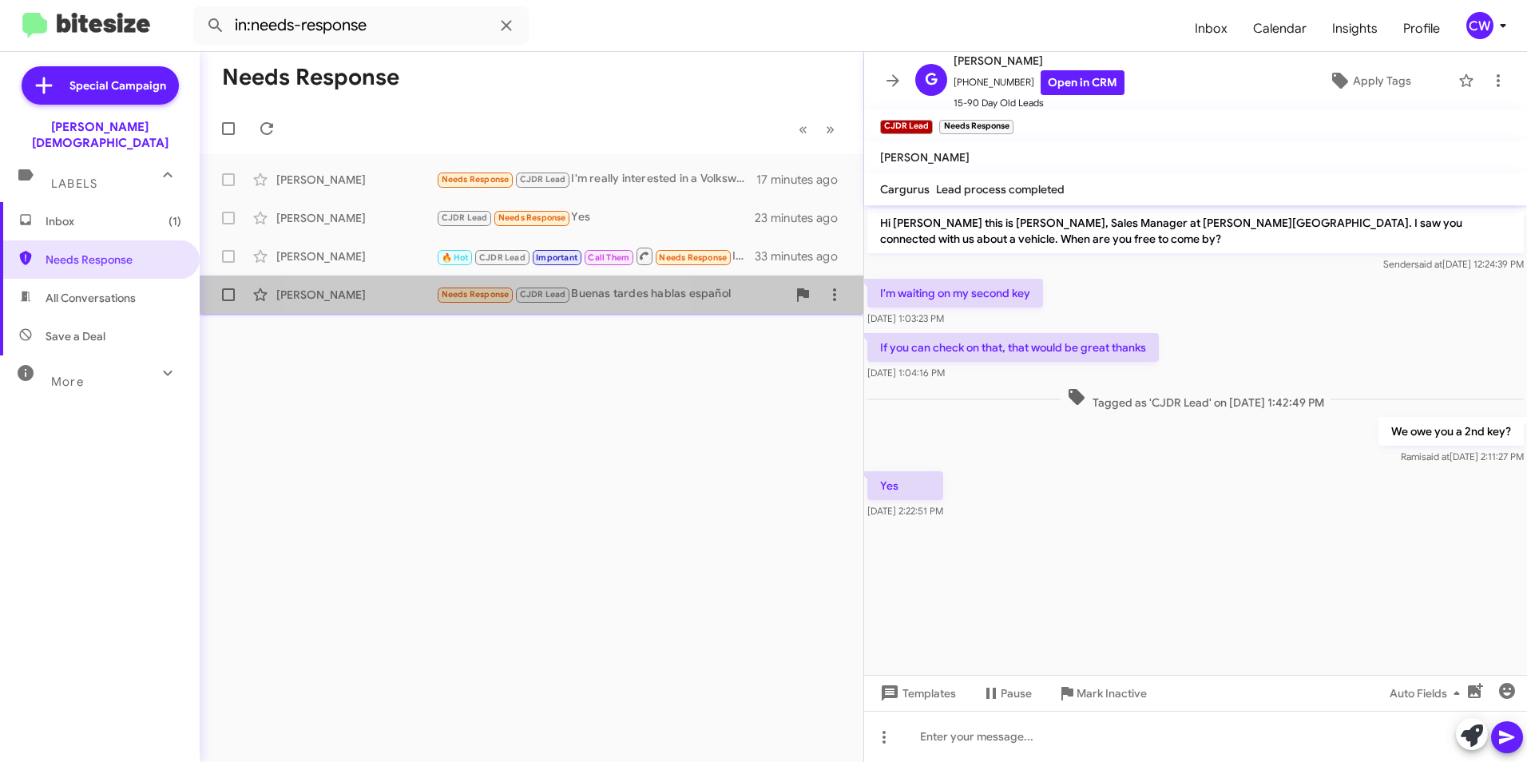
click at [473, 296] on span "Needs Response" at bounding box center [476, 294] width 68 height 10
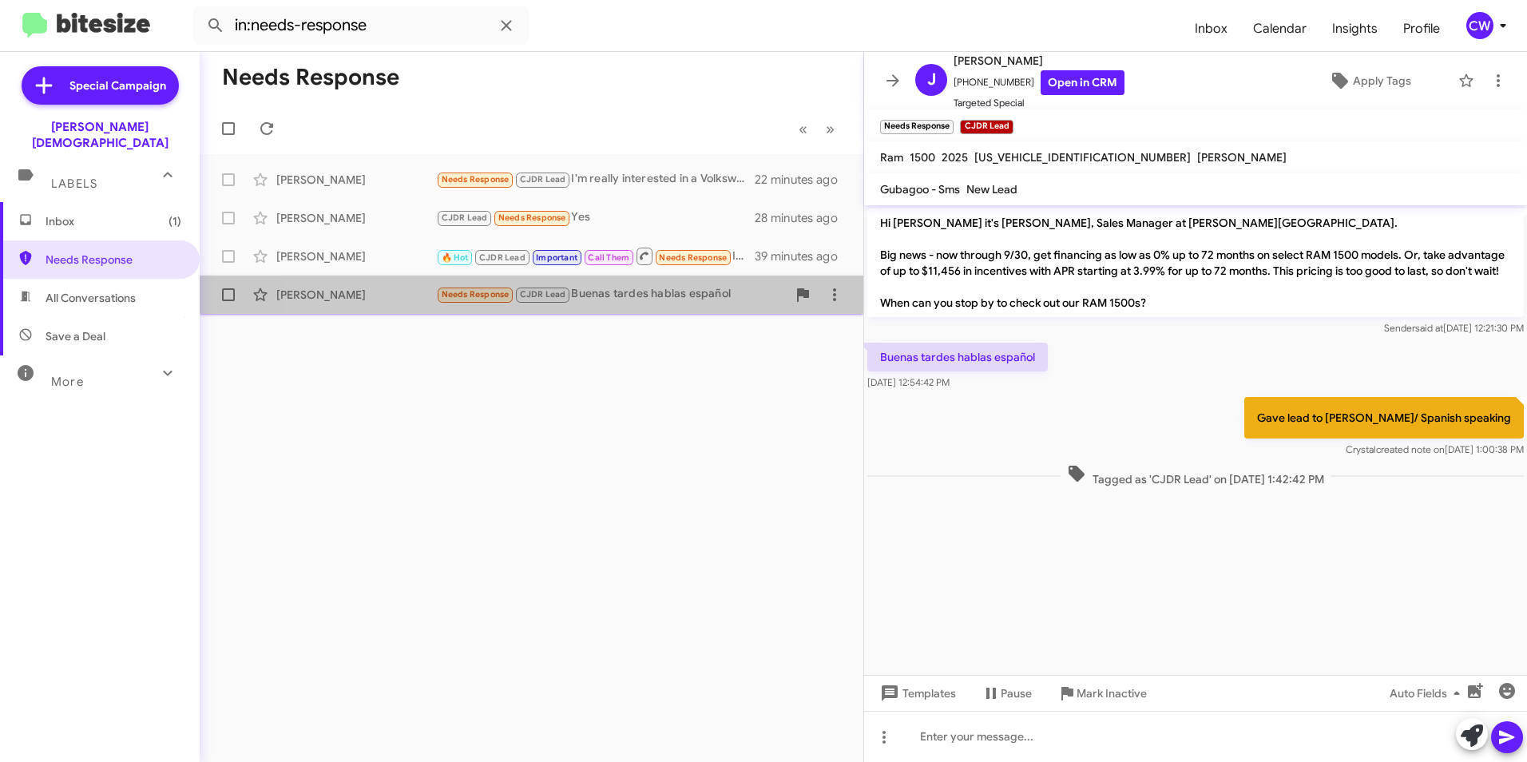
click at [472, 296] on span "Needs Response" at bounding box center [476, 294] width 68 height 10
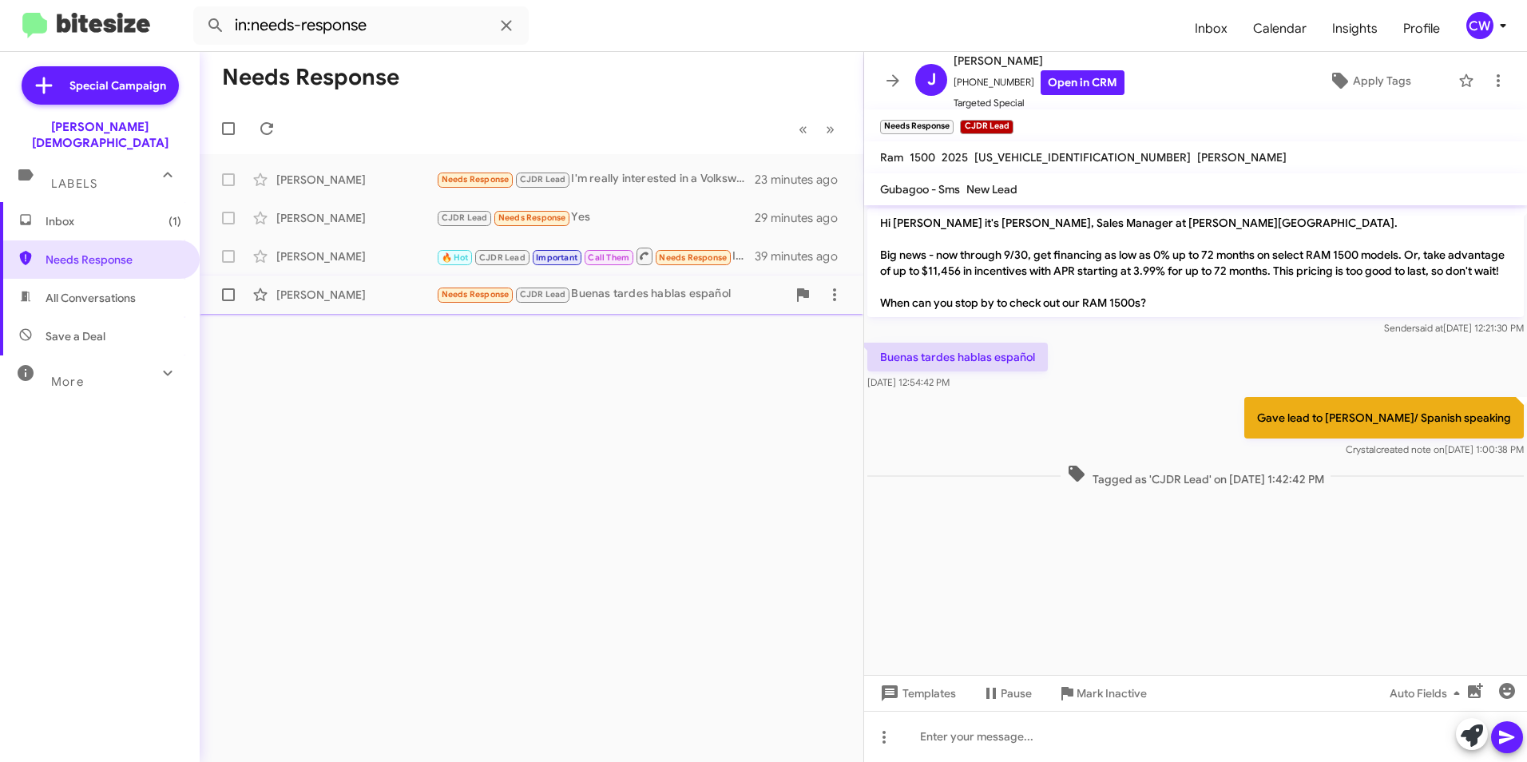
click at [490, 289] on span "Needs Response" at bounding box center [476, 294] width 68 height 10
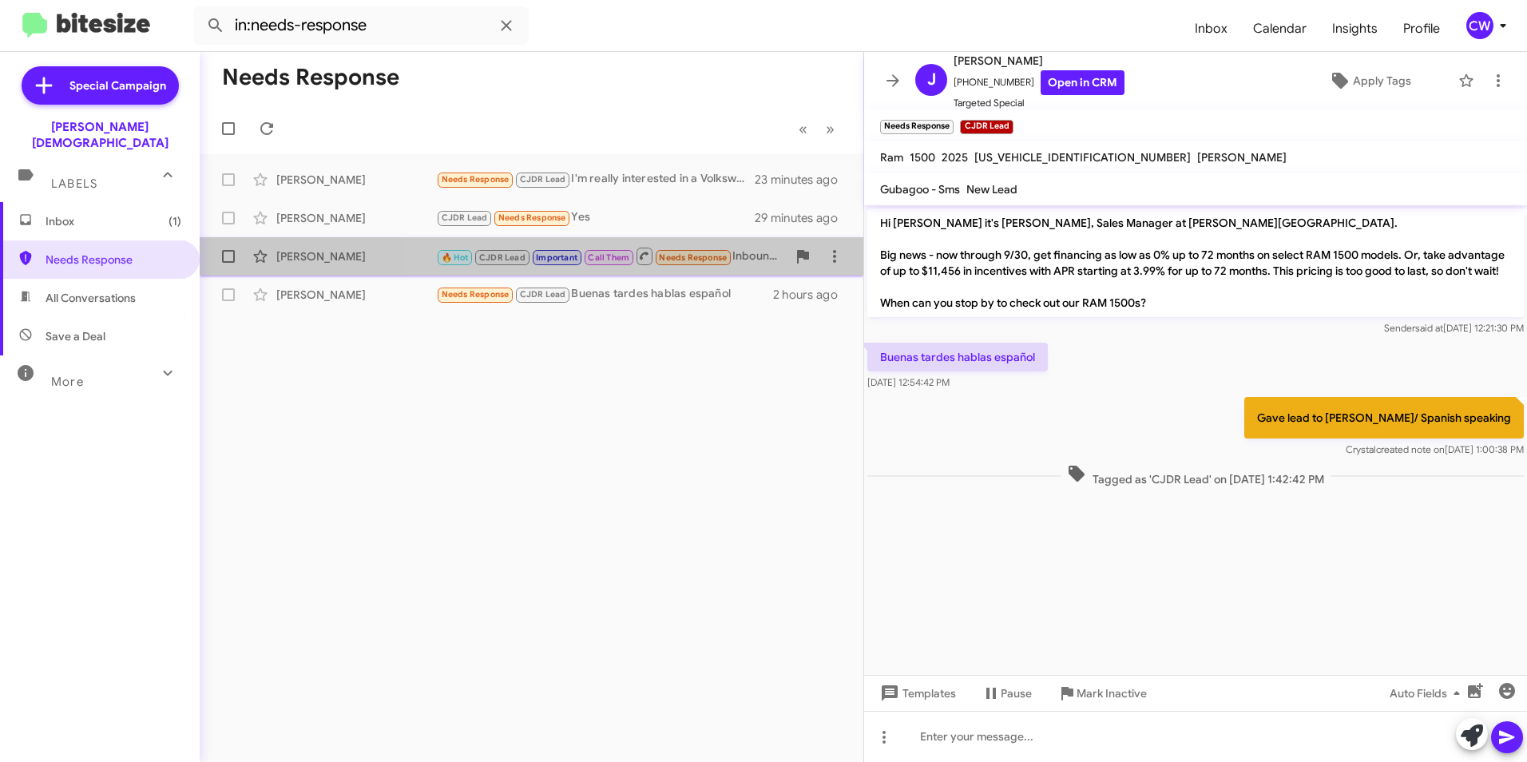
click at [690, 265] on span "🔥 Hot CJDR Lead Important Call Them Needs Response" at bounding box center [584, 256] width 296 height 20
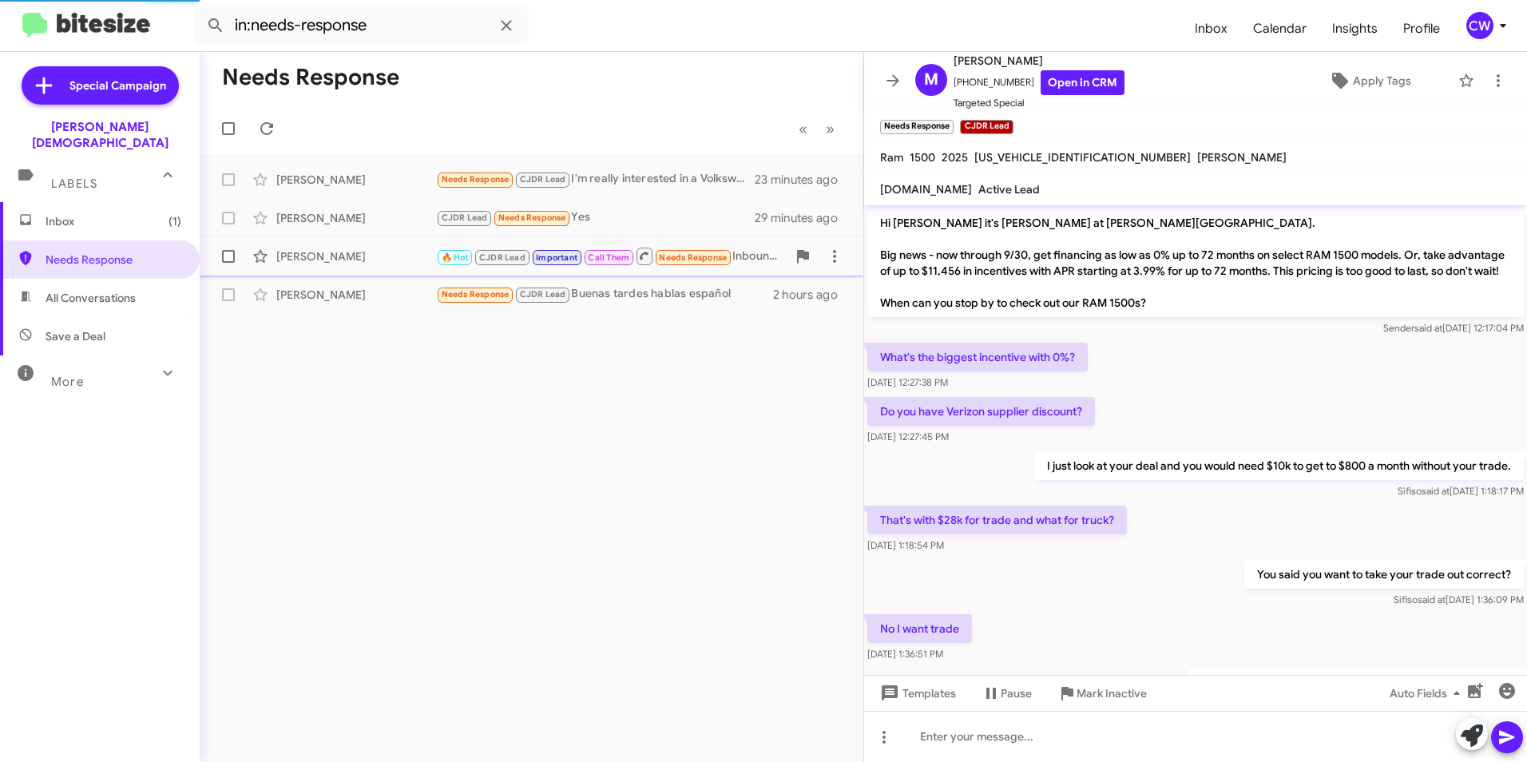
scroll to position [799, 0]
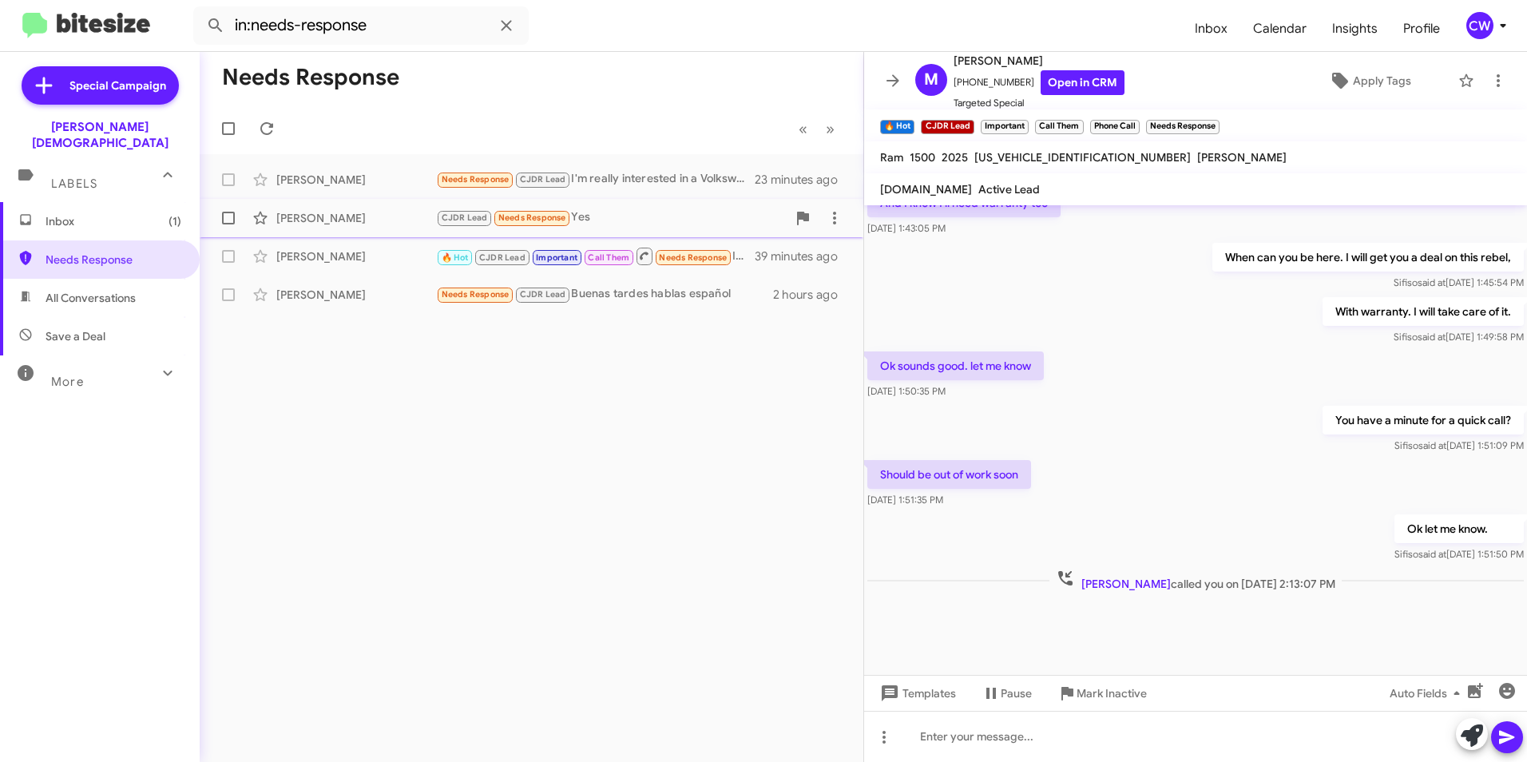
click at [509, 216] on span "Needs Response" at bounding box center [532, 217] width 68 height 10
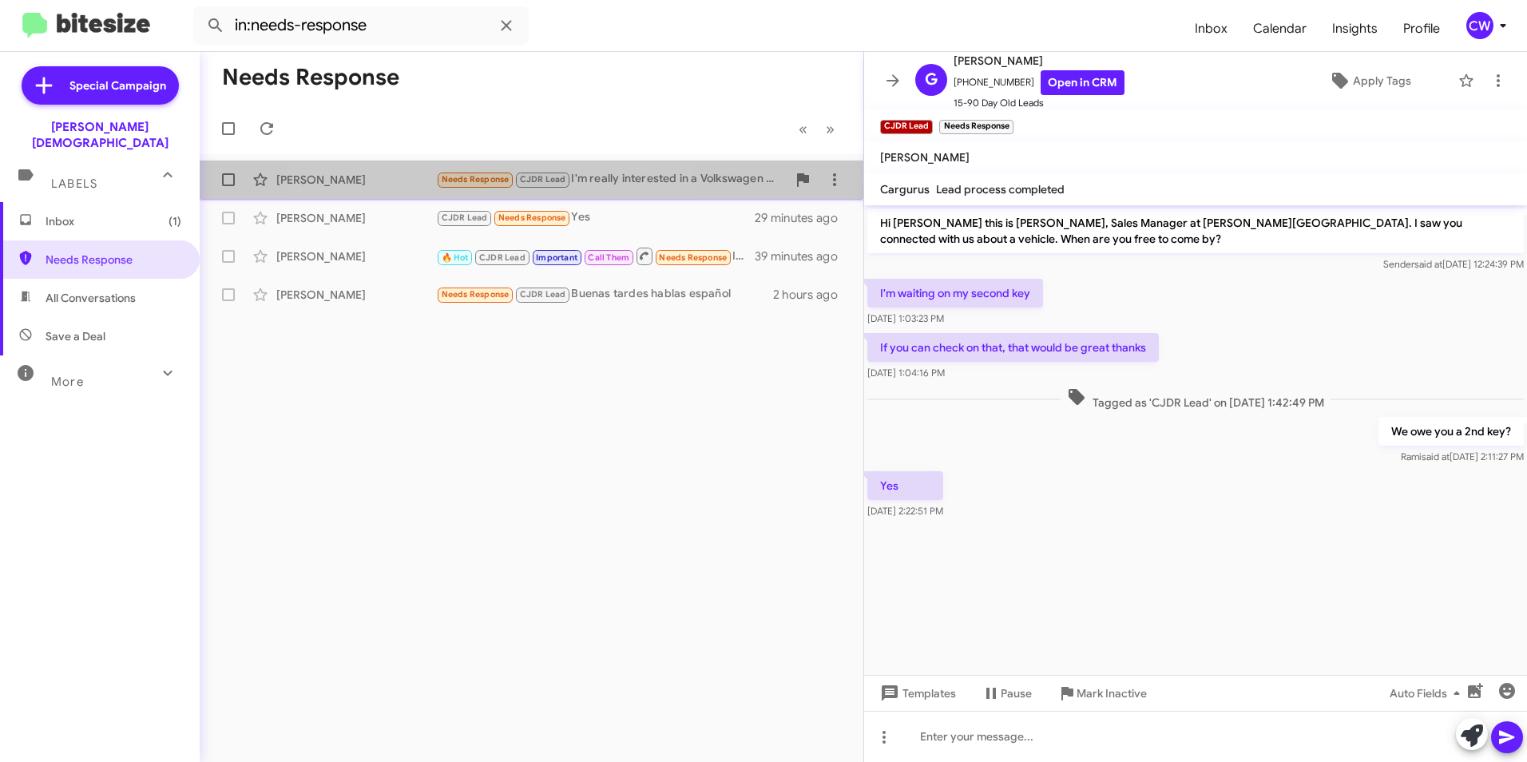
click at [474, 181] on span "Needs Response" at bounding box center [476, 179] width 68 height 10
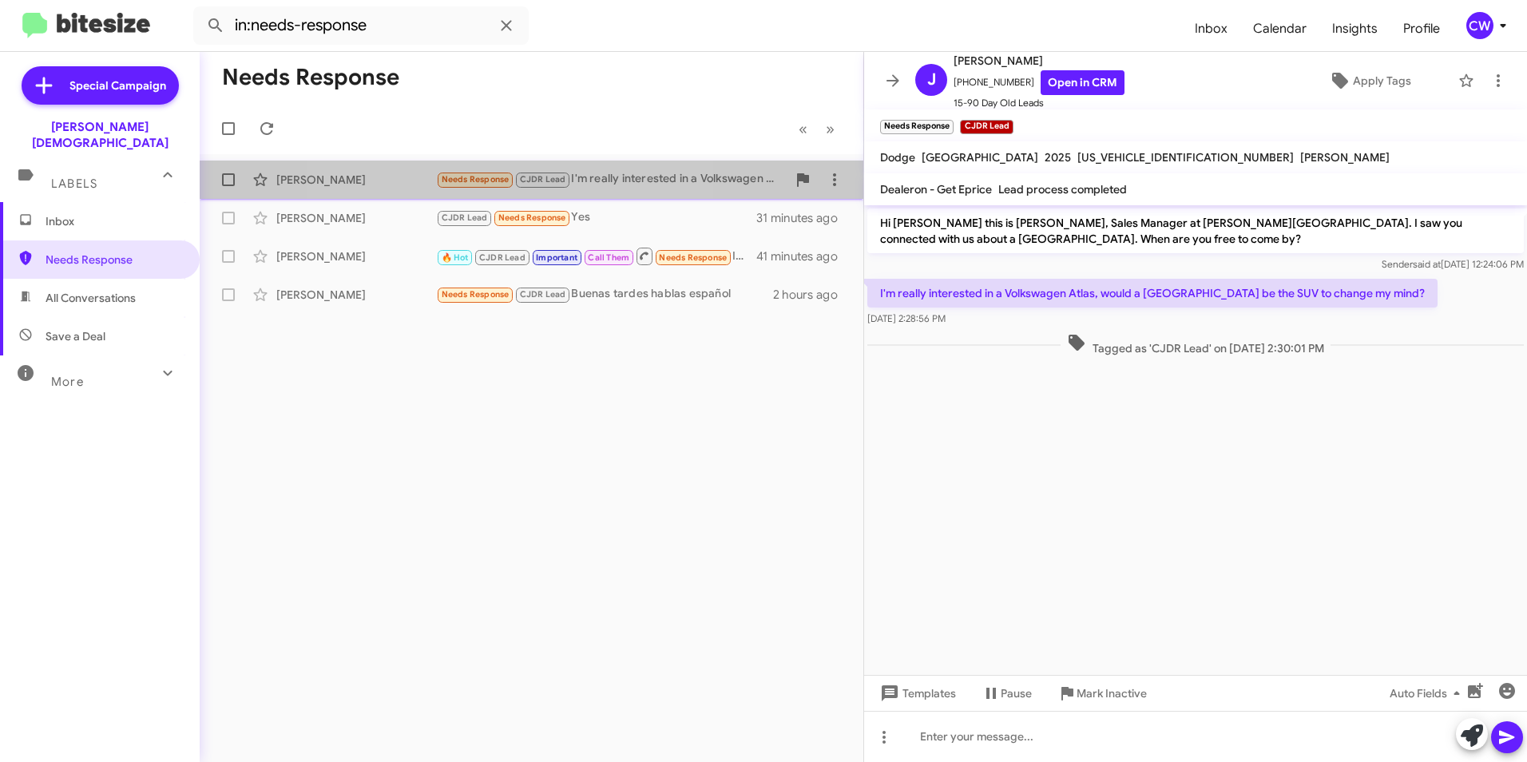
click at [484, 180] on span "Needs Response" at bounding box center [476, 179] width 68 height 10
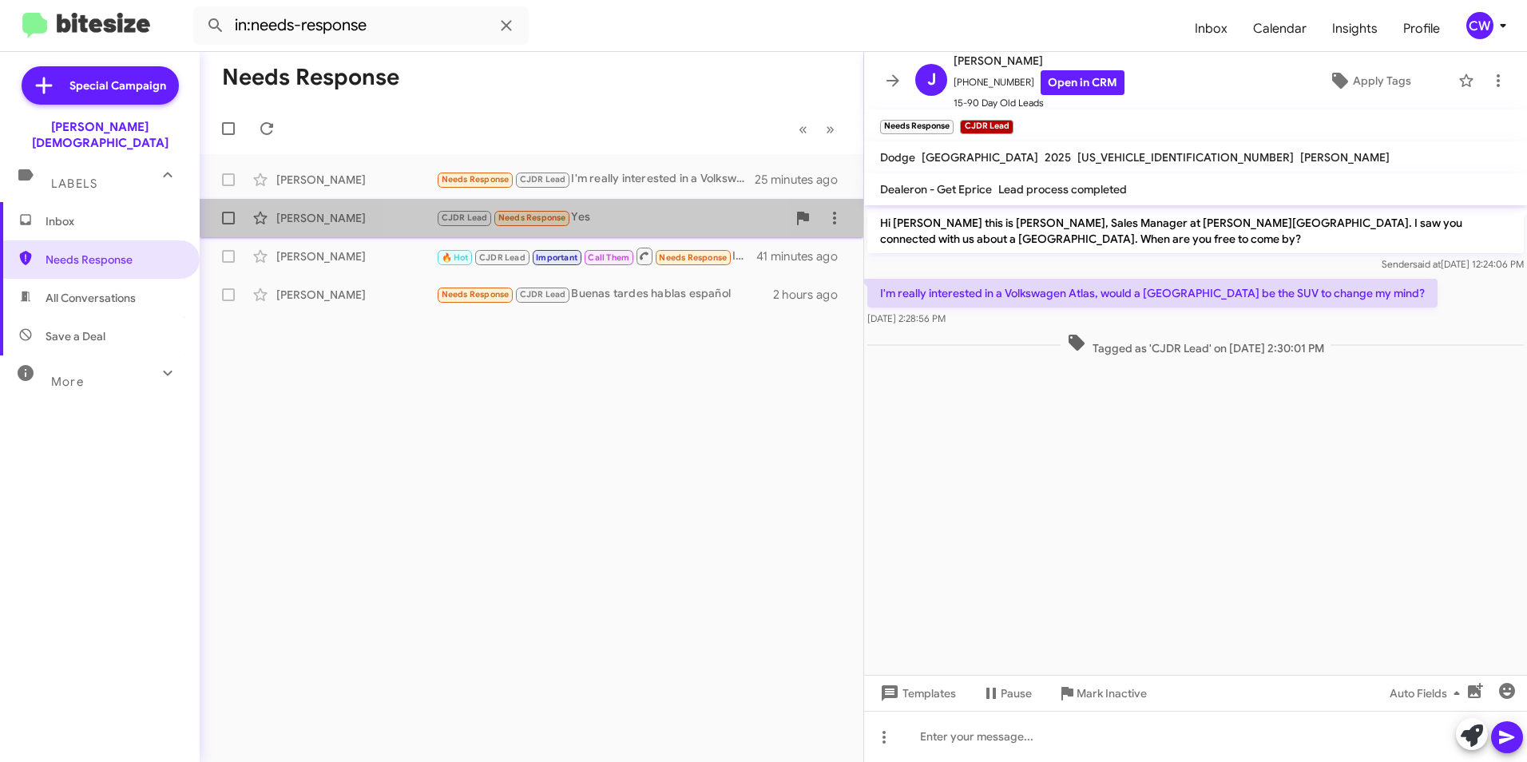
click at [522, 216] on span "Needs Response" at bounding box center [532, 217] width 68 height 10
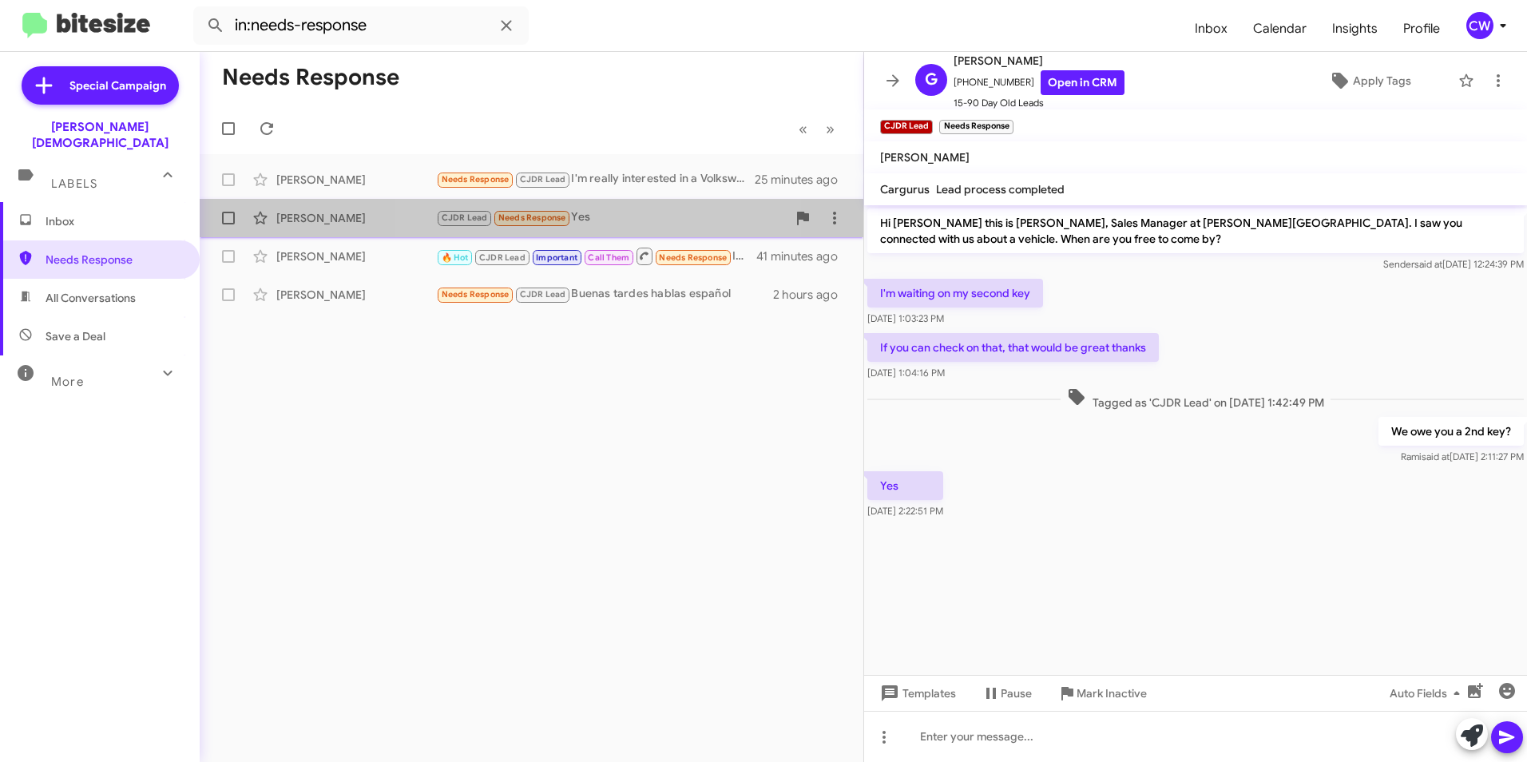
click at [528, 216] on span "Needs Response" at bounding box center [532, 217] width 68 height 10
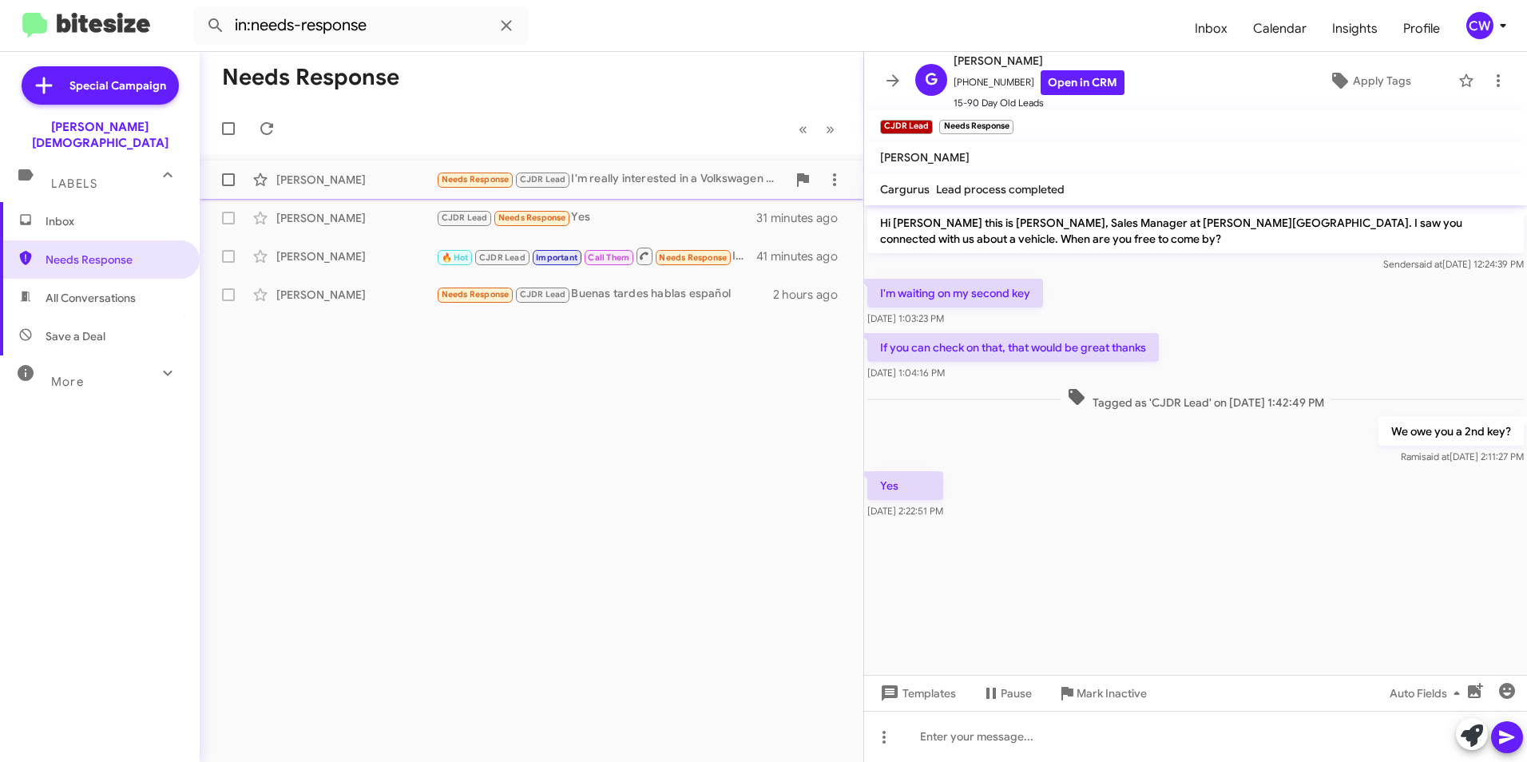
click at [486, 177] on span "Needs Response" at bounding box center [476, 179] width 68 height 10
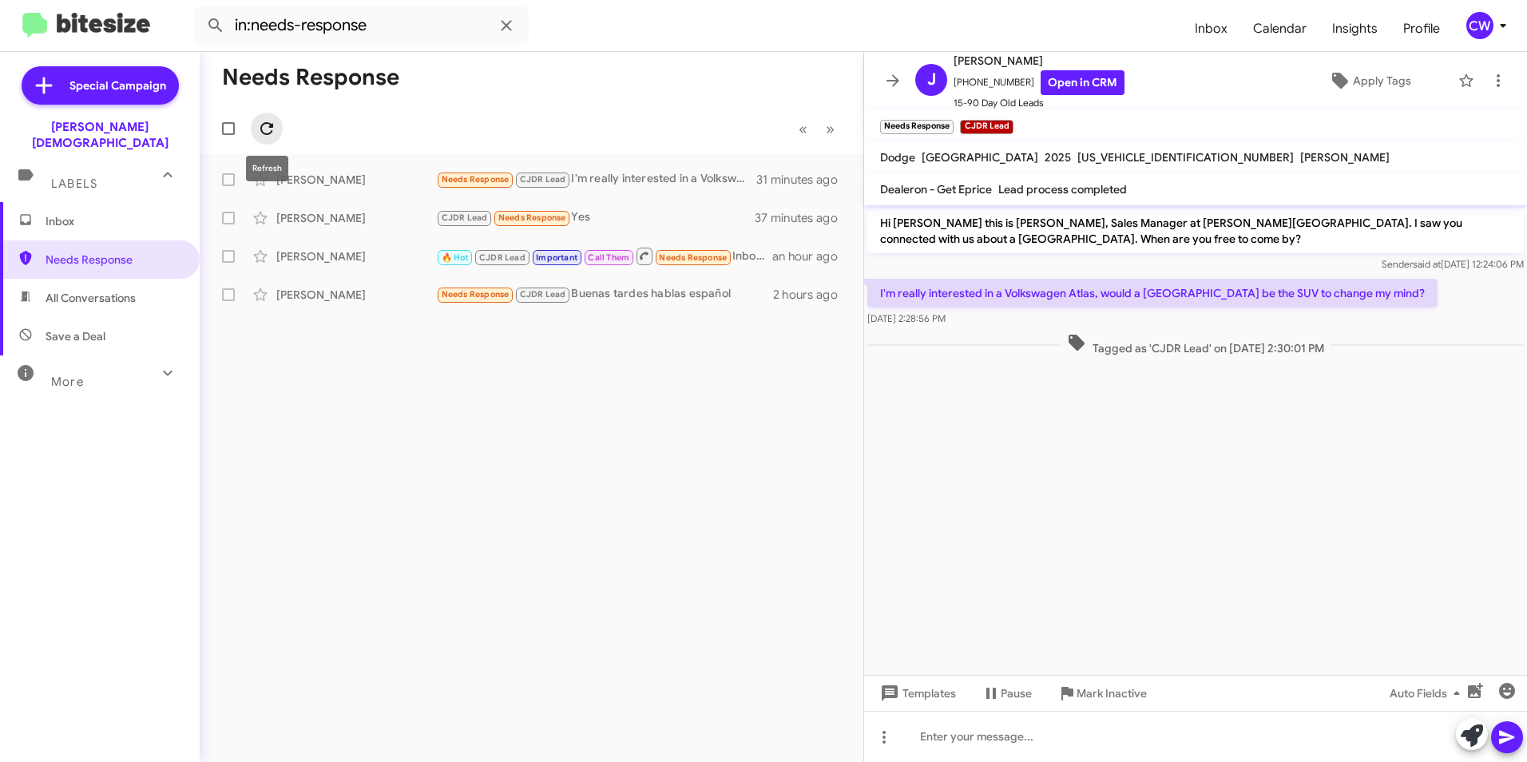
click at [262, 129] on icon at bounding box center [266, 128] width 13 height 13
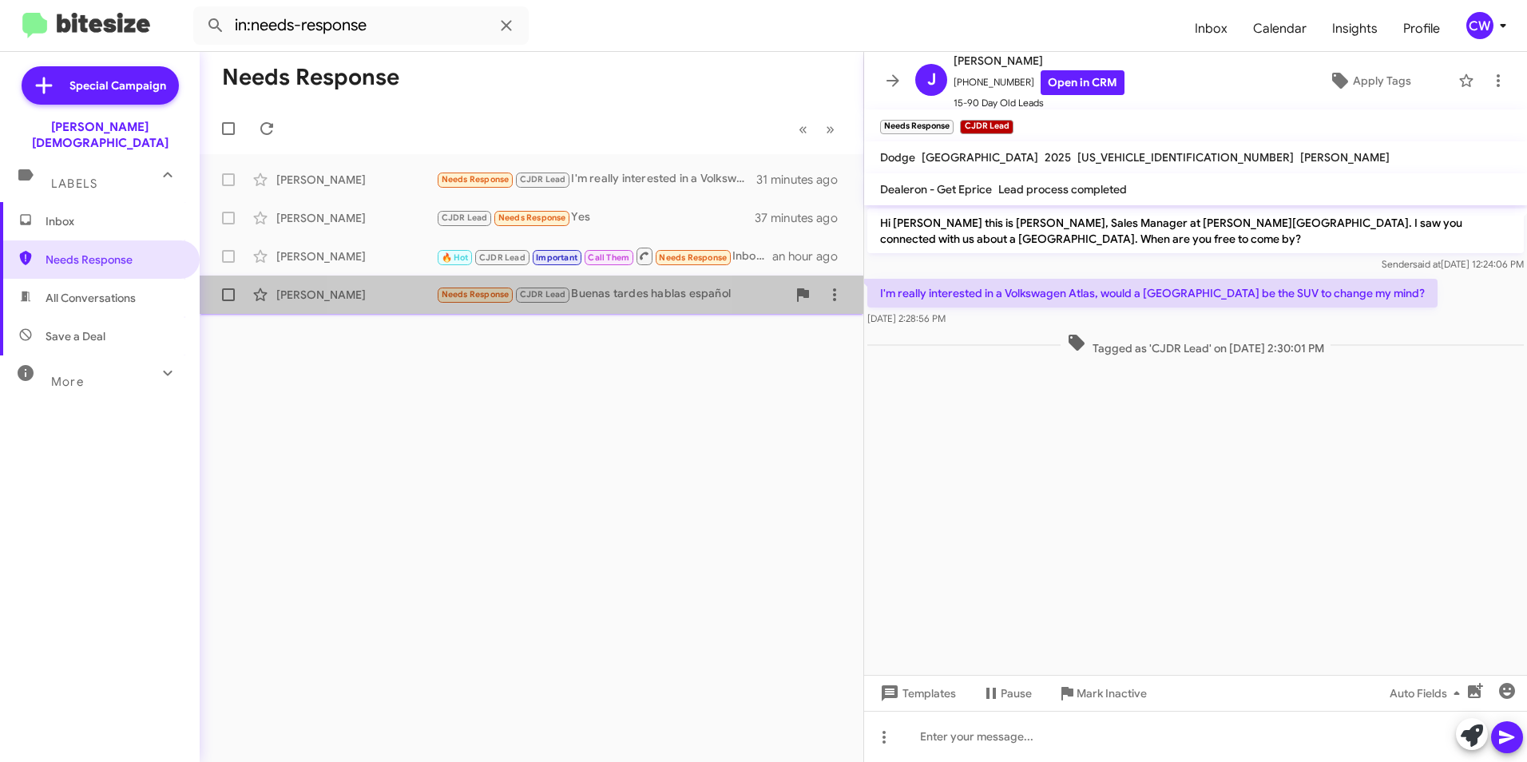
click at [494, 299] on span "Needs Response" at bounding box center [476, 294] width 68 height 10
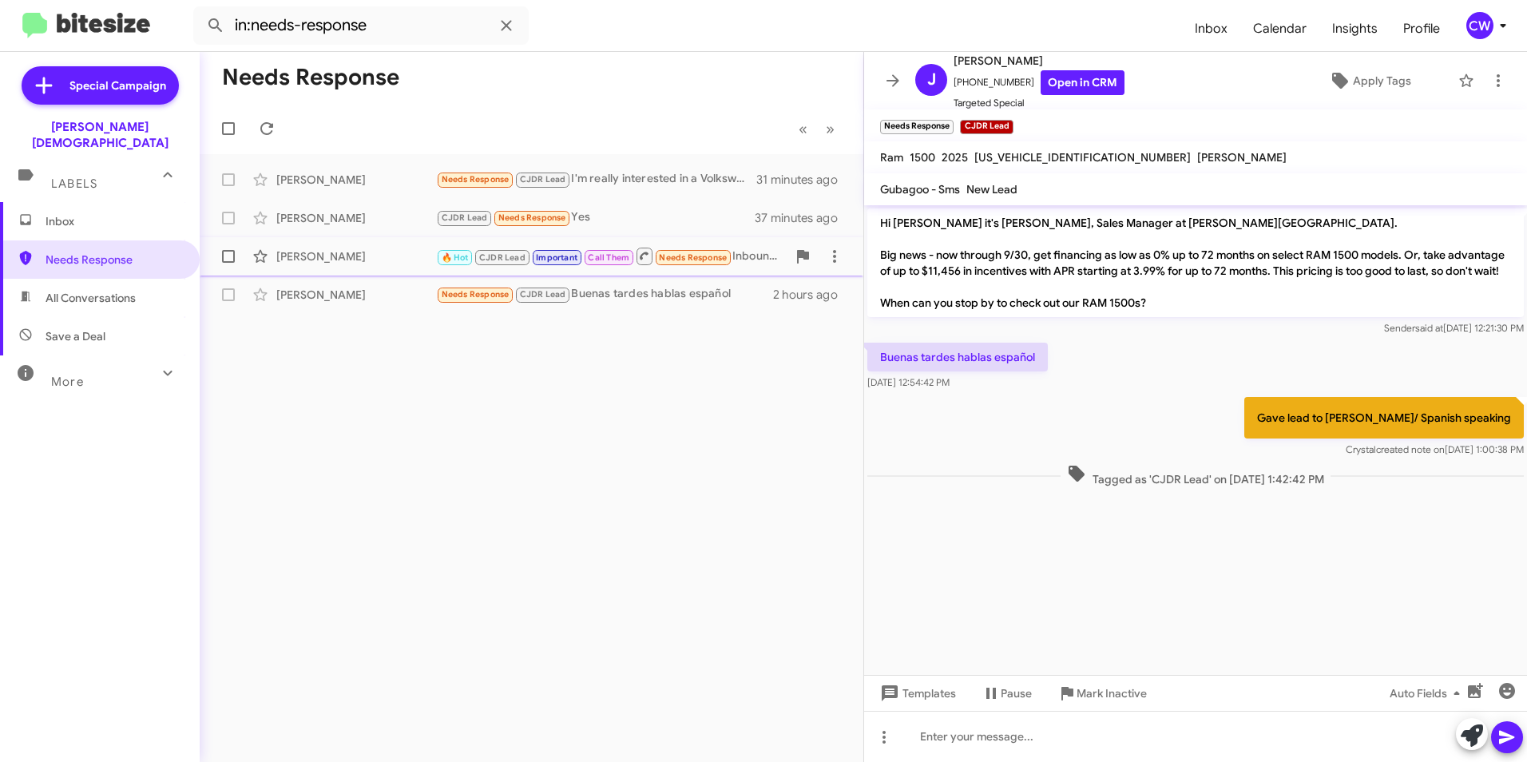
click at [705, 256] on span "Needs Response" at bounding box center [693, 257] width 68 height 10
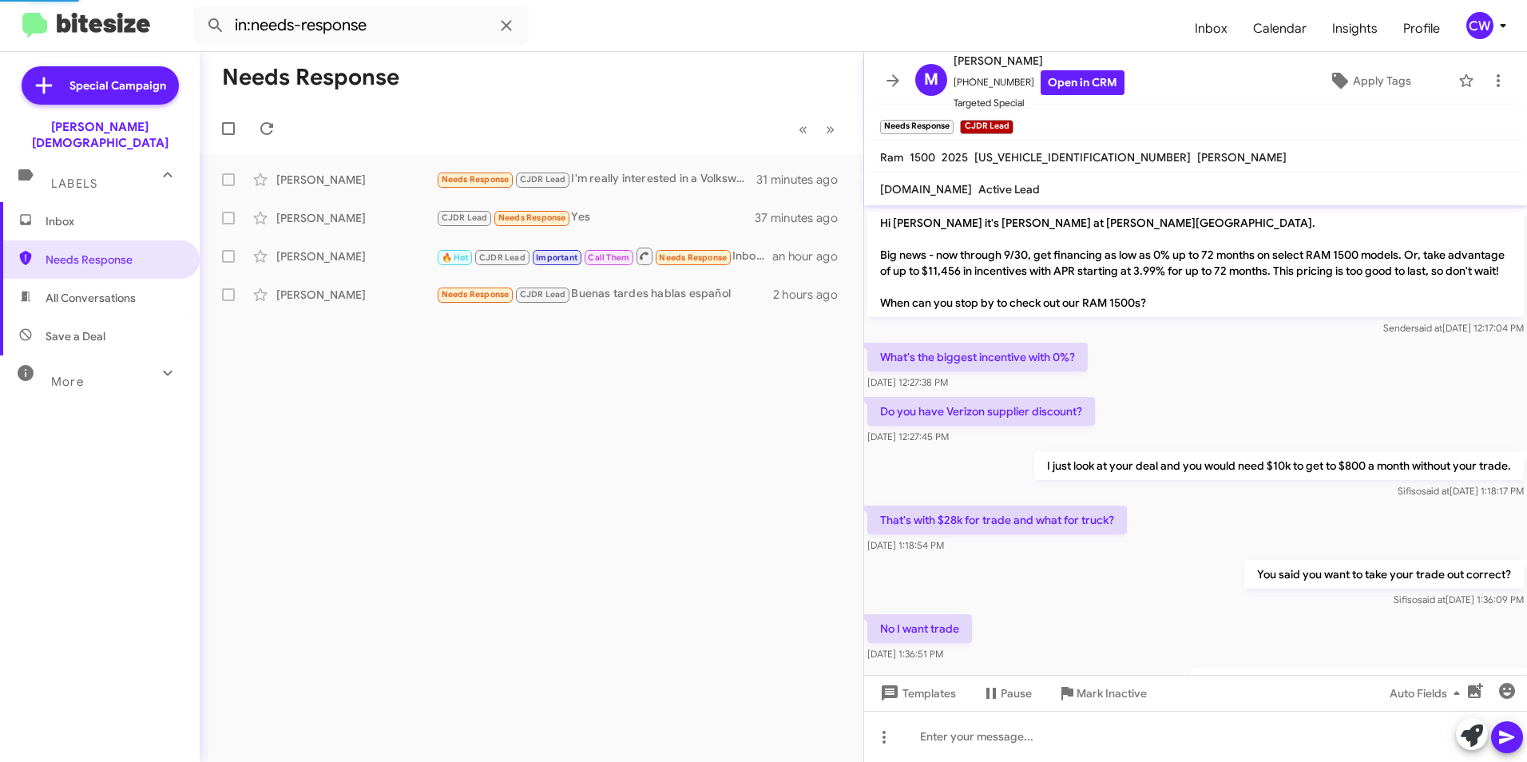
scroll to position [799, 0]
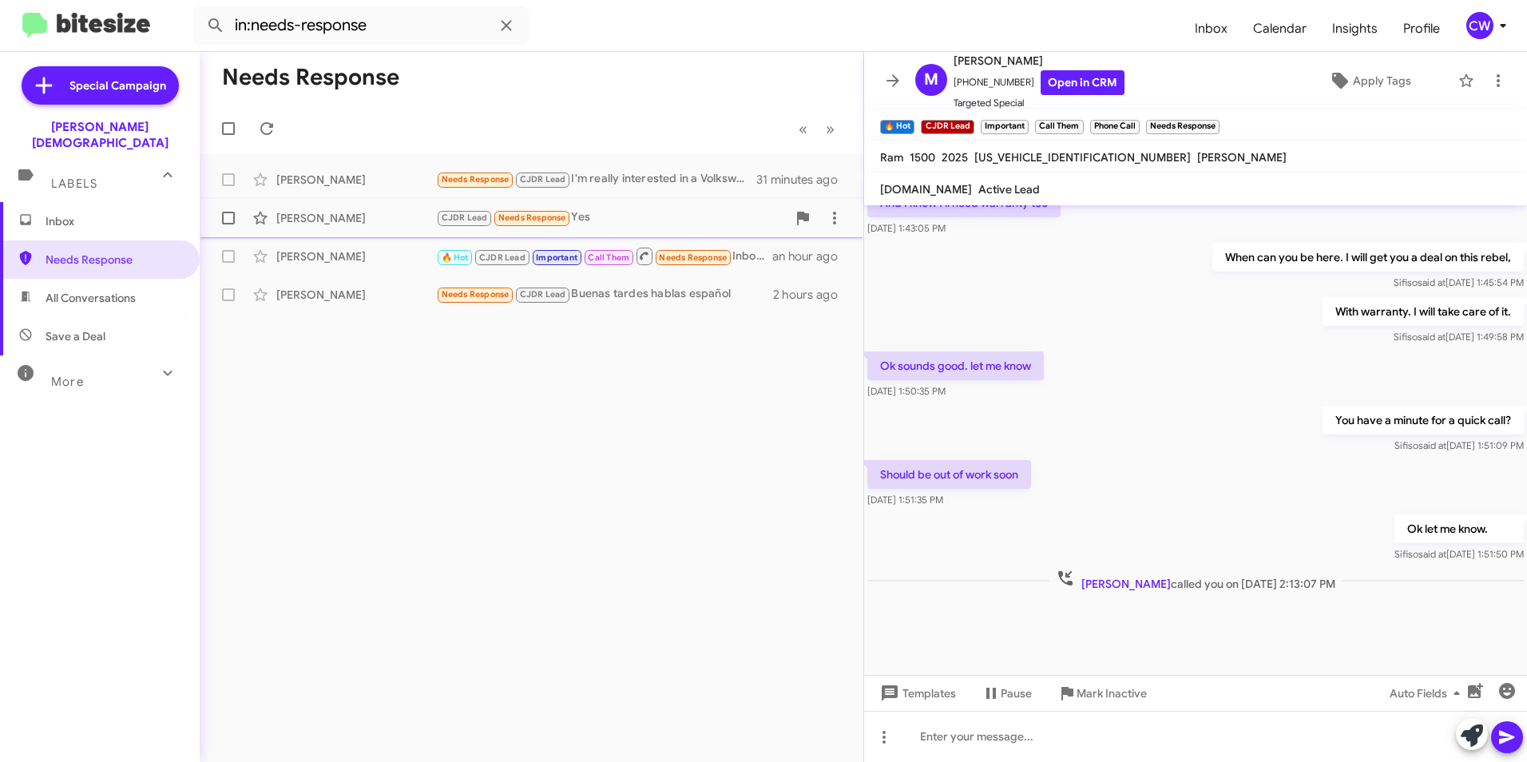
click at [529, 215] on span "Needs Response" at bounding box center [532, 217] width 68 height 10
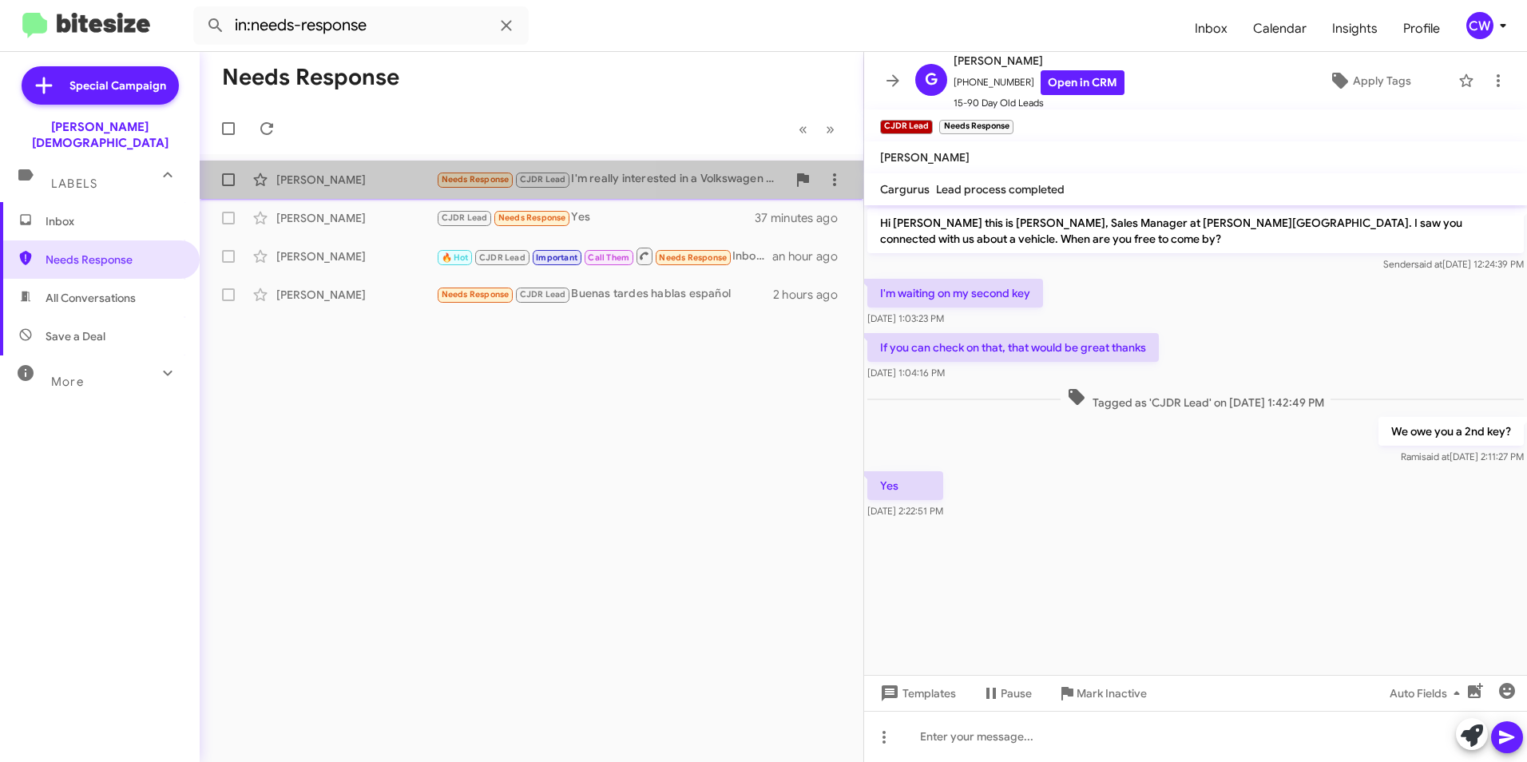
click at [455, 181] on span "Needs Response" at bounding box center [476, 179] width 68 height 10
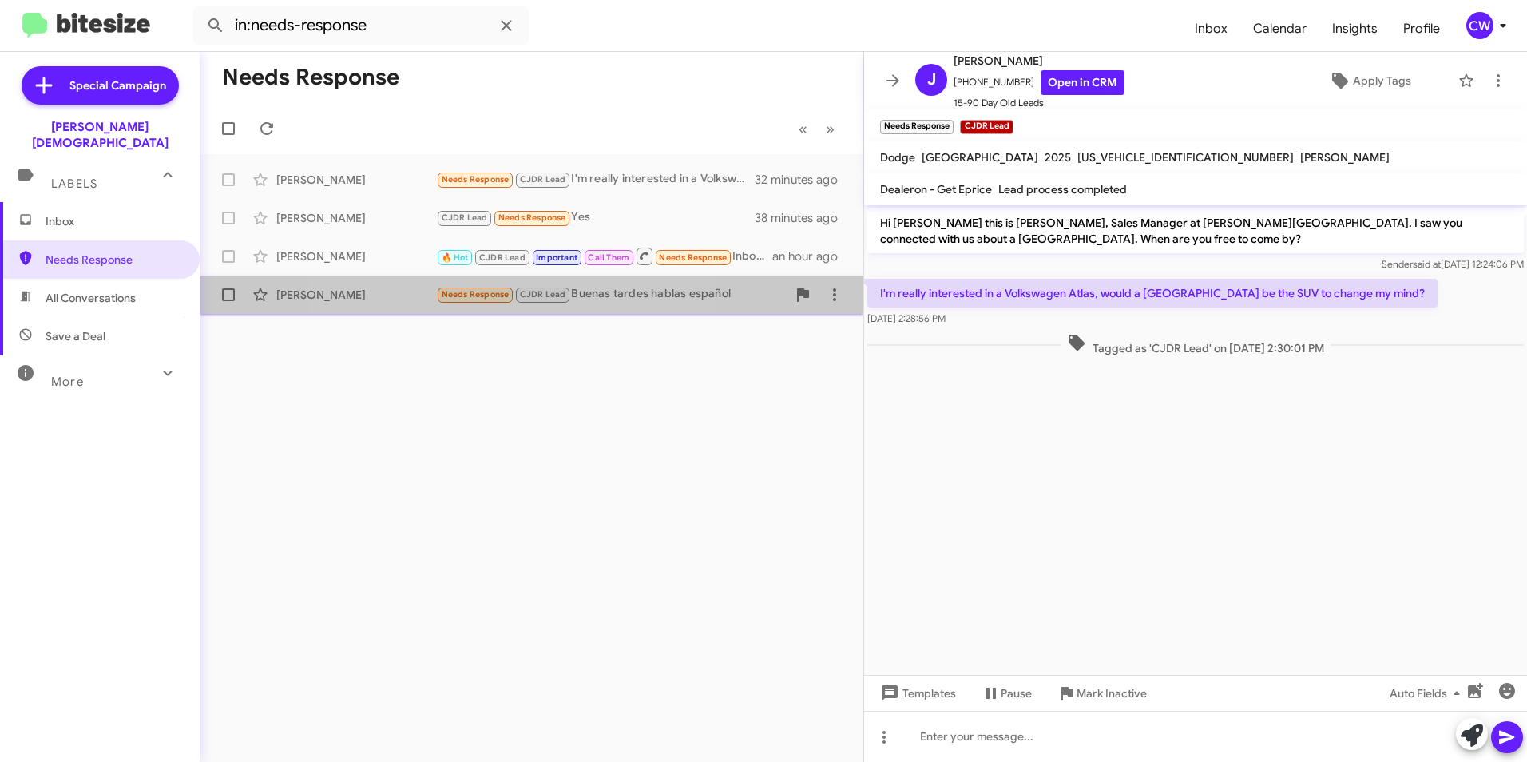
click at [485, 298] on span "Needs Response" at bounding box center [476, 294] width 68 height 10
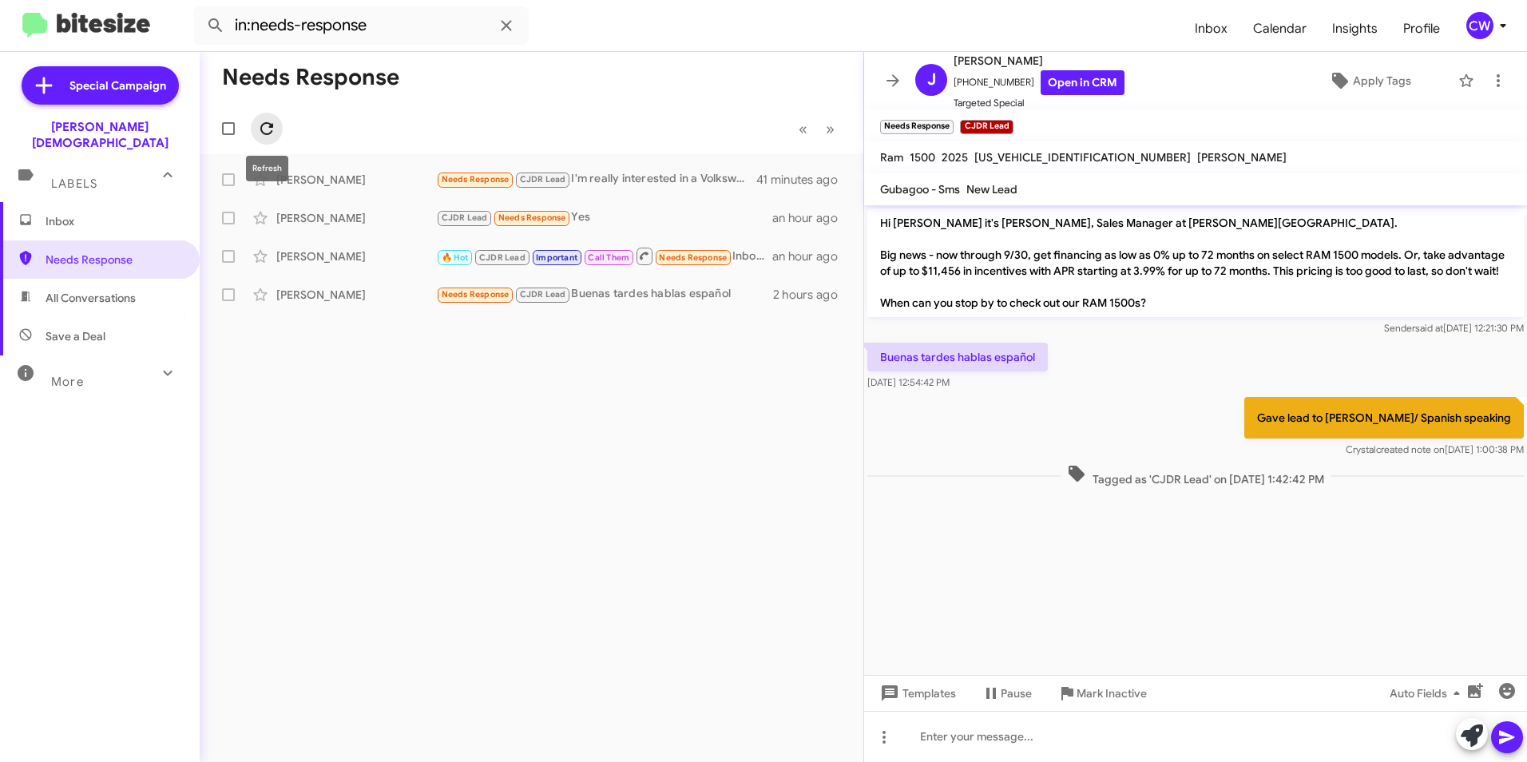
click at [265, 132] on icon at bounding box center [266, 128] width 19 height 19
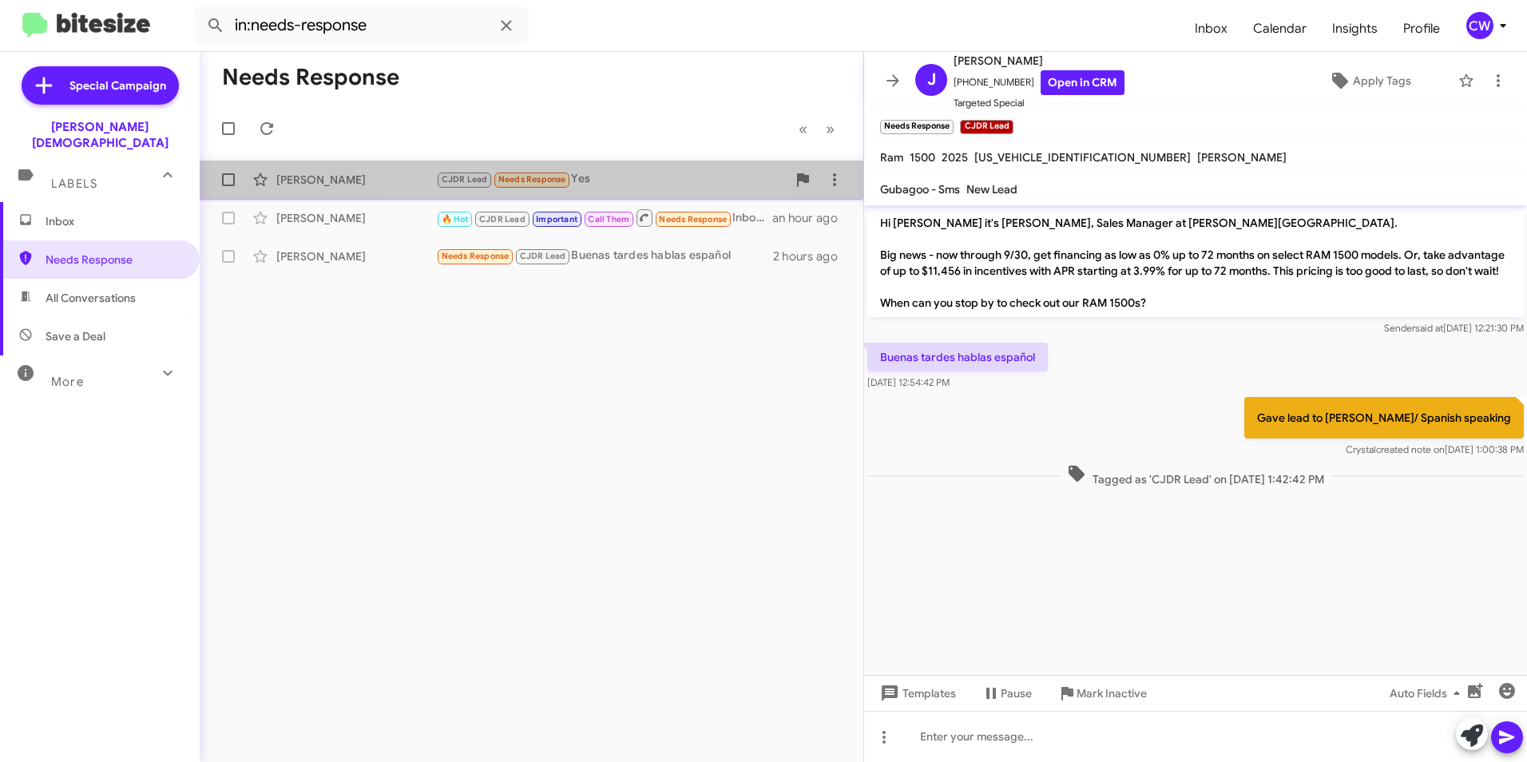
click at [523, 180] on span "Needs Response" at bounding box center [532, 179] width 68 height 10
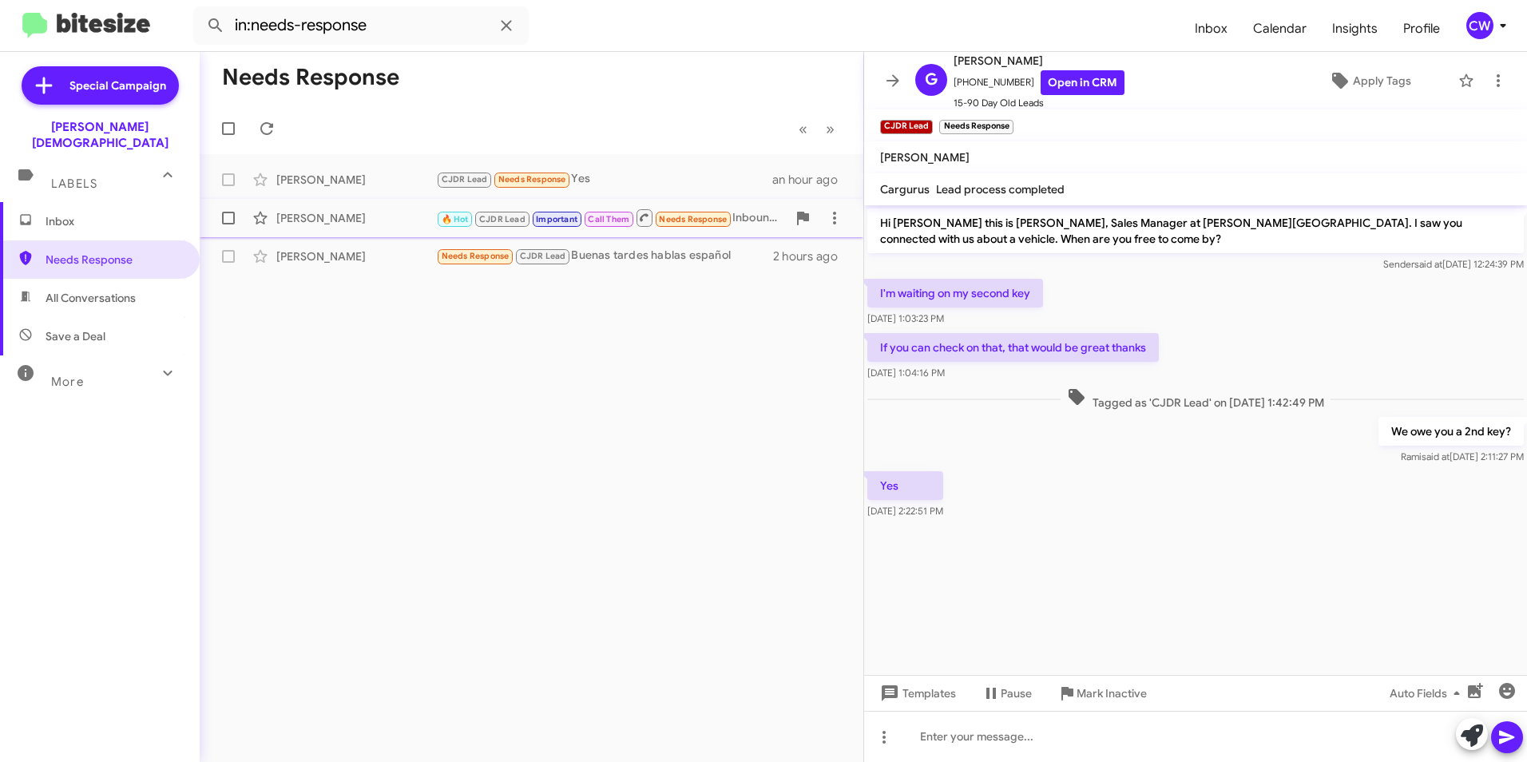
click at [676, 222] on span "Needs Response" at bounding box center [693, 219] width 68 height 10
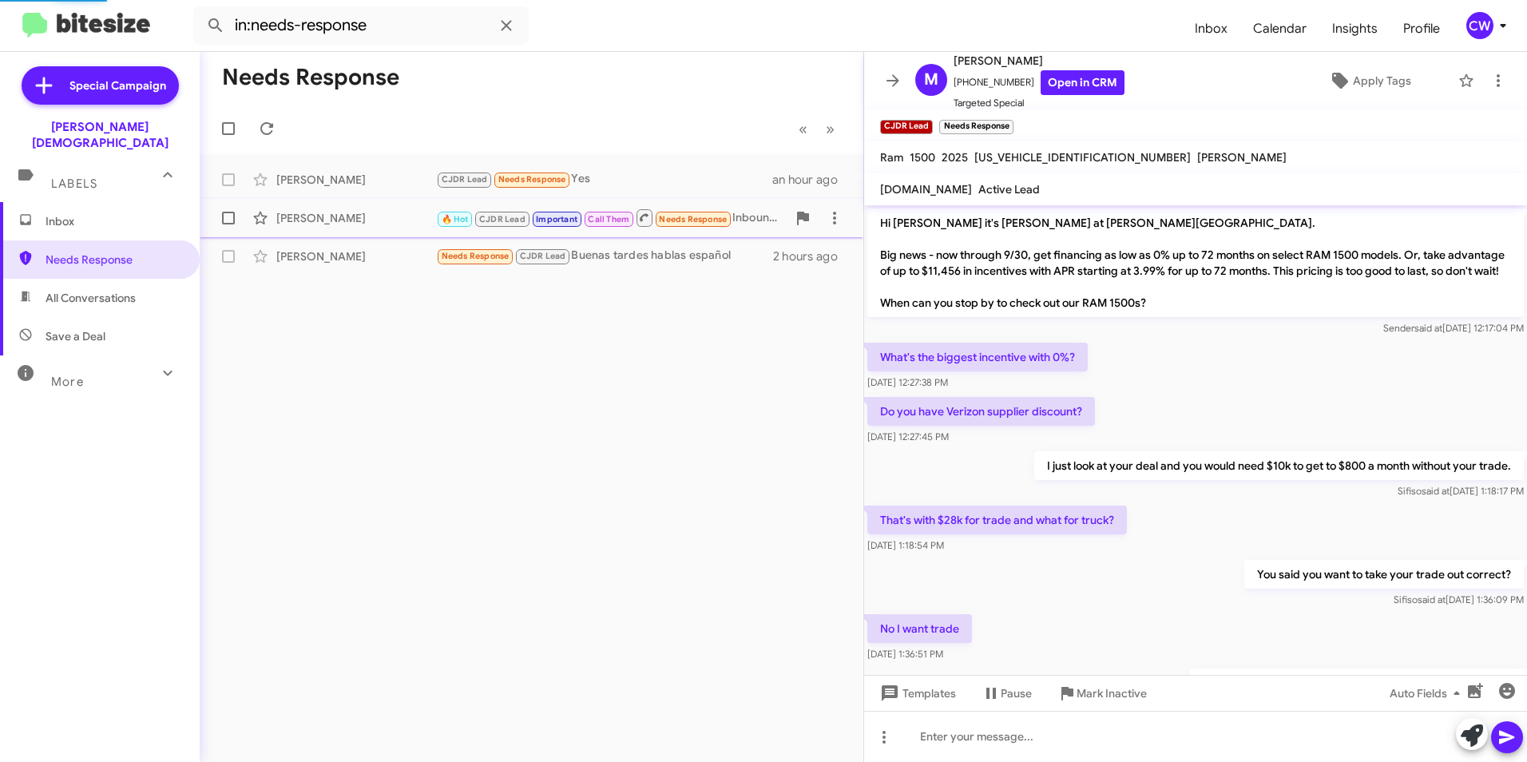
scroll to position [799, 0]
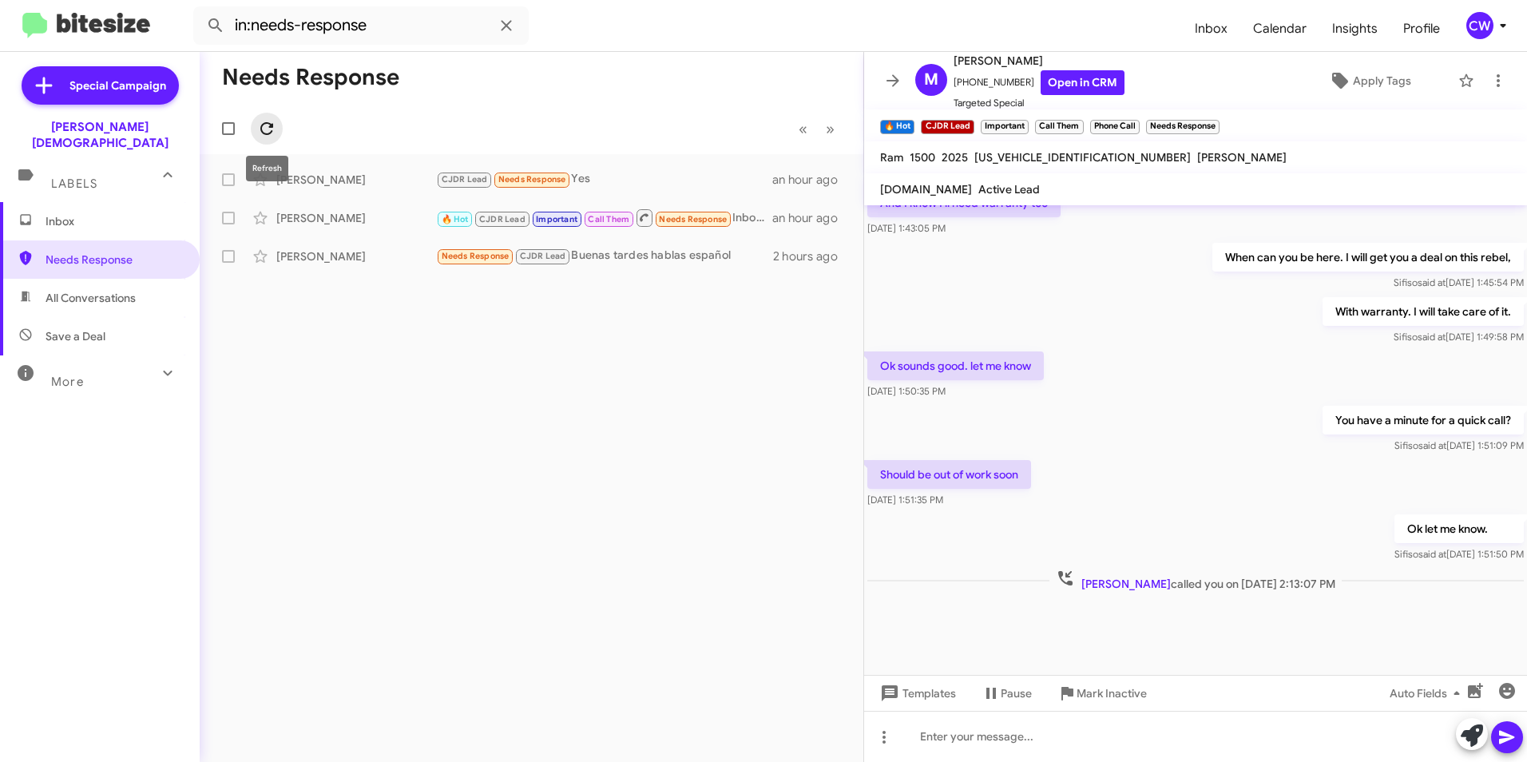
click at [271, 128] on icon at bounding box center [266, 128] width 13 height 13
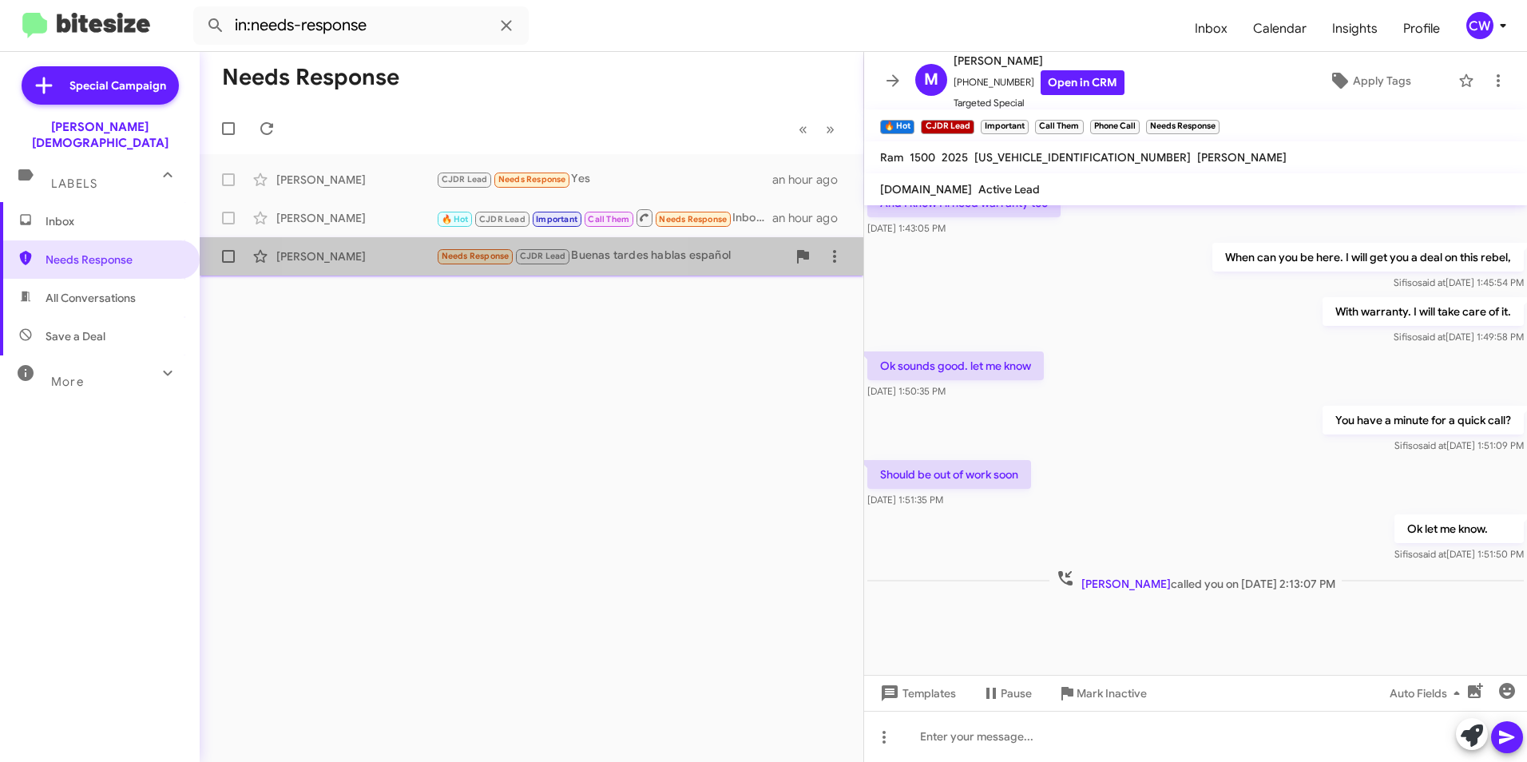
click at [471, 255] on span "Needs Response" at bounding box center [476, 256] width 68 height 10
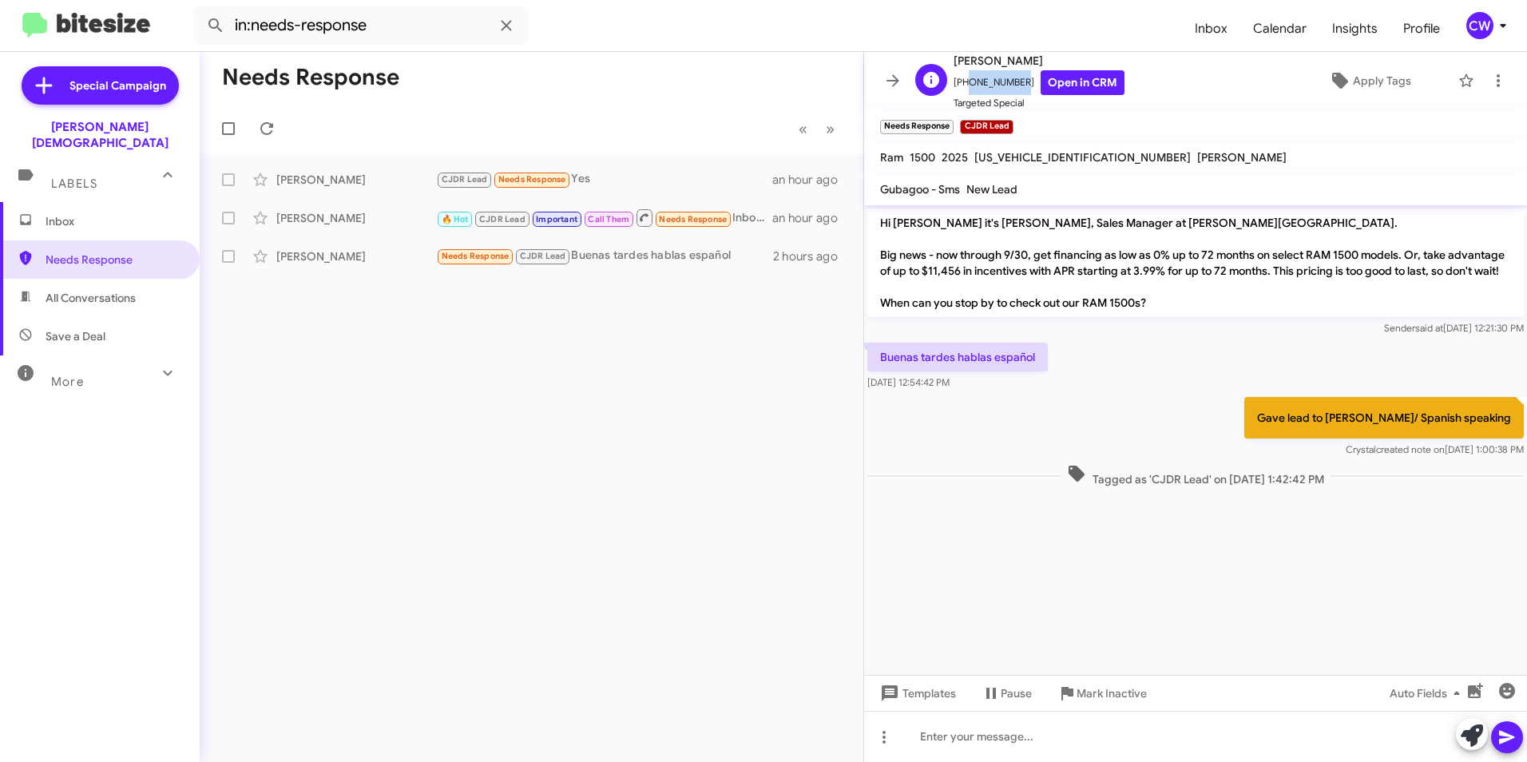
drag, startPoint x: 1013, startPoint y: 81, endPoint x: 964, endPoint y: 77, distance: 48.9
click at [964, 77] on span "+18132205273 Open in CRM" at bounding box center [1039, 82] width 171 height 25
drag, startPoint x: 964, startPoint y: 77, endPoint x: 970, endPoint y: 82, distance: 8.5
copy span "8132205273"
click at [1489, 77] on icon at bounding box center [1498, 80] width 19 height 19
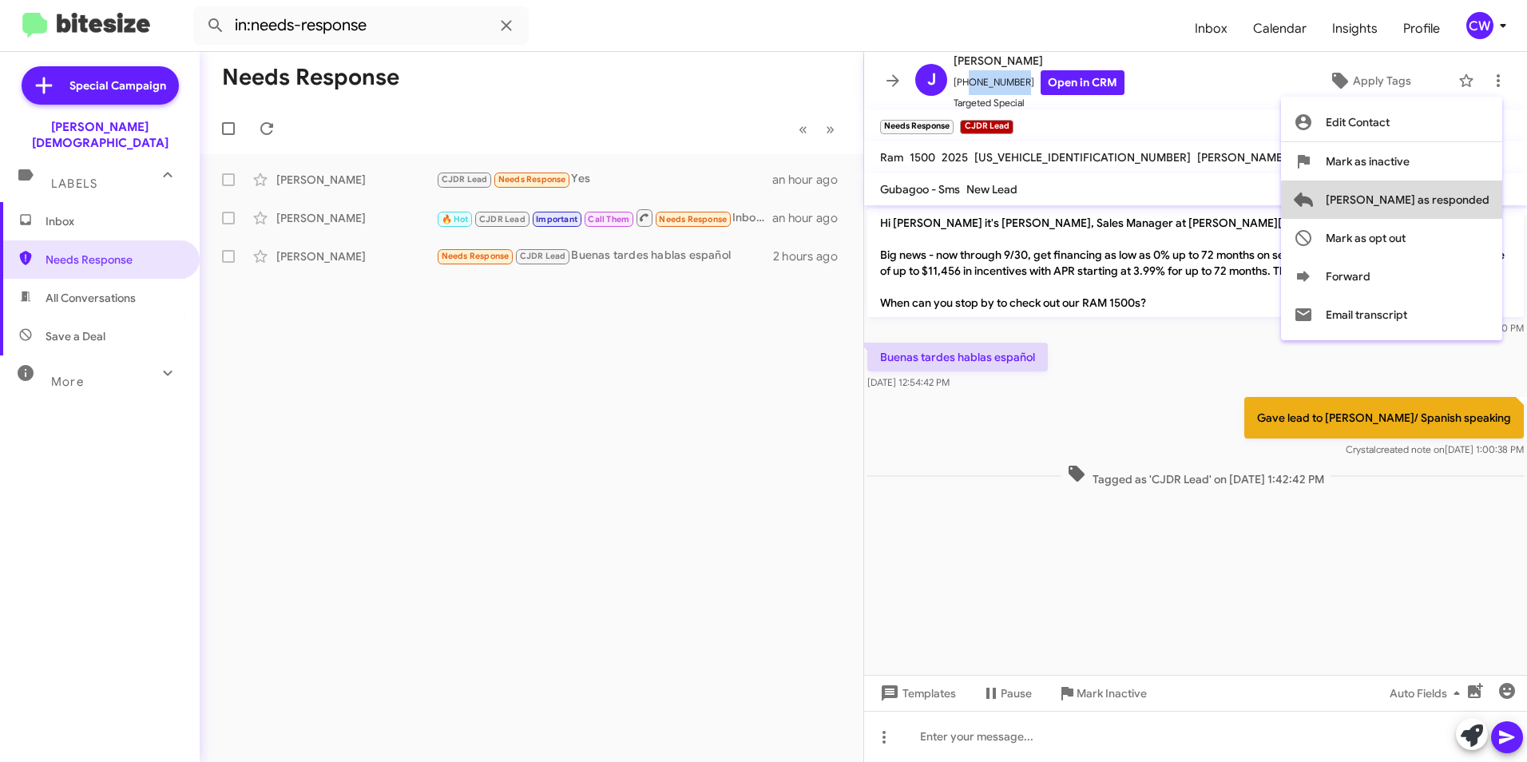
click at [1476, 202] on span "[PERSON_NAME] as responded" at bounding box center [1408, 199] width 164 height 38
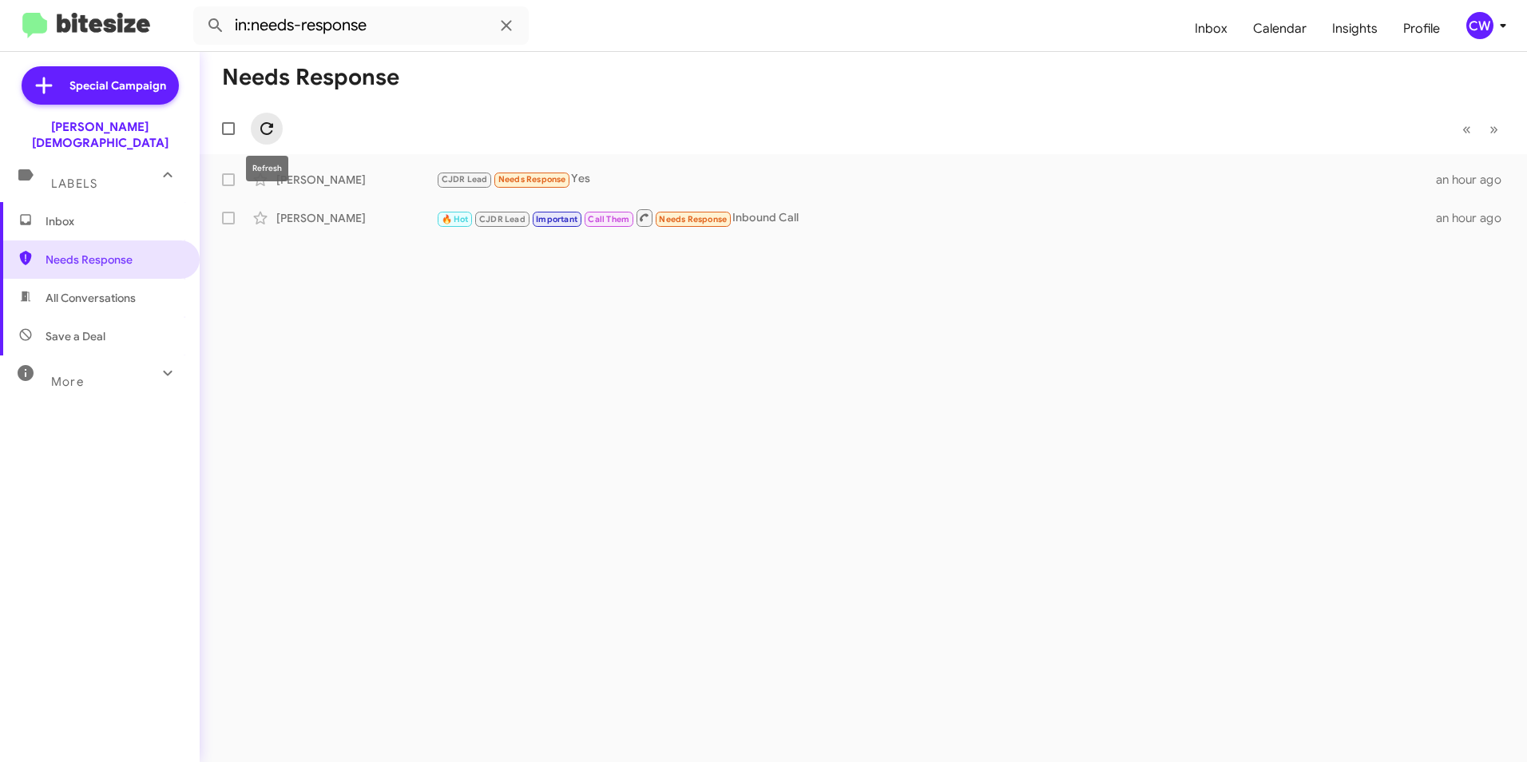
click at [261, 126] on icon at bounding box center [266, 128] width 13 height 13
click at [540, 178] on span "Needs Response" at bounding box center [532, 179] width 68 height 10
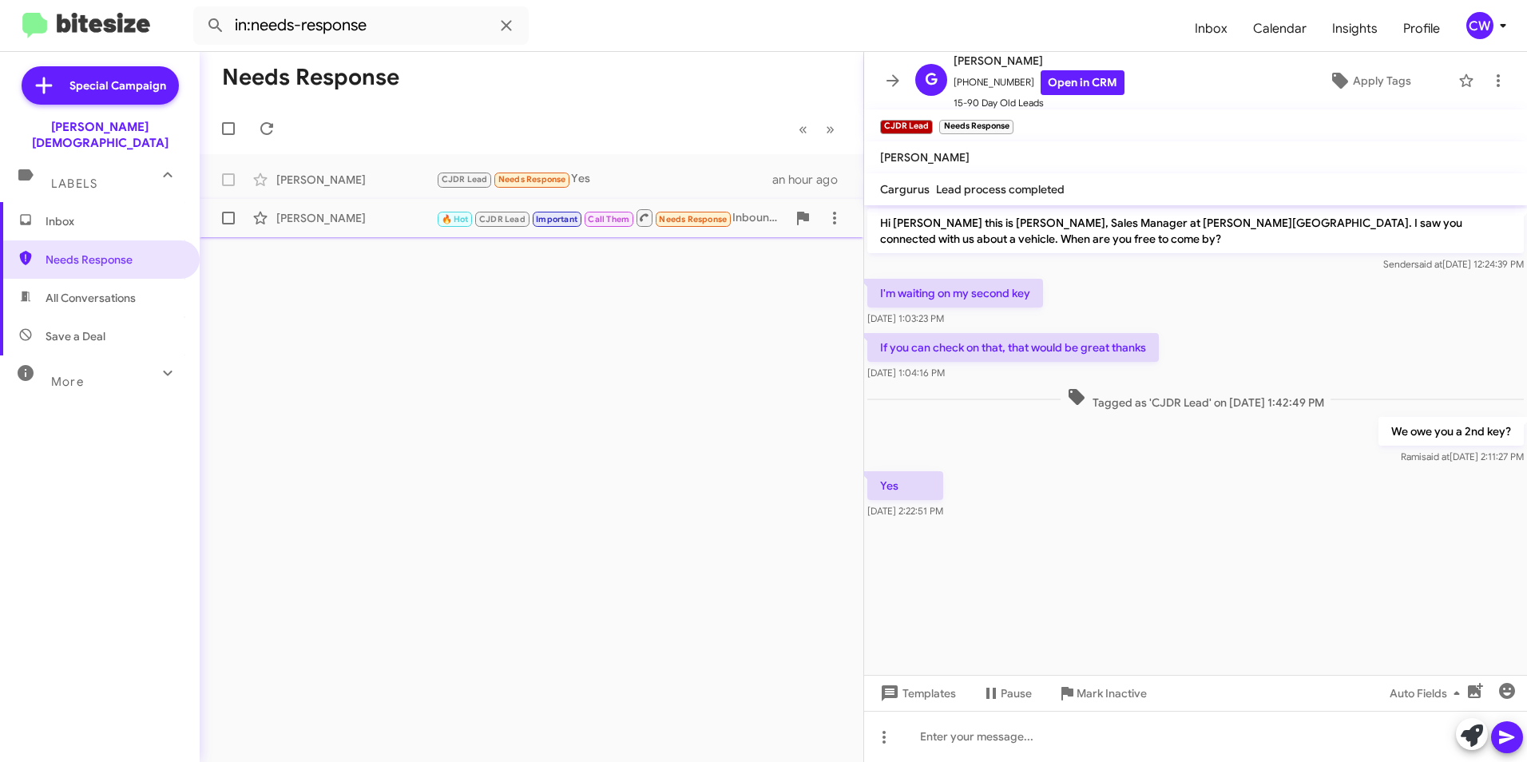
click at [677, 222] on span "Needs Response" at bounding box center [693, 219] width 68 height 10
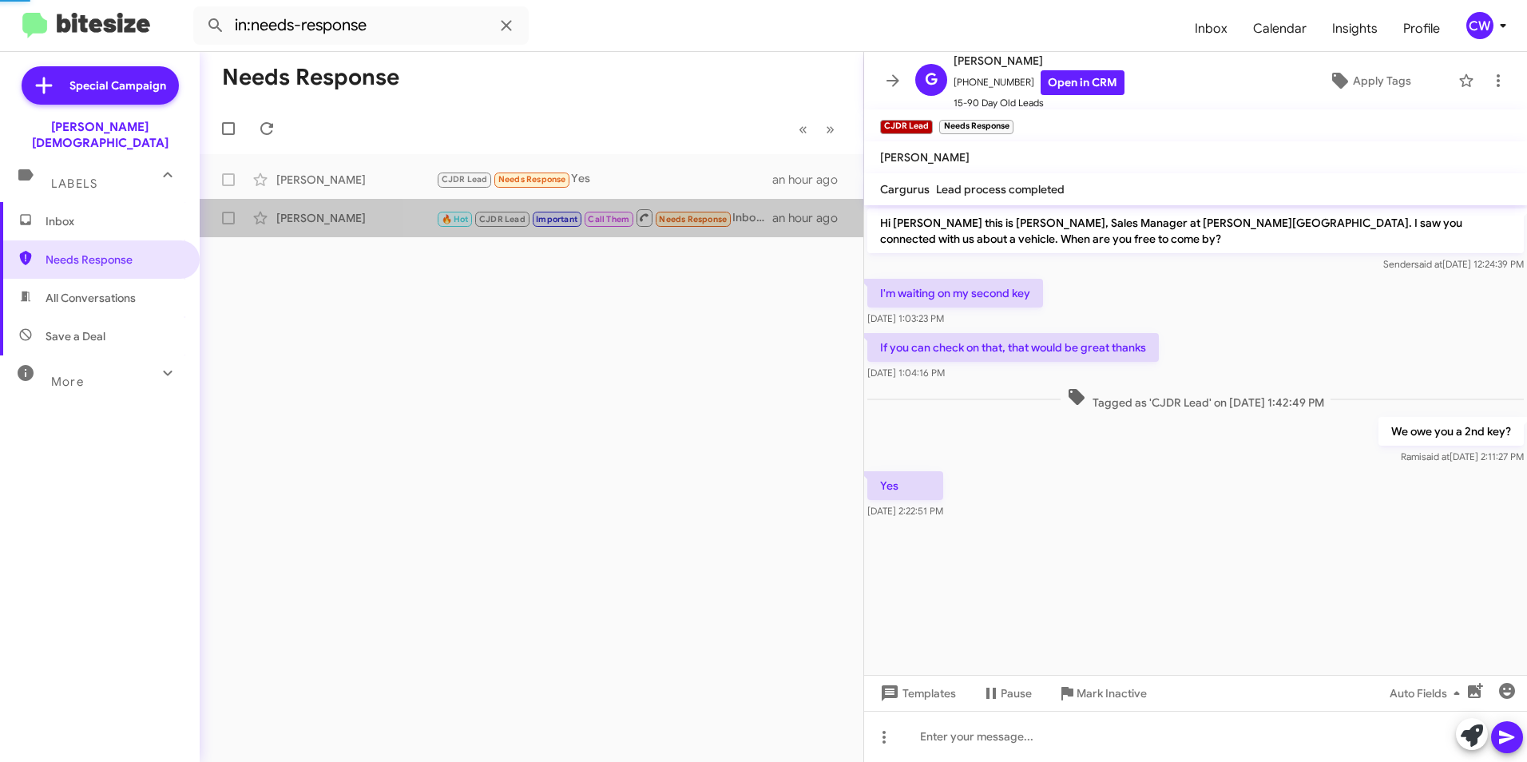
scroll to position [799, 0]
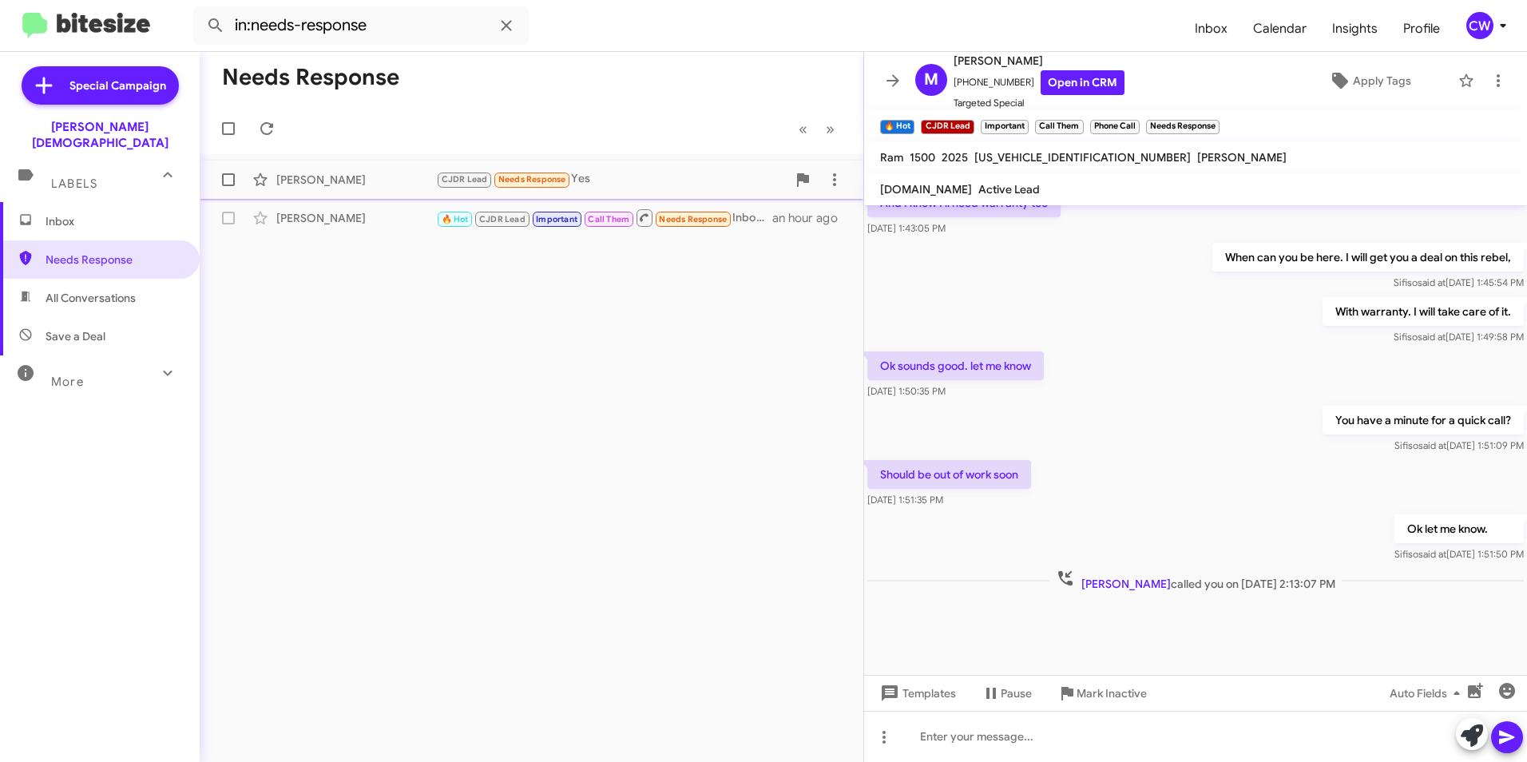
click at [517, 176] on span "Needs Response" at bounding box center [532, 179] width 68 height 10
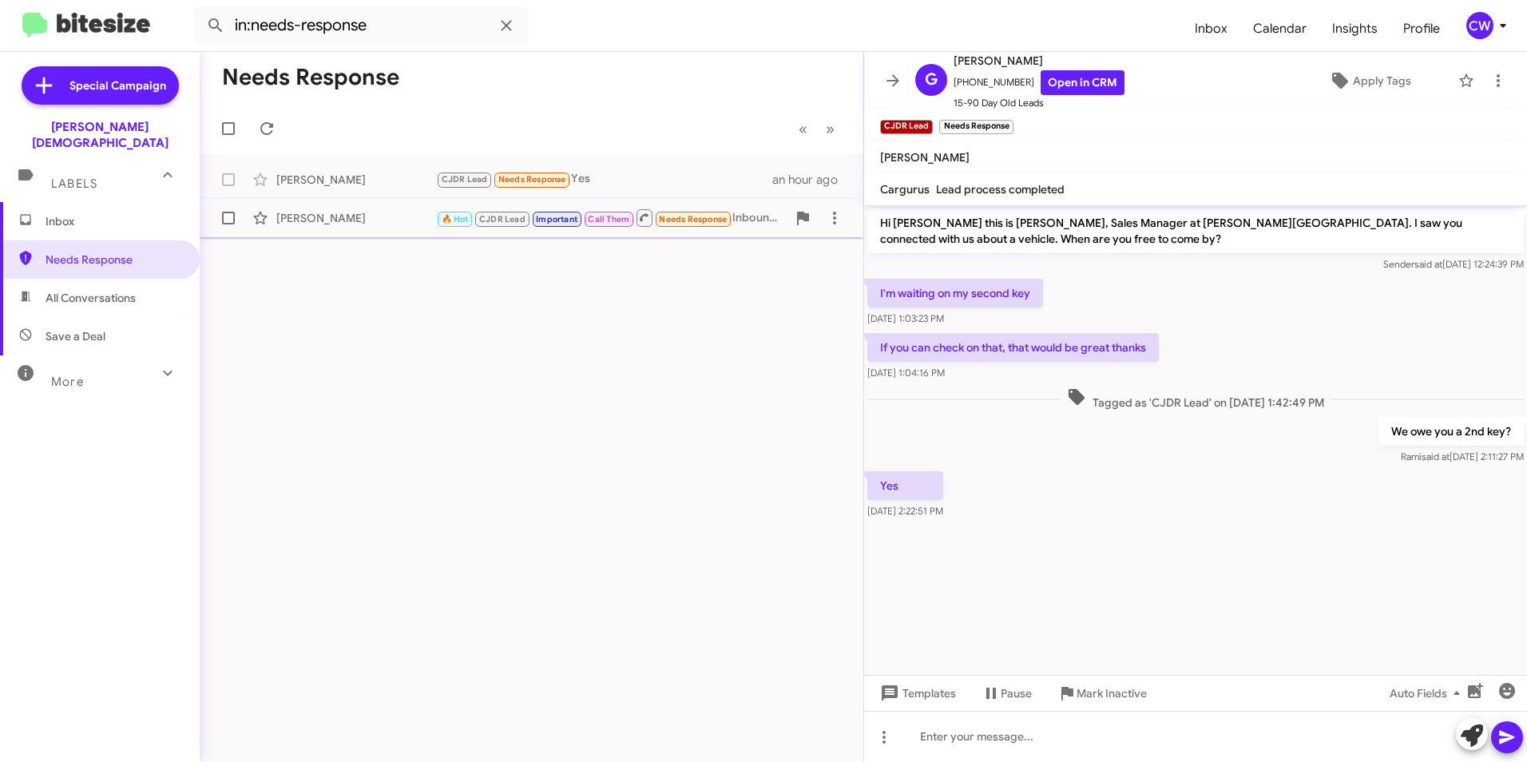
click at [684, 218] on span "Needs Response" at bounding box center [693, 219] width 68 height 10
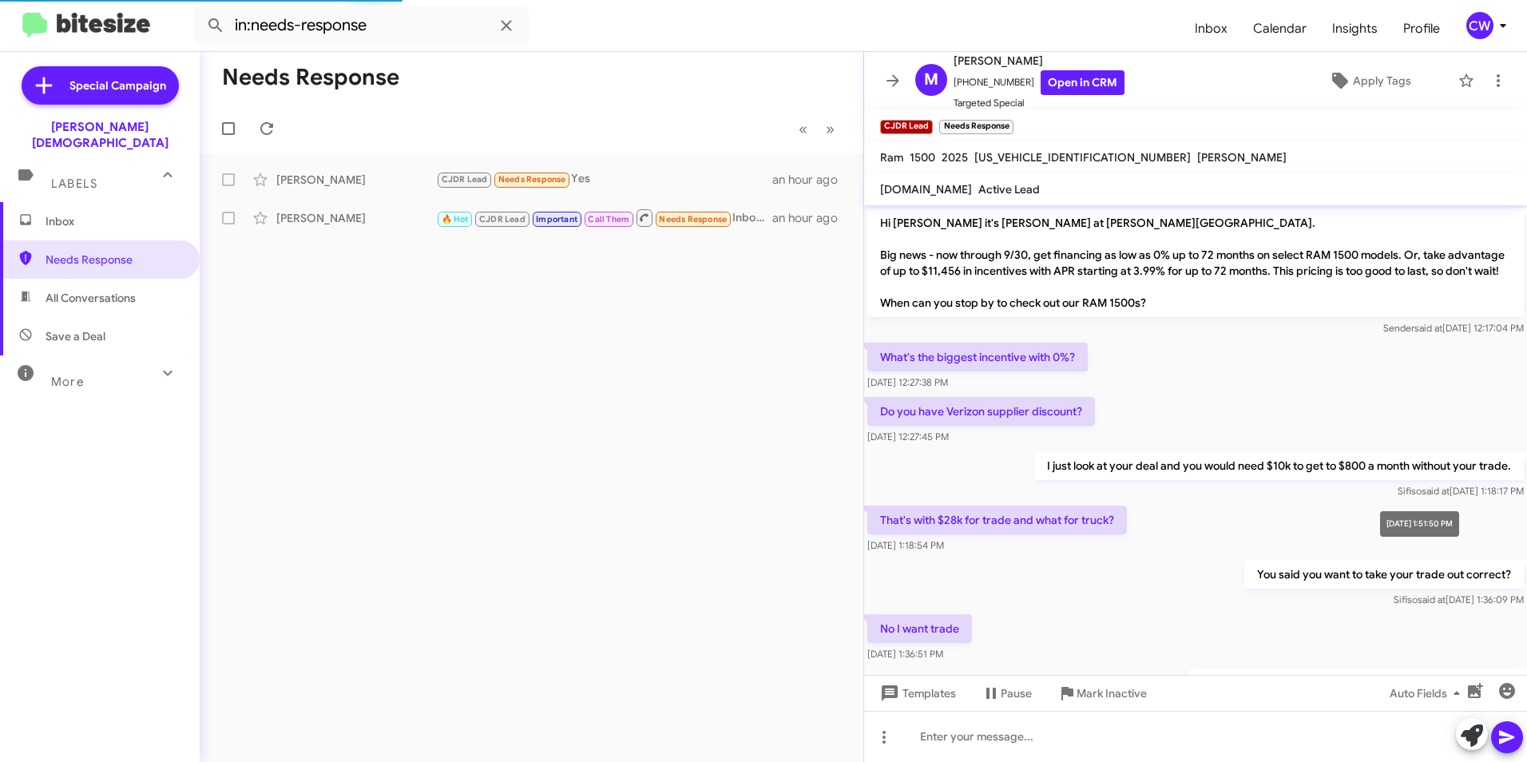
scroll to position [799, 0]
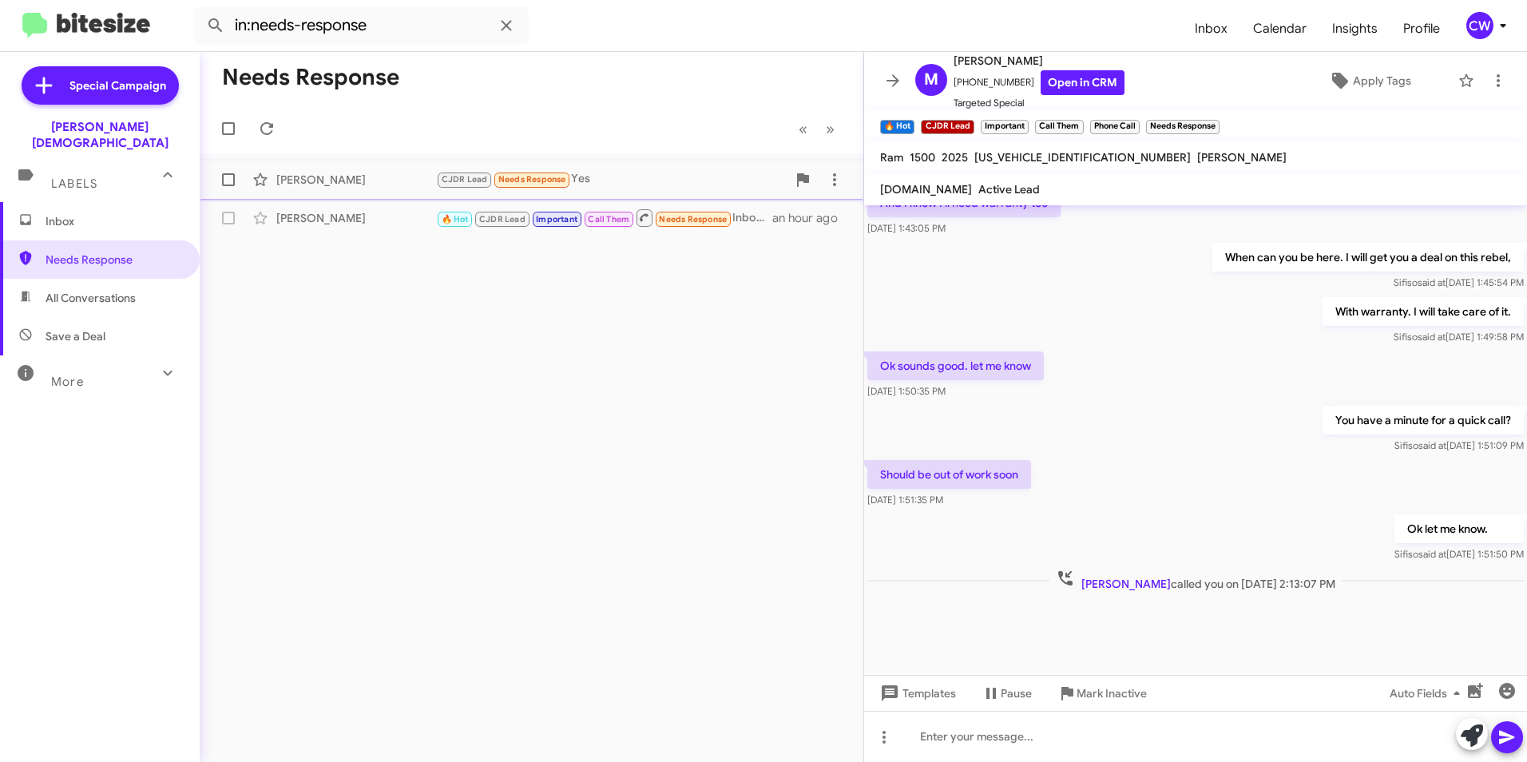
click at [524, 174] on span "Needs Response" at bounding box center [532, 179] width 68 height 10
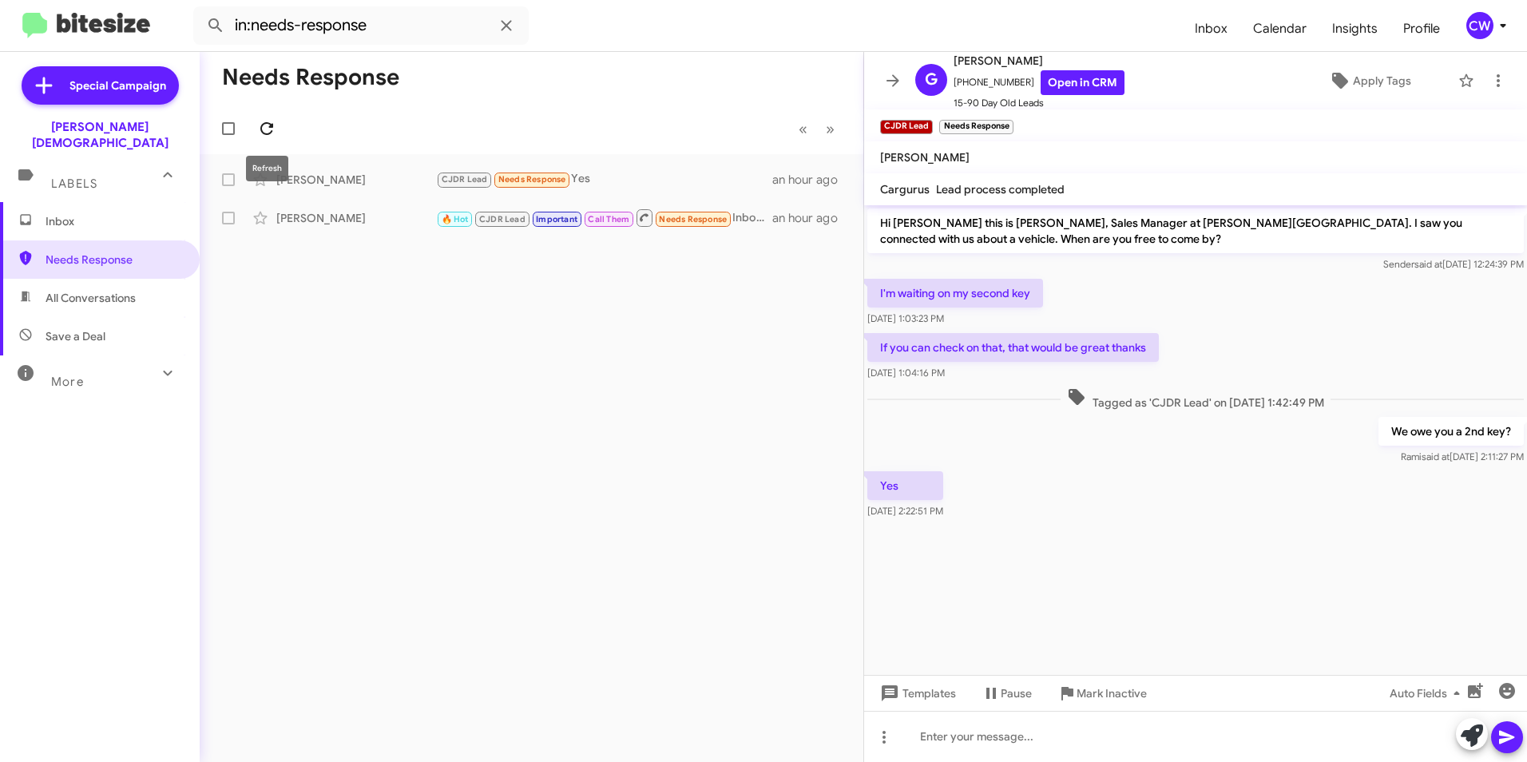
click at [264, 125] on icon at bounding box center [266, 128] width 19 height 19
click at [87, 213] on span "Inbox" at bounding box center [114, 221] width 136 height 16
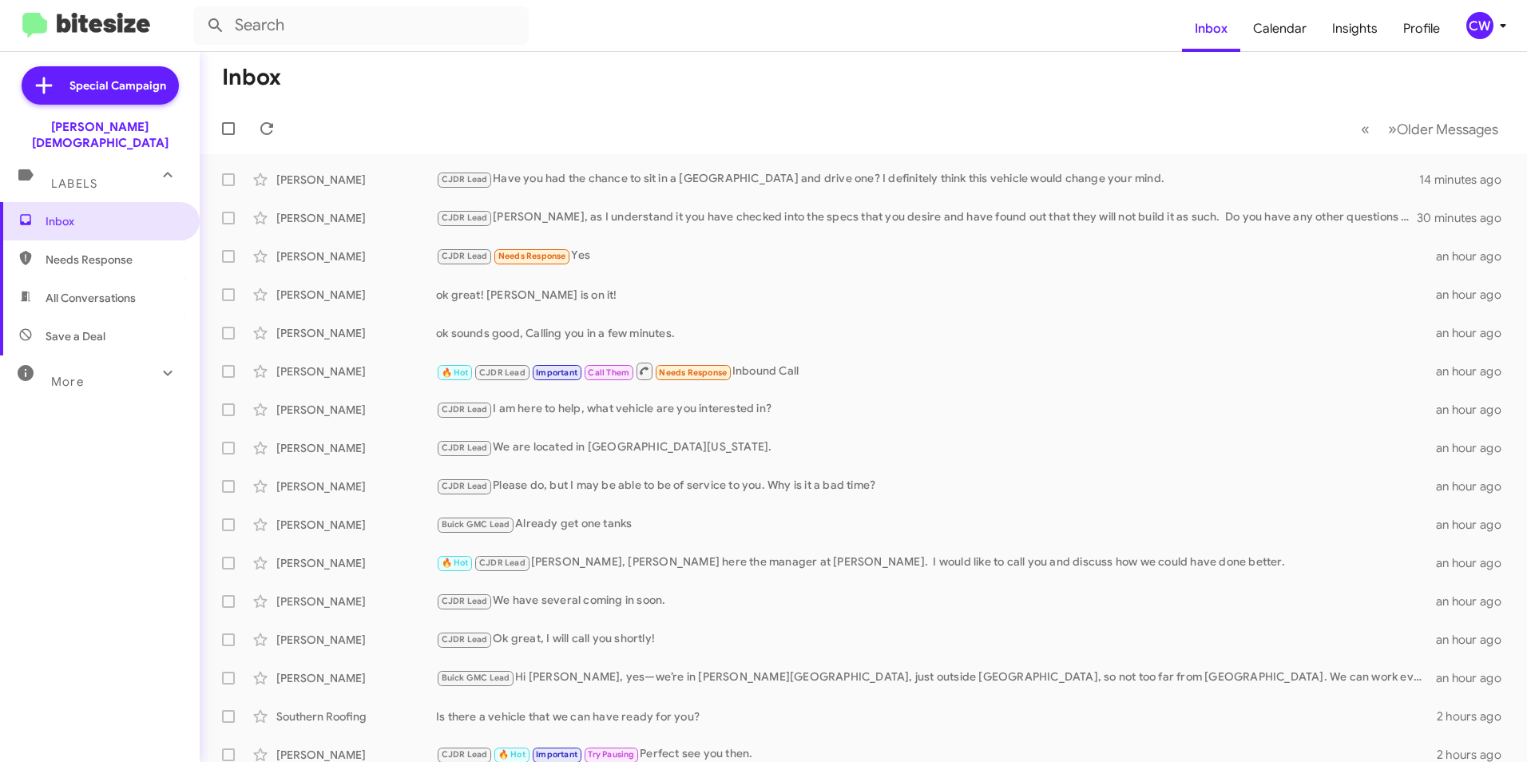
click at [127, 252] on span "Needs Response" at bounding box center [114, 260] width 136 height 16
type input "in:needs-response"
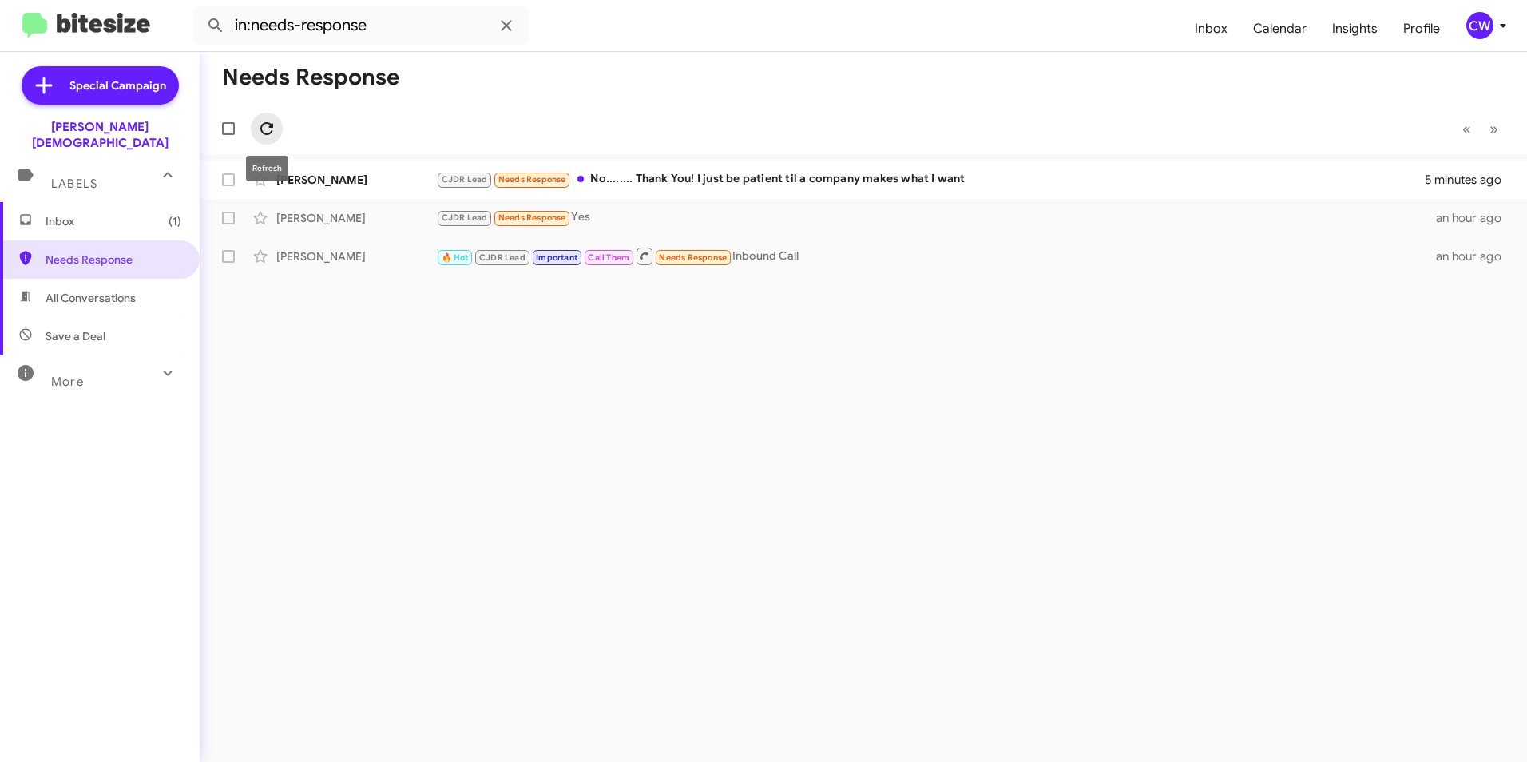
click at [262, 133] on icon at bounding box center [266, 128] width 19 height 19
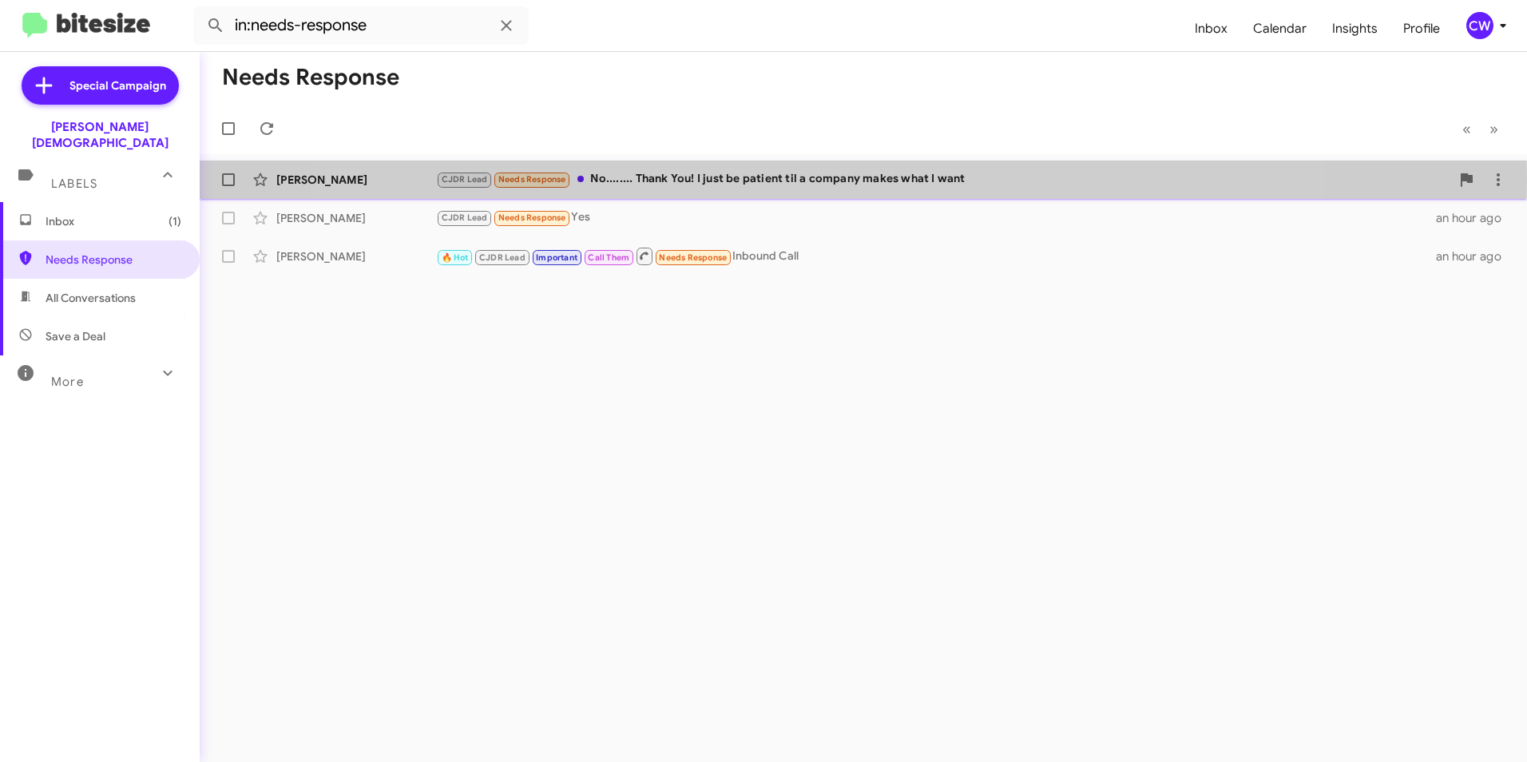
click at [817, 179] on div "CJDR Lead Needs Response No........ Thank You! I just be patient til a company …" at bounding box center [943, 179] width 1014 height 18
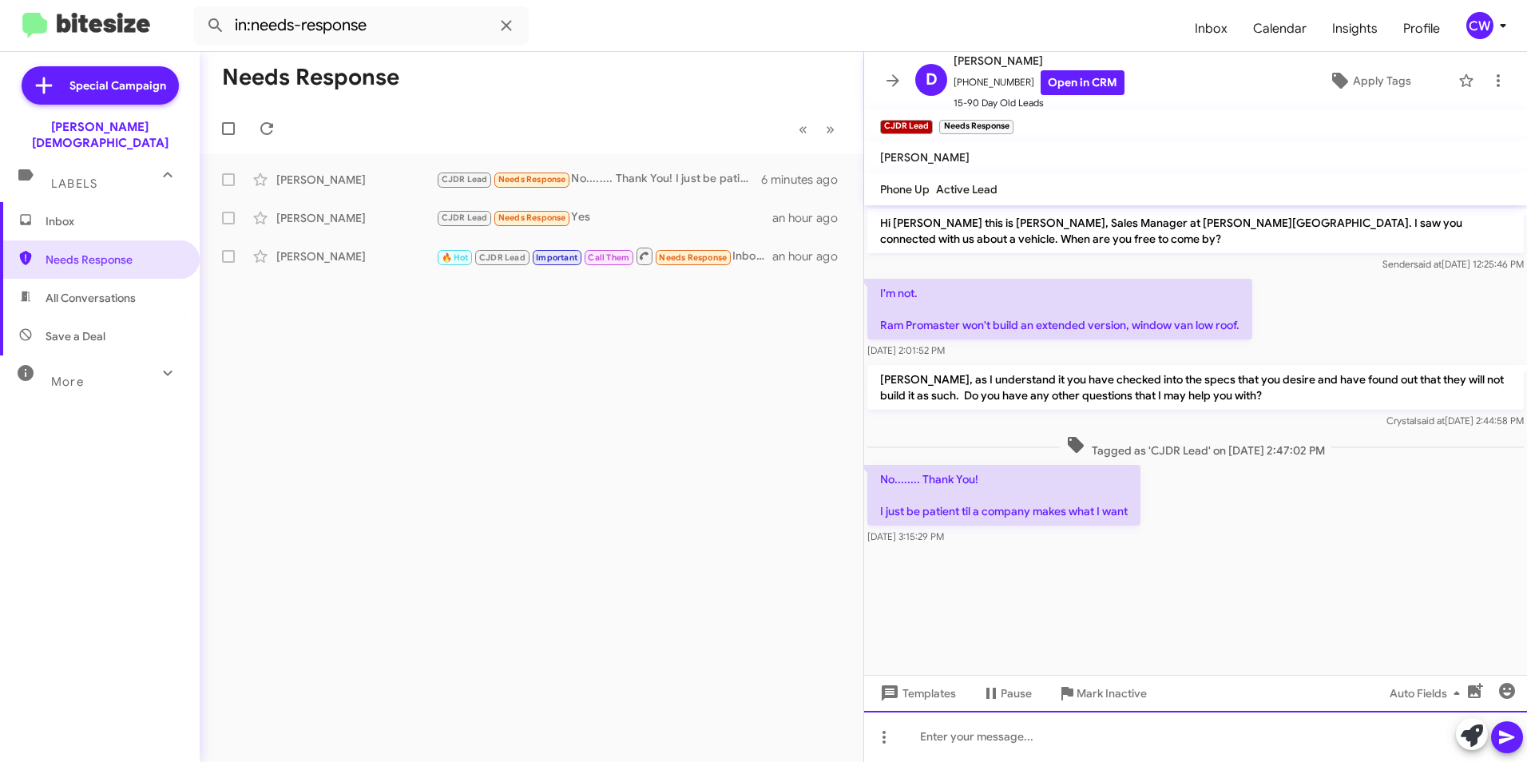
click at [973, 740] on div at bounding box center [1195, 736] width 663 height 51
click at [269, 133] on icon at bounding box center [266, 128] width 13 height 13
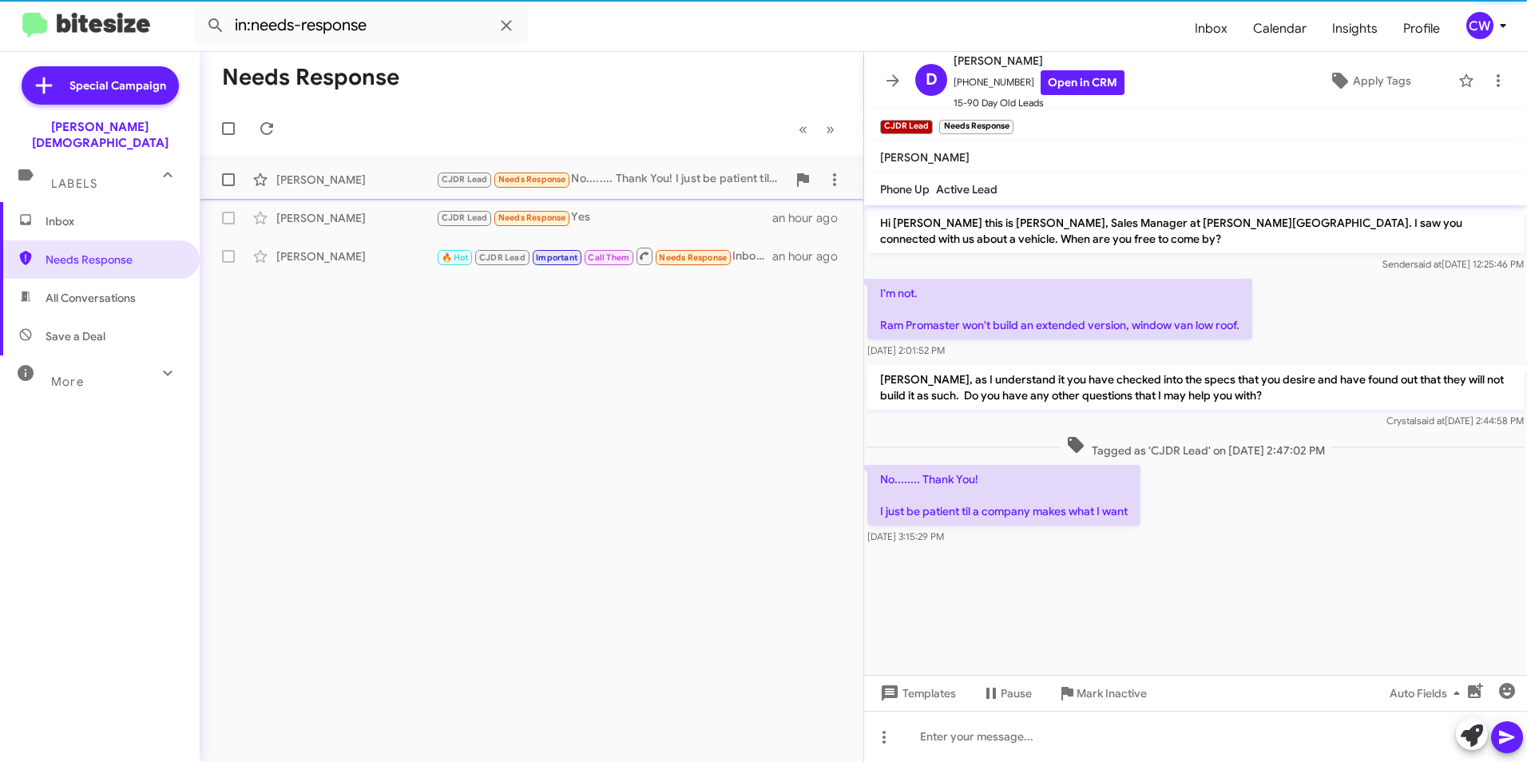
click at [530, 177] on span "Needs Response" at bounding box center [532, 179] width 68 height 10
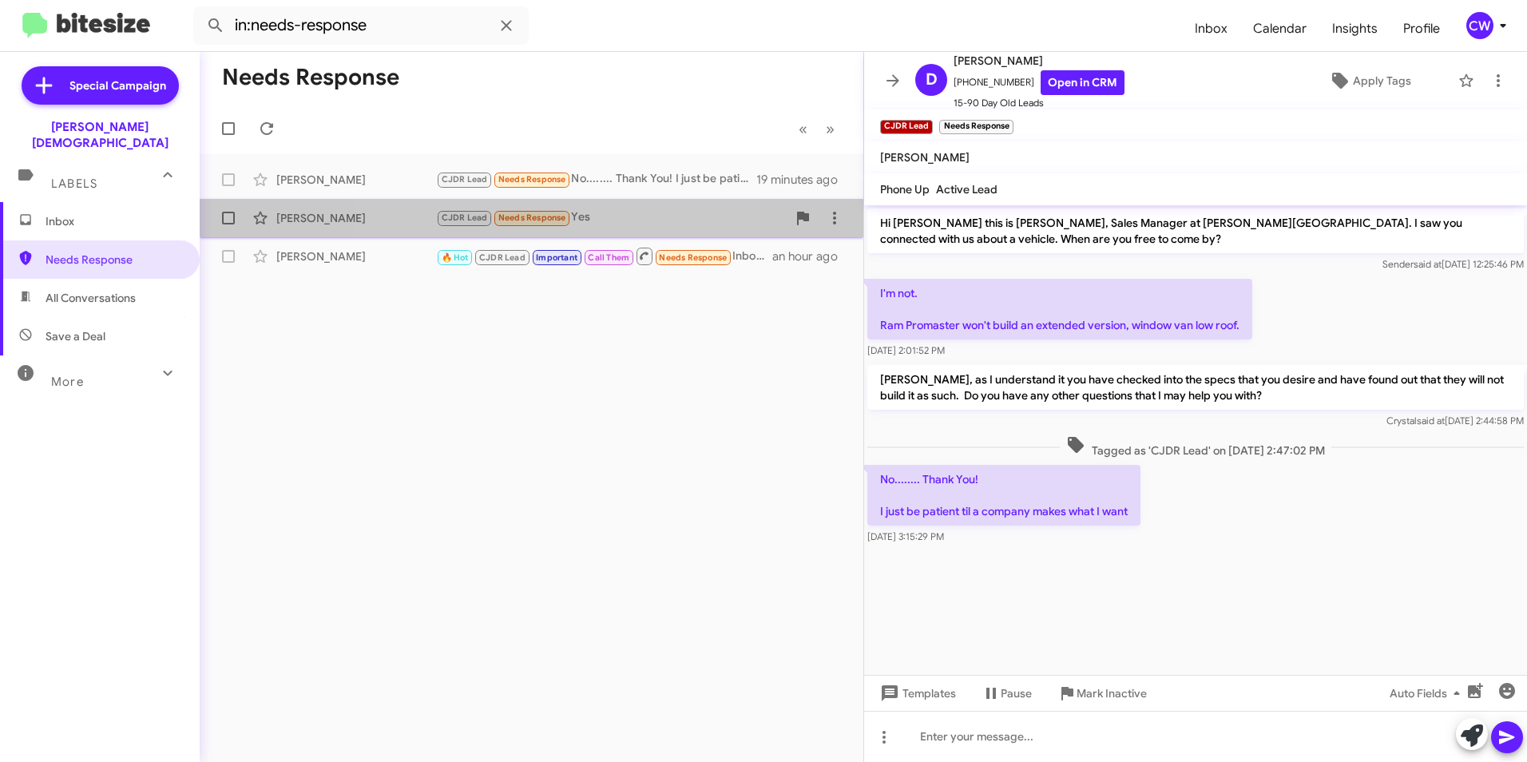
click at [507, 221] on span "Needs Response" at bounding box center [532, 217] width 68 height 10
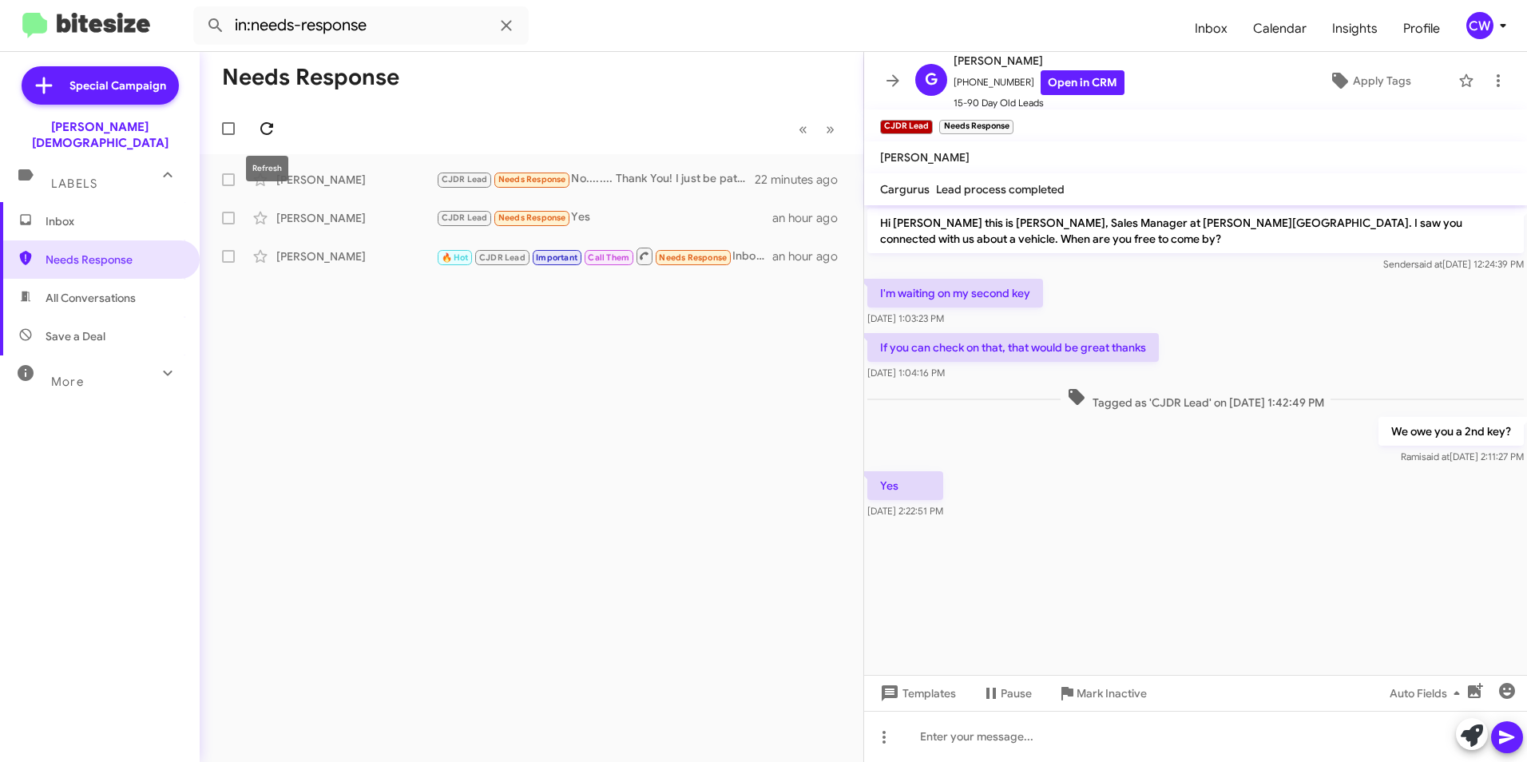
click at [259, 129] on icon at bounding box center [266, 128] width 19 height 19
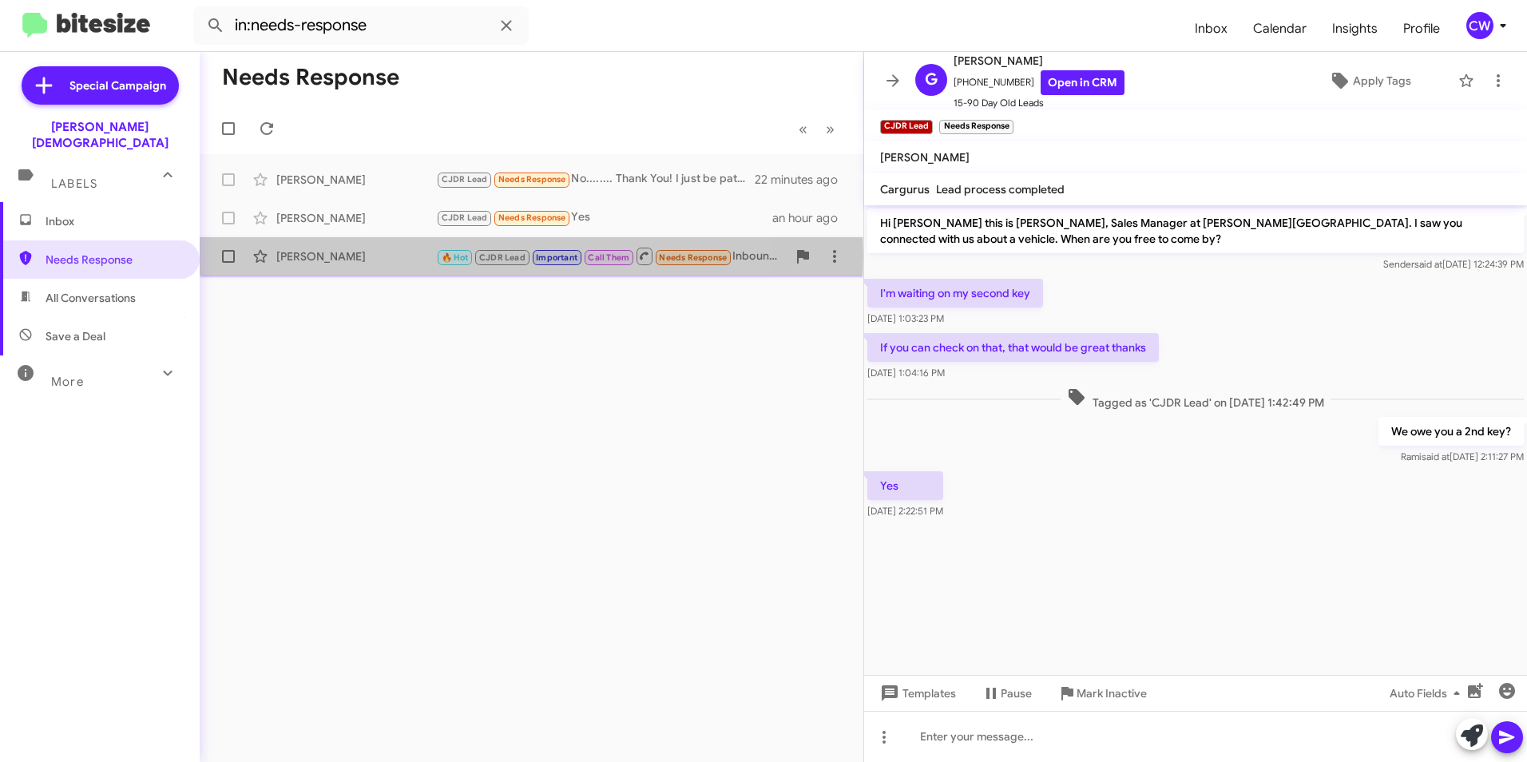
click at [311, 254] on div "[PERSON_NAME]" at bounding box center [356, 256] width 160 height 16
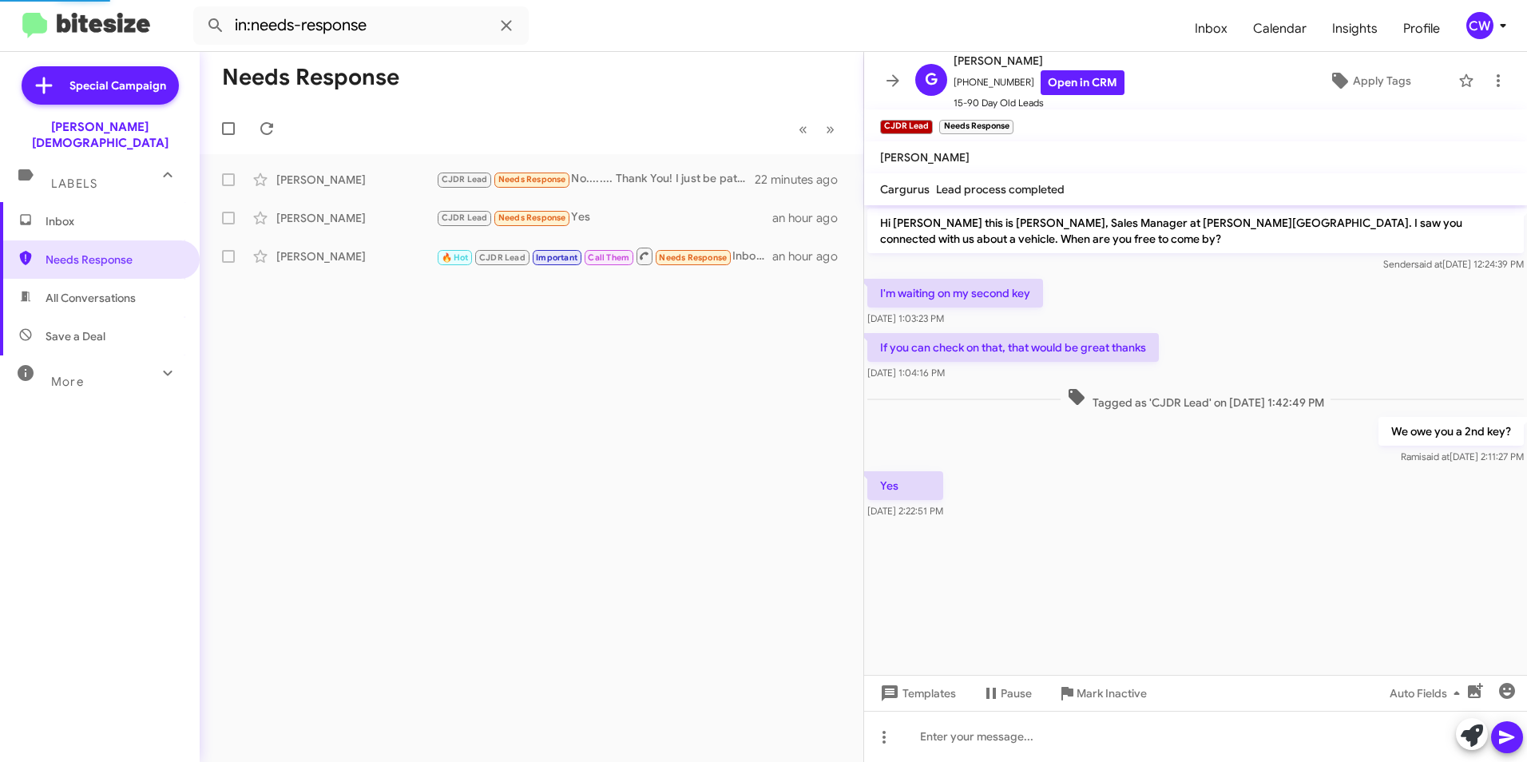
scroll to position [799, 0]
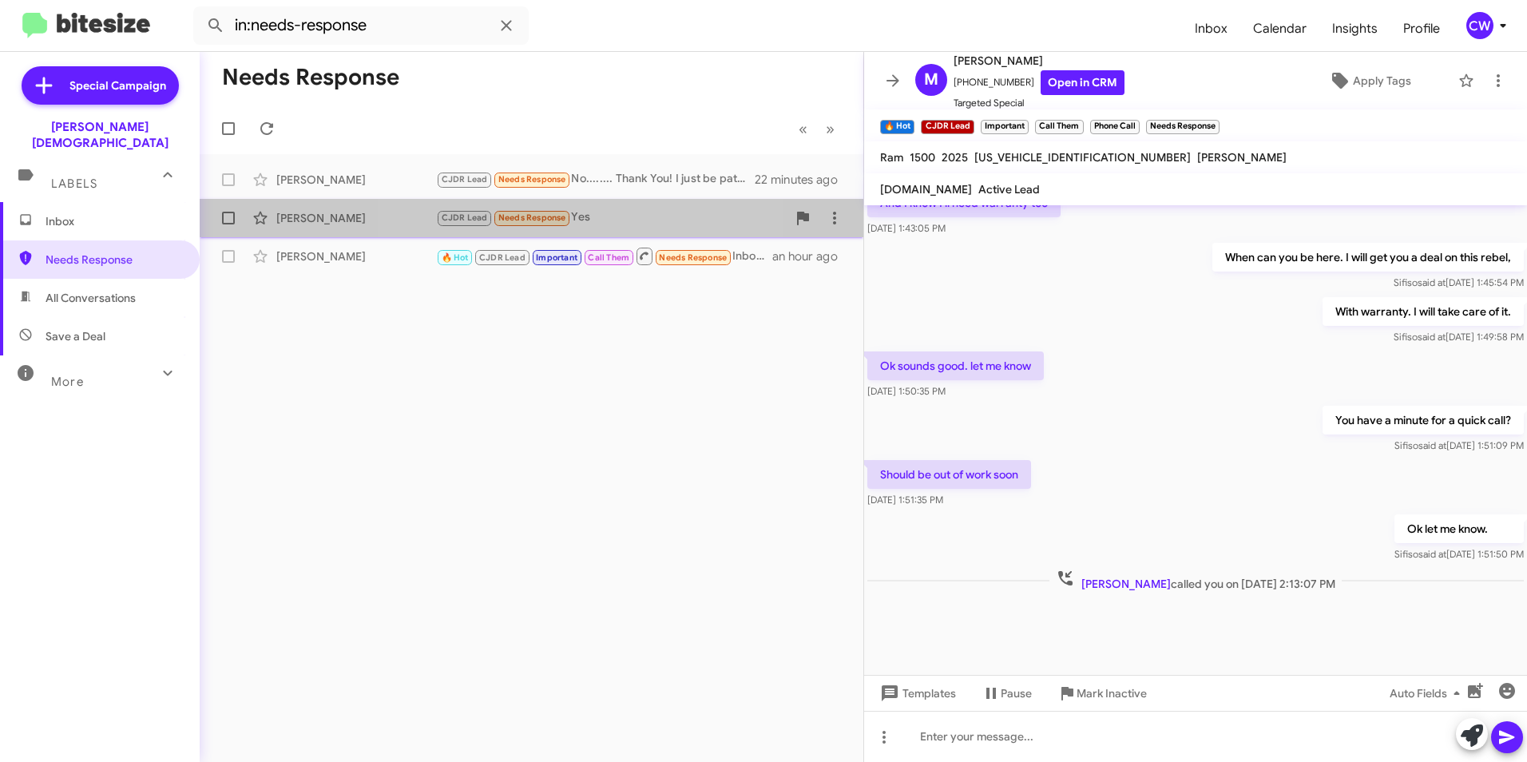
click at [519, 218] on span "Needs Response" at bounding box center [532, 217] width 68 height 10
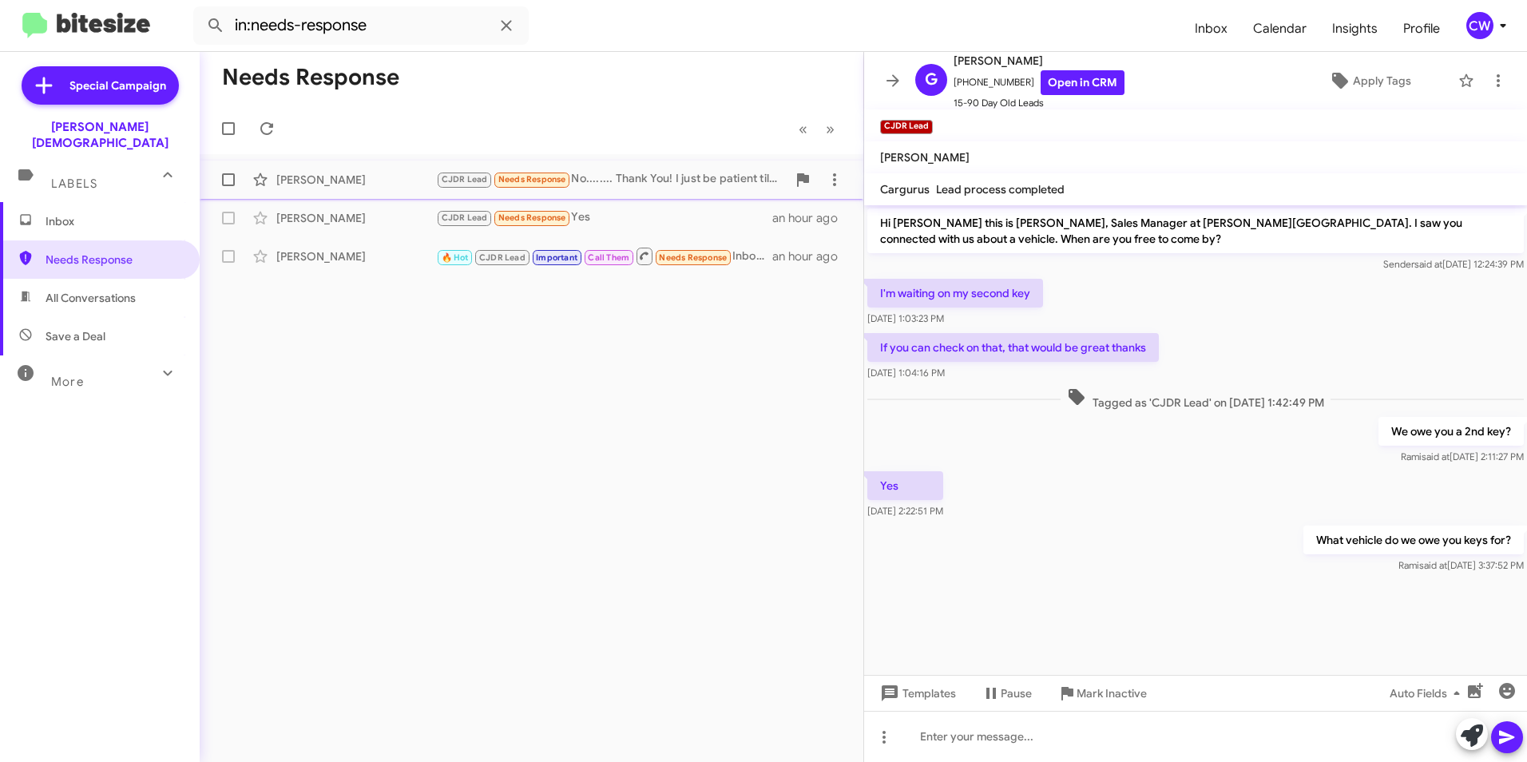
click at [539, 179] on span "Needs Response" at bounding box center [532, 179] width 68 height 10
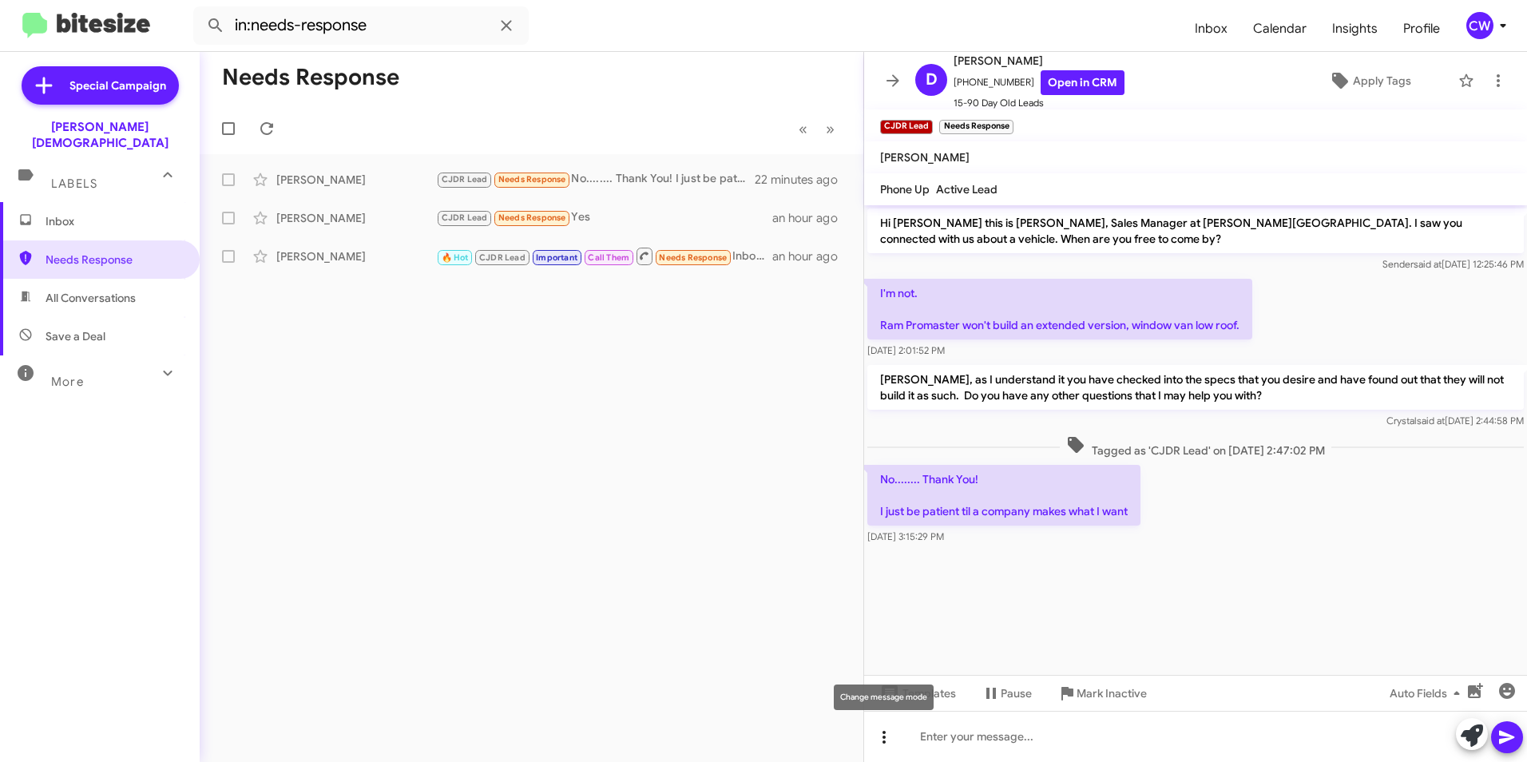
click at [884, 742] on icon at bounding box center [884, 737] width 3 height 13
click at [916, 697] on button "note" at bounding box center [917, 695] width 99 height 38
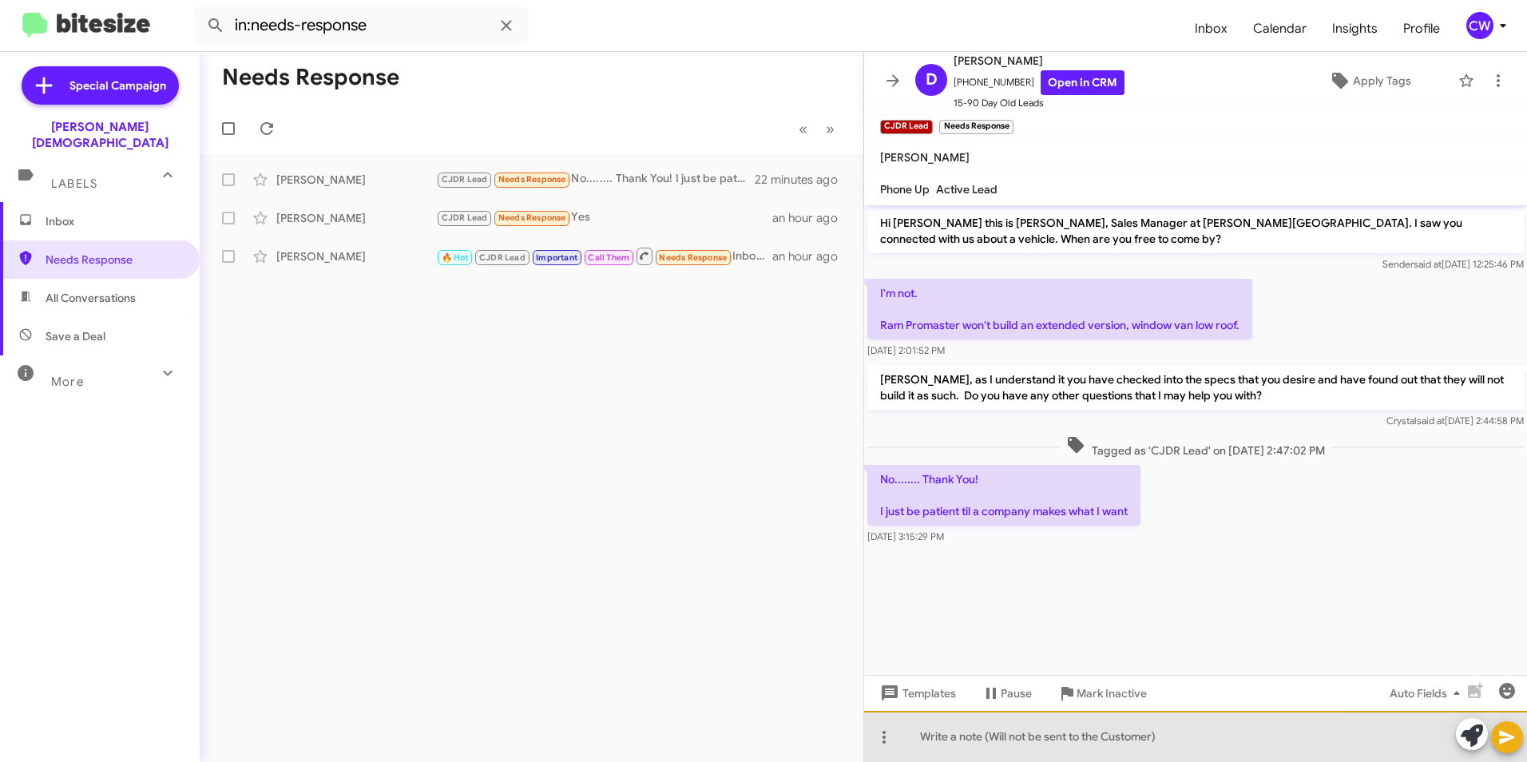
click at [931, 739] on div at bounding box center [1195, 736] width 663 height 51
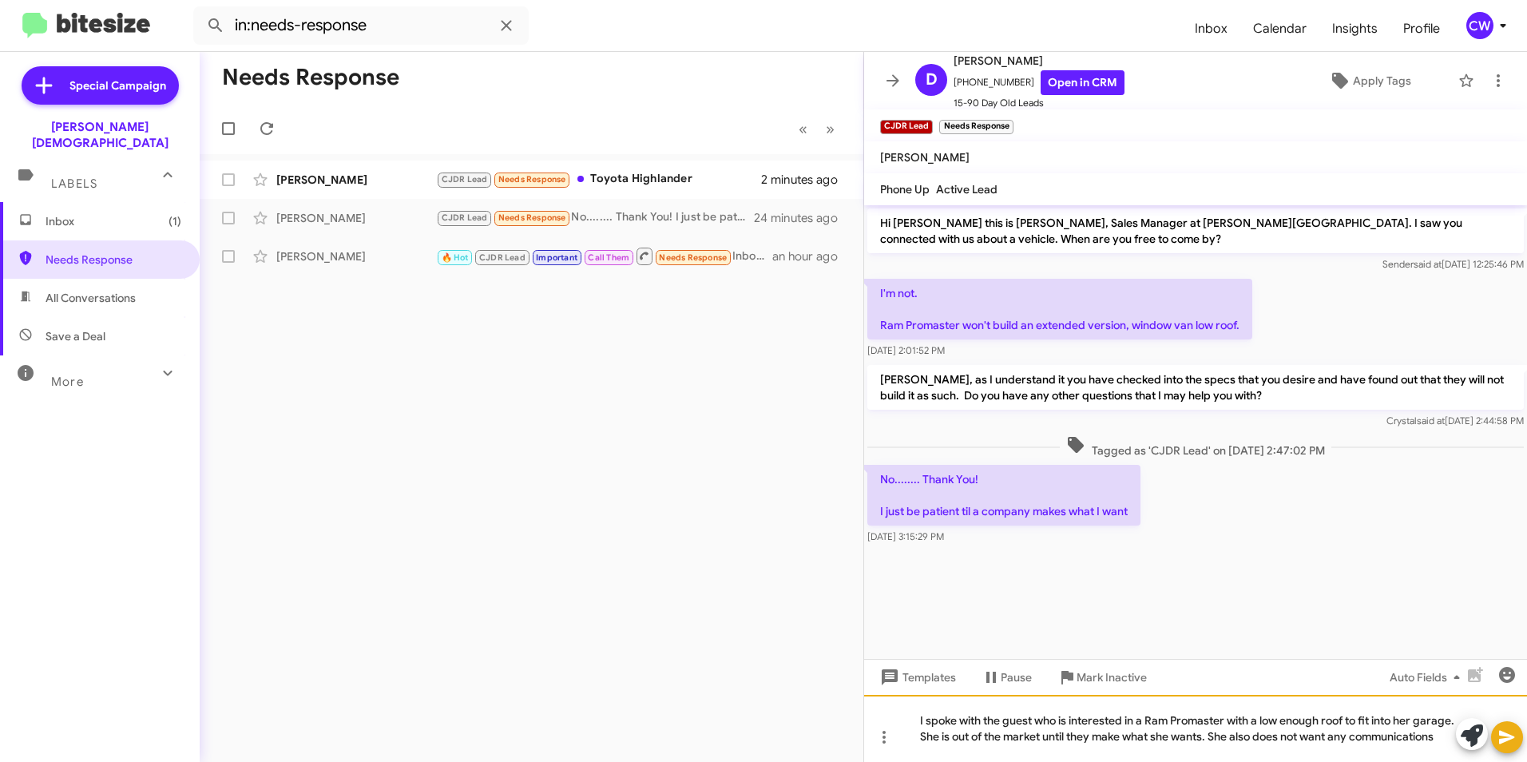
click at [1405, 729] on div "I spoke with the guest who is interested in a Ram Promaster with a low enough r…" at bounding box center [1195, 728] width 663 height 67
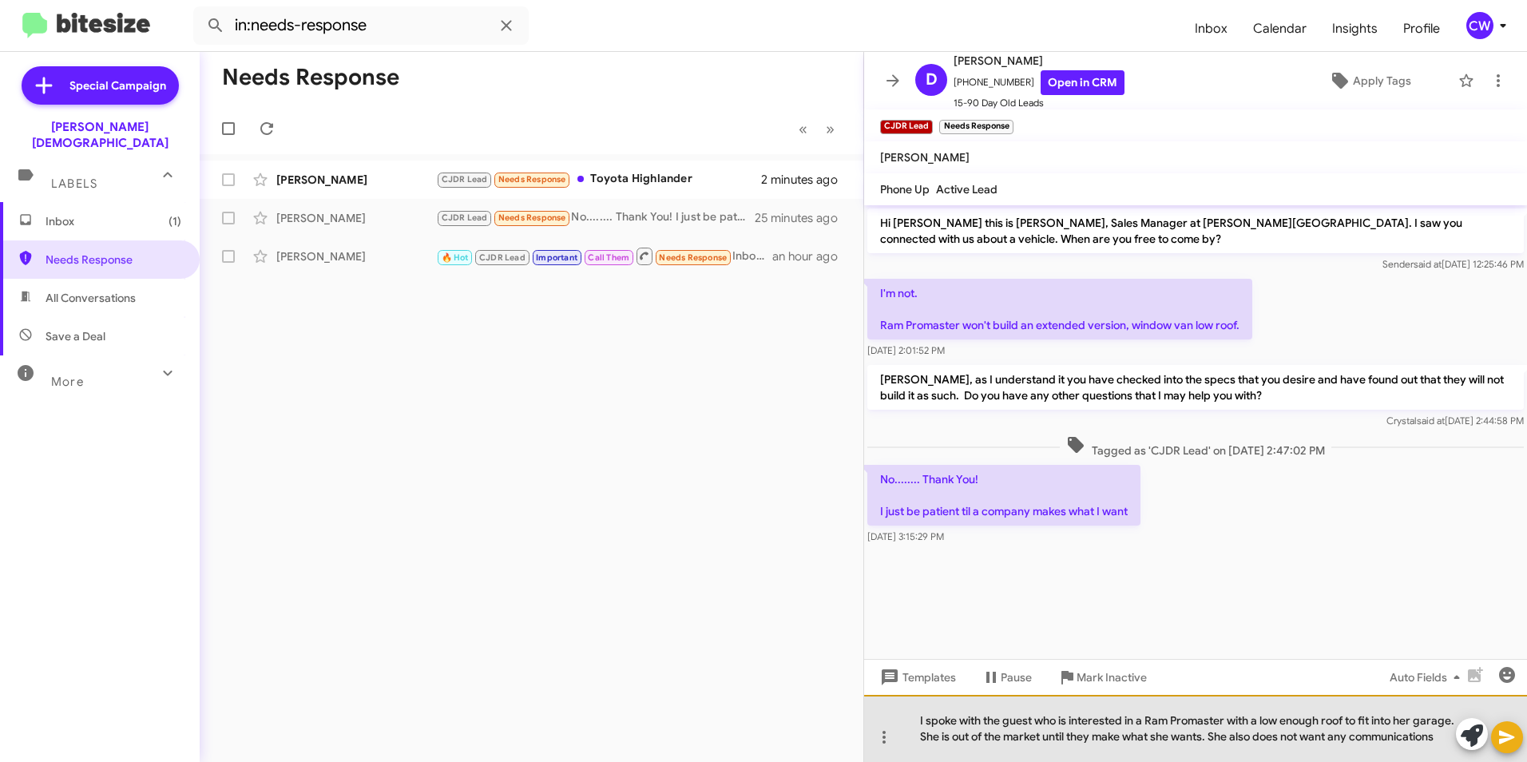
click at [1394, 722] on div "I spoke with the guest who is interested in a Ram Promaster with a low enough r…" at bounding box center [1195, 728] width 663 height 67
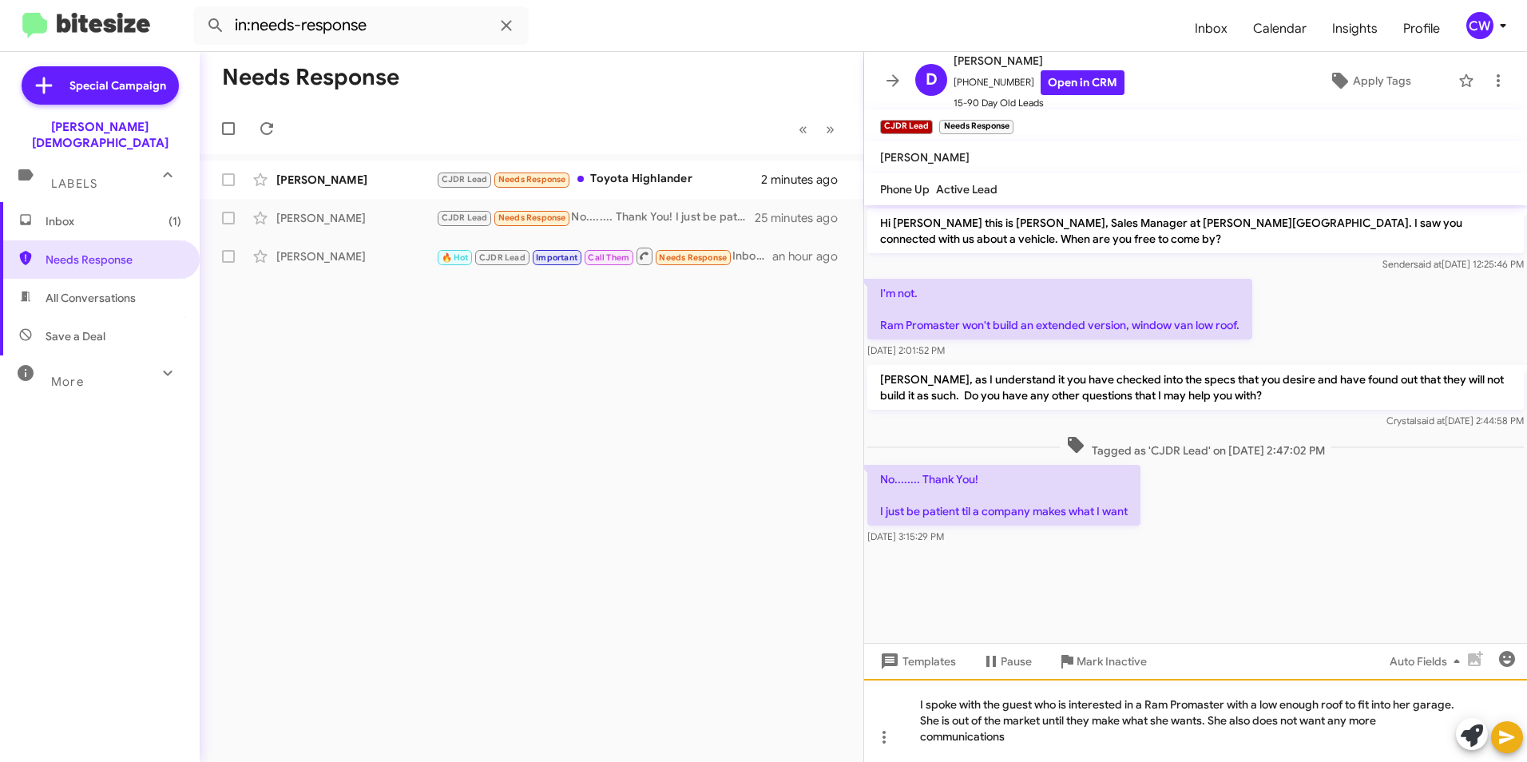
click at [1027, 744] on div "I spoke with the guest who is interested in a Ram Promaster with a low enough r…" at bounding box center [1195, 720] width 663 height 83
click at [1504, 739] on icon at bounding box center [1506, 738] width 15 height 14
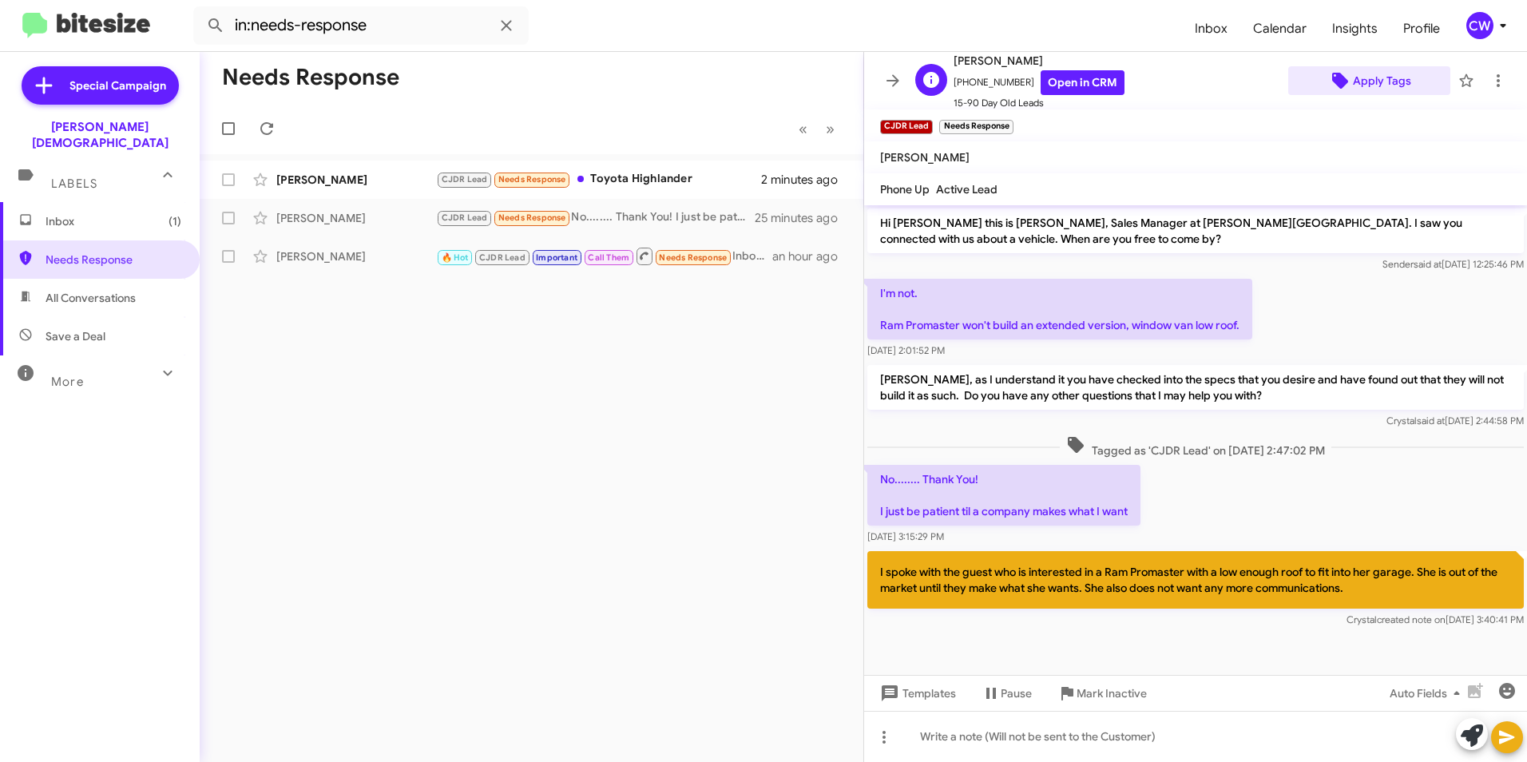
click at [1383, 82] on span "Apply Tags" at bounding box center [1382, 80] width 58 height 29
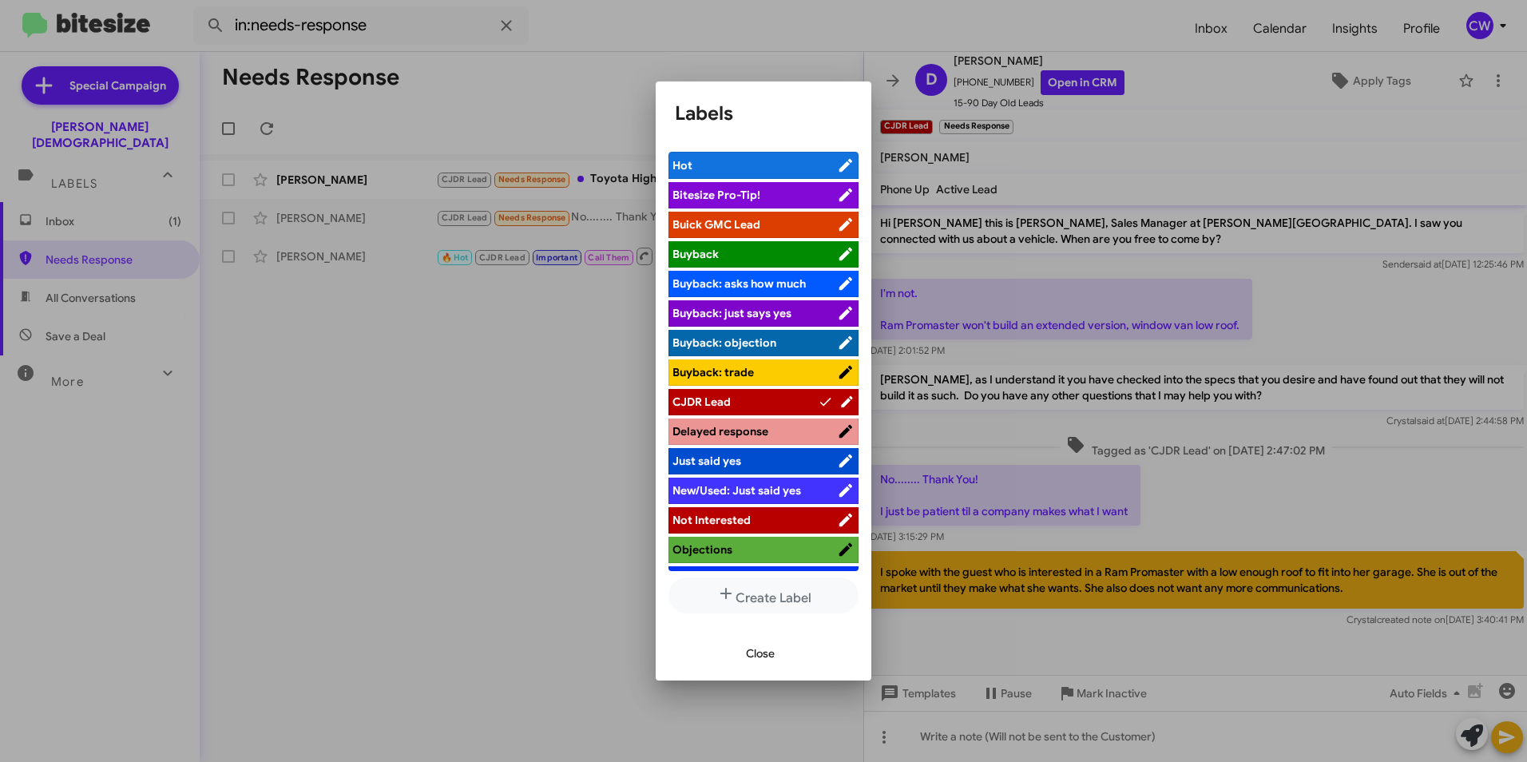
click at [749, 518] on span "Not Interested" at bounding box center [711, 520] width 78 height 14
click at [766, 658] on span "Close" at bounding box center [760, 653] width 29 height 29
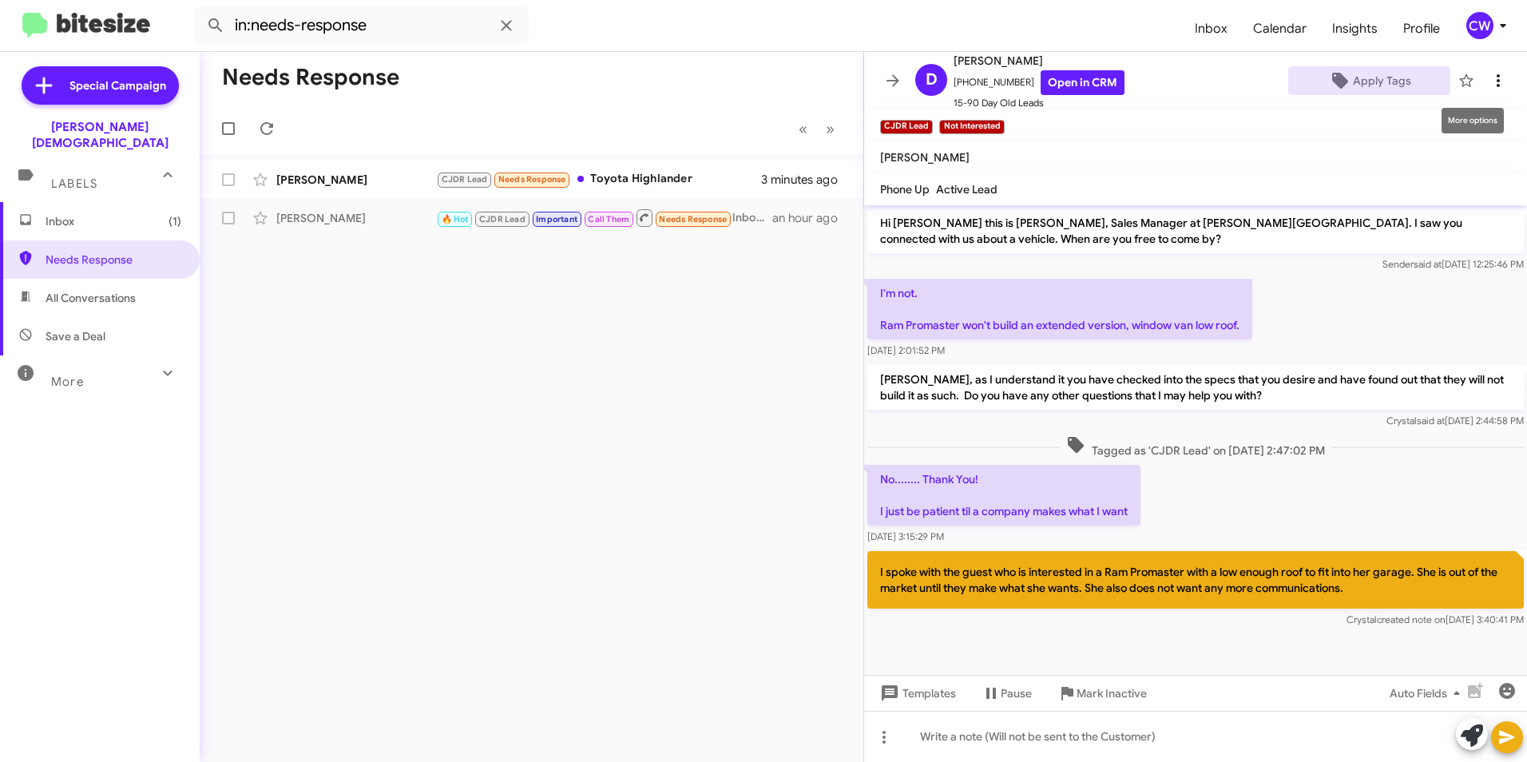
click at [1489, 84] on icon at bounding box center [1498, 80] width 19 height 19
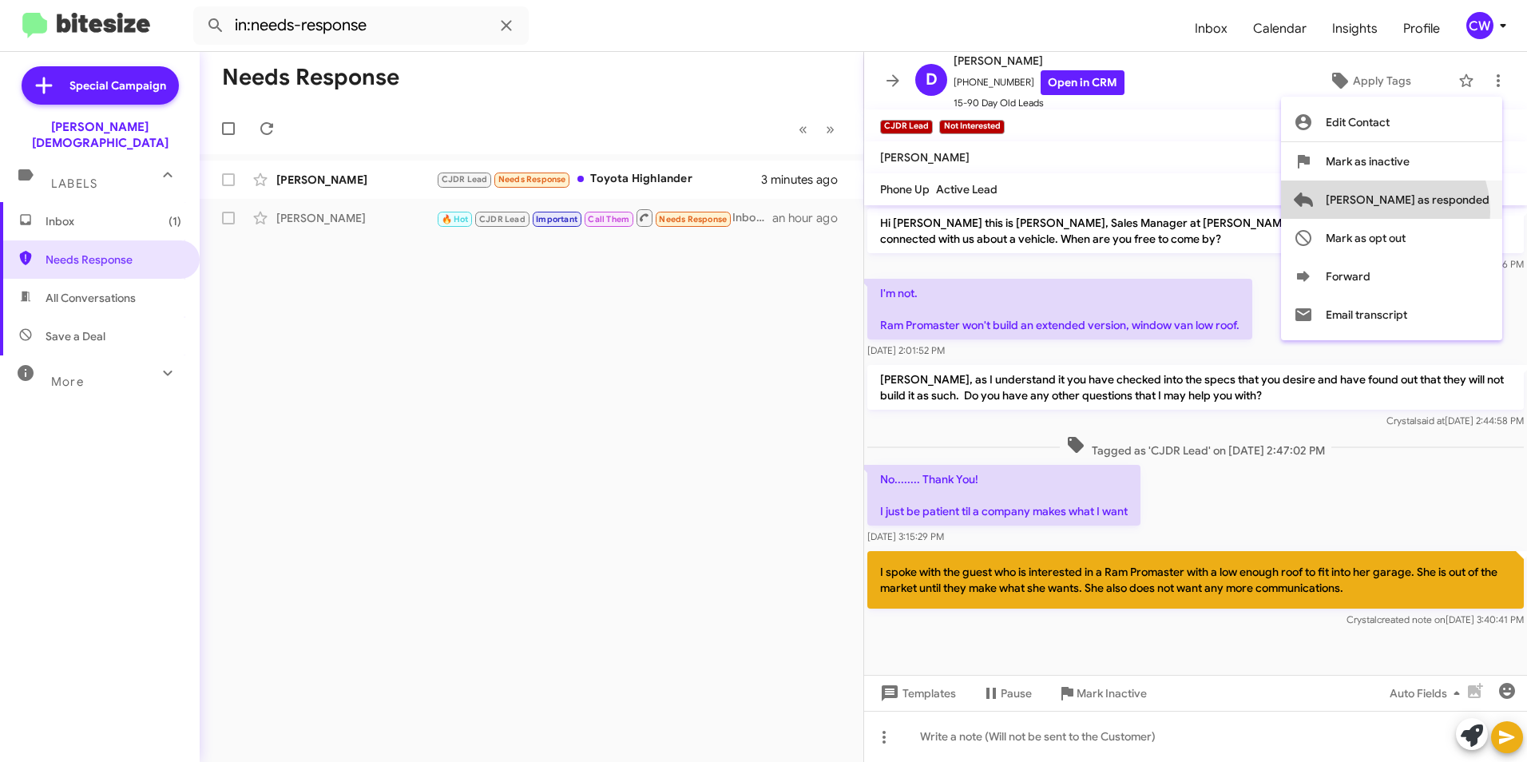
click at [1448, 212] on span "[PERSON_NAME] as responded" at bounding box center [1408, 199] width 164 height 38
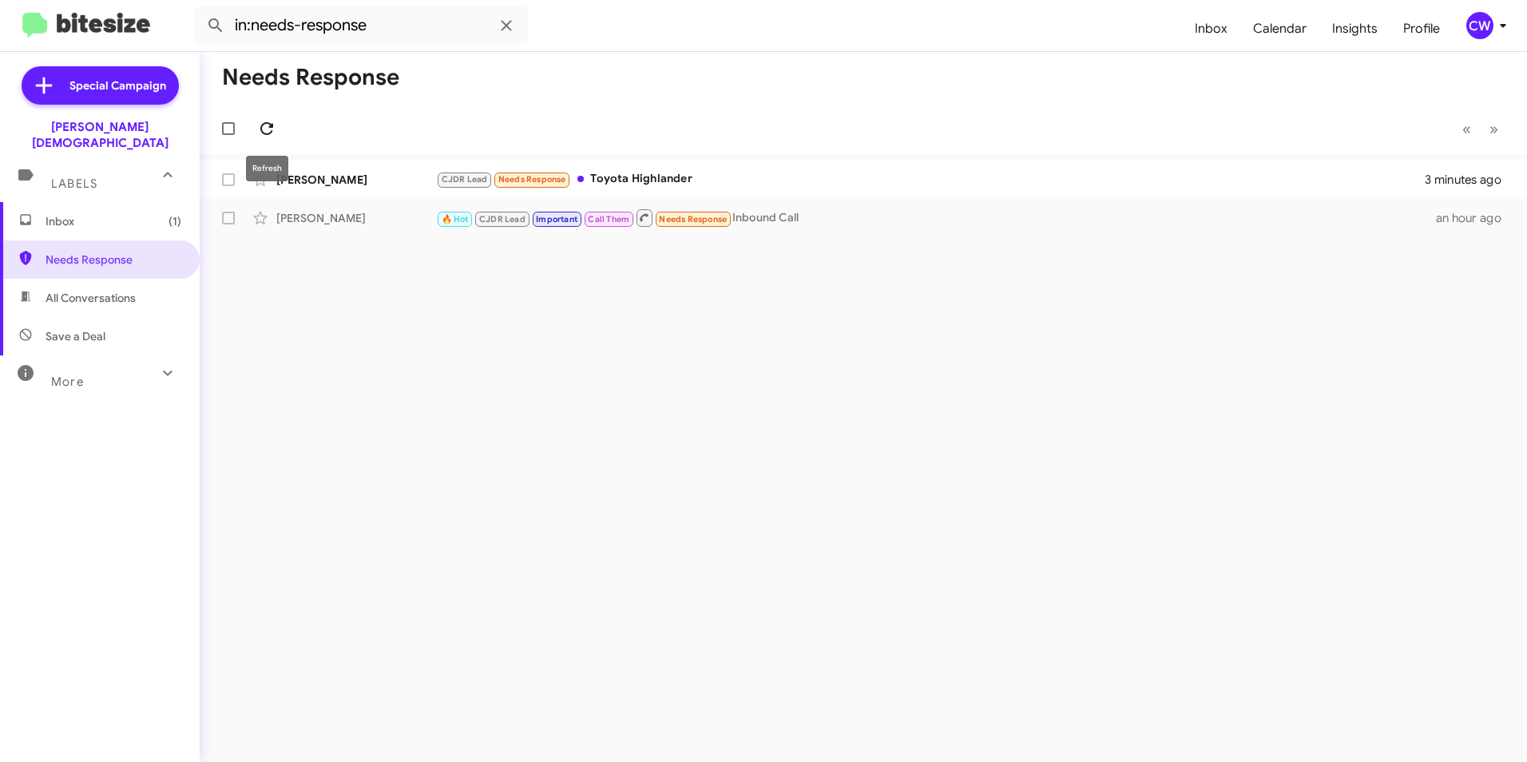
click at [268, 130] on icon at bounding box center [266, 128] width 19 height 19
click at [652, 177] on div "CJDR Lead Needs Response Toyota Highlander" at bounding box center [943, 179] width 1014 height 18
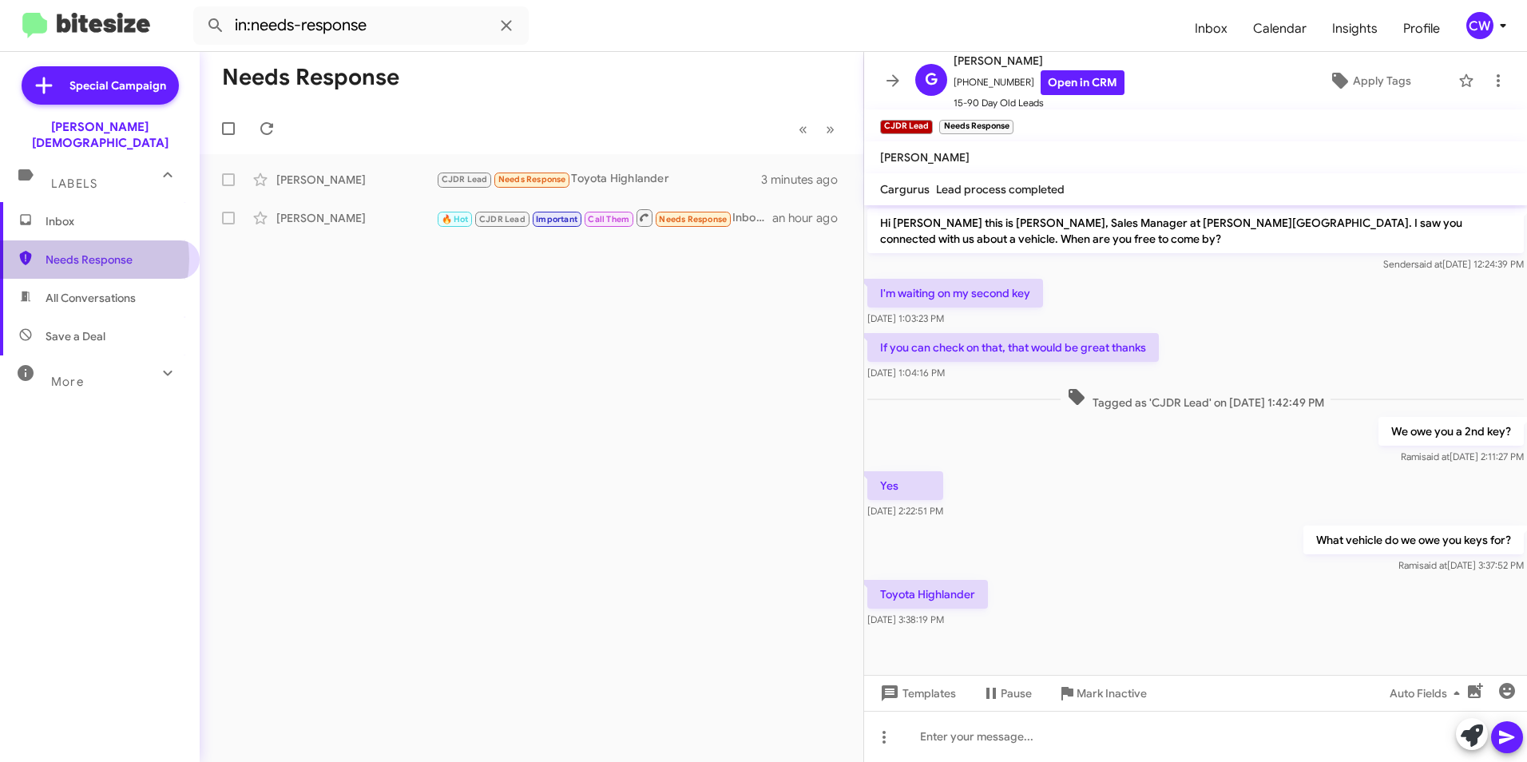
click at [74, 252] on span "Needs Response" at bounding box center [114, 260] width 136 height 16
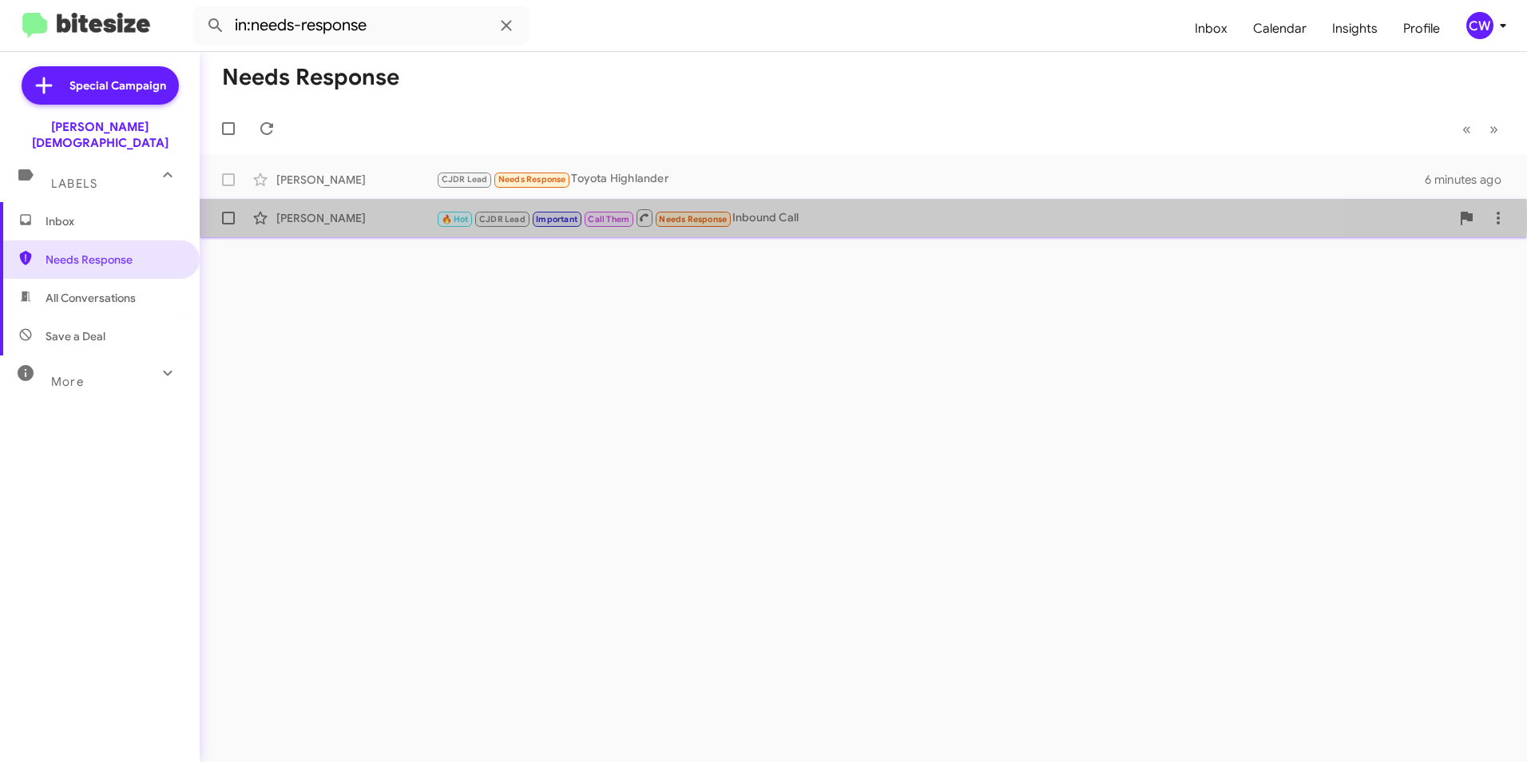
click at [319, 217] on div "[PERSON_NAME]" at bounding box center [356, 218] width 160 height 16
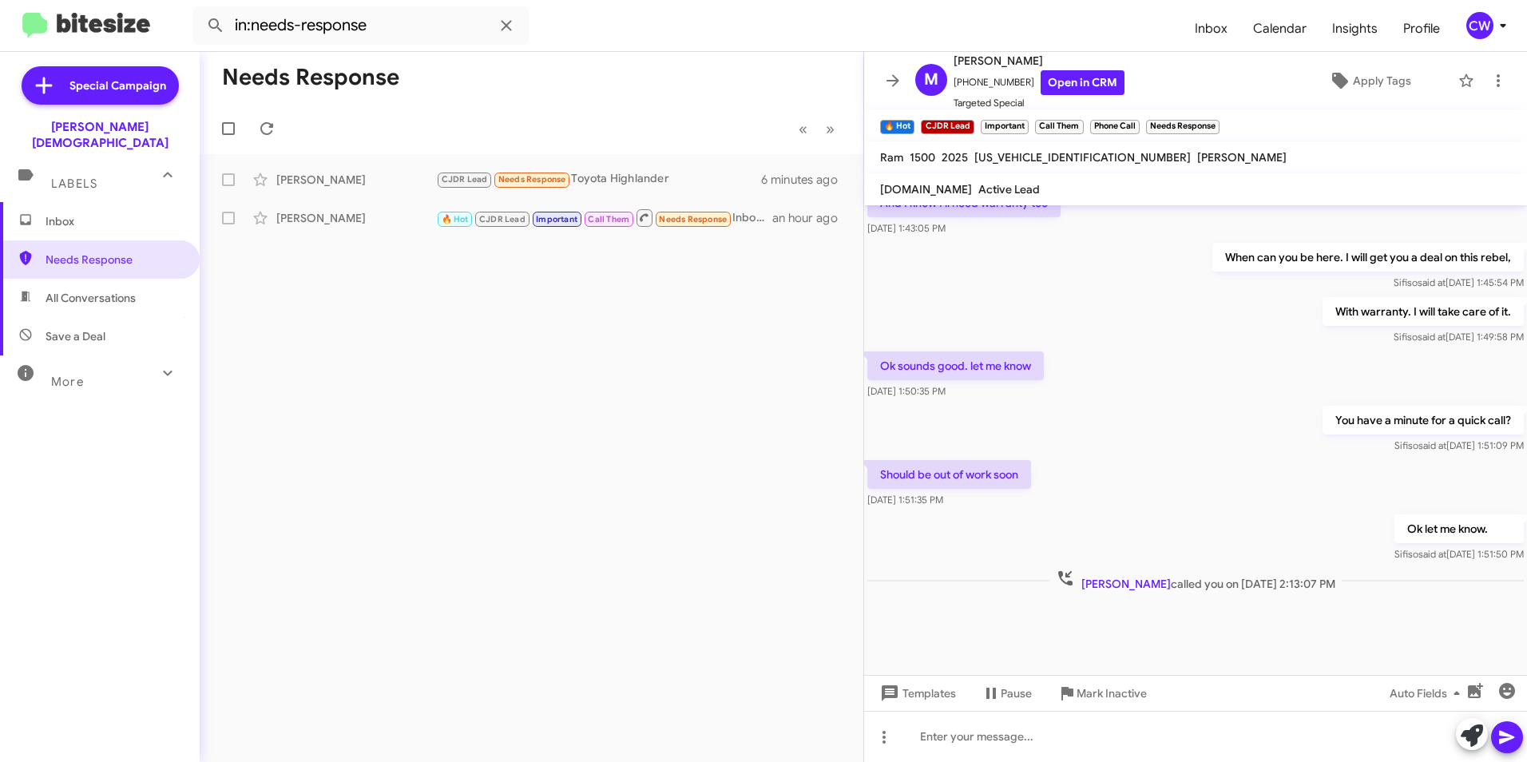
scroll to position [799, 0]
click at [442, 411] on div "Needs Response « Previous » Next Gina Atkins CJDR Lead Needs Response Toyota Hi…" at bounding box center [532, 407] width 664 height 710
click at [270, 132] on icon at bounding box center [266, 128] width 19 height 19
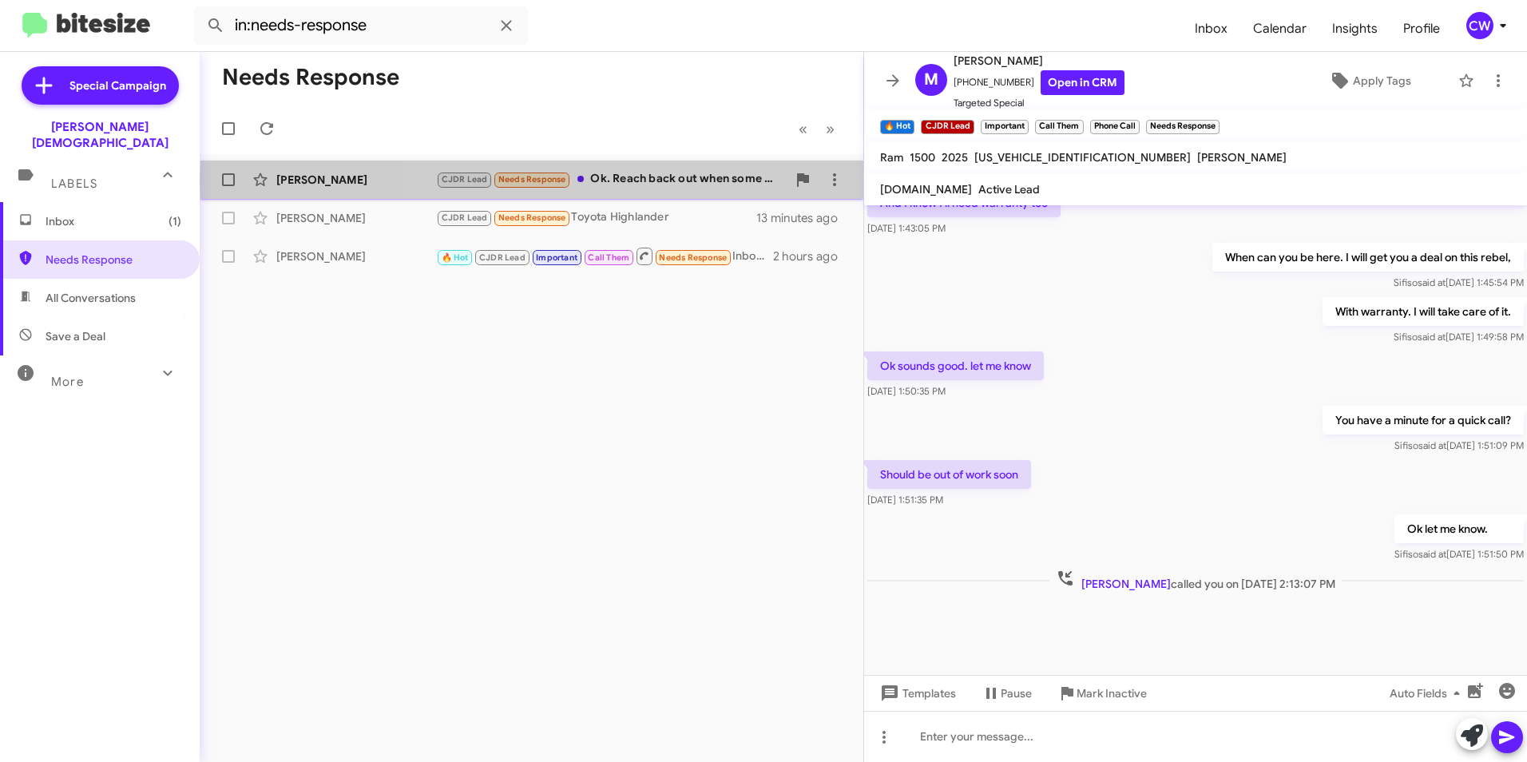
click at [652, 179] on div "CJDR Lead Needs Response Ok. Reach back out when some are available. Thank you" at bounding box center [611, 179] width 351 height 18
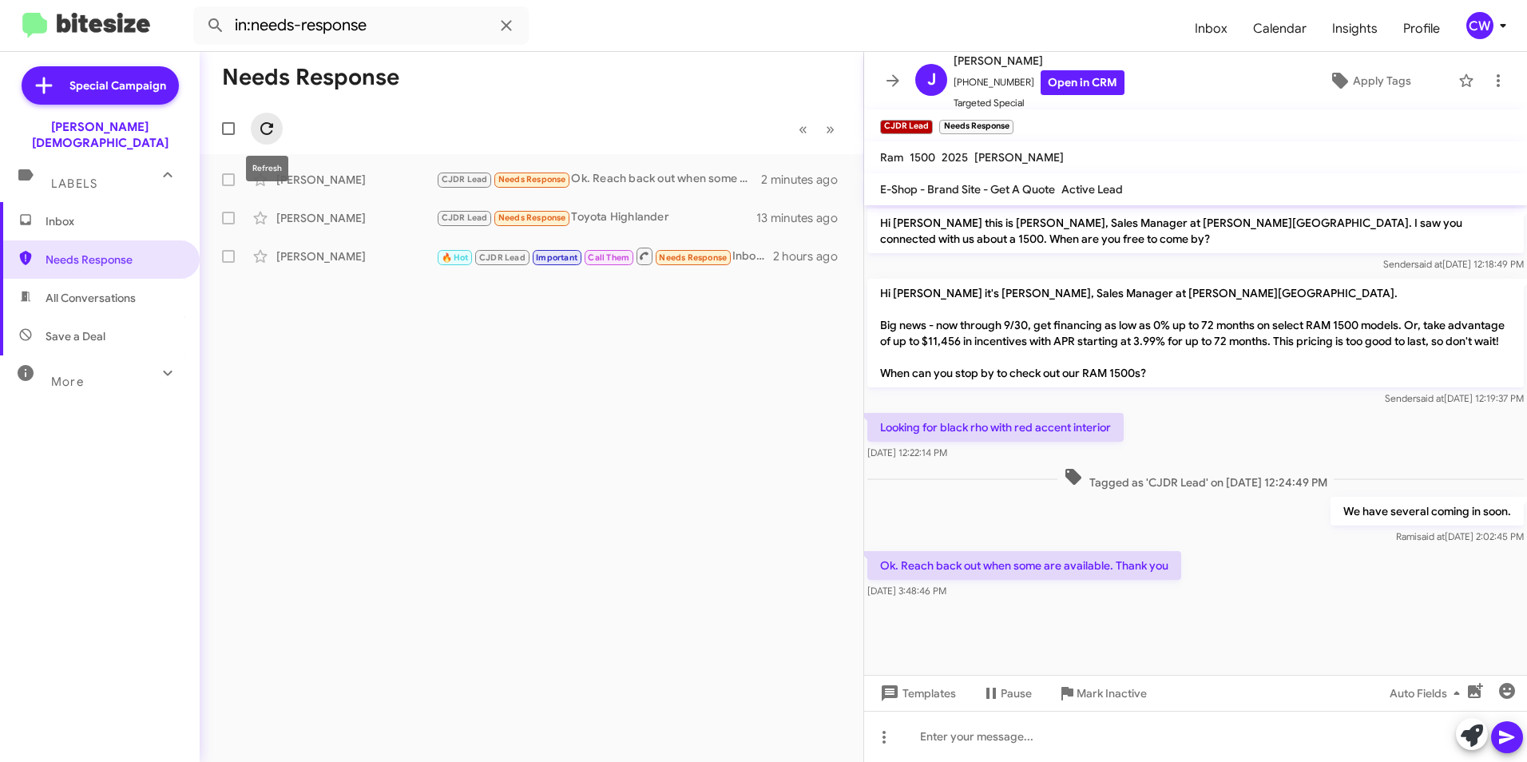
click at [262, 129] on icon at bounding box center [266, 128] width 13 height 13
click at [78, 252] on span "Needs Response" at bounding box center [114, 260] width 136 height 16
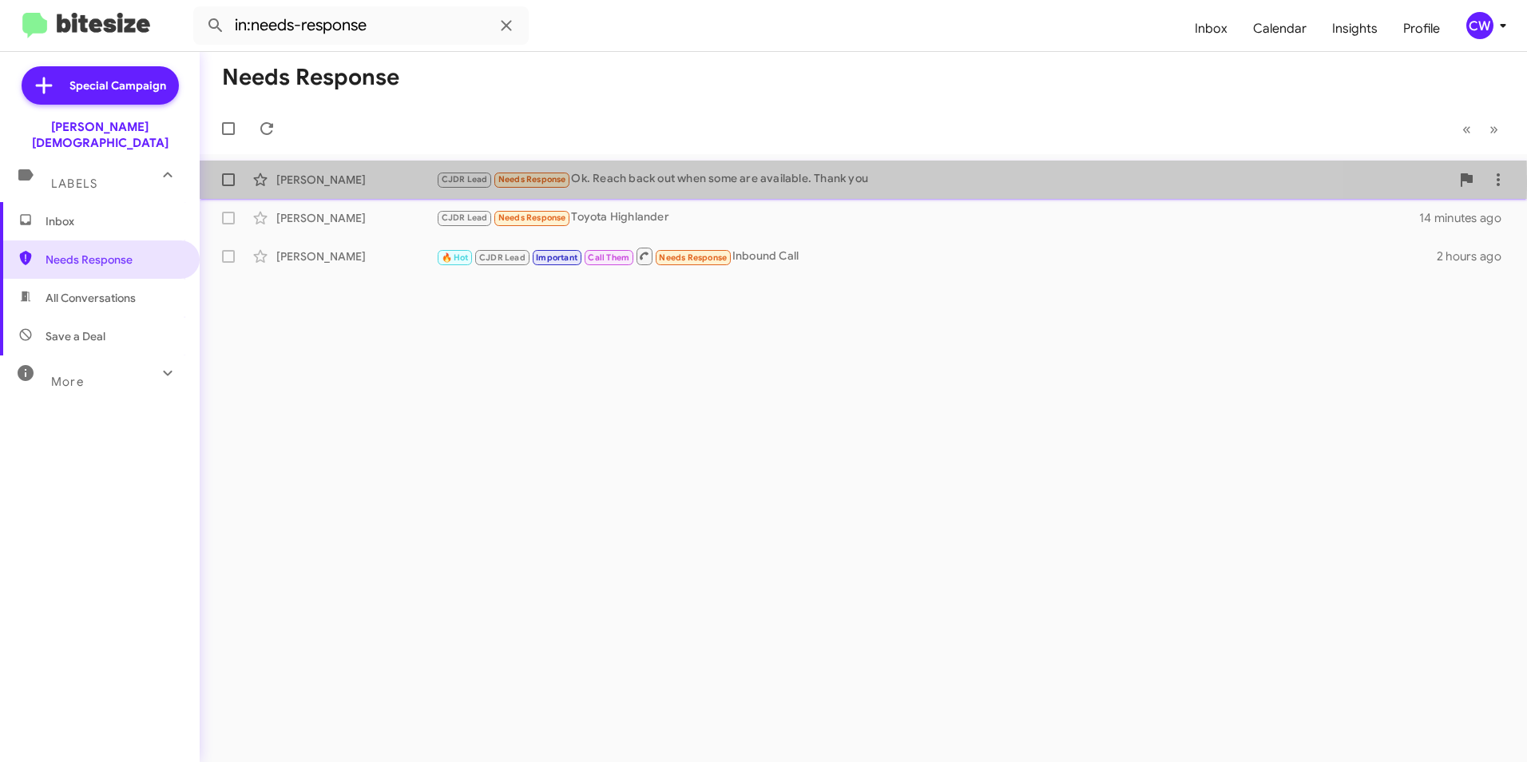
click at [522, 180] on span "Needs Response" at bounding box center [532, 179] width 68 height 10
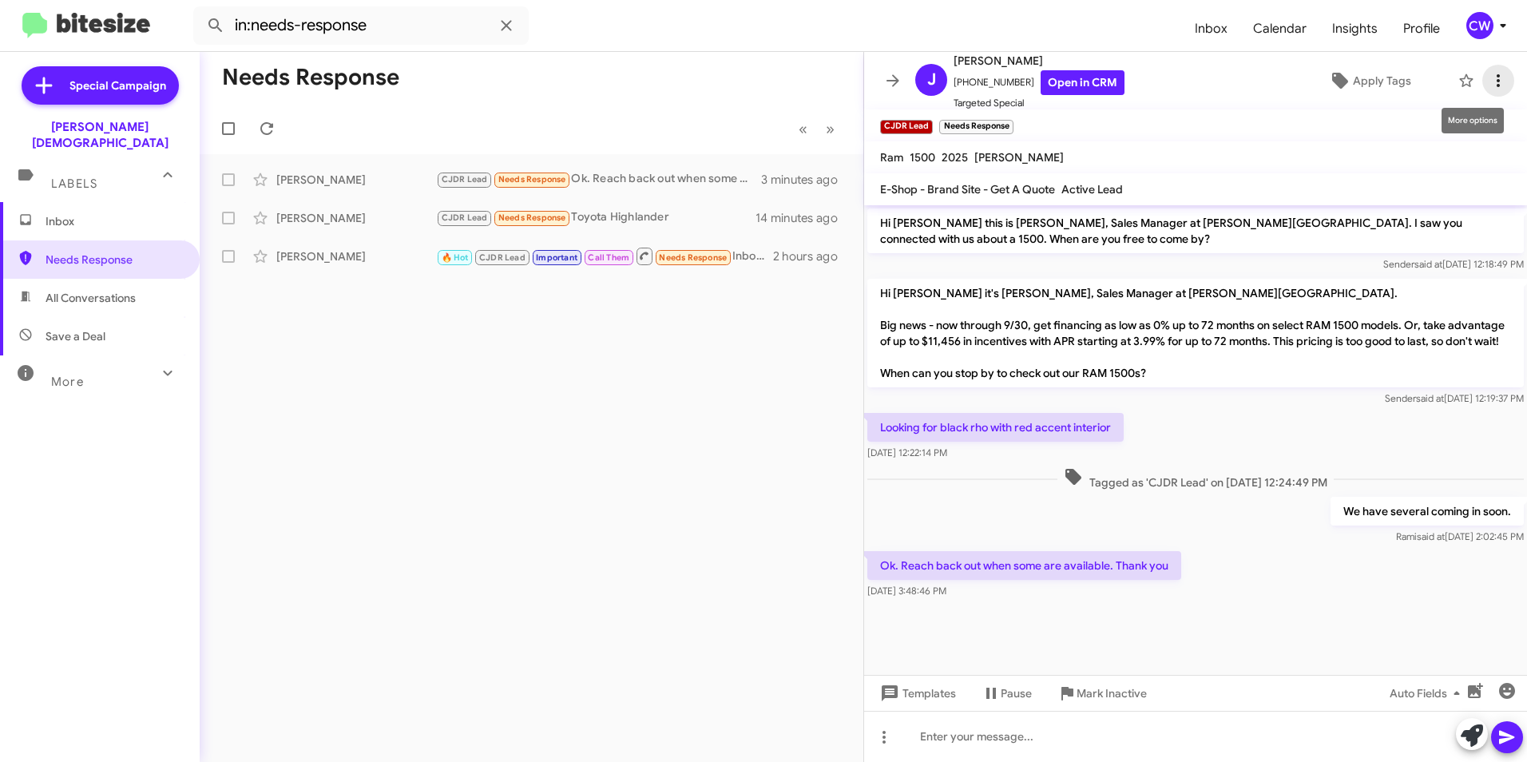
click at [1489, 88] on icon at bounding box center [1498, 80] width 19 height 19
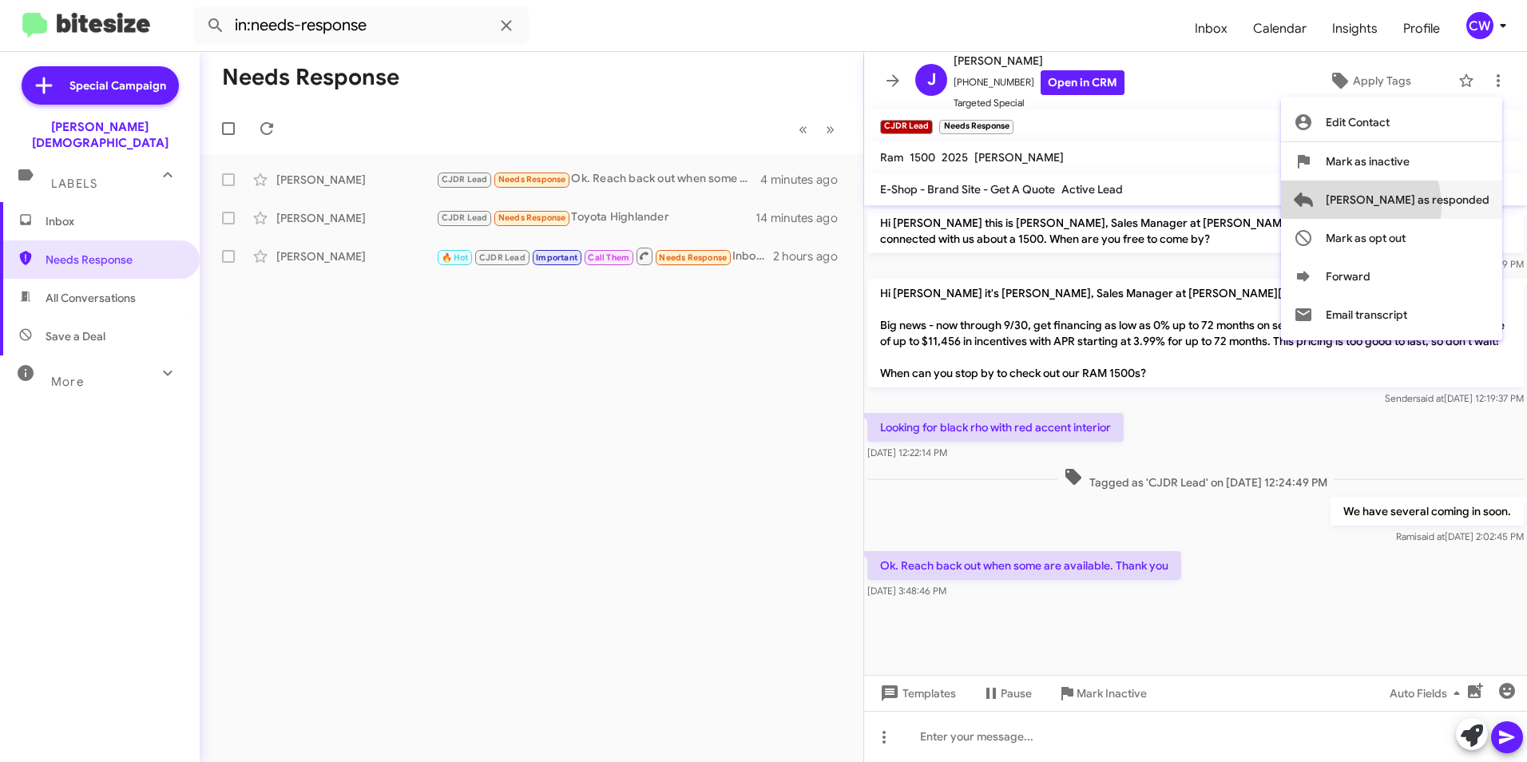
click at [1422, 205] on span "[PERSON_NAME] as responded" at bounding box center [1408, 199] width 164 height 38
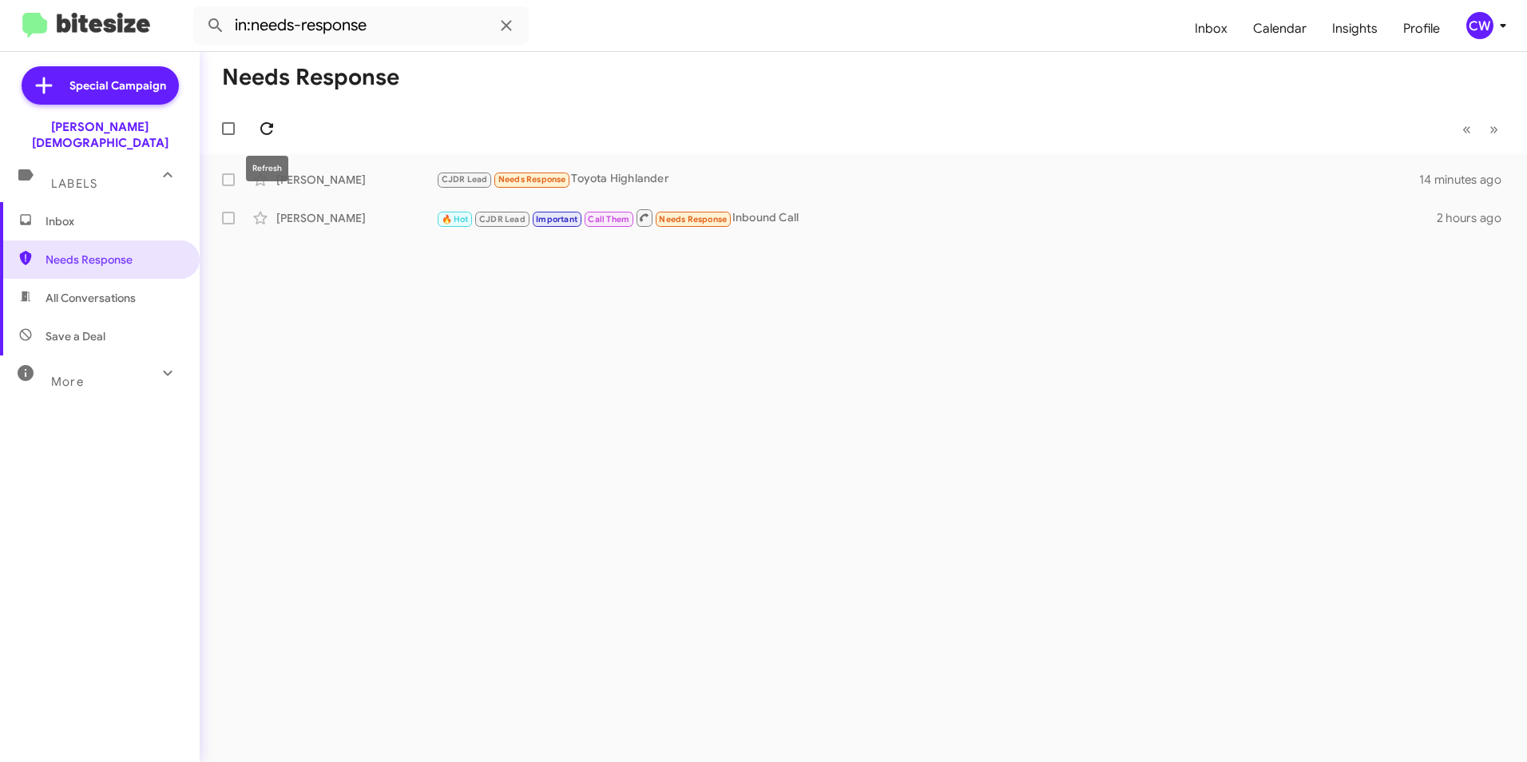
click at [268, 133] on icon at bounding box center [266, 128] width 13 height 13
click at [303, 177] on div "[PERSON_NAME]" at bounding box center [356, 180] width 160 height 16
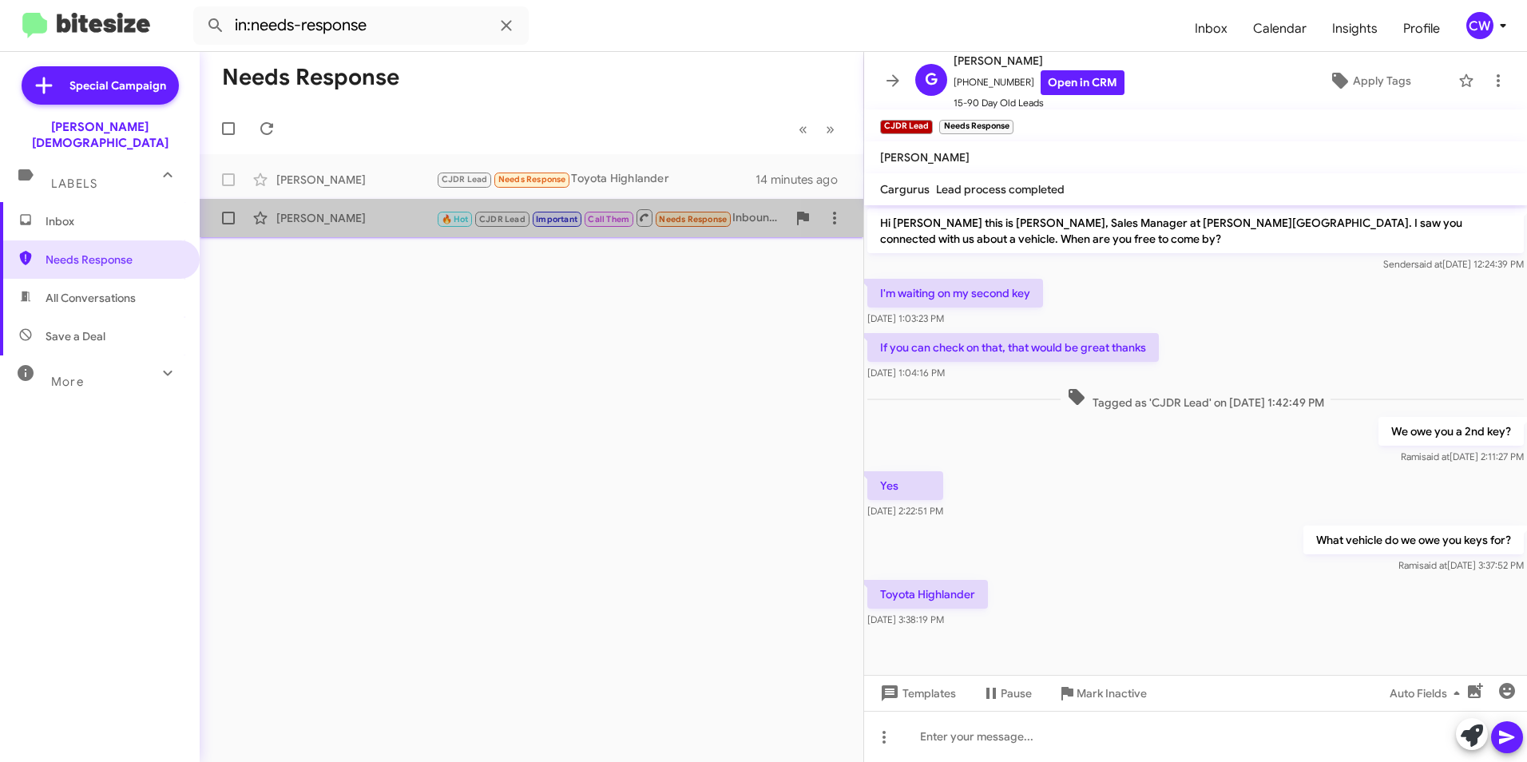
click at [325, 222] on div "[PERSON_NAME]" at bounding box center [356, 218] width 160 height 16
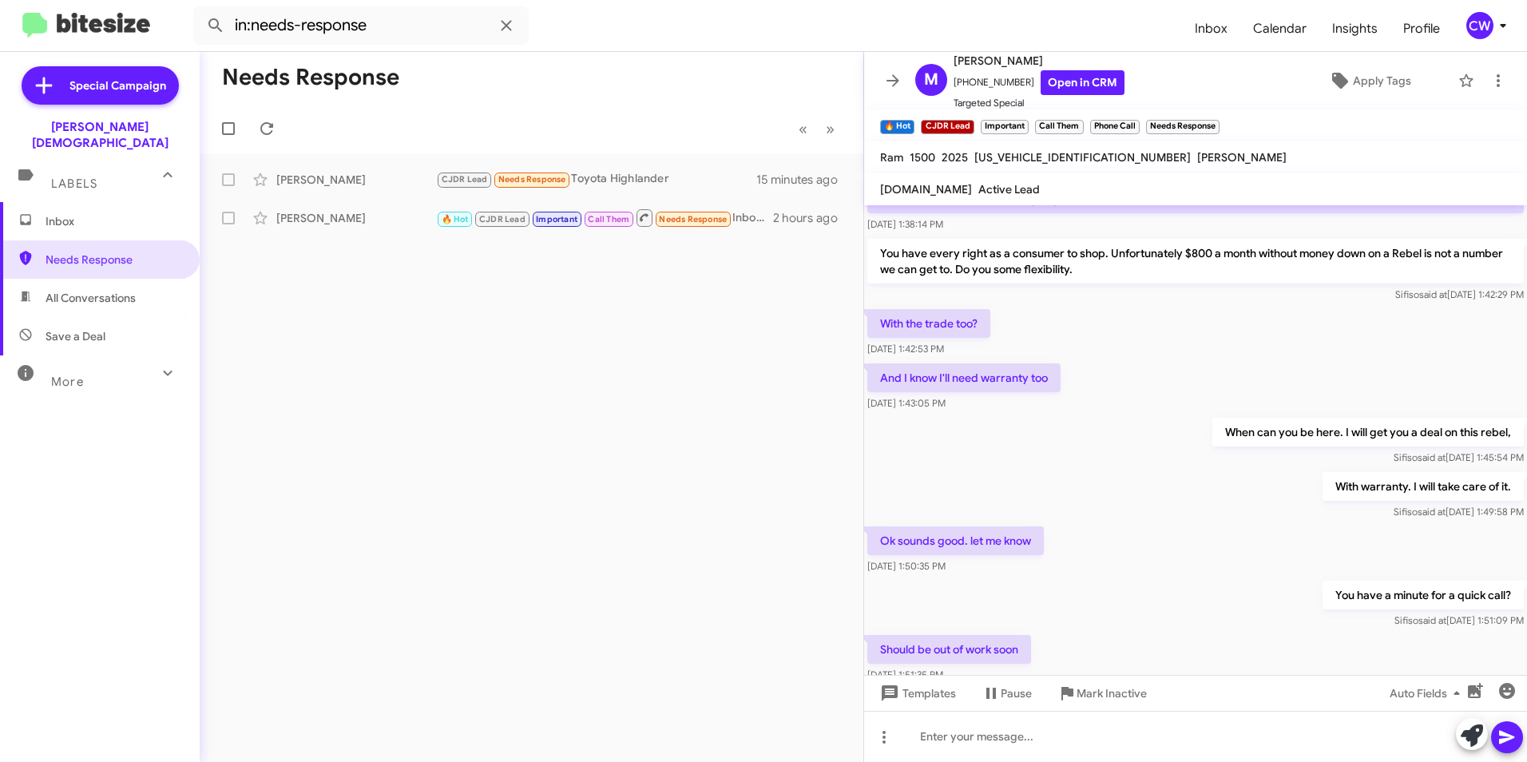
scroll to position [560, 0]
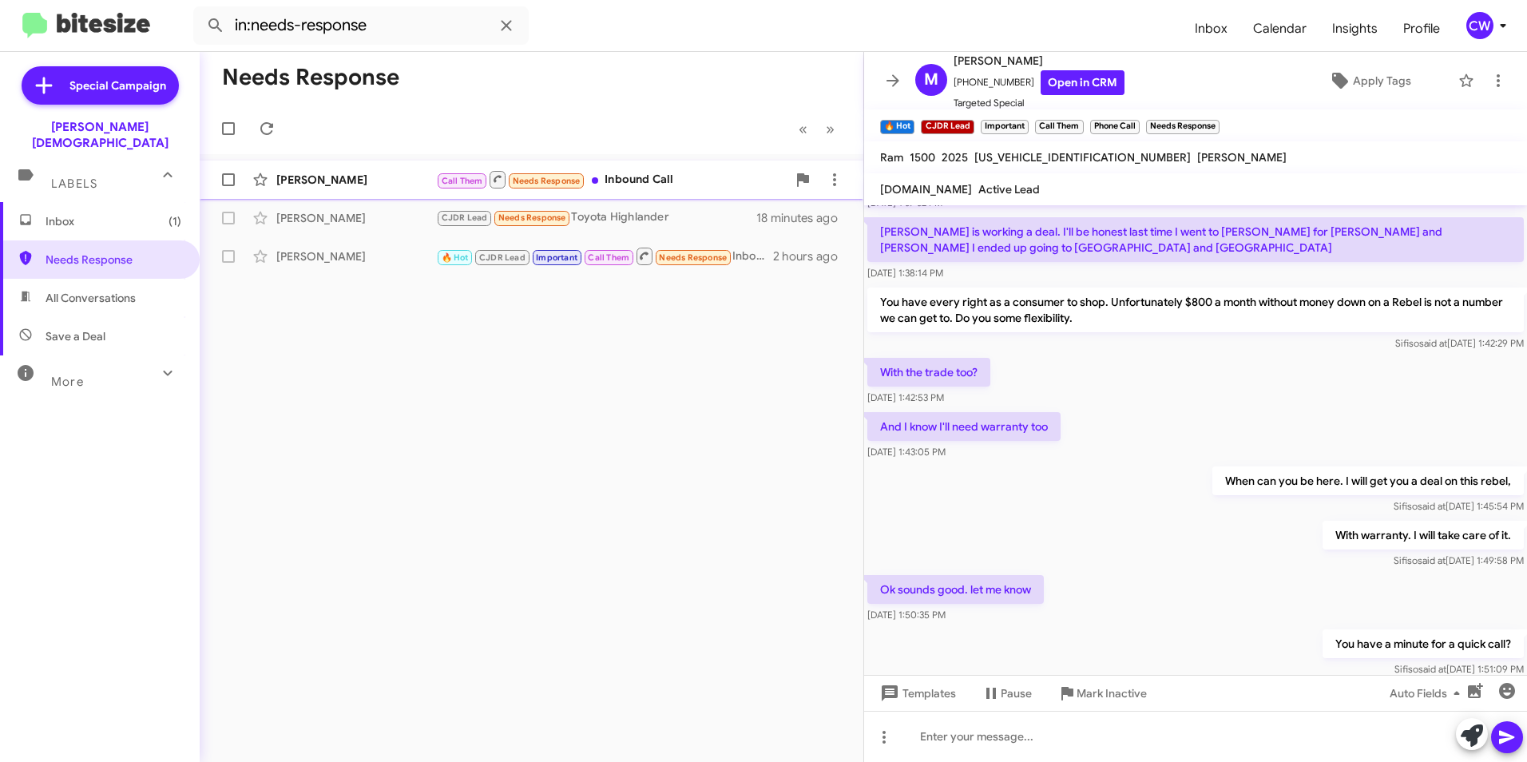
click at [316, 182] on div "[PERSON_NAME]" at bounding box center [356, 180] width 160 height 16
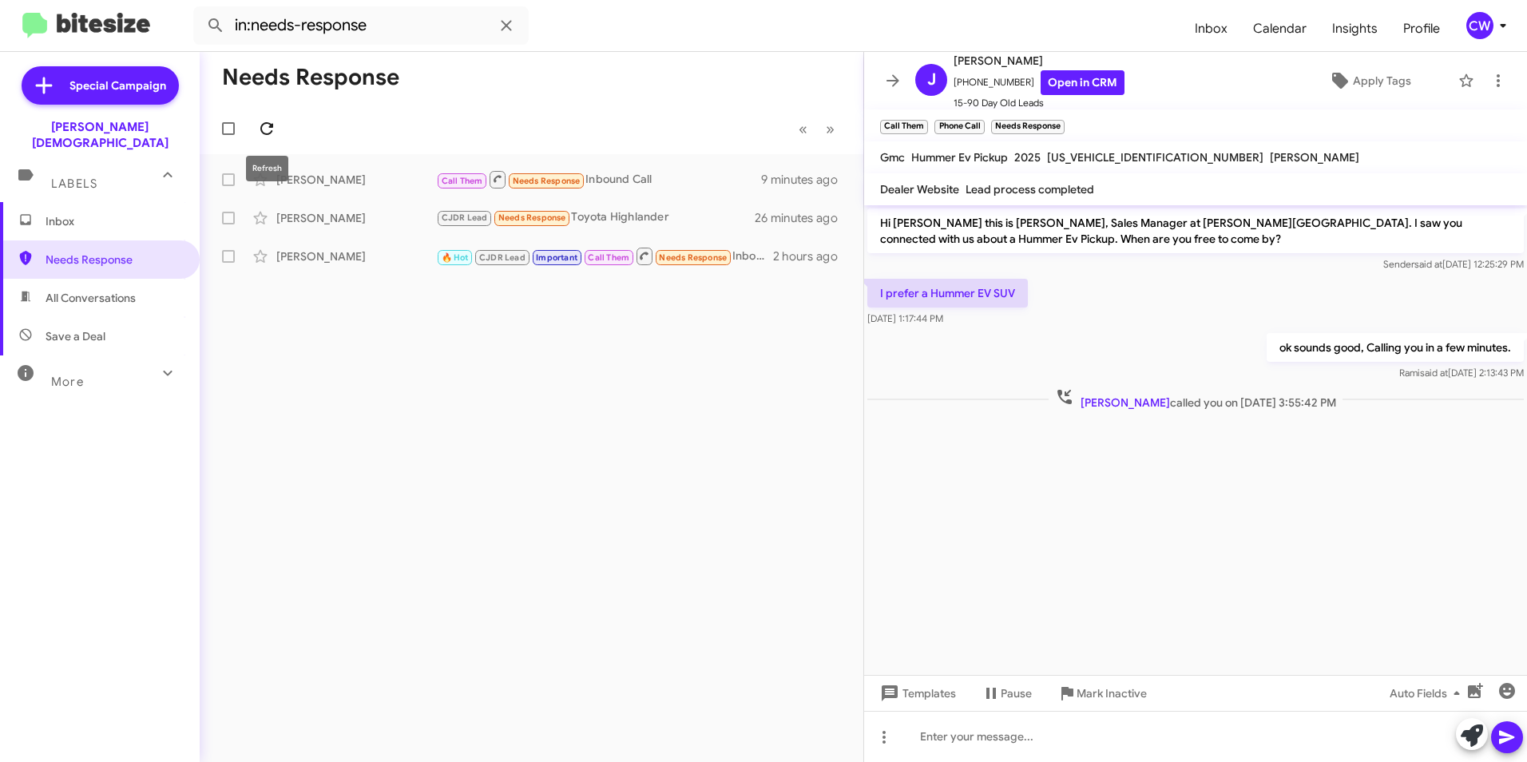
click at [266, 134] on icon at bounding box center [266, 128] width 13 height 13
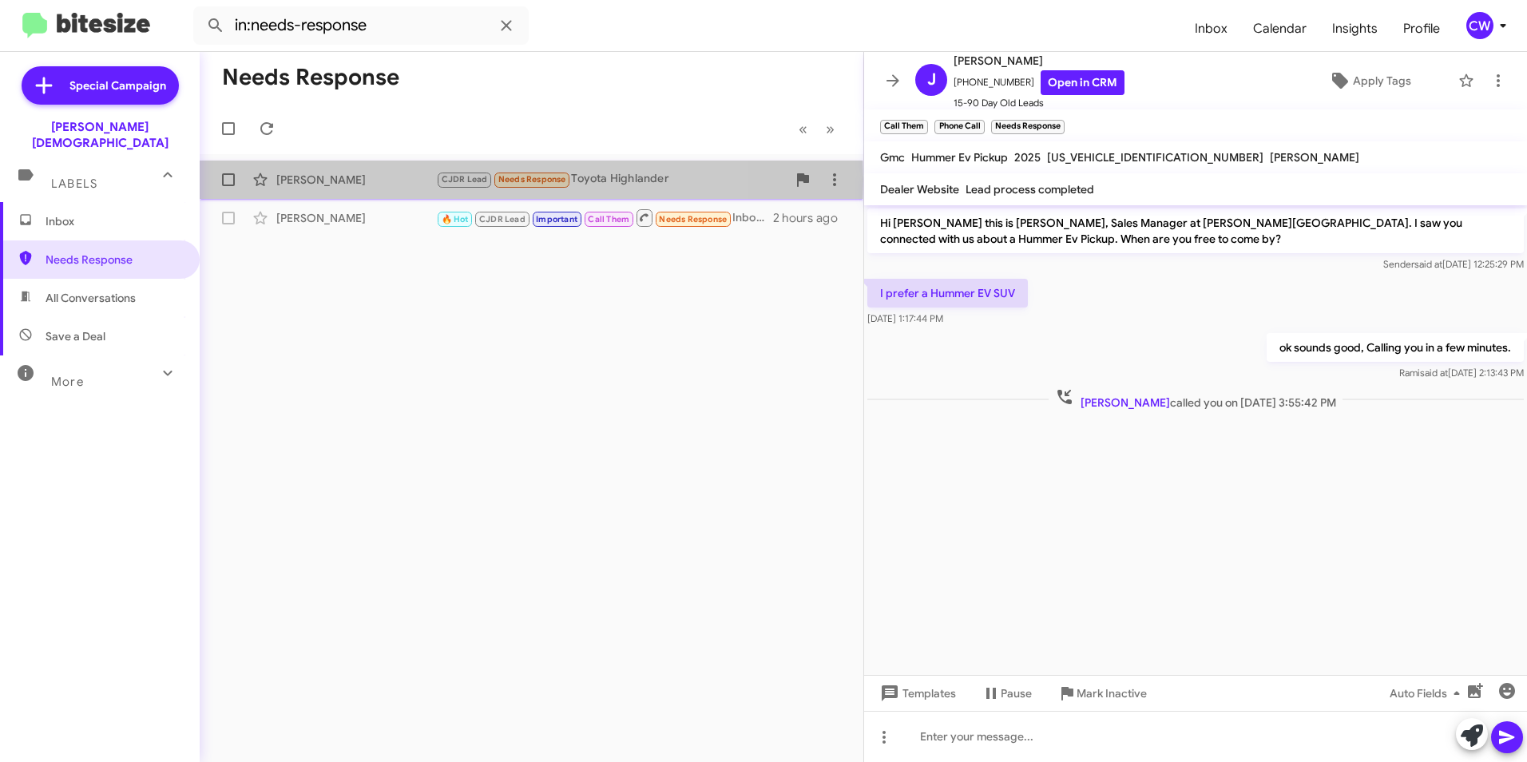
click at [298, 178] on div "[PERSON_NAME]" at bounding box center [356, 180] width 160 height 16
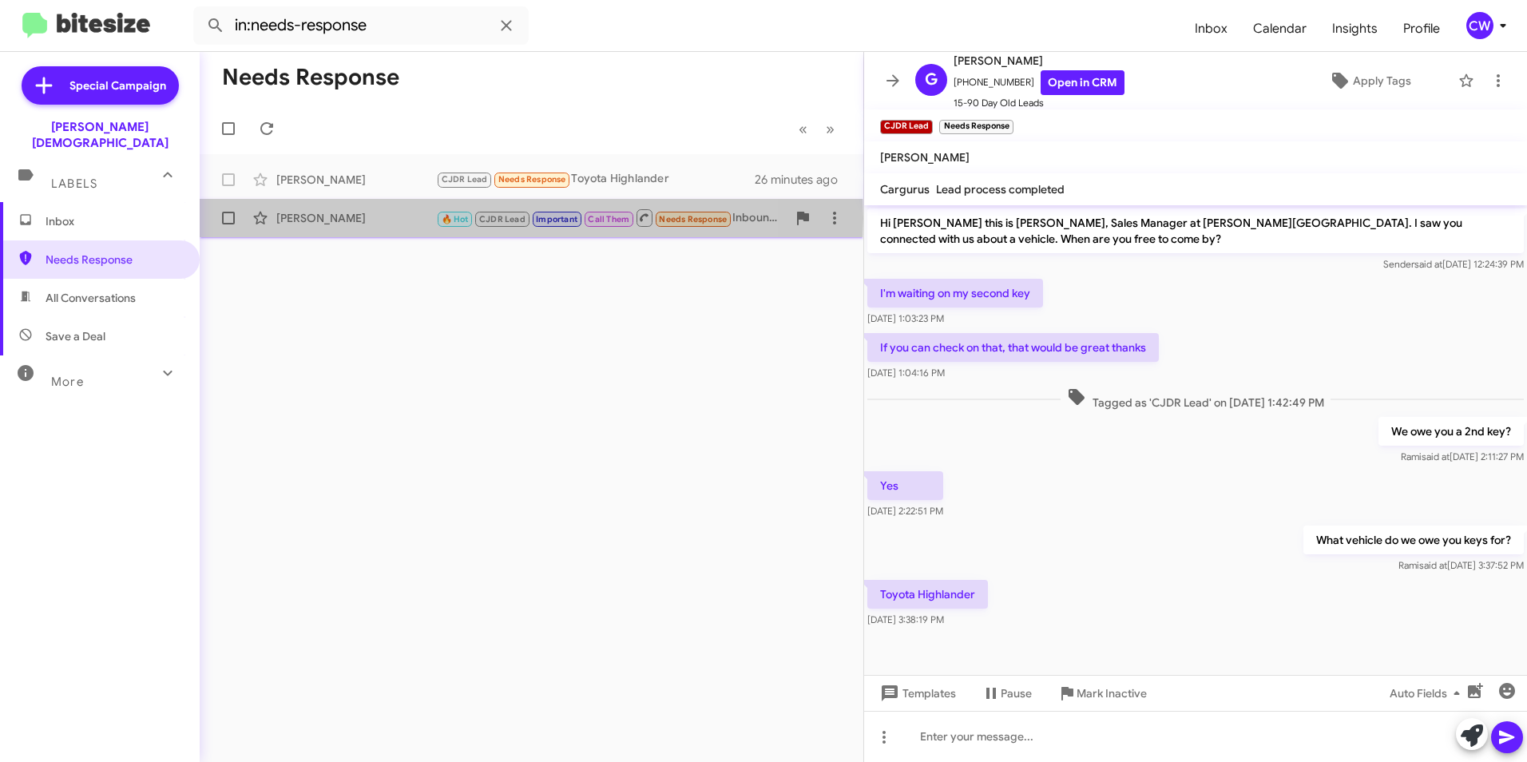
click at [313, 218] on div "[PERSON_NAME]" at bounding box center [356, 218] width 160 height 16
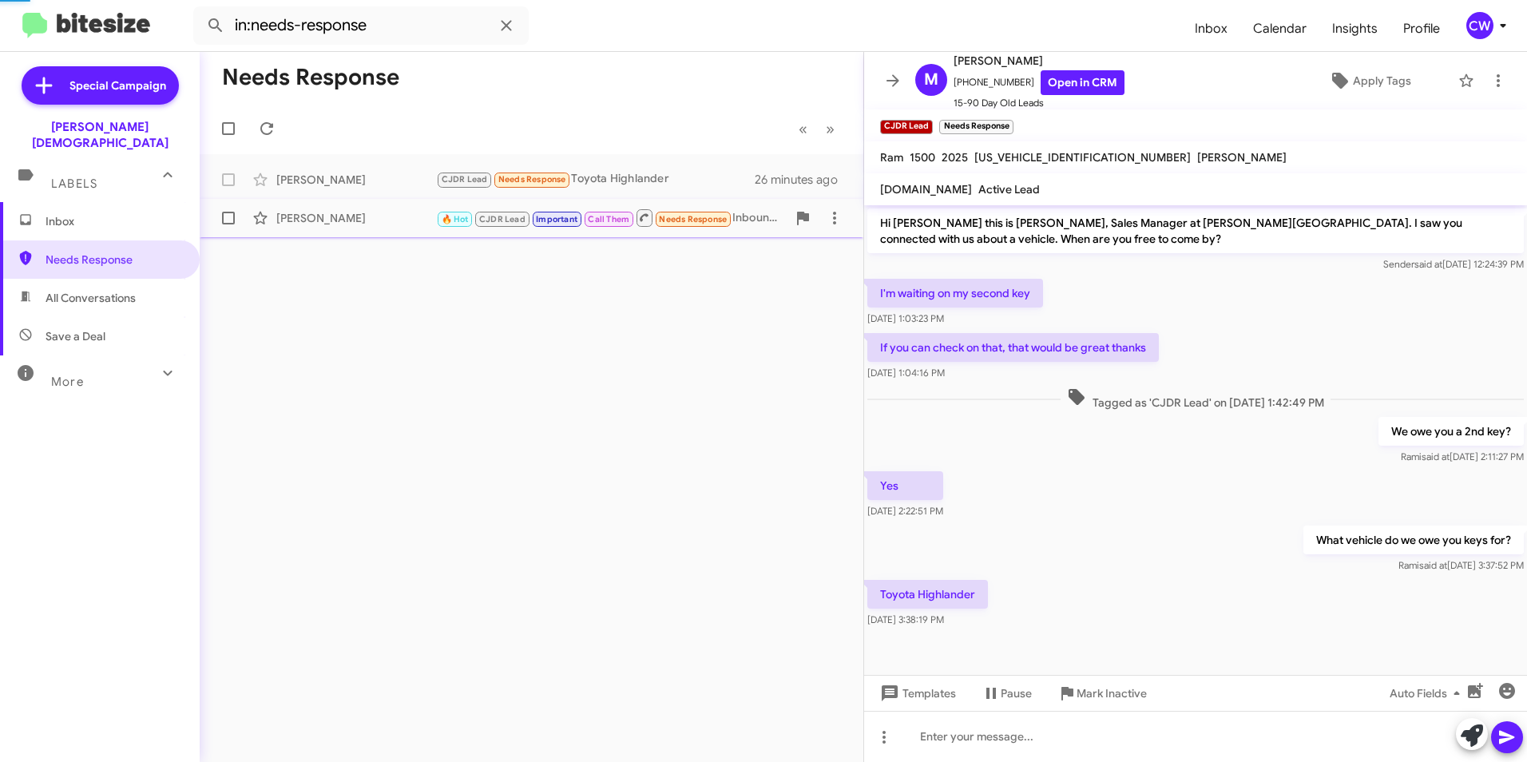
scroll to position [799, 0]
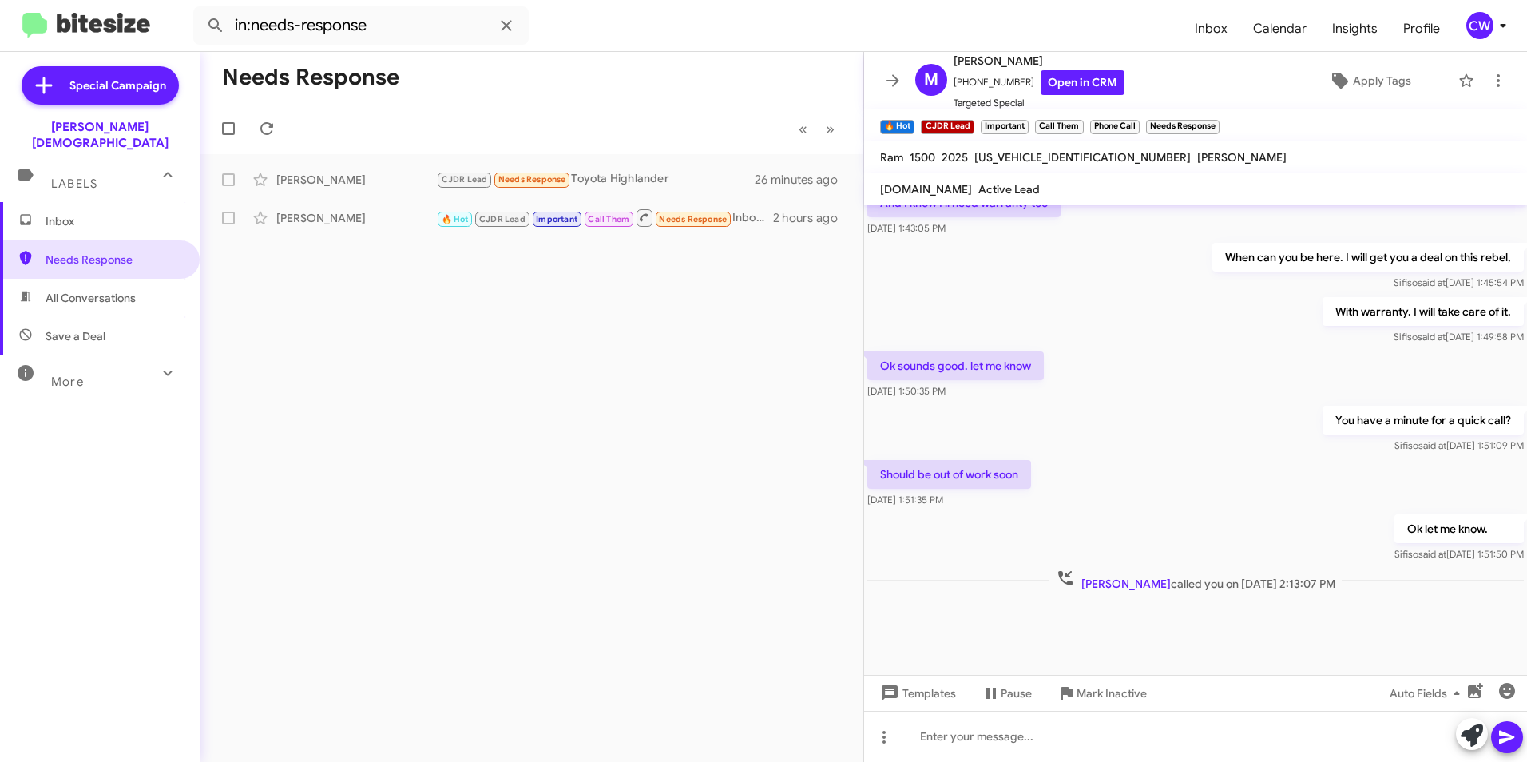
click at [540, 518] on div "Needs Response « Previous » Next Gina Atkins CJDR Lead Needs Response Toyota Hi…" at bounding box center [532, 407] width 664 height 710
click at [78, 252] on span "Needs Response" at bounding box center [114, 260] width 136 height 16
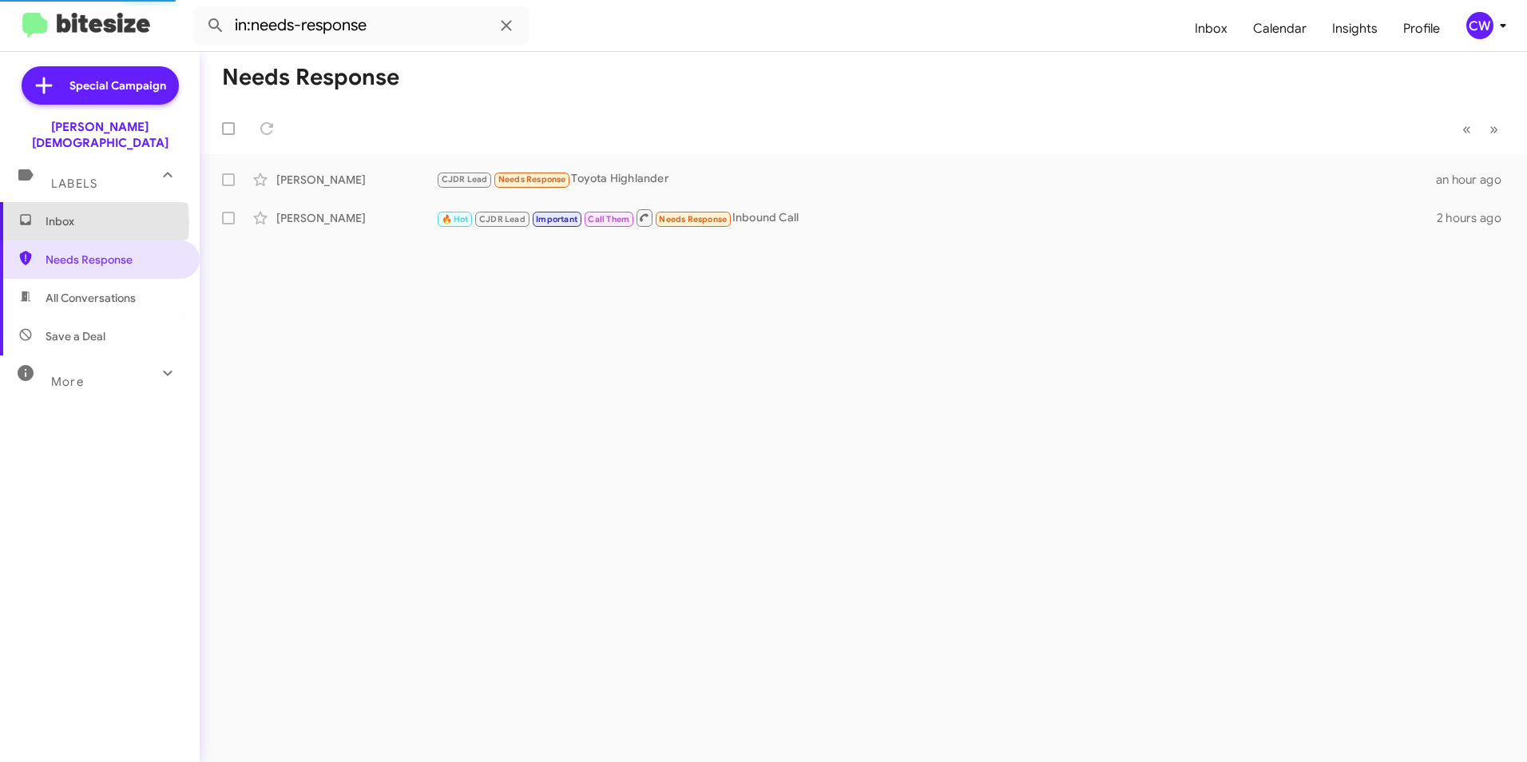
click at [65, 213] on span "Inbox" at bounding box center [114, 221] width 136 height 16
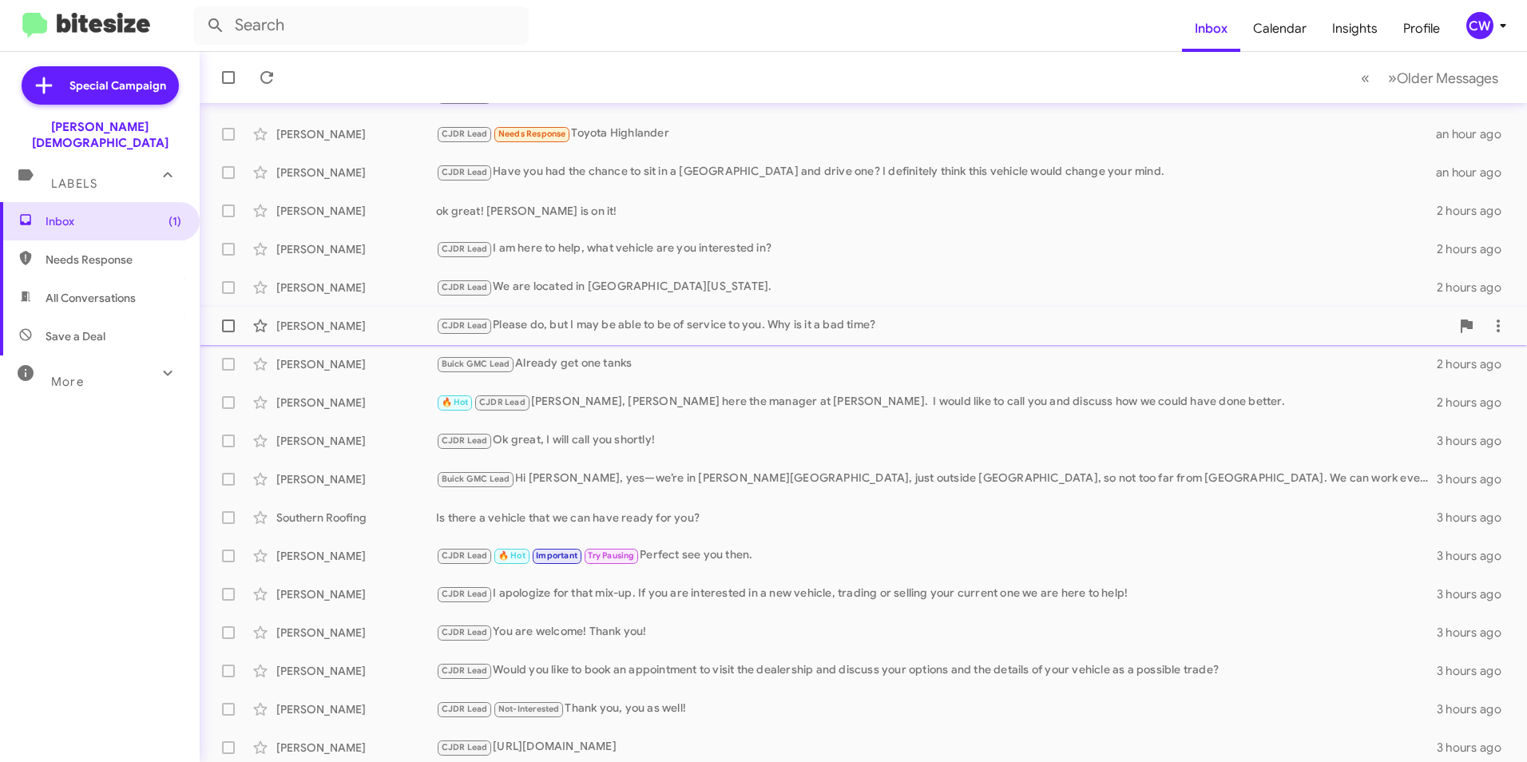
scroll to position [165, 0]
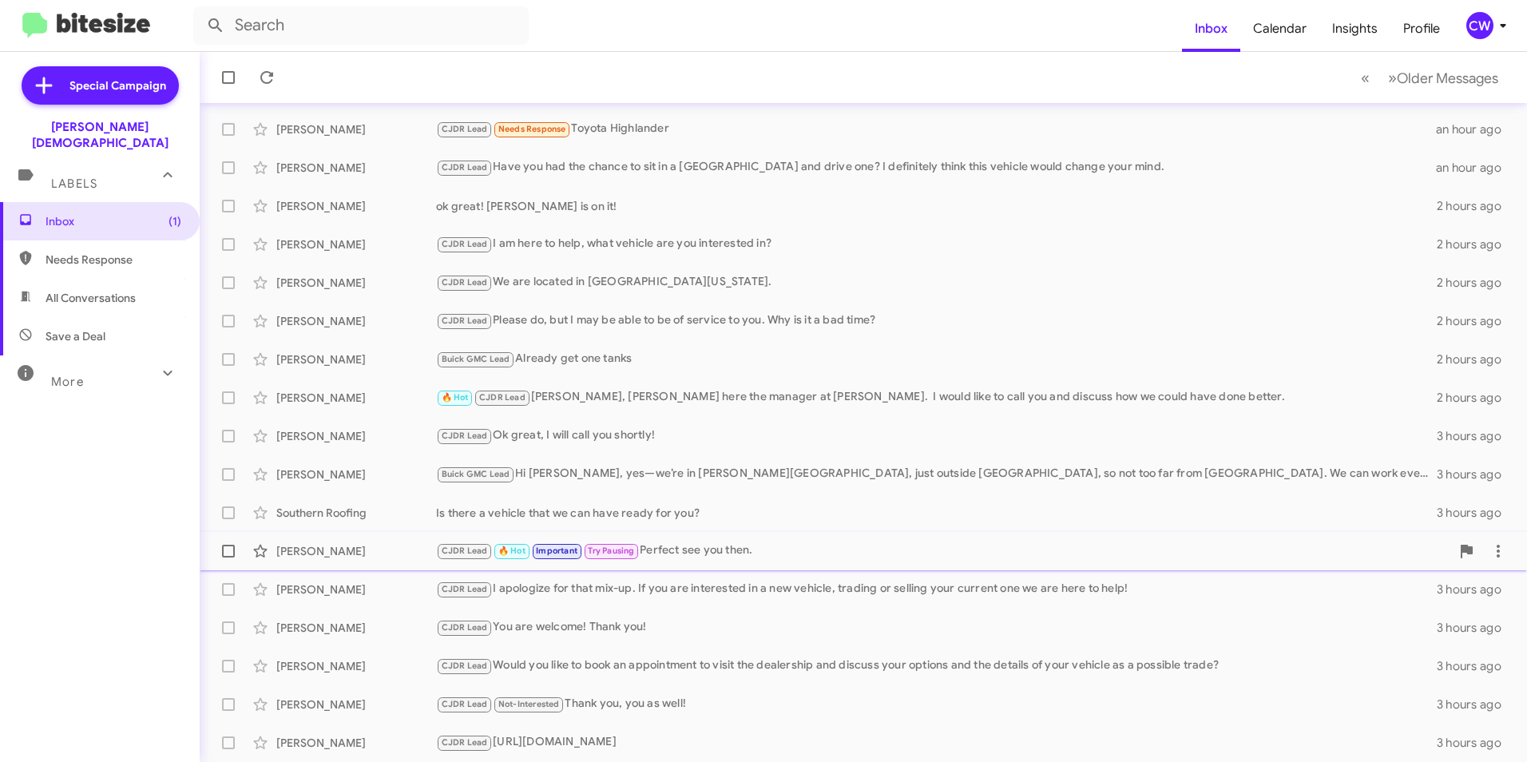
click at [339, 553] on div "[PERSON_NAME]" at bounding box center [356, 551] width 160 height 16
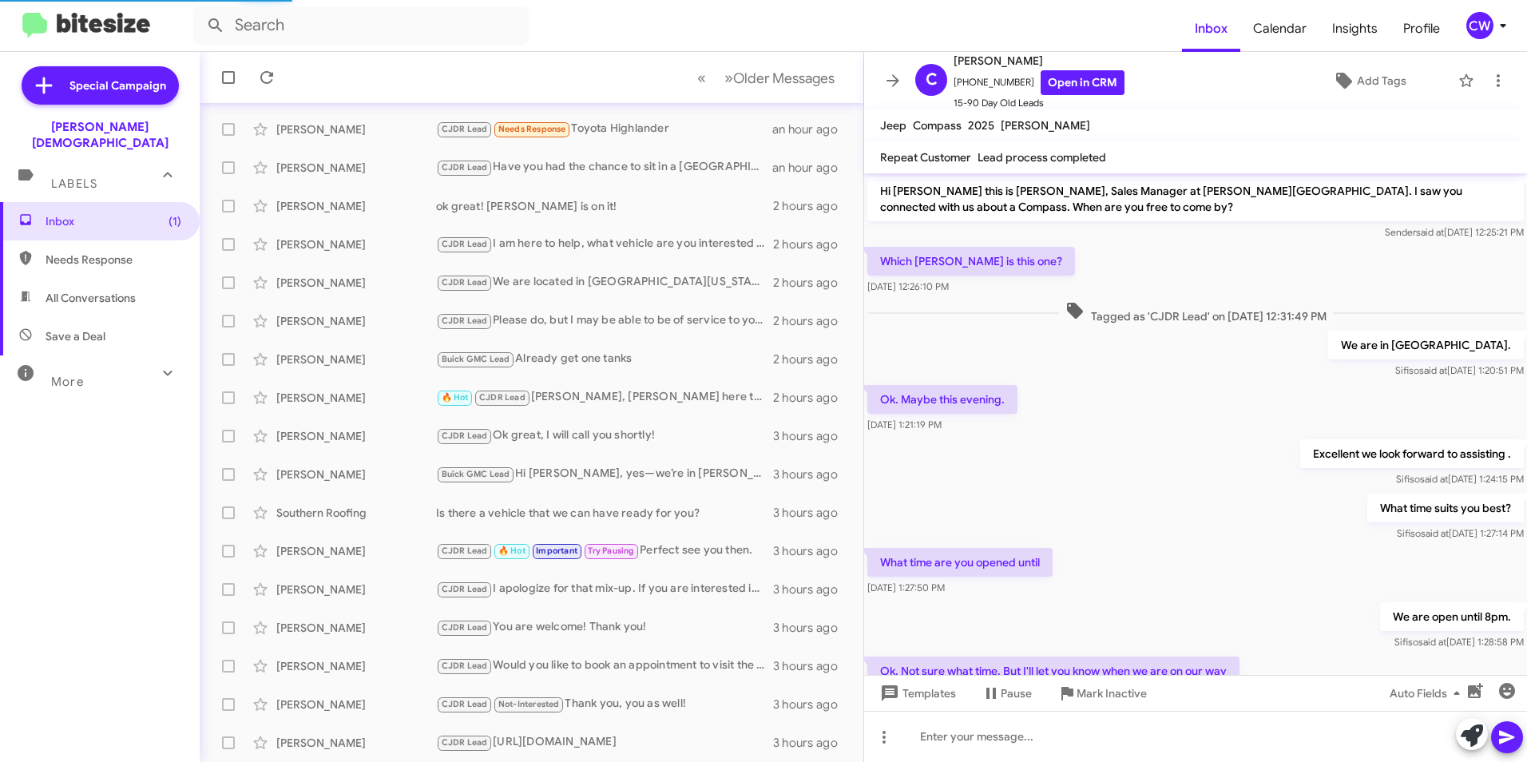
scroll to position [67, 0]
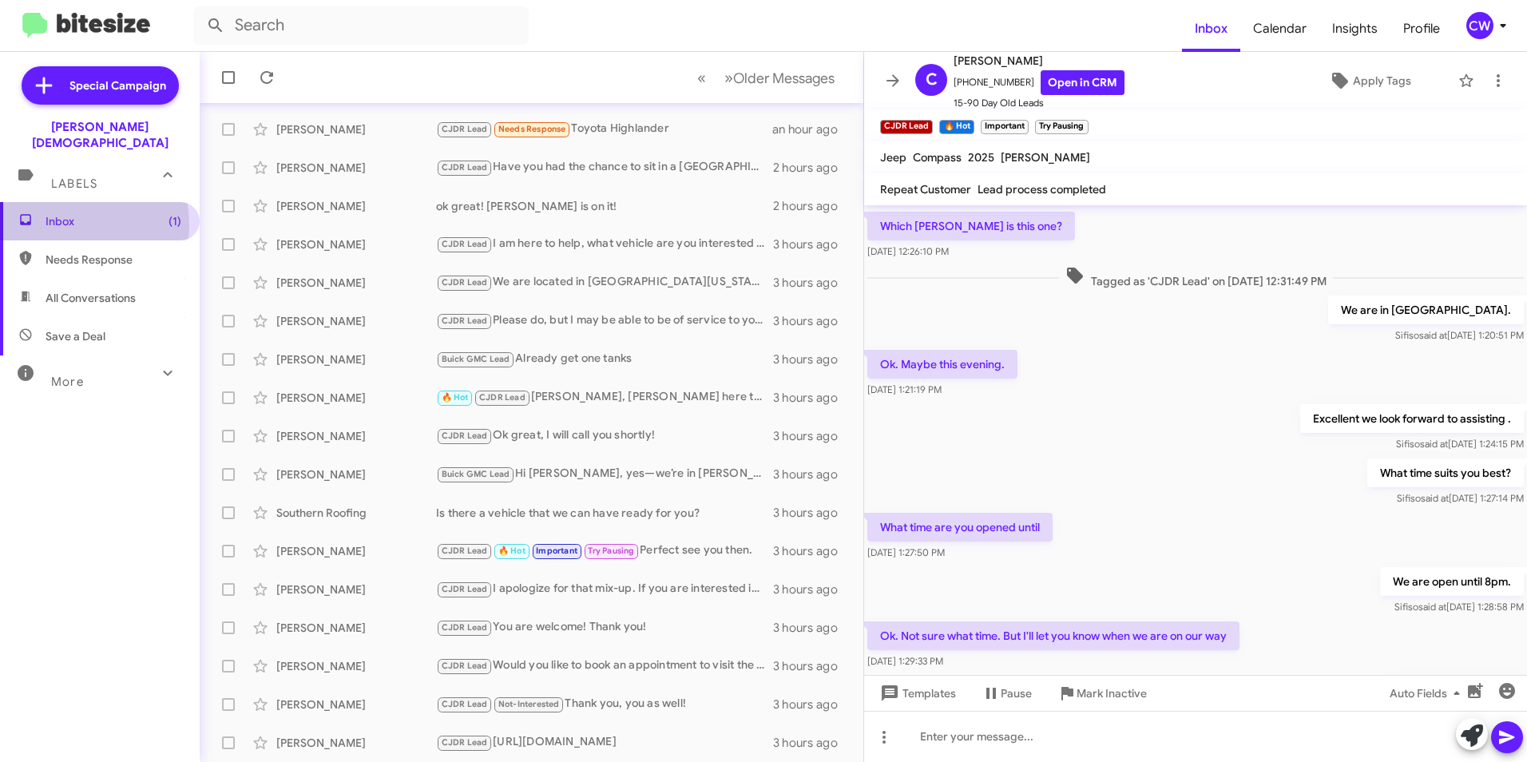
click at [45, 209] on span "Inbox (1)" at bounding box center [100, 221] width 200 height 38
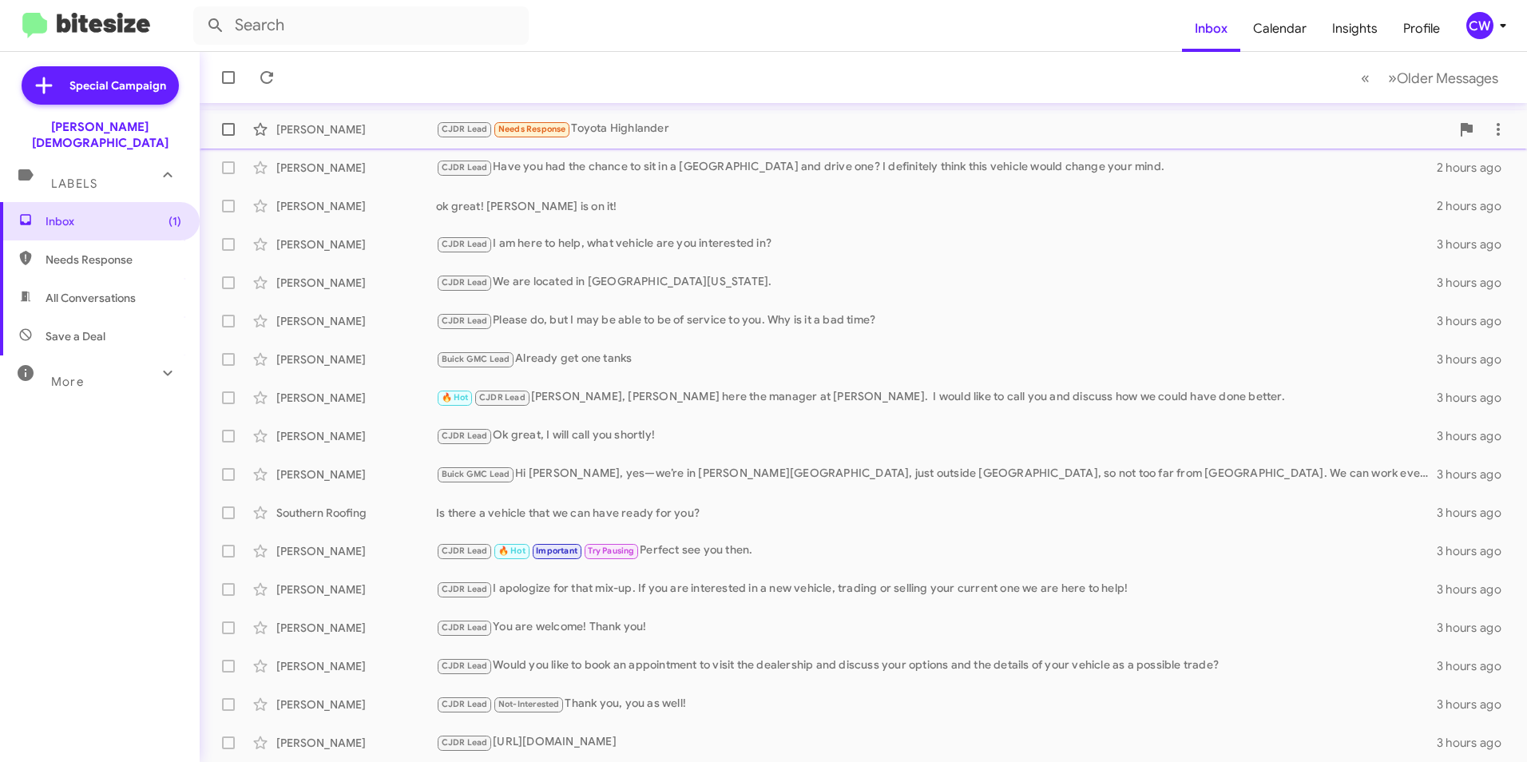
click at [309, 125] on div "[PERSON_NAME]" at bounding box center [356, 129] width 160 height 16
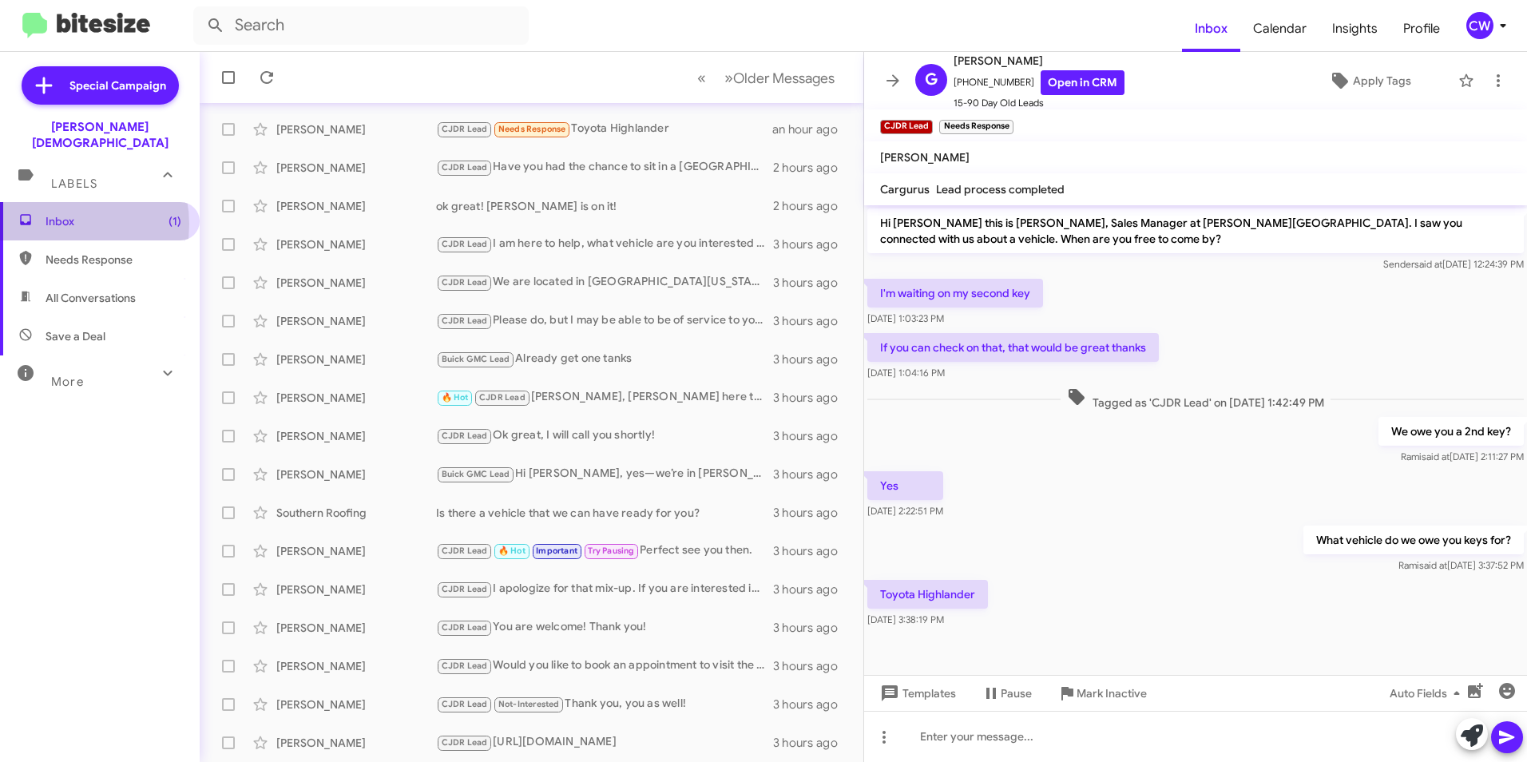
click at [58, 213] on span "Inbox (1)" at bounding box center [114, 221] width 136 height 16
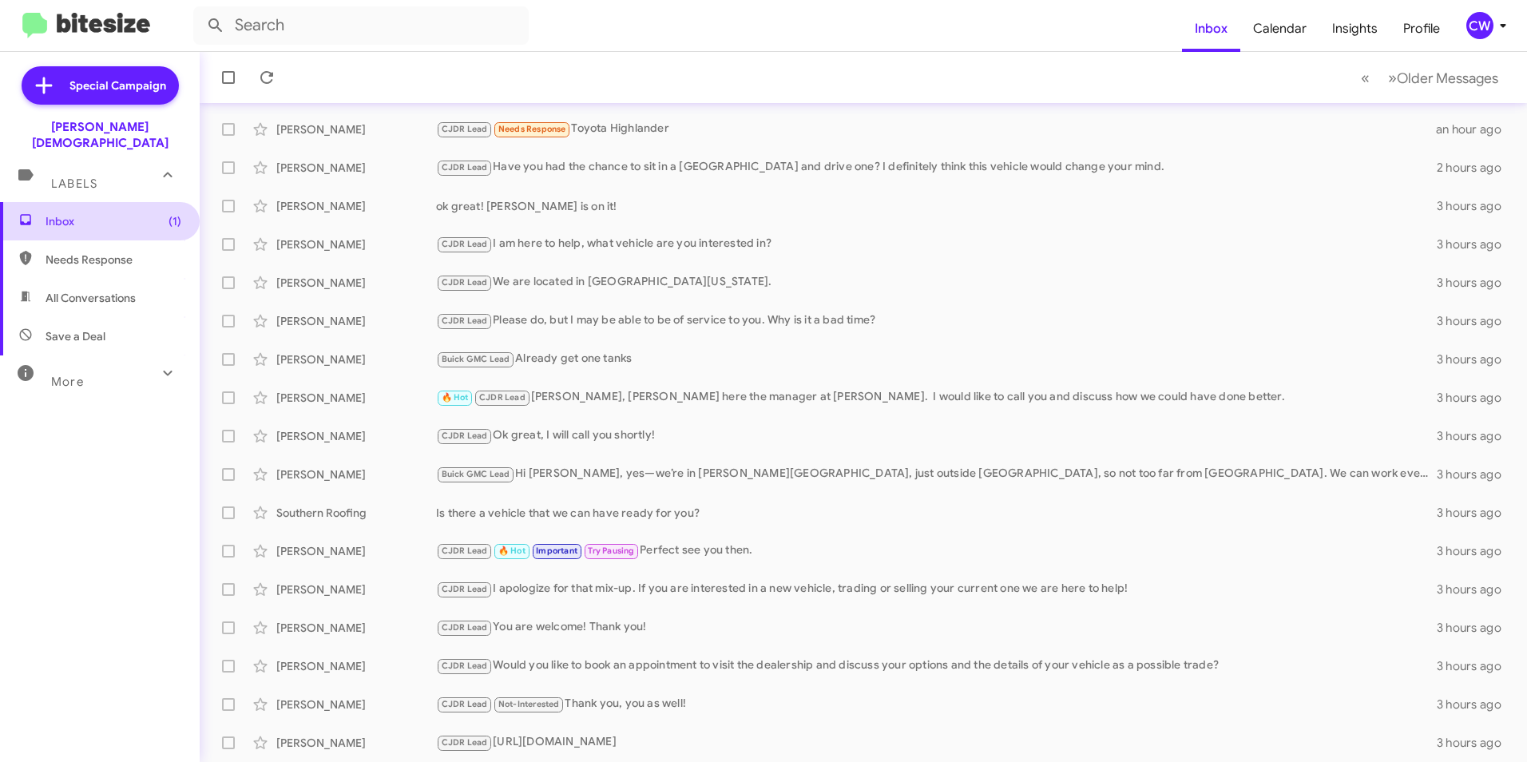
click at [64, 213] on span "Inbox (1)" at bounding box center [114, 221] width 136 height 16
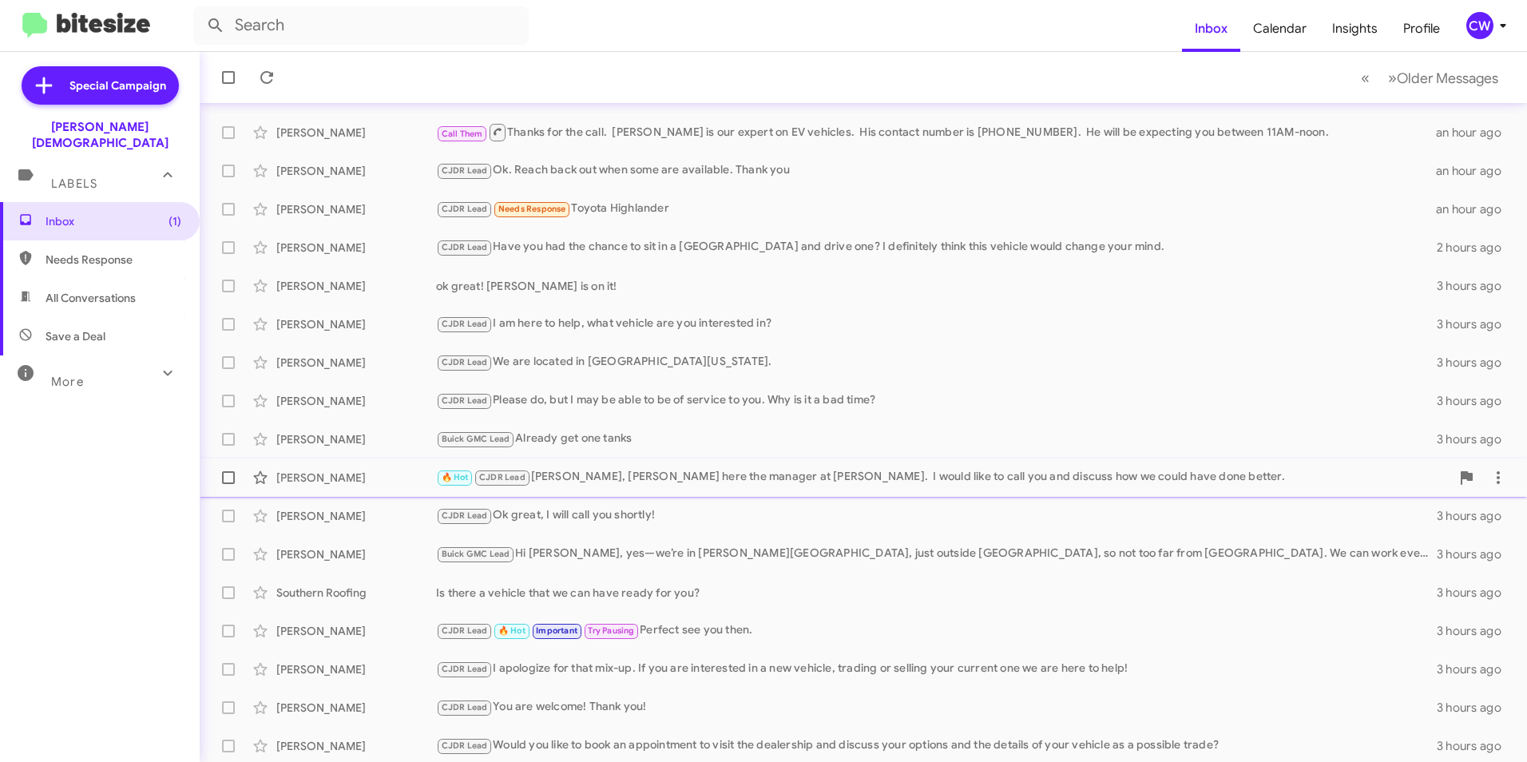
scroll to position [165, 0]
